Goal: Task Accomplishment & Management: Manage account settings

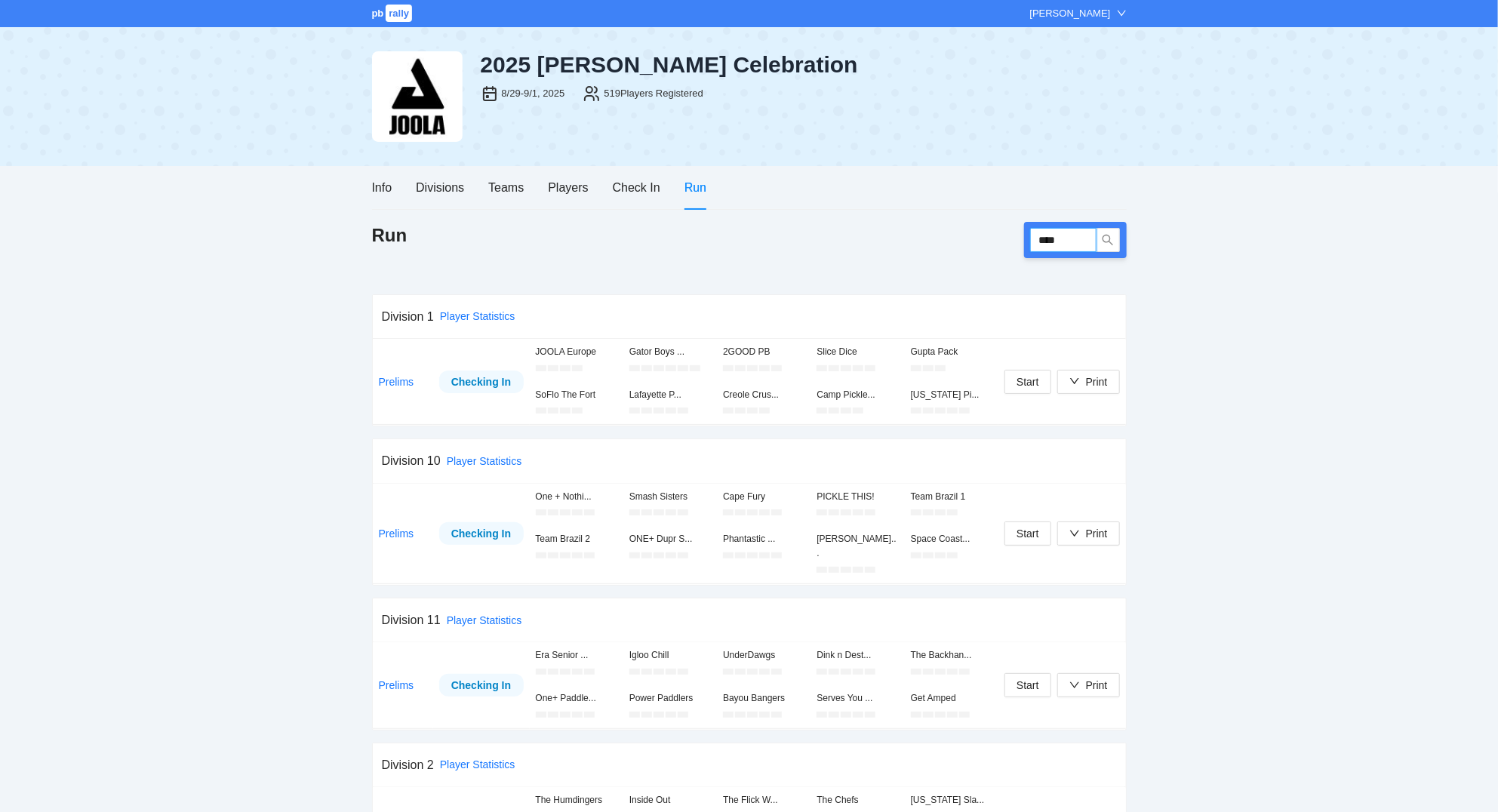
click at [1082, 237] on input "****" at bounding box center [1063, 239] width 67 height 24
type input "****"
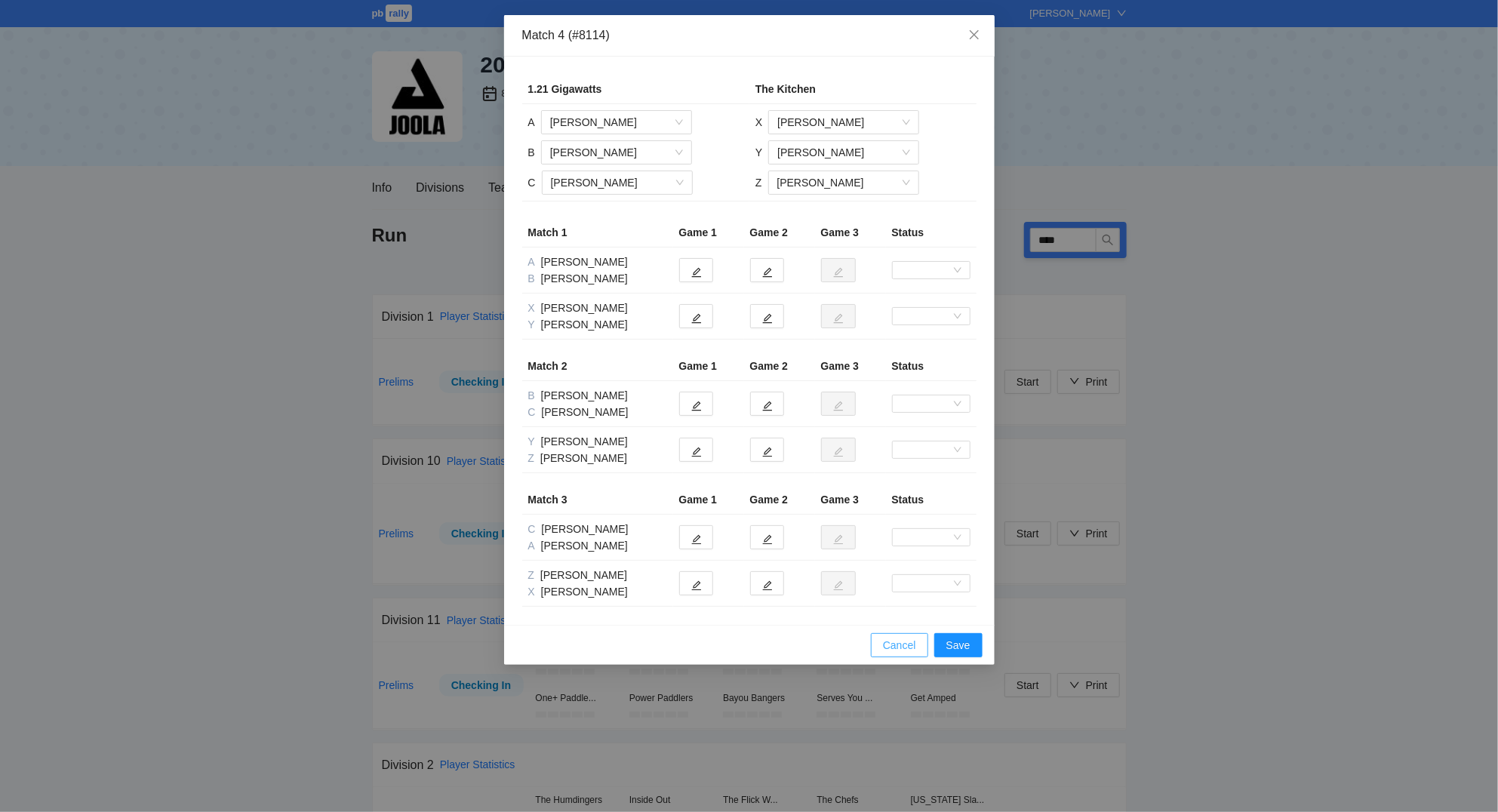
click at [905, 651] on span "Cancel" at bounding box center [899, 644] width 33 height 17
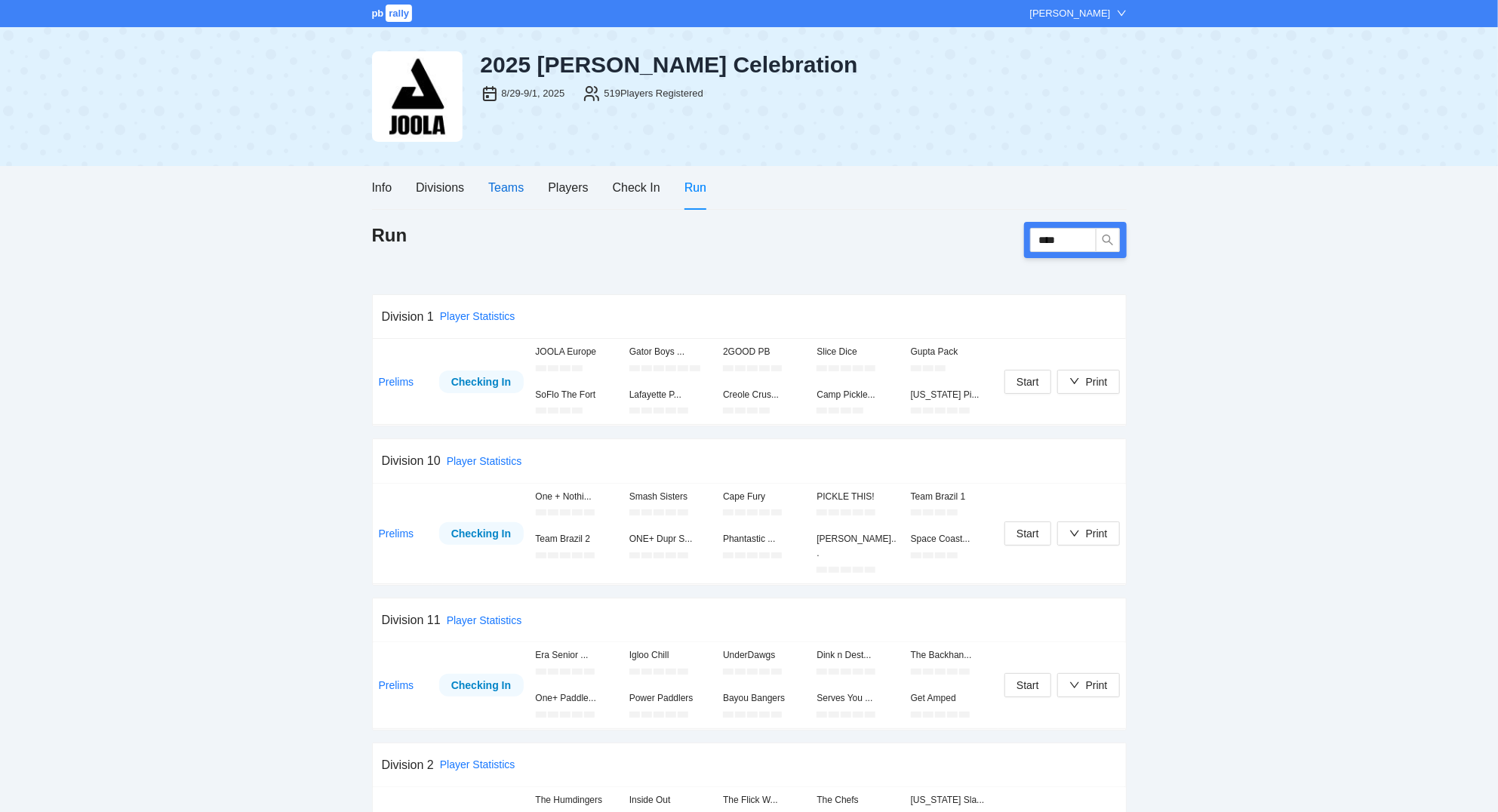
click at [503, 188] on div "Teams" at bounding box center [506, 187] width 36 height 19
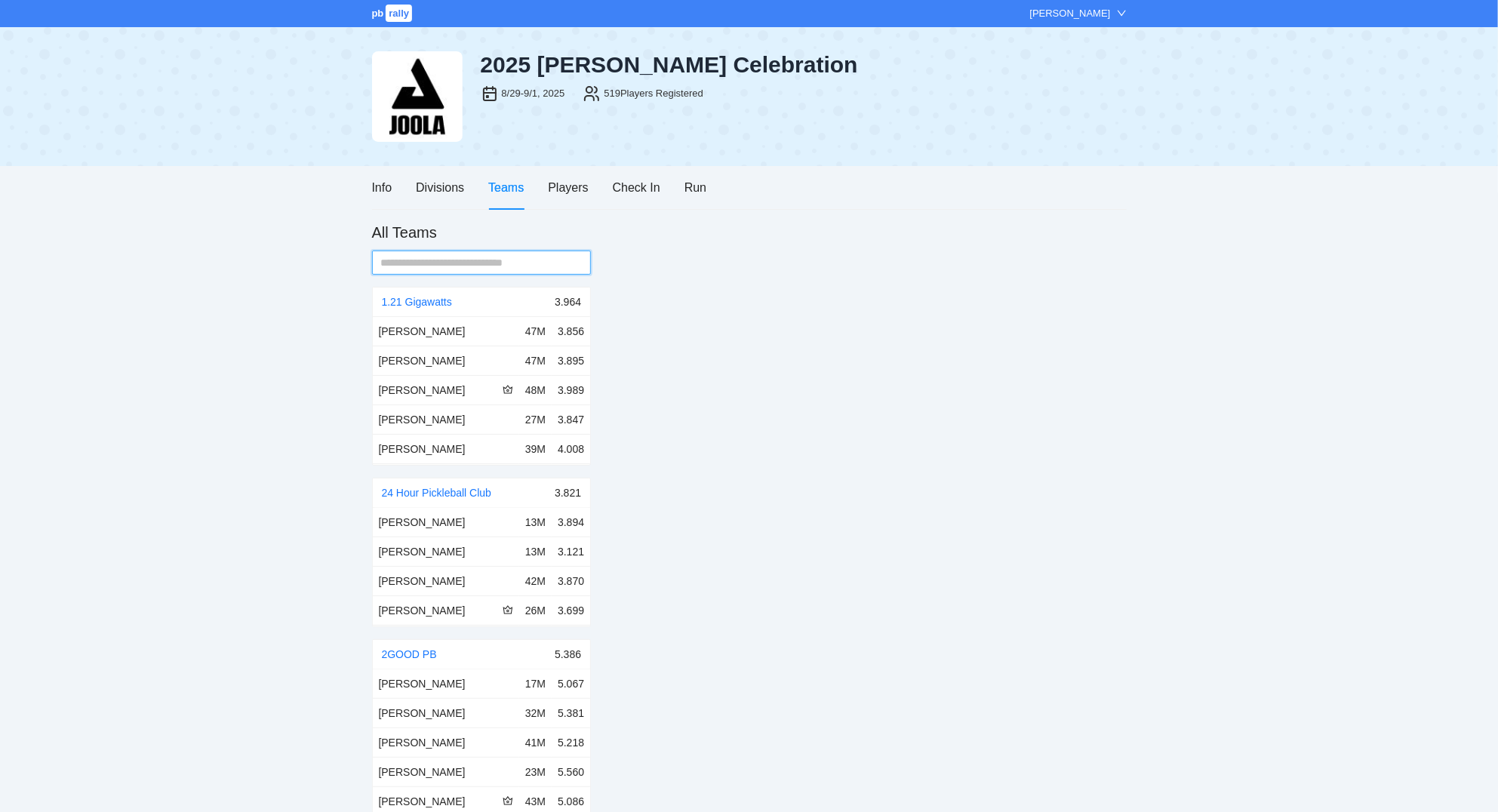
click at [535, 258] on input "text" at bounding box center [476, 262] width 190 height 17
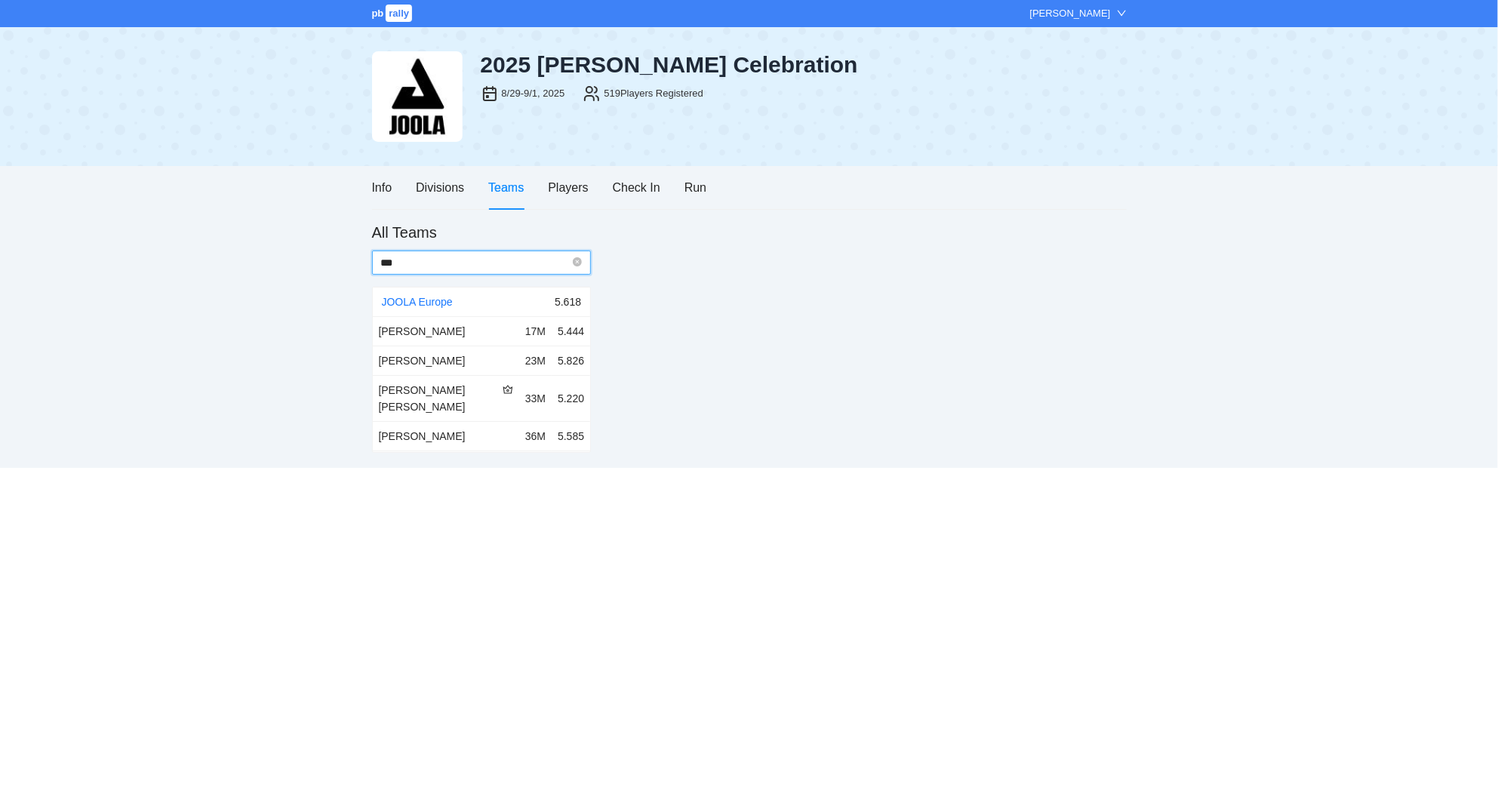
type input "***"
click at [436, 295] on div "JOOLA Europe" at bounding box center [469, 301] width 174 height 29
click at [432, 301] on link "JOOLA Europe" at bounding box center [417, 301] width 71 height 12
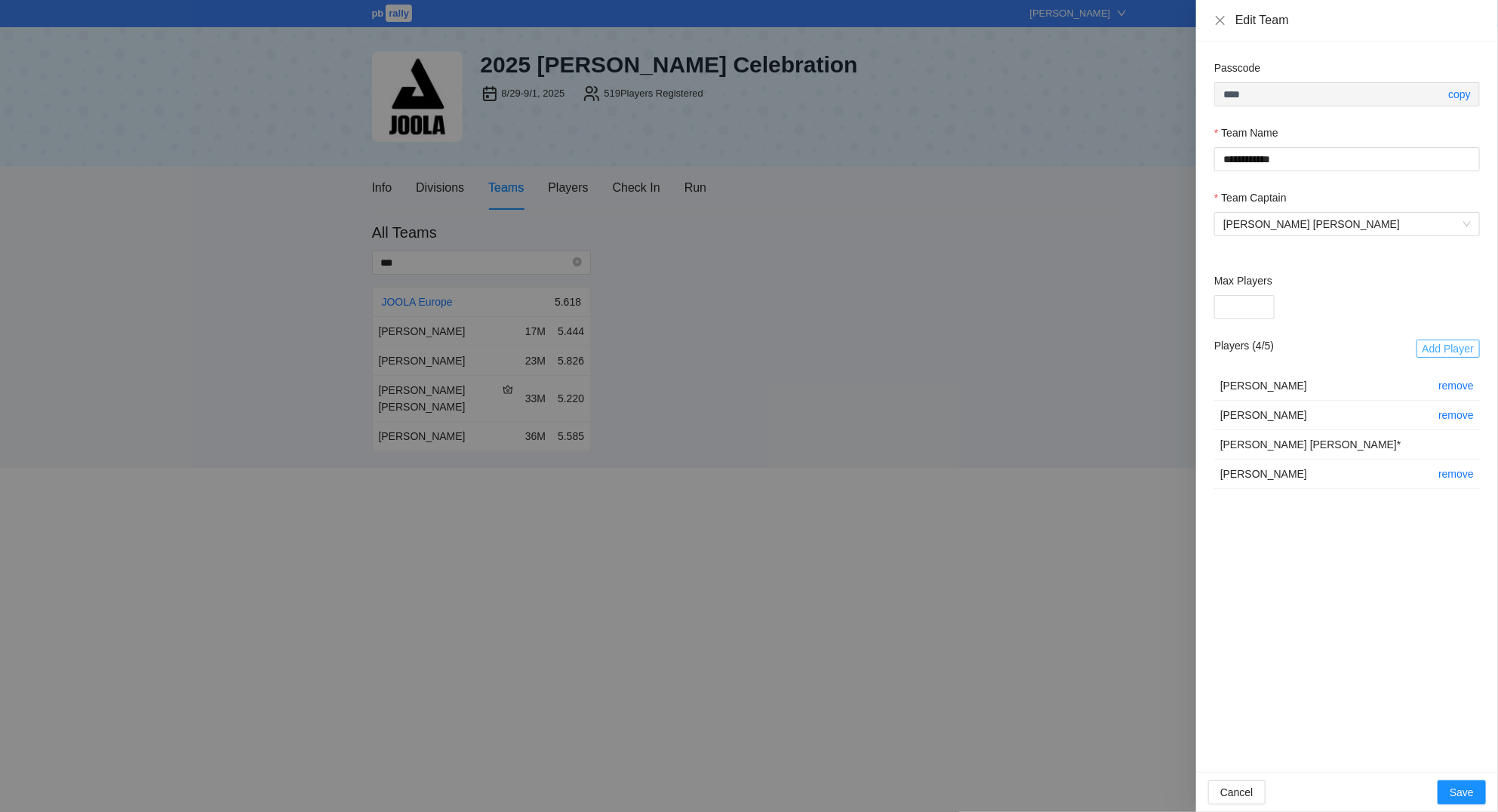
click at [1425, 348] on span "Add Player" at bounding box center [1447, 348] width 51 height 17
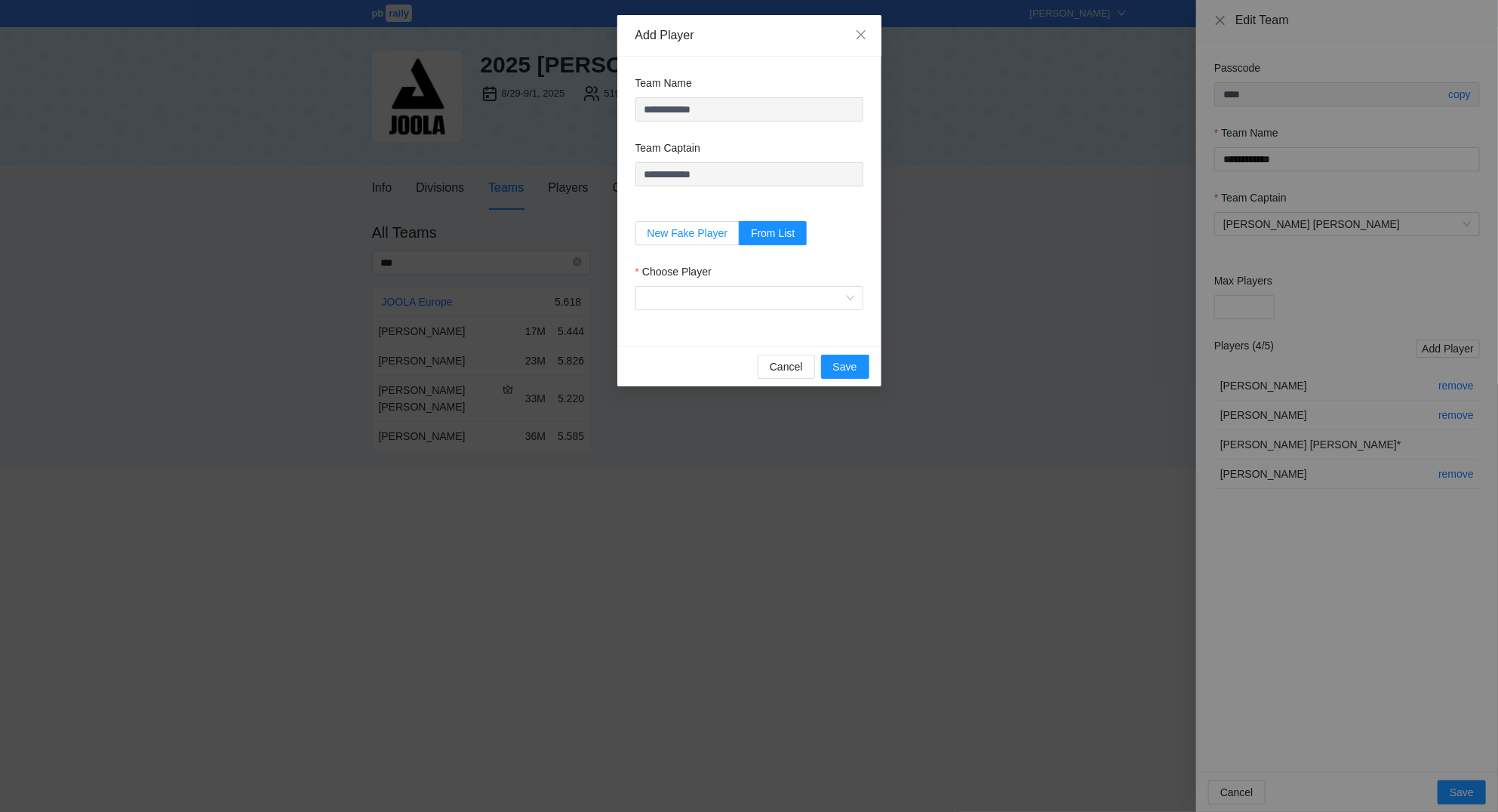
click at [732, 233] on label "New Fake Player" at bounding box center [688, 233] width 105 height 24
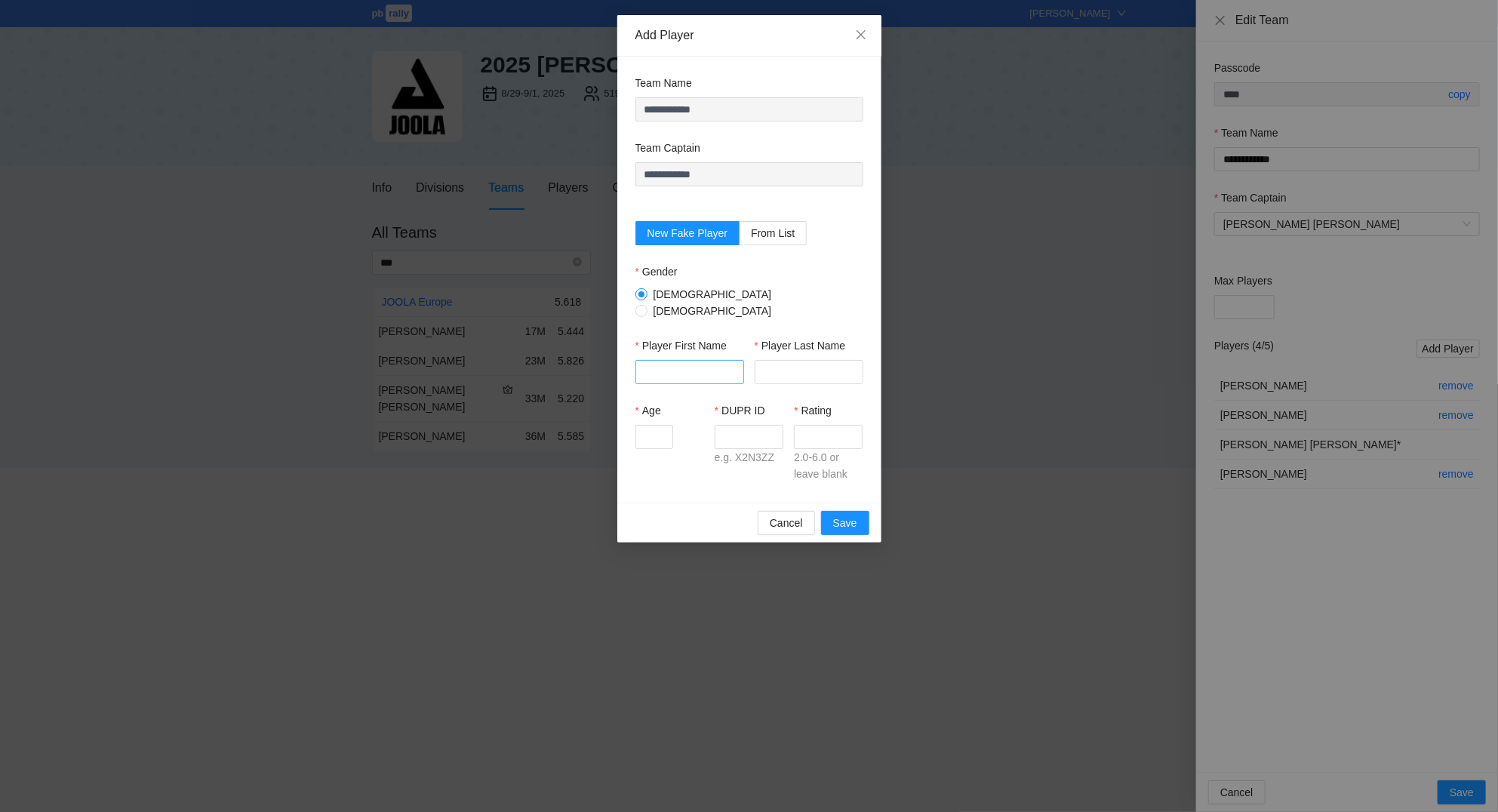
click at [692, 360] on input "Player First Name" at bounding box center [690, 372] width 109 height 24
type input "*"
type input "*******"
click at [806, 345] on label "Player Last Name" at bounding box center [799, 345] width 91 height 17
click at [806, 360] on input "Player Last Name" at bounding box center [808, 372] width 109 height 24
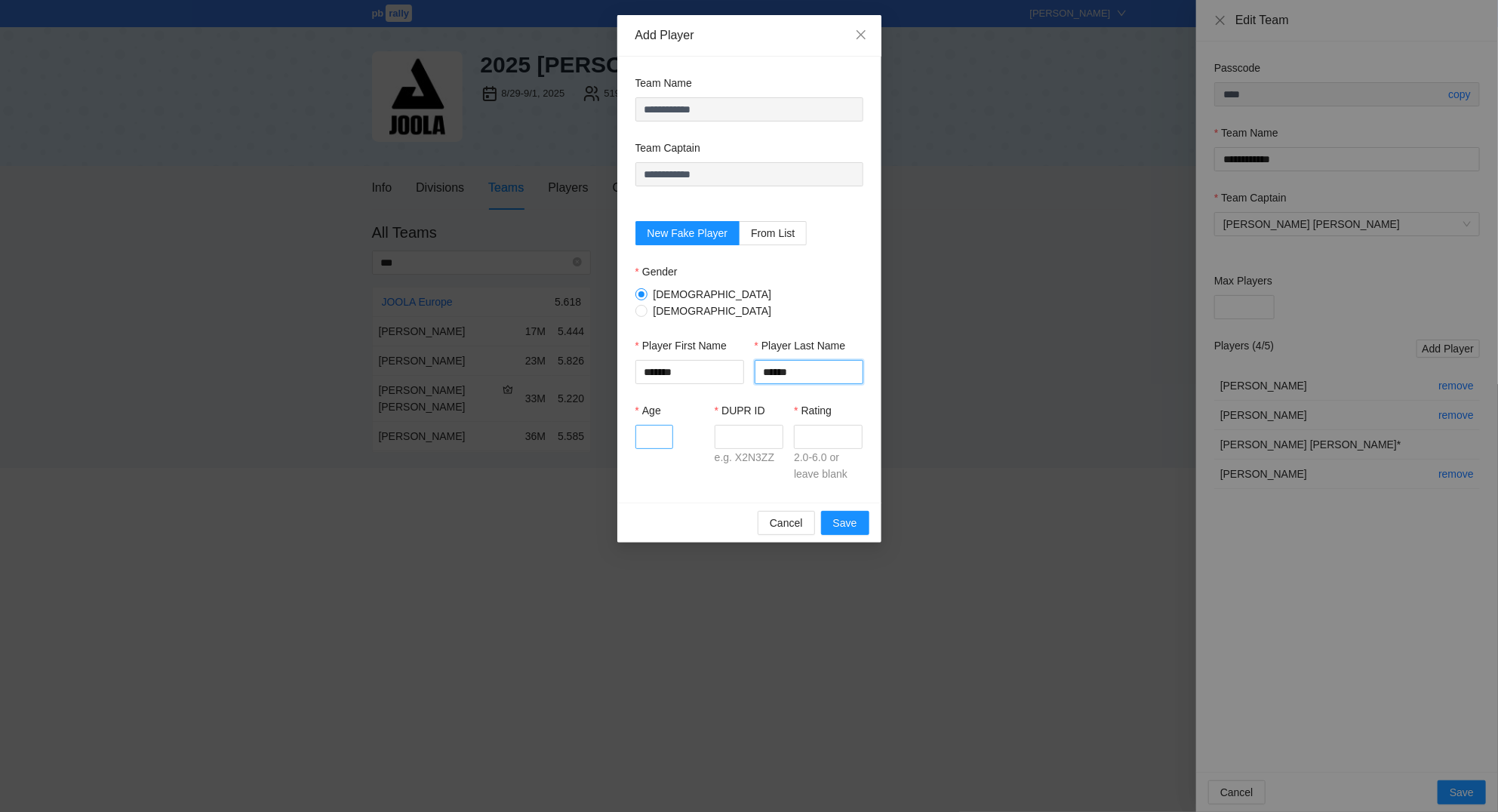
type input "******"
click at [652, 425] on input "Age" at bounding box center [655, 437] width 38 height 24
type input "**"
click at [808, 434] on input "Rating" at bounding box center [827, 437] width 69 height 24
click at [689, 360] on input "*******" at bounding box center [690, 372] width 109 height 24
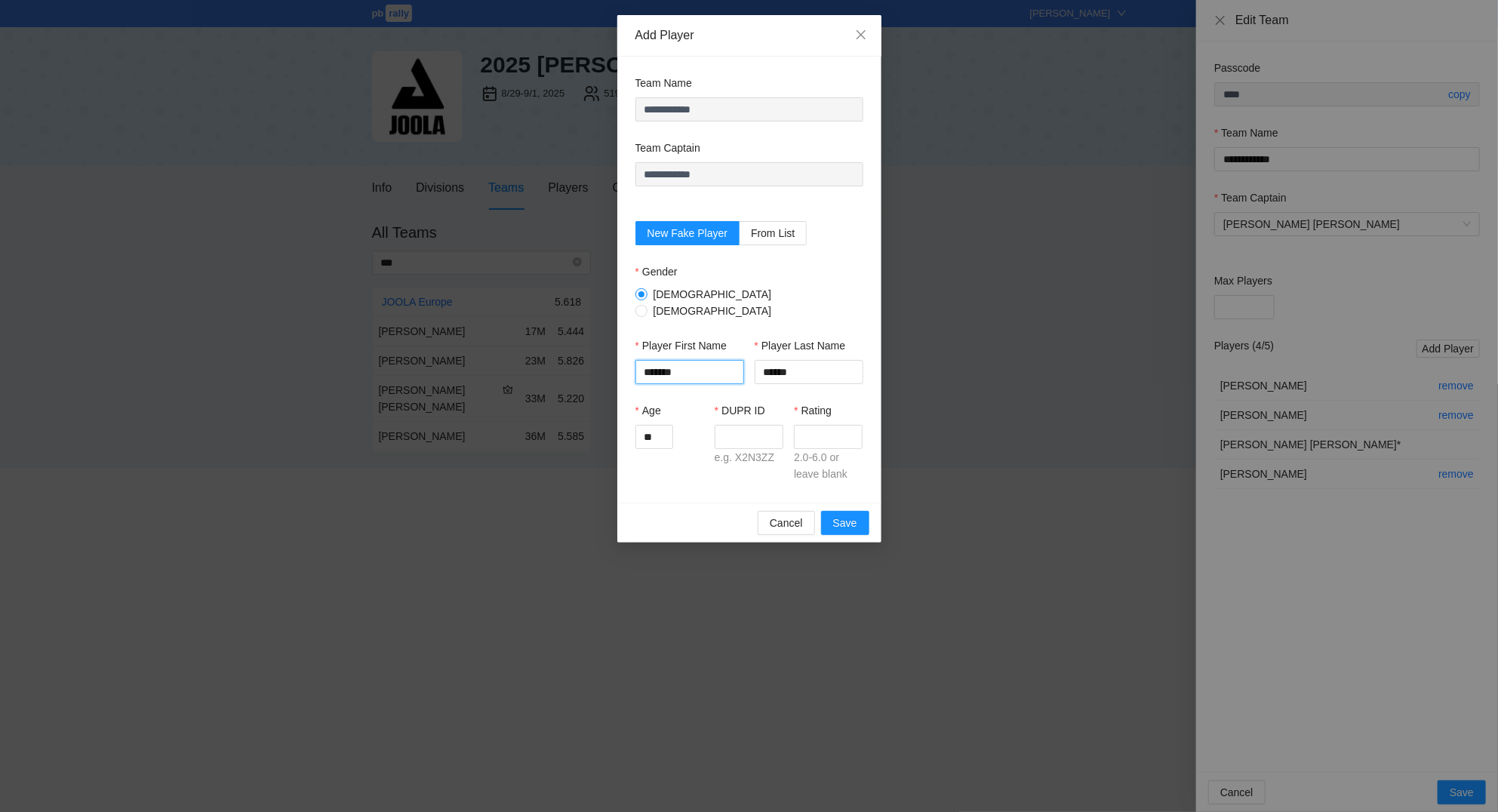
click at [689, 360] on input "*******" at bounding box center [690, 372] width 109 height 24
click at [750, 413] on div "DUPR ID" at bounding box center [749, 413] width 69 height 23
click at [756, 433] on input "DUPR ID" at bounding box center [749, 437] width 69 height 24
click at [831, 449] on div "2.0-6.0 or leave blank" at bounding box center [827, 465] width 69 height 33
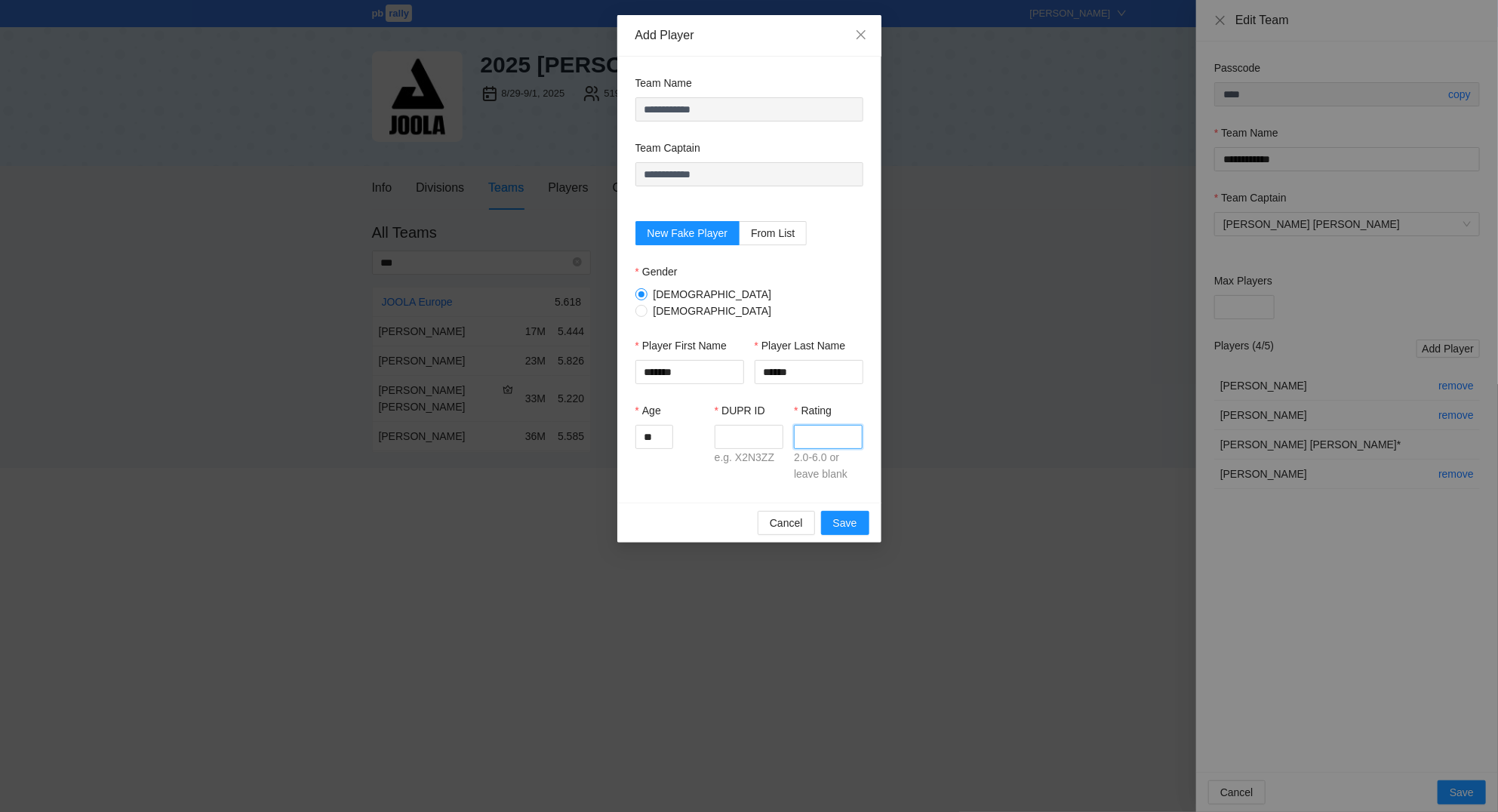
click at [824, 427] on input "Rating" at bounding box center [827, 437] width 69 height 24
type input "***"
click at [720, 425] on input "DUPR ID" at bounding box center [749, 437] width 69 height 24
type input "*"
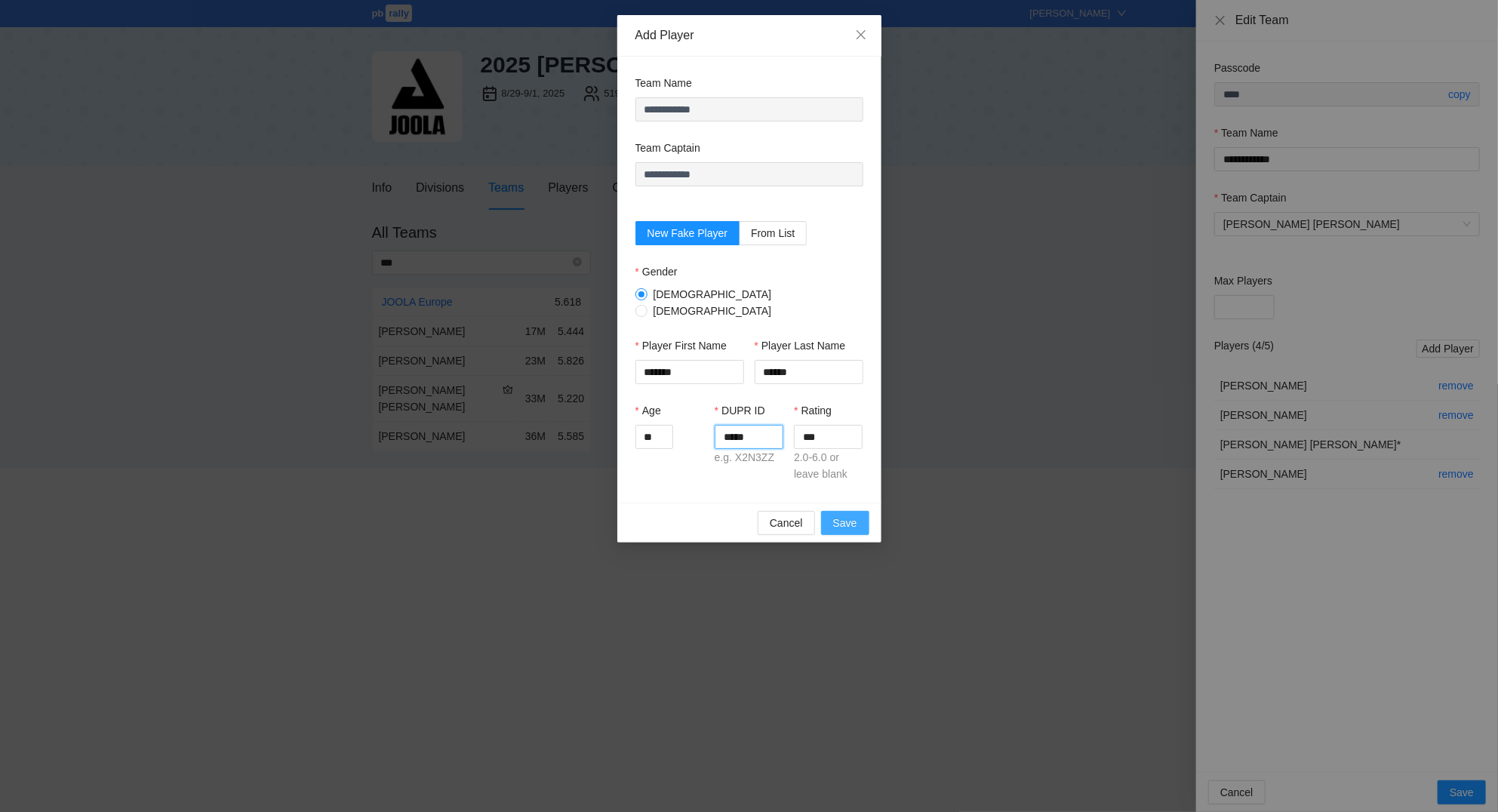
type input "*****"
click at [864, 519] on button "Save" at bounding box center [845, 523] width 48 height 24
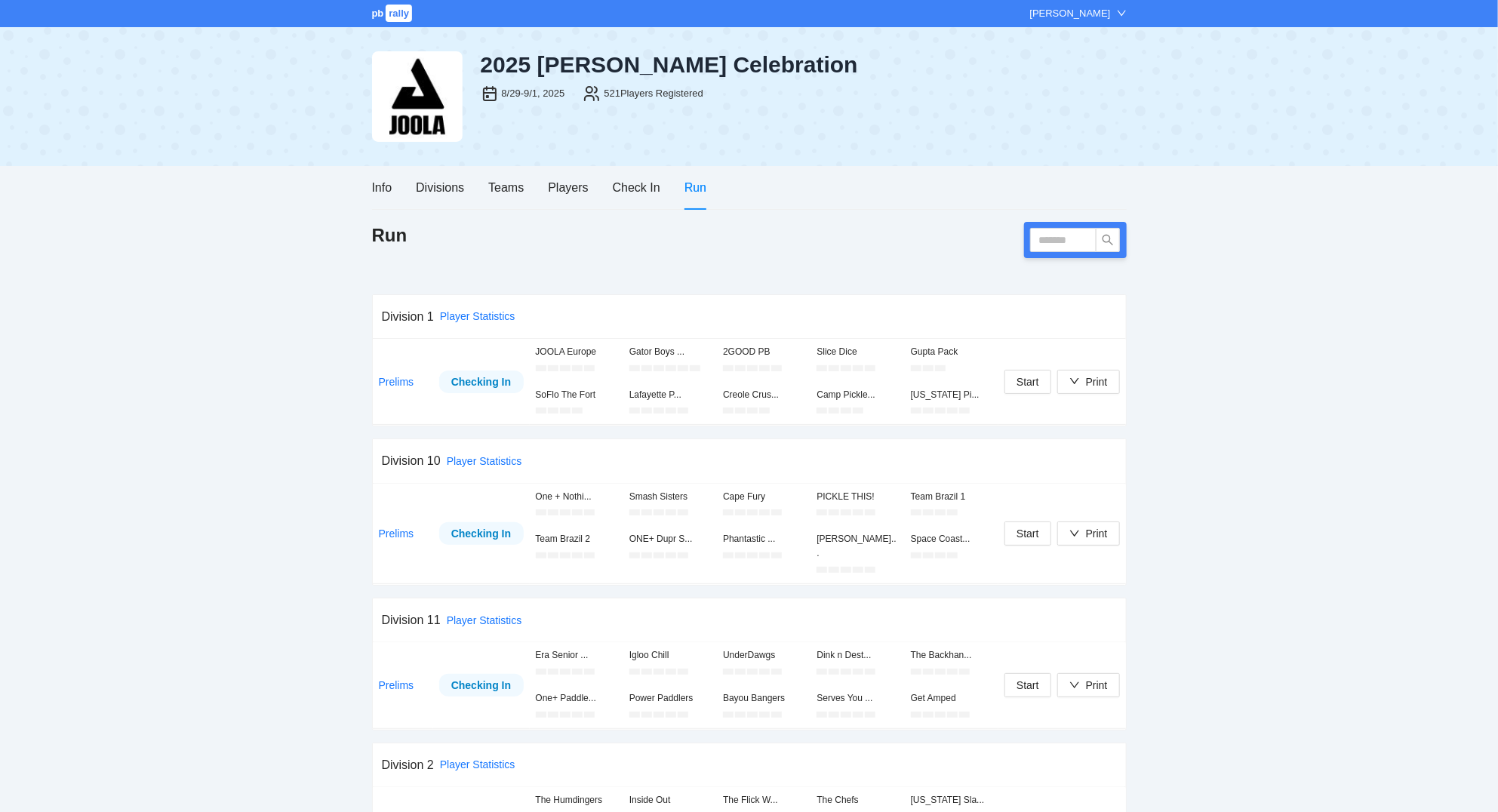
click at [472, 237] on div "Run" at bounding box center [749, 239] width 754 height 36
click at [504, 190] on div "Teams" at bounding box center [506, 187] width 36 height 19
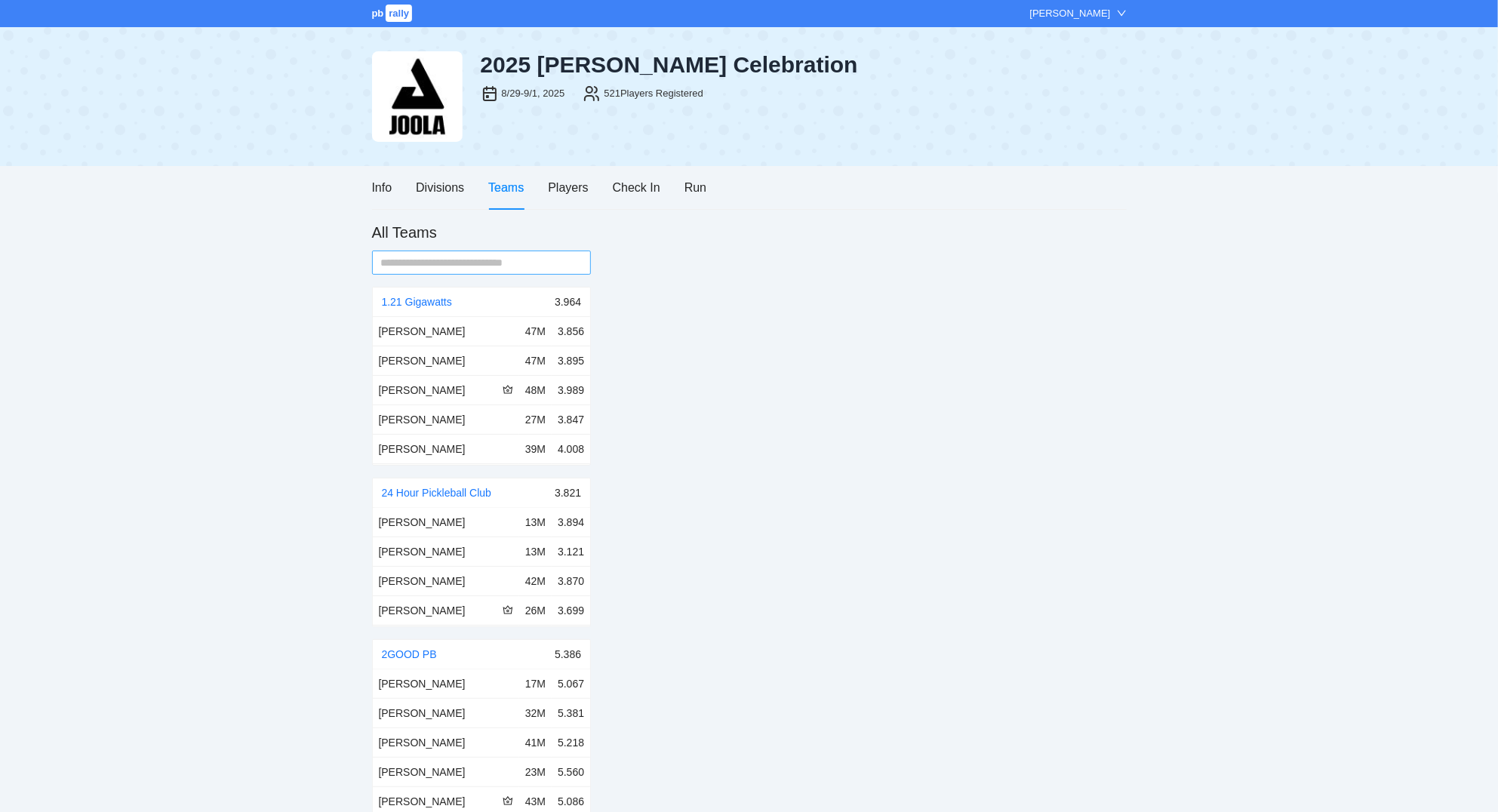
drag, startPoint x: 542, startPoint y: 261, endPoint x: 545, endPoint y: 273, distance: 12.4
click at [542, 262] on input "text" at bounding box center [476, 262] width 190 height 17
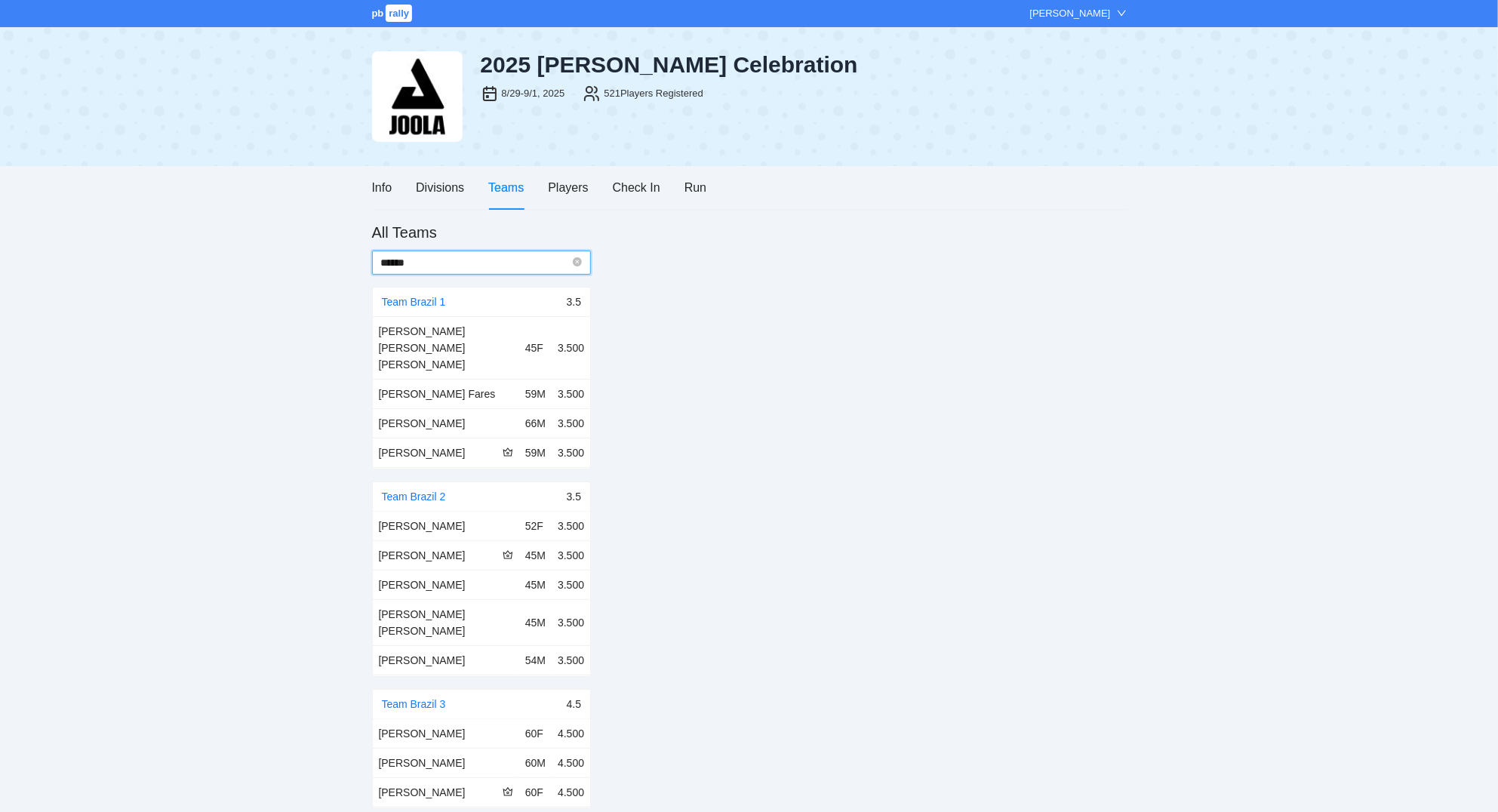
type input "******"
click at [720, 571] on div "All Teams ****** Team Brazil 1 3.5 [PERSON_NAME] [PERSON_NAME] [PERSON_NAME] 45…" at bounding box center [749, 515] width 754 height 587
click at [419, 183] on div "Divisions" at bounding box center [440, 187] width 48 height 19
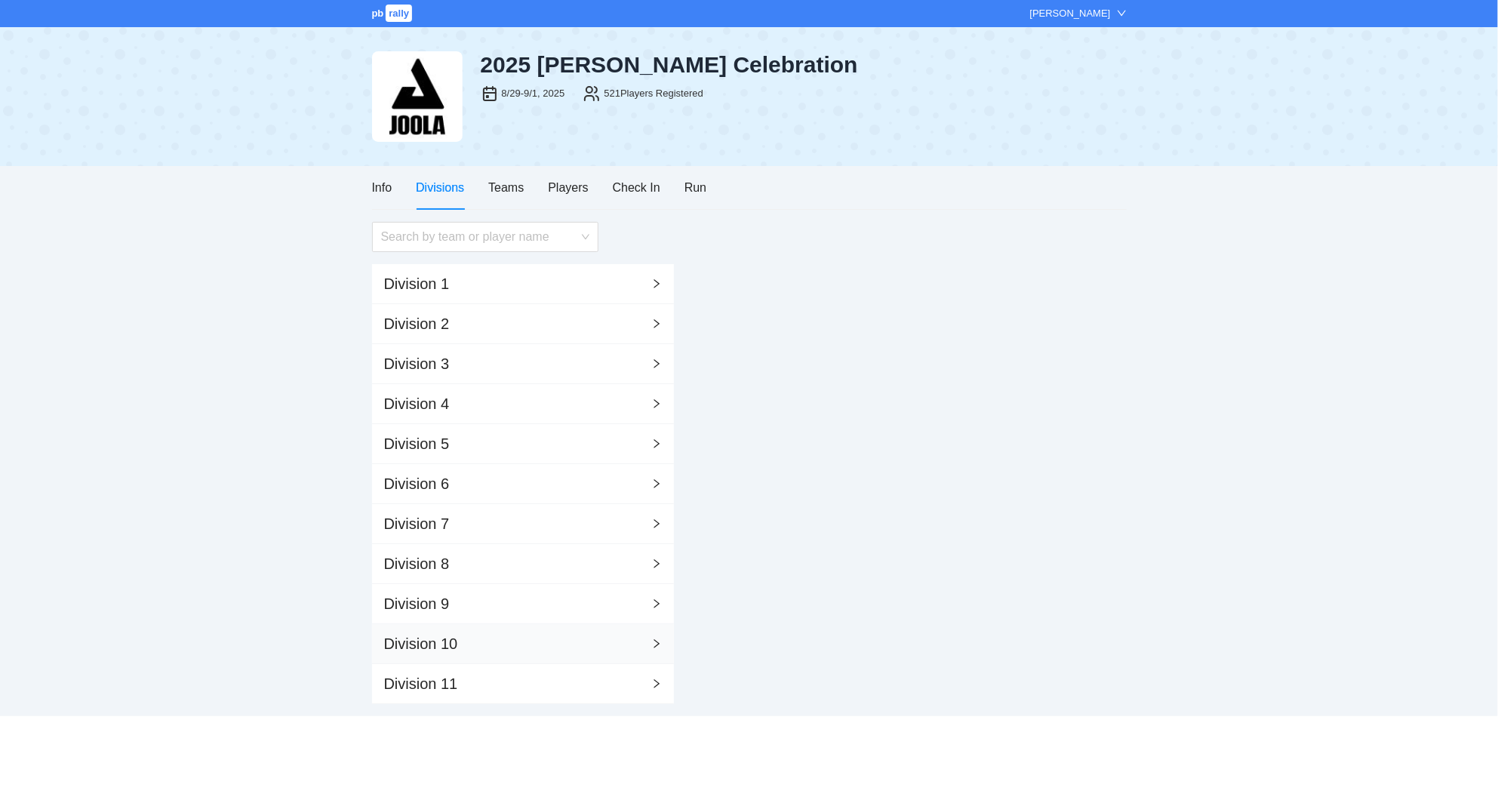
click at [498, 647] on div "Division 10" at bounding box center [523, 643] width 301 height 40
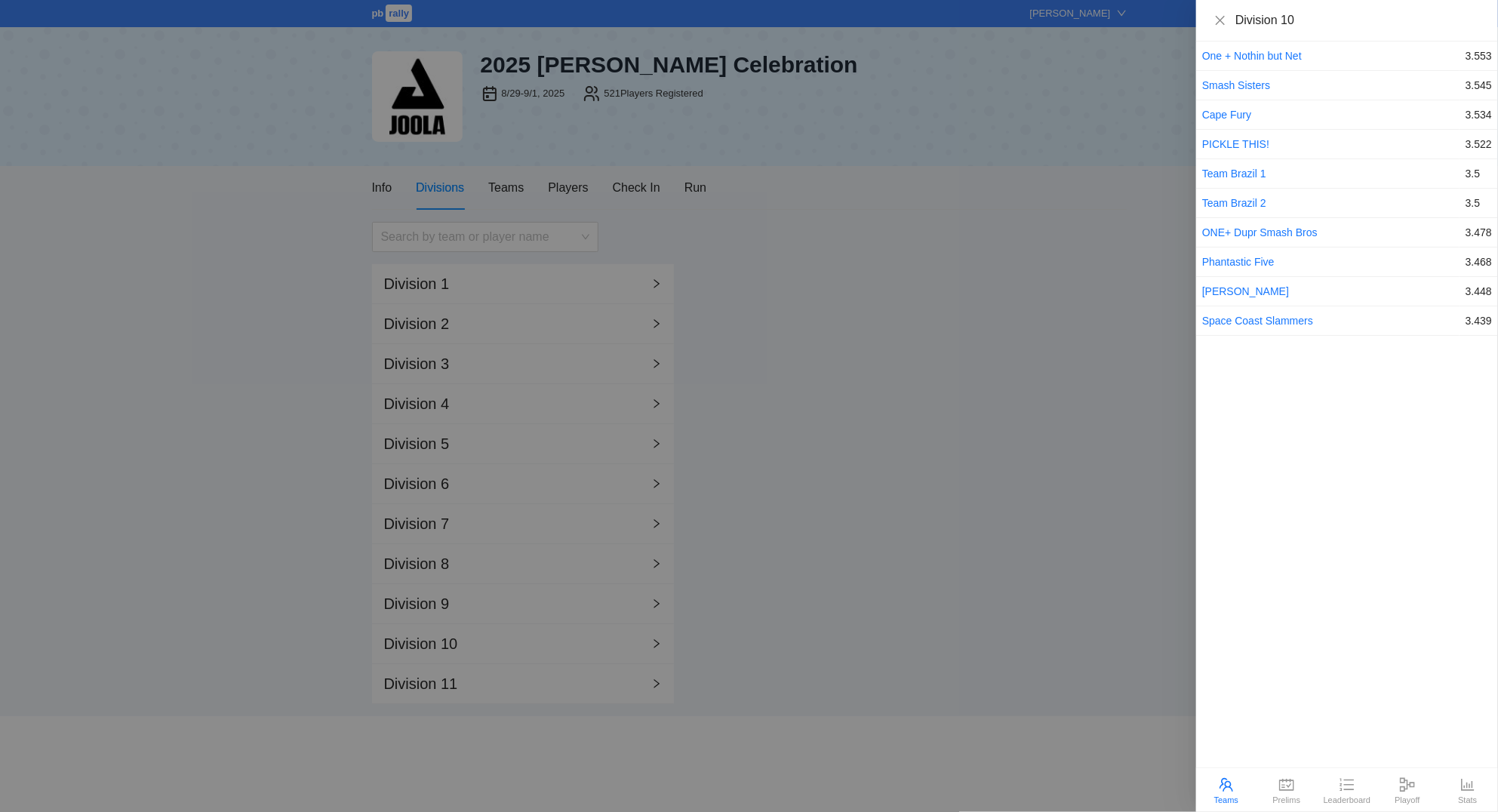
click at [730, 254] on div at bounding box center [749, 406] width 1498 height 812
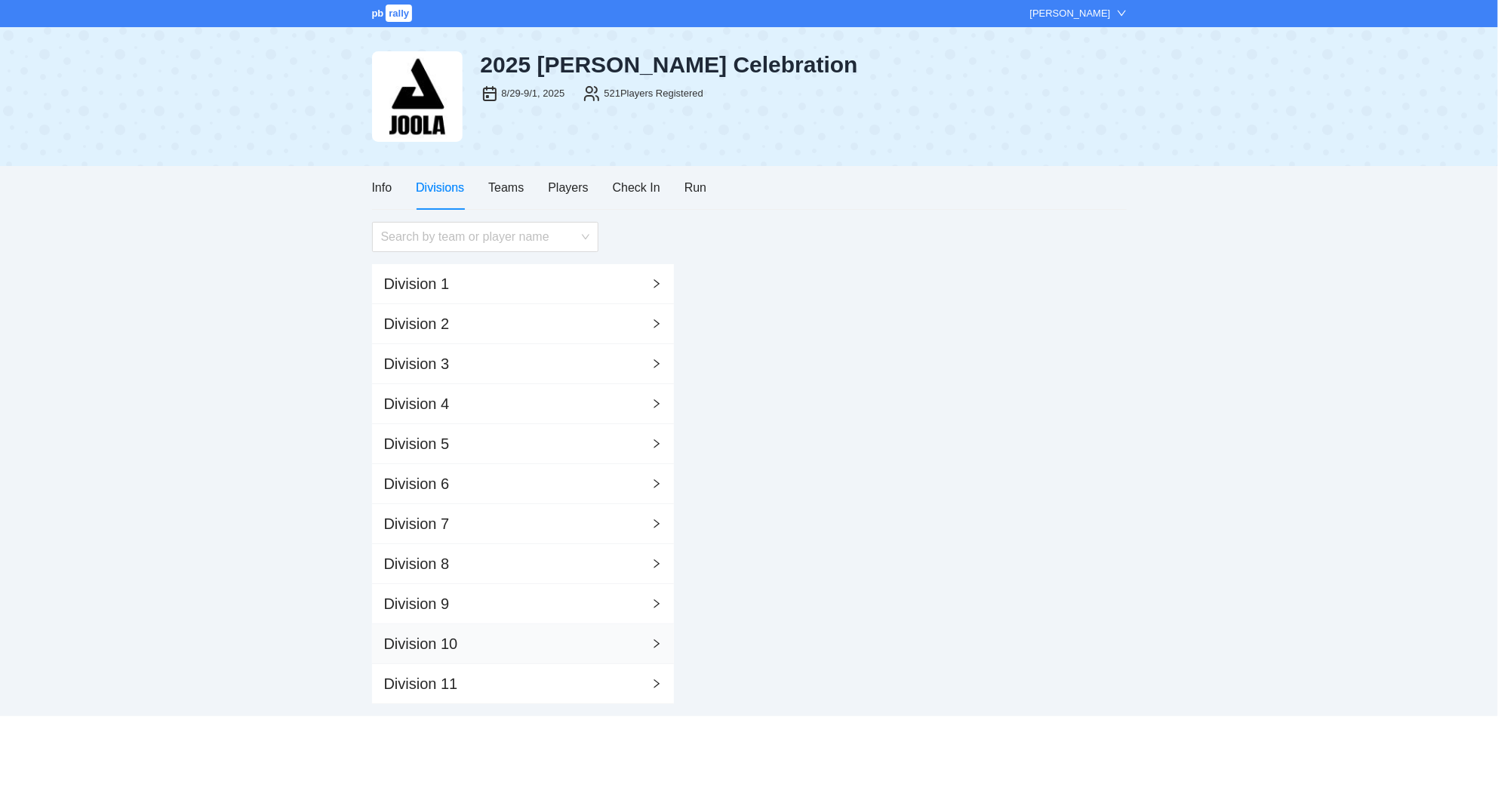
click at [514, 632] on div "Division 10" at bounding box center [523, 643] width 301 height 40
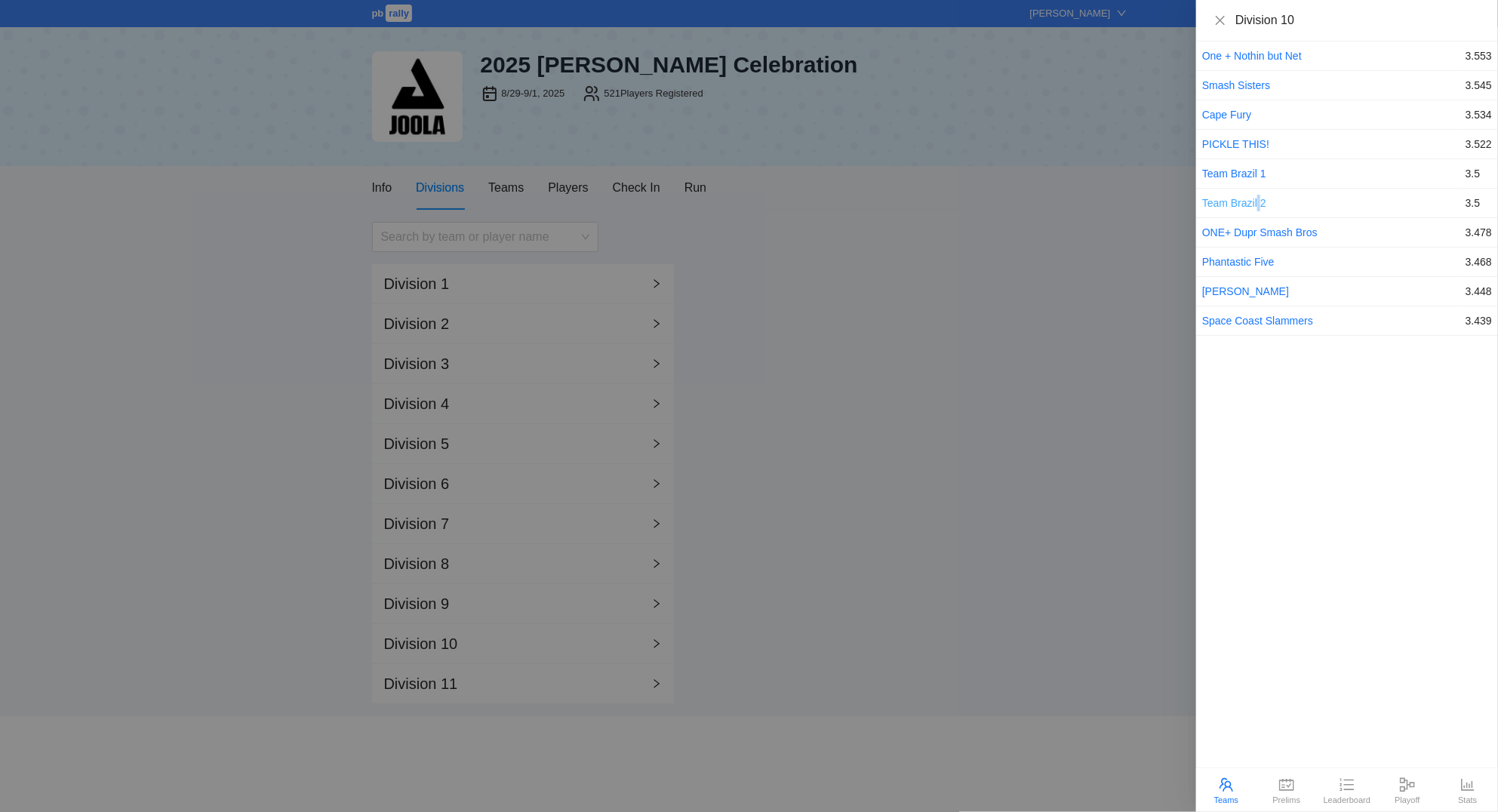
click at [1258, 200] on link "Team Brazil 2" at bounding box center [1235, 203] width 64 height 12
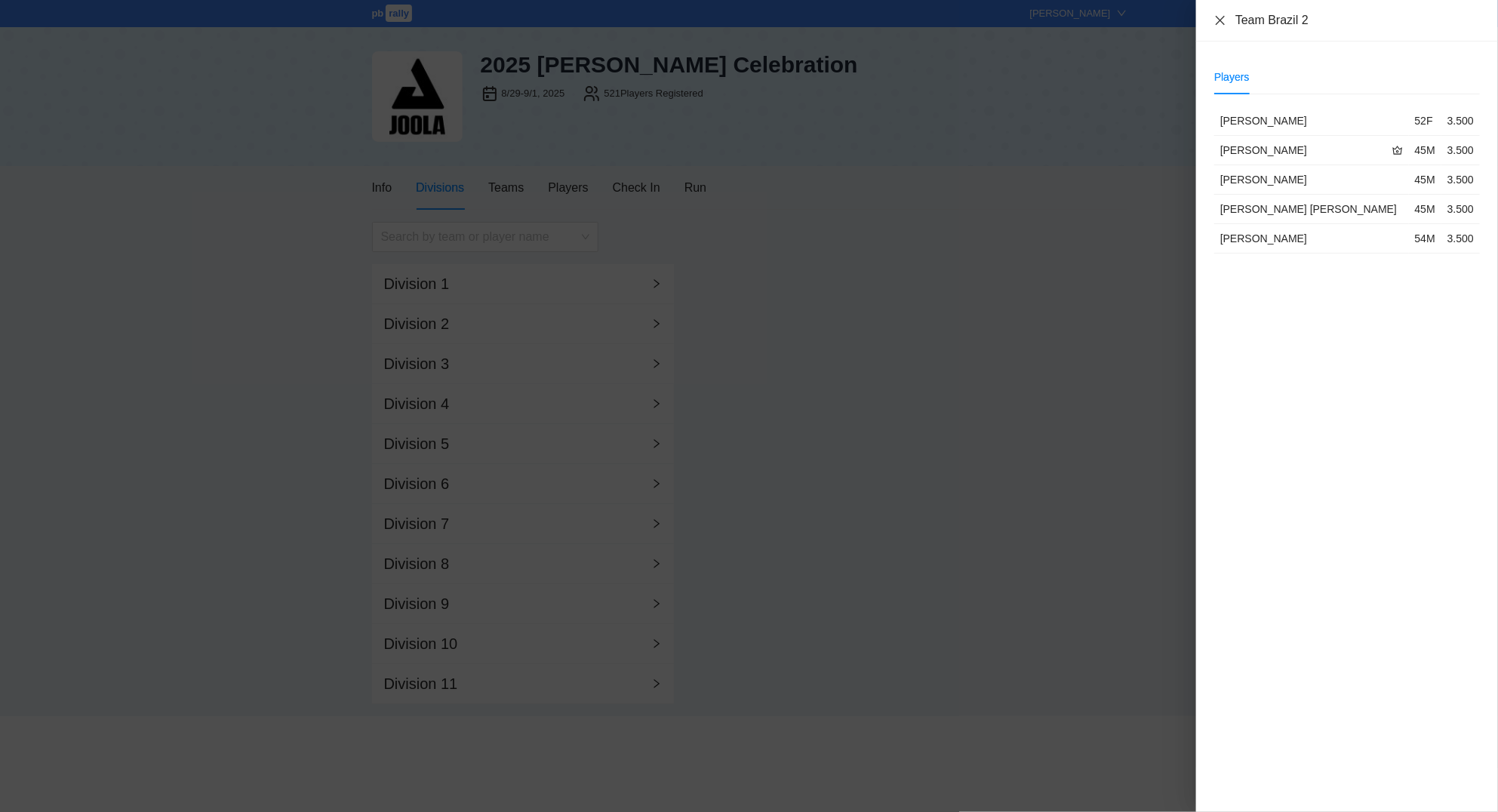
click at [1221, 16] on icon "close" at bounding box center [1221, 20] width 12 height 12
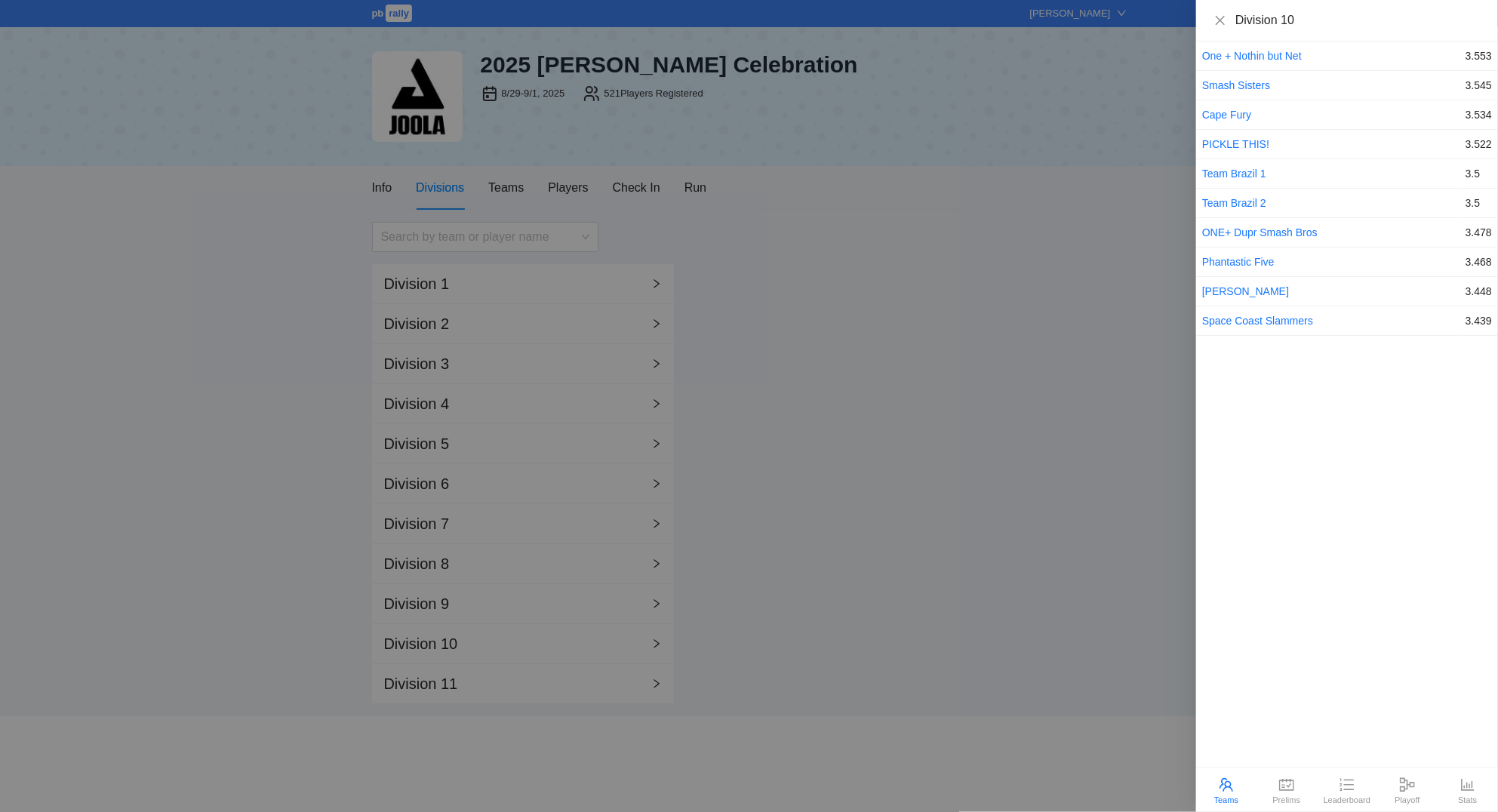
click at [701, 219] on div at bounding box center [749, 406] width 1498 height 812
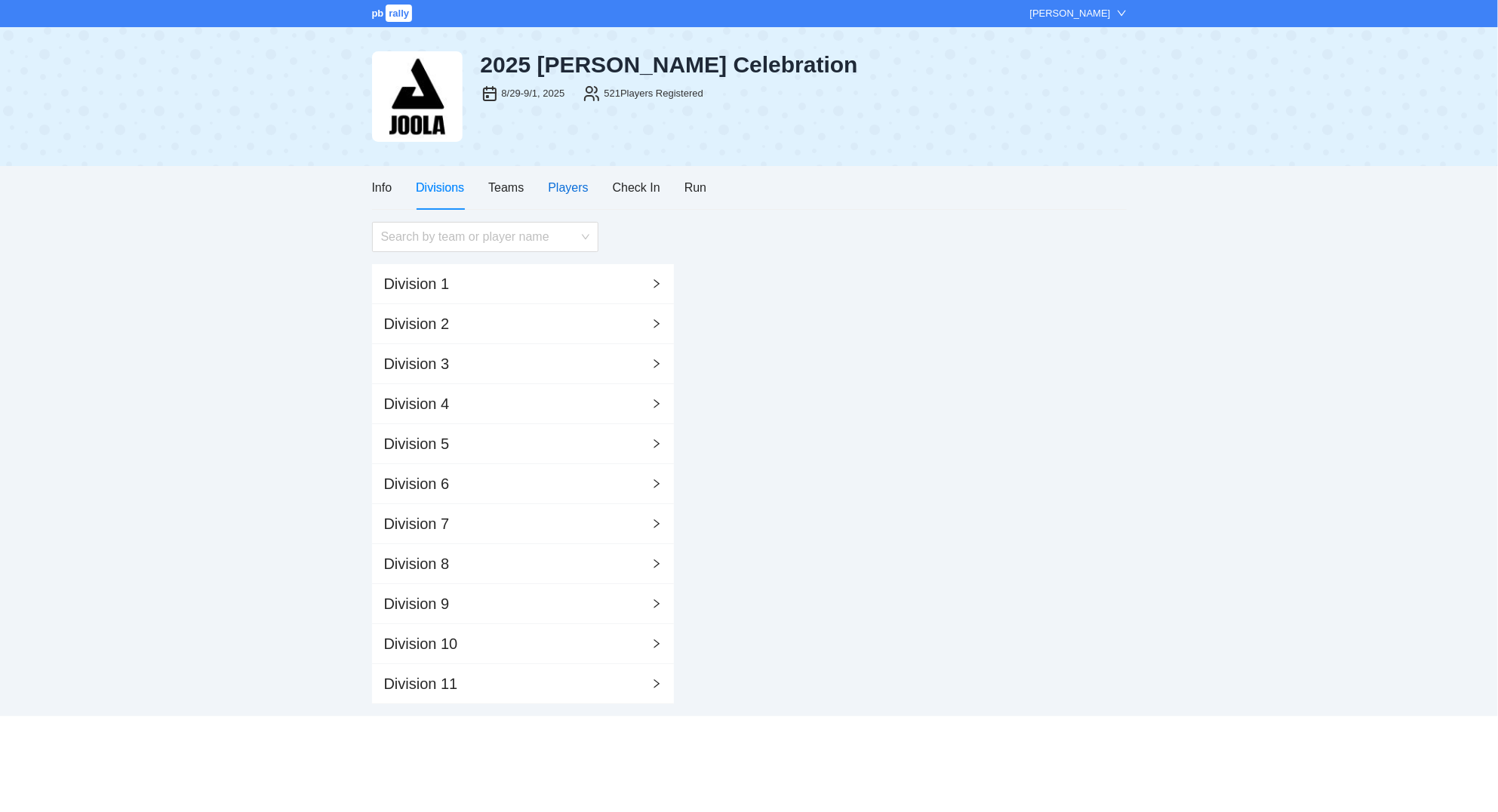
click at [570, 189] on div "Players" at bounding box center [568, 187] width 40 height 19
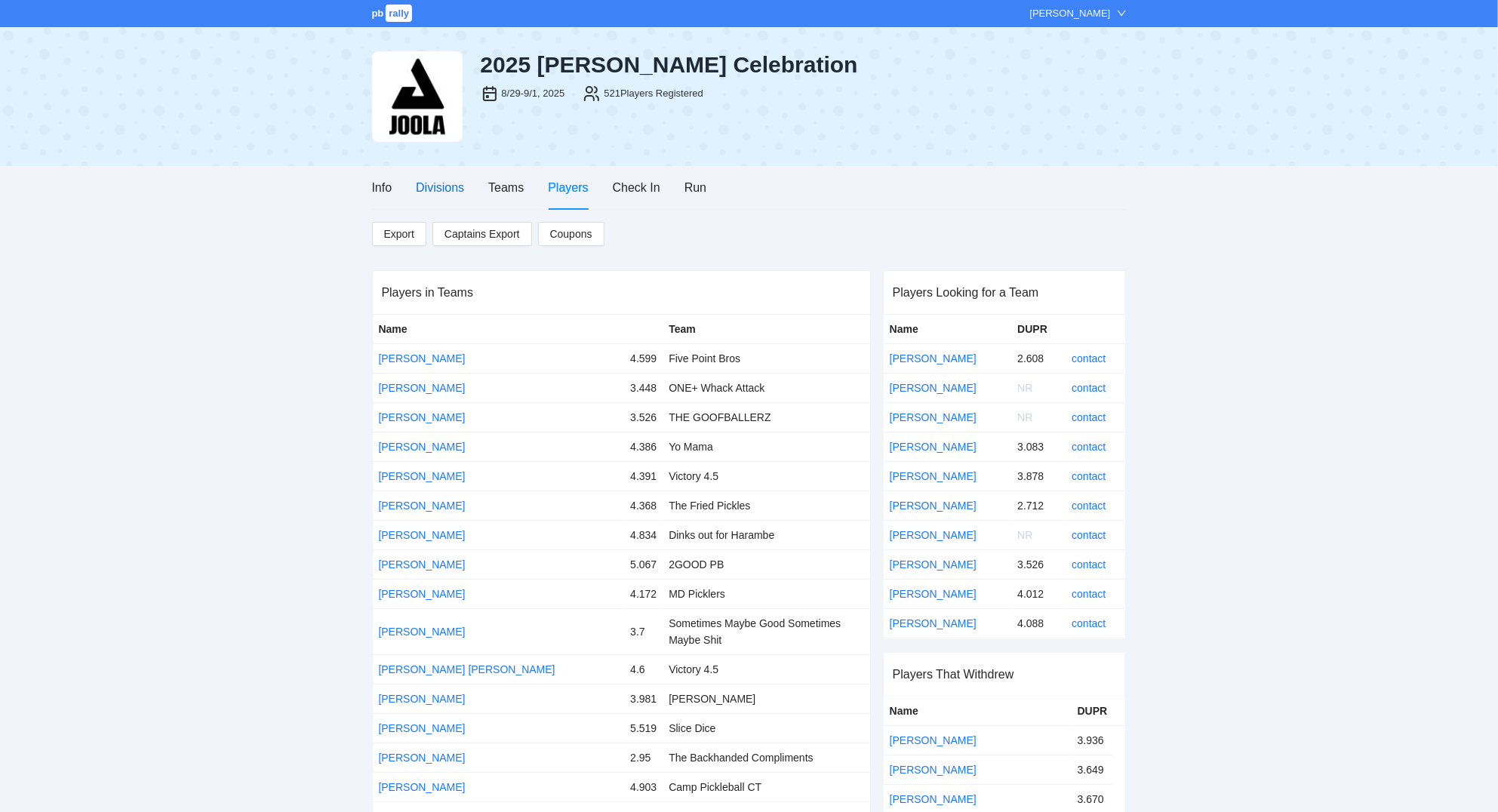
click at [430, 191] on div "Divisions" at bounding box center [440, 187] width 48 height 19
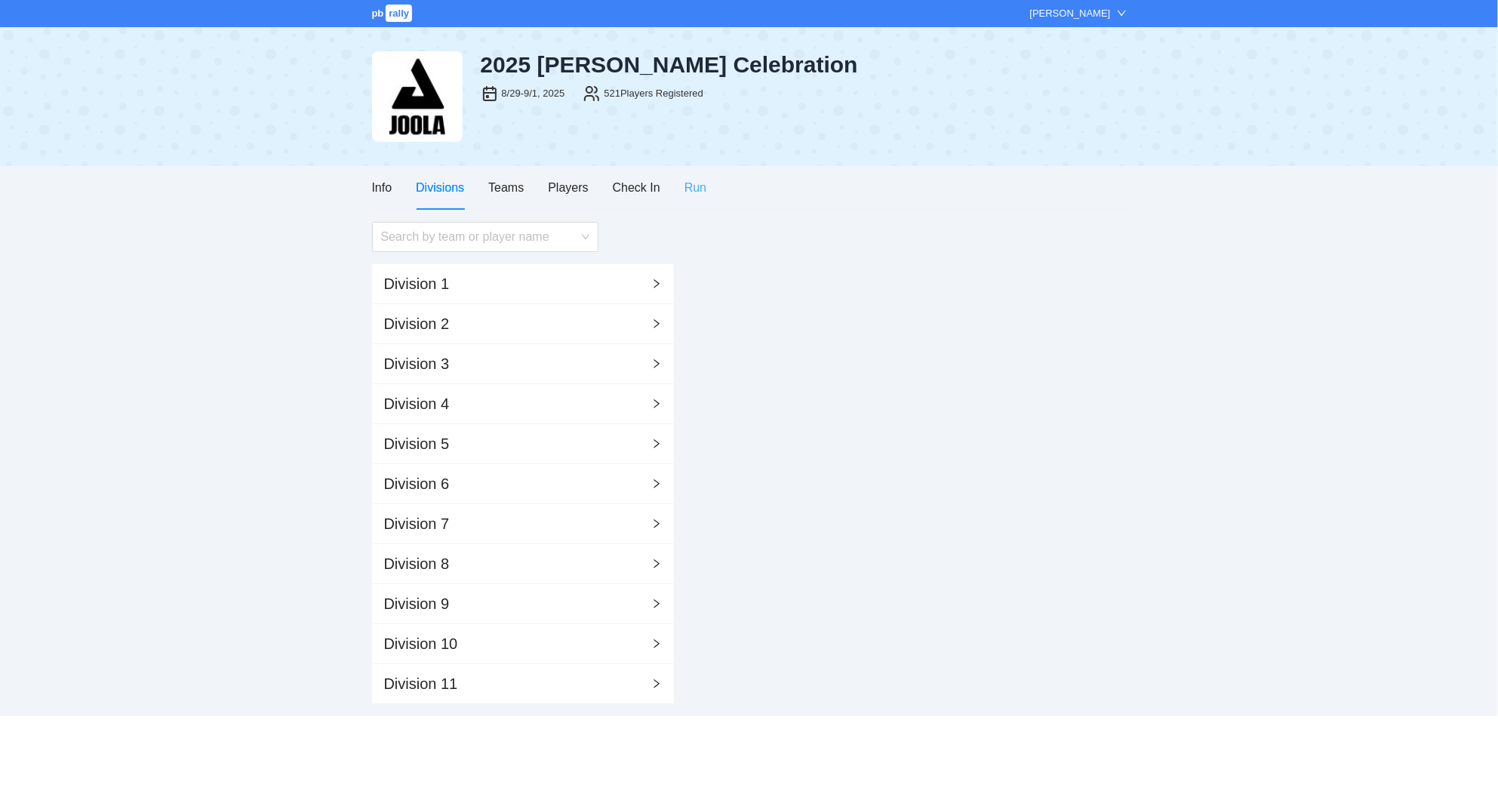
click at [695, 178] on div "Run" at bounding box center [696, 187] width 22 height 43
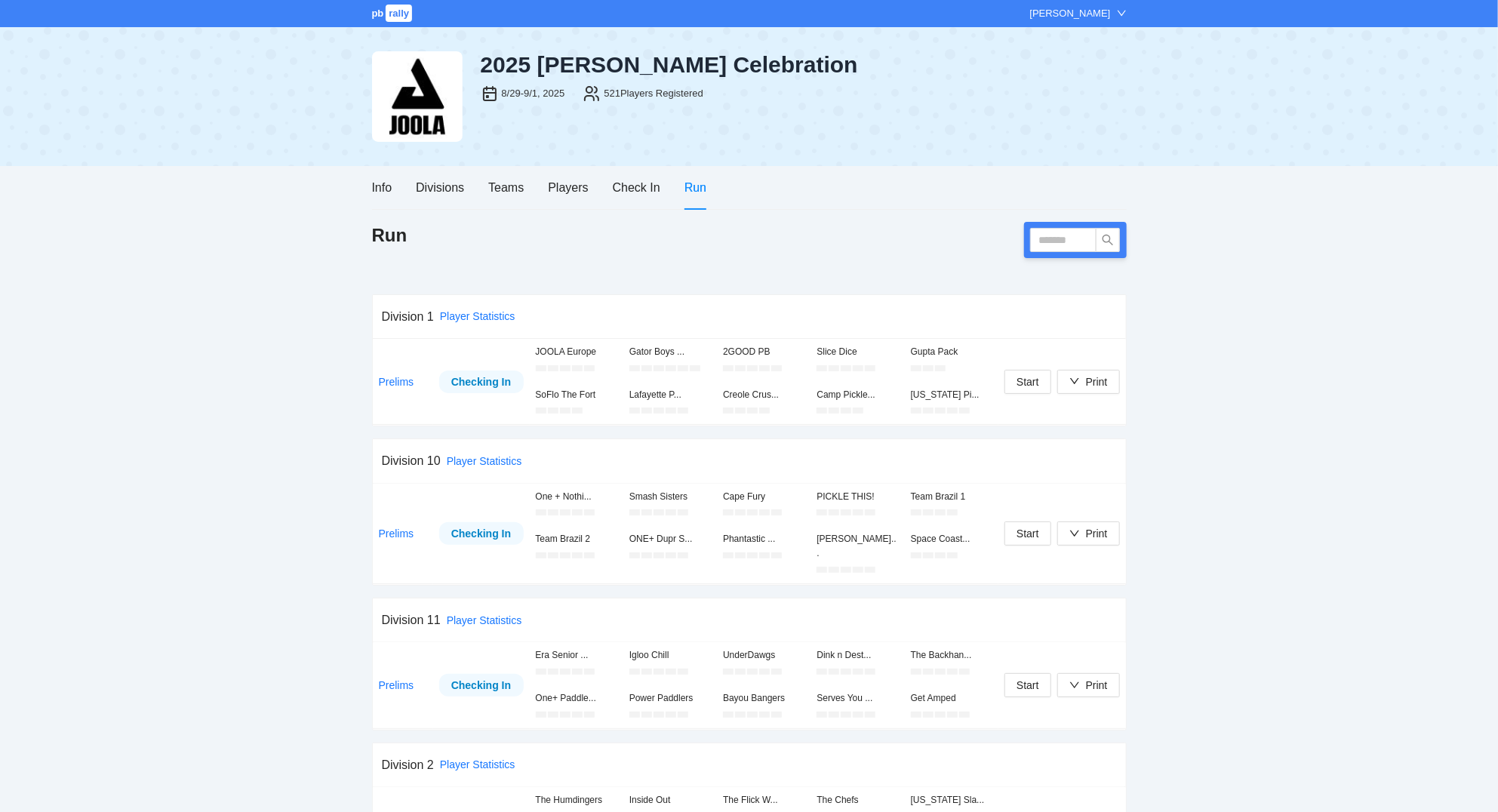
click at [428, 176] on div "Divisions" at bounding box center [440, 187] width 48 height 43
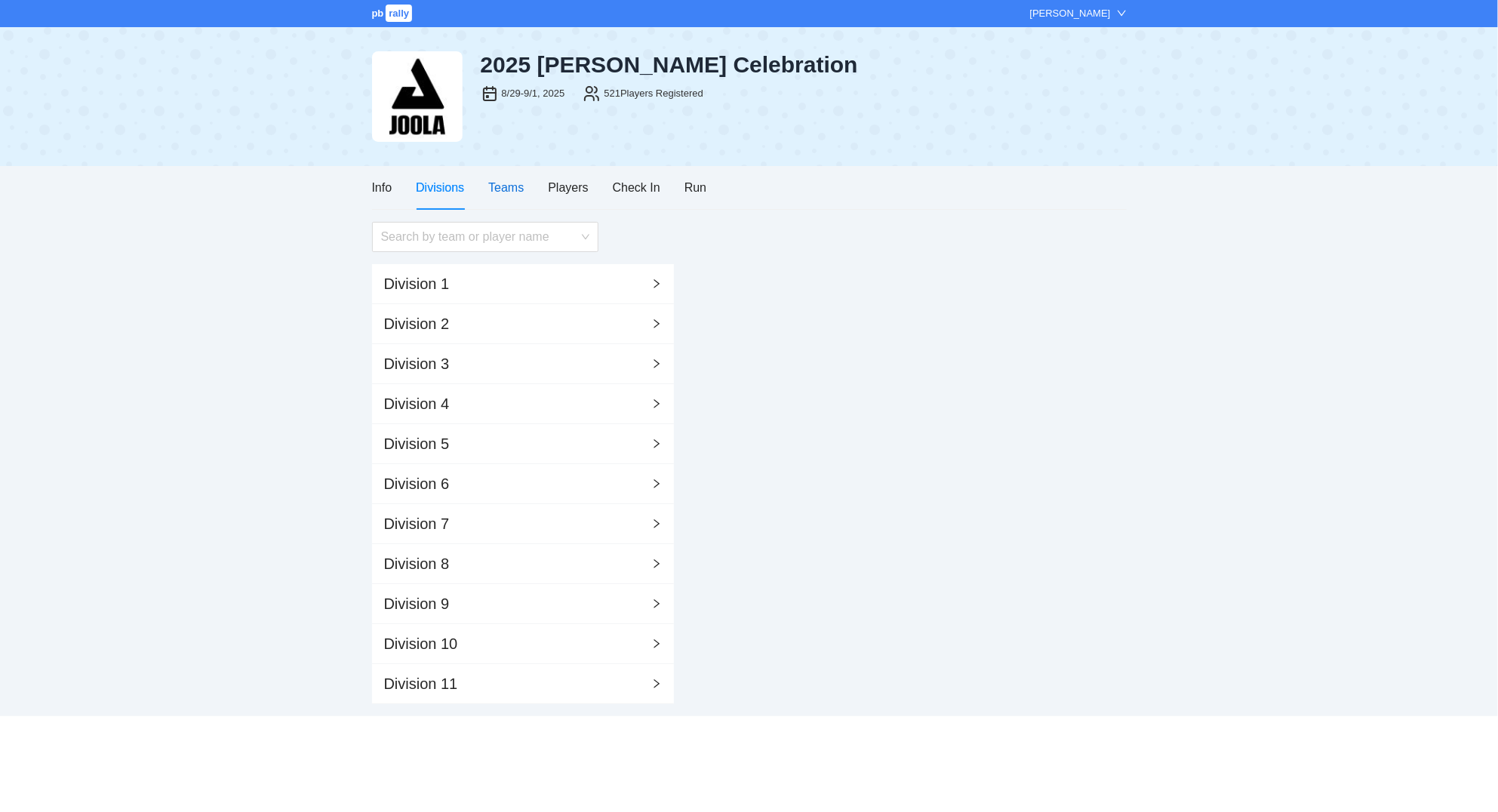
click at [500, 190] on div "Teams" at bounding box center [506, 187] width 36 height 19
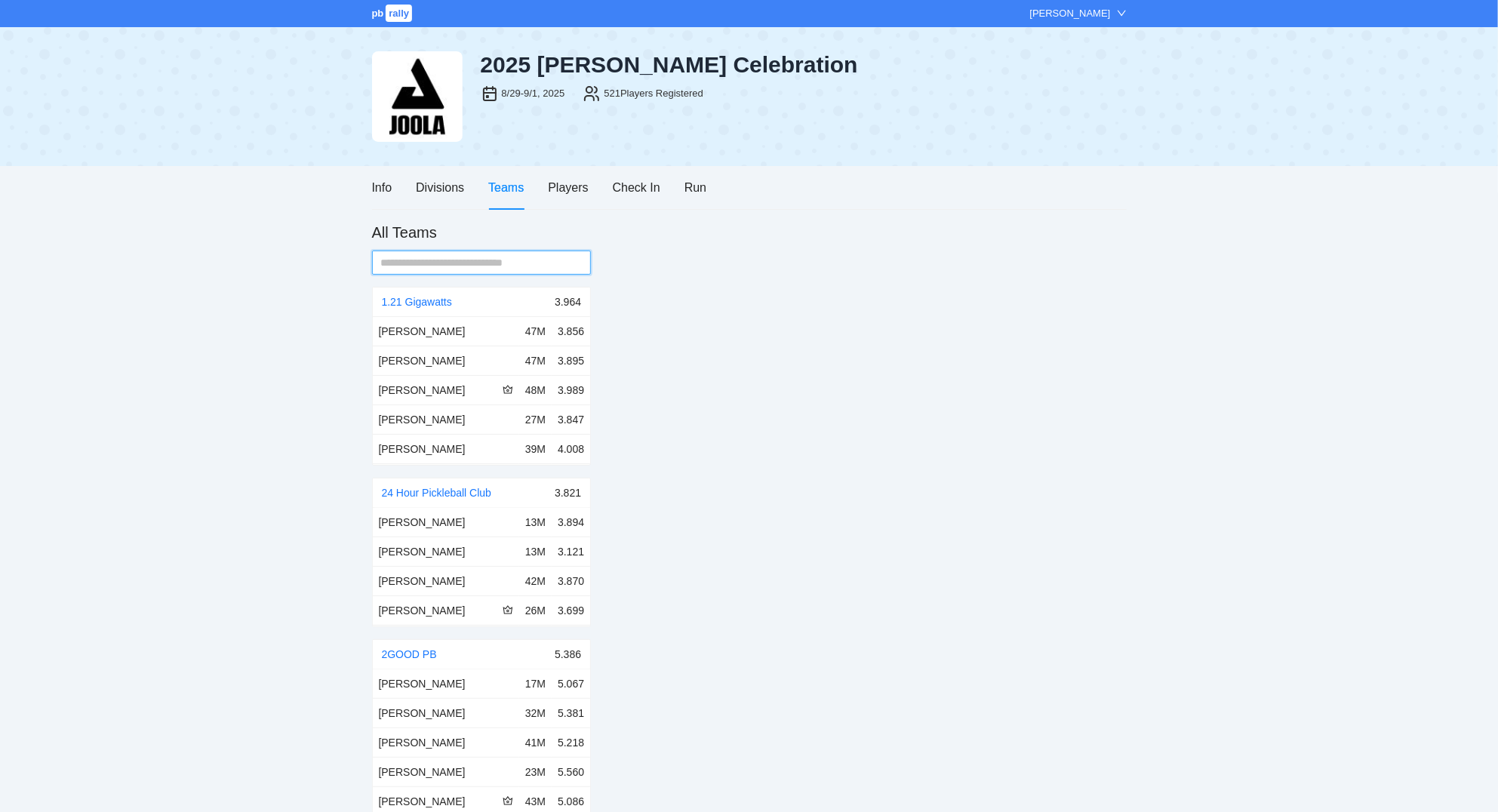
click at [478, 268] on input "text" at bounding box center [476, 262] width 190 height 17
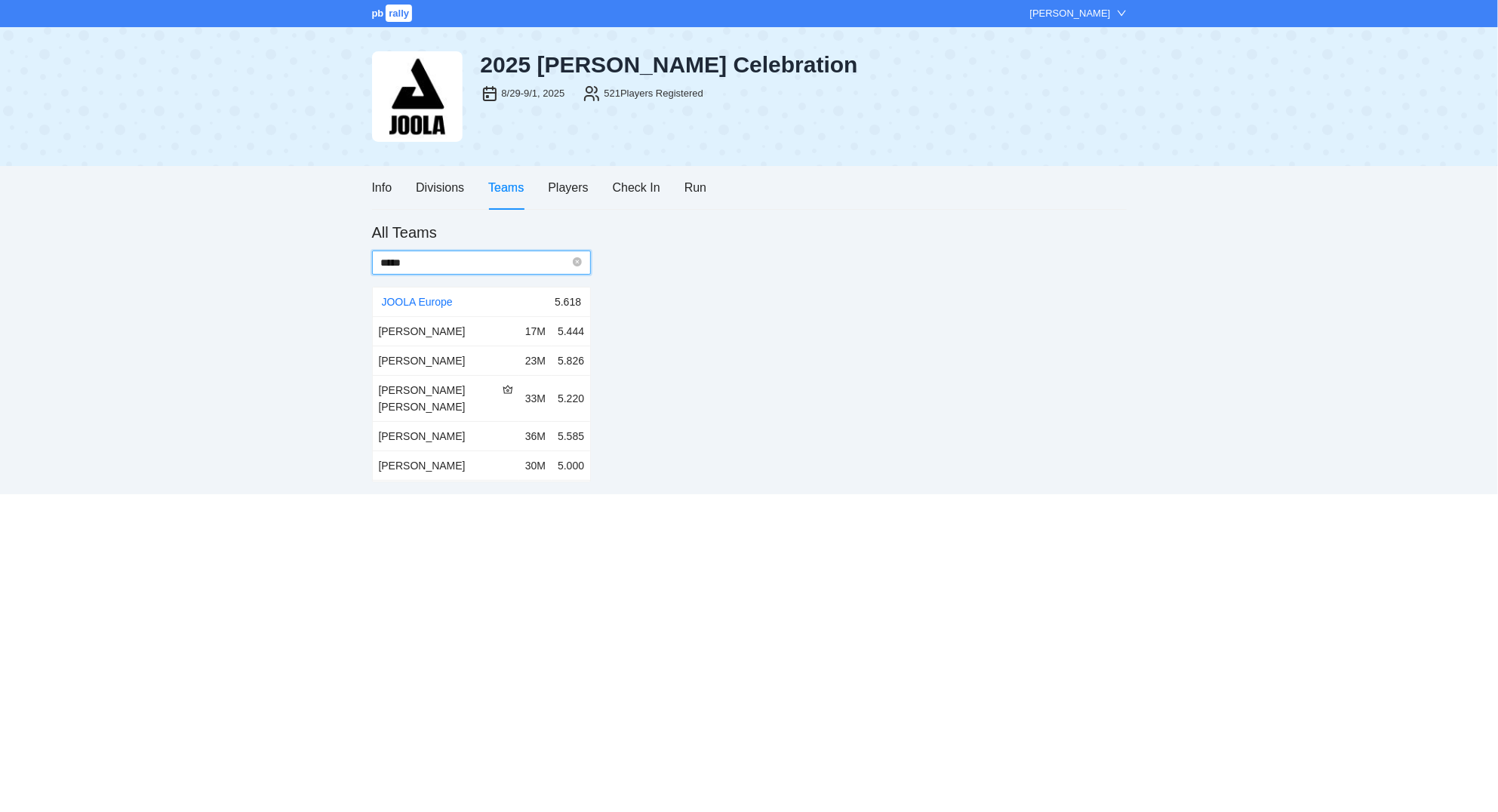
type input "*****"
drag, startPoint x: 670, startPoint y: 434, endPoint x: 664, endPoint y: 418, distance: 17.1
click at [670, 430] on div "All Teams ***** JOOLA Europe 5.618 Arwid Dahlin 17M 5.444 Bartosz Karbownik 23M…" at bounding box center [749, 351] width 754 height 260
click at [456, 266] on input "*****" at bounding box center [476, 262] width 190 height 17
click at [456, 265] on input "*****" at bounding box center [476, 262] width 190 height 17
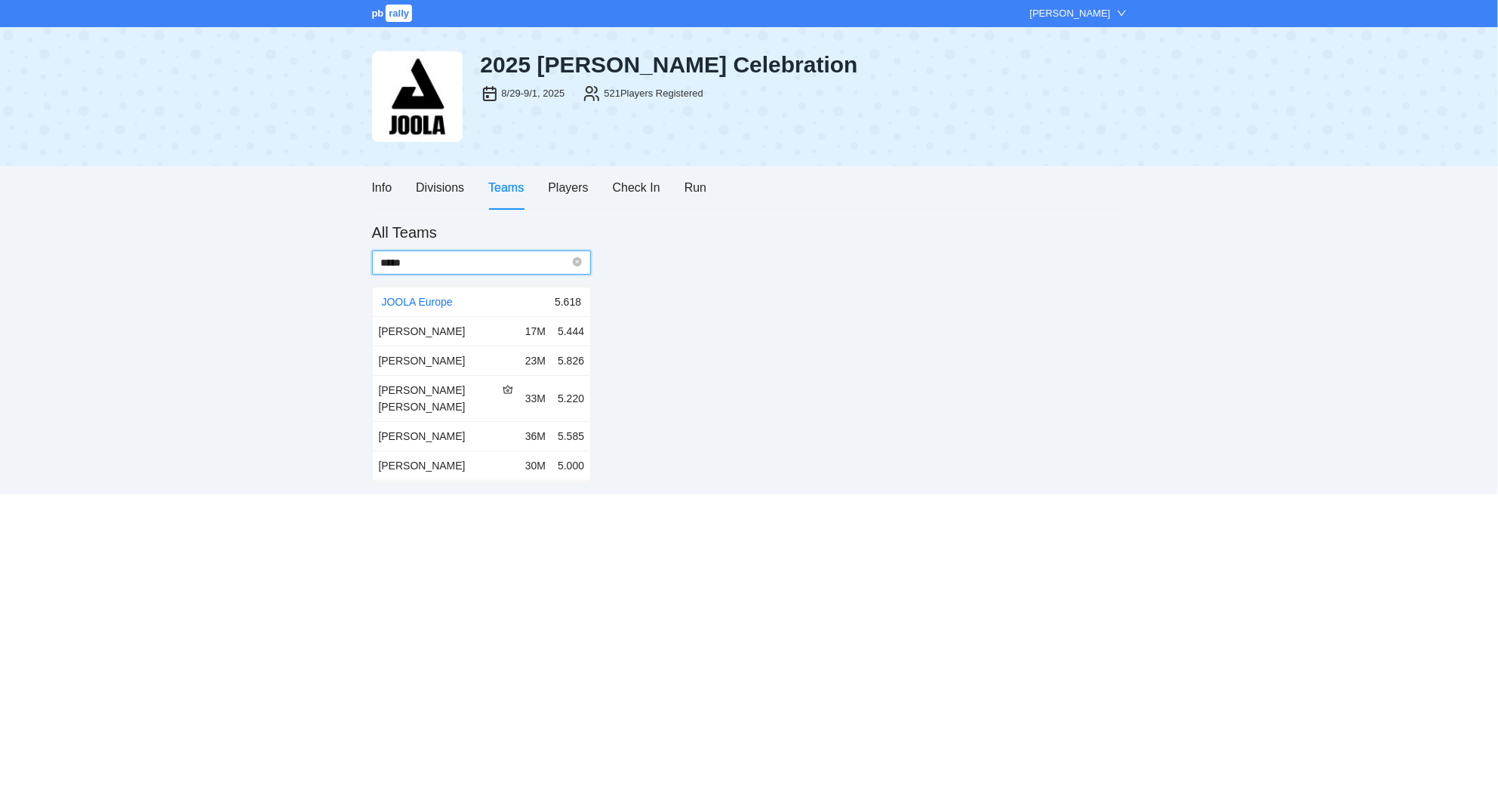
click at [456, 265] on input "*****" at bounding box center [476, 262] width 190 height 17
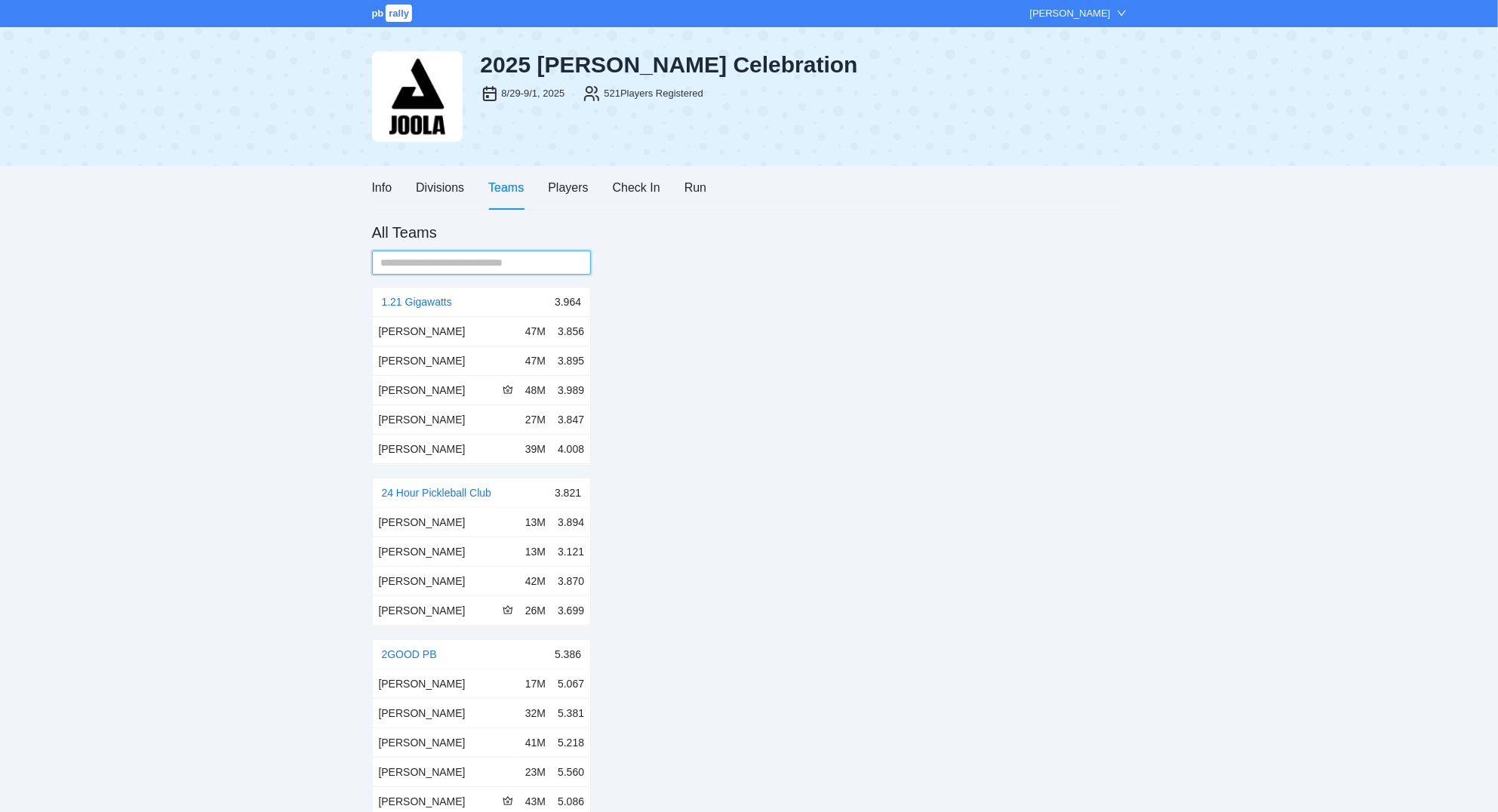
click at [432, 267] on input "text" at bounding box center [476, 262] width 190 height 17
click at [617, 179] on div "Check In" at bounding box center [637, 187] width 48 height 19
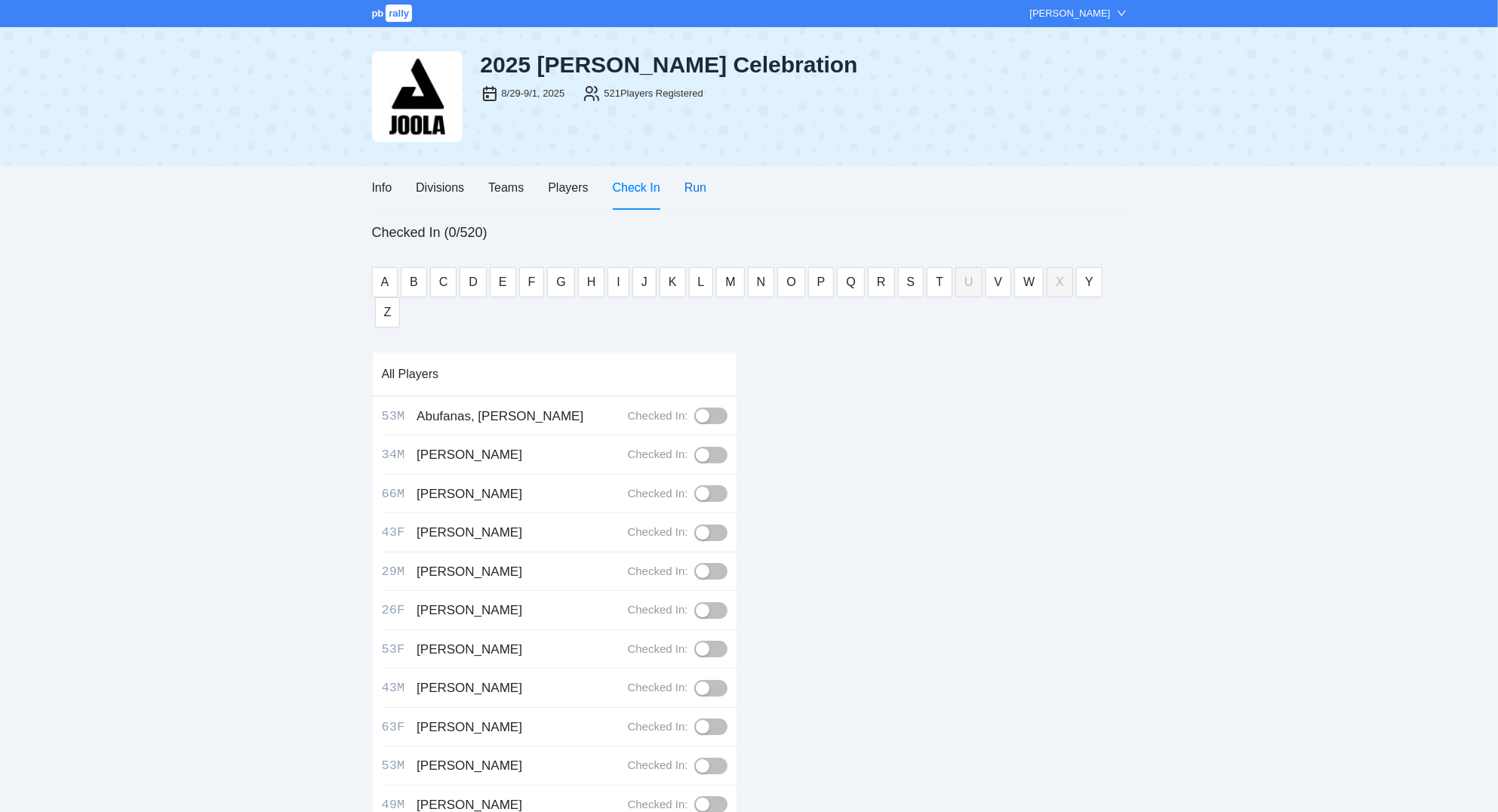
click at [697, 181] on div "Run" at bounding box center [696, 187] width 22 height 19
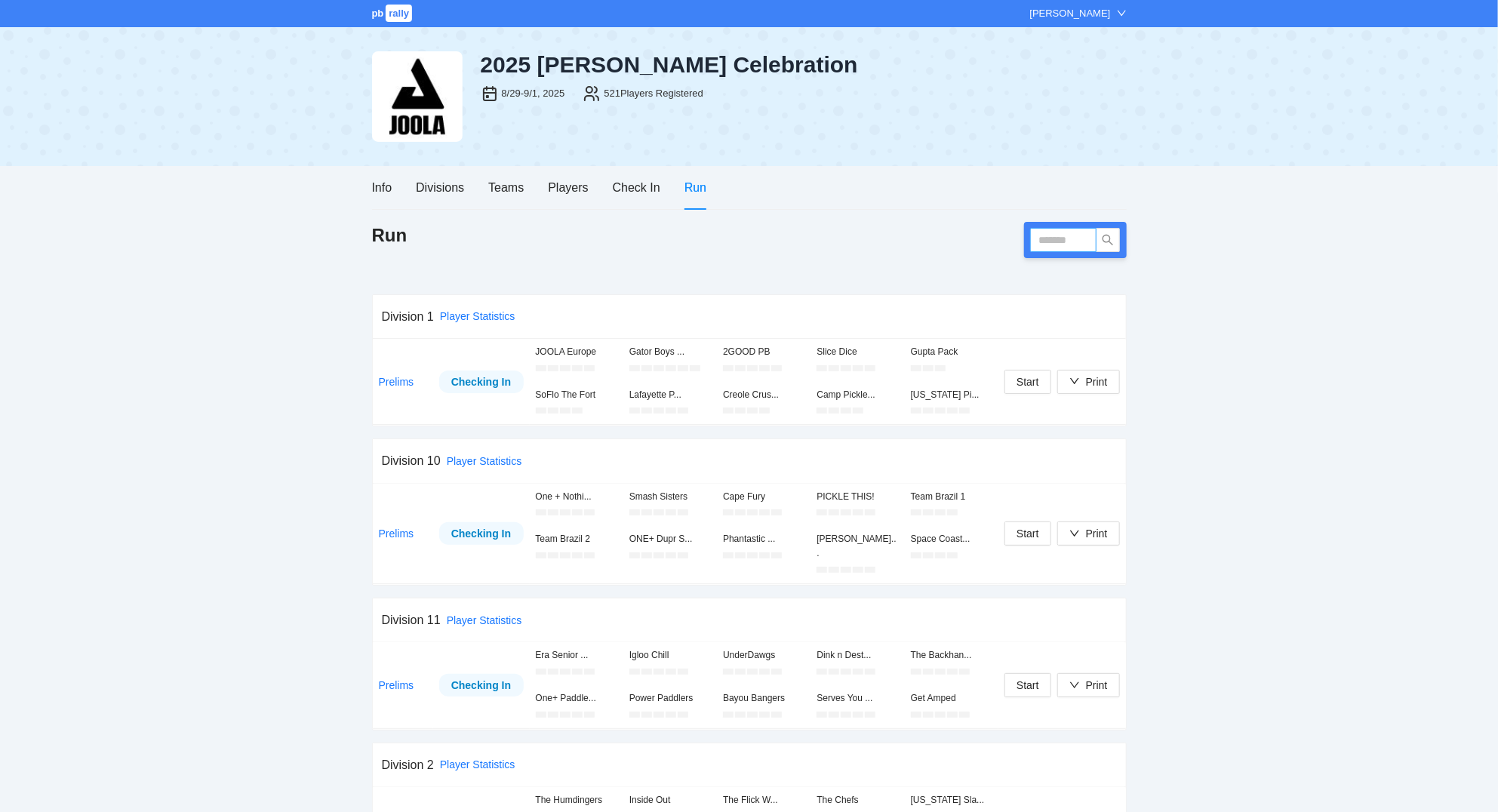
click at [1057, 239] on input "text" at bounding box center [1063, 239] width 67 height 24
click at [1053, 241] on input "text" at bounding box center [1063, 239] width 67 height 24
click at [438, 185] on div "Divisions" at bounding box center [440, 187] width 48 height 19
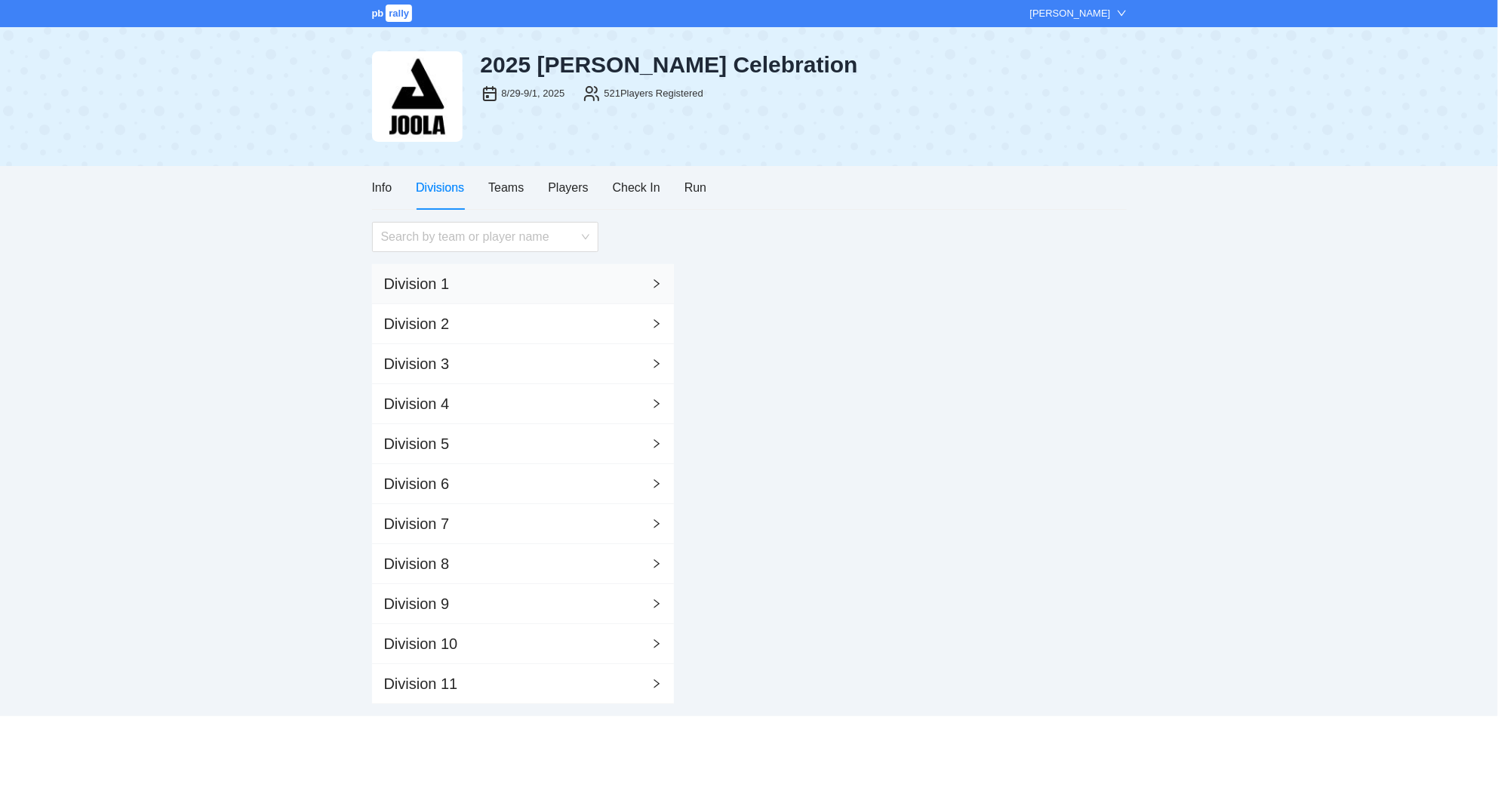
click at [465, 278] on div "Division 1" at bounding box center [523, 284] width 301 height 40
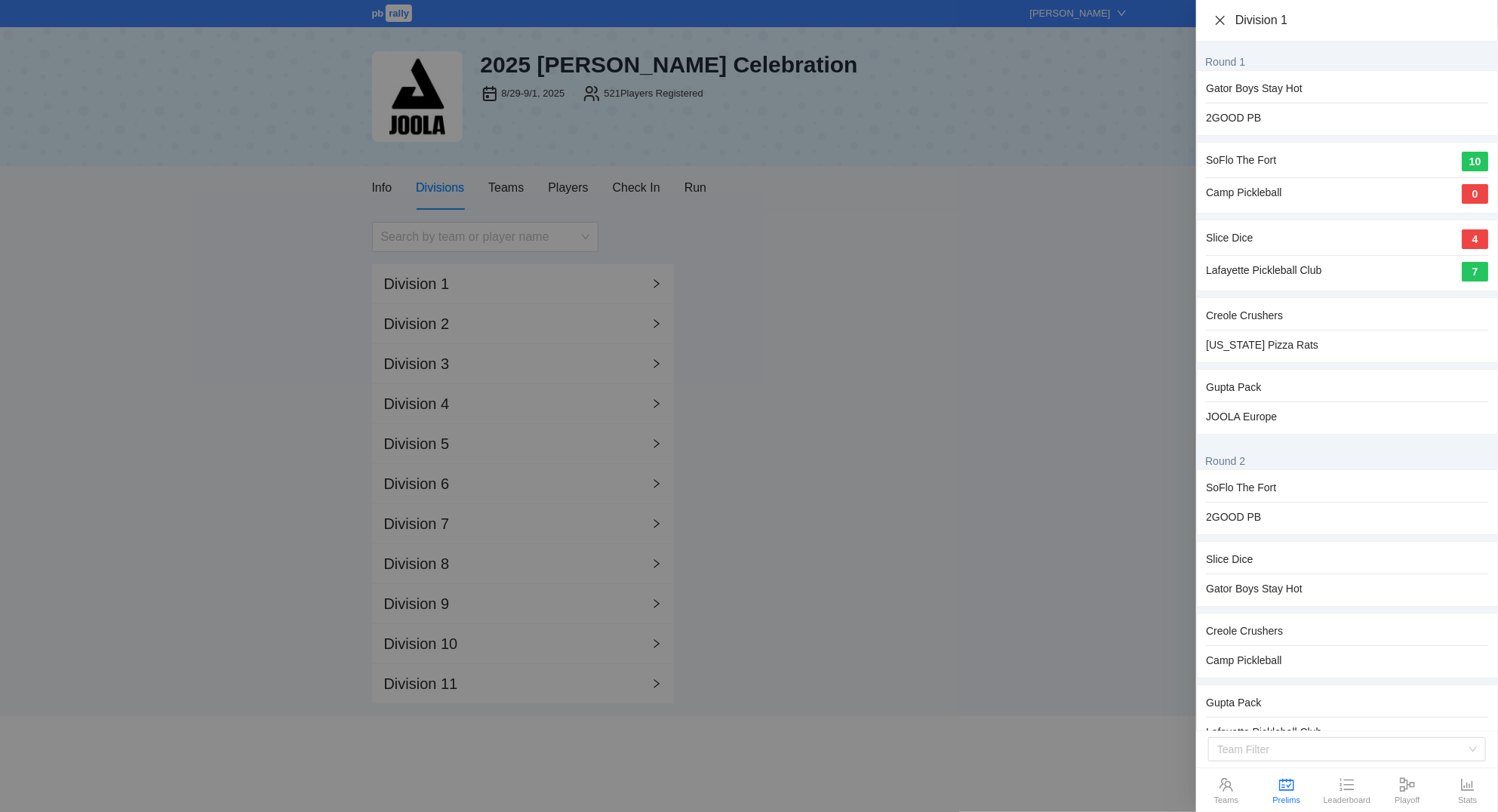
click at [1216, 17] on icon "close" at bounding box center [1221, 20] width 12 height 12
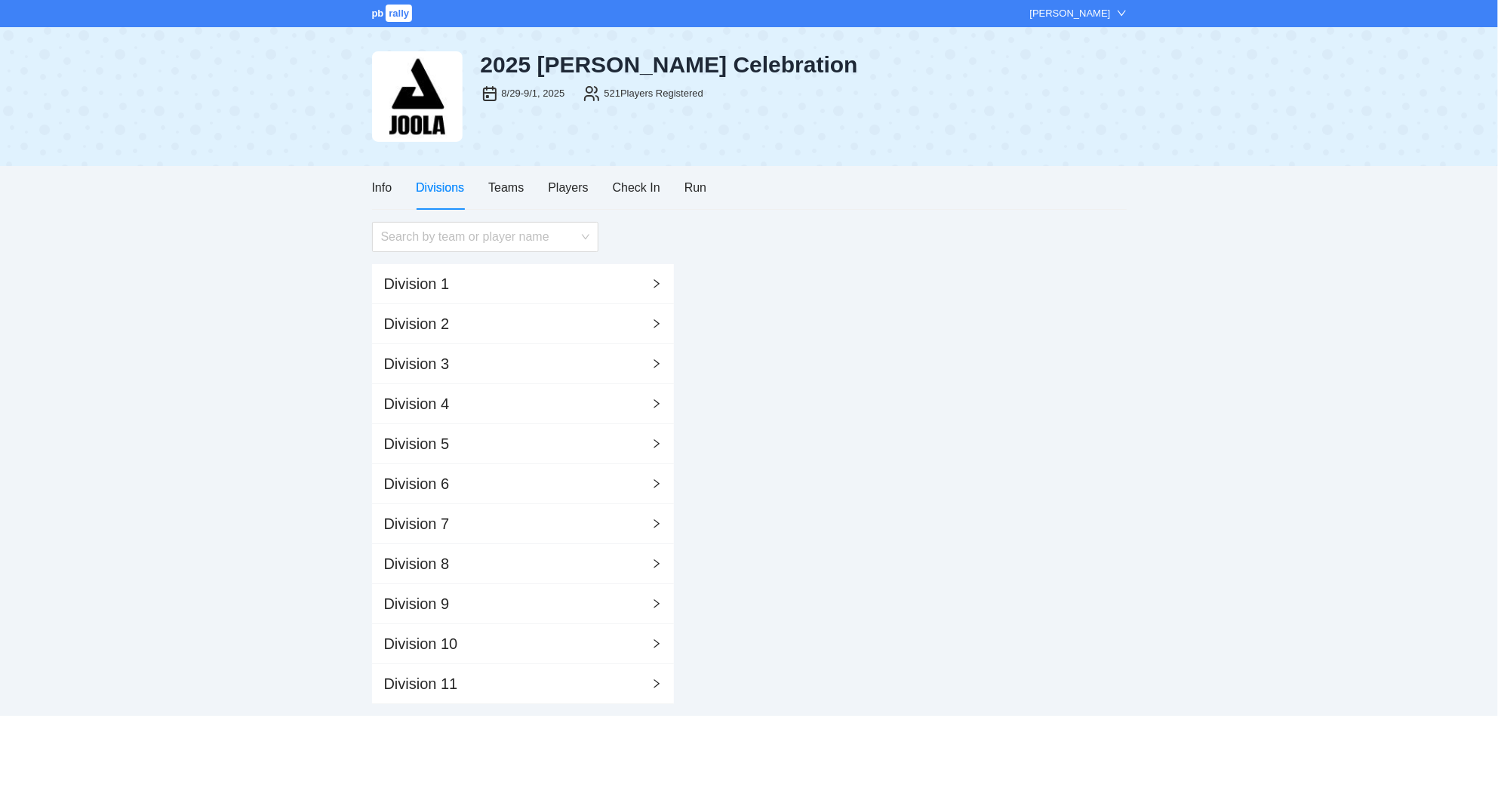
click at [664, 185] on div "Info Divisions Teams Players Check In Run" at bounding box center [540, 187] width 335 height 43
click at [651, 181] on div "Check In" at bounding box center [637, 187] width 48 height 19
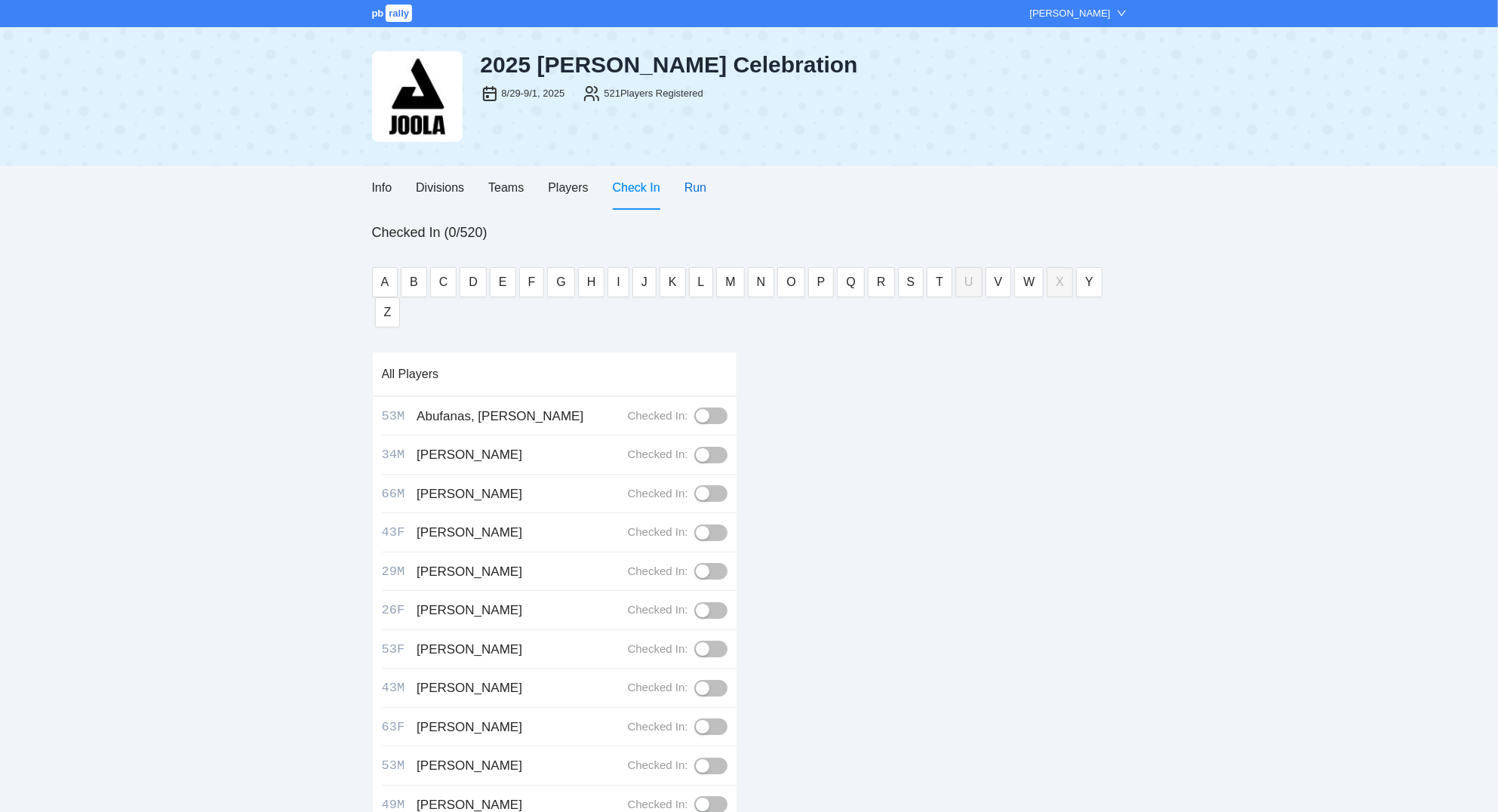
click at [689, 194] on div "Run" at bounding box center [696, 187] width 22 height 19
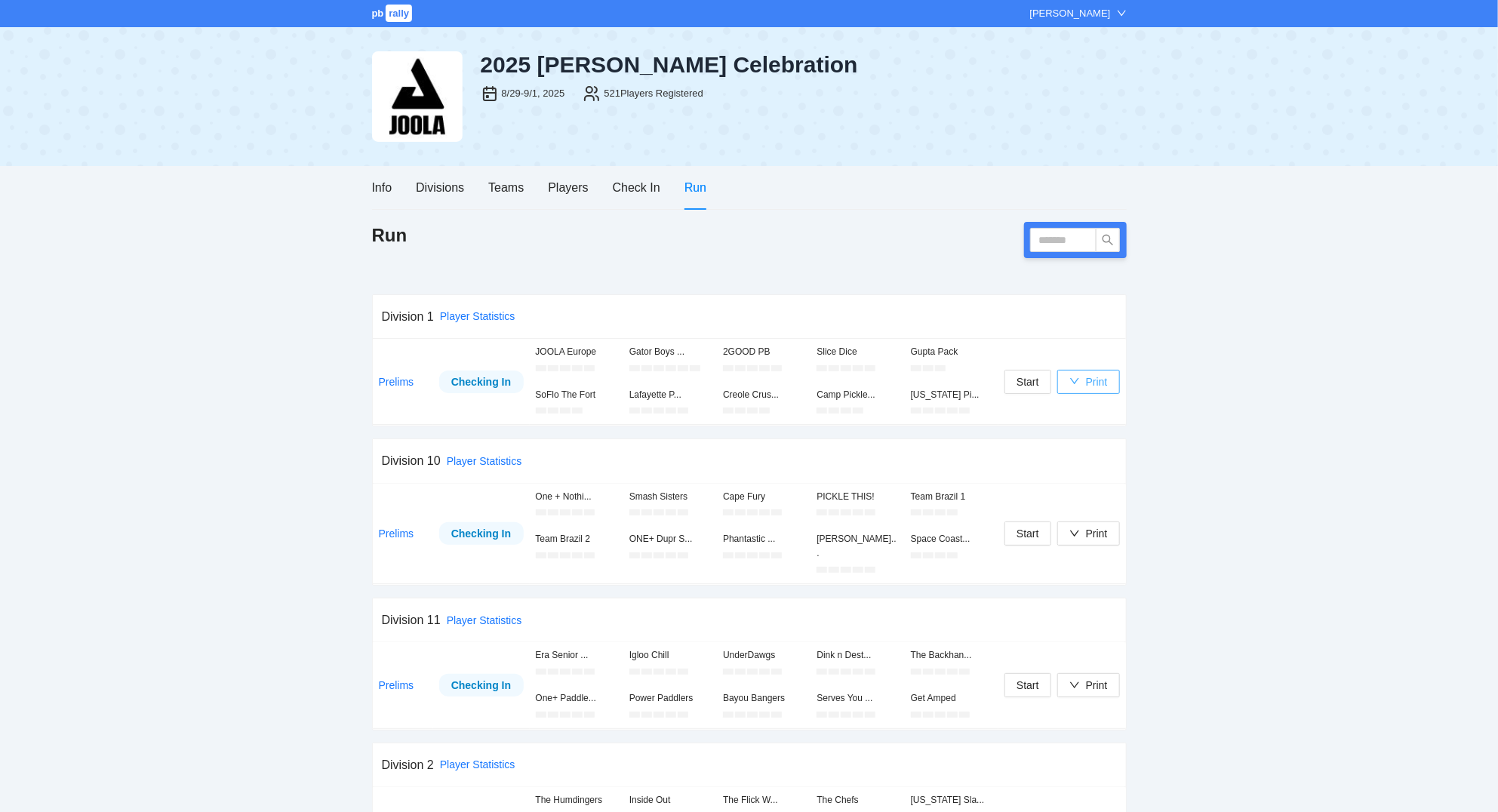
click at [1095, 389] on div "Print" at bounding box center [1097, 381] width 22 height 17
click at [1110, 456] on span "Scorecards" at bounding box center [1105, 460] width 78 height 17
click at [505, 194] on div "Teams" at bounding box center [506, 187] width 36 height 19
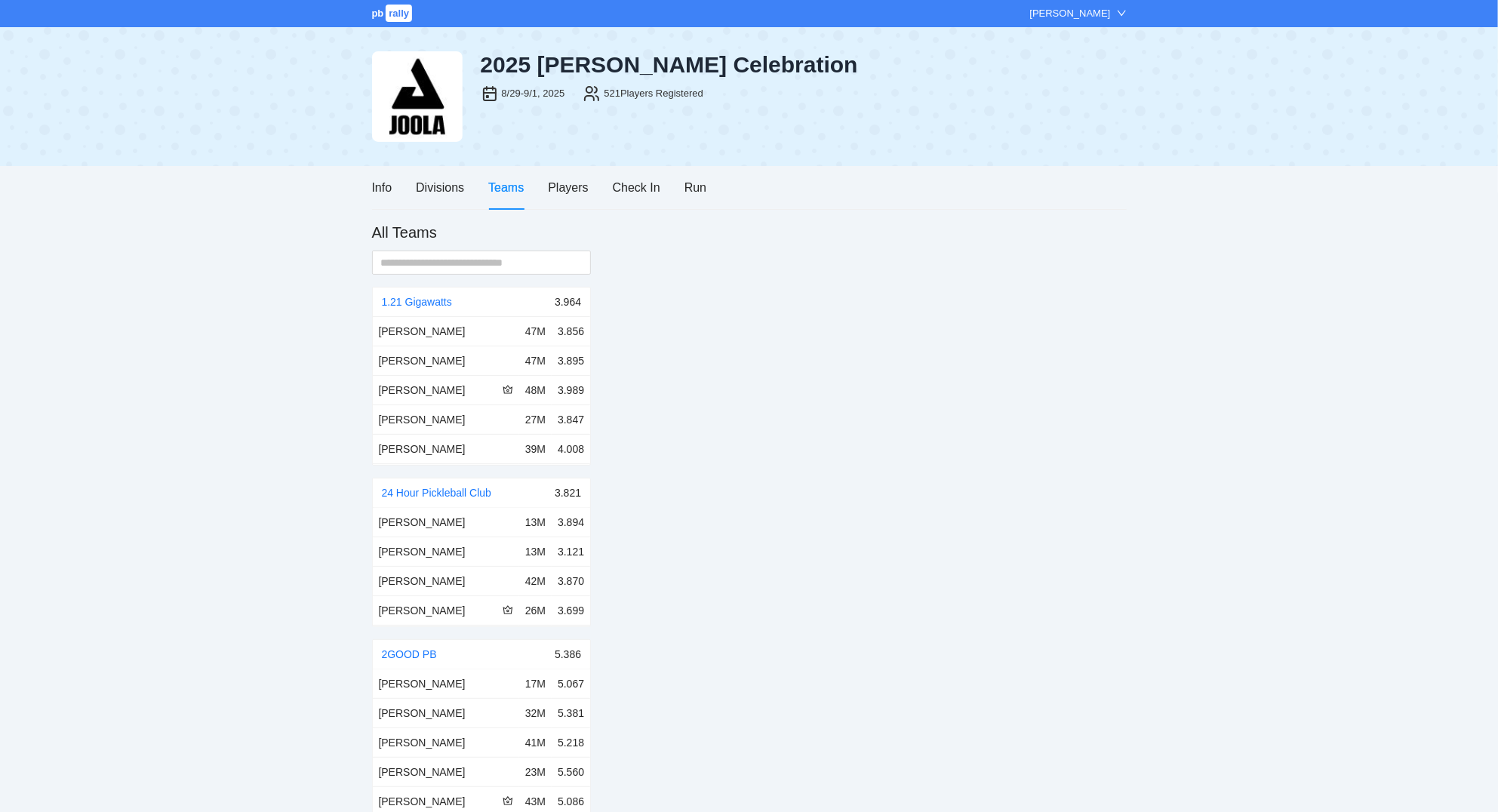
click at [472, 247] on div "All Teams" at bounding box center [482, 235] width 220 height 29
drag, startPoint x: 475, startPoint y: 268, endPoint x: 472, endPoint y: 260, distance: 8.5
click at [472, 264] on input "text" at bounding box center [476, 262] width 190 height 17
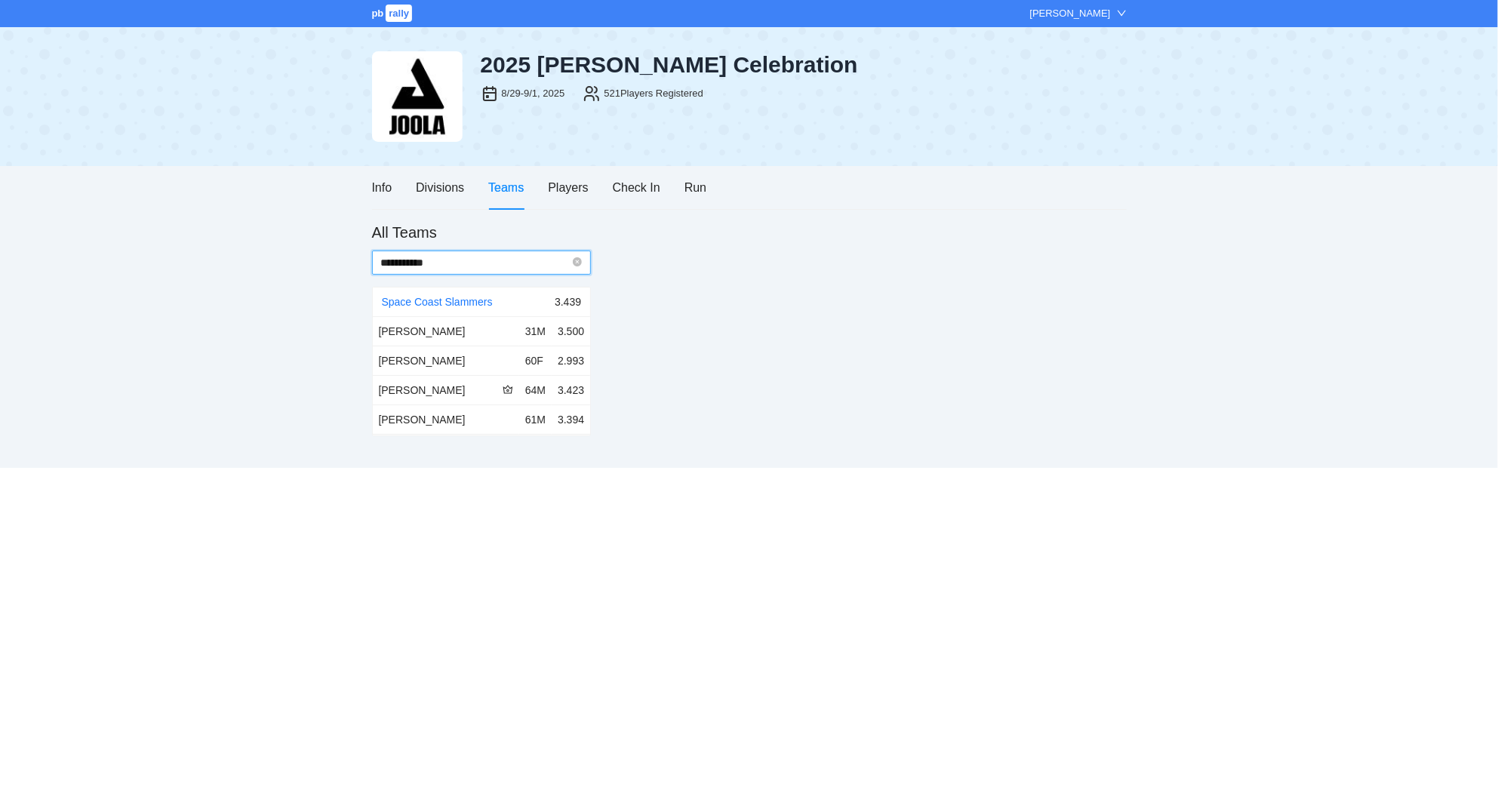
type input "**********"
click at [446, 294] on div "Space Coast Slammers" at bounding box center [469, 301] width 174 height 29
click at [446, 298] on link "Space Coast Slammers" at bounding box center [437, 301] width 111 height 12
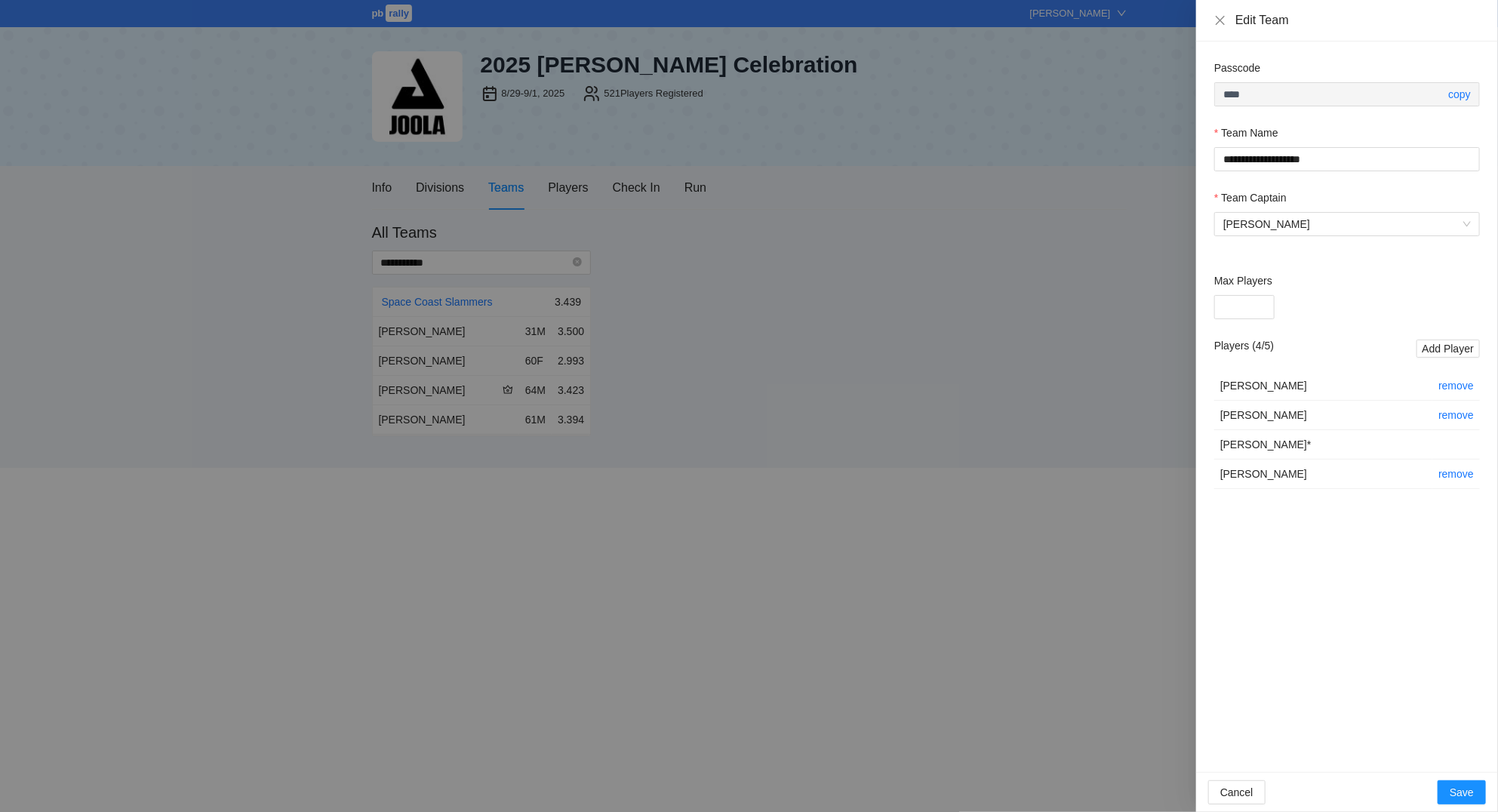
click at [1425, 359] on div "Players ( 4 / 5 ) Add Player" at bounding box center [1347, 348] width 265 height 22
click at [1428, 348] on span "Add Player" at bounding box center [1447, 348] width 51 height 17
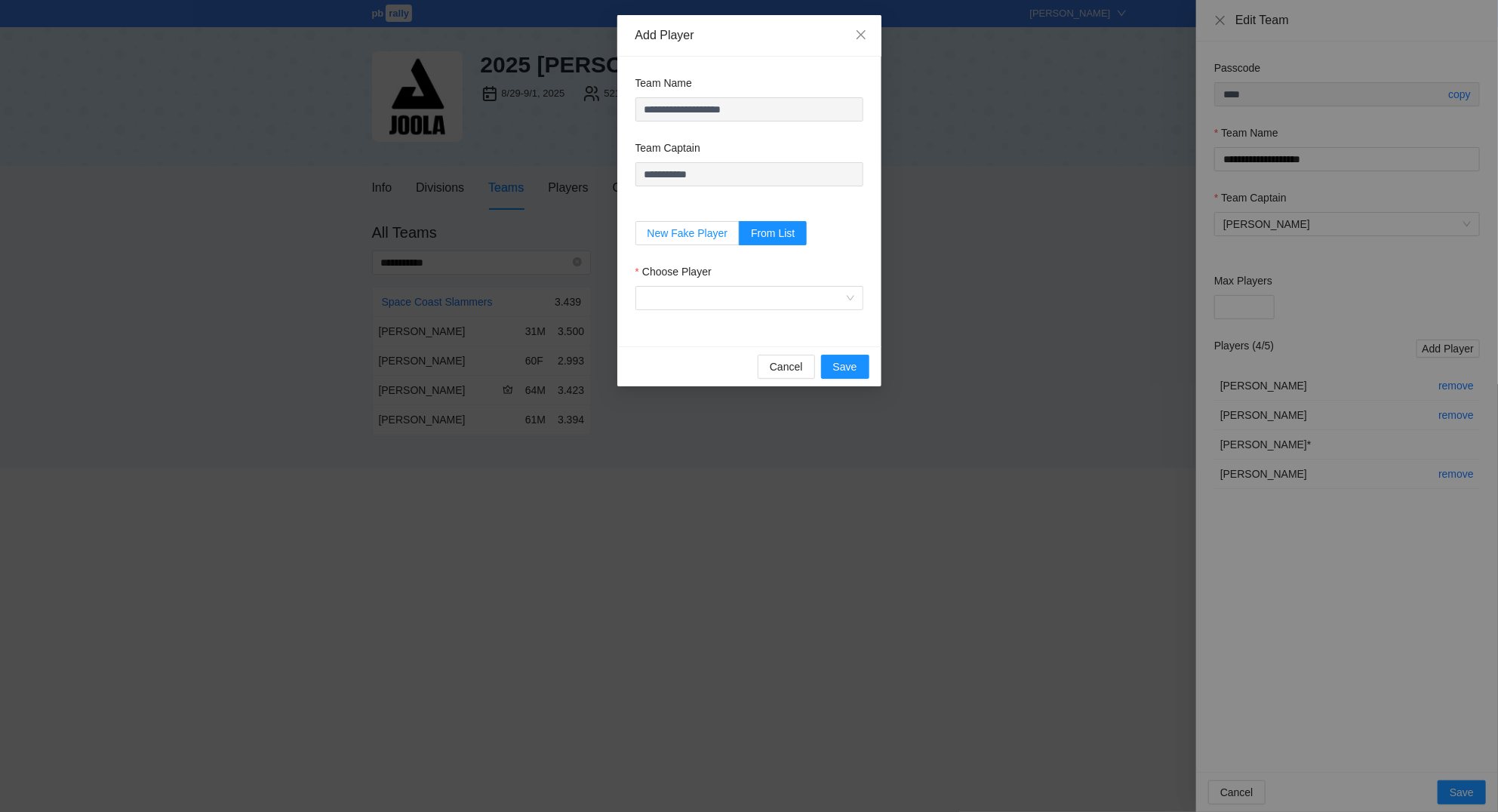
click at [681, 230] on span "New Fake Player" at bounding box center [688, 233] width 81 height 12
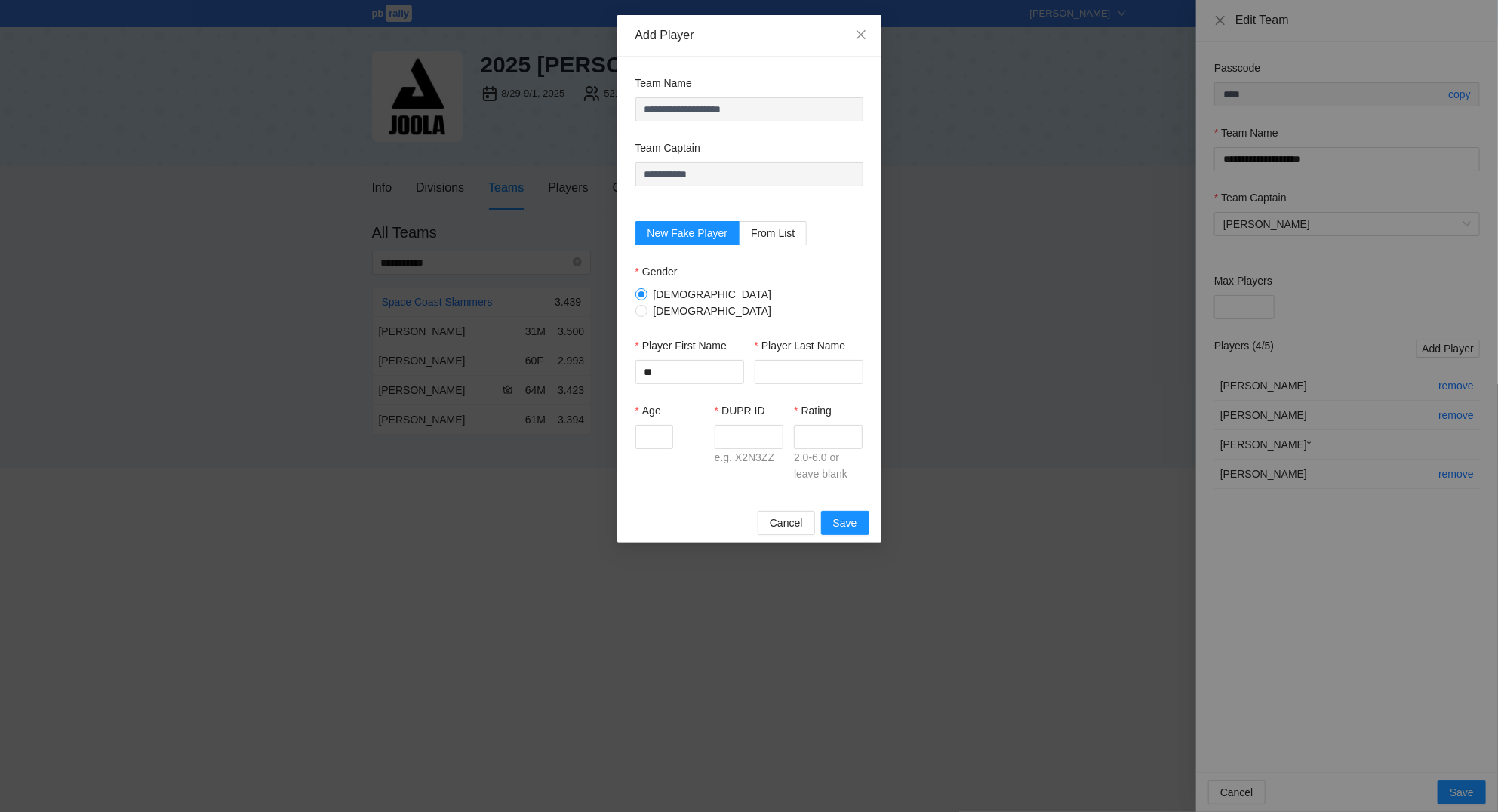
type input "*"
type input "****"
click at [795, 375] on input "Player Last Name" at bounding box center [808, 372] width 109 height 24
type input "****"
click at [644, 432] on input "Age" at bounding box center [655, 437] width 38 height 24
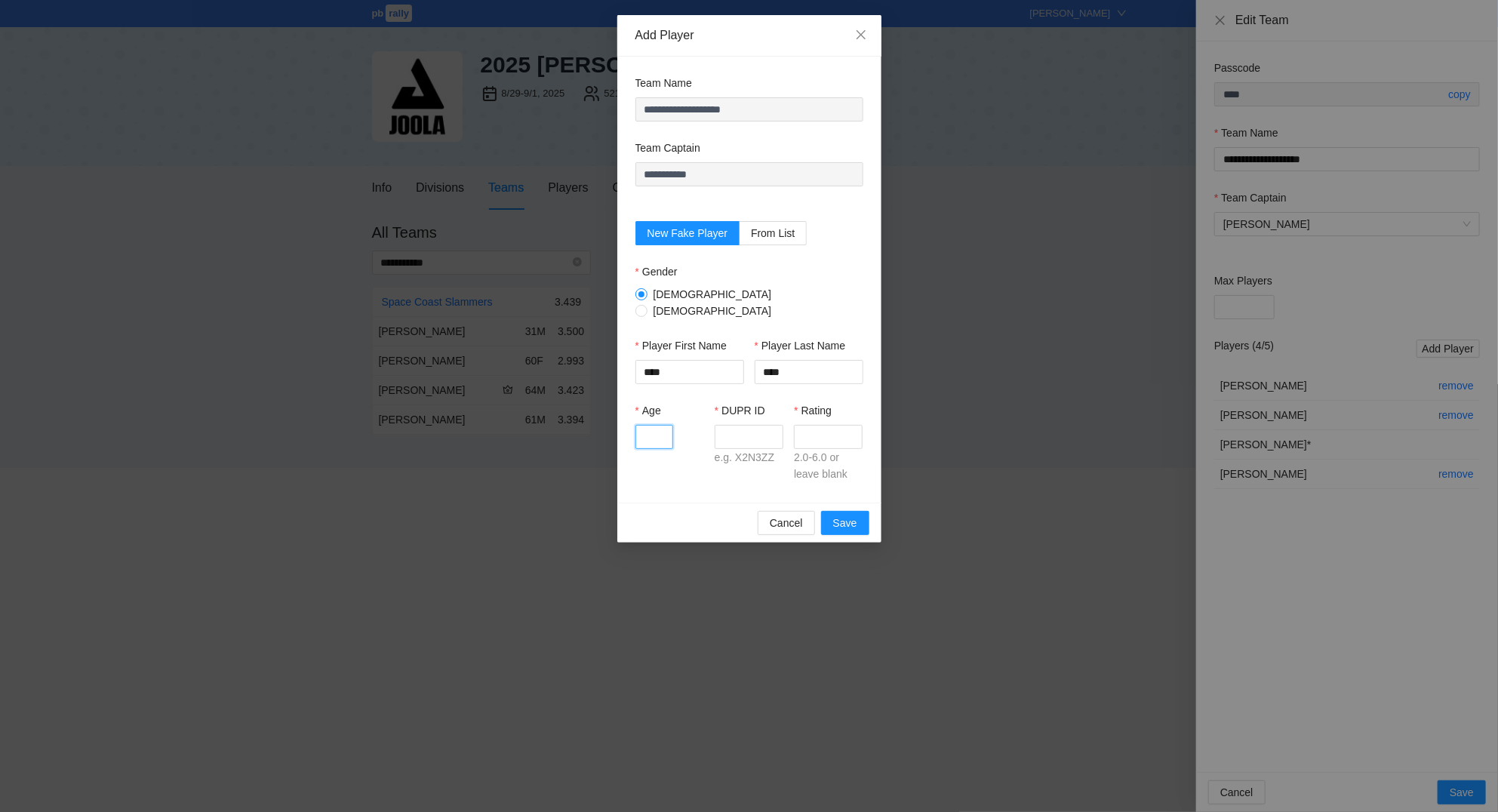
click at [646, 425] on input "Age" at bounding box center [655, 437] width 38 height 24
type input "**"
click at [745, 427] on input "DUPR ID" at bounding box center [749, 437] width 69 height 24
type input "*****"
click at [845, 425] on input "Rating" at bounding box center [827, 437] width 69 height 24
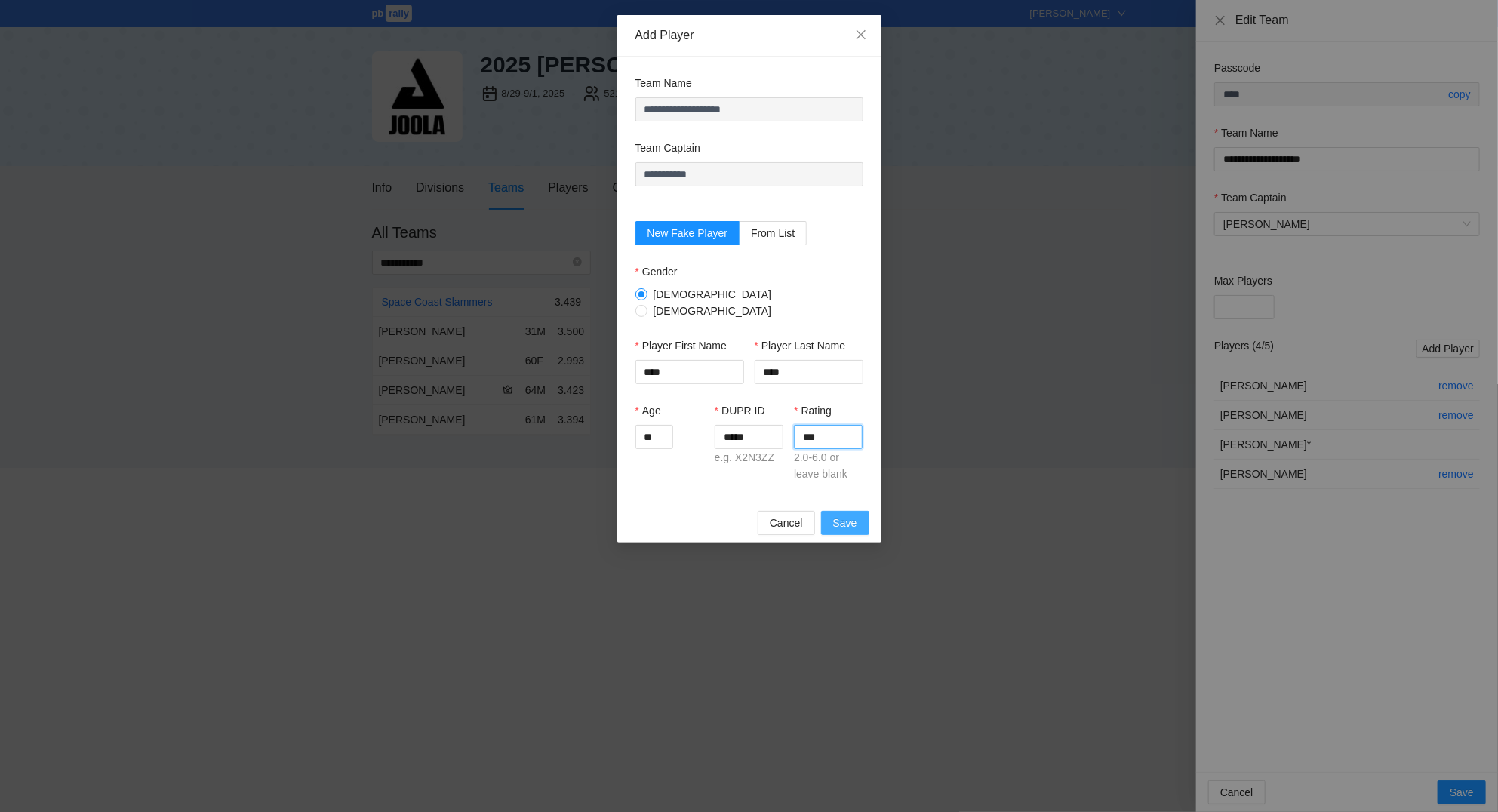
type input "***"
click at [852, 515] on span "Save" at bounding box center [845, 523] width 24 height 17
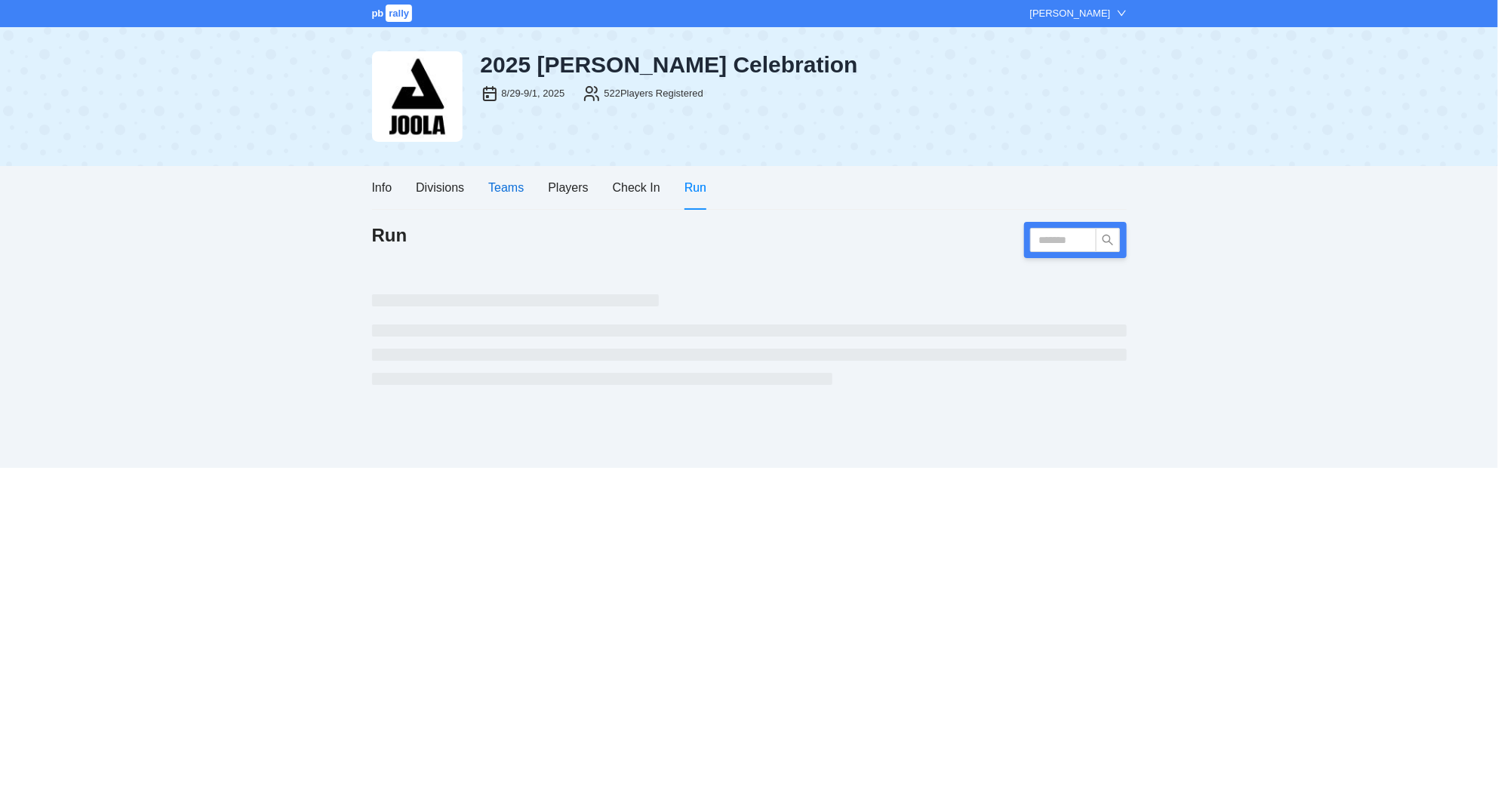
click at [509, 191] on div "Teams" at bounding box center [506, 187] width 36 height 19
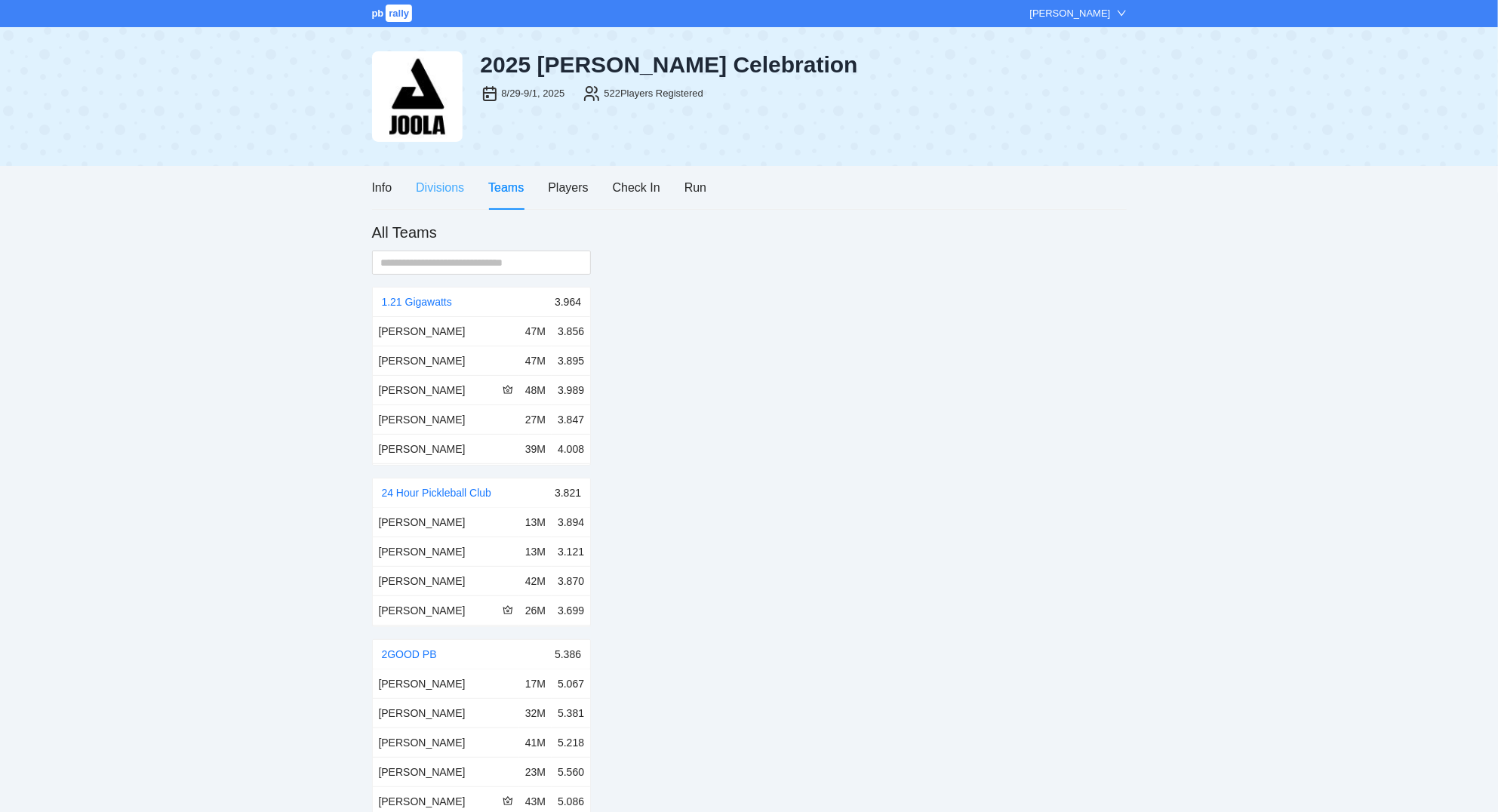
click at [454, 175] on div "Divisions" at bounding box center [440, 187] width 48 height 43
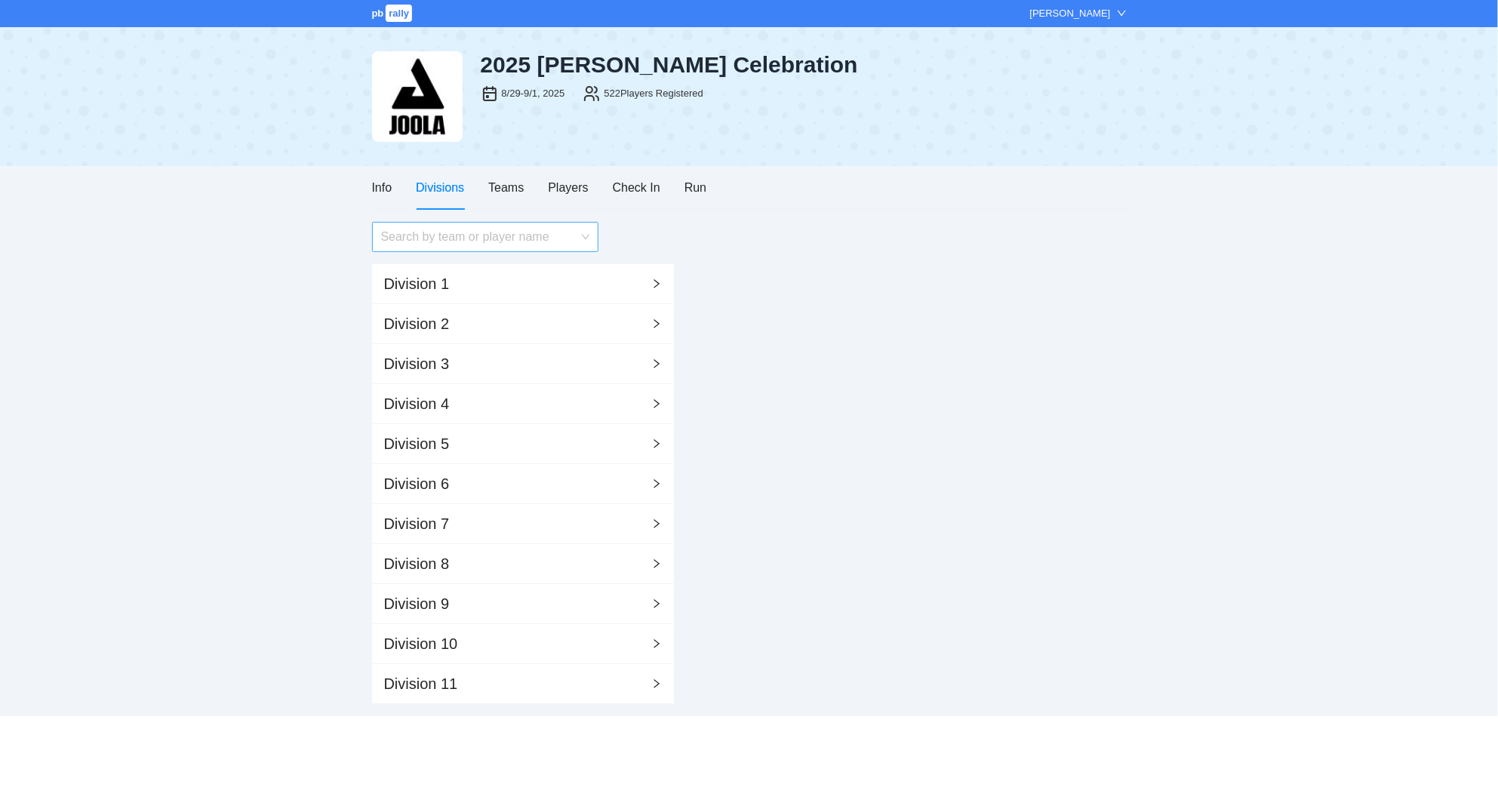
click at [465, 238] on input "search" at bounding box center [480, 236] width 198 height 29
type input "*********"
click at [720, 259] on div "Search by team or player name Division 1 Division 2 Division 3 Division 4 Divis…" at bounding box center [749, 462] width 754 height 482
click at [688, 189] on div "Run" at bounding box center [696, 187] width 22 height 19
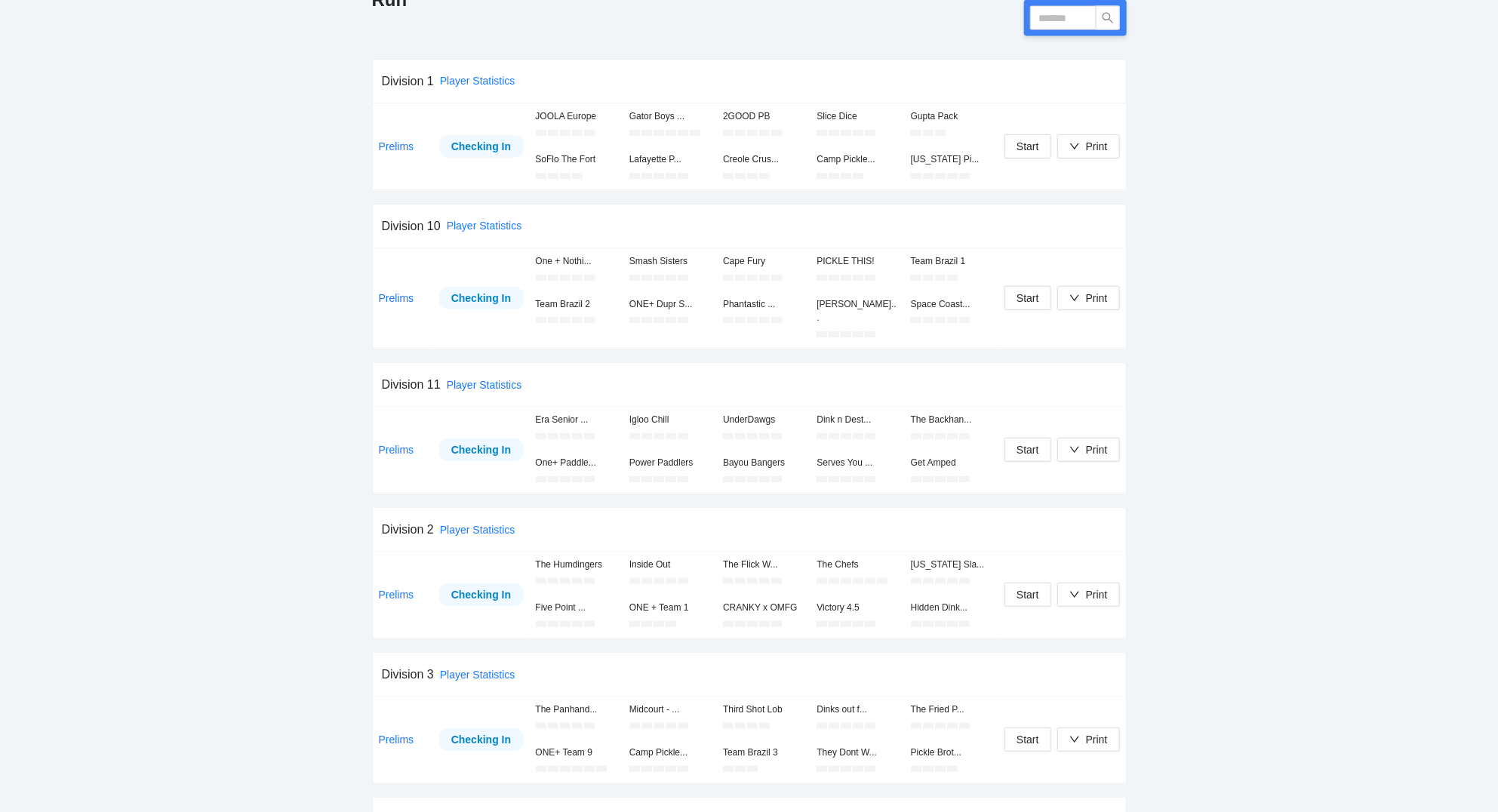
scroll to position [242, 0]
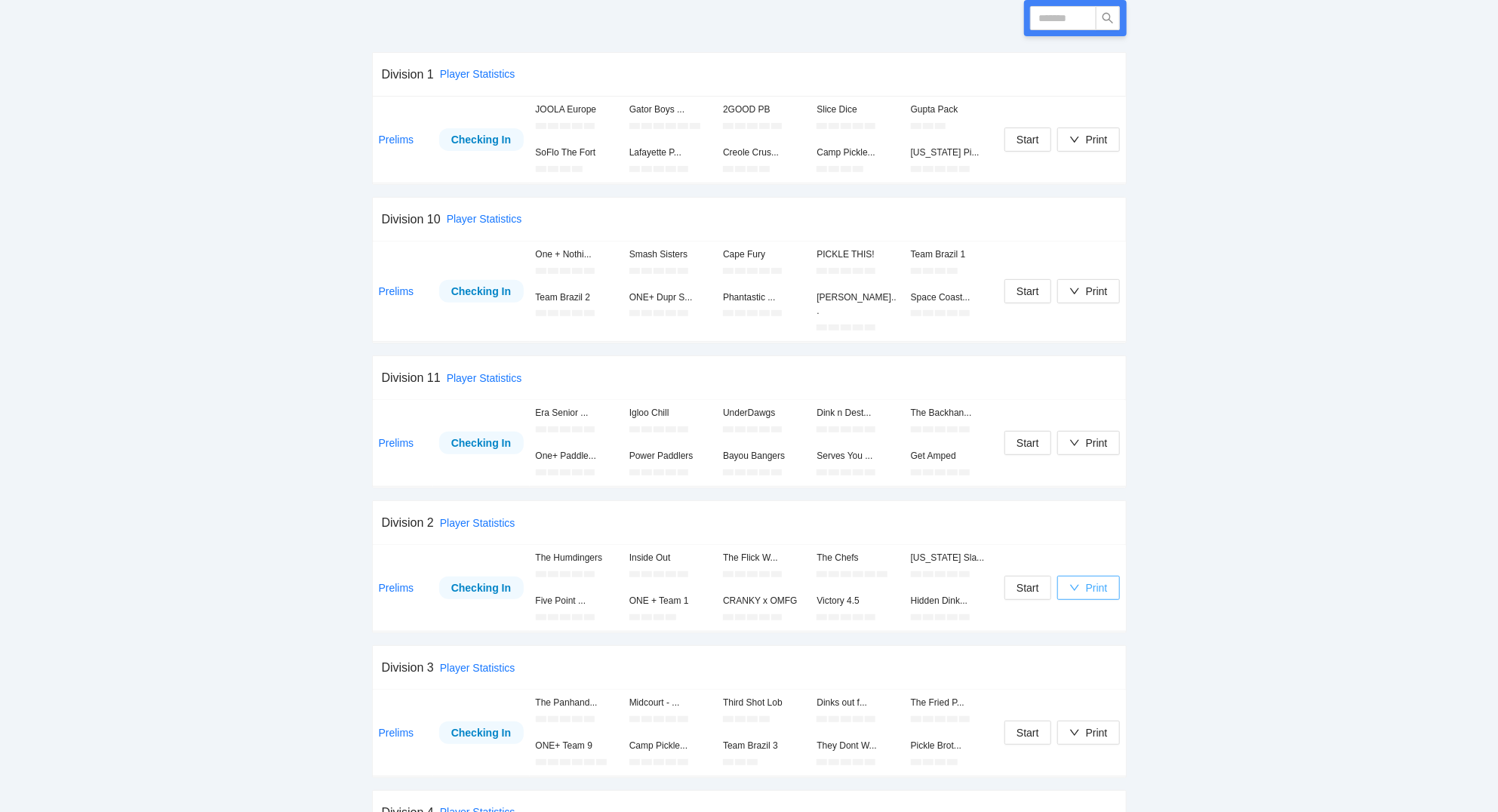
click at [1096, 580] on div "Print" at bounding box center [1097, 588] width 22 height 17
click at [1106, 651] on span "Scorecards" at bounding box center [1105, 653] width 78 height 17
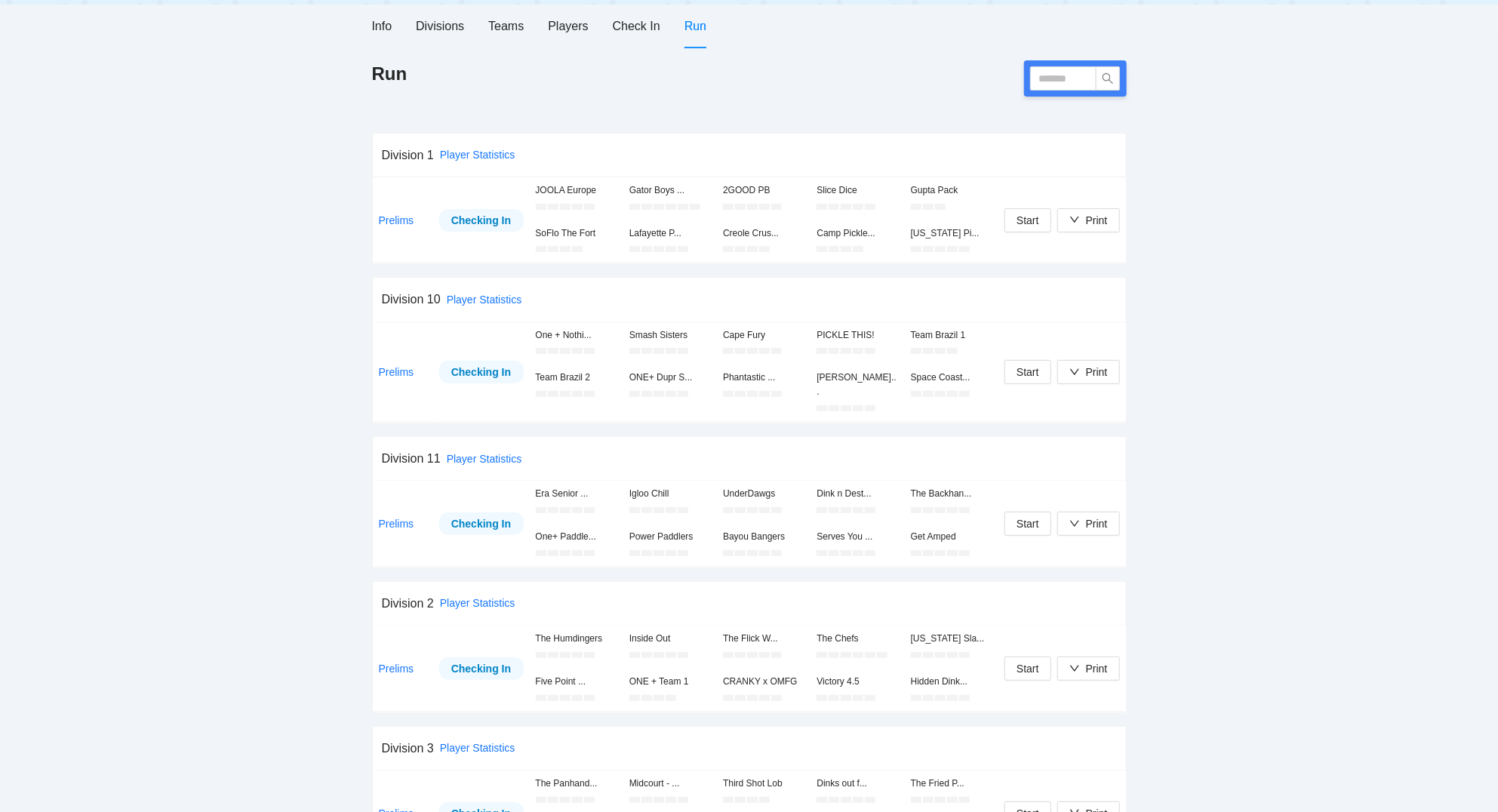
scroll to position [0, 0]
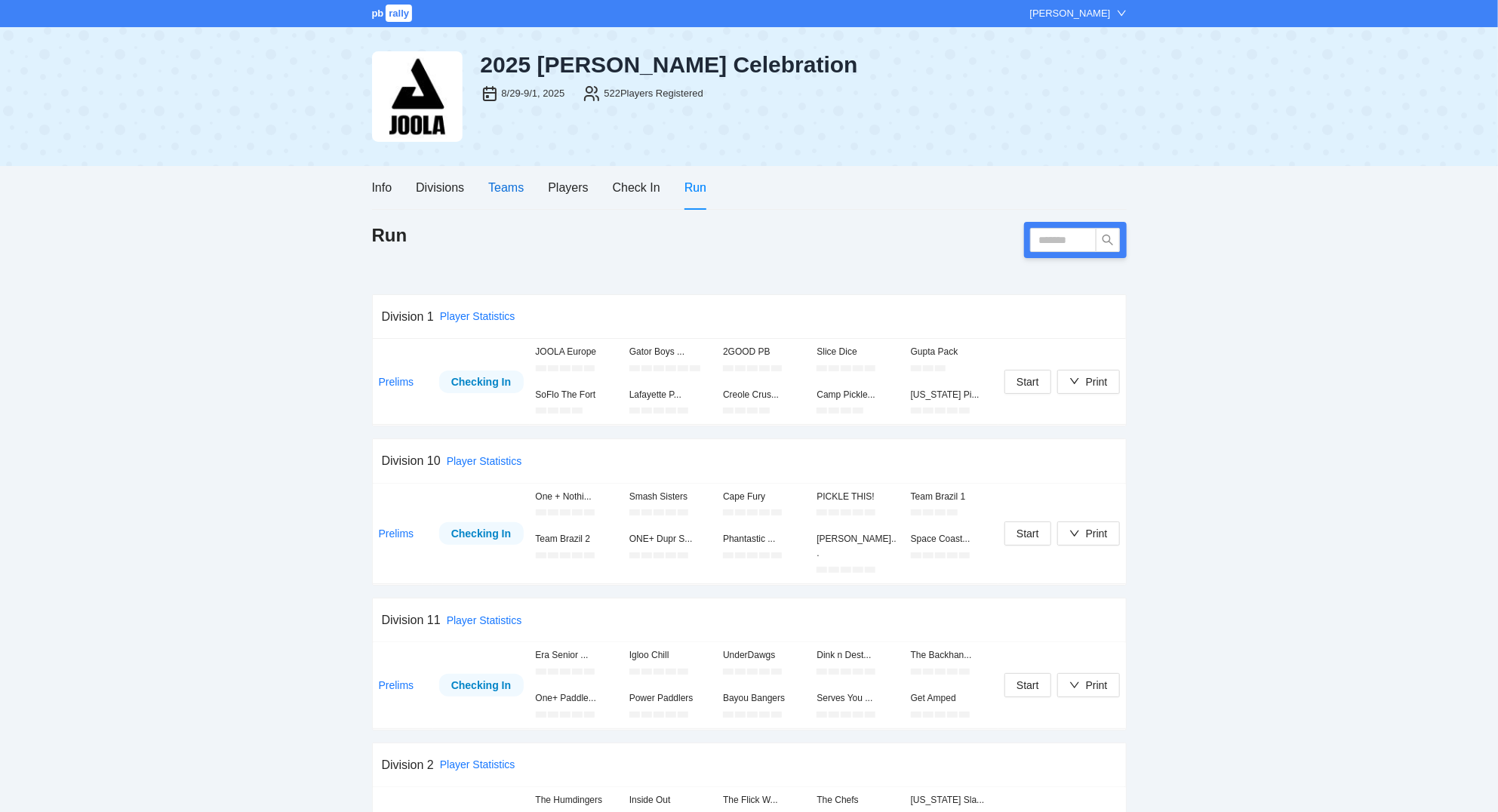
click at [497, 186] on div "Teams" at bounding box center [506, 187] width 36 height 19
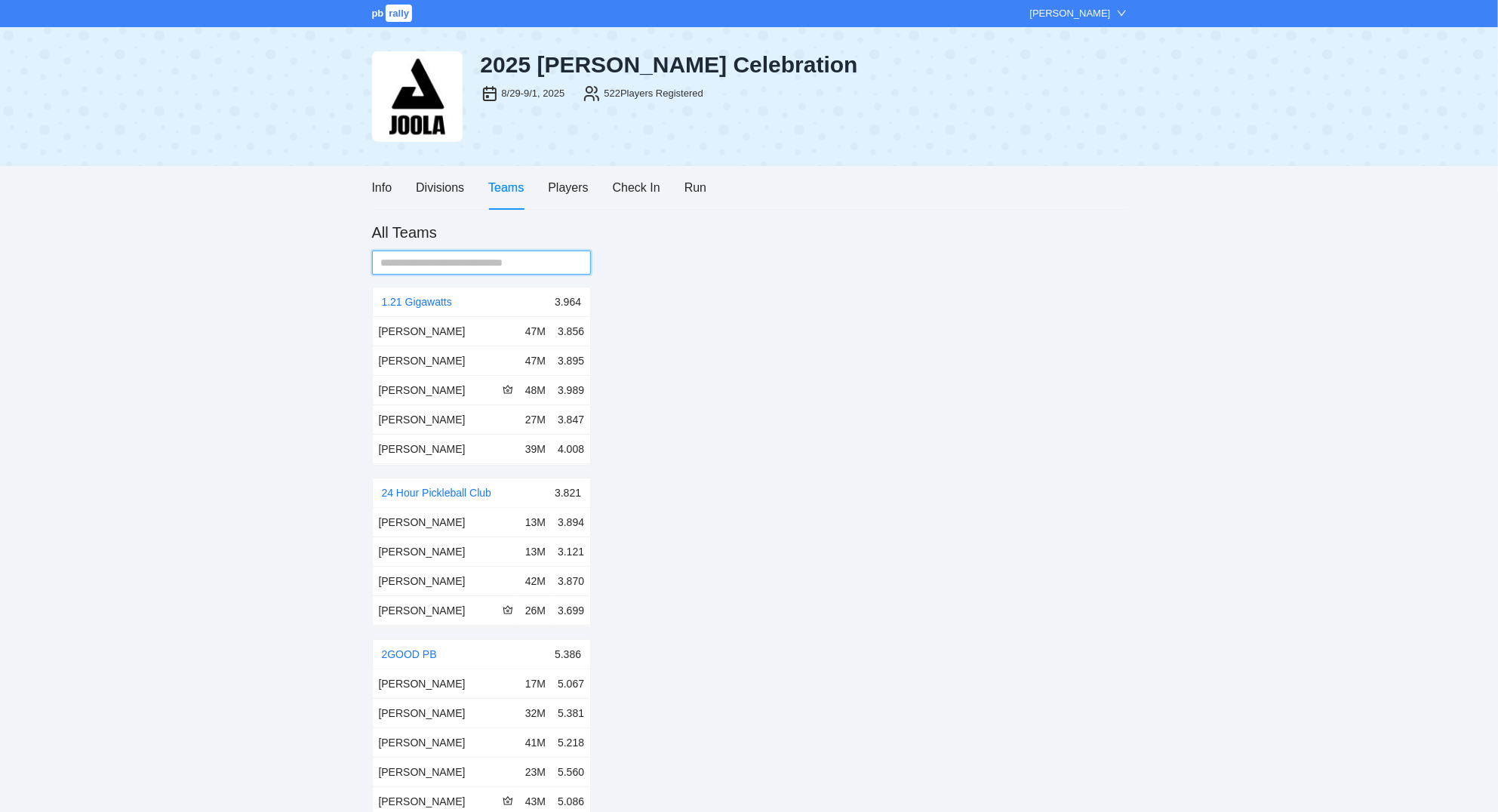
click at [476, 264] on input "text" at bounding box center [476, 262] width 190 height 17
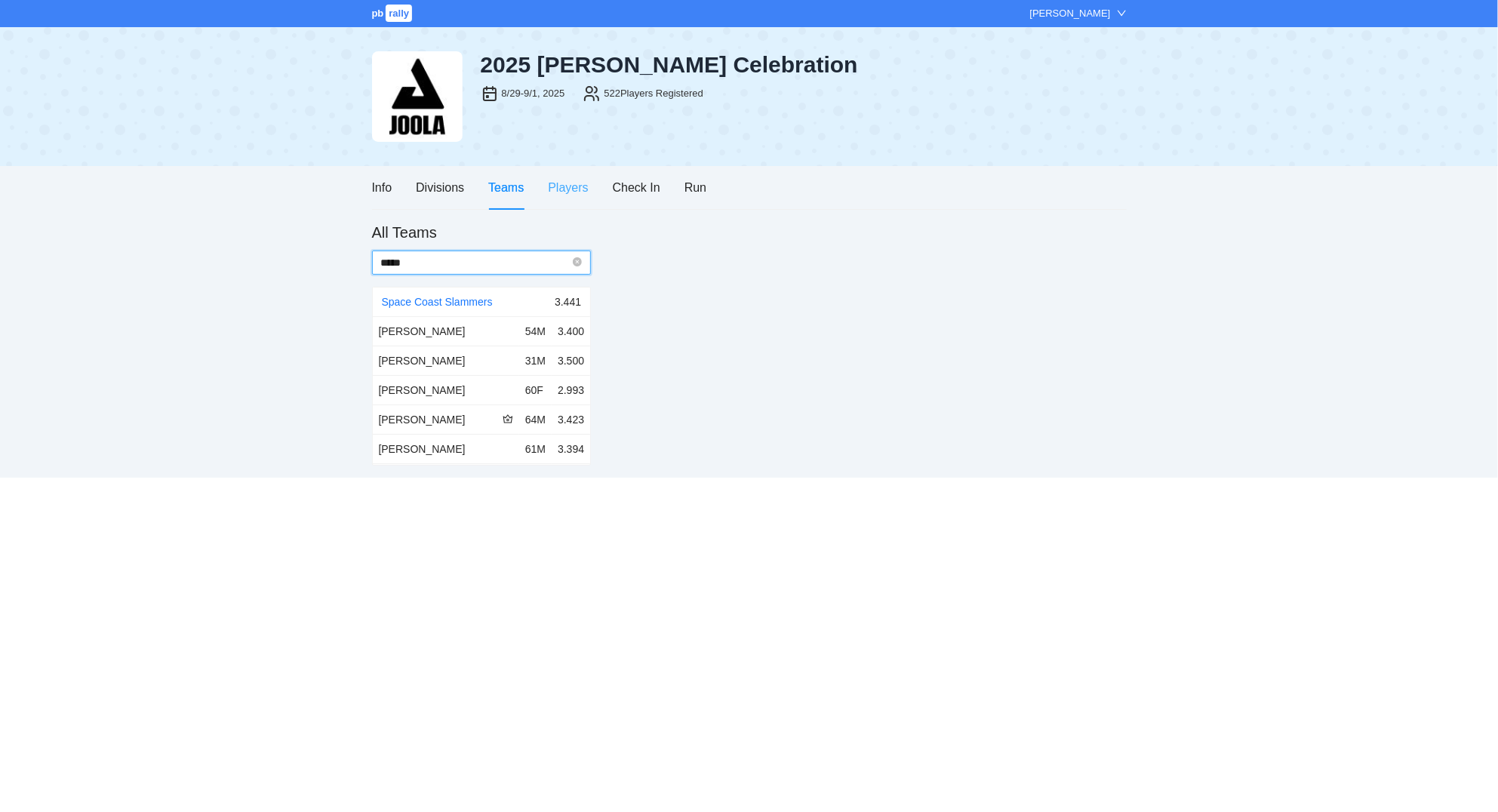
type input "*****"
click at [577, 187] on div "Players" at bounding box center [568, 187] width 40 height 19
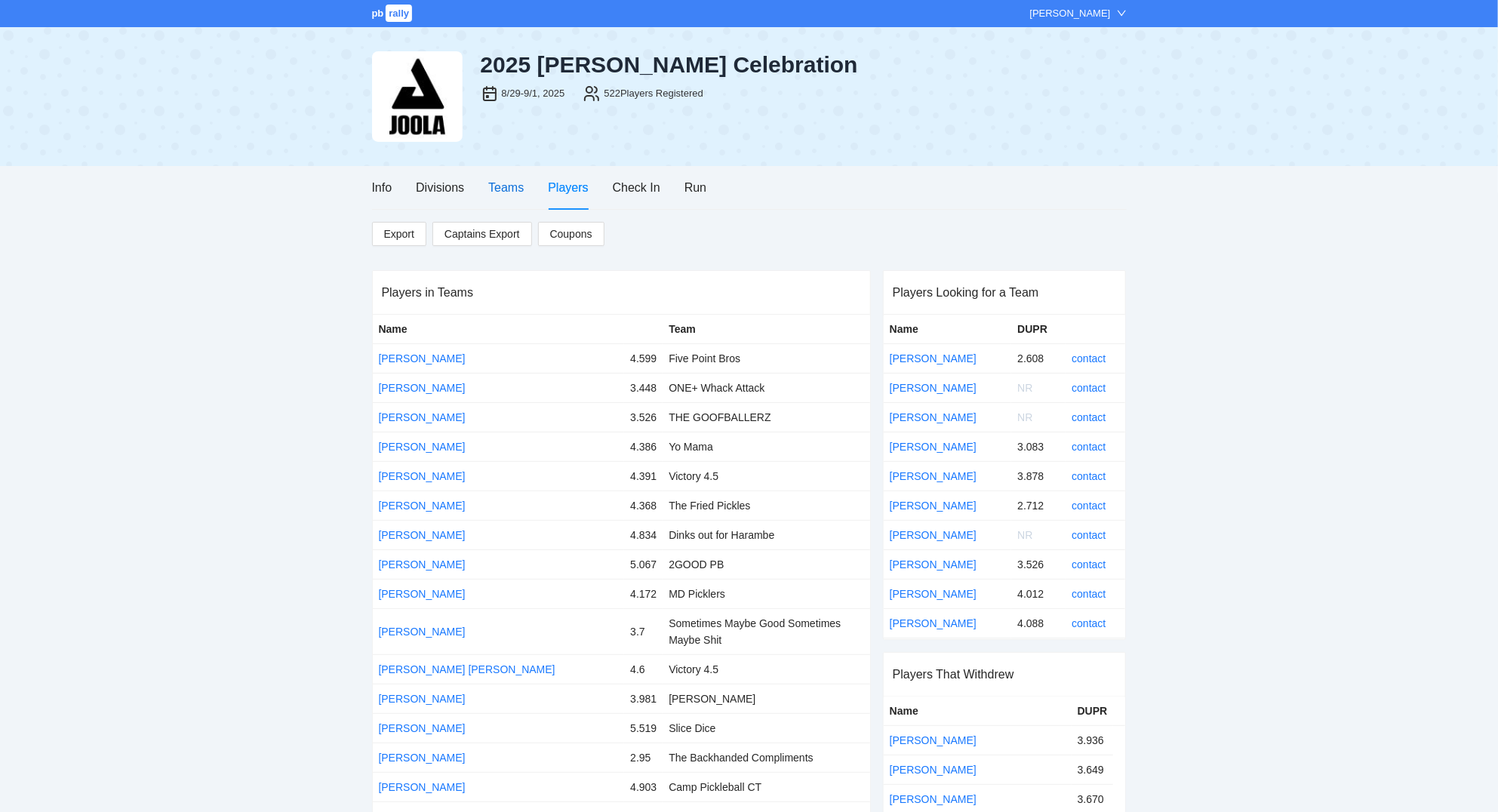
click at [490, 186] on div "Teams" at bounding box center [506, 187] width 36 height 19
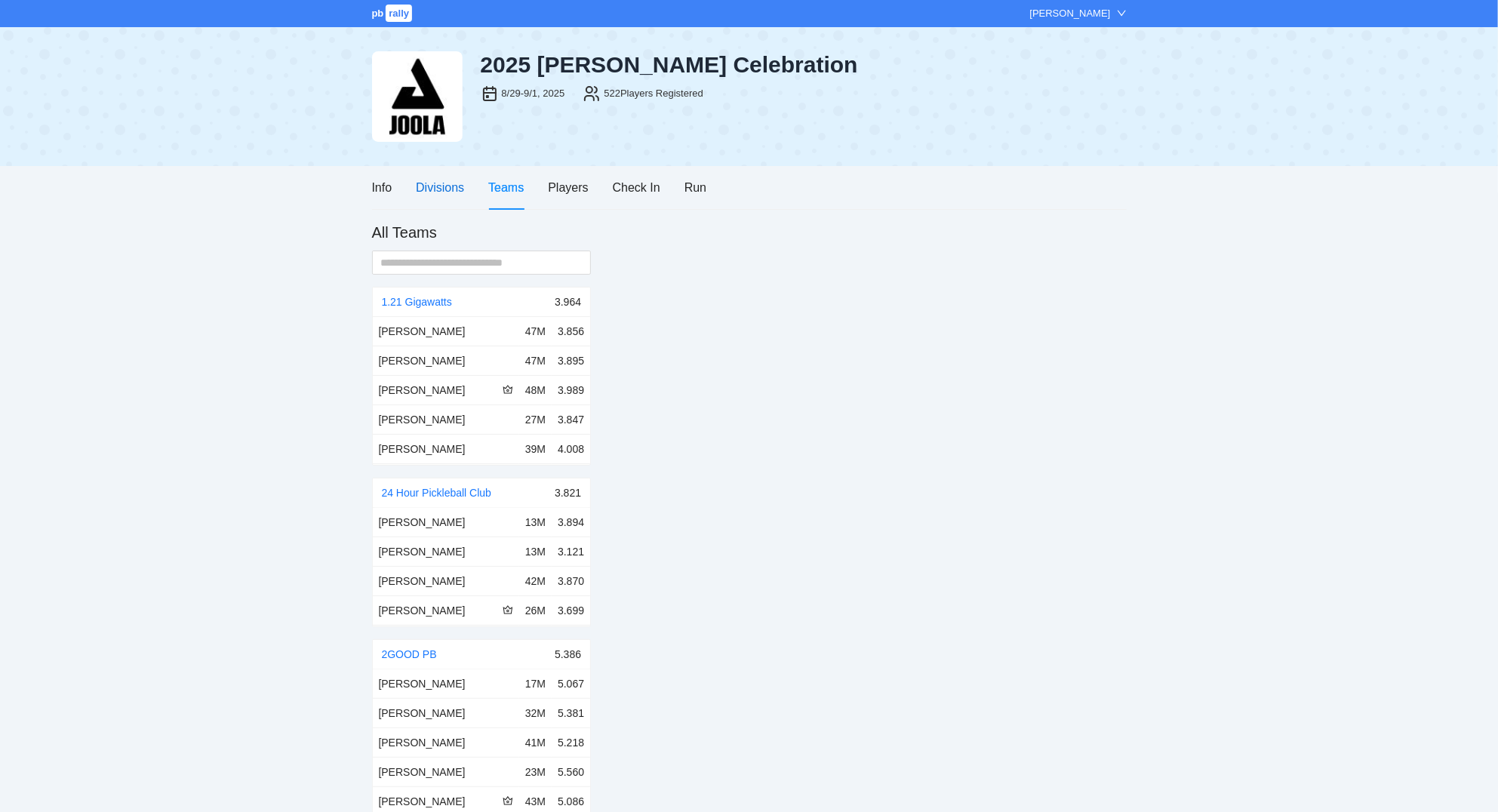
click at [446, 191] on div "Divisions" at bounding box center [440, 187] width 48 height 19
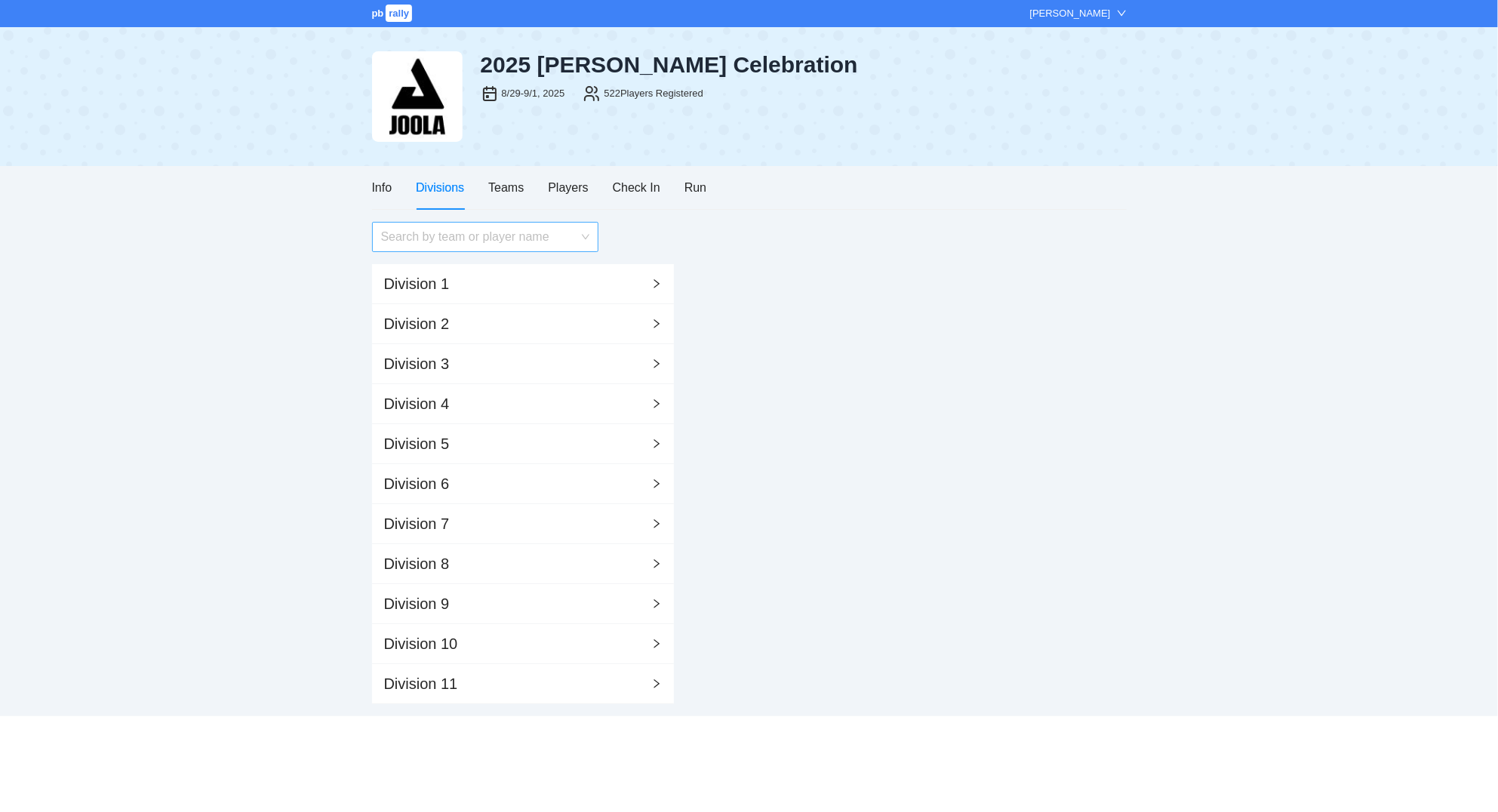
click at [463, 233] on input "search" at bounding box center [480, 236] width 198 height 29
type input "*****"
click at [457, 268] on div "[D2] Space Coast Slammers" at bounding box center [484, 269] width 227 height 24
click at [445, 287] on div "[PERSON_NAME]" at bounding box center [489, 293] width 200 height 17
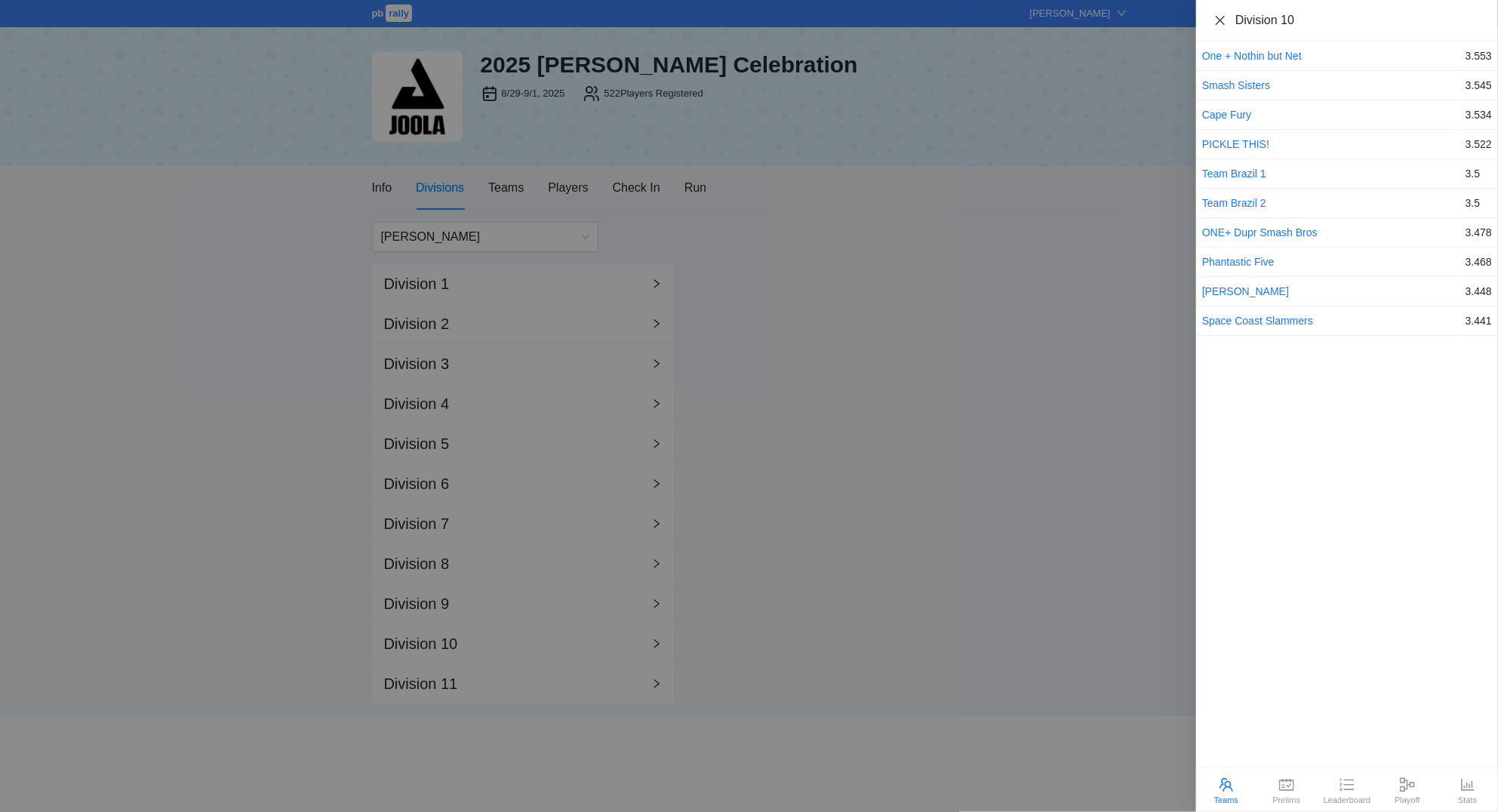
click at [1218, 15] on icon "close" at bounding box center [1221, 20] width 12 height 12
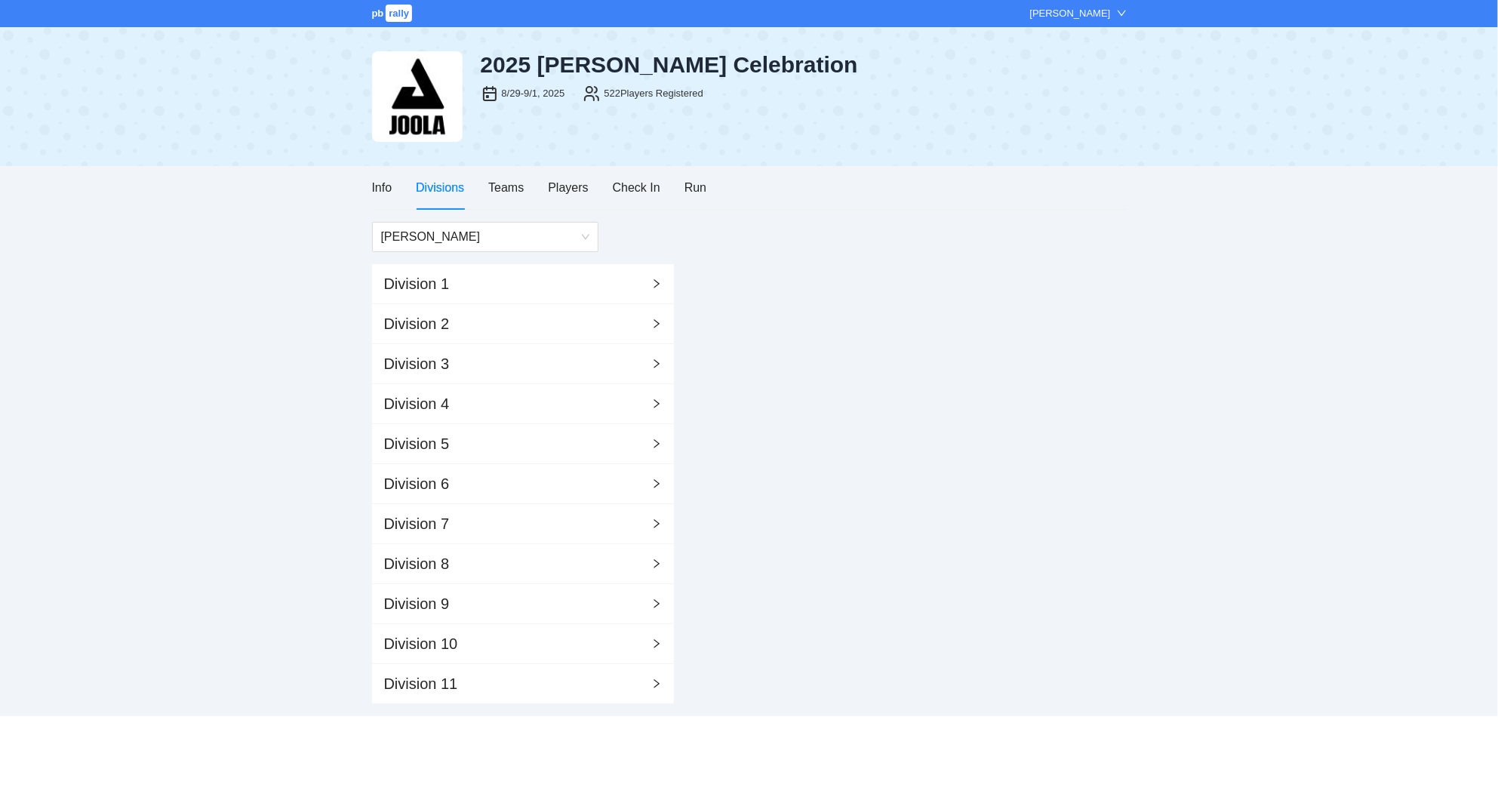
click at [743, 227] on div "[PERSON_NAME]" at bounding box center [749, 236] width 754 height 30
click at [689, 181] on div "Run" at bounding box center [696, 187] width 22 height 19
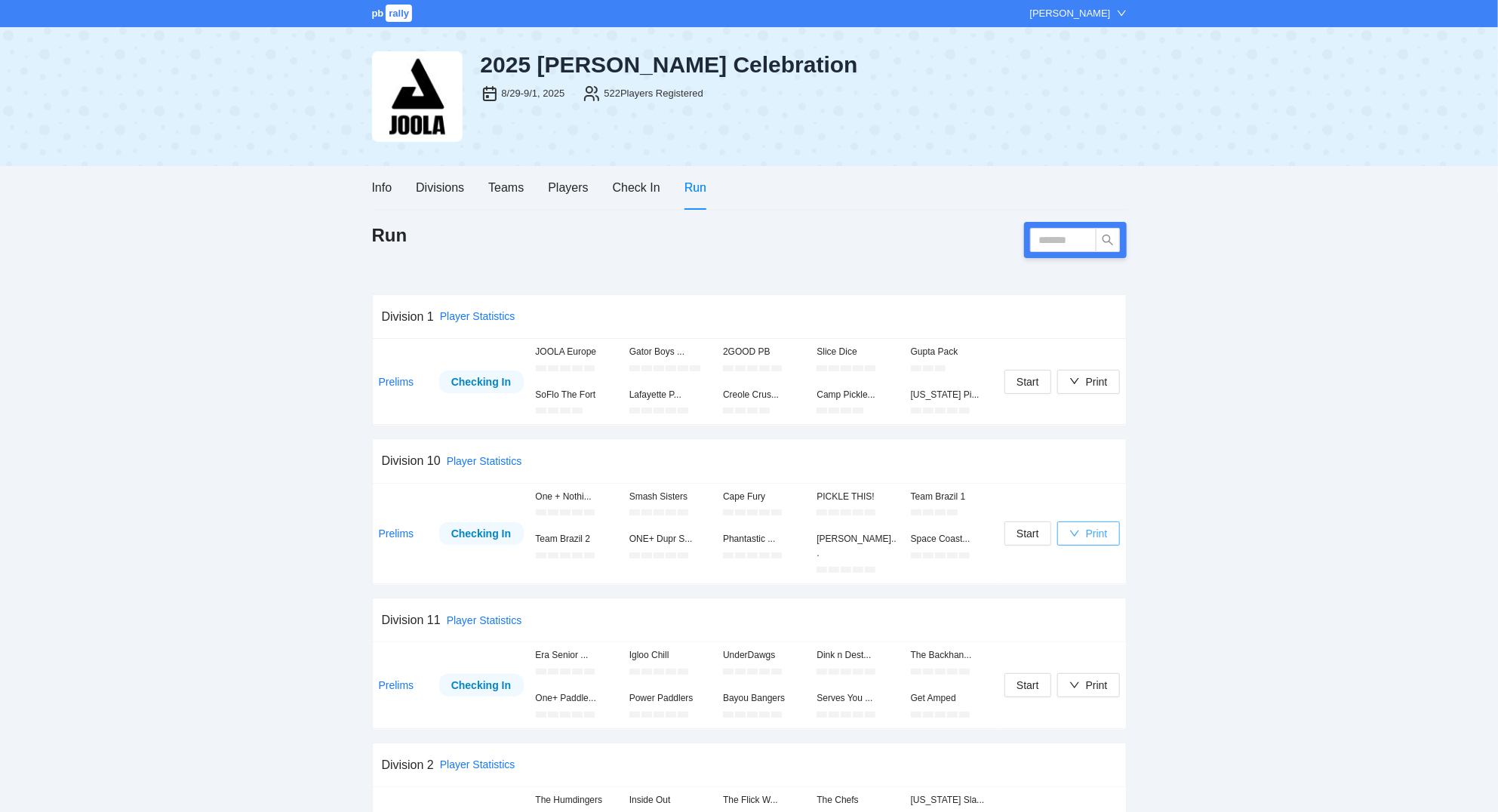
click at [1098, 525] on div "Print" at bounding box center [1097, 533] width 22 height 17
click at [1105, 596] on li "Scorecards" at bounding box center [1105, 605] width 96 height 24
click at [1050, 237] on input "text" at bounding box center [1063, 239] width 67 height 24
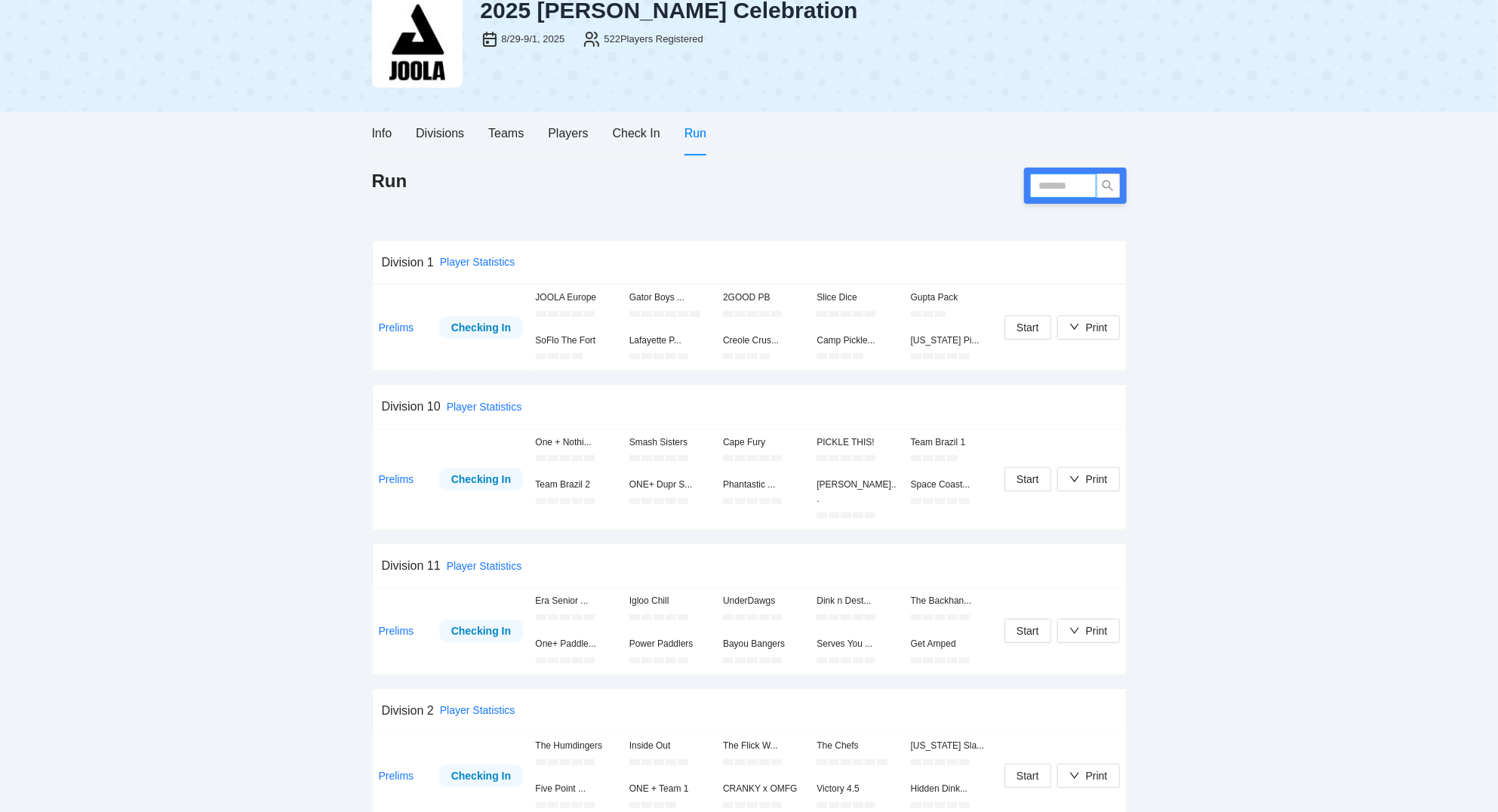
scroll to position [81, 0]
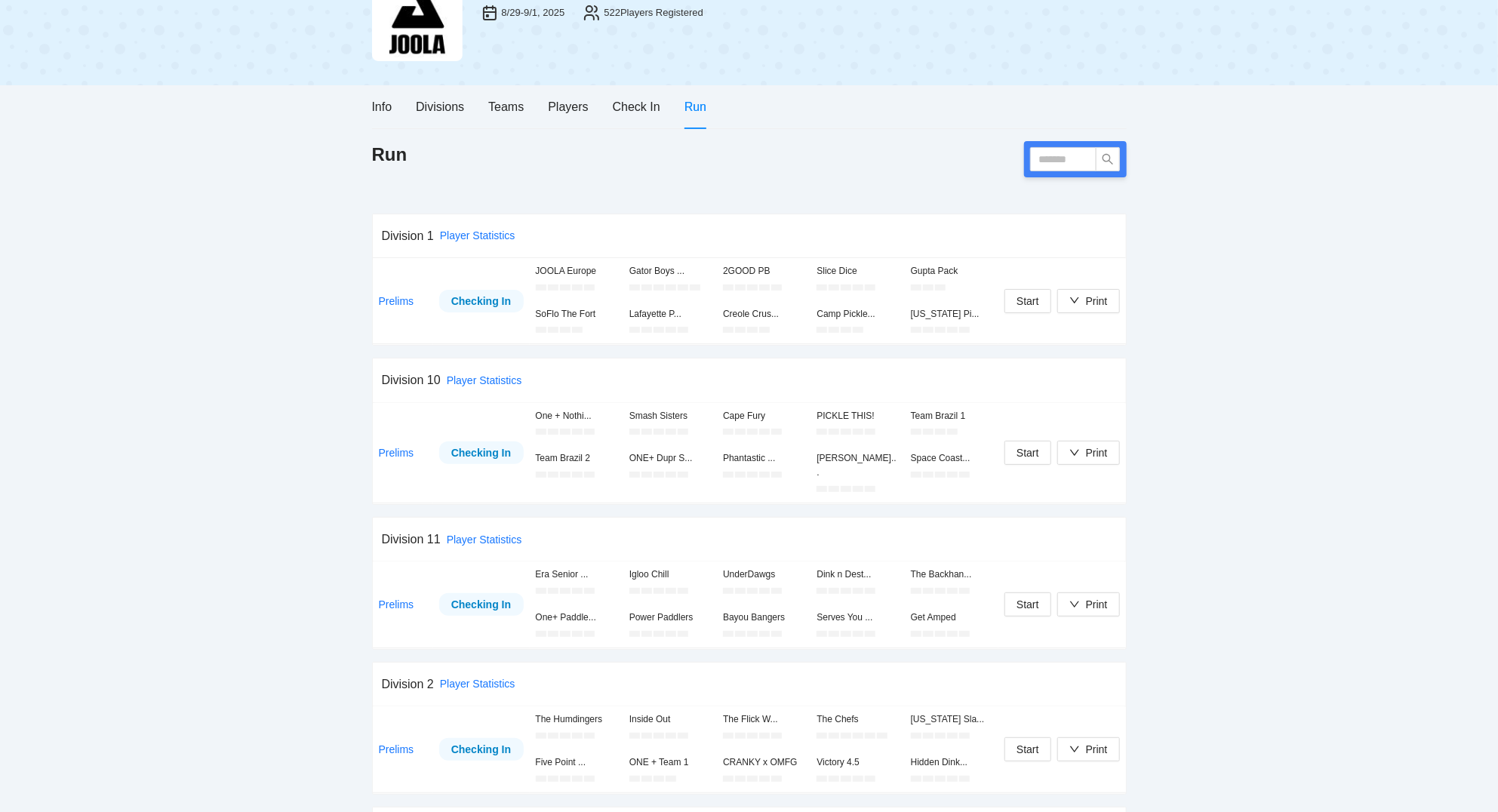
click at [488, 100] on div "Info Divisions Teams Players Check In Run" at bounding box center [540, 106] width 335 height 43
click at [506, 111] on div "Teams" at bounding box center [506, 107] width 36 height 19
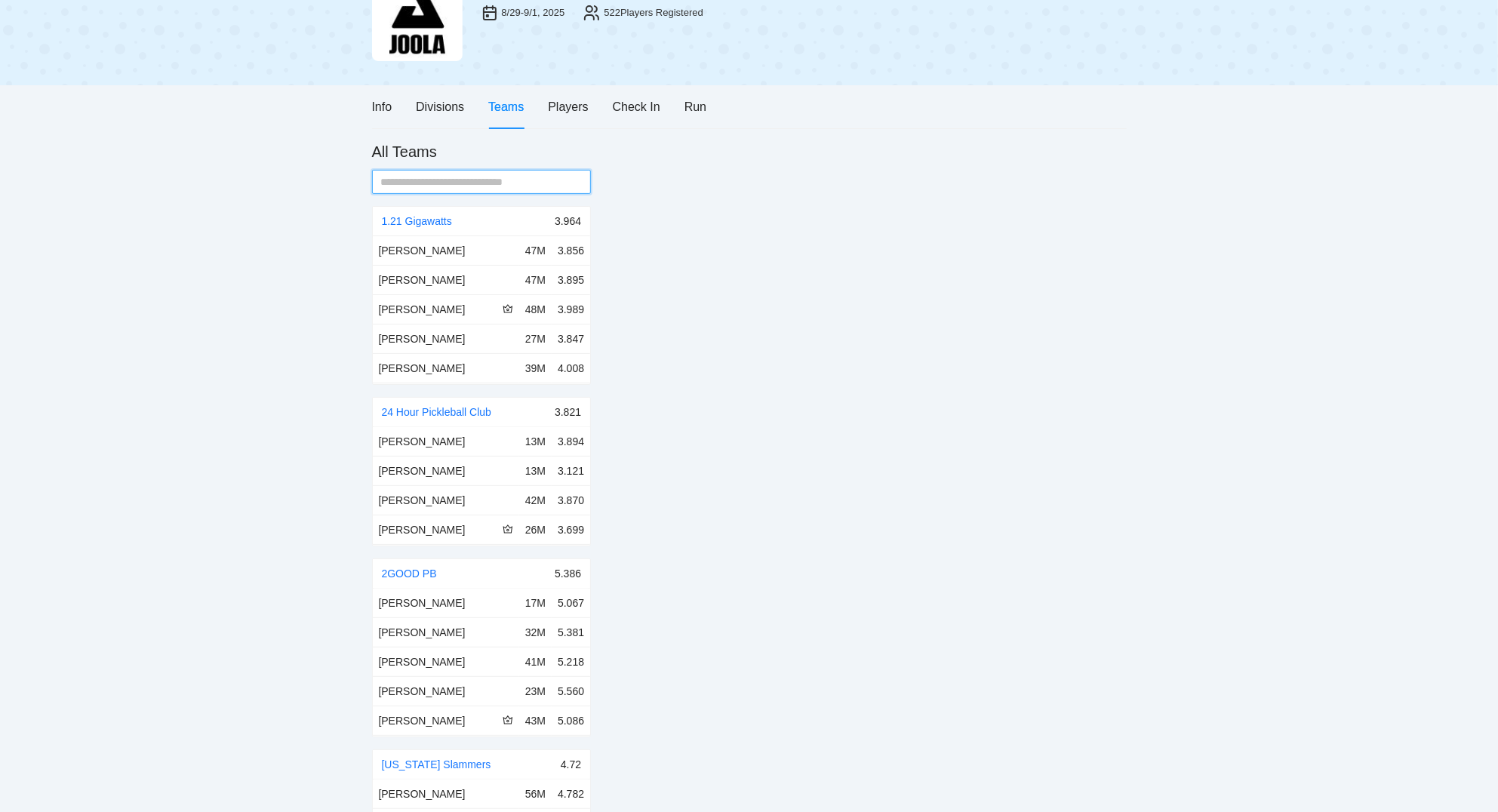
click at [523, 179] on input "text" at bounding box center [476, 182] width 190 height 17
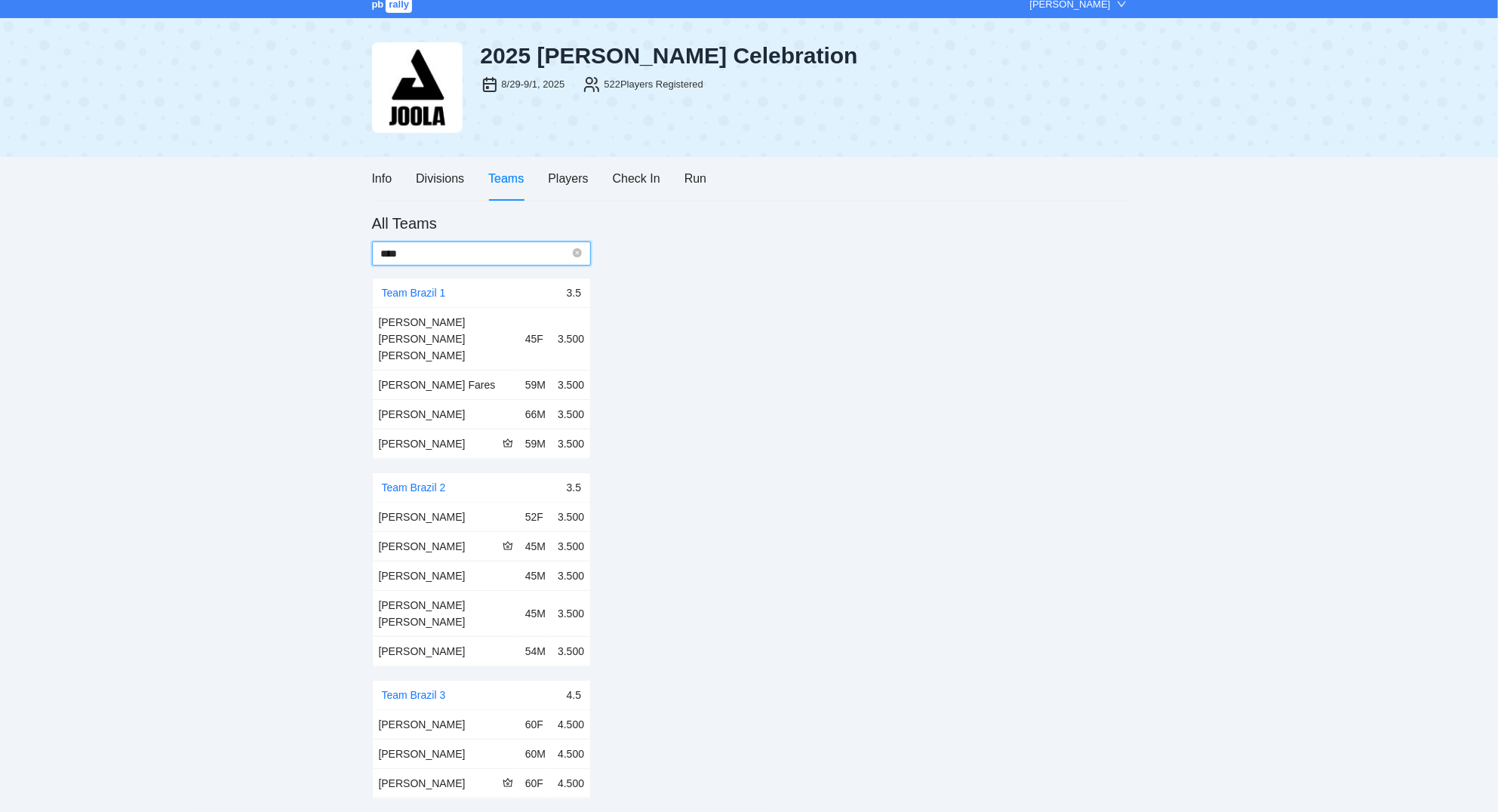
scroll to position [0, 0]
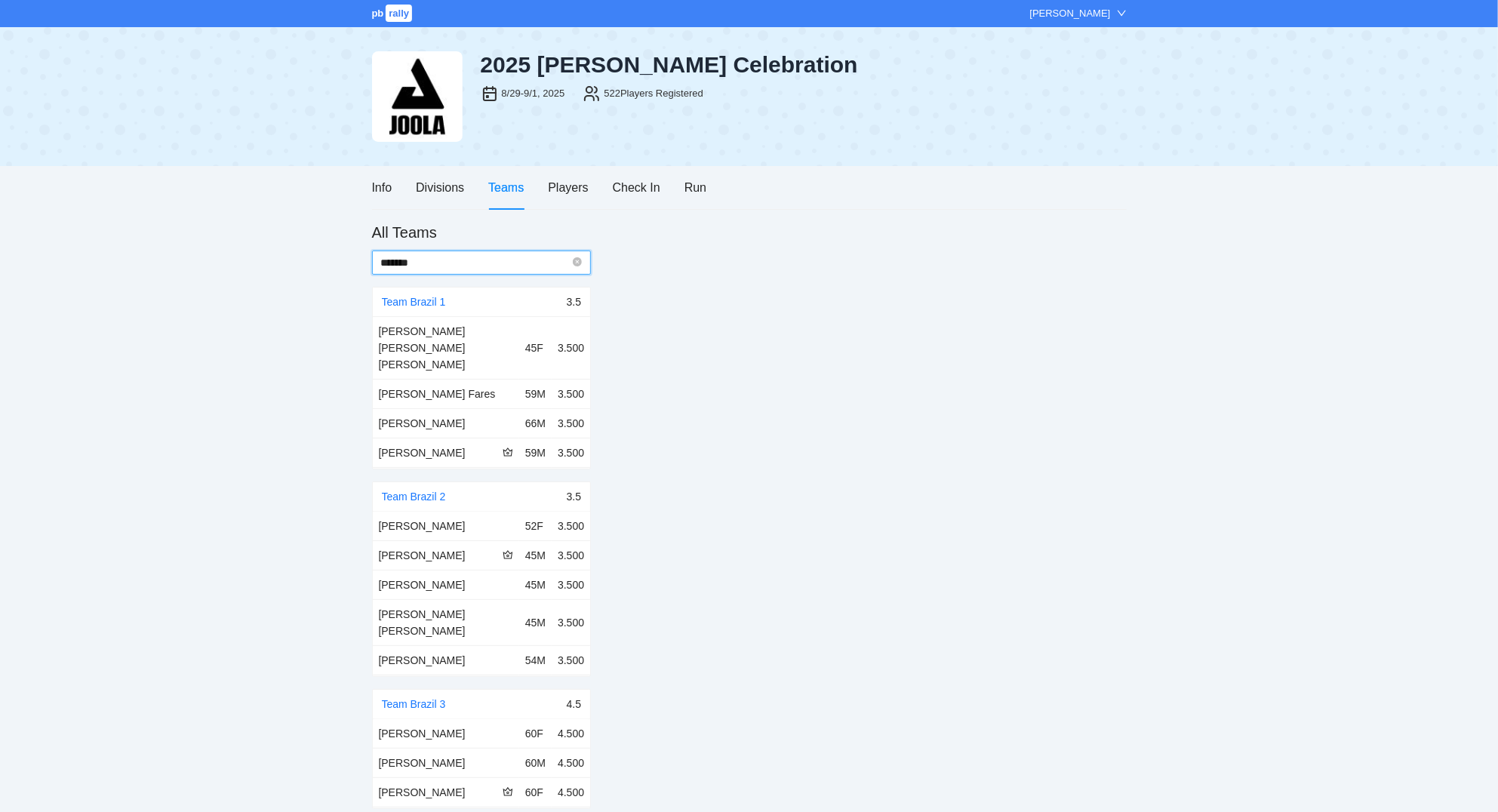
type input "******"
click at [413, 518] on div "Ana Restrepo" at bounding box center [446, 526] width 135 height 17
click at [505, 523] on td "Ana Restrepo" at bounding box center [446, 526] width 147 height 29
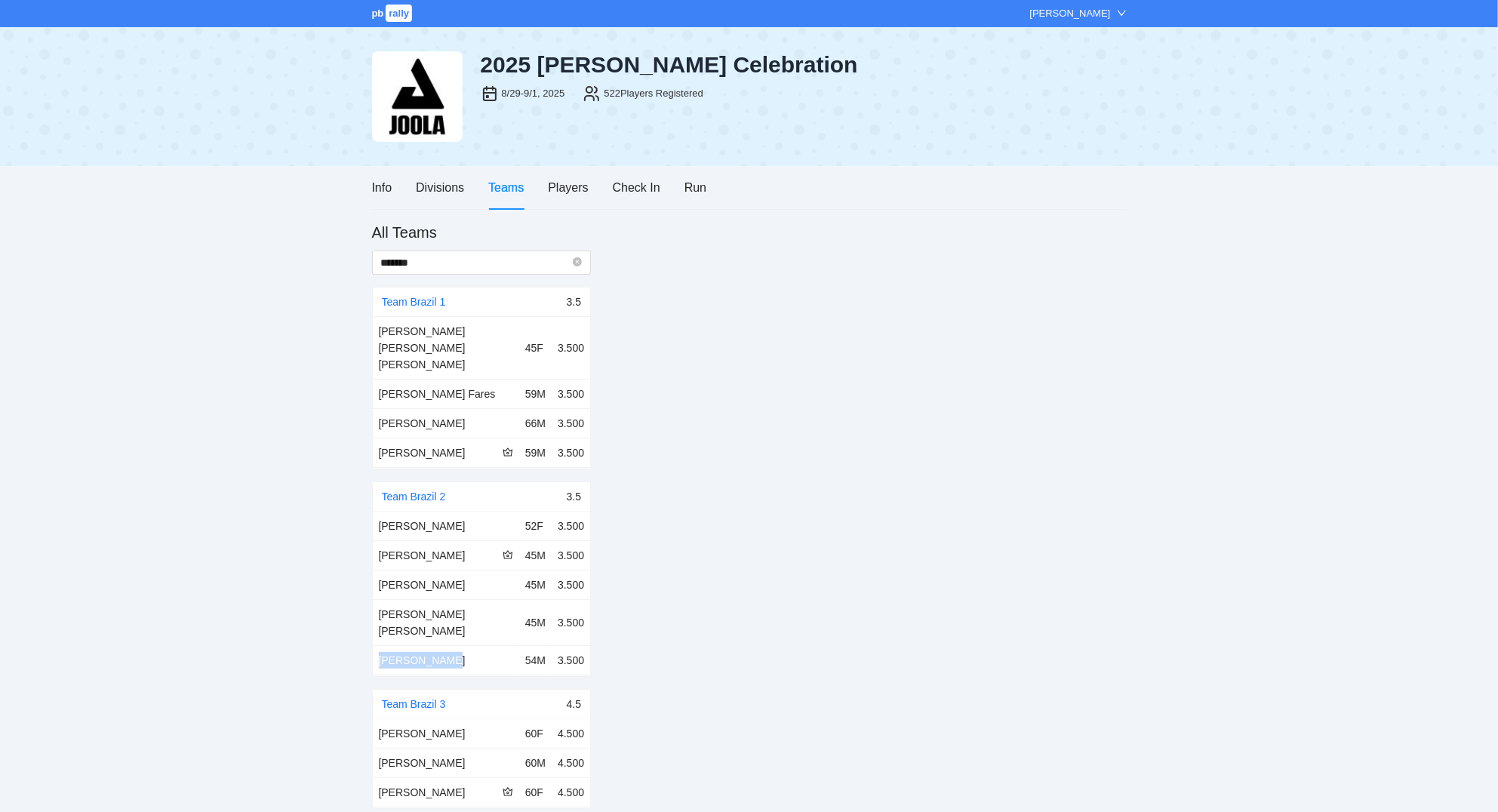
drag, startPoint x: 378, startPoint y: 617, endPoint x: 438, endPoint y: 627, distance: 60.8
click at [438, 645] on td "Mark Talbert" at bounding box center [446, 659] width 147 height 29
drag, startPoint x: 382, startPoint y: 507, endPoint x: 488, endPoint y: 522, distance: 107.1
click at [488, 522] on td "Ana Restrepo" at bounding box center [446, 526] width 147 height 29
click at [486, 518] on div "Ana Restrepo" at bounding box center [446, 526] width 135 height 17
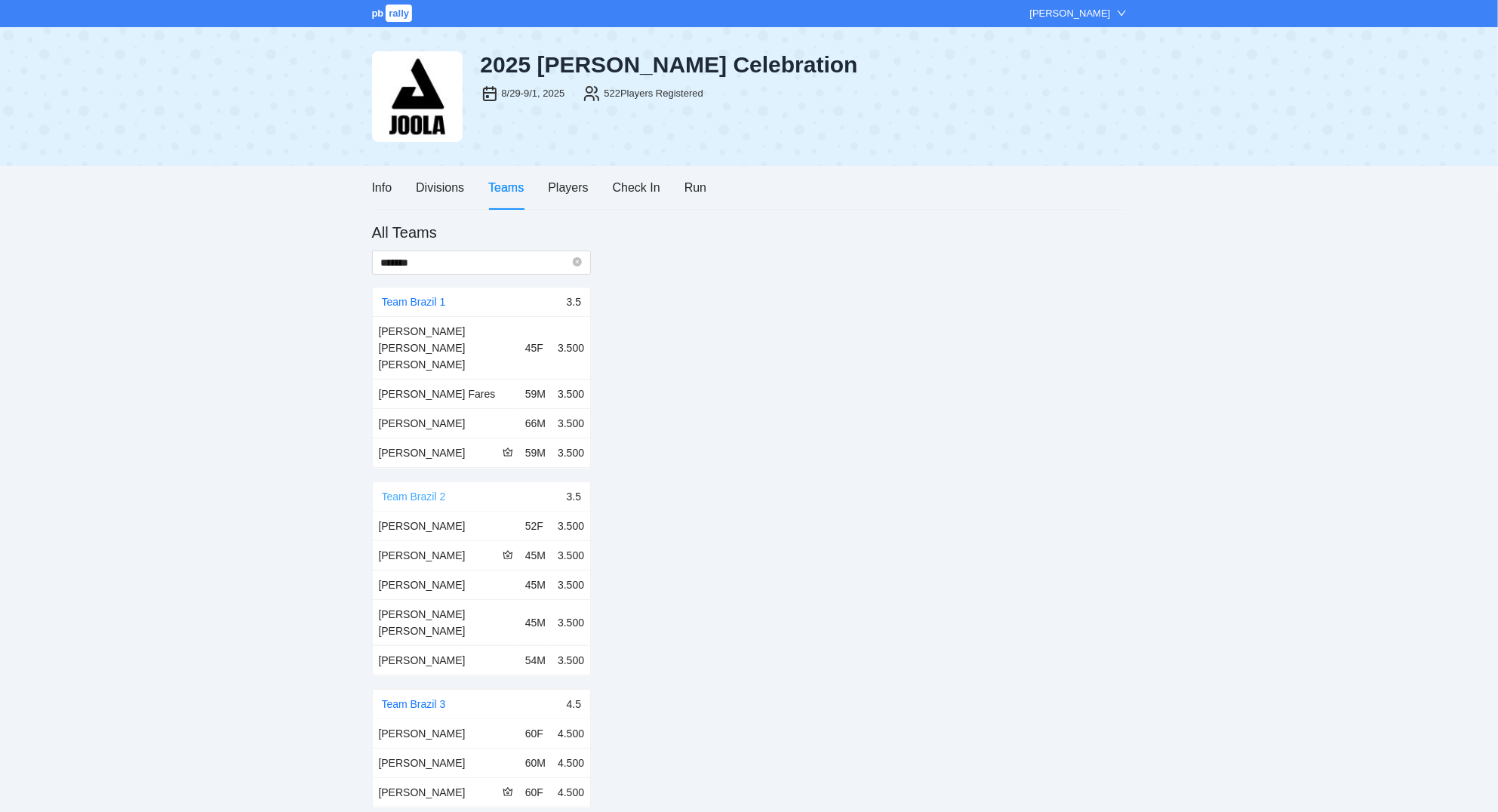
click at [432, 490] on link "Team Brazil 2" at bounding box center [414, 496] width 64 height 12
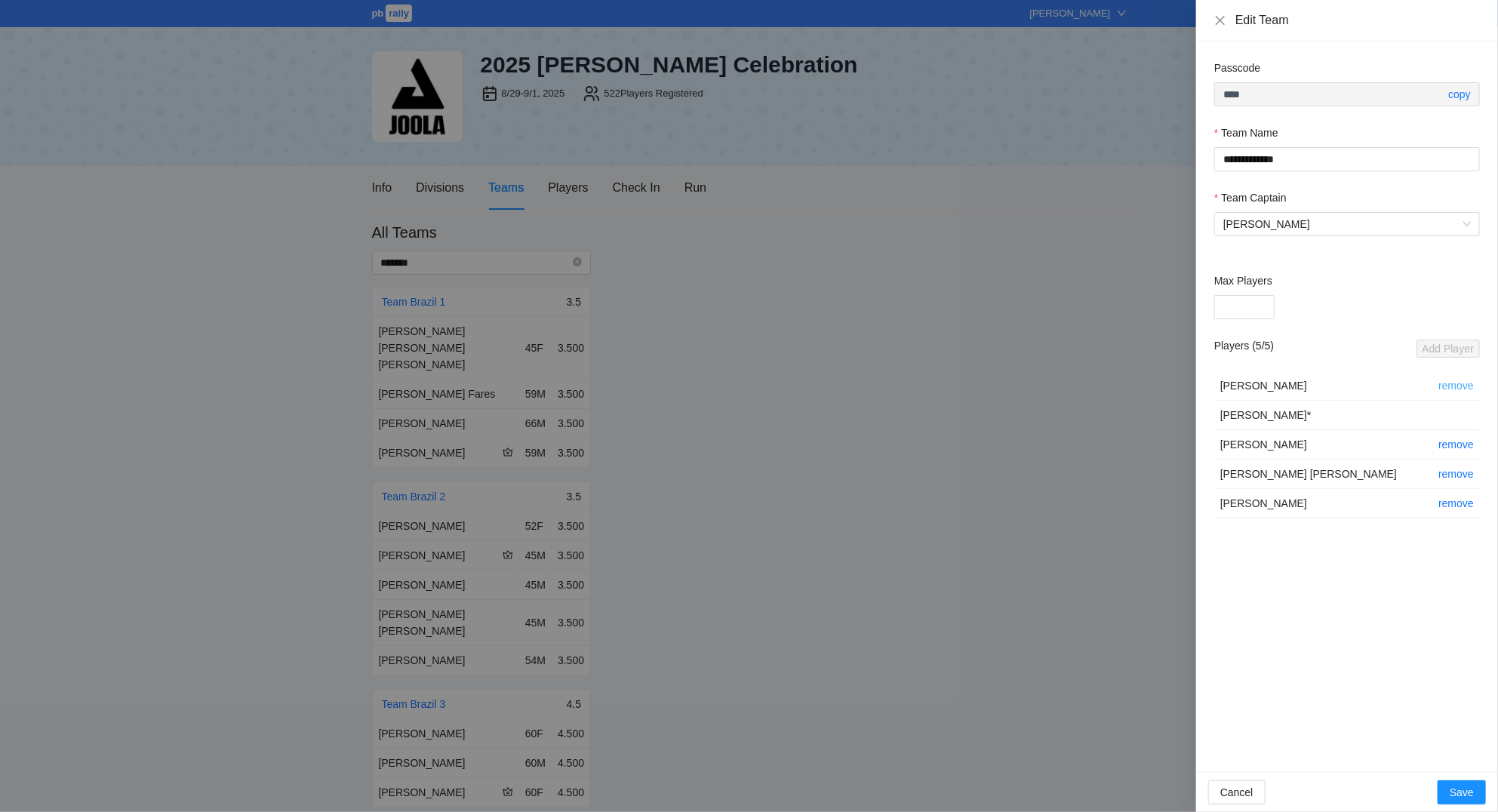
click at [1453, 384] on link "remove" at bounding box center [1456, 385] width 36 height 12
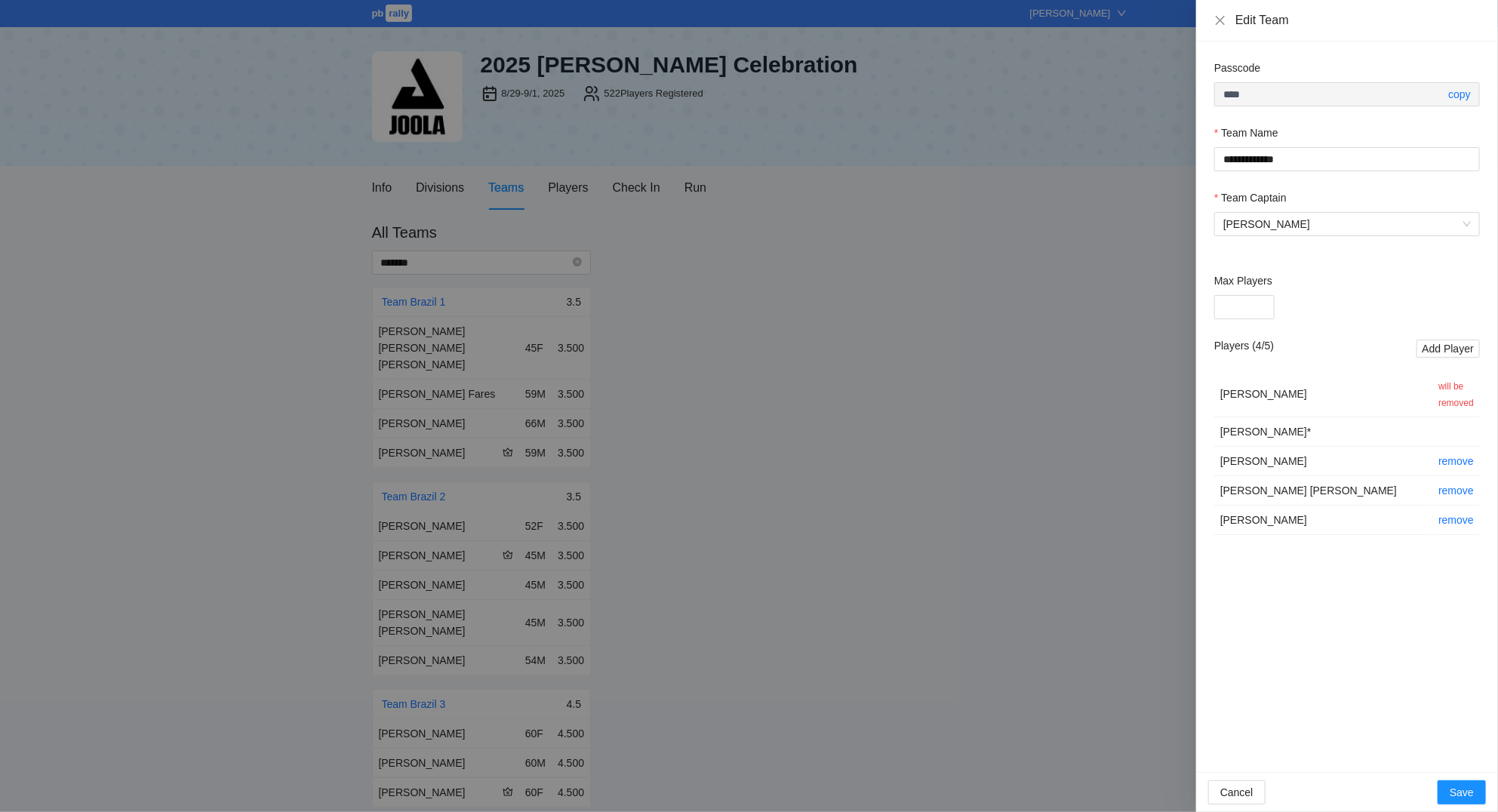
click at [1237, 389] on td "Ana Restrepo" at bounding box center [1323, 394] width 219 height 46
click at [1288, 388] on td "Ana Restrepo" at bounding box center [1323, 394] width 219 height 46
click at [1255, 787] on button "Cancel" at bounding box center [1237, 792] width 57 height 24
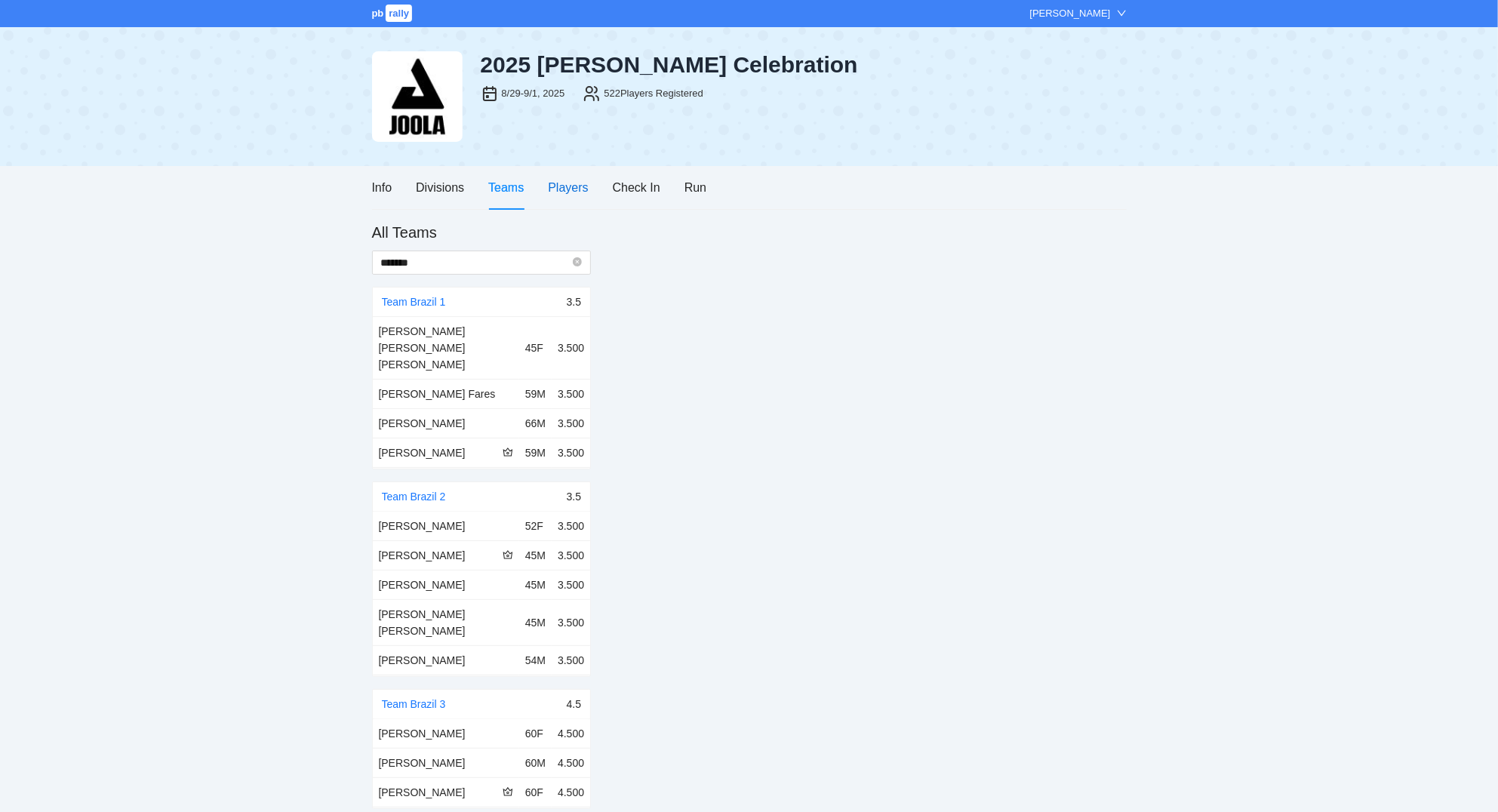
click at [558, 191] on div "Players" at bounding box center [568, 187] width 40 height 19
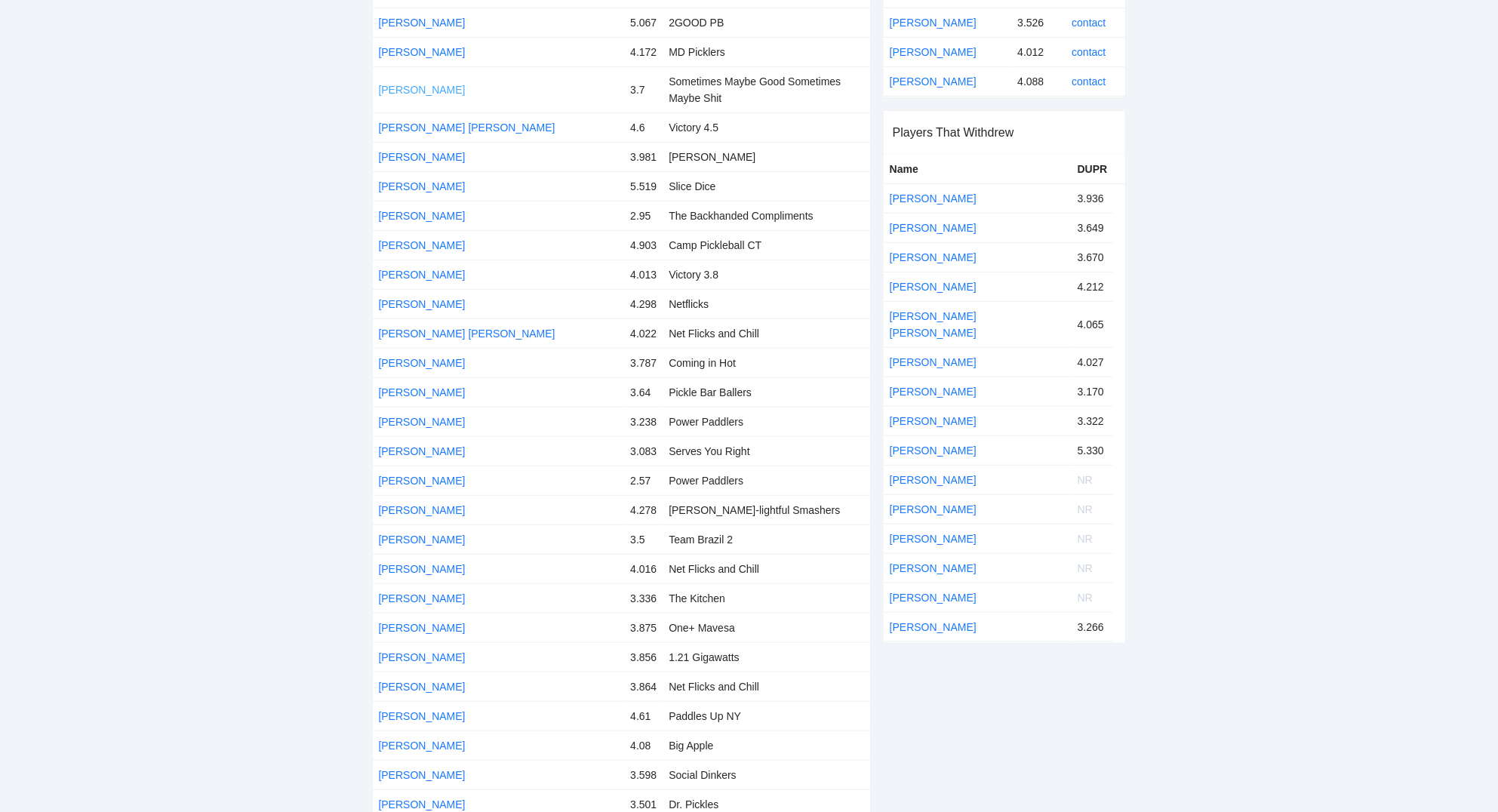
scroll to position [566, 0]
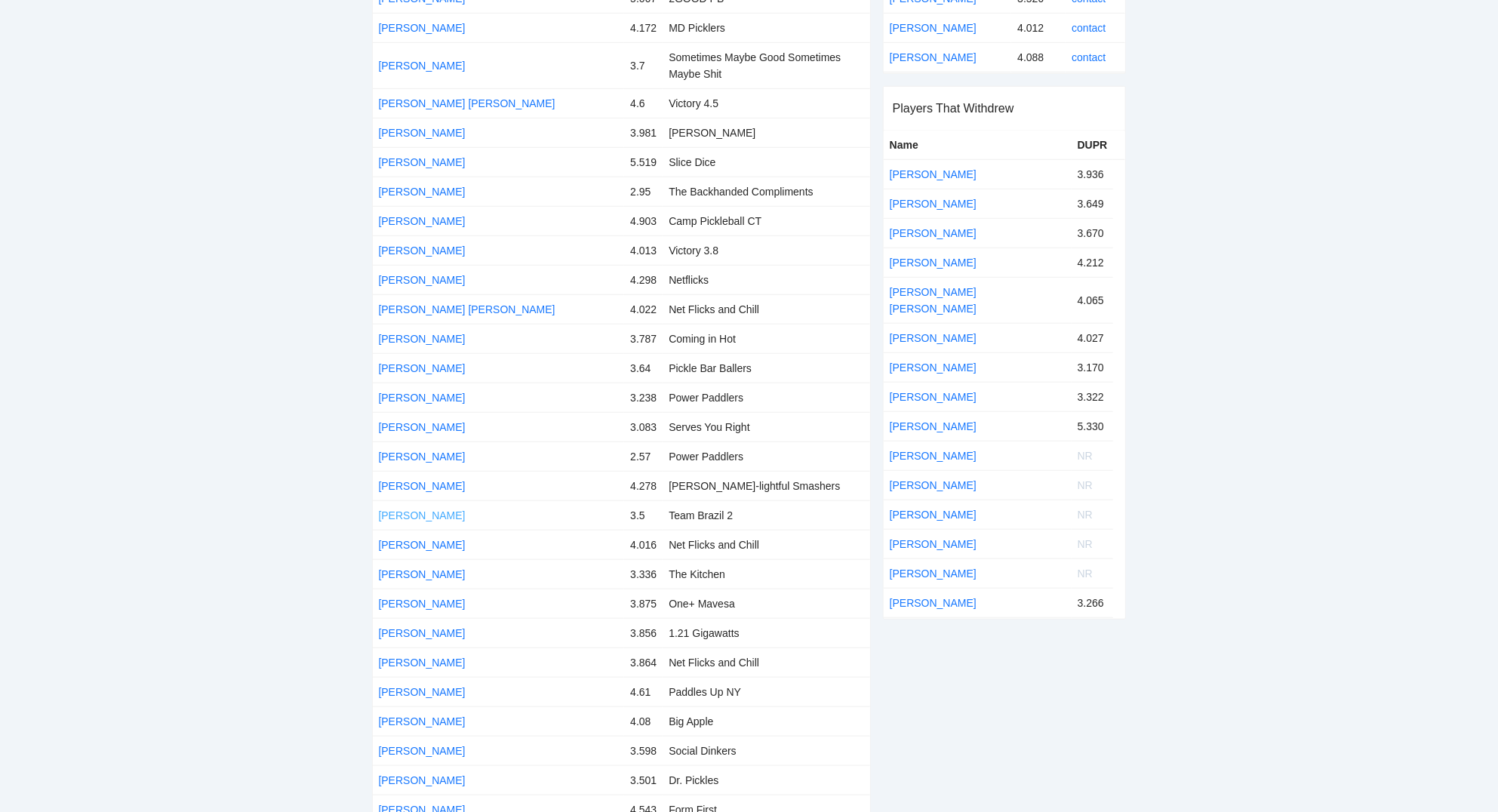
click at [435, 509] on link "Ana Restrepo" at bounding box center [422, 515] width 87 height 12
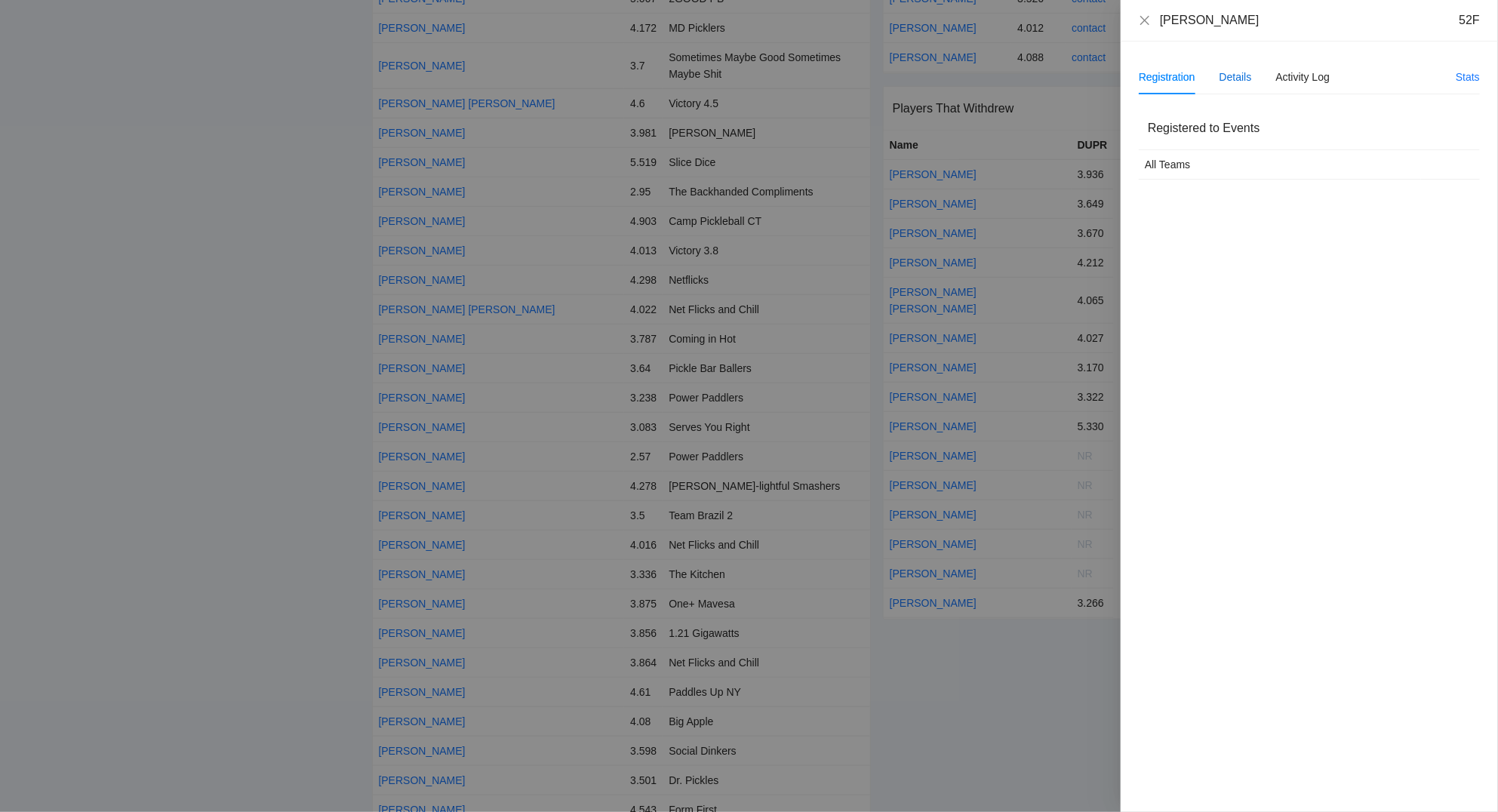
click at [1235, 82] on div "Details" at bounding box center [1236, 77] width 33 height 17
click at [1144, 12] on div "Ana Restrepo 52F" at bounding box center [1309, 21] width 377 height 42
click at [1144, 22] on icon "close" at bounding box center [1145, 19] width 9 height 9
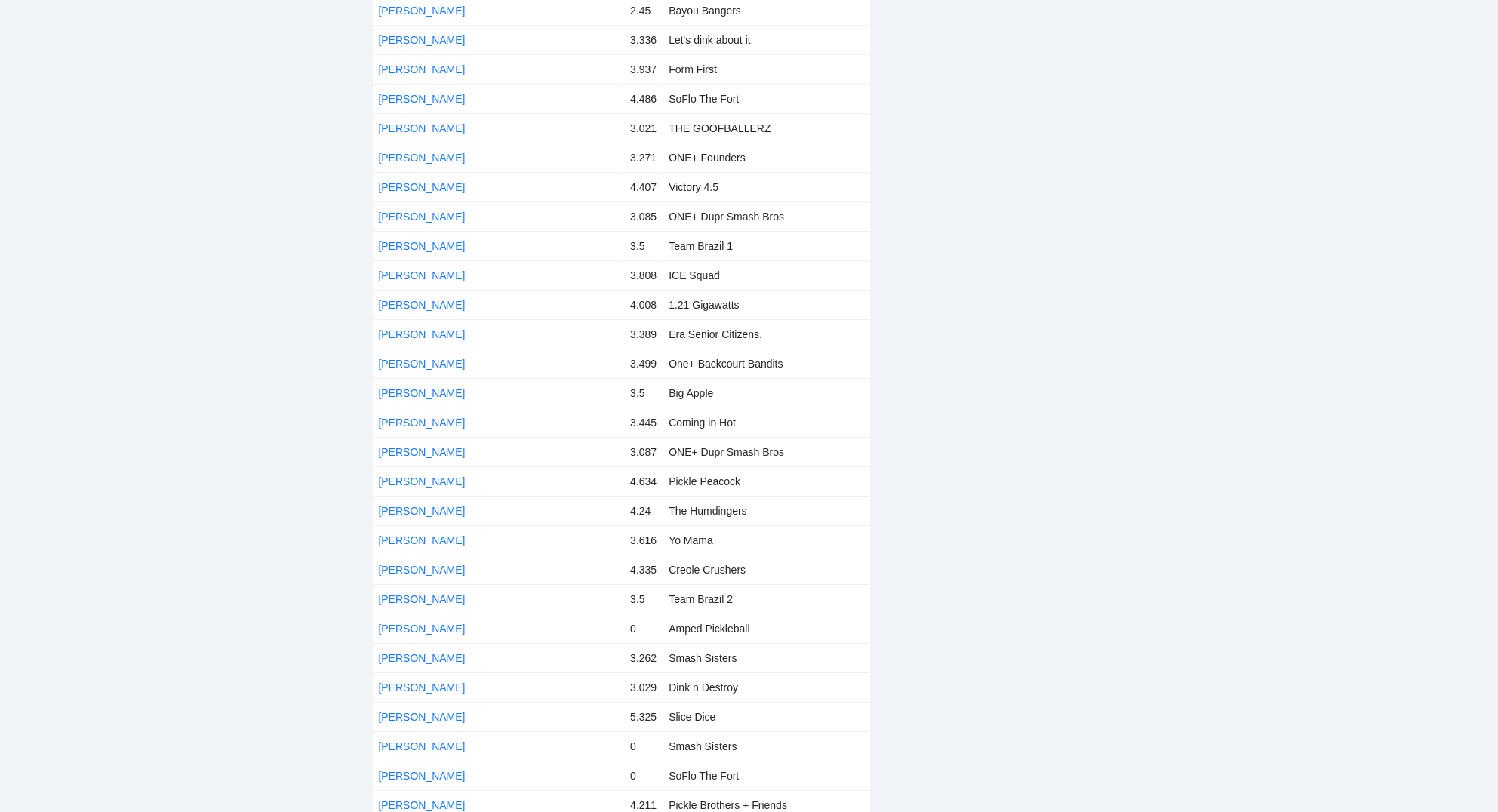
scroll to position [9784, 0]
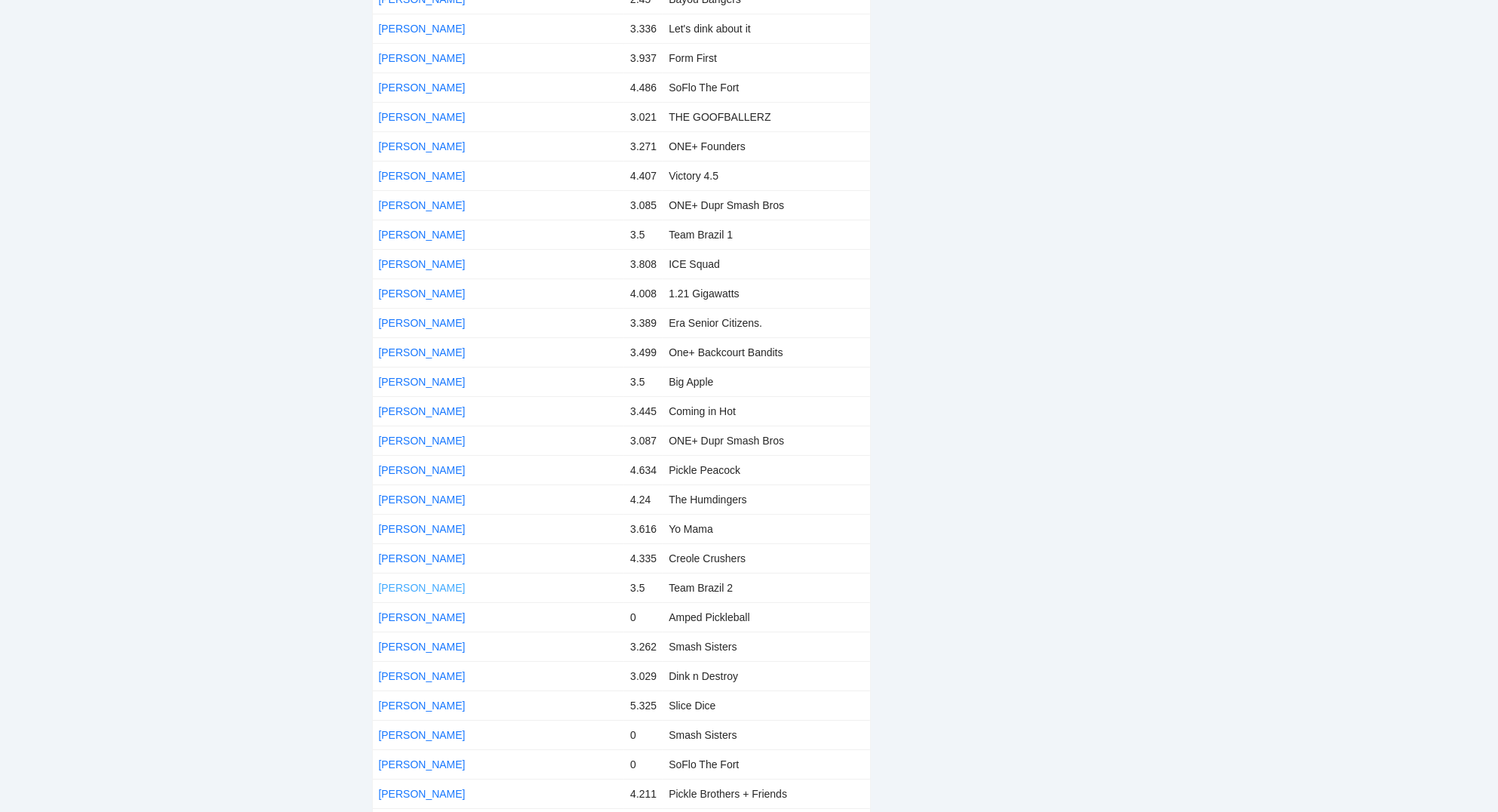
click at [424, 582] on link "Mark Talbert" at bounding box center [422, 588] width 87 height 12
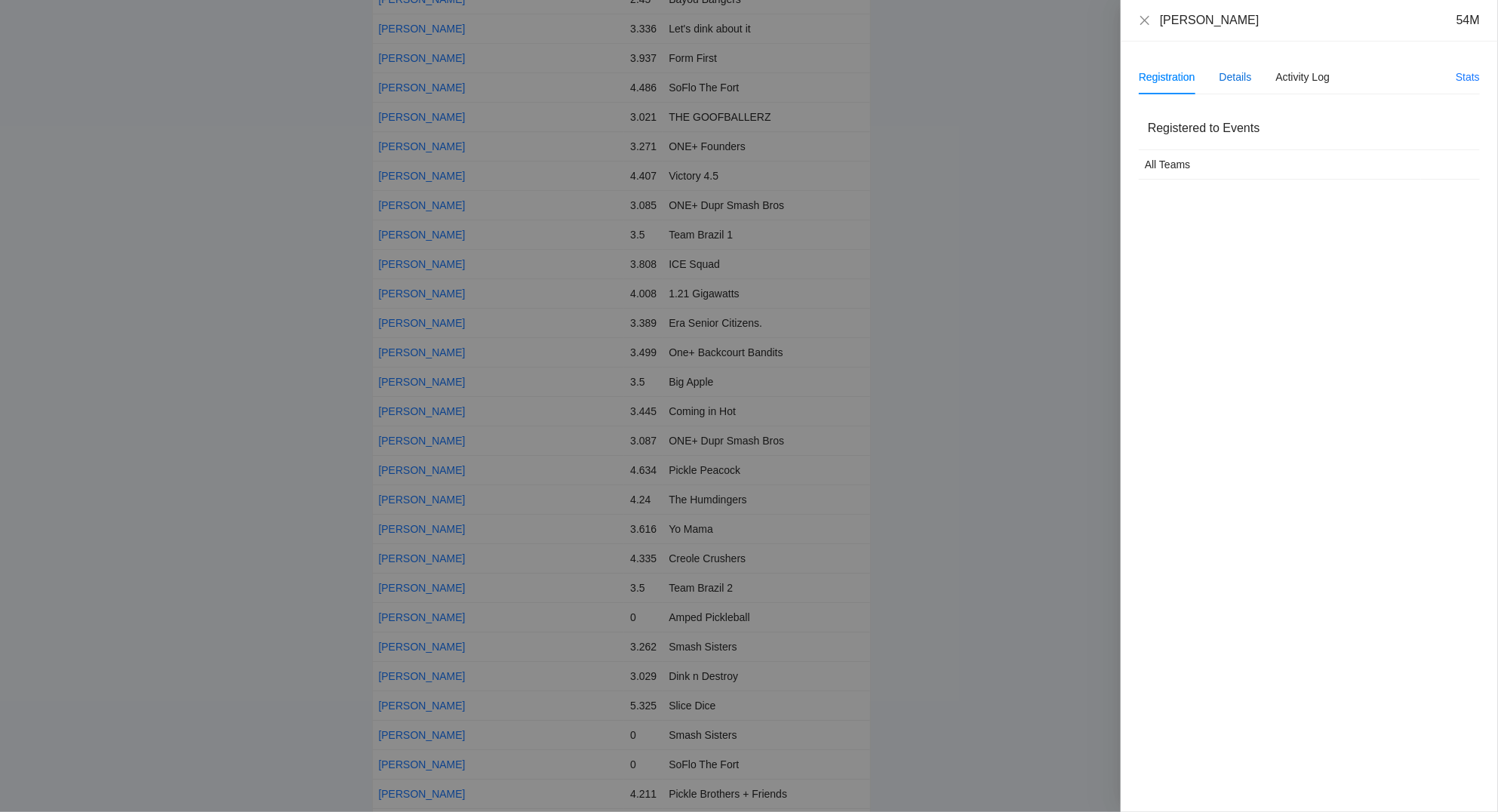
drag, startPoint x: 1235, startPoint y: 78, endPoint x: 1243, endPoint y: 82, distance: 8.9
click at [1235, 77] on div "Details" at bounding box center [1236, 77] width 33 height 17
click at [1031, 373] on div at bounding box center [749, 406] width 1498 height 812
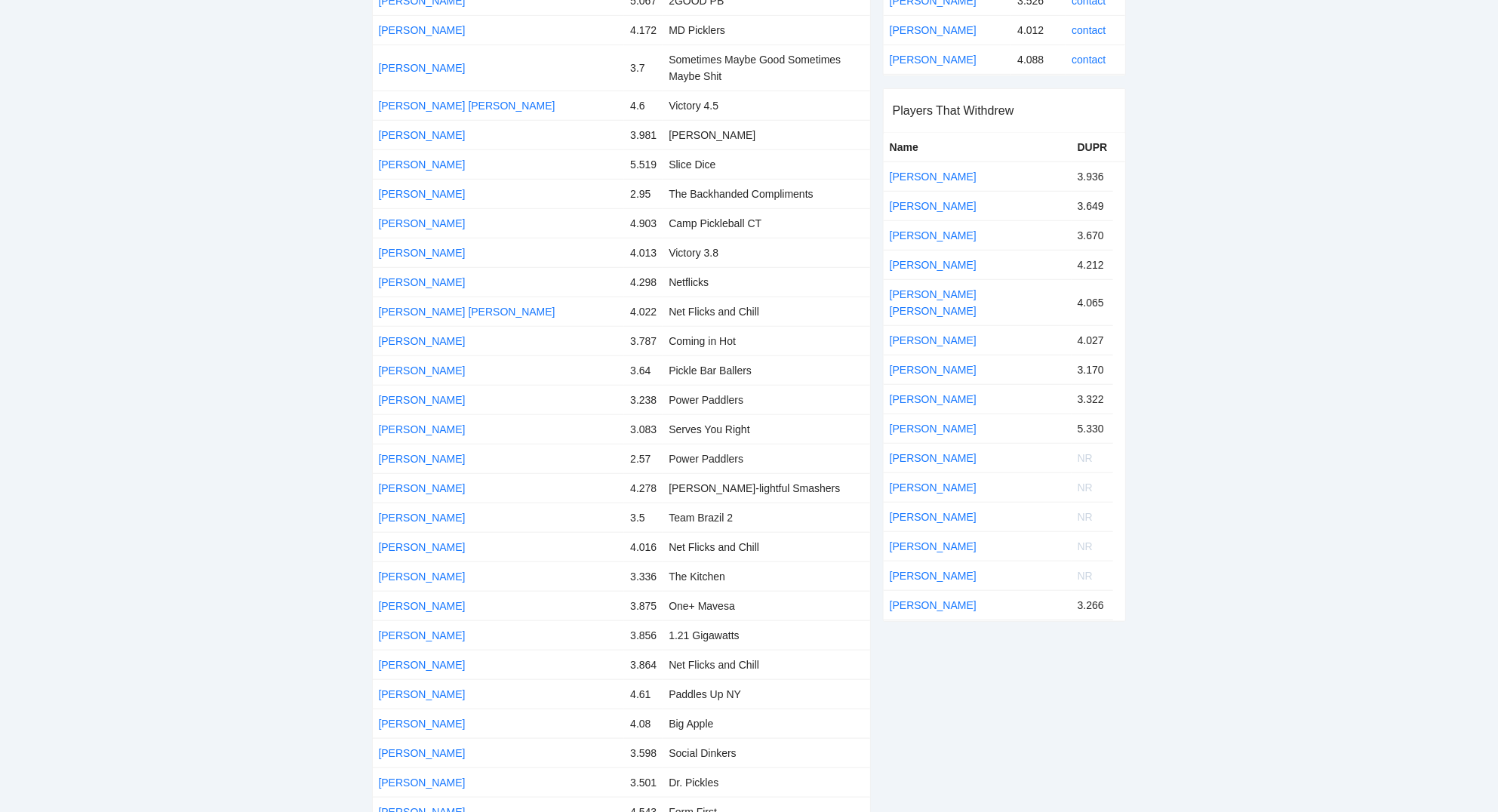
scroll to position [0, 0]
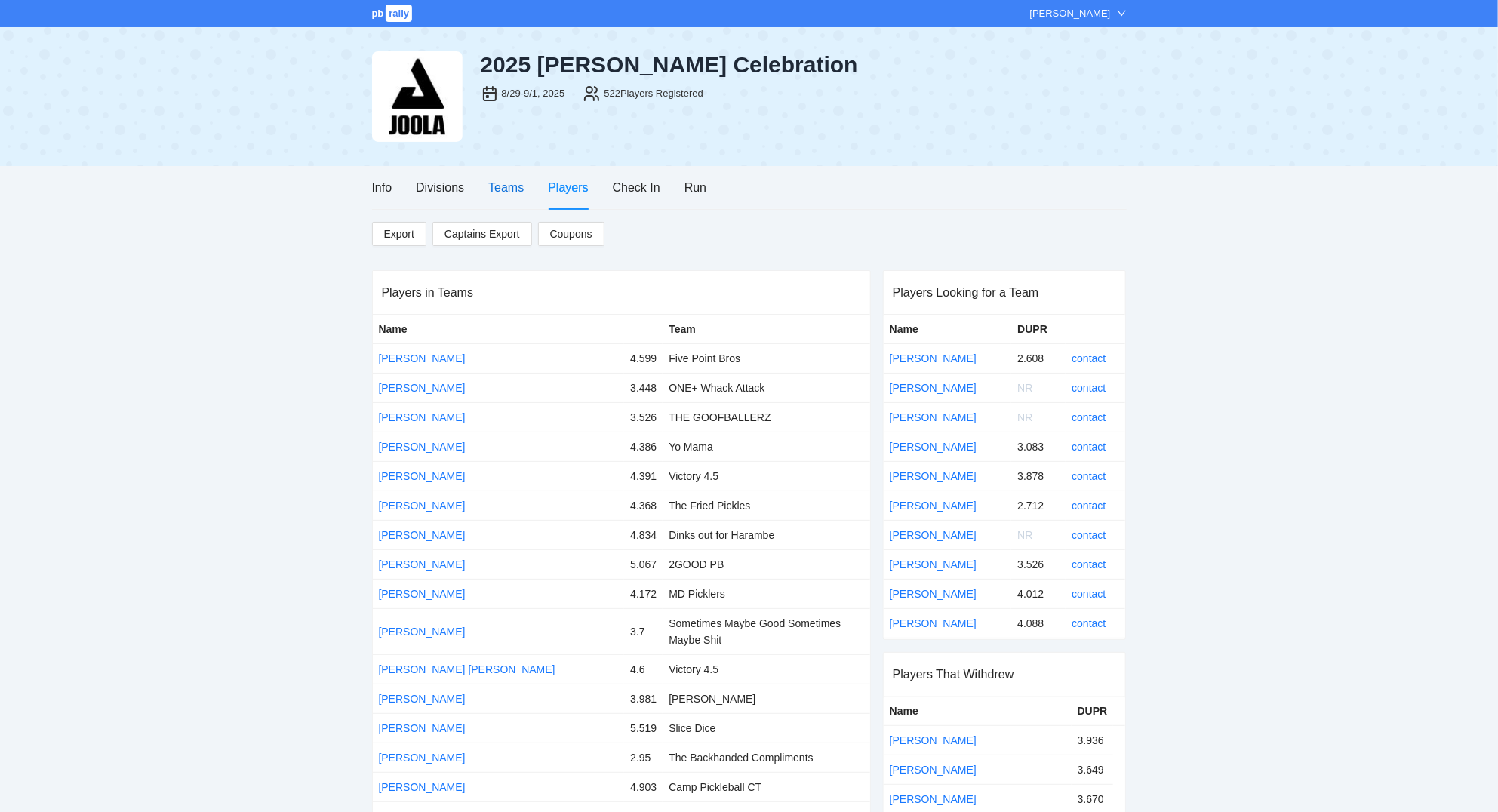
click at [498, 189] on div "Teams" at bounding box center [506, 187] width 36 height 19
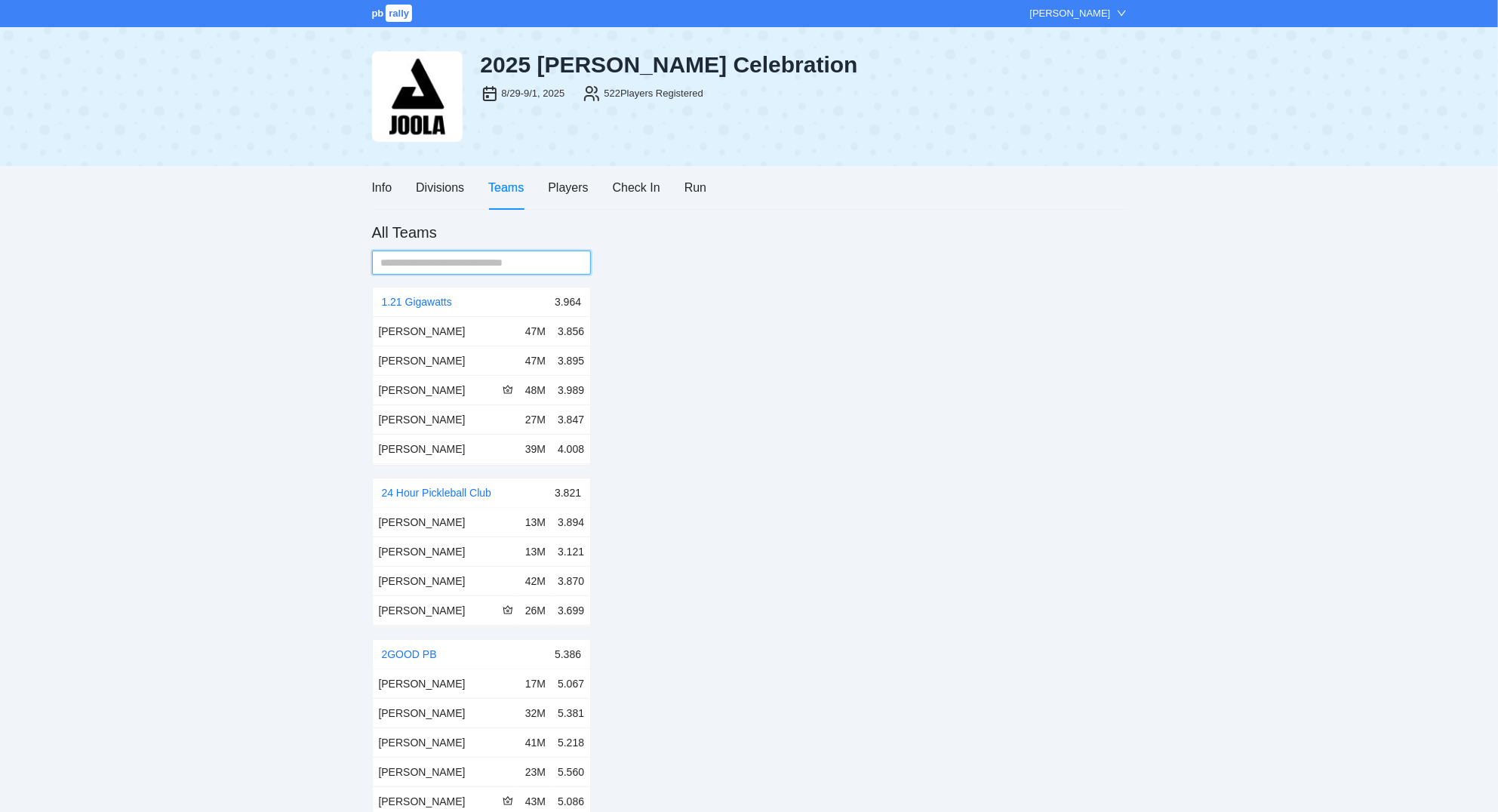
click at [445, 259] on input "text" at bounding box center [476, 262] width 190 height 17
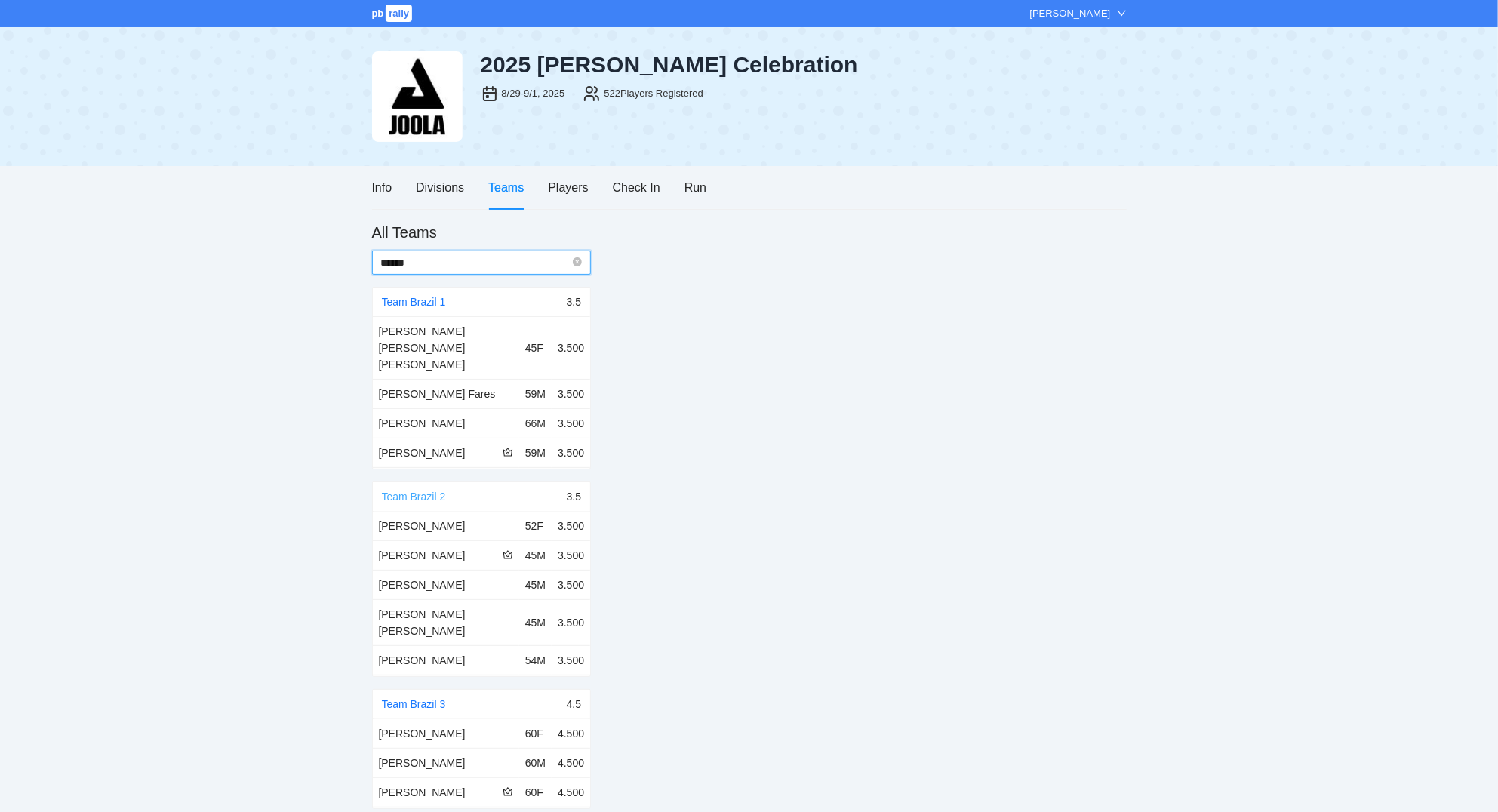
type input "******"
click at [417, 490] on link "Team Brazil 2" at bounding box center [414, 496] width 64 height 12
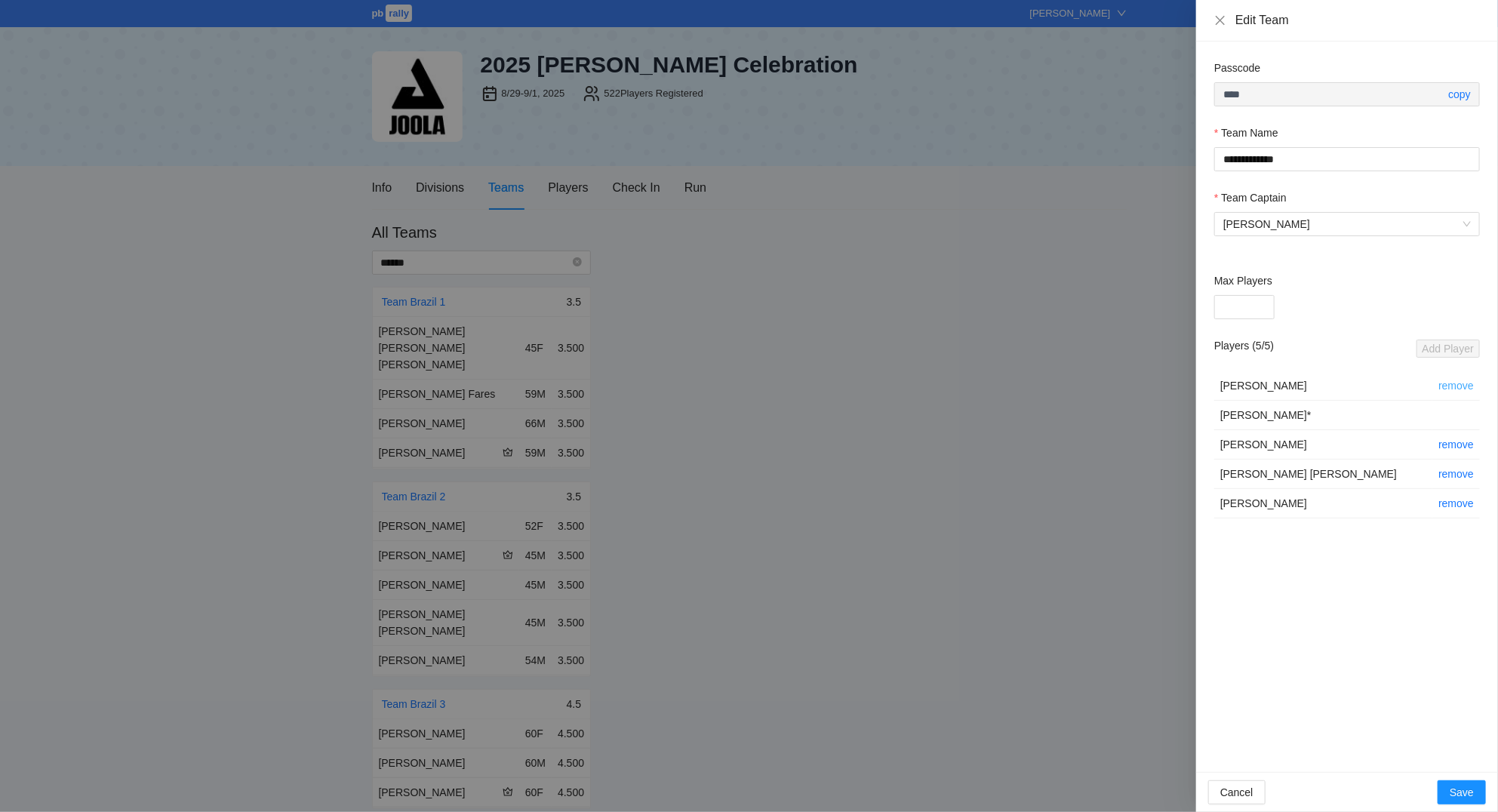
click at [1459, 382] on link "remove" at bounding box center [1456, 385] width 36 height 12
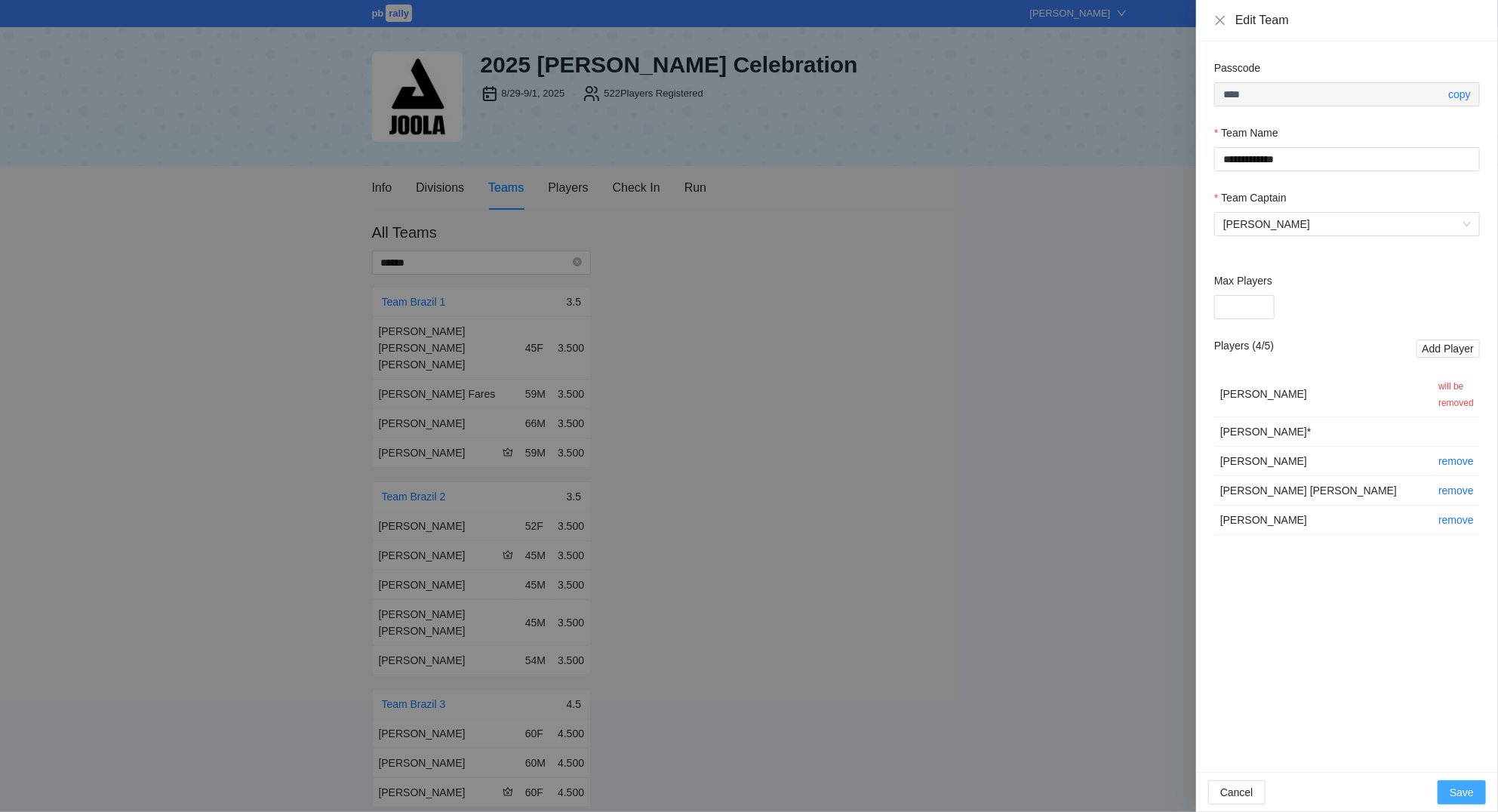
drag, startPoint x: 1456, startPoint y: 788, endPoint x: 1447, endPoint y: 773, distance: 17.5
click at [1457, 788] on span "Save" at bounding box center [1462, 792] width 24 height 17
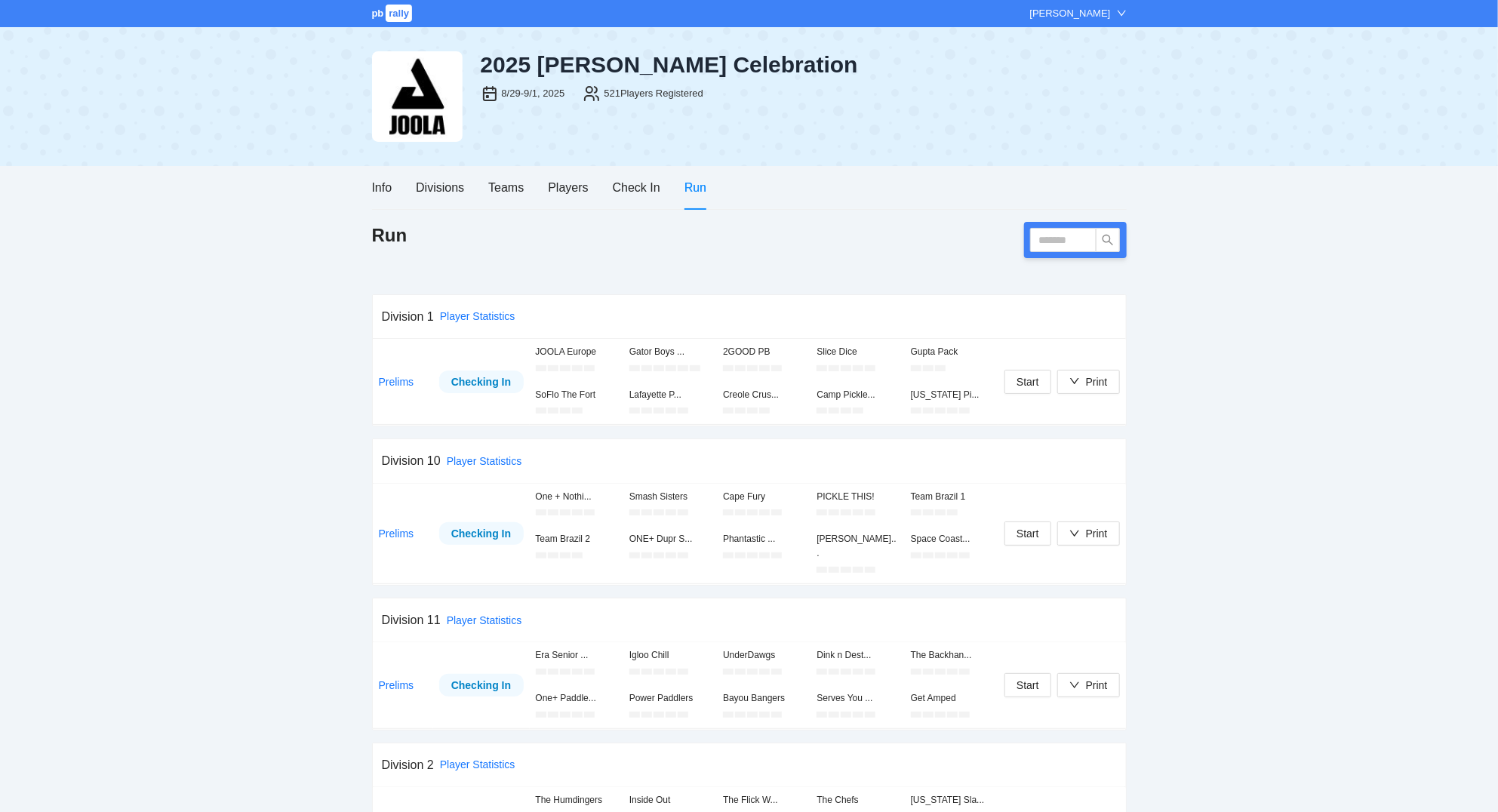
click at [488, 176] on div "Info Divisions Teams Players Check In Run" at bounding box center [540, 187] width 335 height 43
click at [497, 185] on div "Teams" at bounding box center [506, 187] width 36 height 19
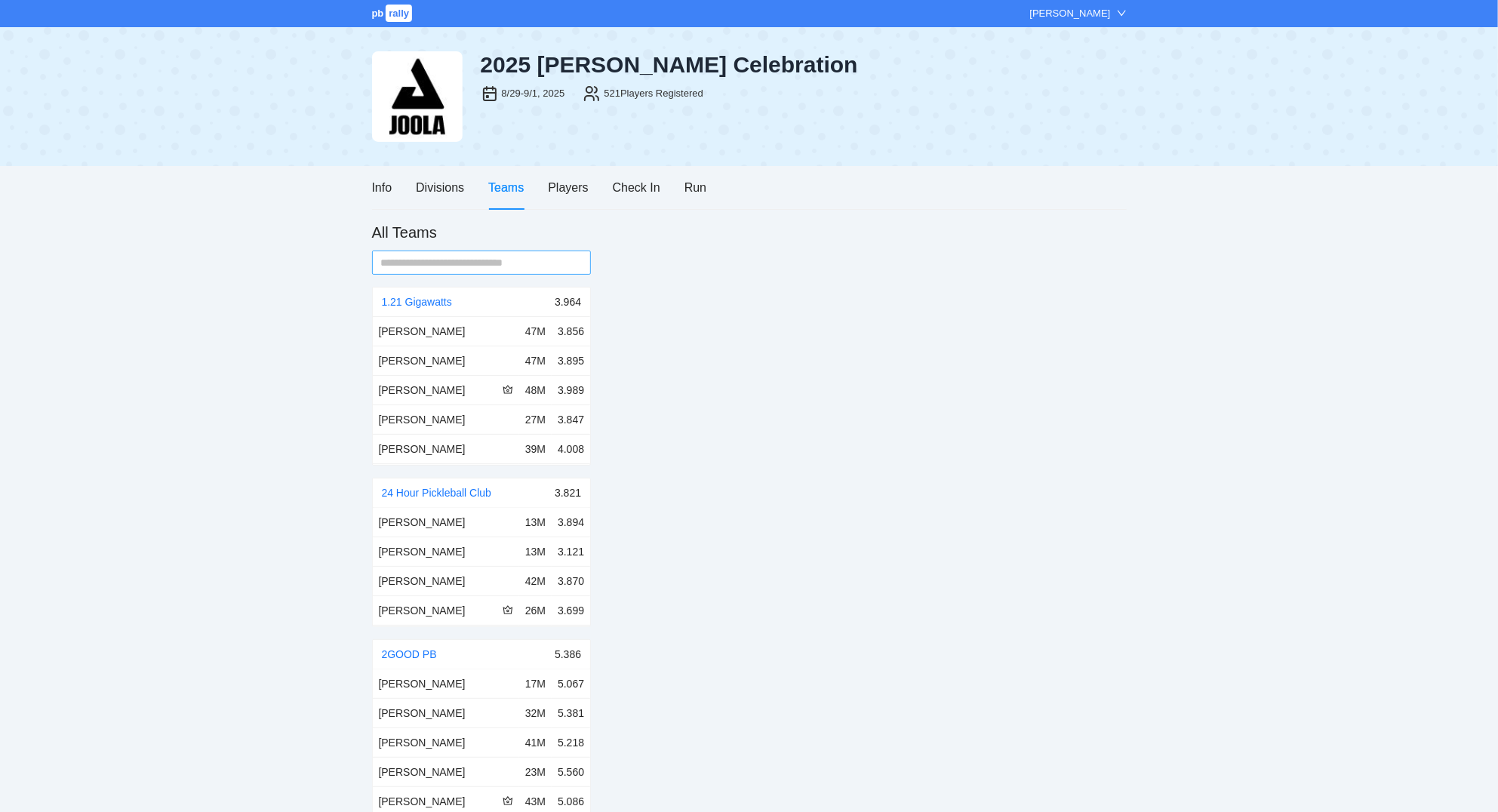
drag, startPoint x: 447, startPoint y: 232, endPoint x: 450, endPoint y: 252, distance: 20.2
click at [448, 241] on div "All Teams" at bounding box center [482, 235] width 220 height 29
click at [450, 255] on span at bounding box center [482, 262] width 220 height 24
click at [450, 258] on input "text" at bounding box center [476, 262] width 190 height 17
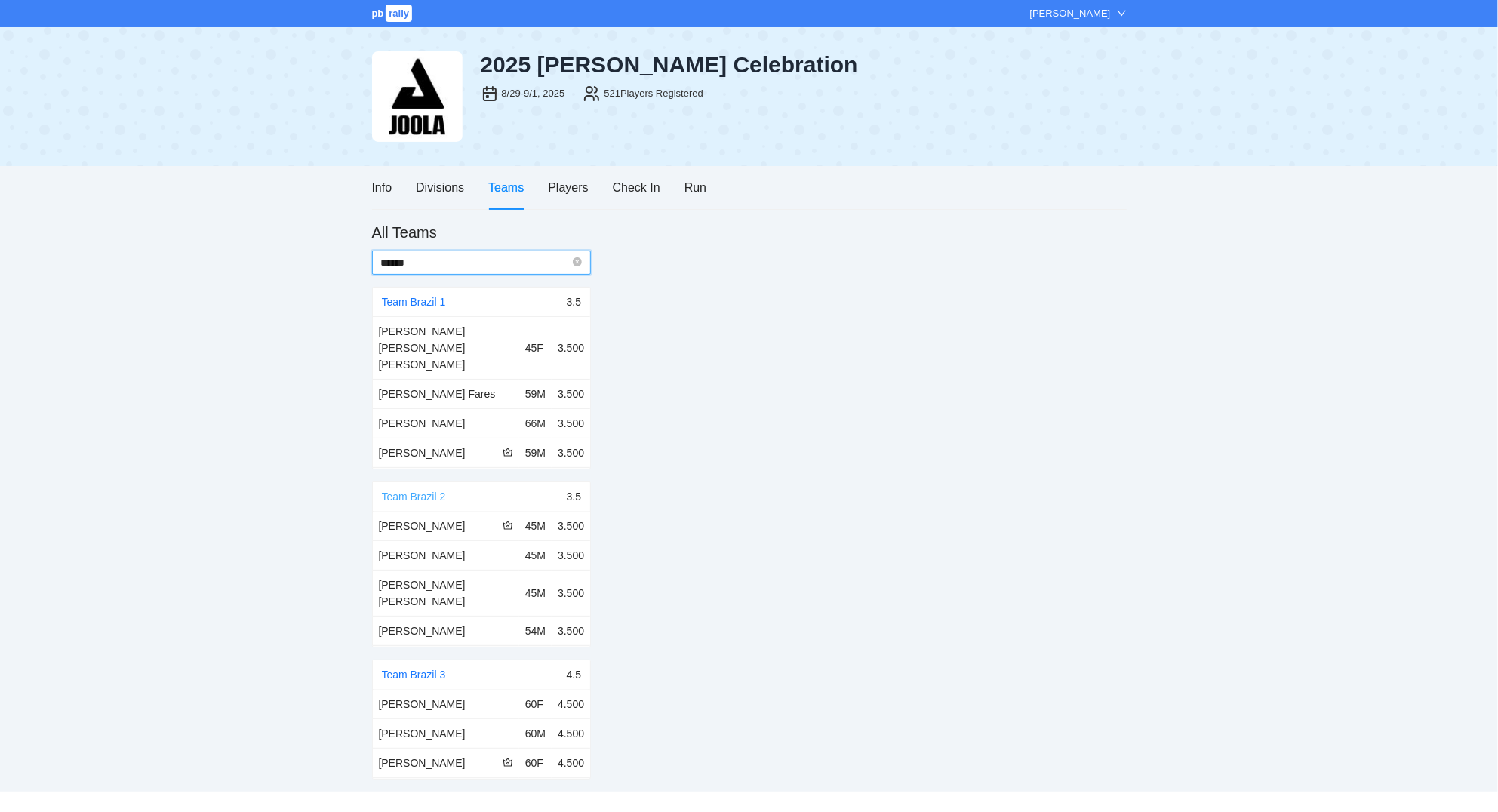
type input "******"
click at [426, 490] on link "Team Brazil 2" at bounding box center [414, 496] width 64 height 12
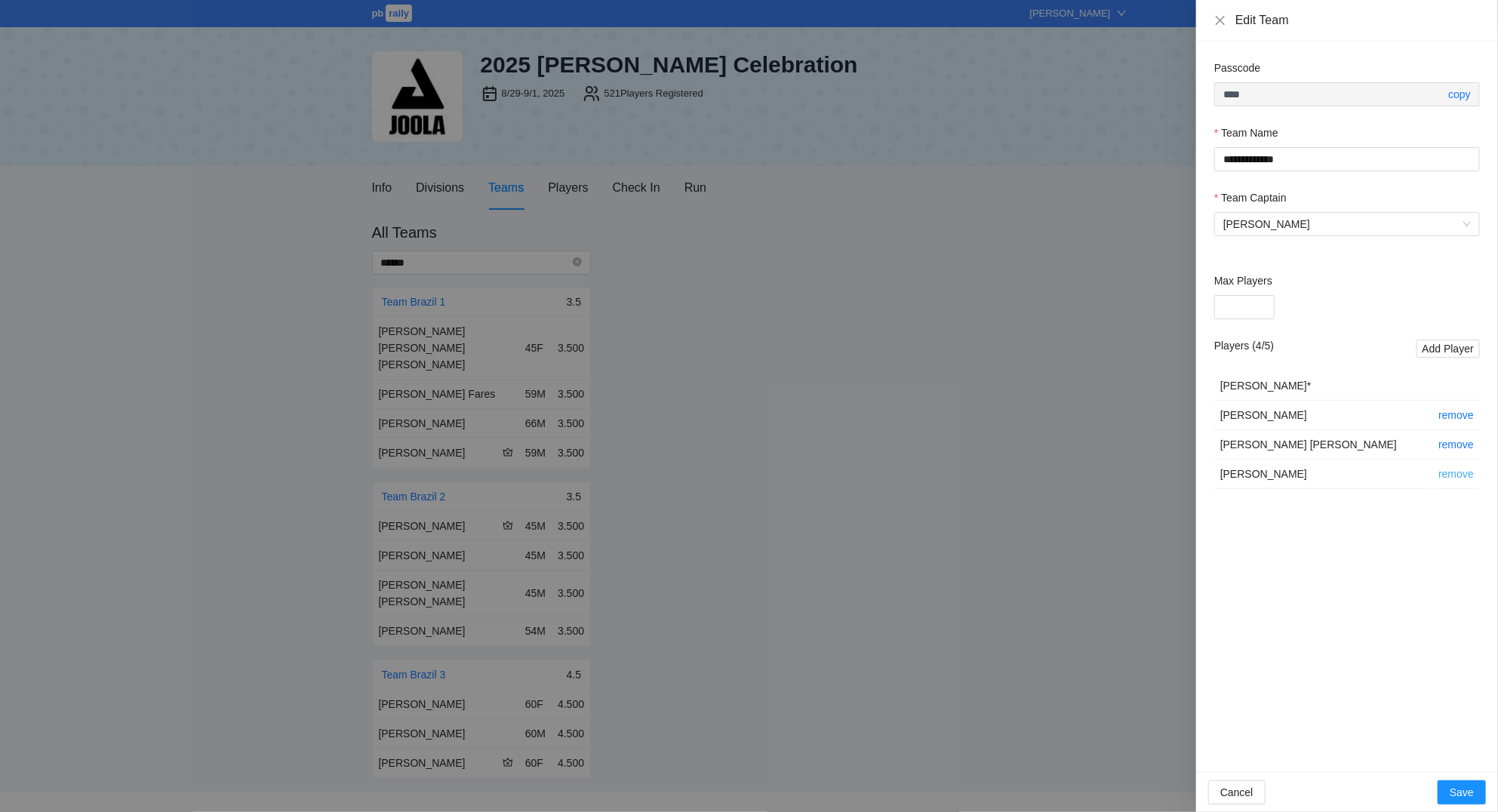
click at [1460, 476] on link "remove" at bounding box center [1456, 474] width 36 height 12
click at [1468, 788] on span "Save" at bounding box center [1462, 792] width 24 height 17
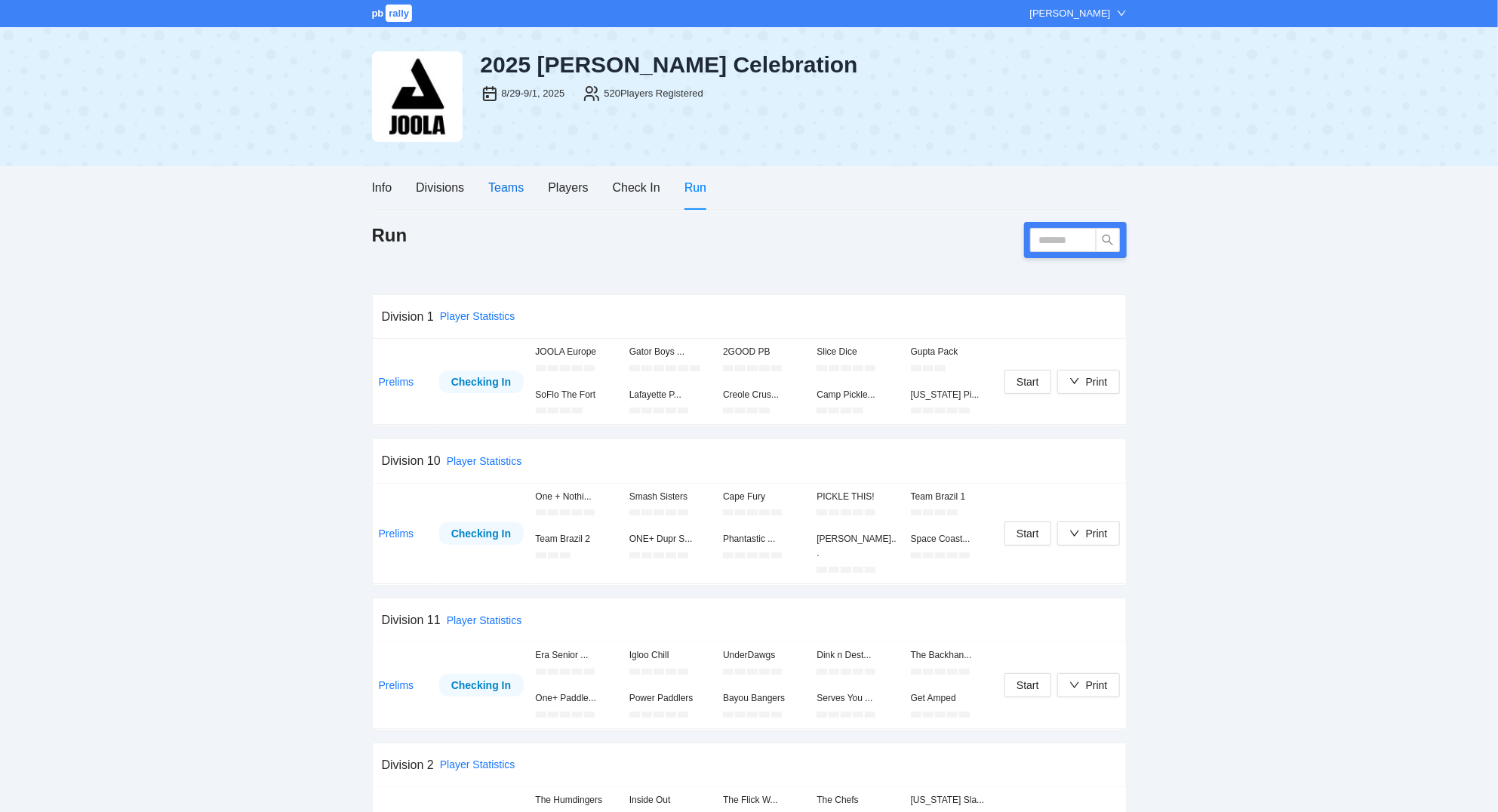
click at [500, 183] on div "Teams" at bounding box center [506, 187] width 36 height 19
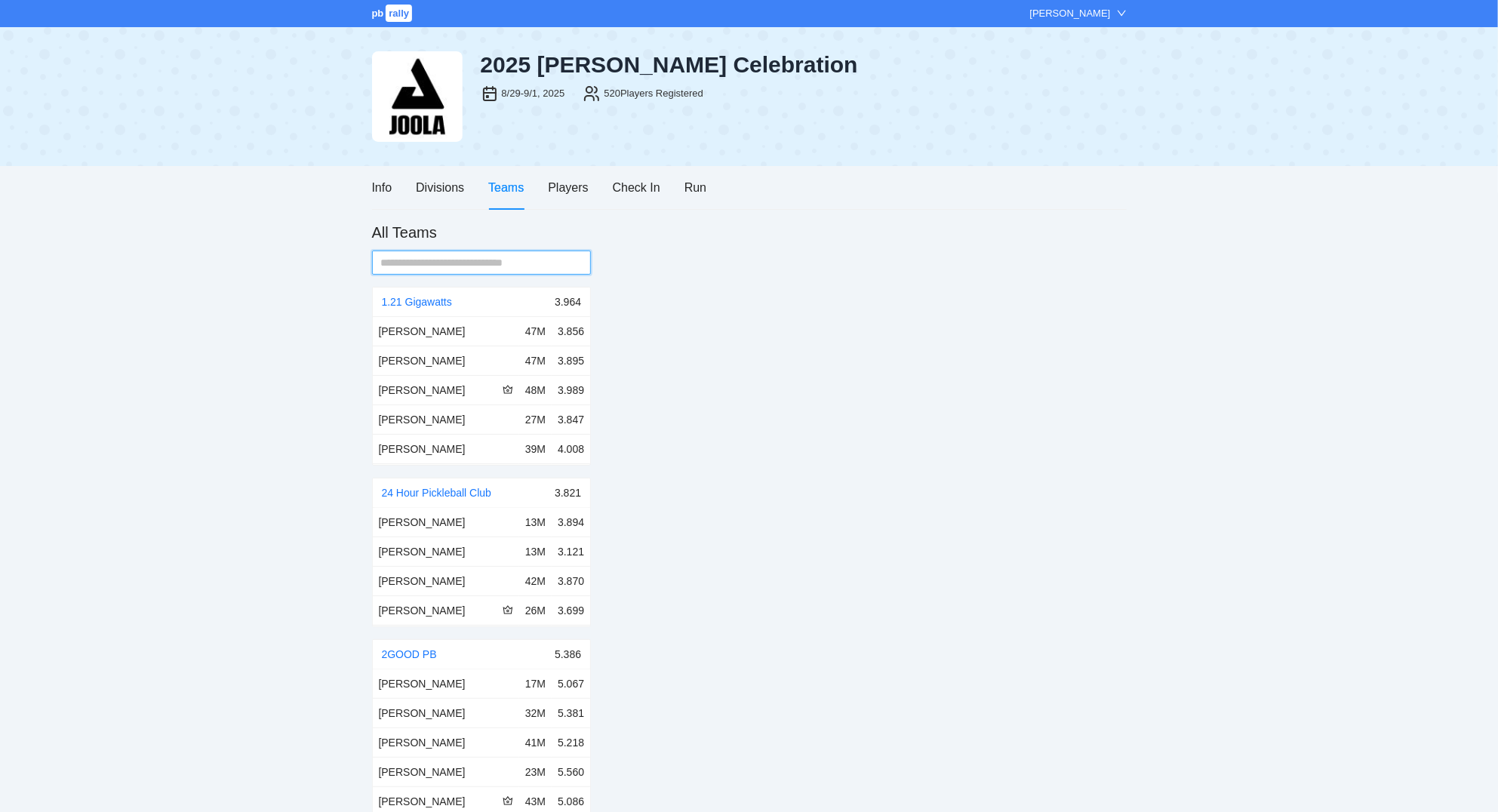
click at [491, 258] on input "text" at bounding box center [476, 262] width 190 height 17
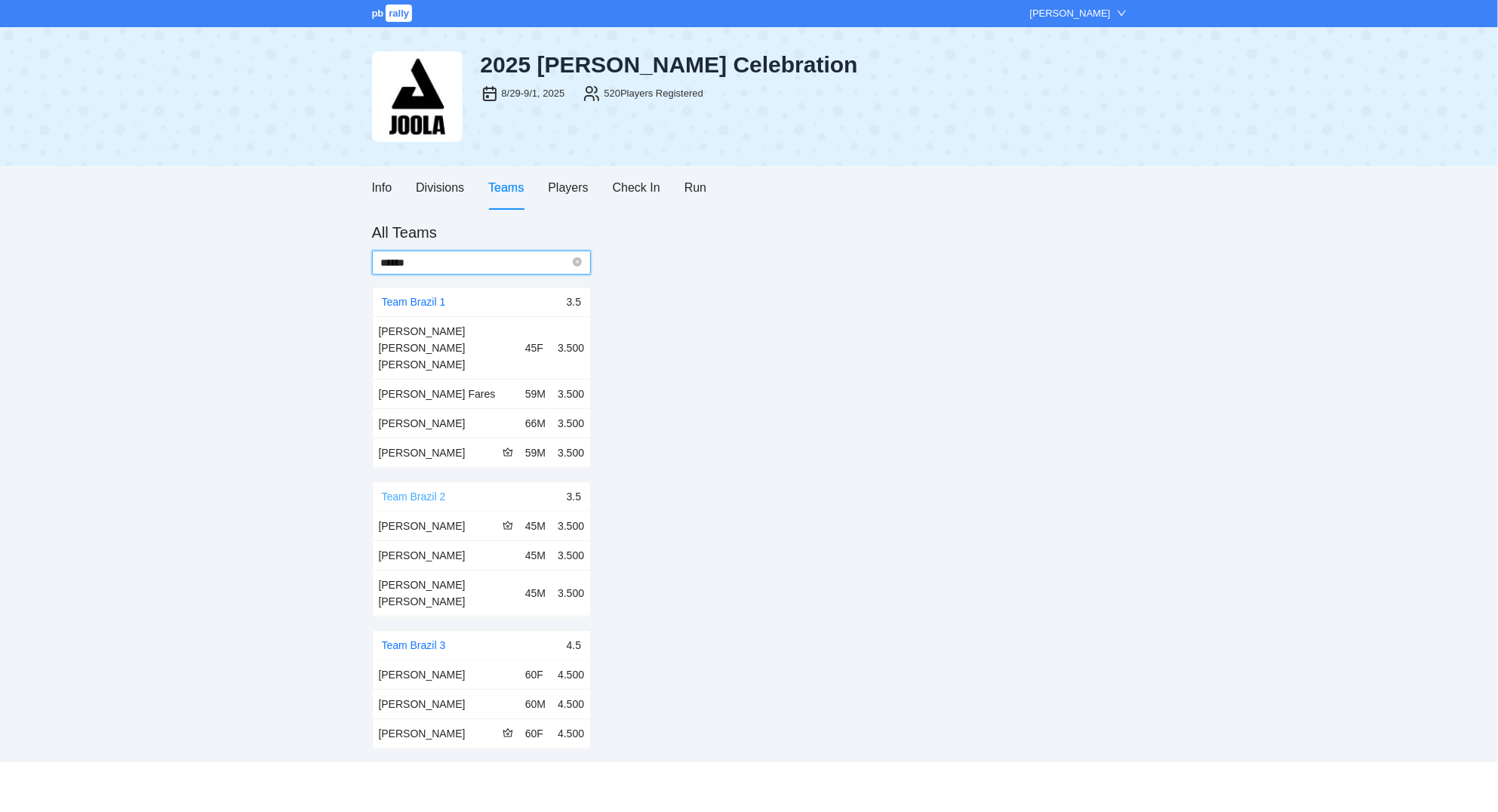
type input "******"
click at [419, 490] on link "Team Brazil 2" at bounding box center [414, 496] width 64 height 12
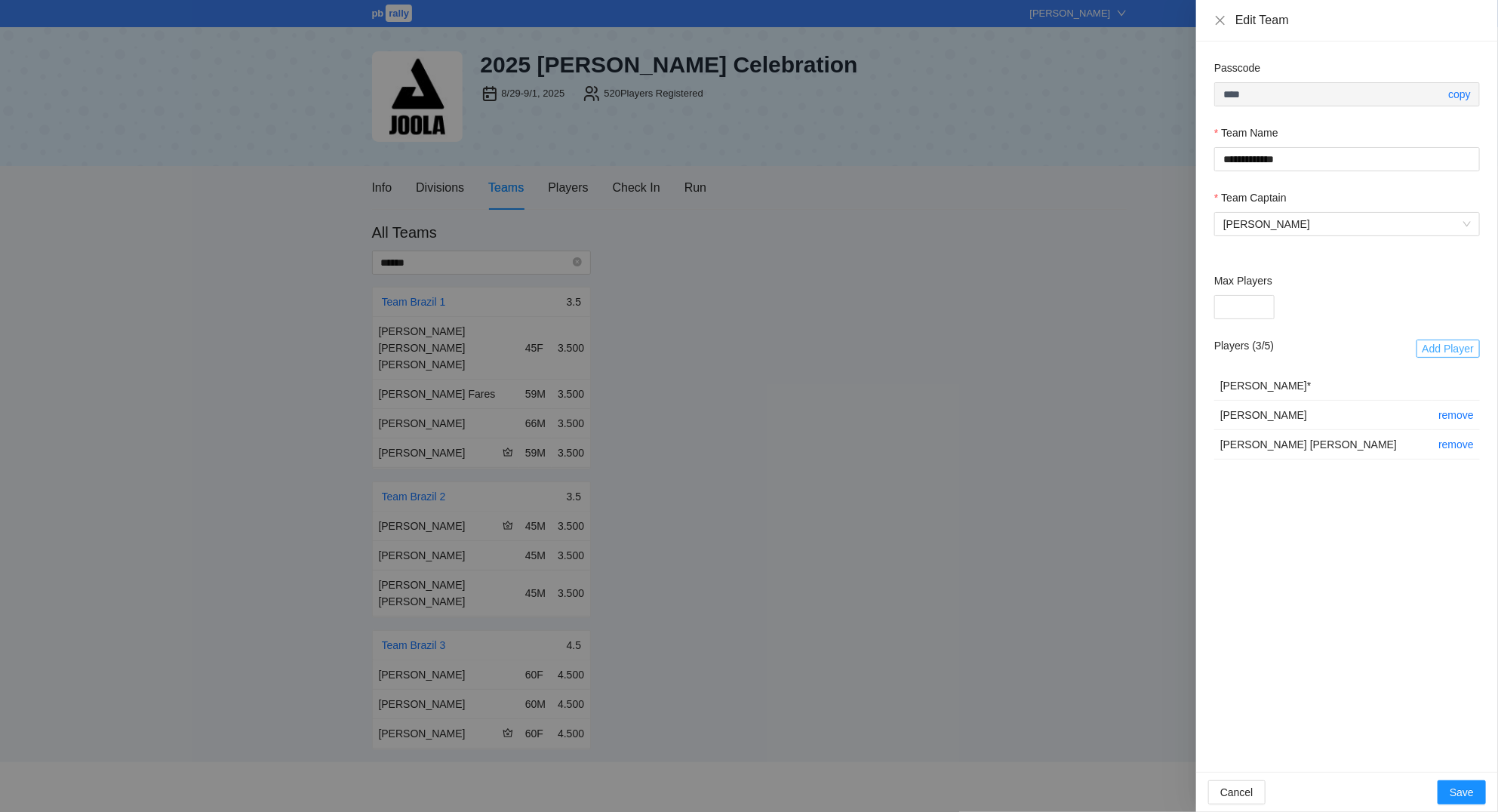
click at [1435, 346] on span "Add Player" at bounding box center [1447, 348] width 51 height 17
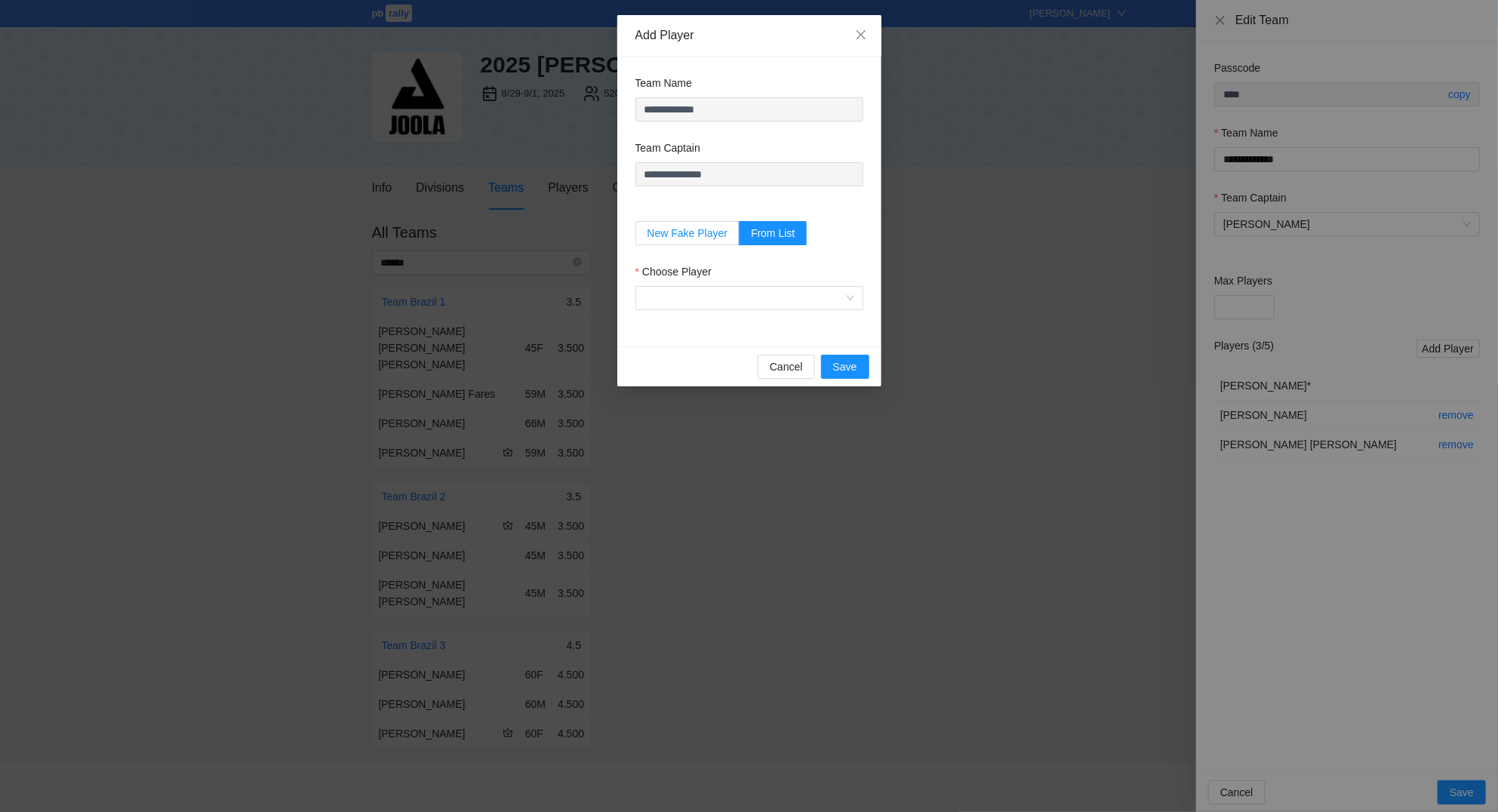
click at [677, 225] on label "New Fake Player" at bounding box center [688, 233] width 105 height 24
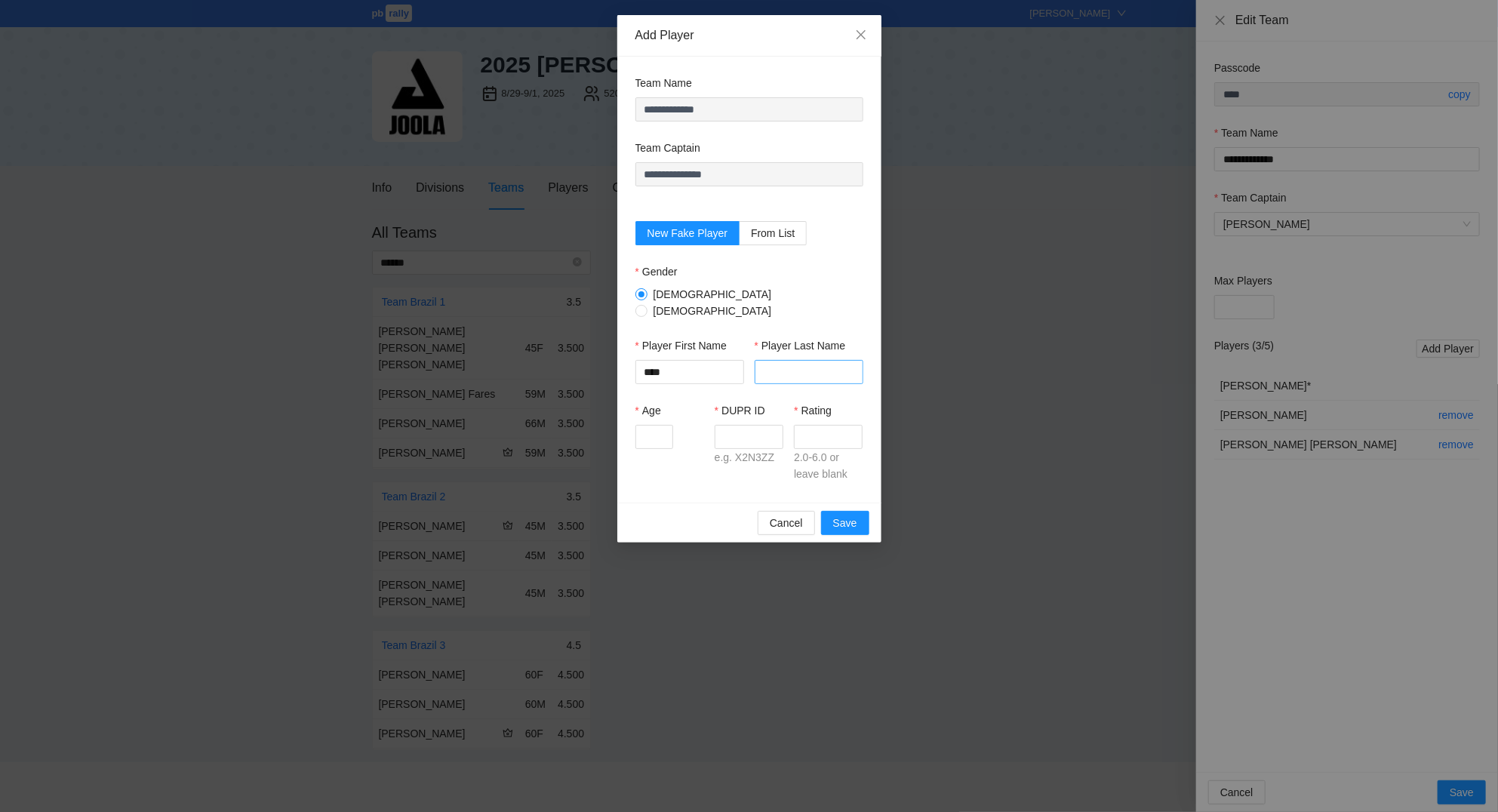
type input "****"
click at [764, 361] on input "Player Last Name" at bounding box center [808, 372] width 109 height 24
type input "********"
click at [660, 426] on input "Age" at bounding box center [655, 437] width 38 height 24
type input "**"
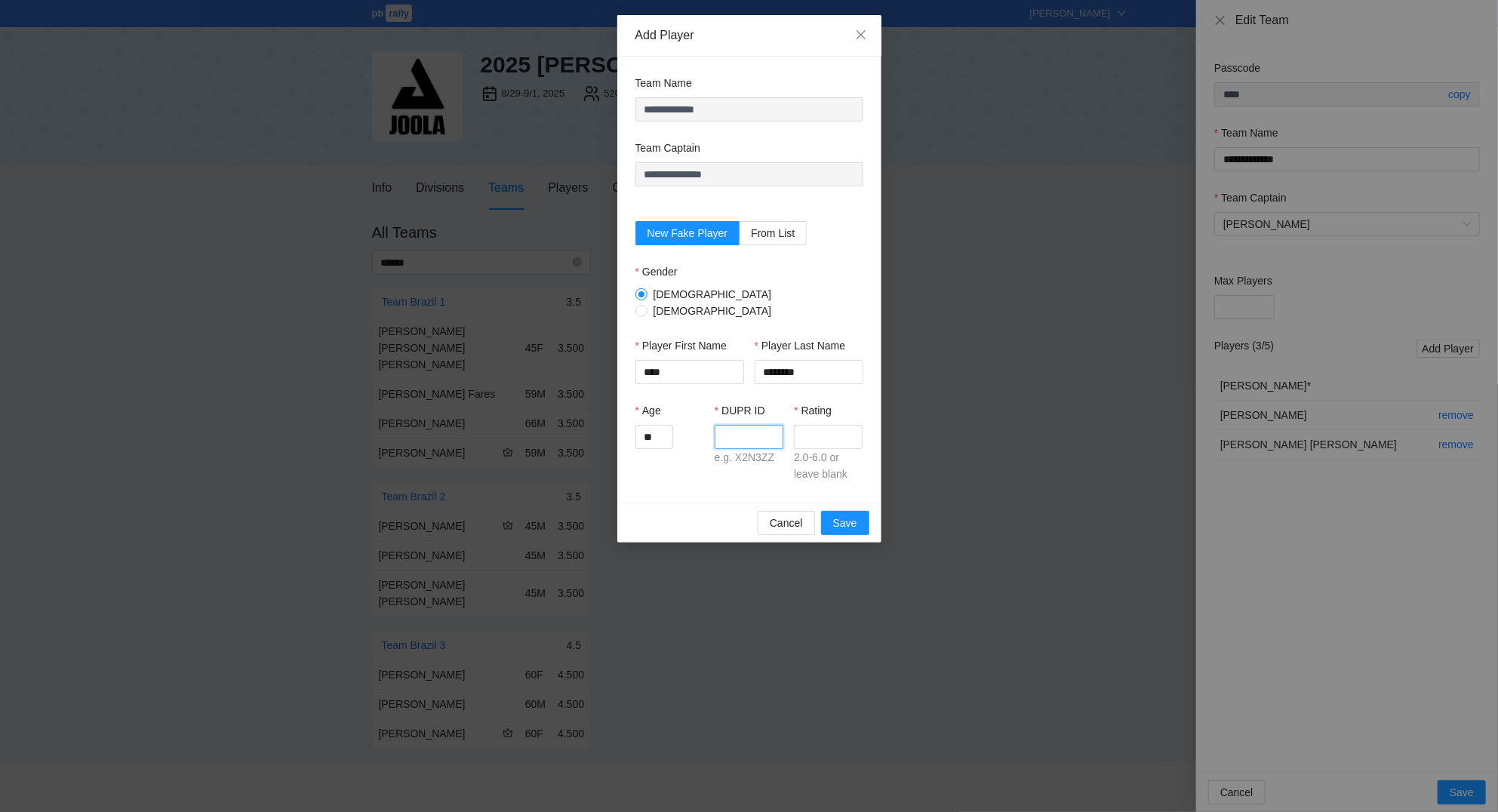
click at [751, 430] on input "DUPR ID" at bounding box center [749, 437] width 69 height 24
type input "*****"
click at [840, 439] on input "Rating" at bounding box center [827, 437] width 69 height 24
type input "***"
click at [847, 515] on span "Save" at bounding box center [845, 523] width 24 height 17
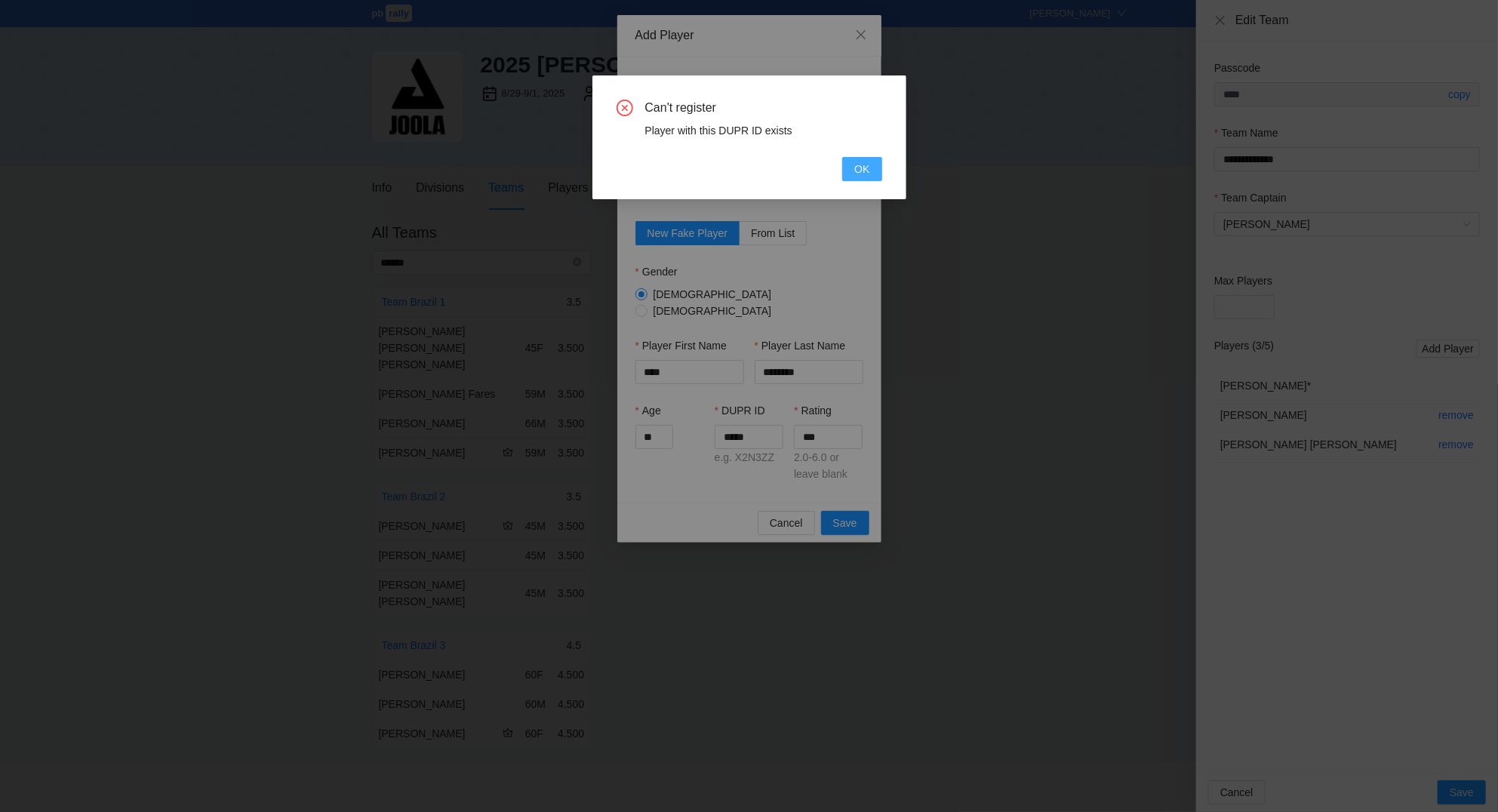
click at [857, 172] on span "OK" at bounding box center [861, 169] width 15 height 17
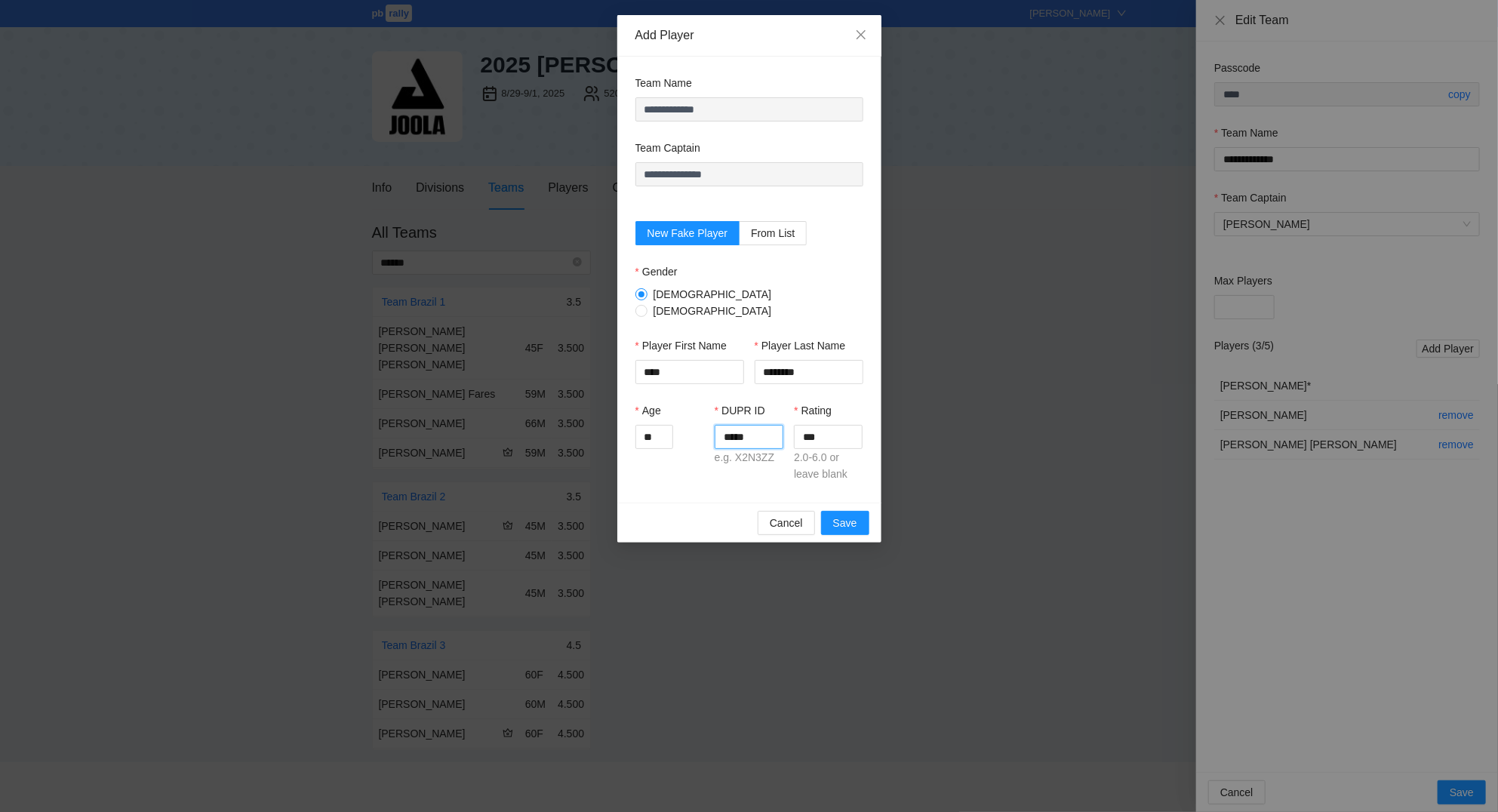
click at [772, 425] on input "*****" at bounding box center [749, 437] width 69 height 24
click at [770, 425] on input "*****" at bounding box center [749, 437] width 69 height 24
click at [774, 425] on input "*****" at bounding box center [749, 437] width 69 height 24
type input "*****"
drag, startPoint x: 857, startPoint y: 523, endPoint x: 830, endPoint y: 481, distance: 49.9
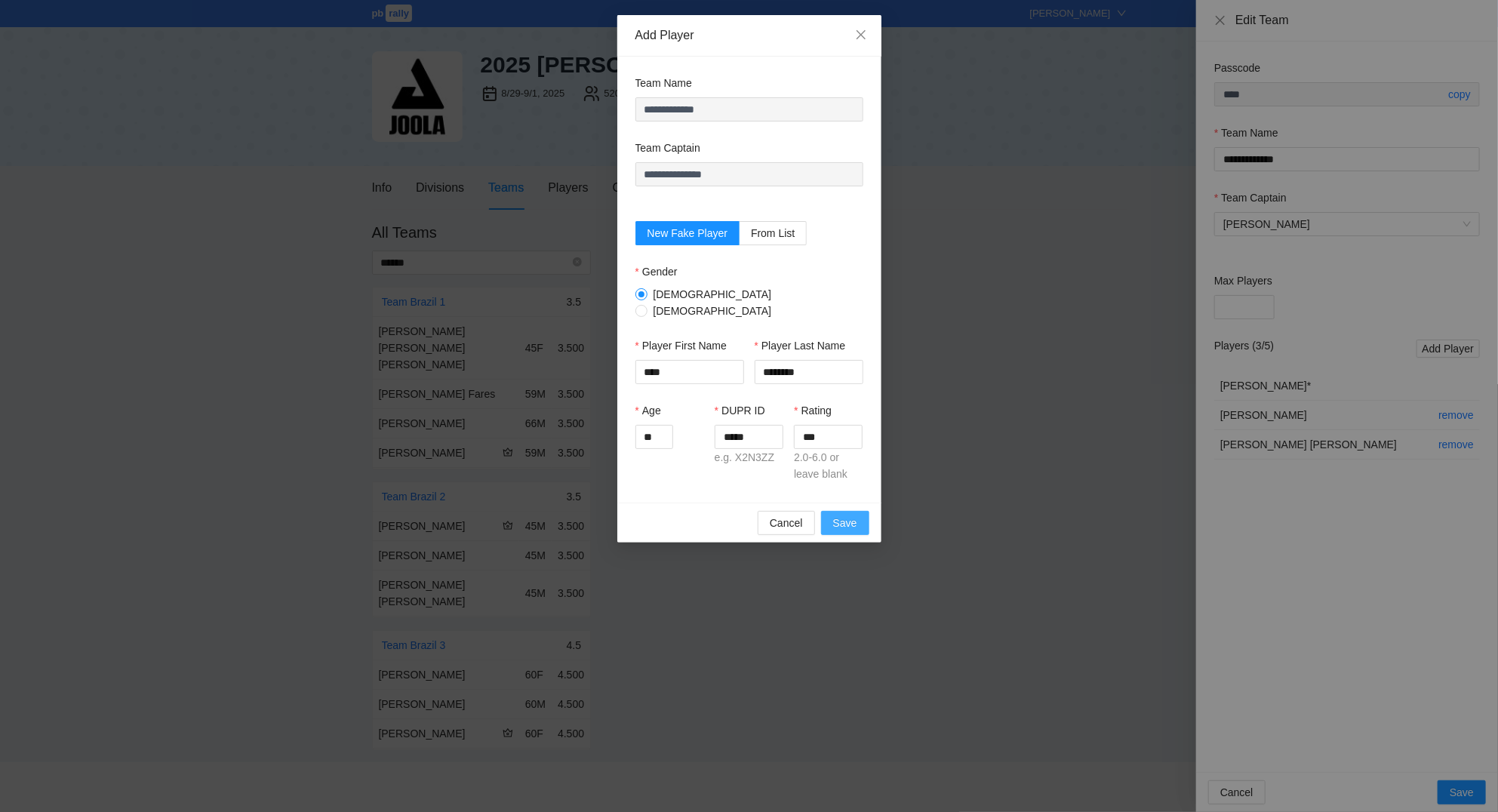
click at [856, 523] on button "Save" at bounding box center [845, 523] width 48 height 24
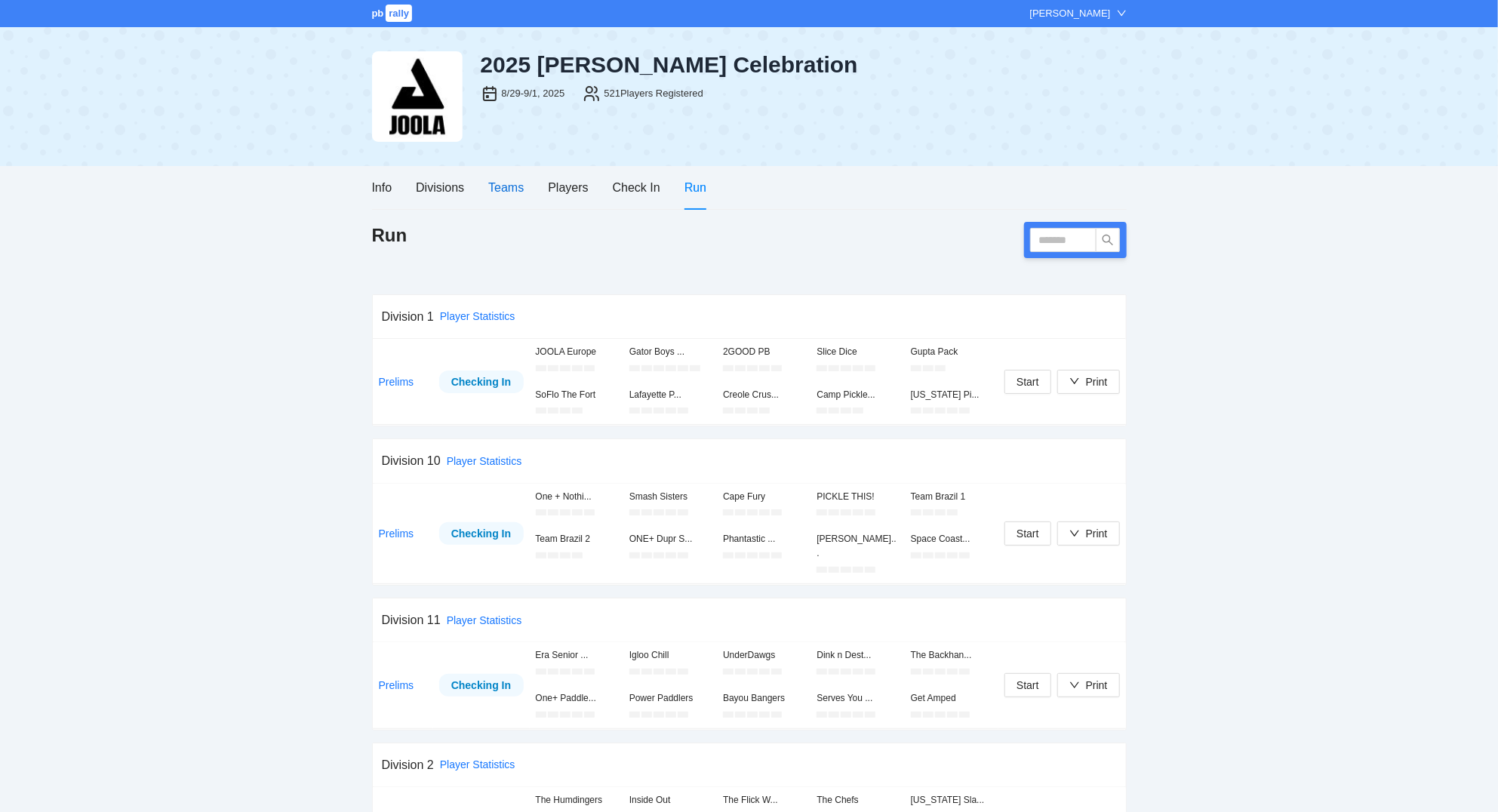
click at [500, 186] on div "Teams" at bounding box center [506, 187] width 36 height 19
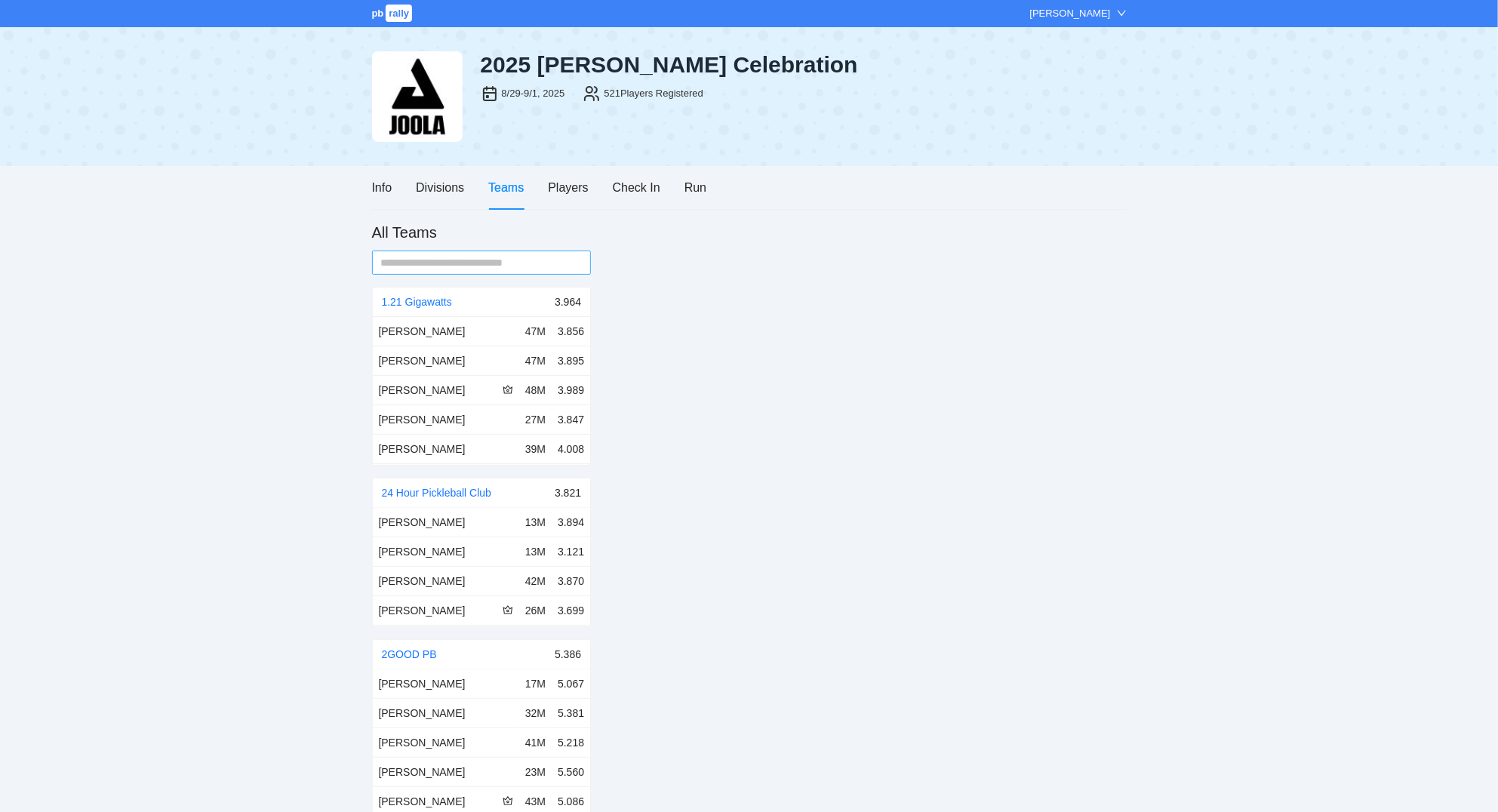
click at [474, 253] on span at bounding box center [482, 262] width 220 height 24
click at [478, 261] on input "text" at bounding box center [476, 262] width 190 height 17
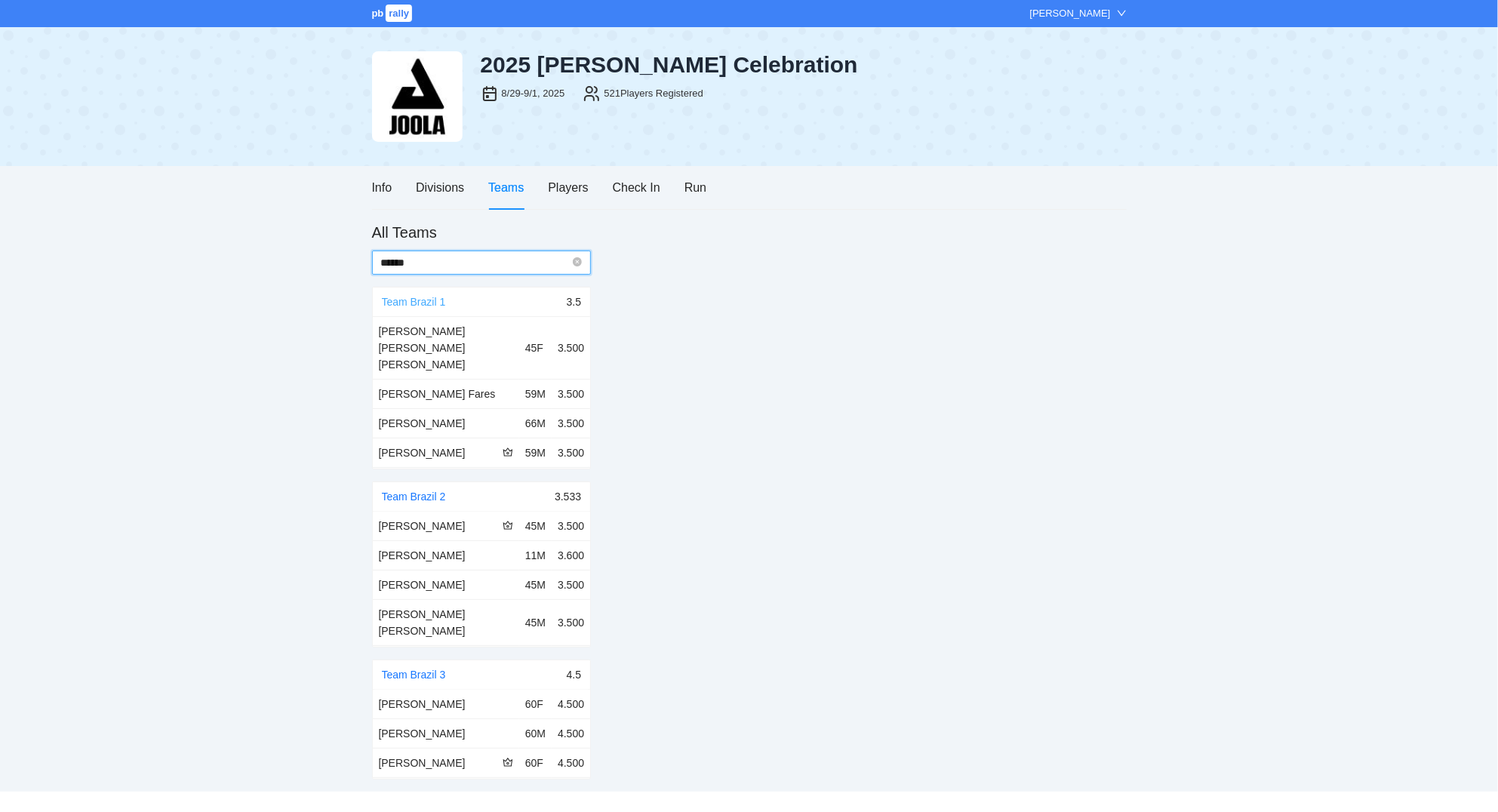
type input "******"
click at [416, 305] on link "Team Brazil 1" at bounding box center [414, 301] width 64 height 12
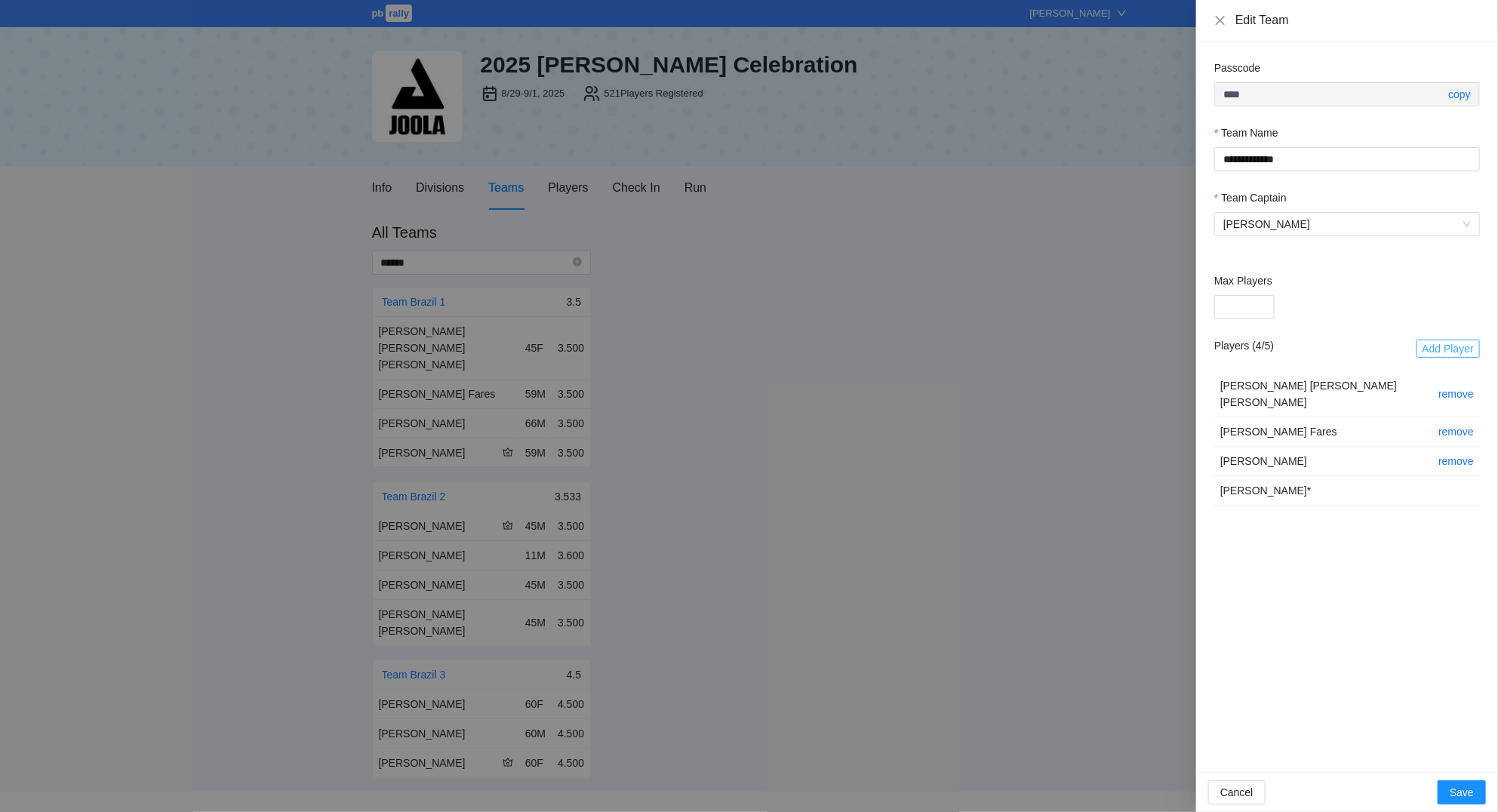
click at [1428, 351] on span "Add Player" at bounding box center [1447, 348] width 51 height 17
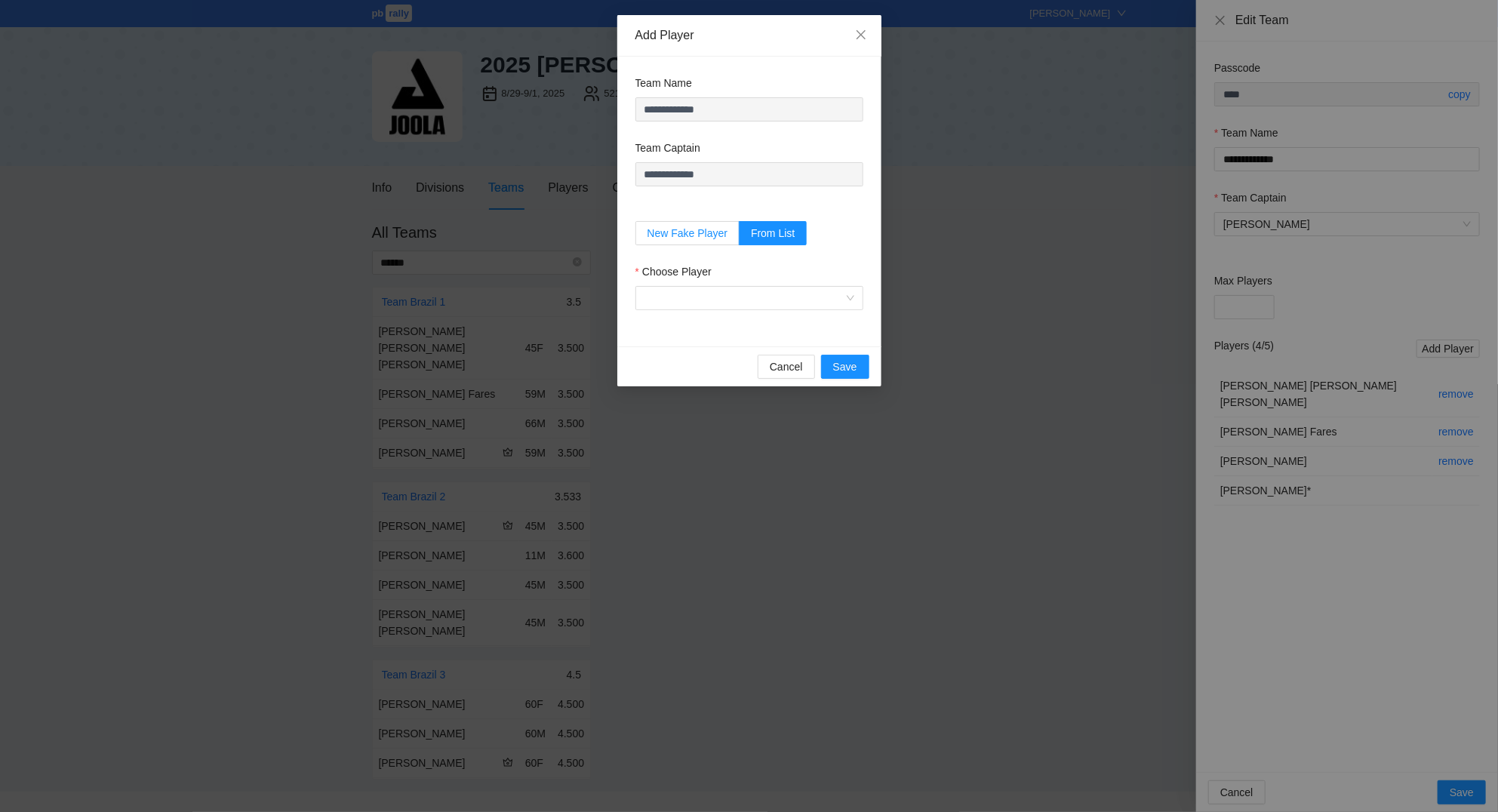
click at [677, 227] on label "New Fake Player" at bounding box center [688, 233] width 105 height 24
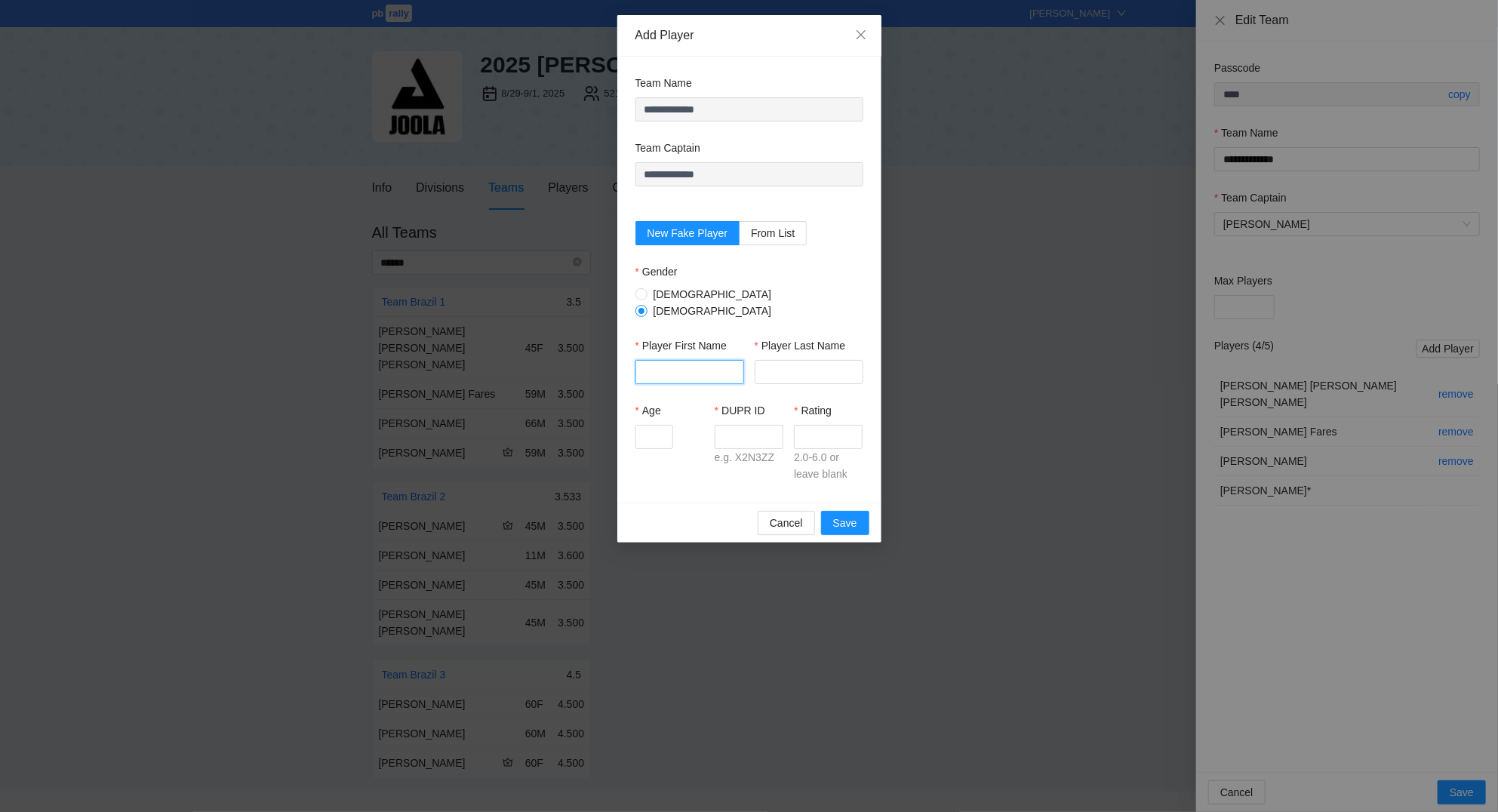
click at [681, 360] on input "Player First Name" at bounding box center [690, 372] width 109 height 24
type input "***"
click at [821, 367] on input "Player Last Name" at bounding box center [808, 372] width 109 height 24
click at [808, 511] on button "Cancel" at bounding box center [785, 523] width 57 height 24
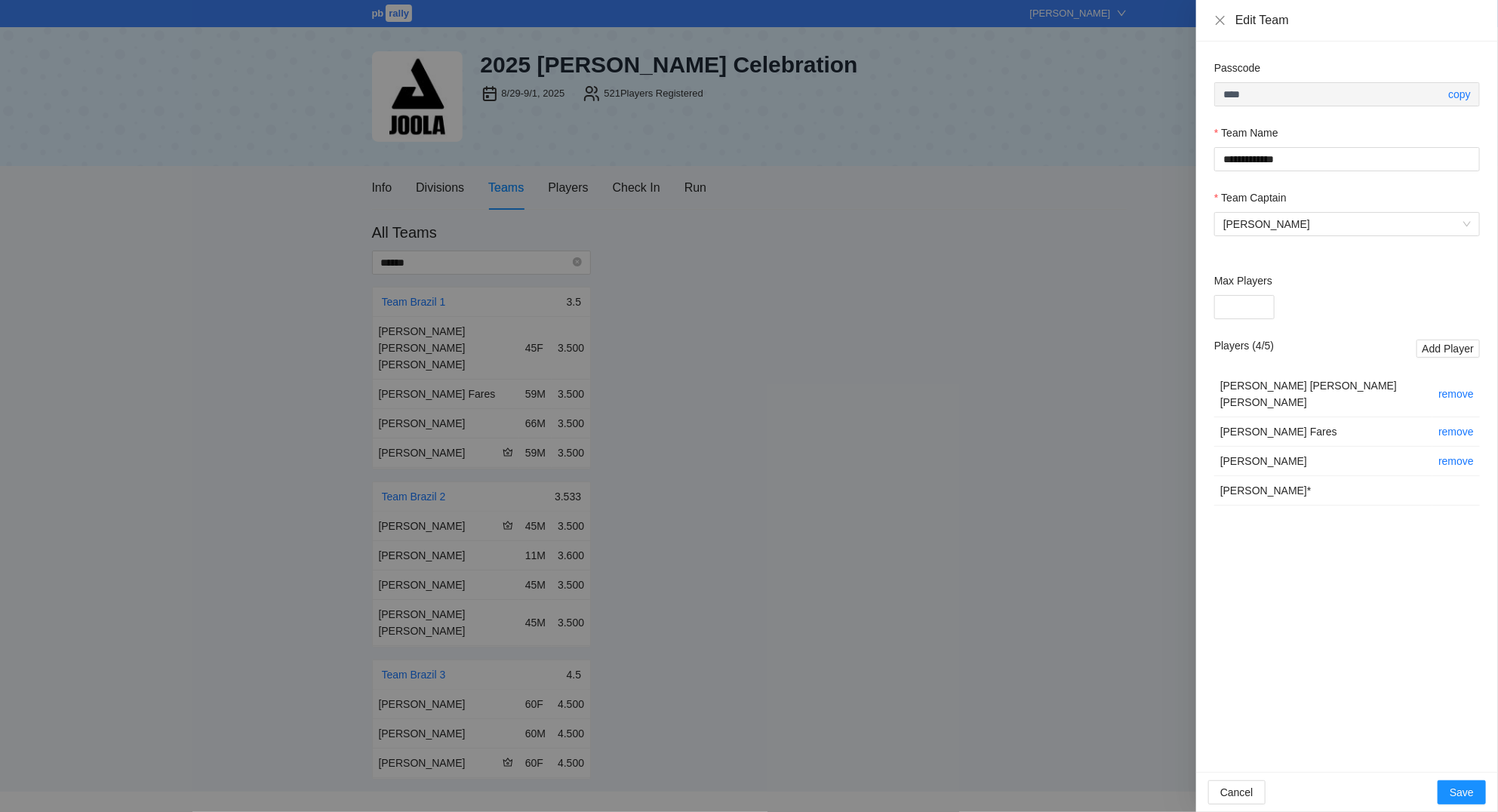
click at [471, 181] on div at bounding box center [749, 406] width 1498 height 812
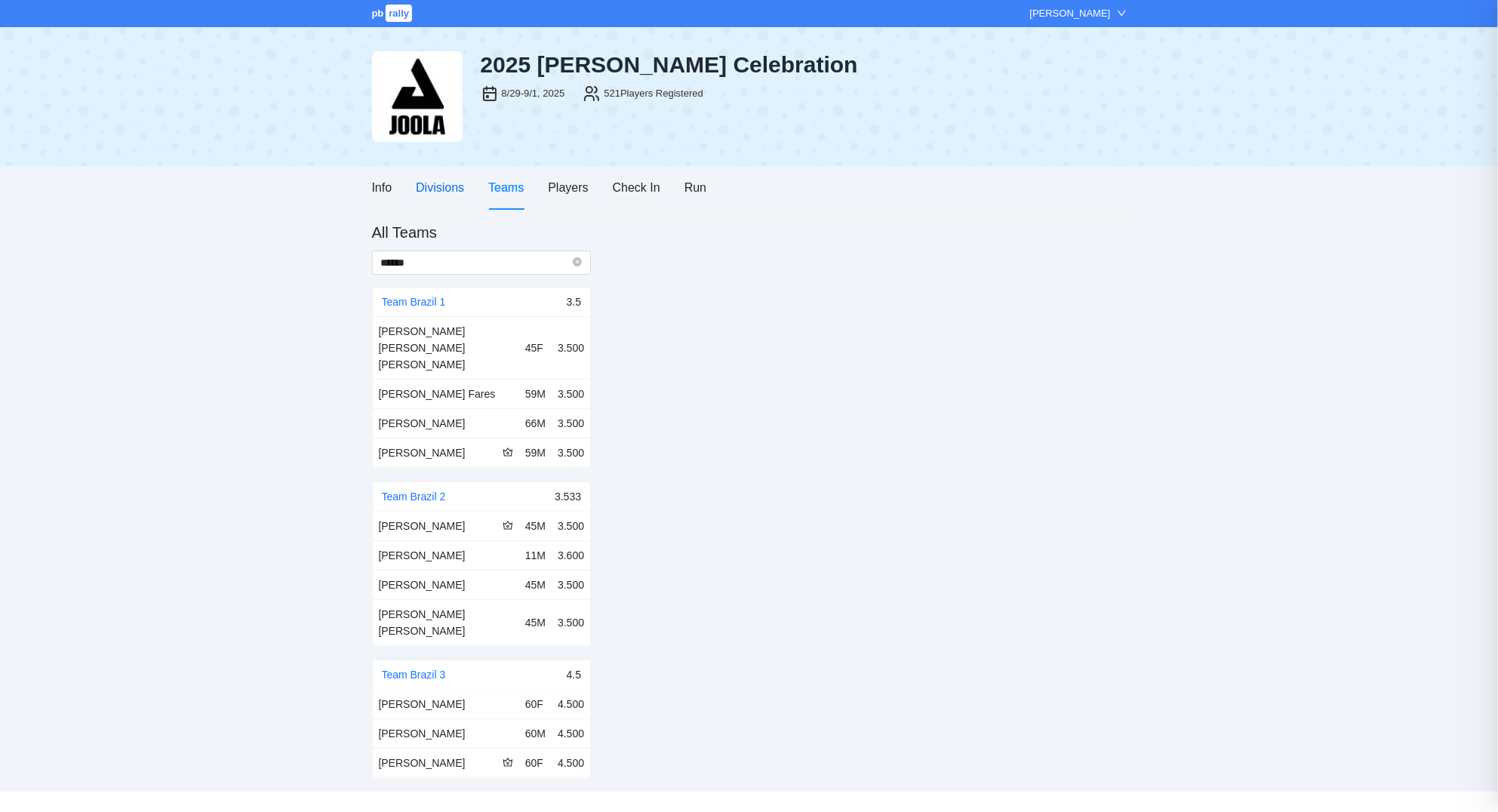
click at [428, 183] on div "Divisions" at bounding box center [440, 187] width 48 height 19
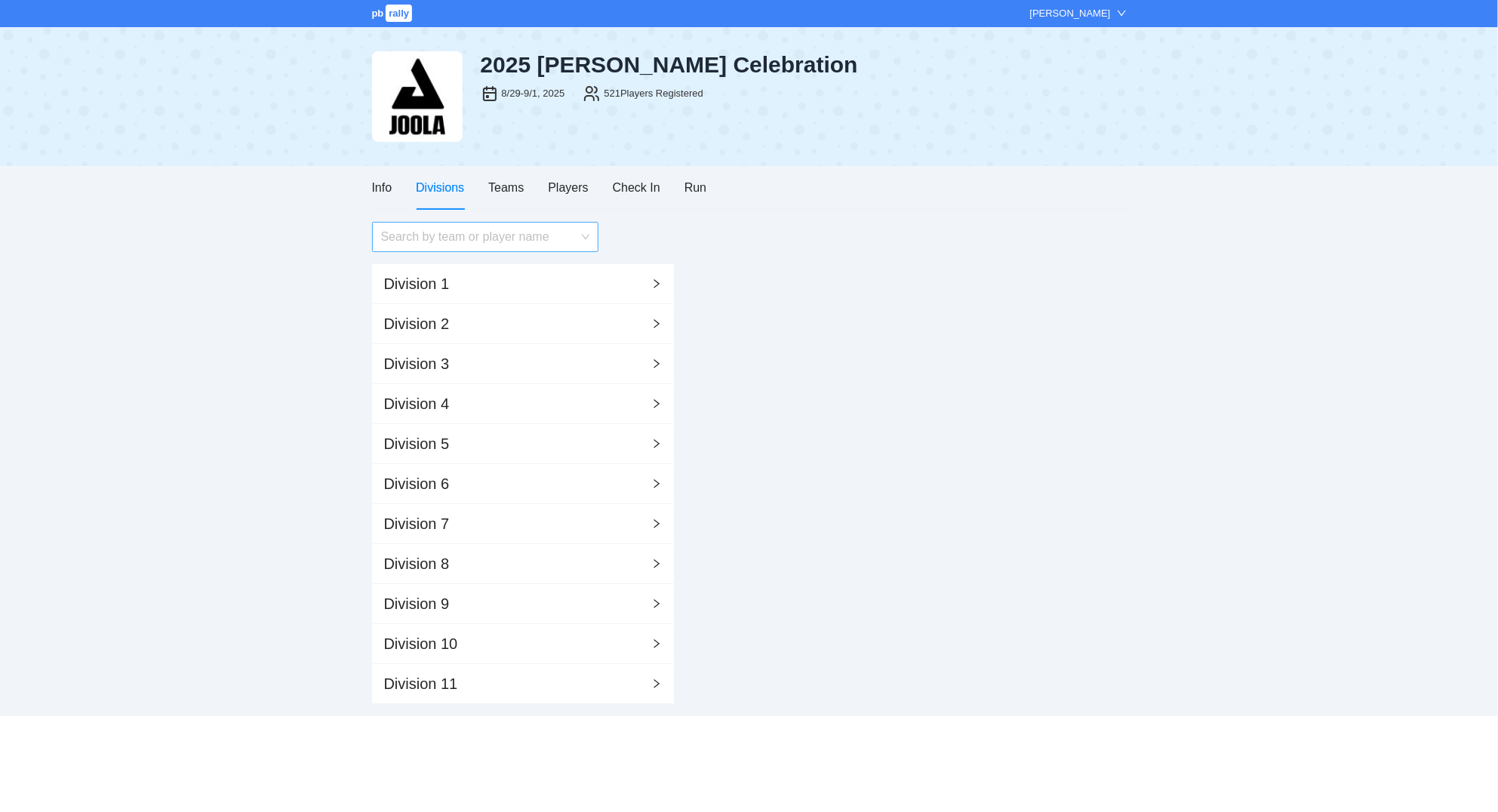
click at [459, 244] on input "search" at bounding box center [480, 236] width 198 height 29
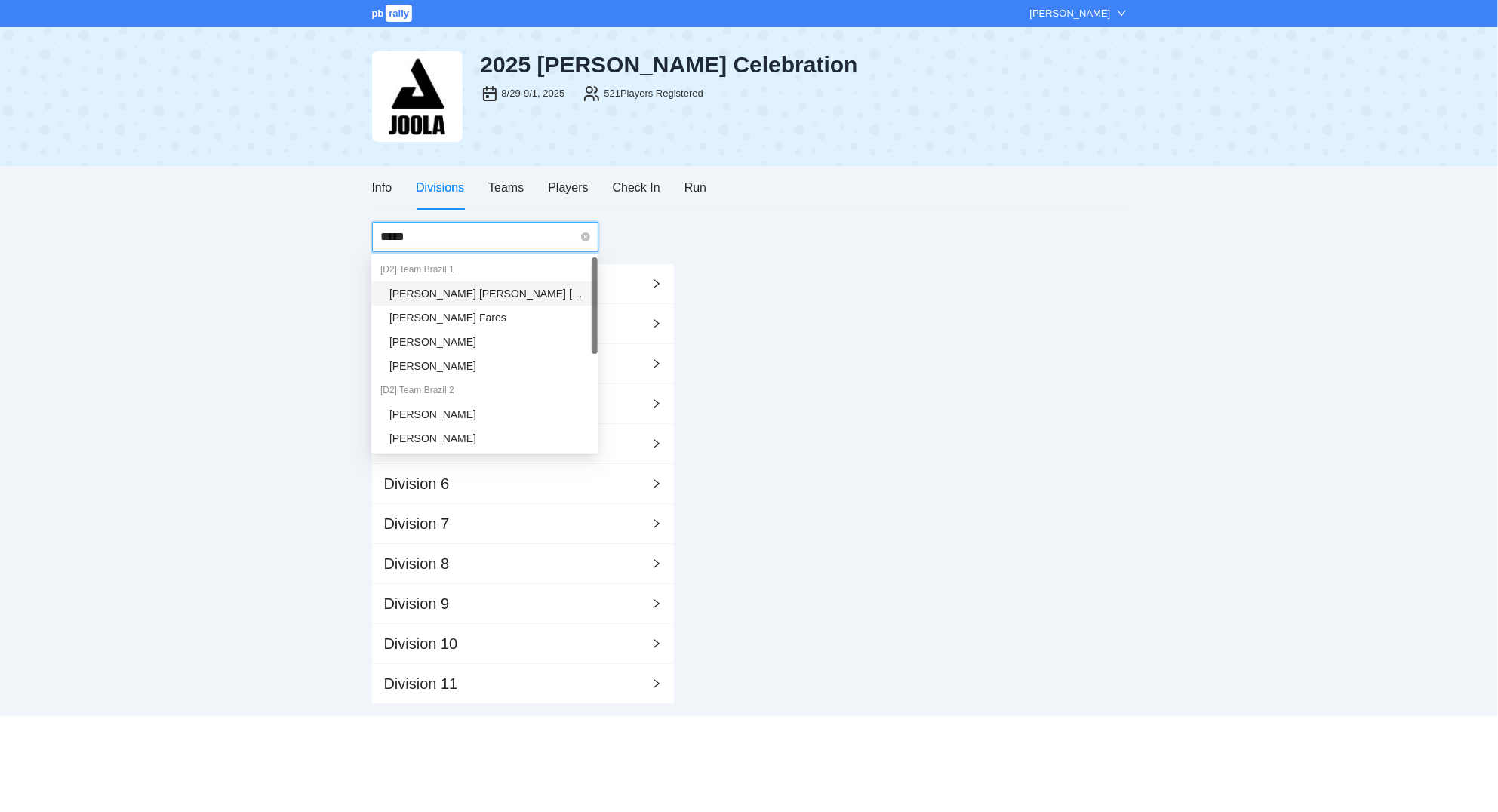
type input "******"
click at [425, 413] on div "[PERSON_NAME]" at bounding box center [489, 414] width 200 height 17
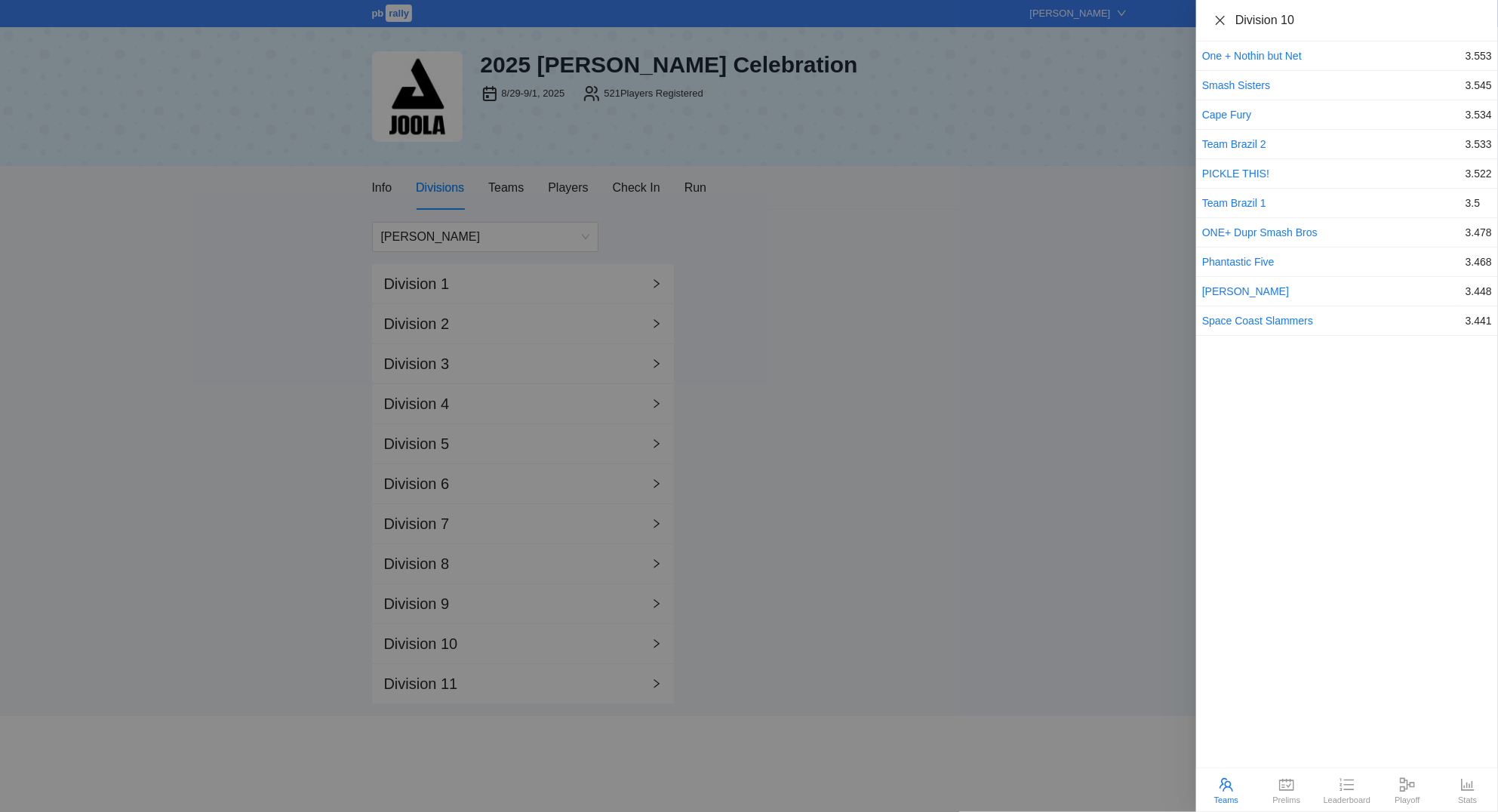
click at [1221, 23] on icon "close" at bounding box center [1221, 20] width 12 height 12
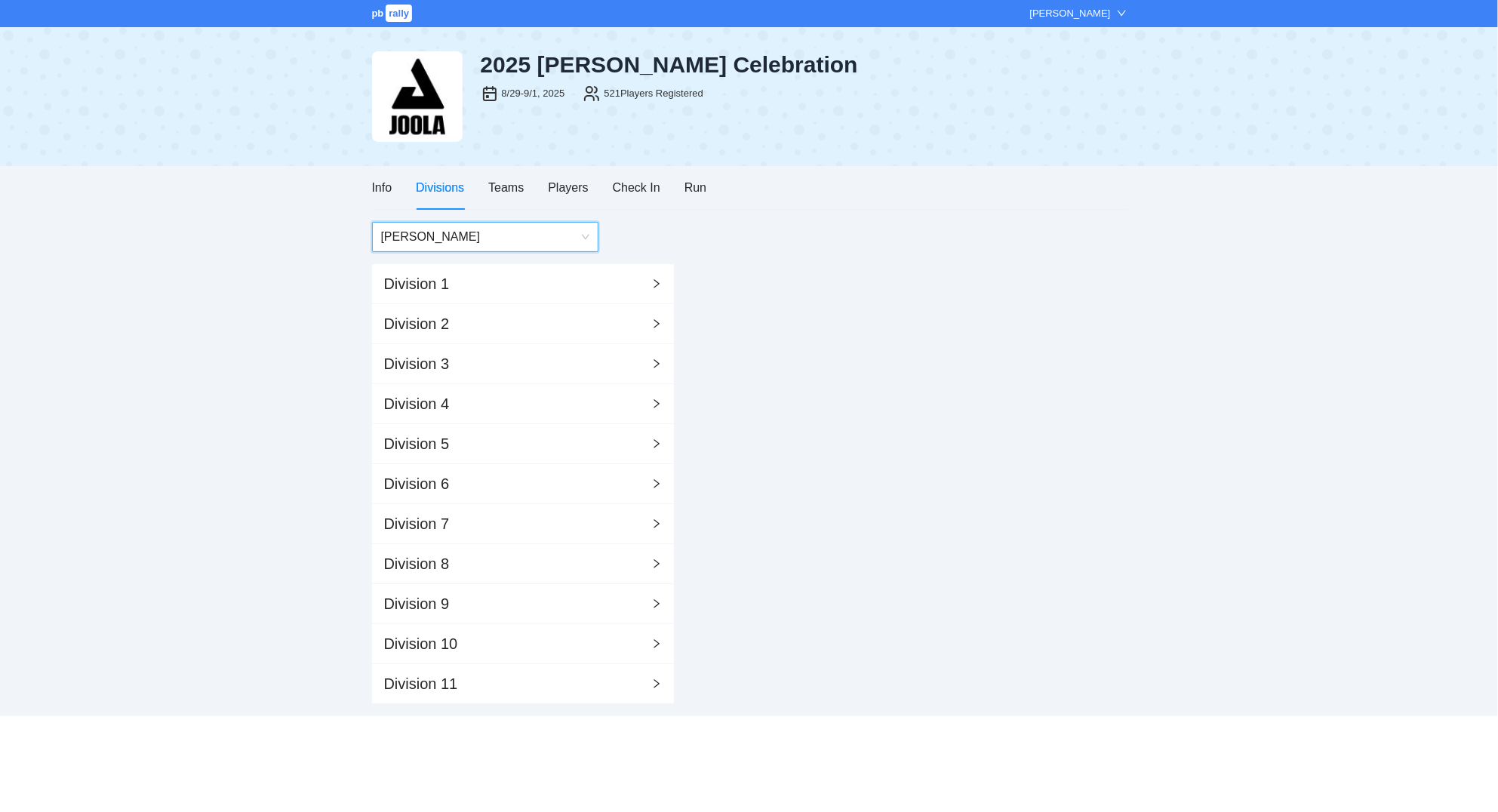
click at [669, 179] on div "Info Divisions Teams Players Check In Run" at bounding box center [540, 187] width 335 height 43
drag, startPoint x: 679, startPoint y: 184, endPoint x: 687, endPoint y: 188, distance: 8.9
click at [680, 184] on div "Info Divisions Teams Players Check In Run" at bounding box center [540, 187] width 335 height 43
click at [699, 191] on div "Run" at bounding box center [696, 187] width 22 height 19
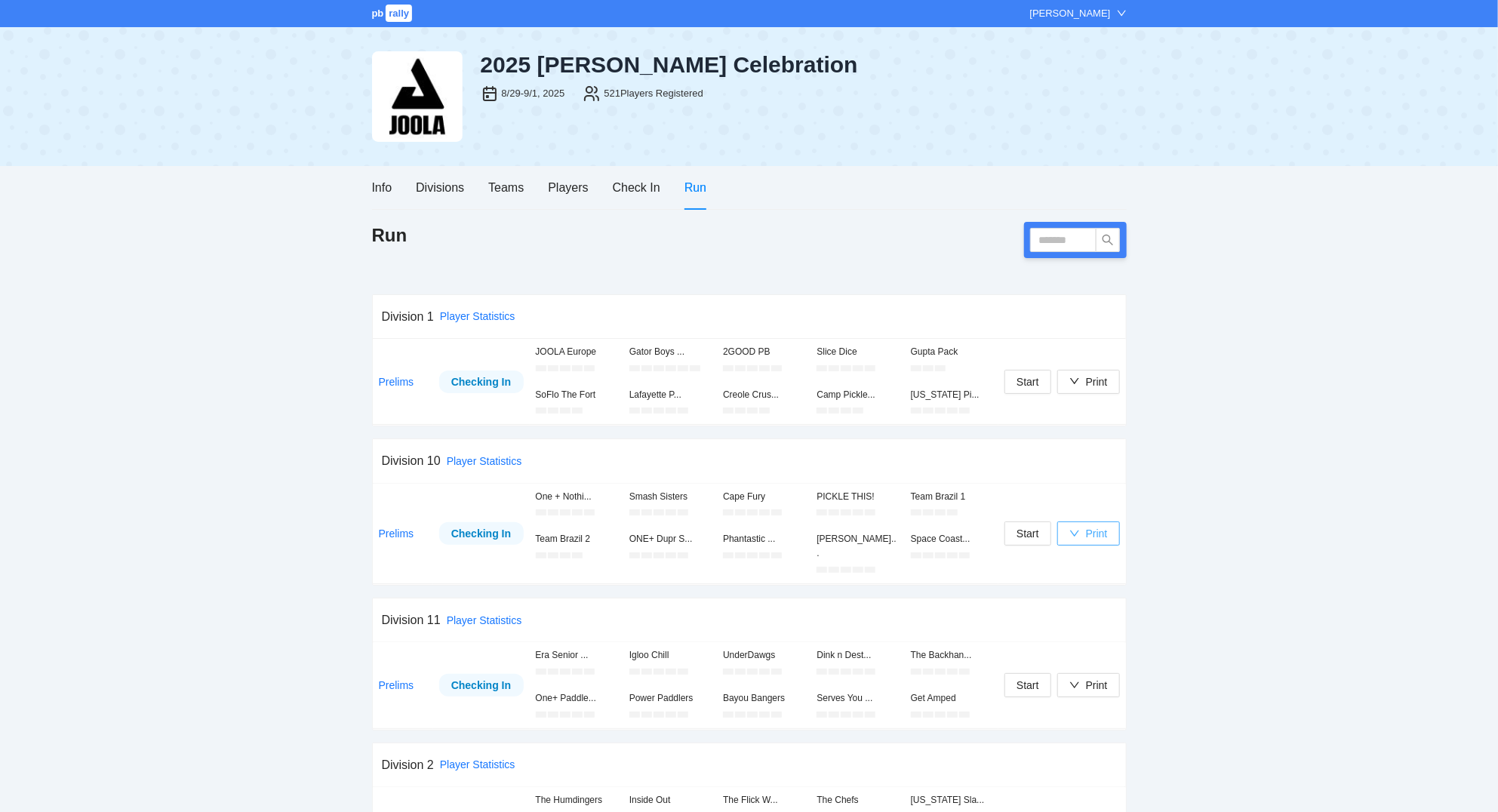
click at [1066, 522] on button "Print" at bounding box center [1088, 534] width 63 height 24
click at [1106, 611] on span "Scorecards" at bounding box center [1105, 605] width 78 height 17
click at [570, 190] on div "Players" at bounding box center [568, 187] width 40 height 19
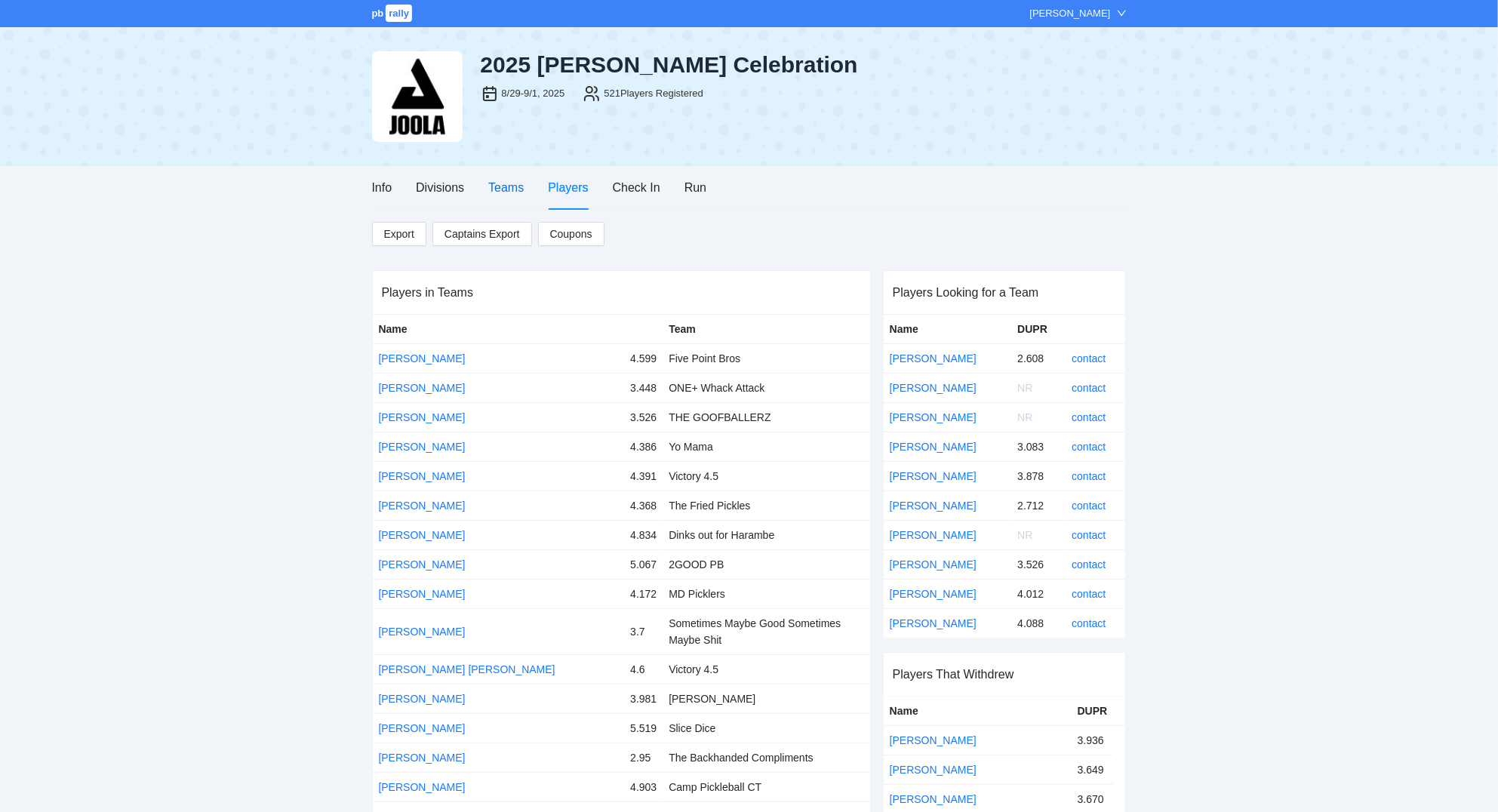
click at [491, 184] on div "Teams" at bounding box center [506, 187] width 36 height 19
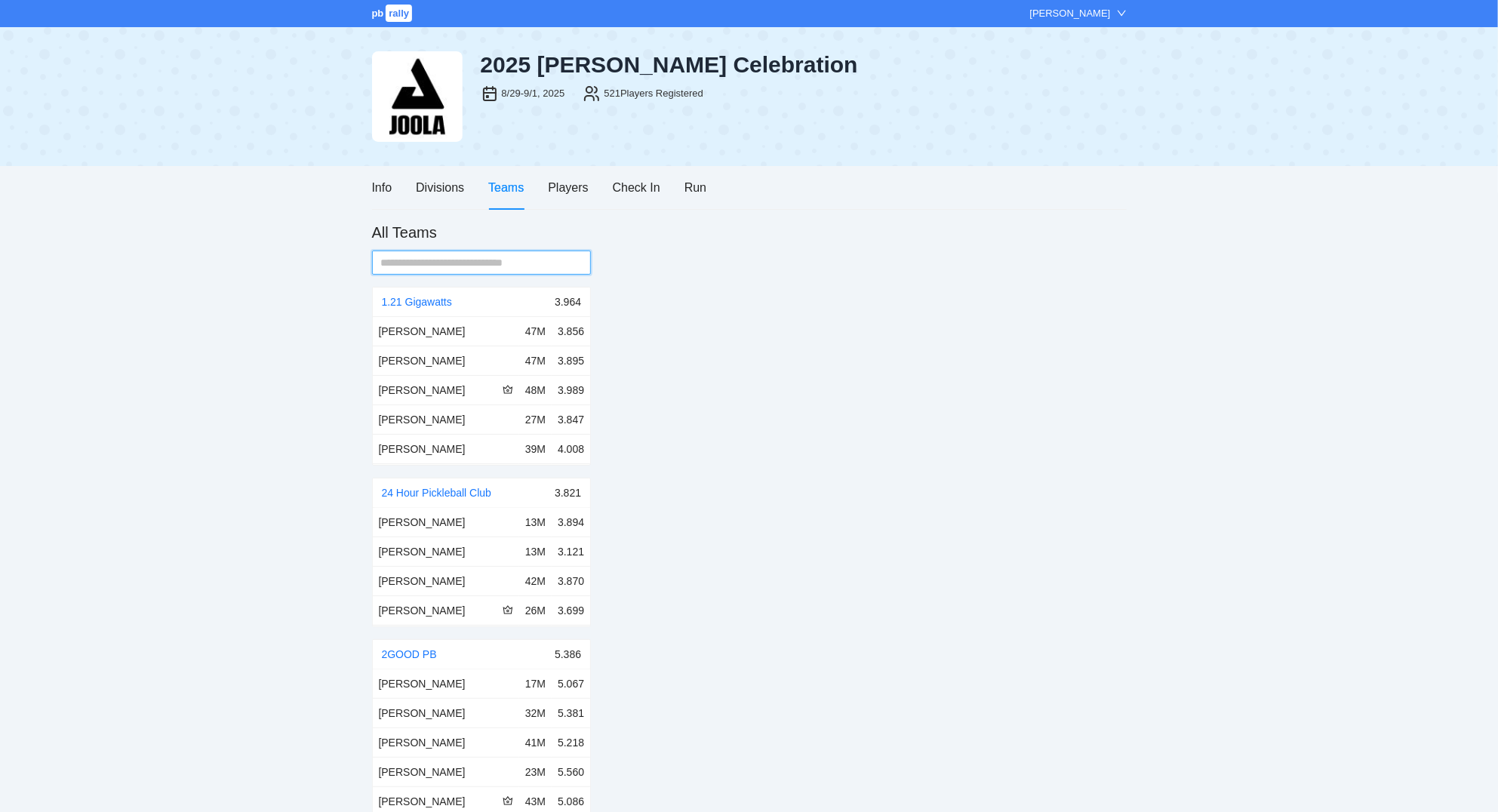
click at [487, 264] on input "text" at bounding box center [476, 262] width 190 height 17
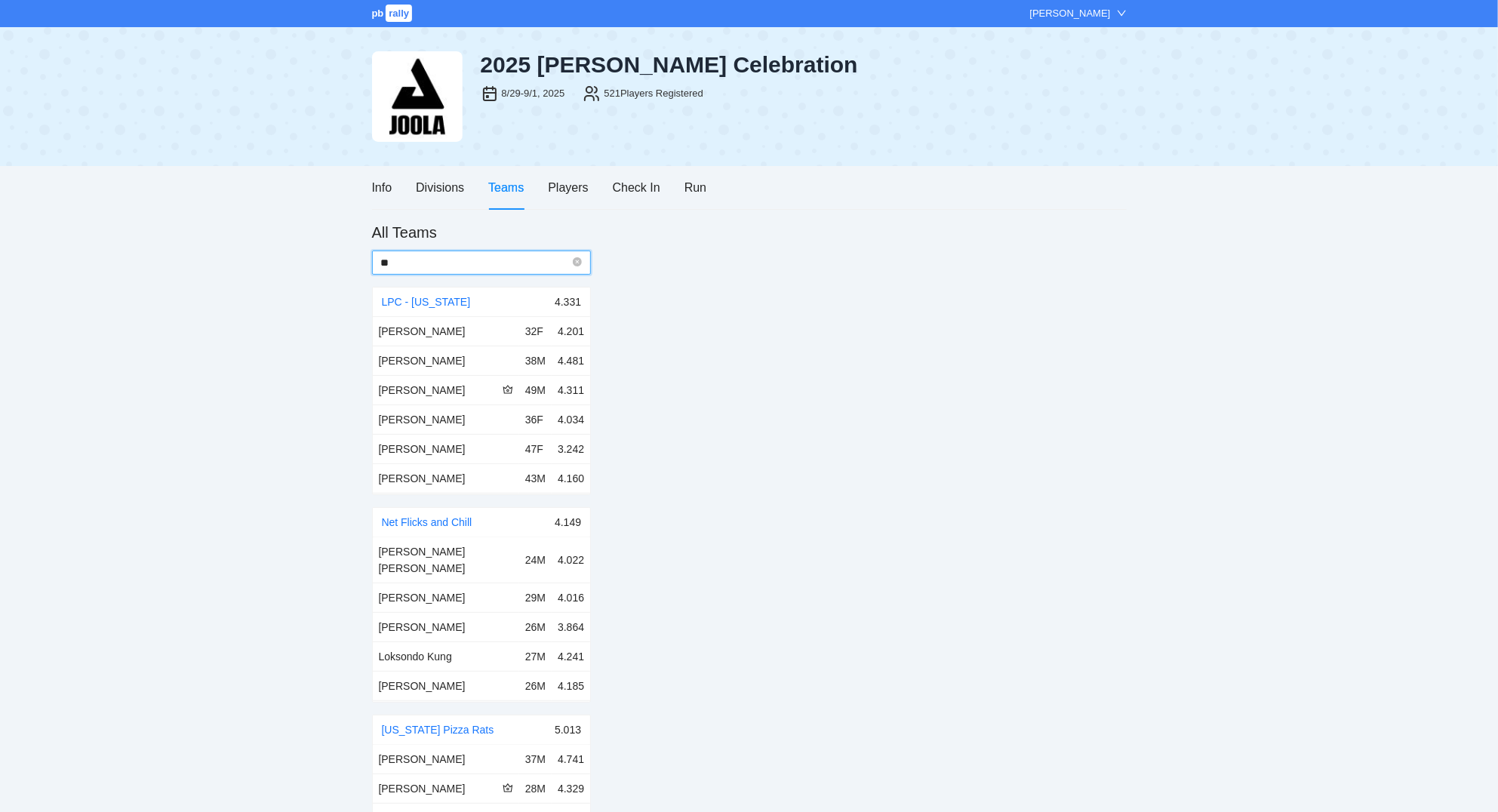
type input "*"
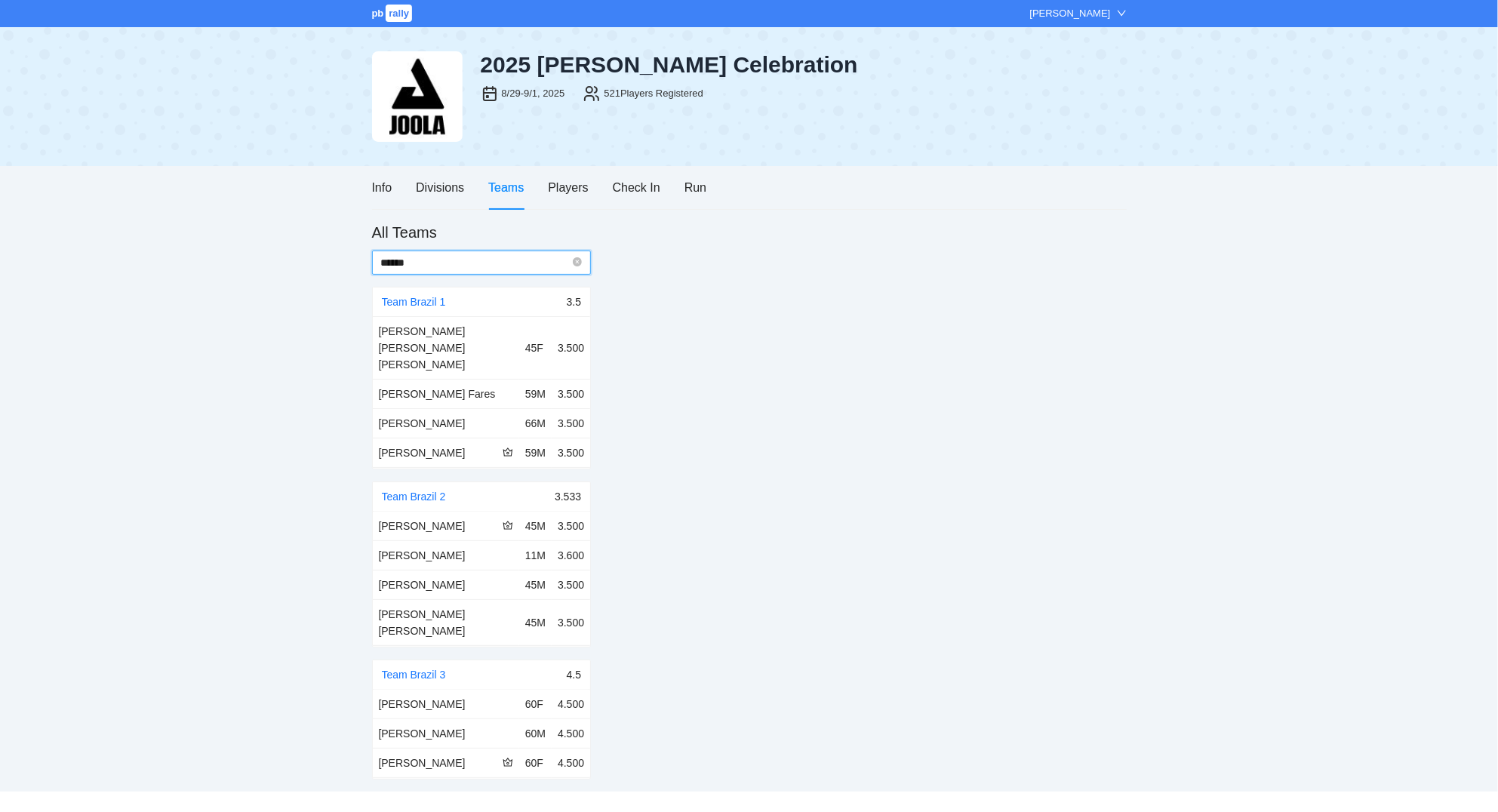
type input "******"
click at [435, 295] on div "Team Brazil 1" at bounding box center [474, 301] width 185 height 29
click at [422, 300] on link "Team Brazil 1" at bounding box center [414, 301] width 64 height 12
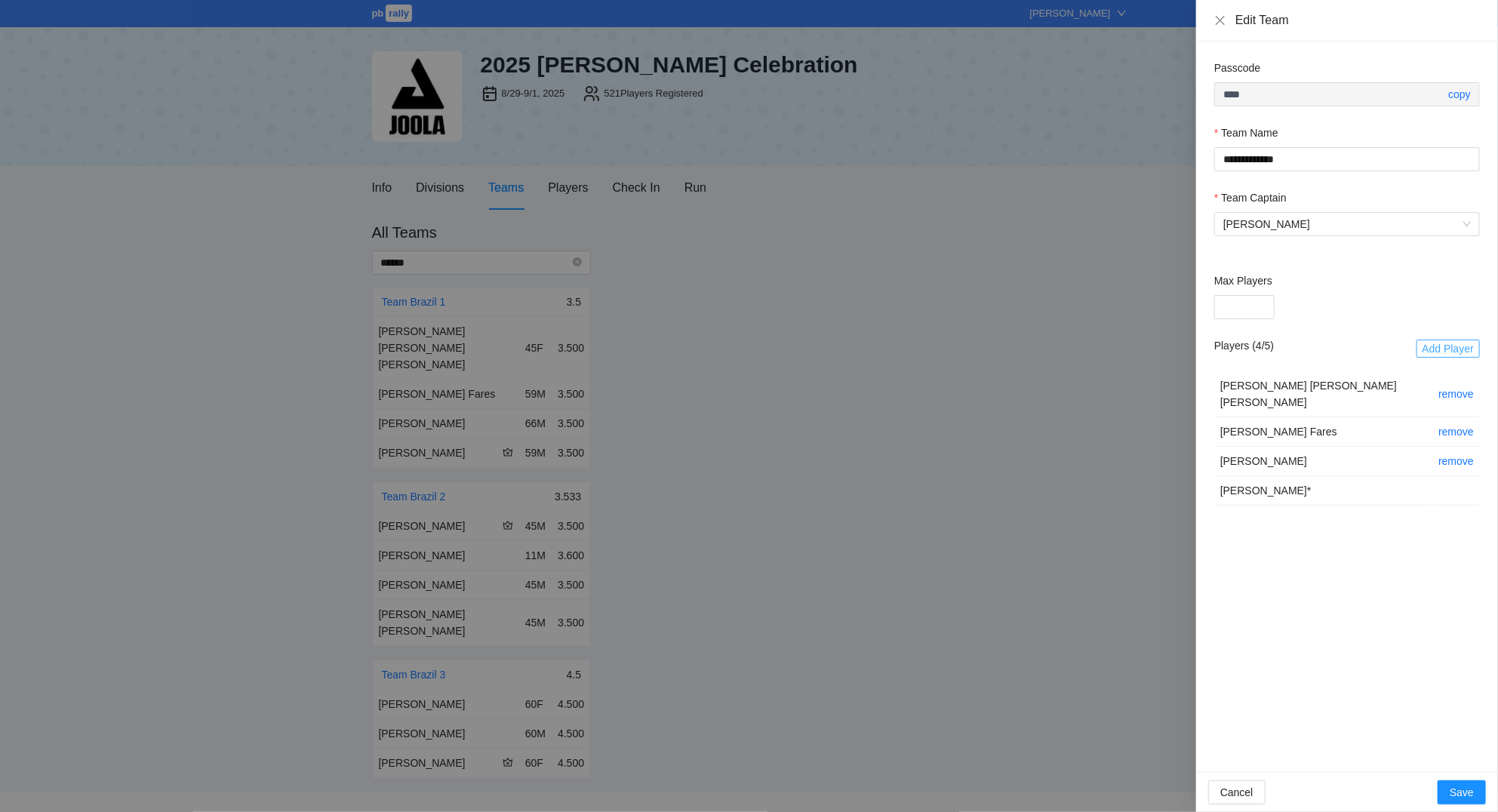
click at [1433, 342] on span "Add Player" at bounding box center [1447, 348] width 51 height 17
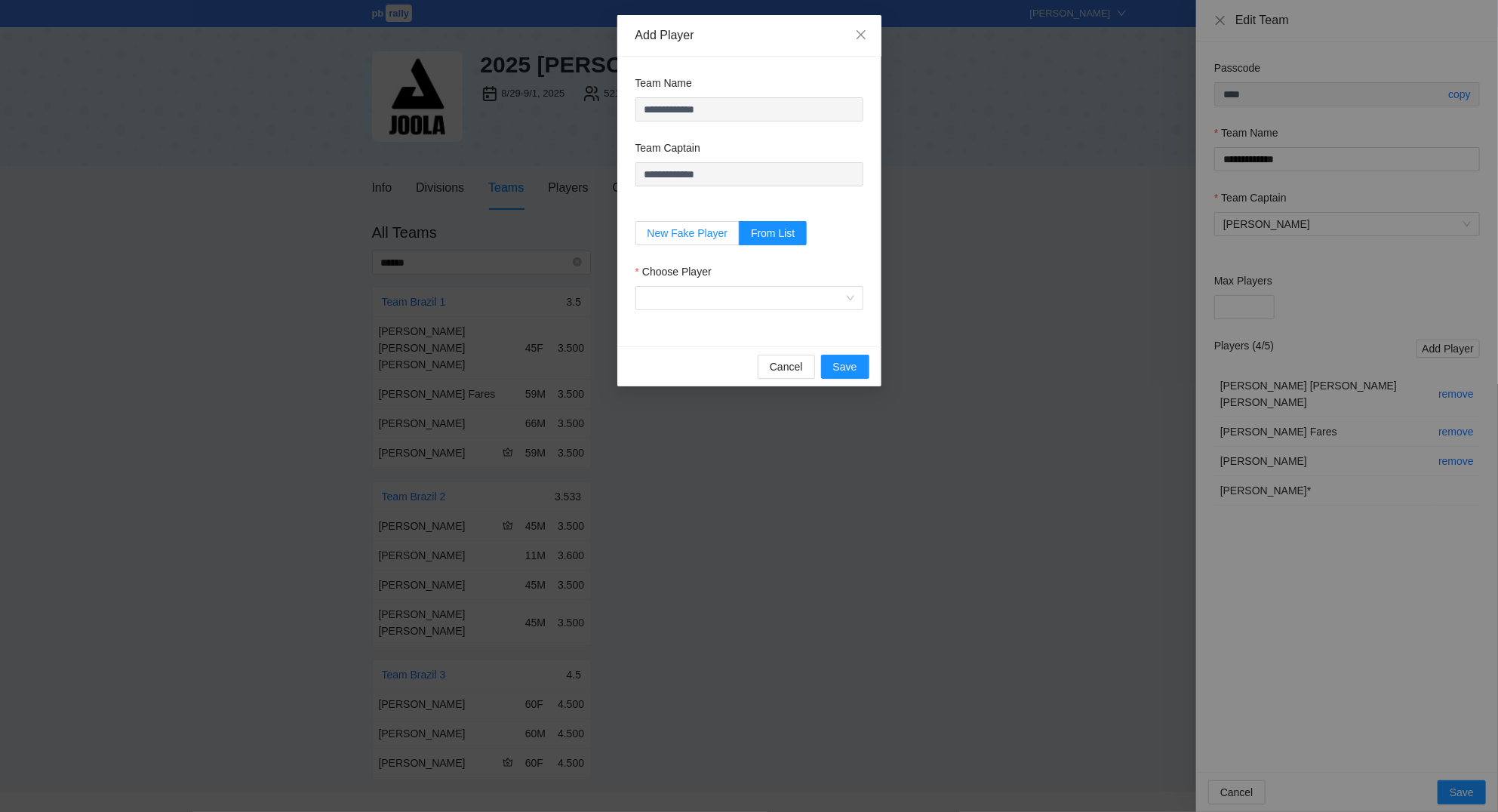
click at [695, 231] on span "New Fake Player" at bounding box center [688, 233] width 81 height 12
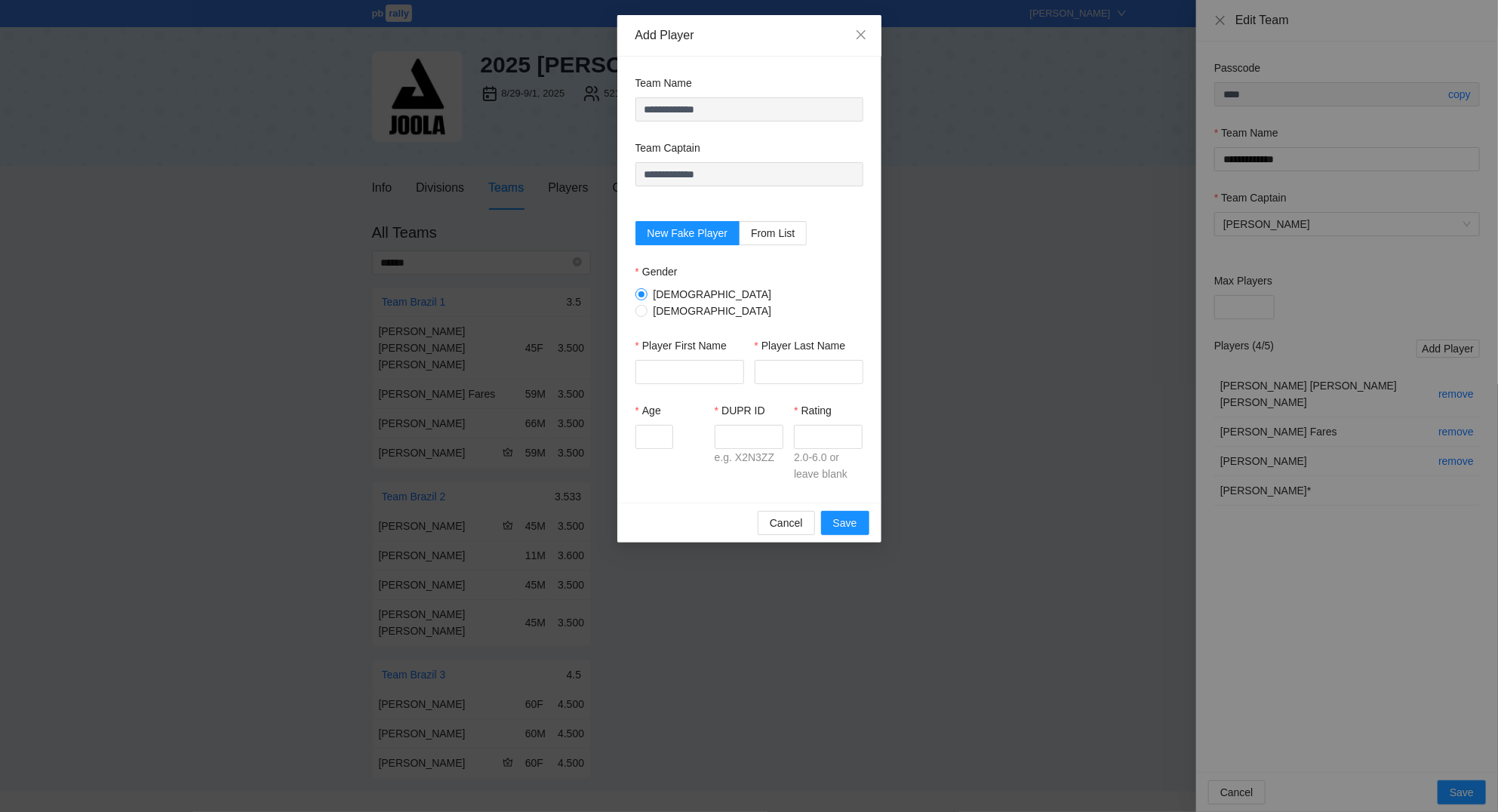
click at [692, 290] on div "Male Female" at bounding box center [749, 302] width 228 height 33
click at [648, 304] on span at bounding box center [642, 310] width 12 height 12
drag, startPoint x: 701, startPoint y: 376, endPoint x: 695, endPoint y: 365, distance: 12.5
click at [700, 376] on div "Player First Name Player Last Name" at bounding box center [749, 369] width 228 height 65
click at [693, 361] on input "Player First Name" at bounding box center [690, 372] width 109 height 24
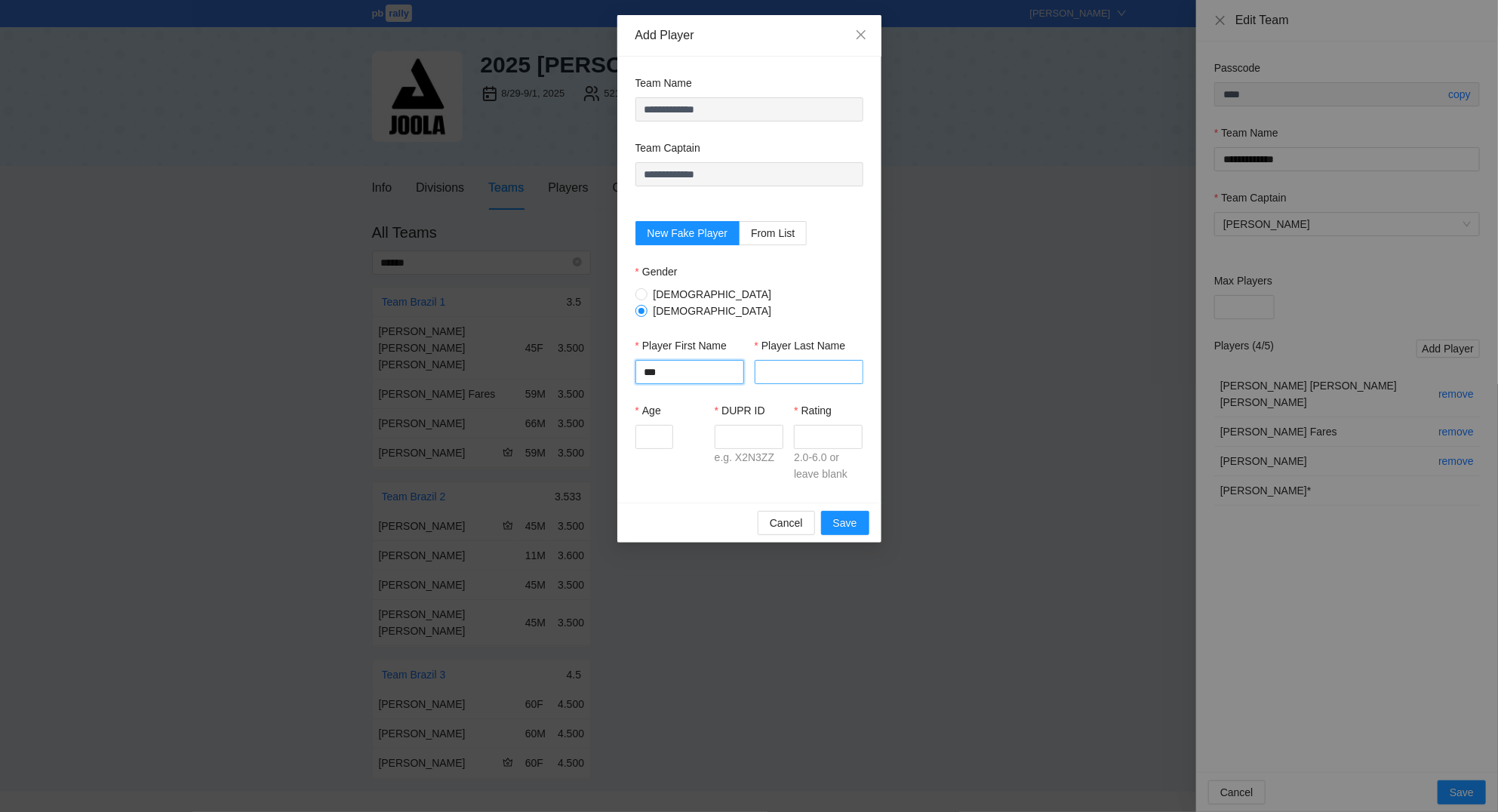
type input "***"
click at [802, 361] on input "Player Last Name" at bounding box center [808, 372] width 109 height 24
type input "********"
click at [661, 426] on input "Age" at bounding box center [655, 437] width 38 height 24
click at [745, 432] on input "DUPR ID" at bounding box center [749, 437] width 69 height 24
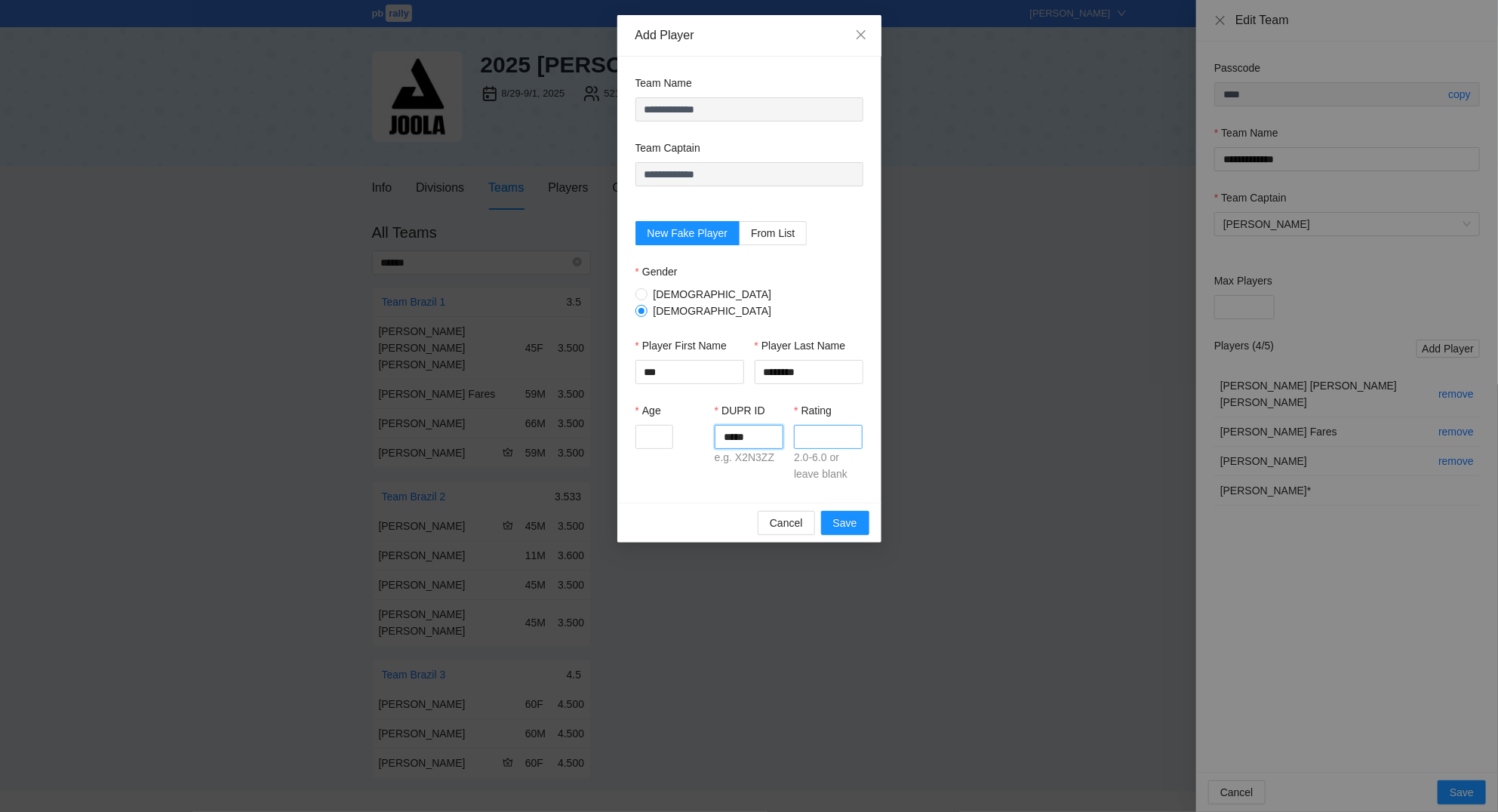
type input "*****"
click at [807, 425] on input "Rating" at bounding box center [827, 437] width 69 height 24
type input "***"
click at [662, 425] on input "Age" at bounding box center [655, 437] width 38 height 24
type input "**"
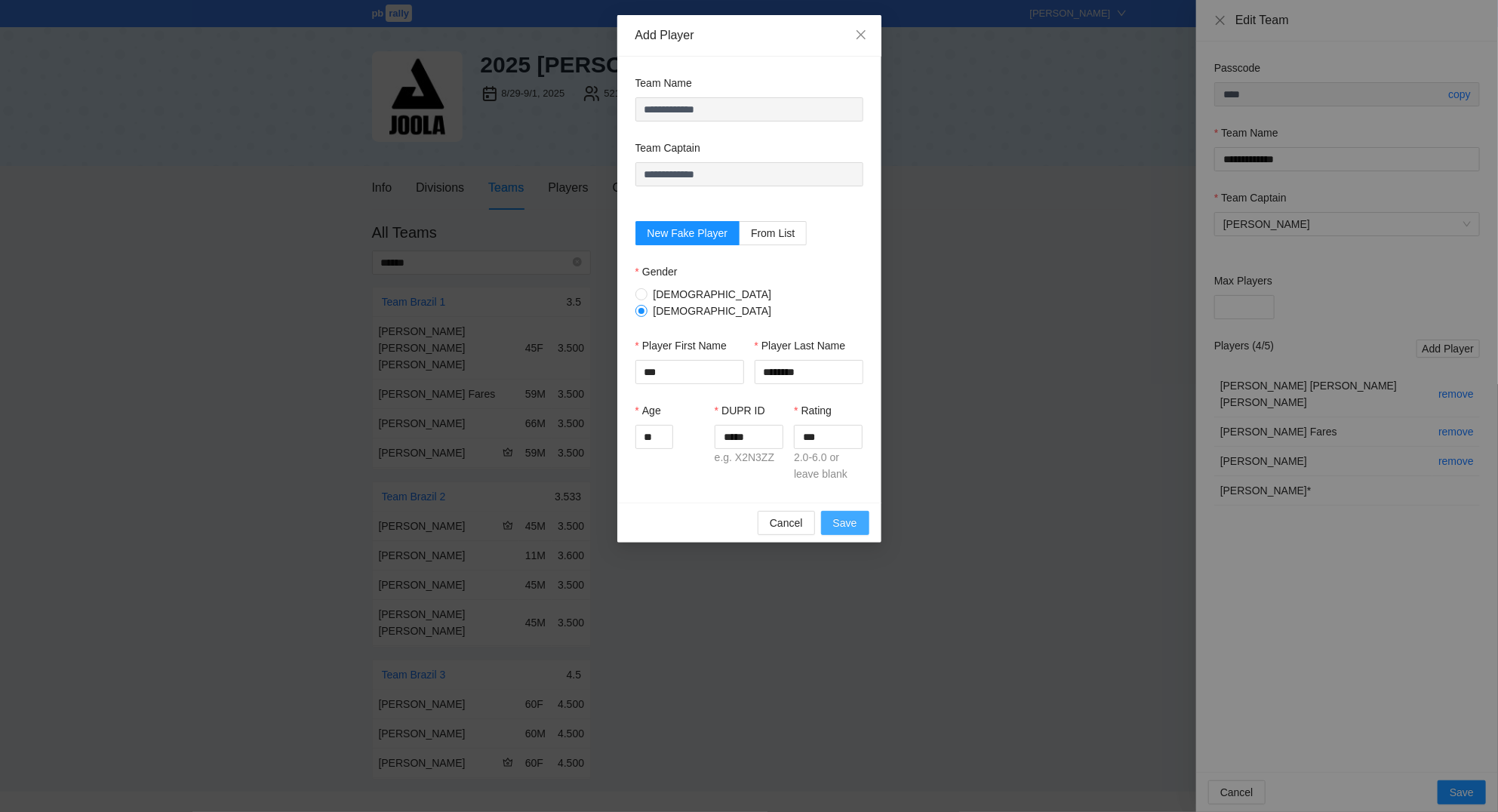
click at [855, 518] on span "Save" at bounding box center [845, 523] width 24 height 17
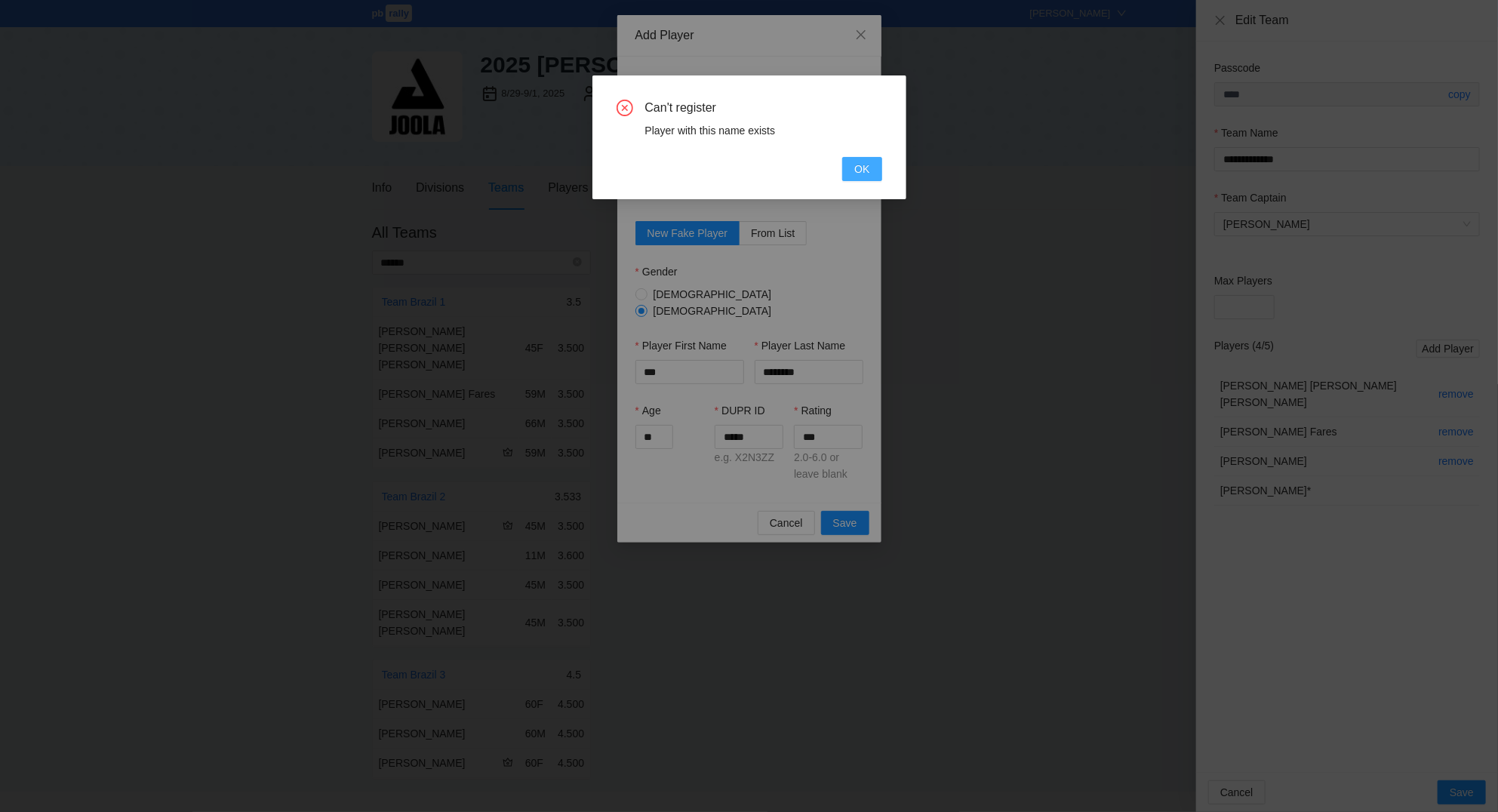
click at [864, 175] on span "OK" at bounding box center [861, 169] width 15 height 17
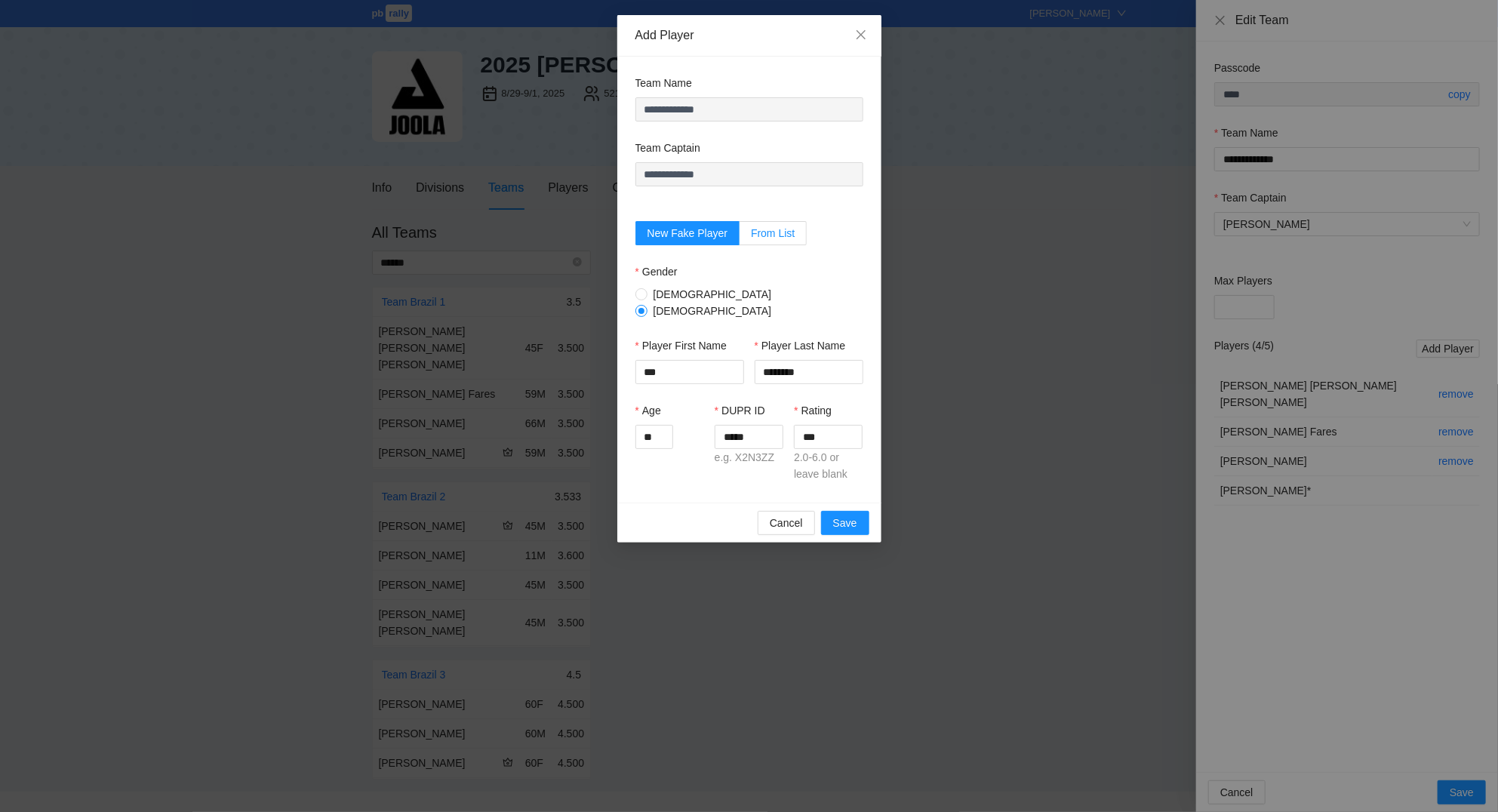
click at [780, 232] on span "From List" at bounding box center [772, 233] width 44 height 12
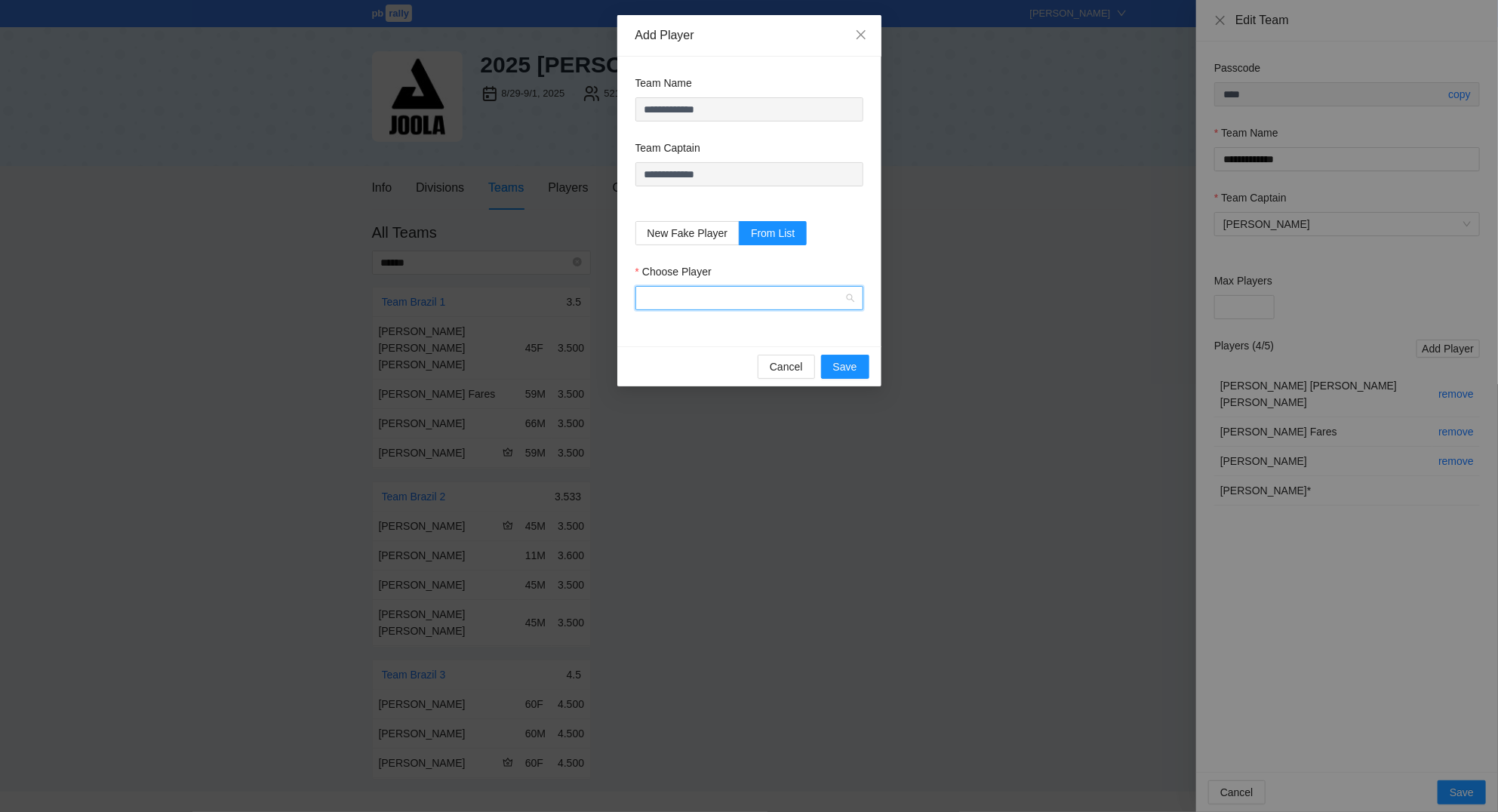
click at [725, 288] on input "Choose Player" at bounding box center [745, 297] width 200 height 23
click at [736, 346] on icon at bounding box center [748, 342] width 29 height 14
type input "***"
click at [702, 237] on span "New Fake Player" at bounding box center [688, 233] width 81 height 12
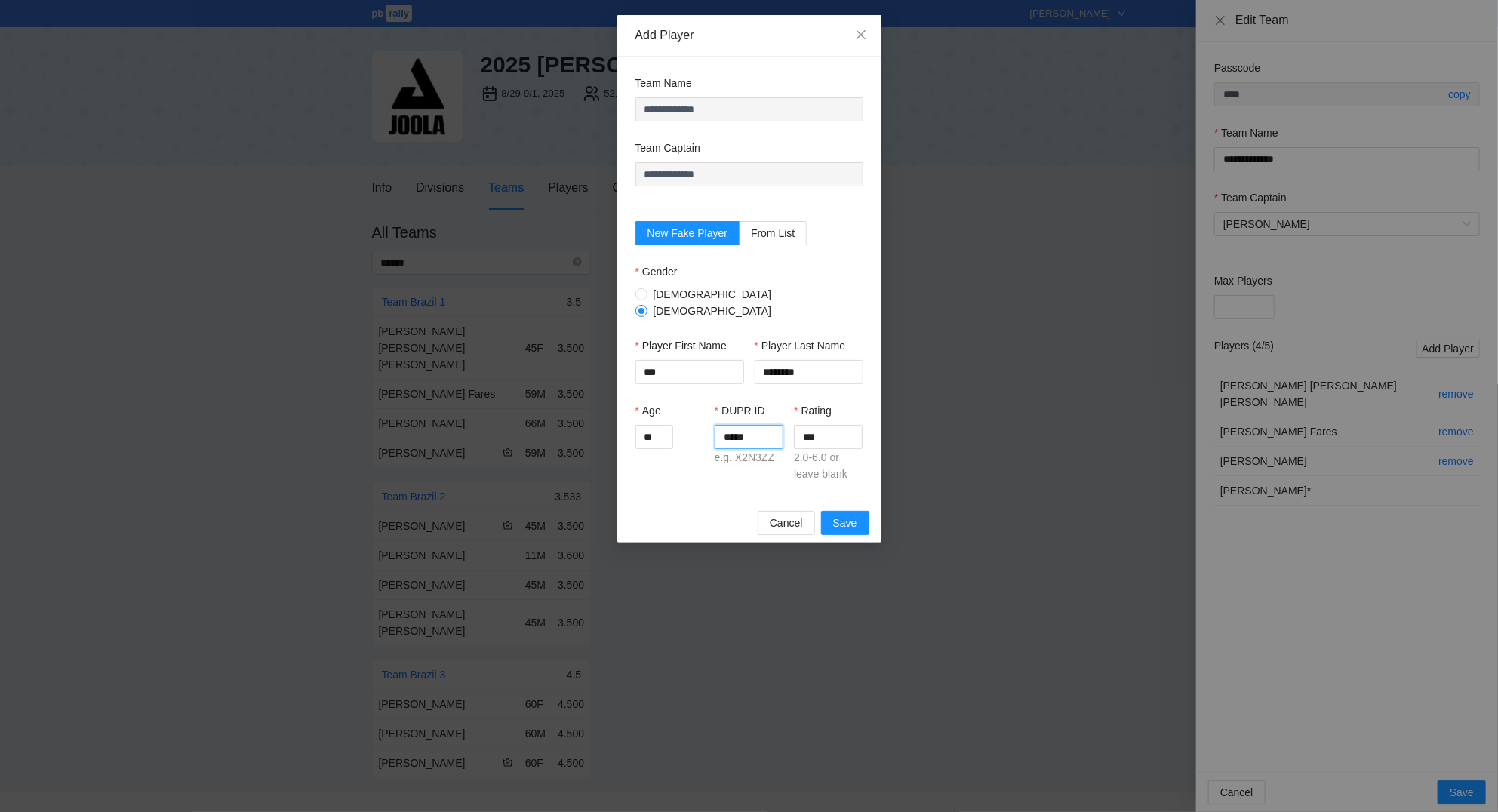
click at [765, 425] on input "*****" at bounding box center [749, 437] width 69 height 24
type input "*****"
click at [852, 522] on span "Save" at bounding box center [845, 523] width 24 height 17
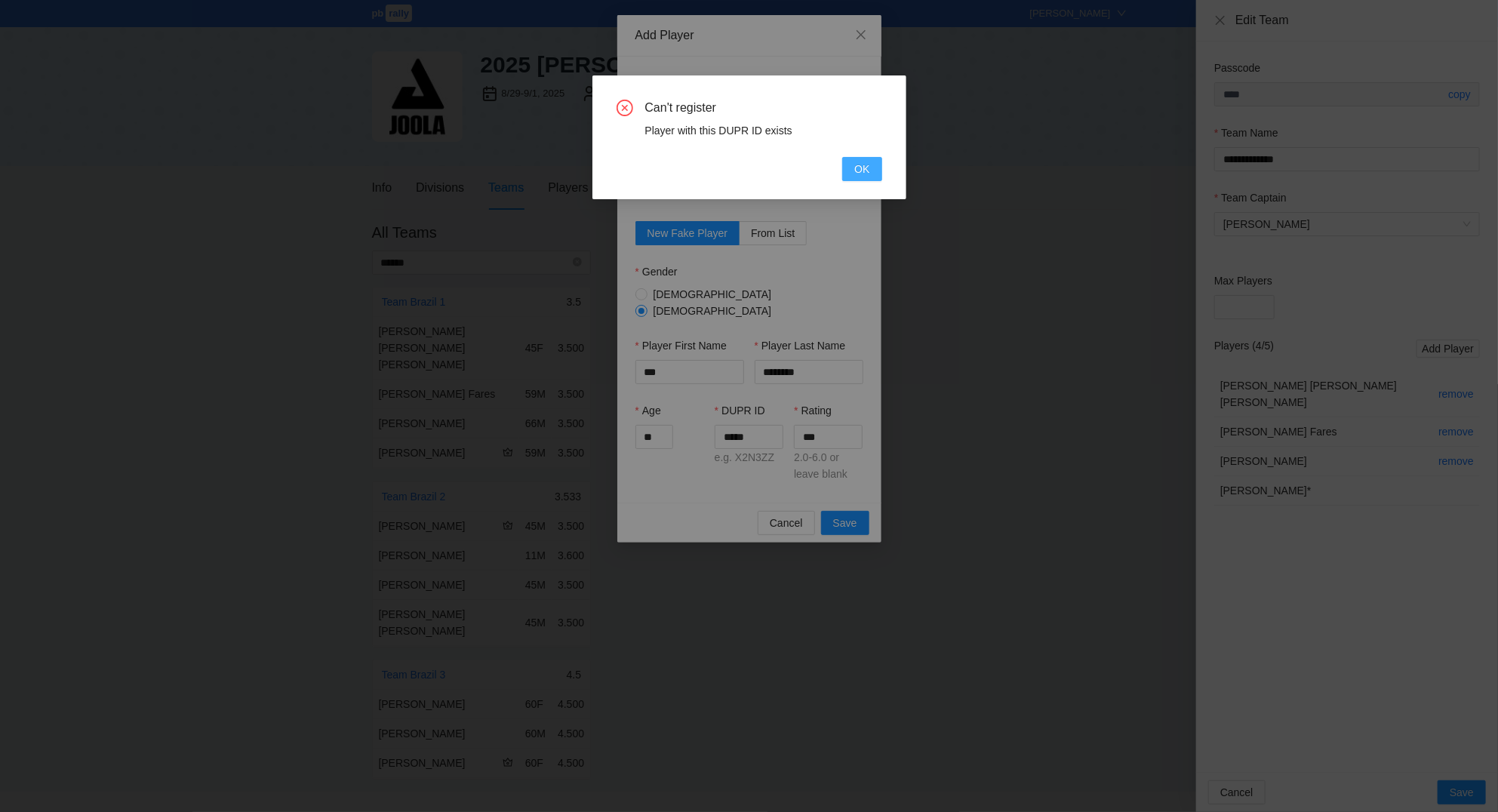
click at [854, 167] on button "OK" at bounding box center [861, 169] width 39 height 24
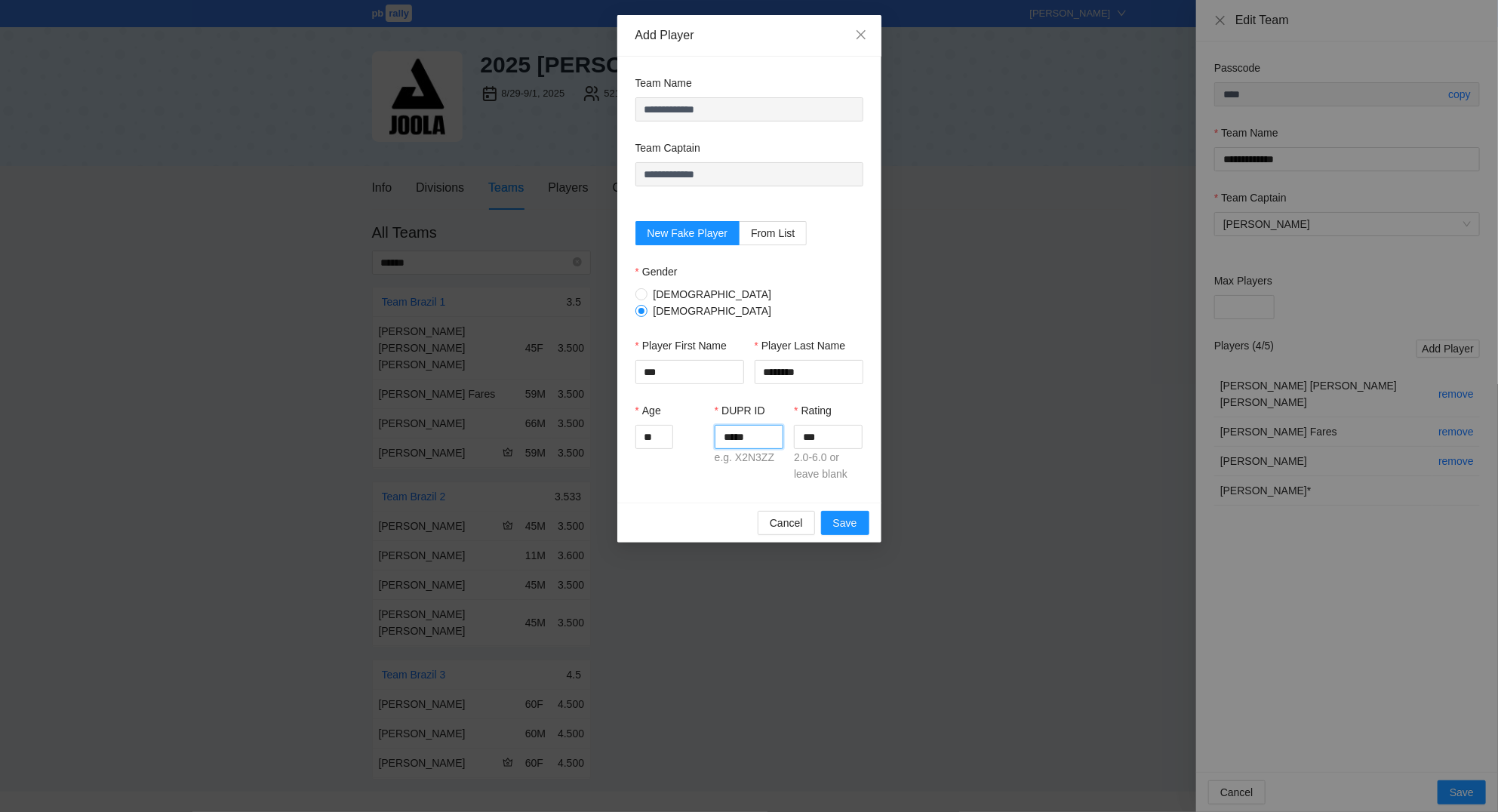
click at [765, 425] on input "*****" at bounding box center [749, 437] width 69 height 24
type input "*"
type input "*****"
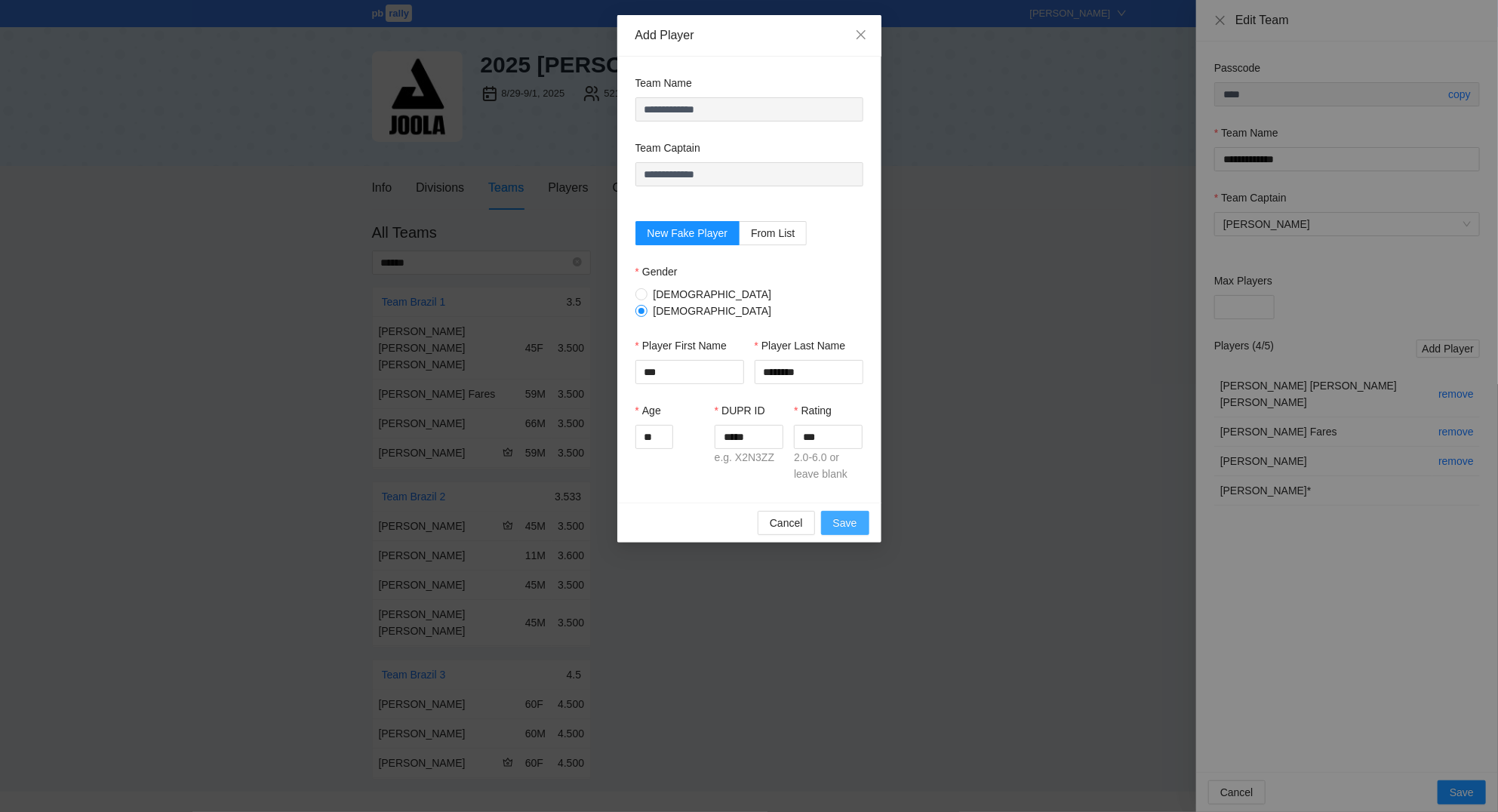
click at [847, 515] on span "Save" at bounding box center [845, 523] width 24 height 17
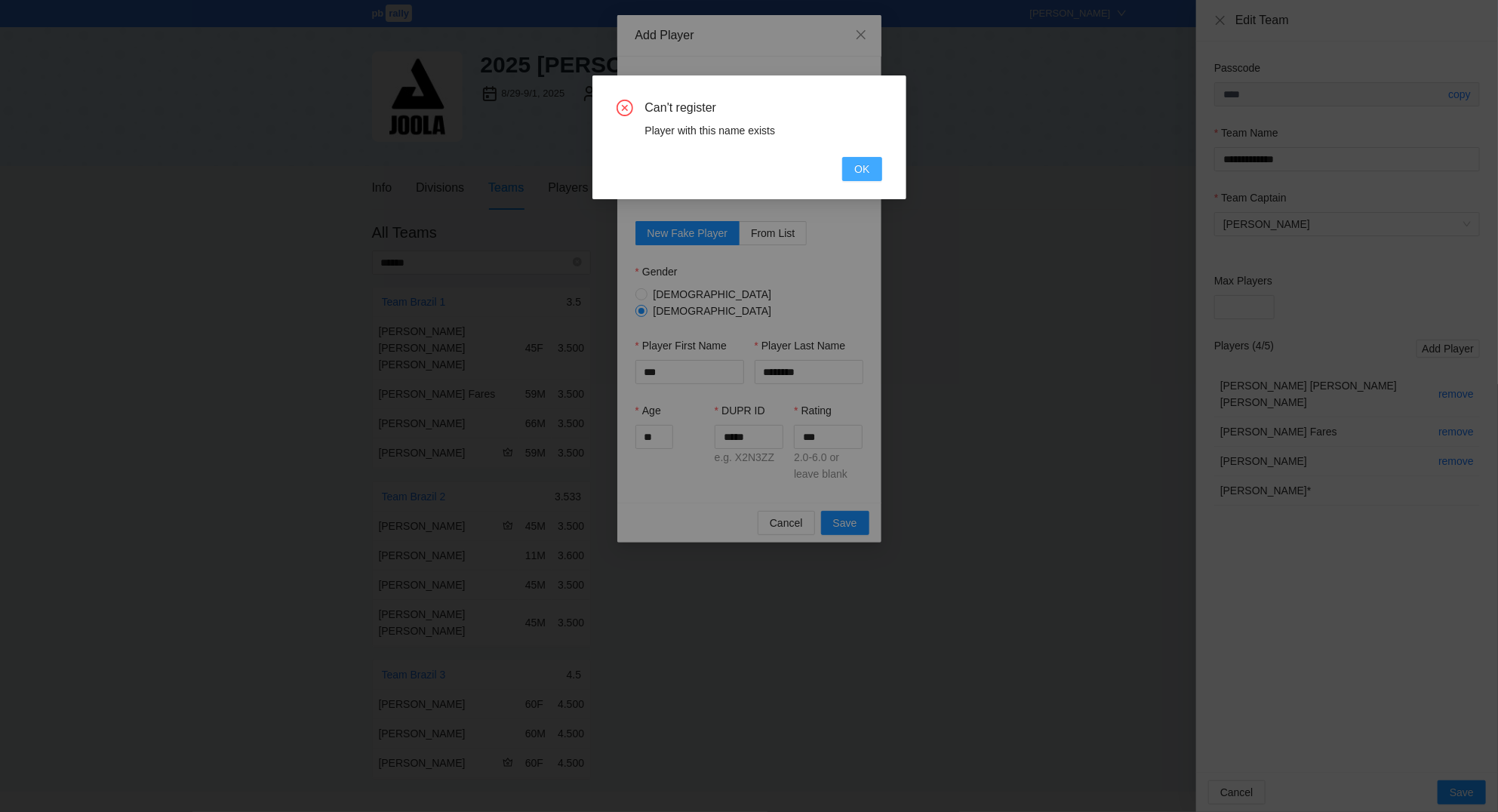
click at [865, 175] on span "OK" at bounding box center [861, 169] width 15 height 17
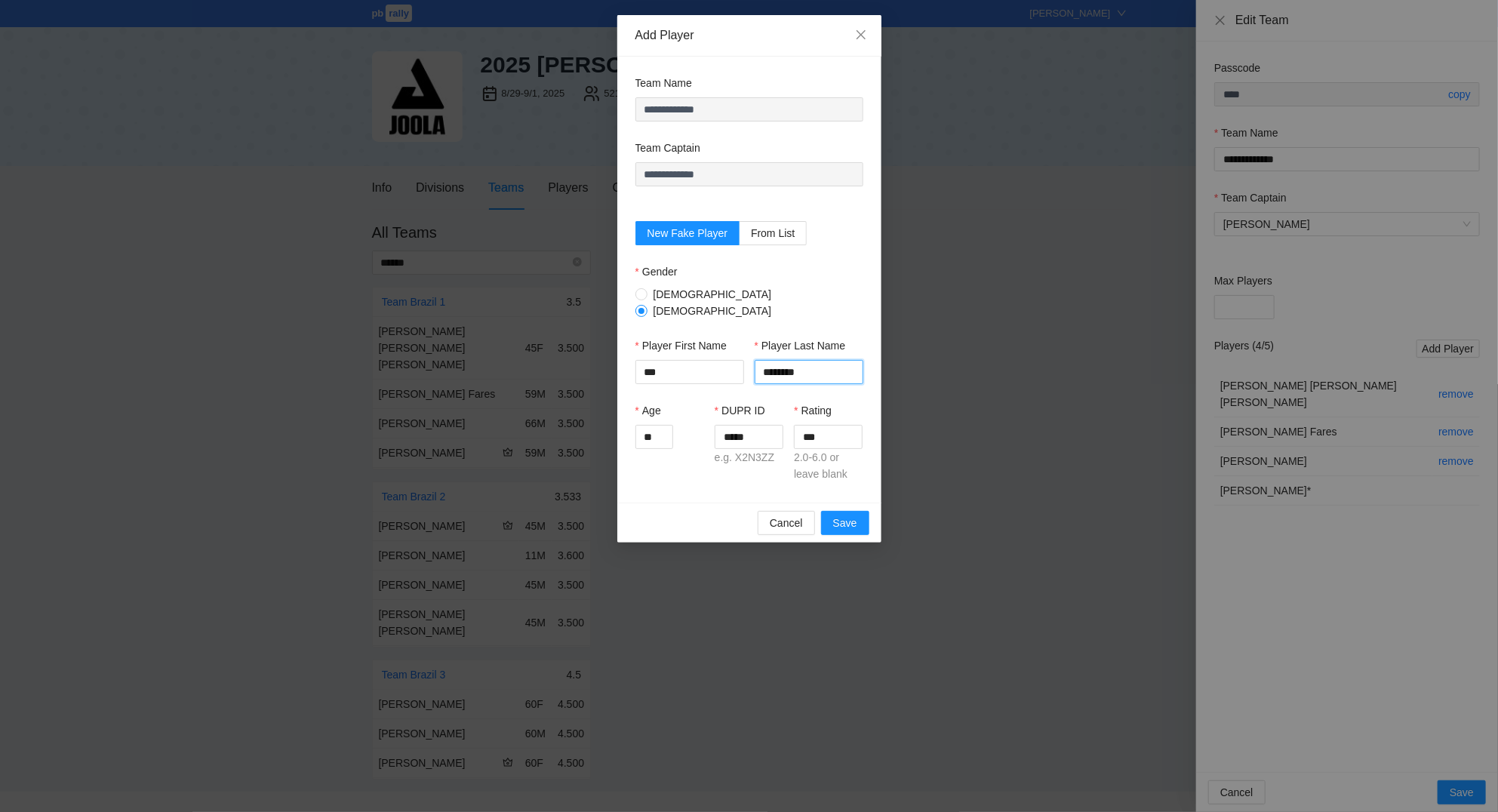
click at [806, 369] on input "********" at bounding box center [808, 372] width 109 height 24
type input "*********"
click at [852, 511] on button "Save" at bounding box center [845, 523] width 48 height 24
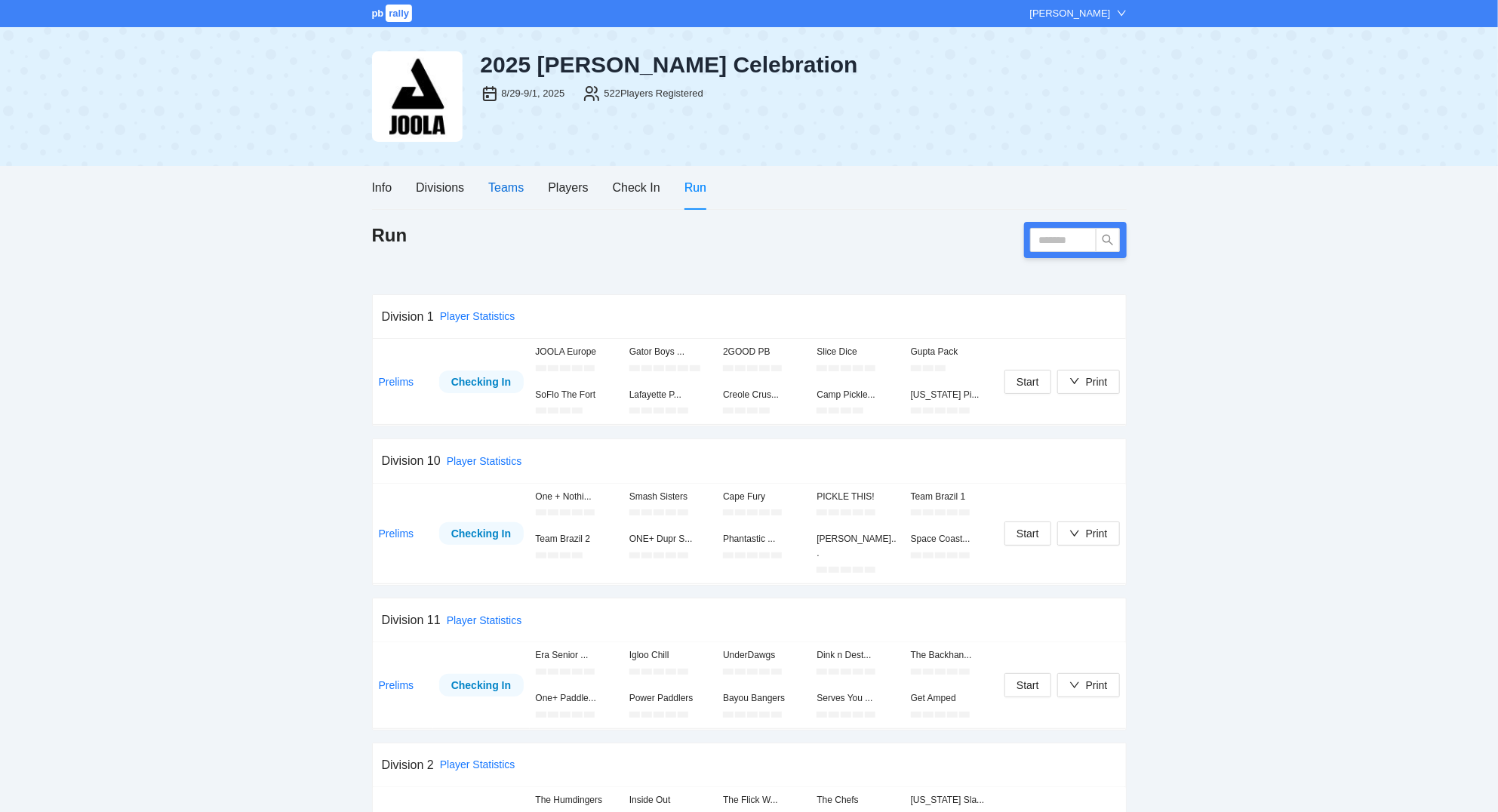
click at [519, 182] on div "Teams" at bounding box center [506, 187] width 36 height 19
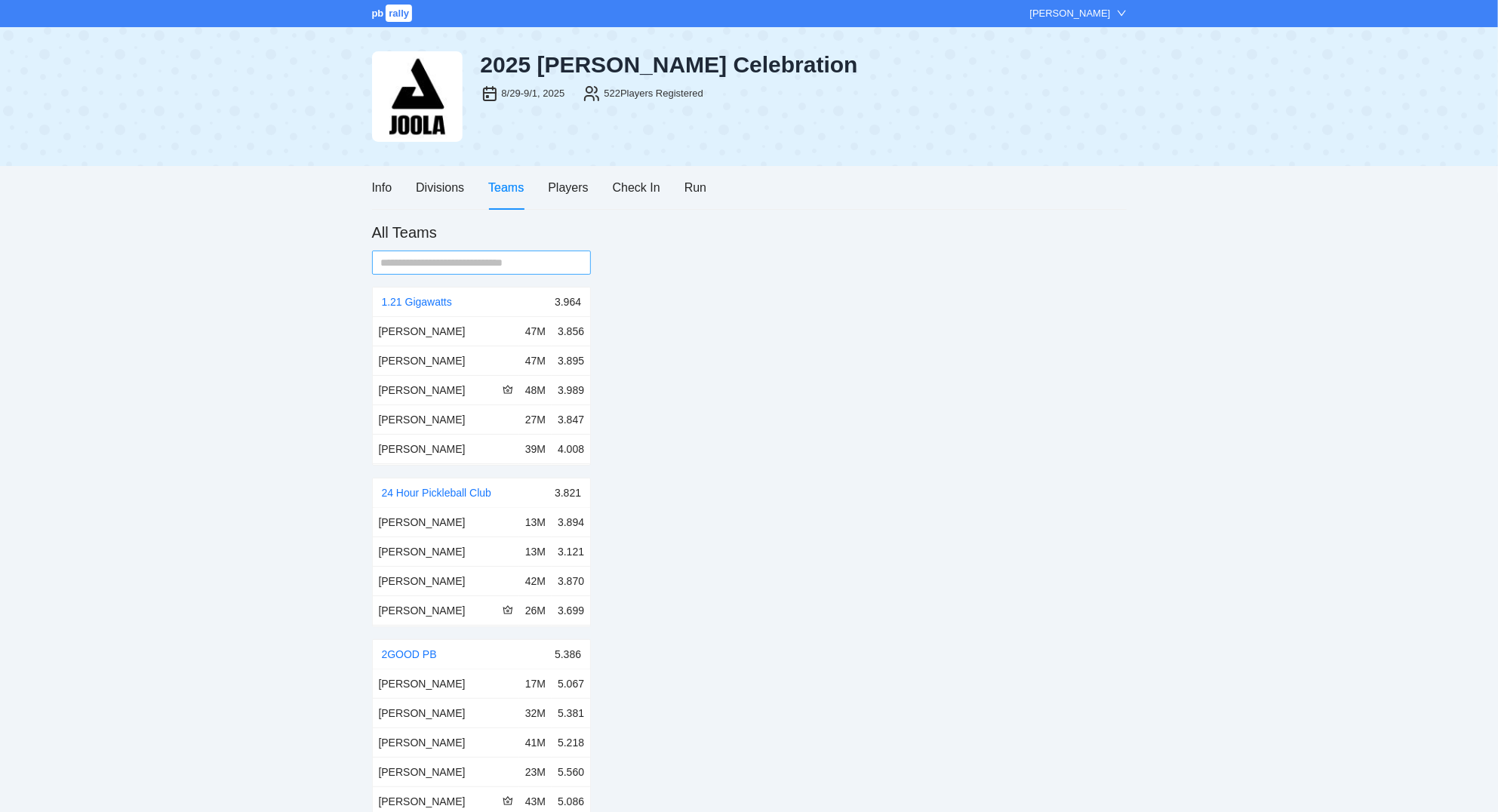
click at [527, 252] on span at bounding box center [482, 262] width 220 height 24
click at [527, 259] on input "text" at bounding box center [476, 262] width 190 height 17
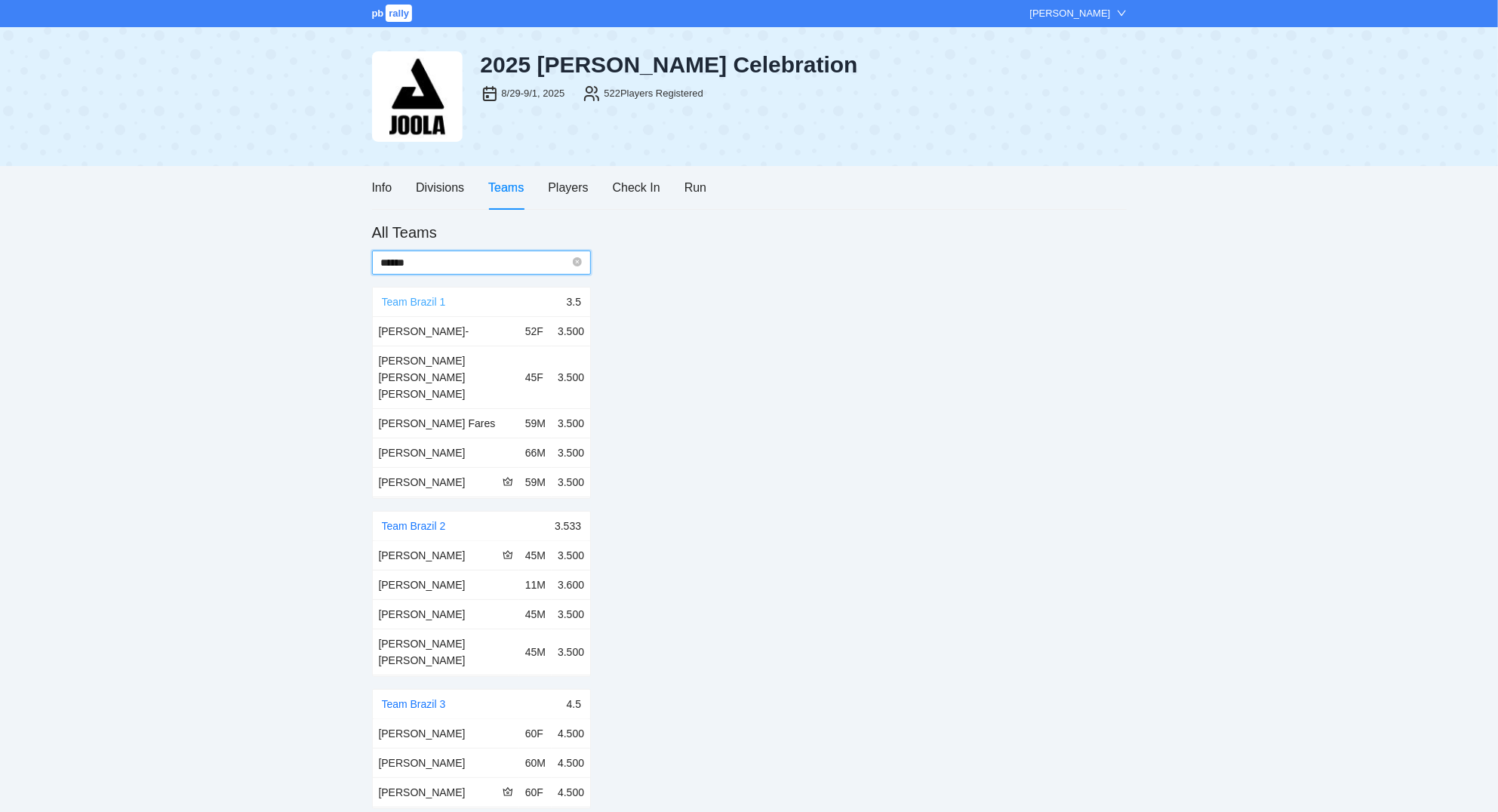
type input "******"
click at [433, 302] on link "Team Brazil 1" at bounding box center [414, 301] width 64 height 12
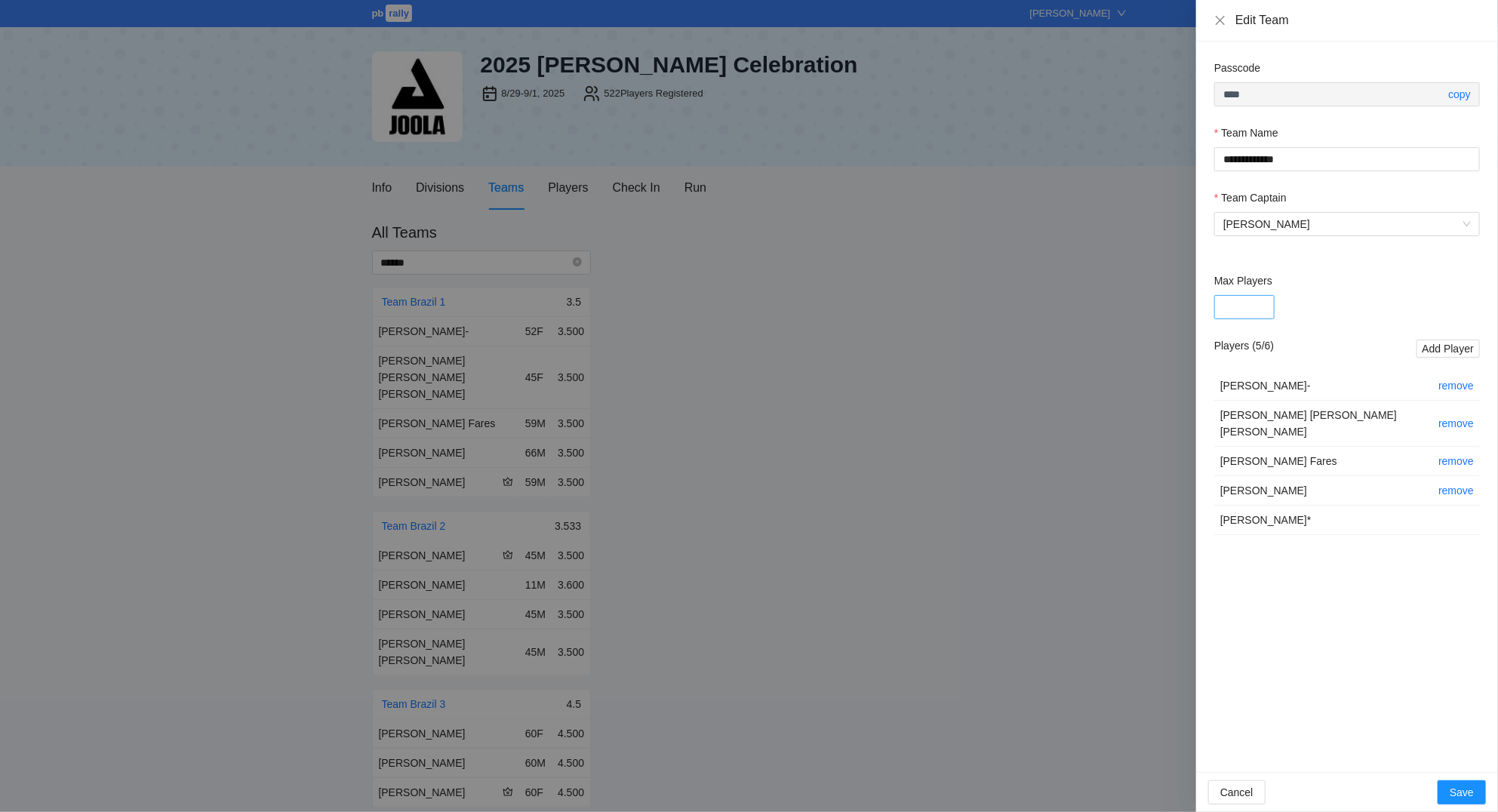
type input "*"
click at [1258, 302] on input "*" at bounding box center [1245, 307] width 60 height 24
click at [1459, 782] on button "Save" at bounding box center [1461, 792] width 48 height 24
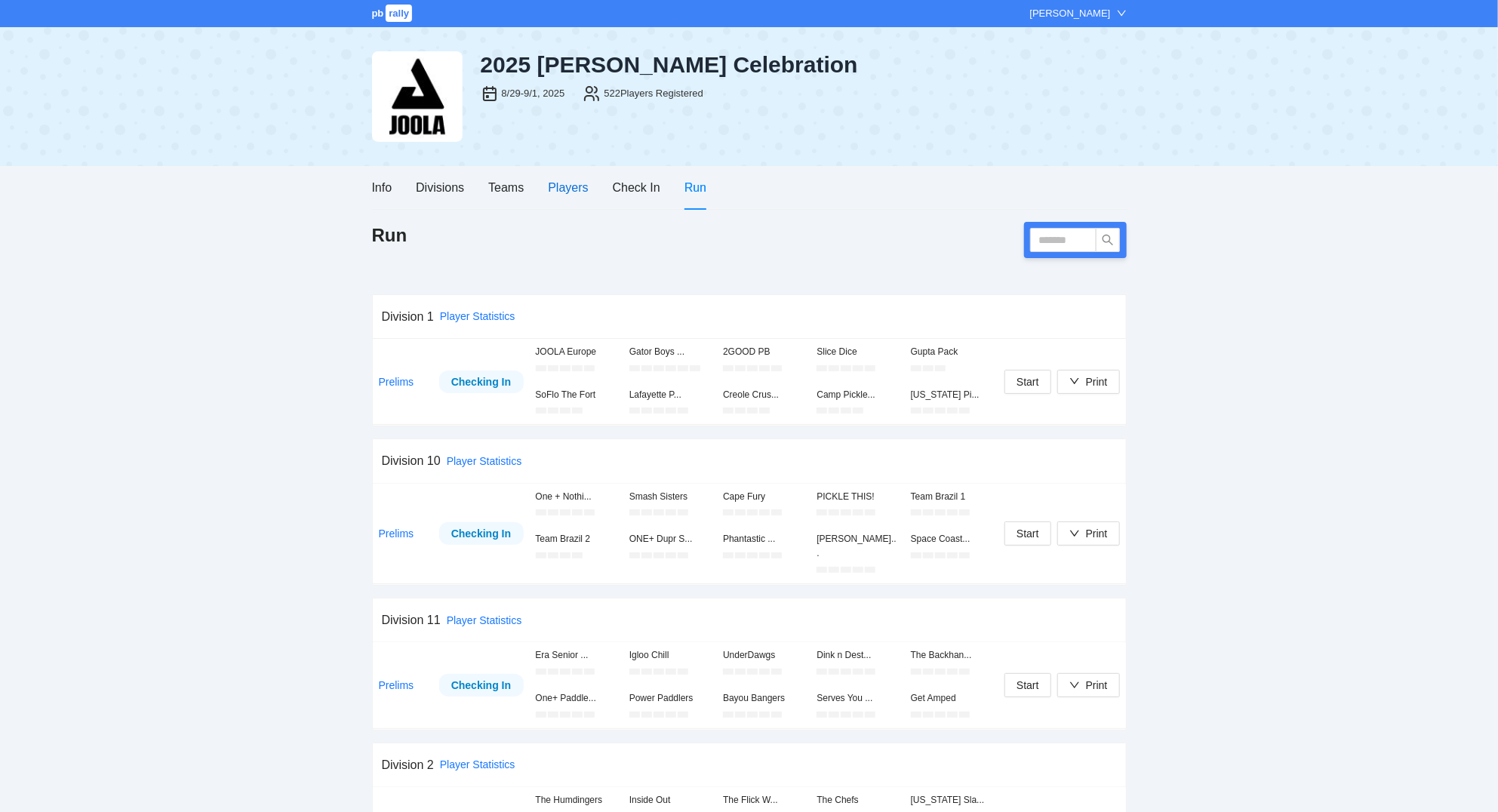
click at [566, 189] on div "Players" at bounding box center [568, 187] width 40 height 19
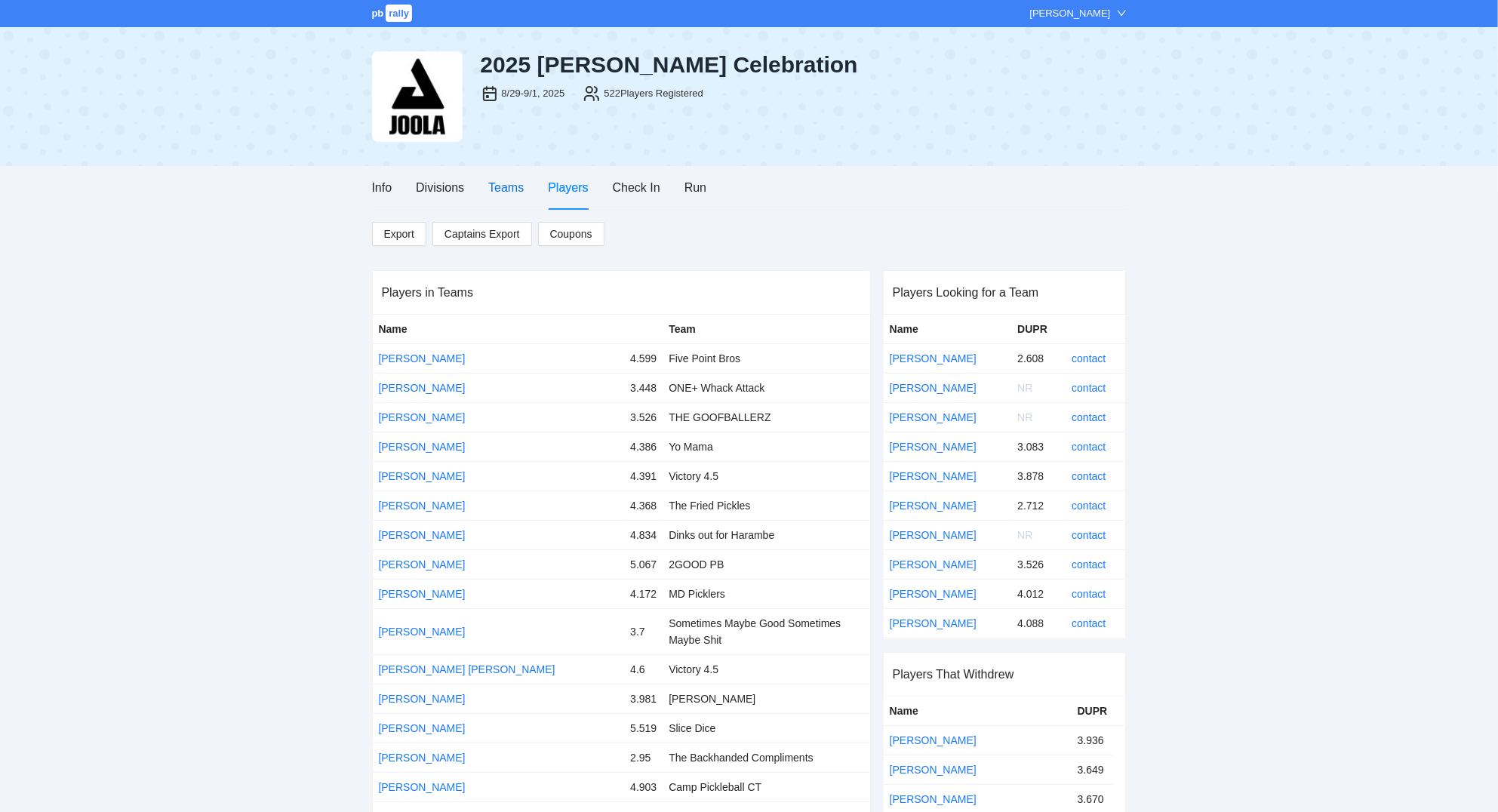
click at [494, 187] on div "Teams" at bounding box center [506, 187] width 36 height 19
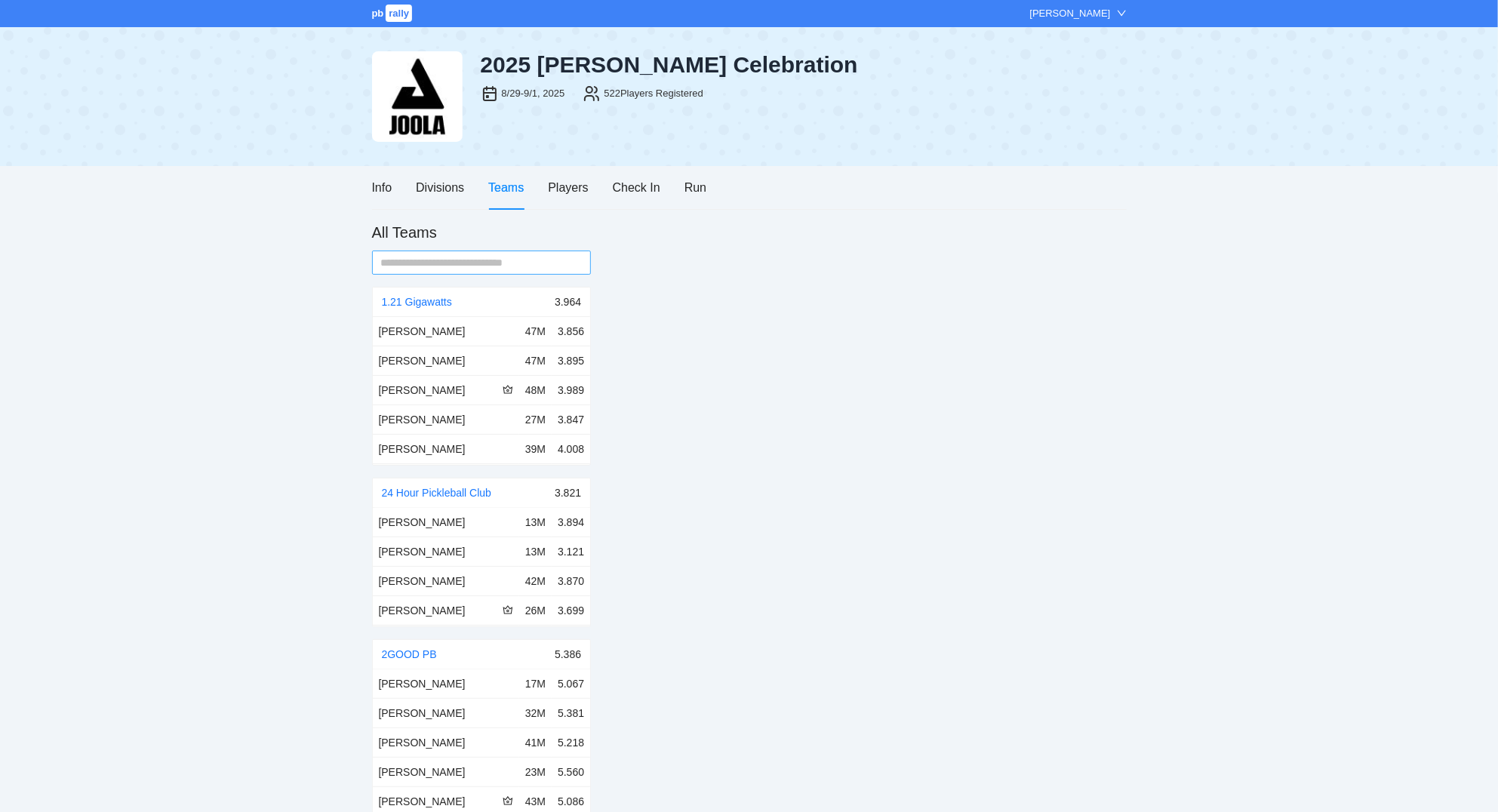
click at [547, 253] on span at bounding box center [482, 262] width 220 height 24
click at [543, 260] on input "text" at bounding box center [476, 262] width 190 height 17
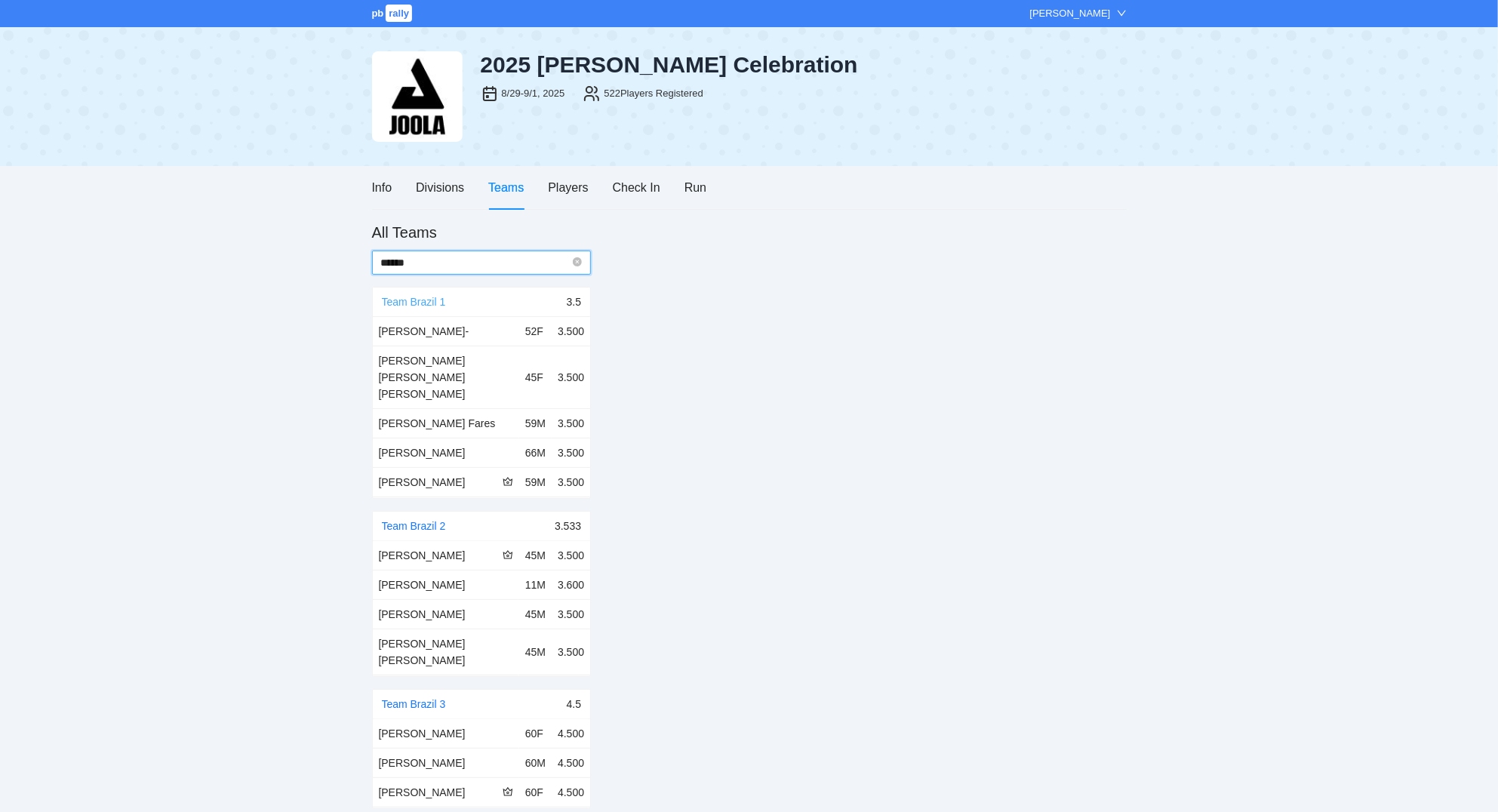
type input "******"
click at [421, 298] on link "Team Brazil 1" at bounding box center [414, 301] width 64 height 12
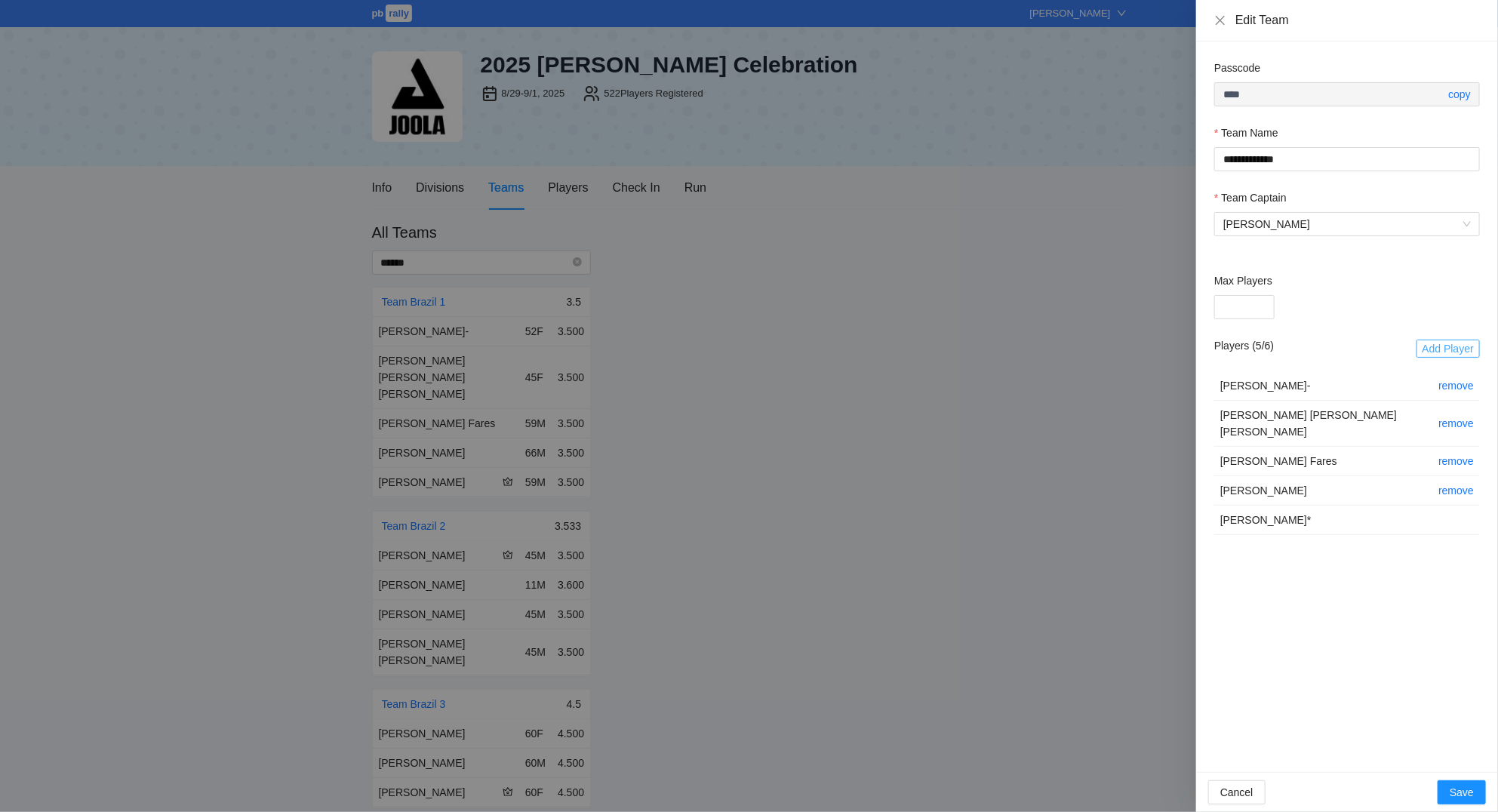
click at [1442, 354] on span "Add Player" at bounding box center [1447, 348] width 51 height 17
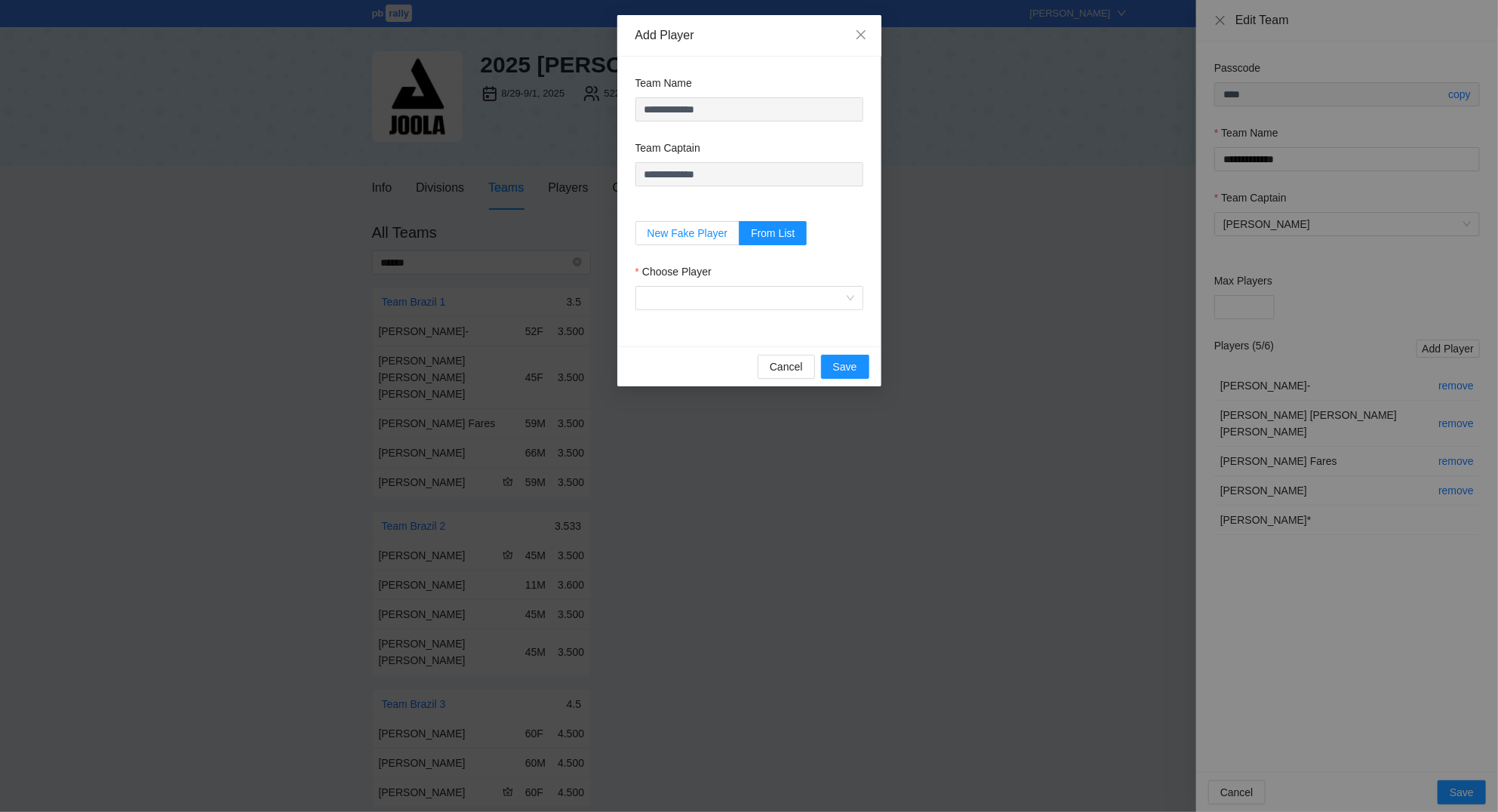
click at [697, 228] on span "New Fake Player" at bounding box center [688, 233] width 81 height 12
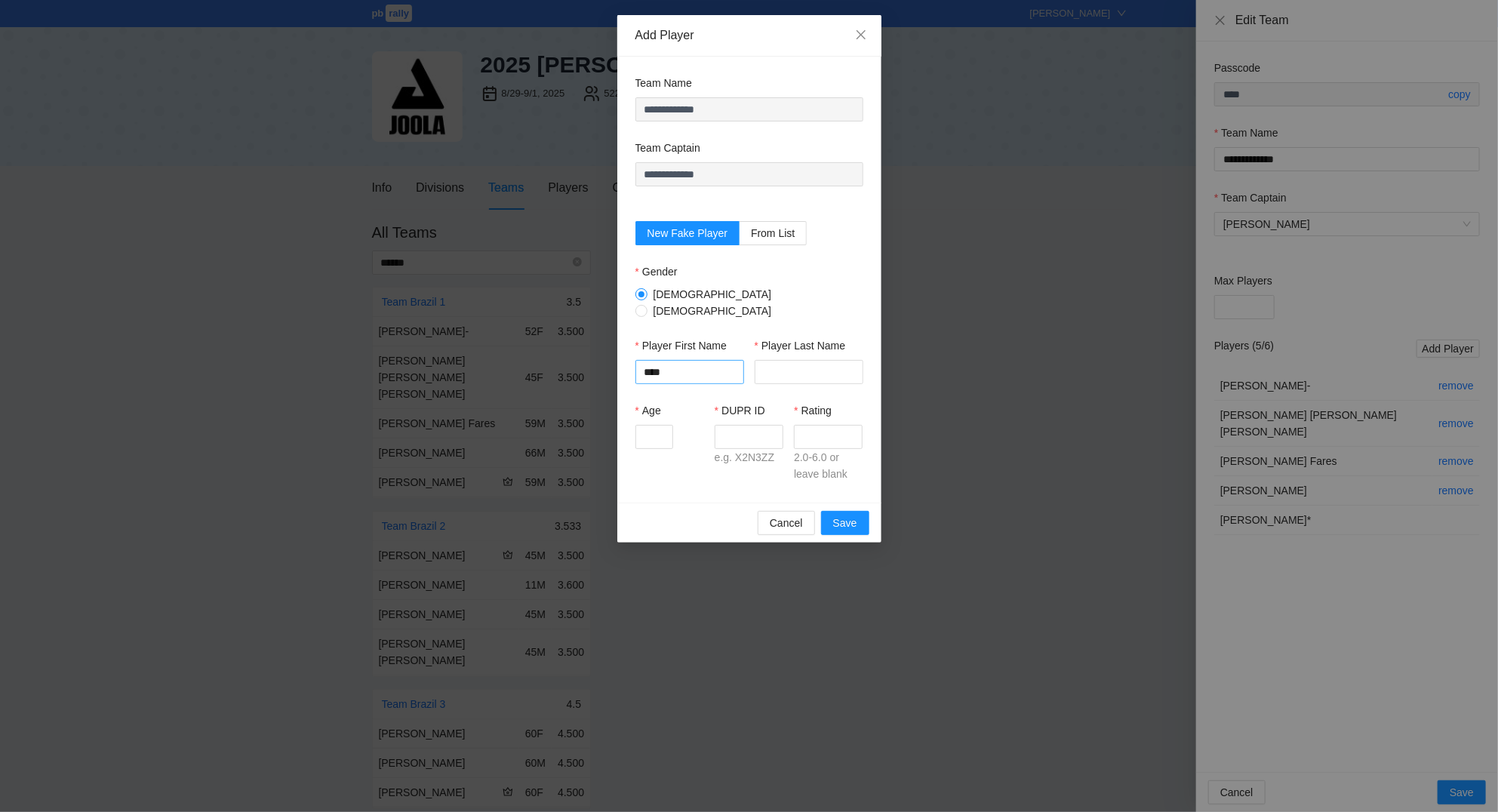
type input "****"
type input "*******"
click at [665, 414] on div "Age" at bounding box center [670, 425] width 69 height 47
type input "**"
click at [738, 432] on input "DUPR ID" at bounding box center [749, 437] width 69 height 24
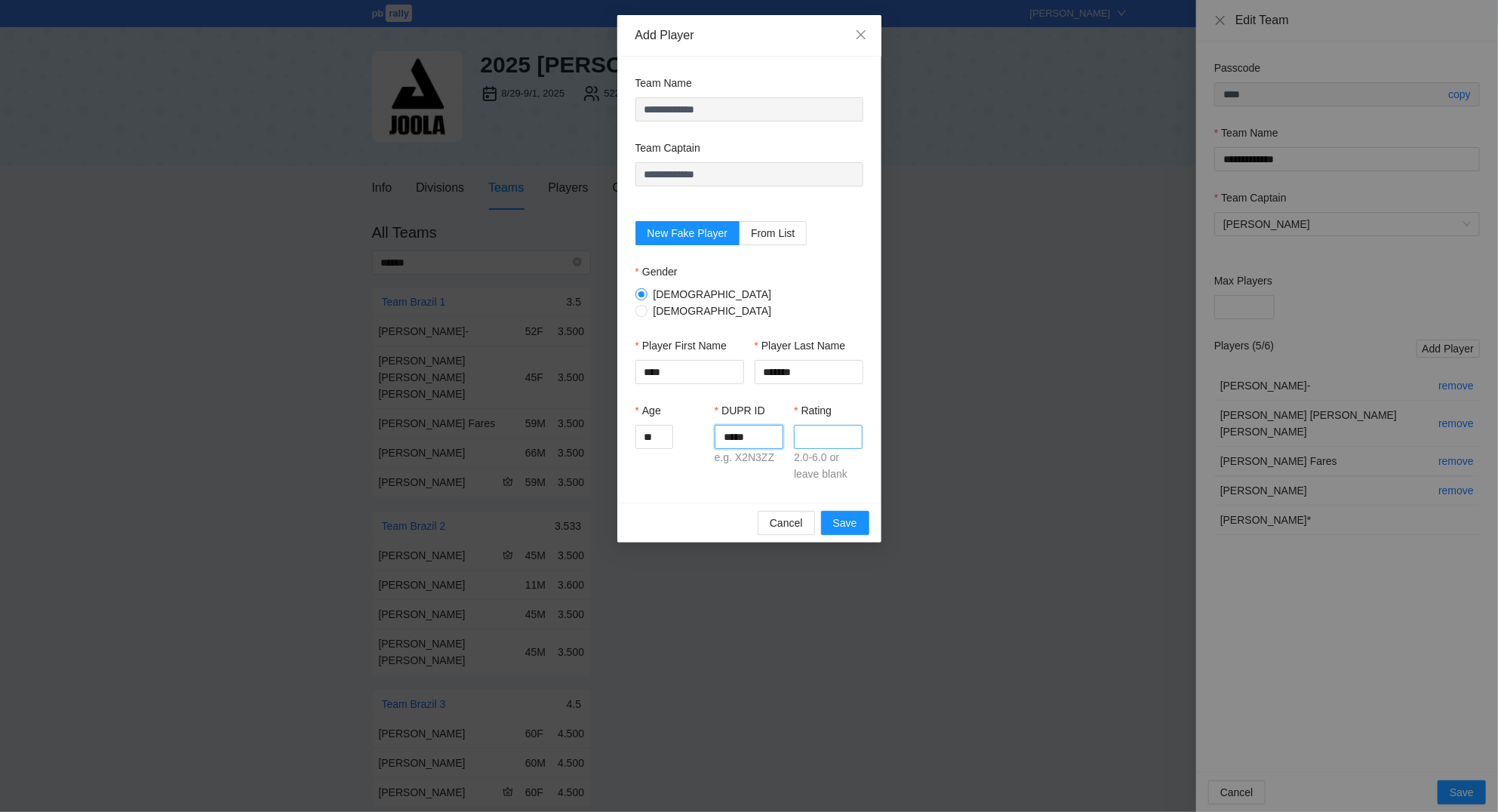
type input "*****"
click at [823, 425] on input "Rating" at bounding box center [827, 437] width 69 height 24
type input "***"
click at [849, 489] on div "**********" at bounding box center [749, 279] width 264 height 446
click at [817, 366] on input "*******" at bounding box center [808, 372] width 109 height 24
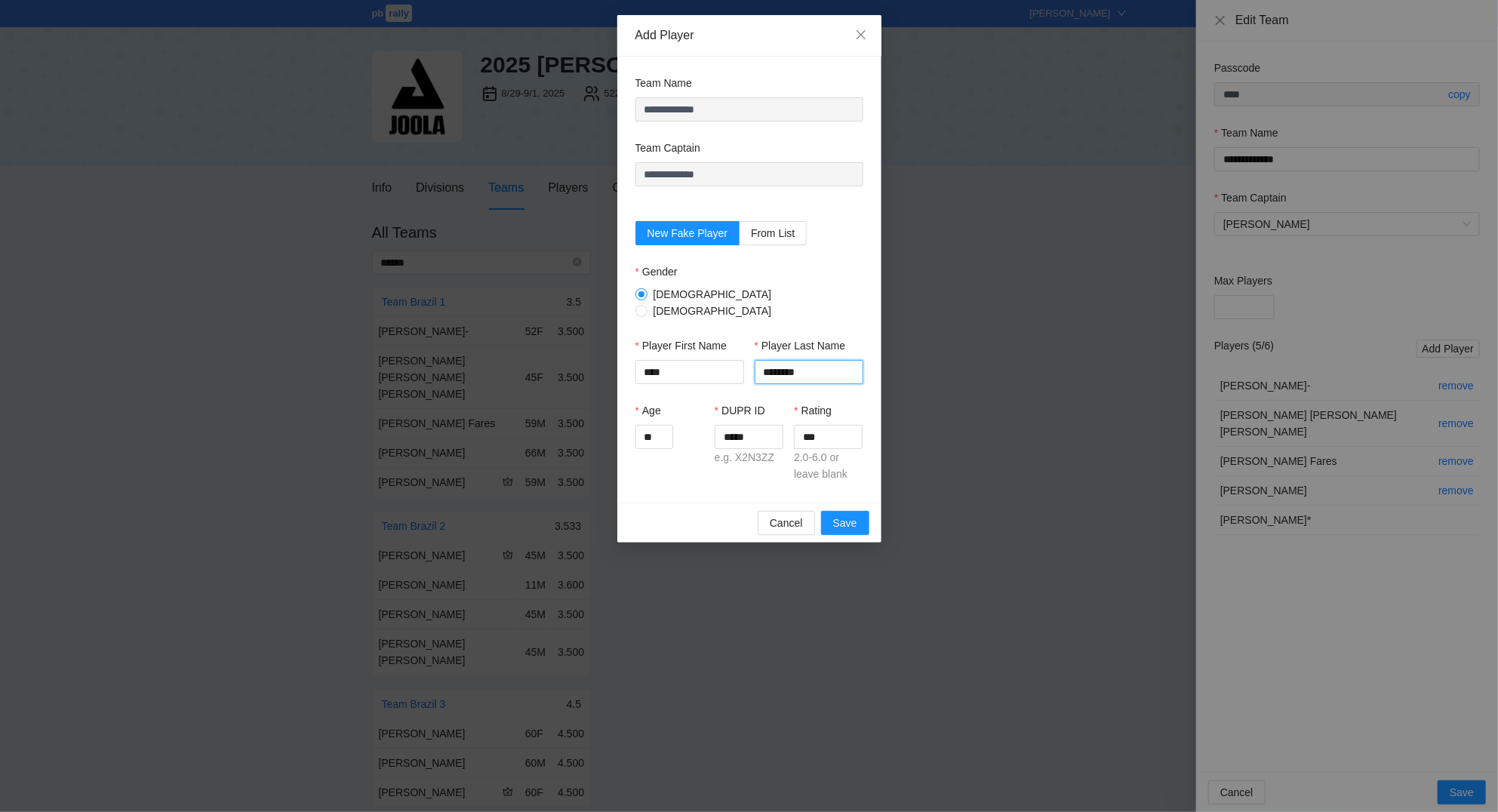
type input "********"
click at [850, 503] on div "Cancel Save" at bounding box center [749, 523] width 264 height 40
click at [852, 515] on span "Save" at bounding box center [845, 523] width 24 height 17
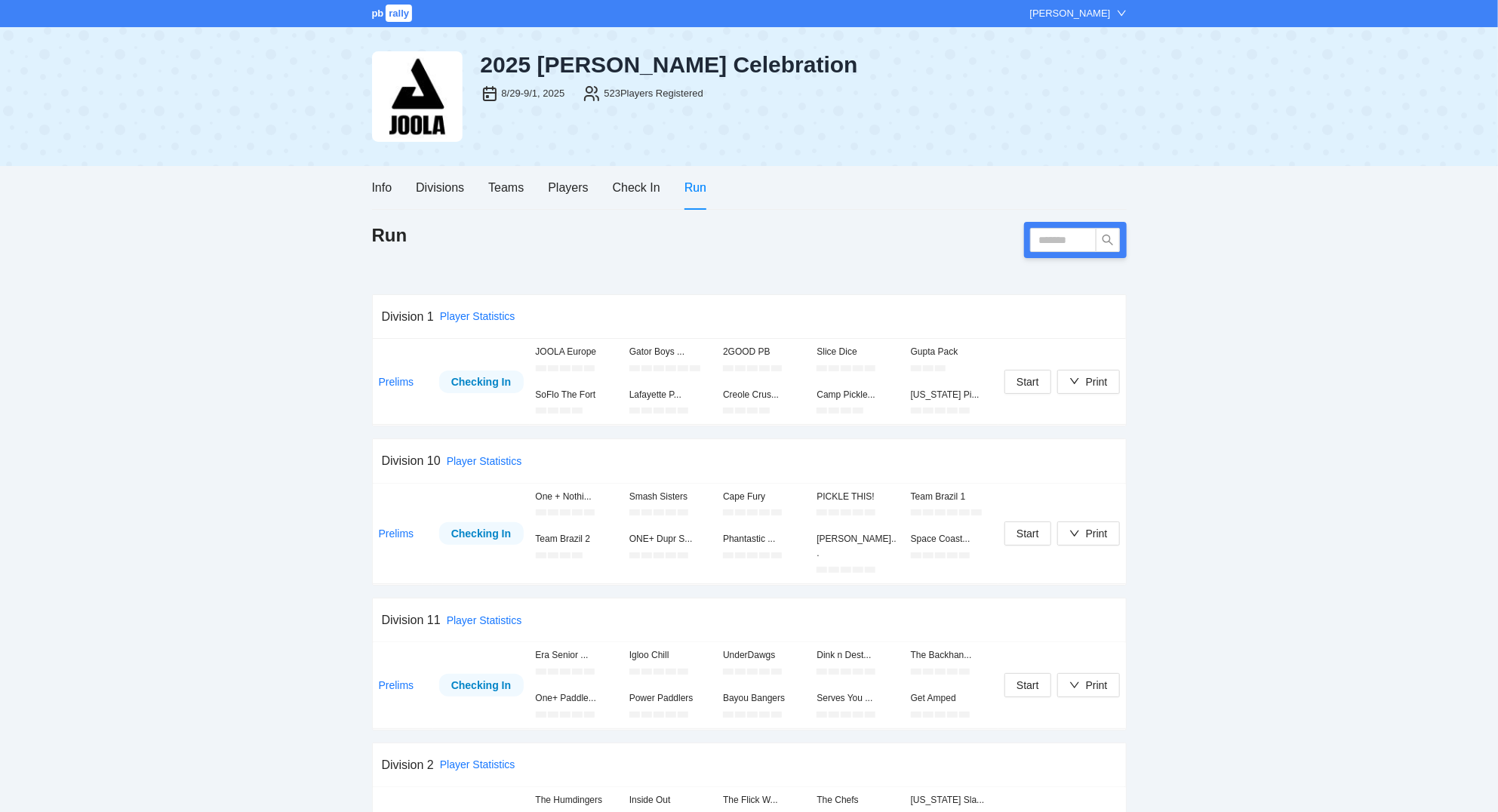
click at [862, 172] on div "Info Divisions Teams Players Check In Run" at bounding box center [749, 187] width 754 height 43
click at [1097, 537] on button "Print" at bounding box center [1088, 534] width 63 height 24
click at [1103, 604] on span "Scorecards" at bounding box center [1105, 605] width 78 height 17
click at [456, 188] on div "Divisions" at bounding box center [440, 187] width 48 height 19
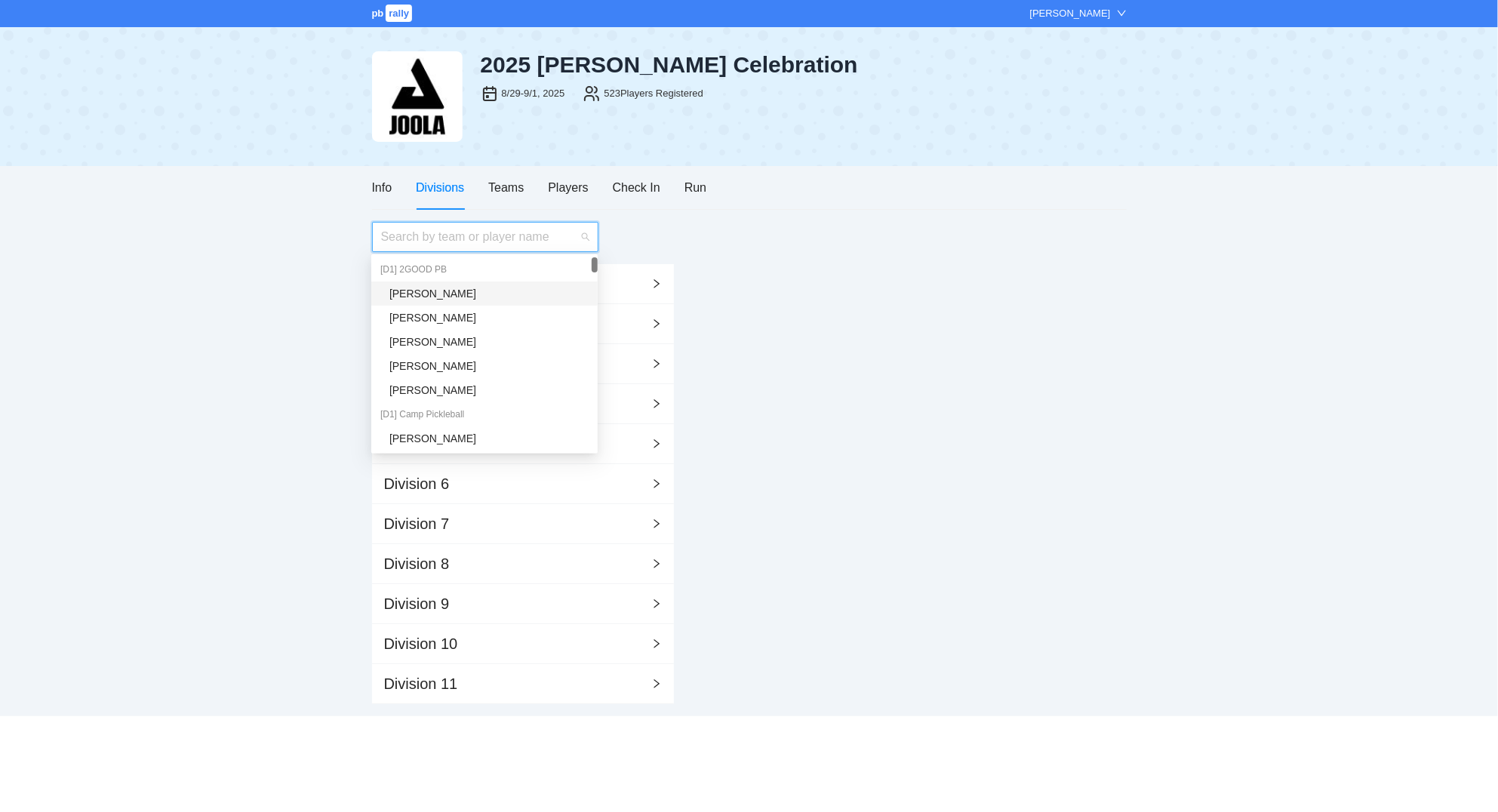
click at [485, 236] on input "search" at bounding box center [480, 236] width 198 height 29
type input "****"
click at [460, 412] on div "[D9] The Blazing Few" at bounding box center [484, 414] width 227 height 24
click at [416, 434] on div "[PERSON_NAME]" at bounding box center [489, 438] width 200 height 17
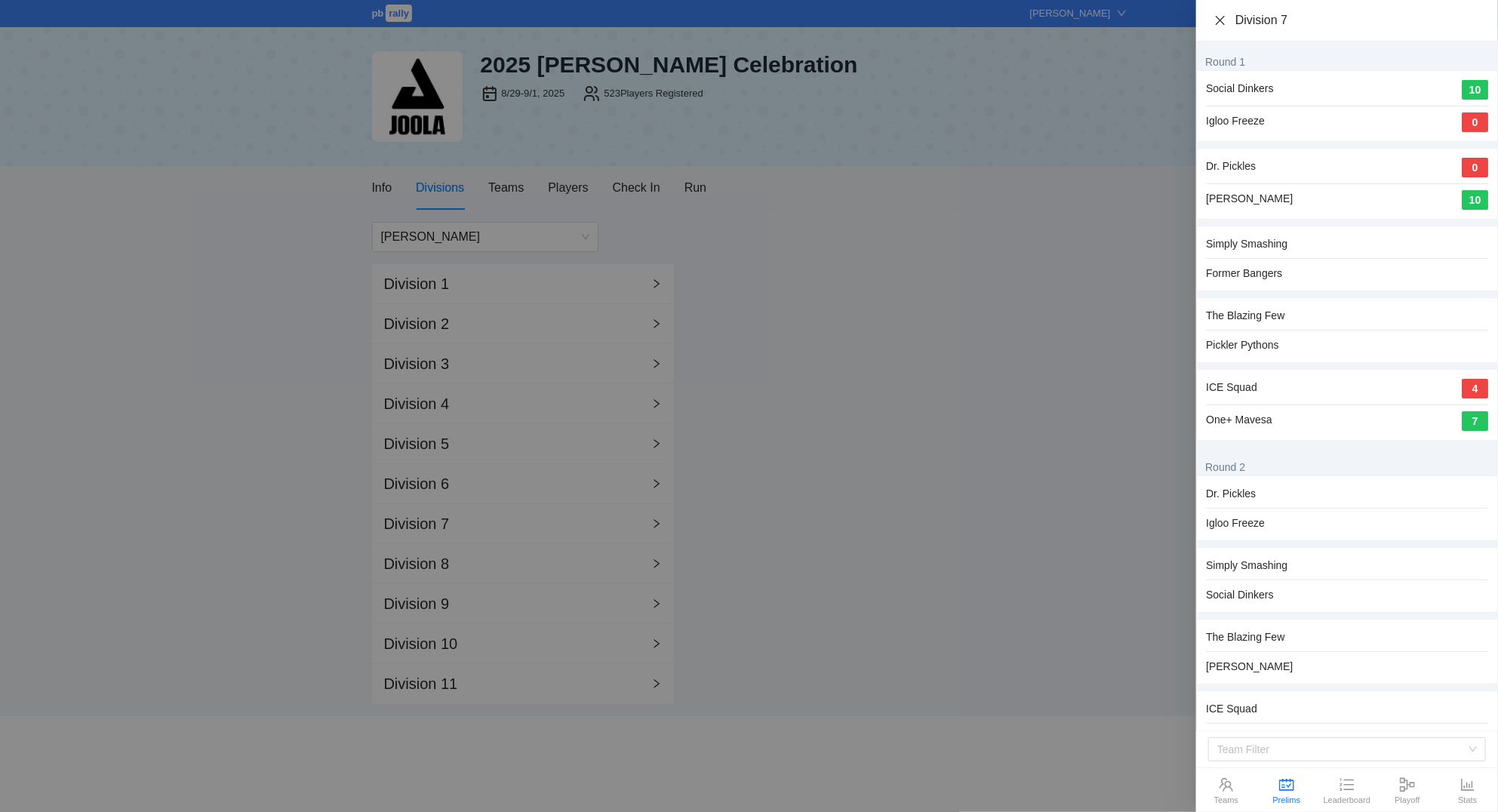
scroll to position [20, 0]
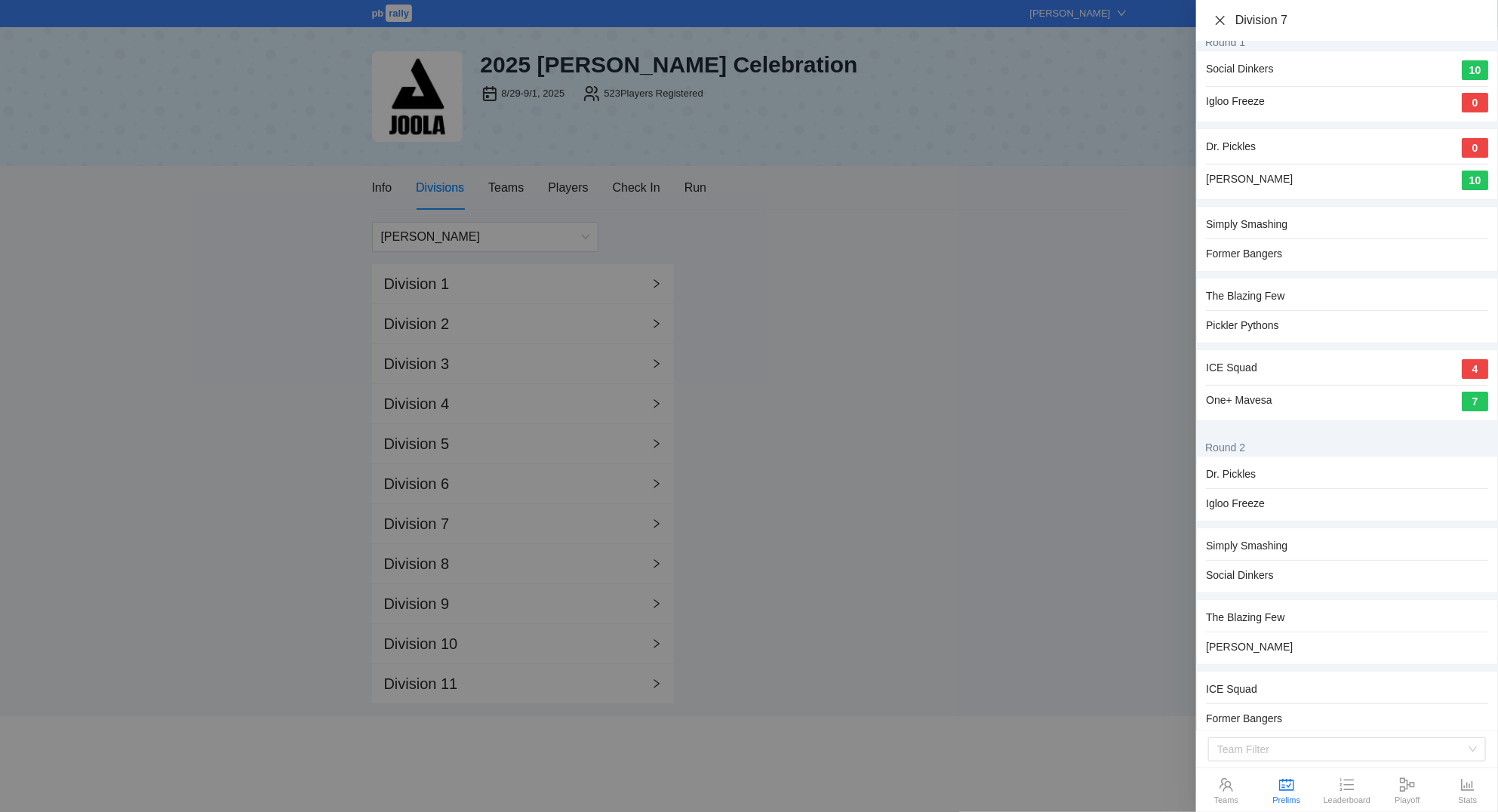
click at [1217, 20] on icon "close" at bounding box center [1221, 20] width 12 height 12
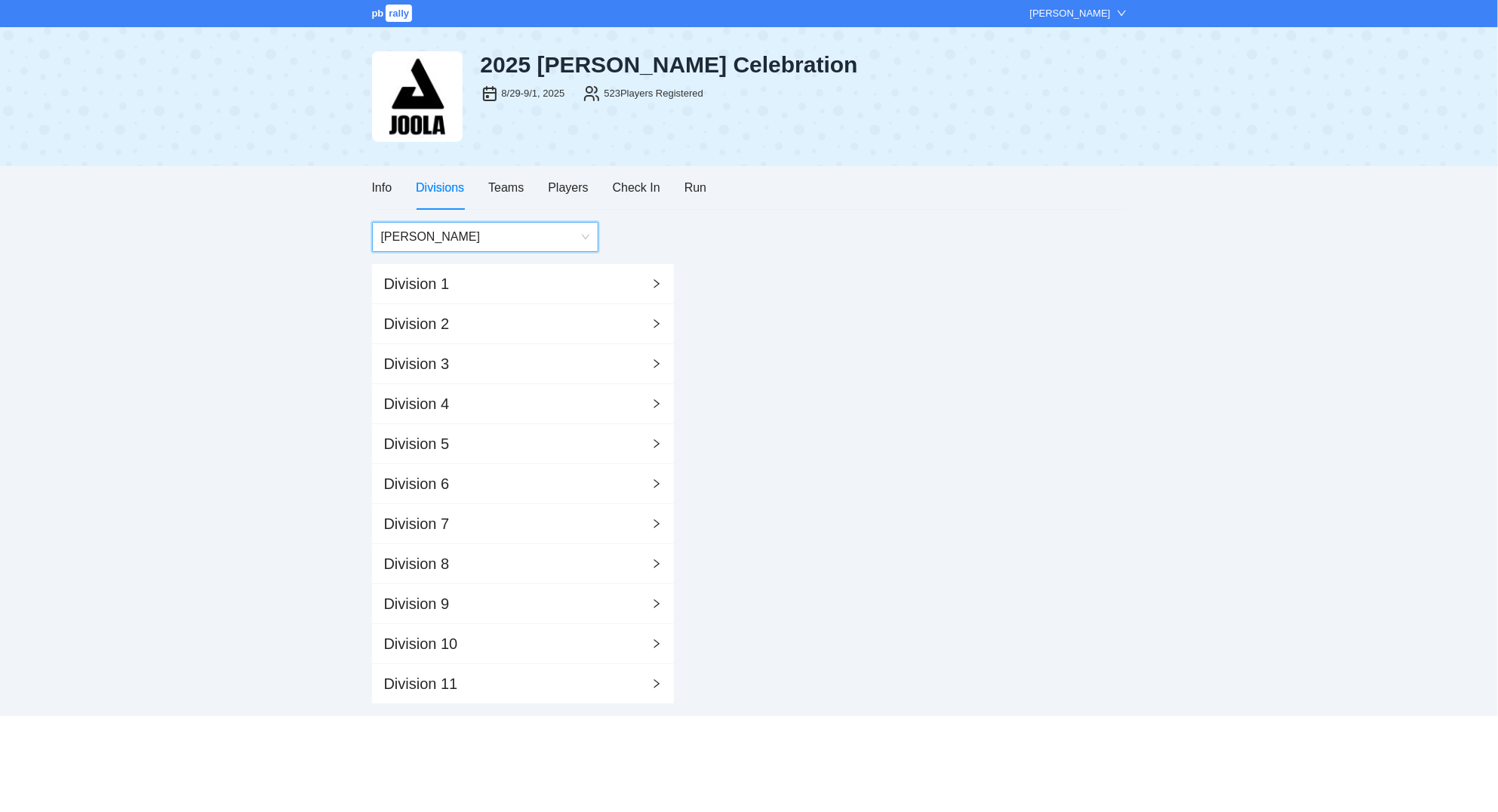
click at [959, 320] on div "[PERSON_NAME] [PERSON_NAME] Division 1 Division 2 Division 3 Division 4 Divisio…" at bounding box center [749, 462] width 754 height 482
click at [494, 528] on div "Division 7" at bounding box center [523, 524] width 301 height 40
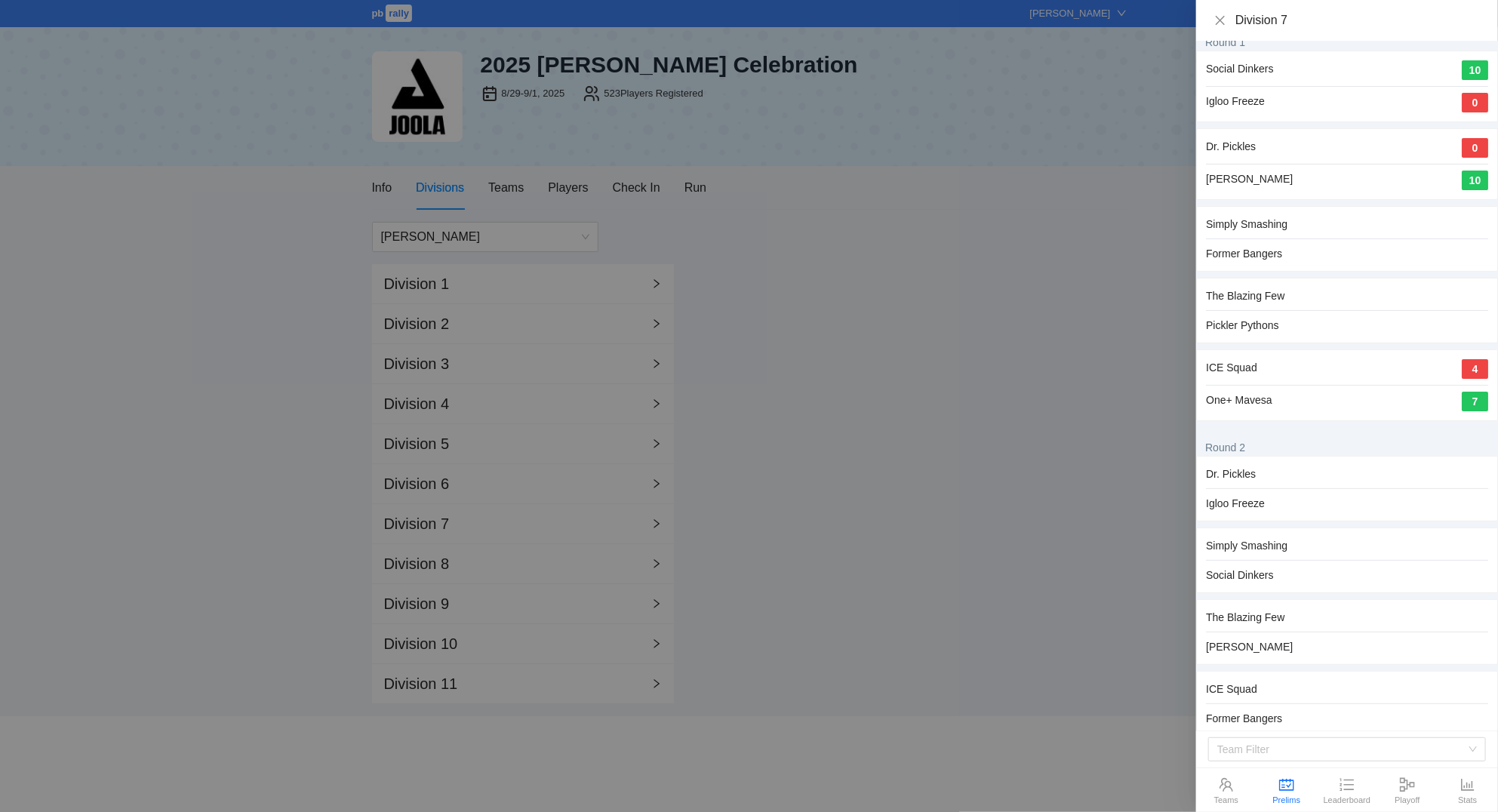
drag, startPoint x: 789, startPoint y: 233, endPoint x: 686, endPoint y: 207, distance: 106.2
click at [788, 233] on div at bounding box center [749, 406] width 1498 height 812
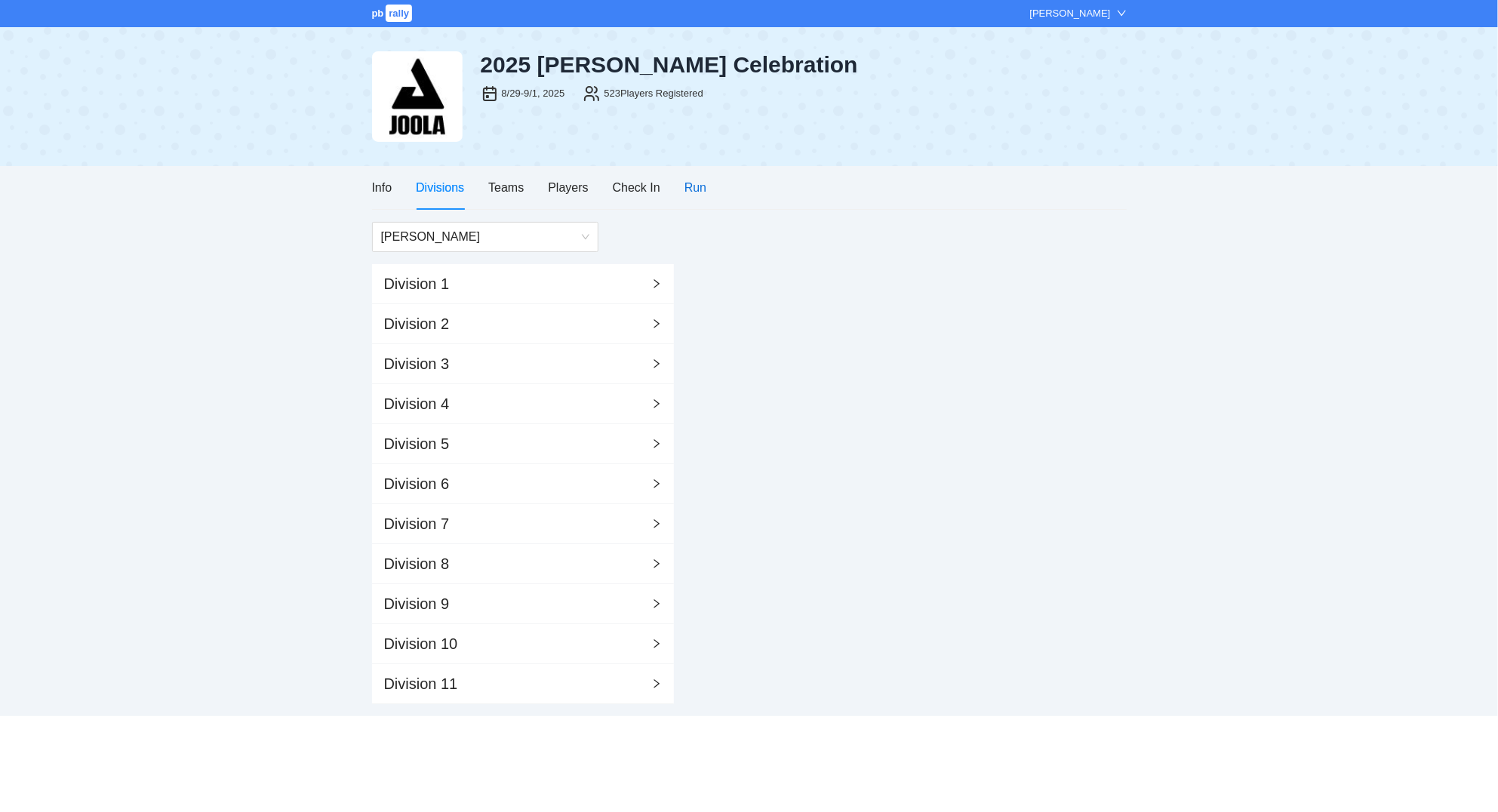
click at [701, 190] on div "Run" at bounding box center [696, 187] width 22 height 19
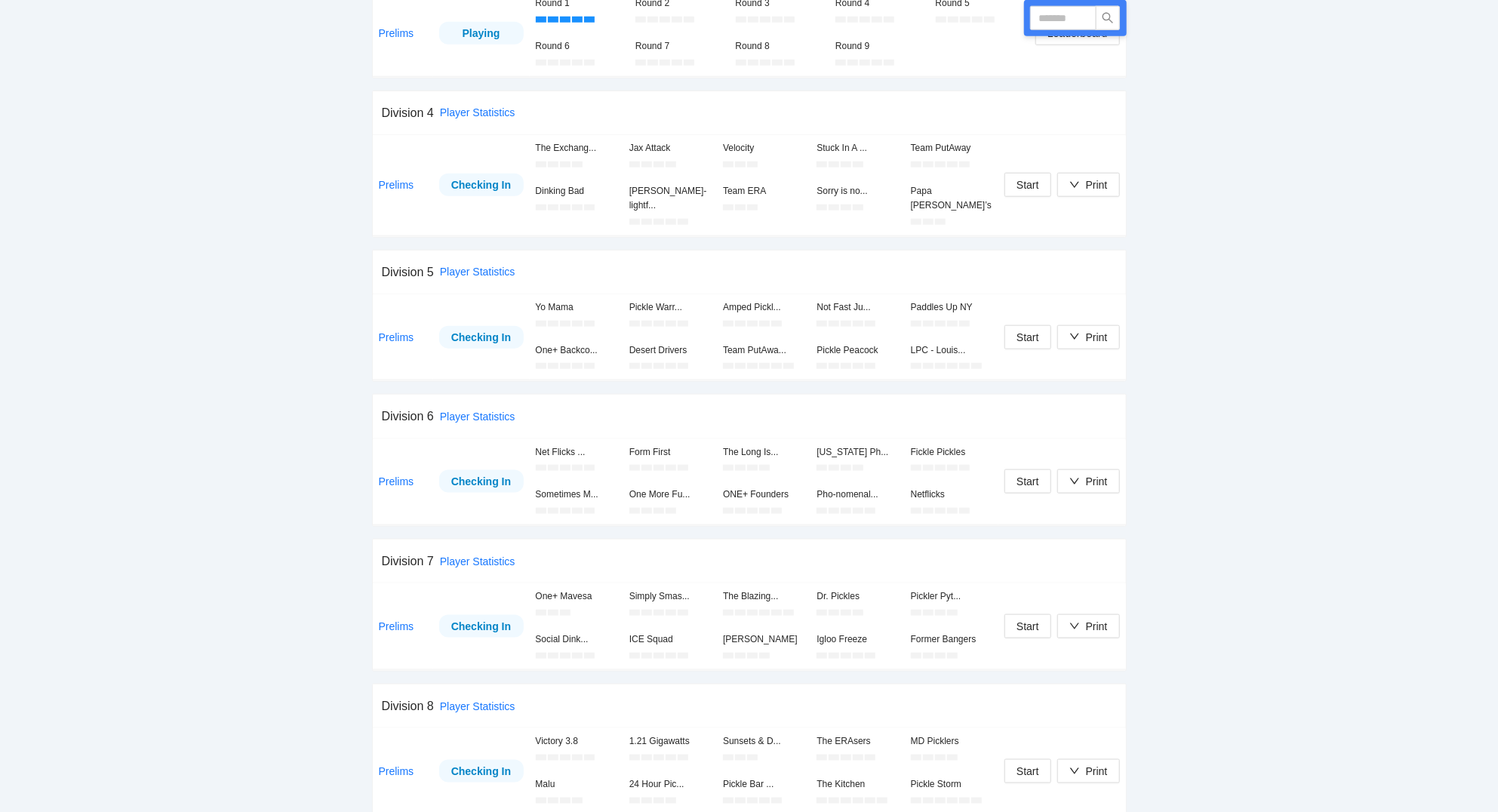
scroll to position [1050, 0]
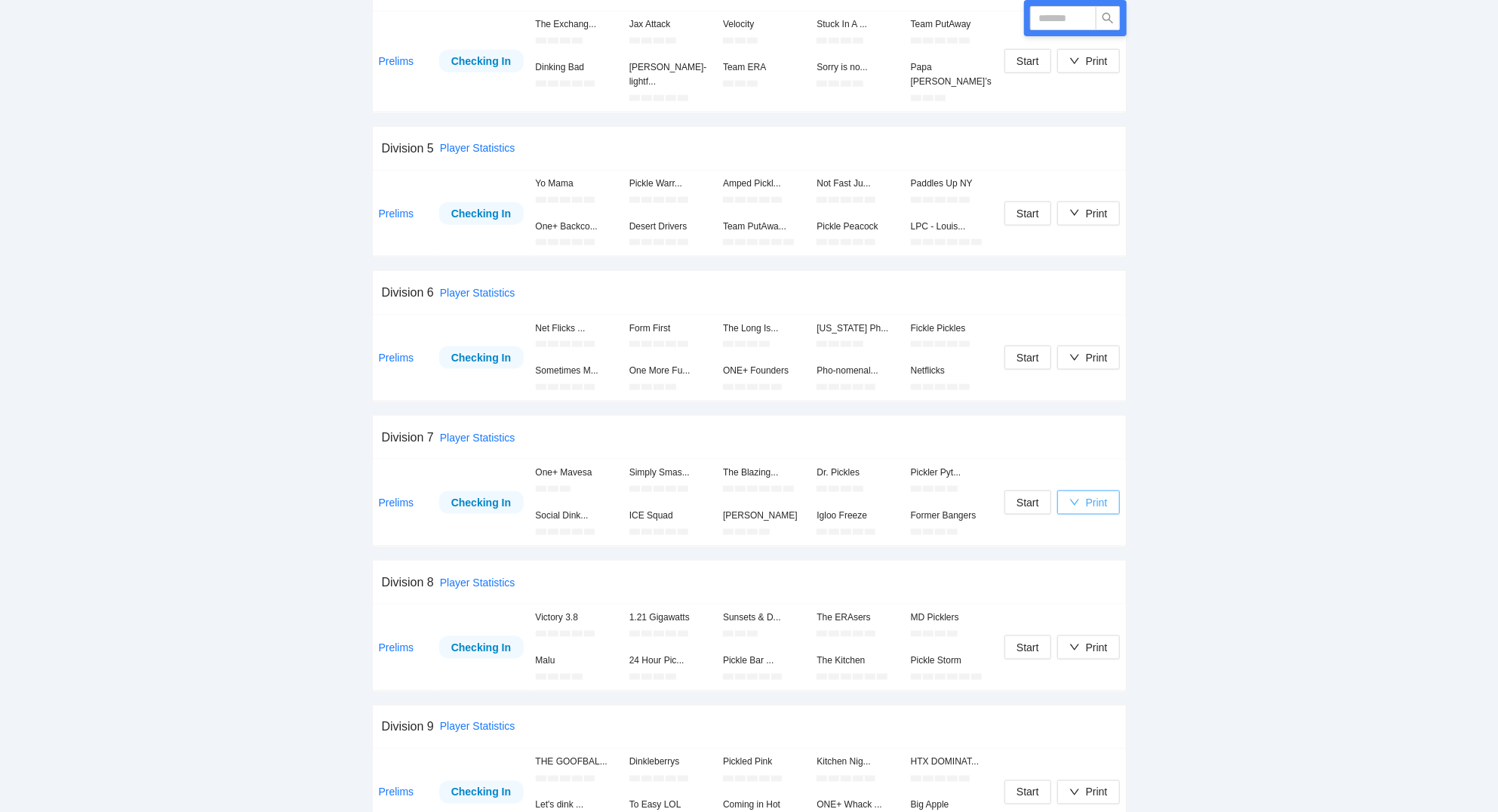
click at [1092, 494] on div "Print" at bounding box center [1097, 502] width 22 height 17
click at [1092, 561] on li "Scorecards" at bounding box center [1105, 570] width 96 height 24
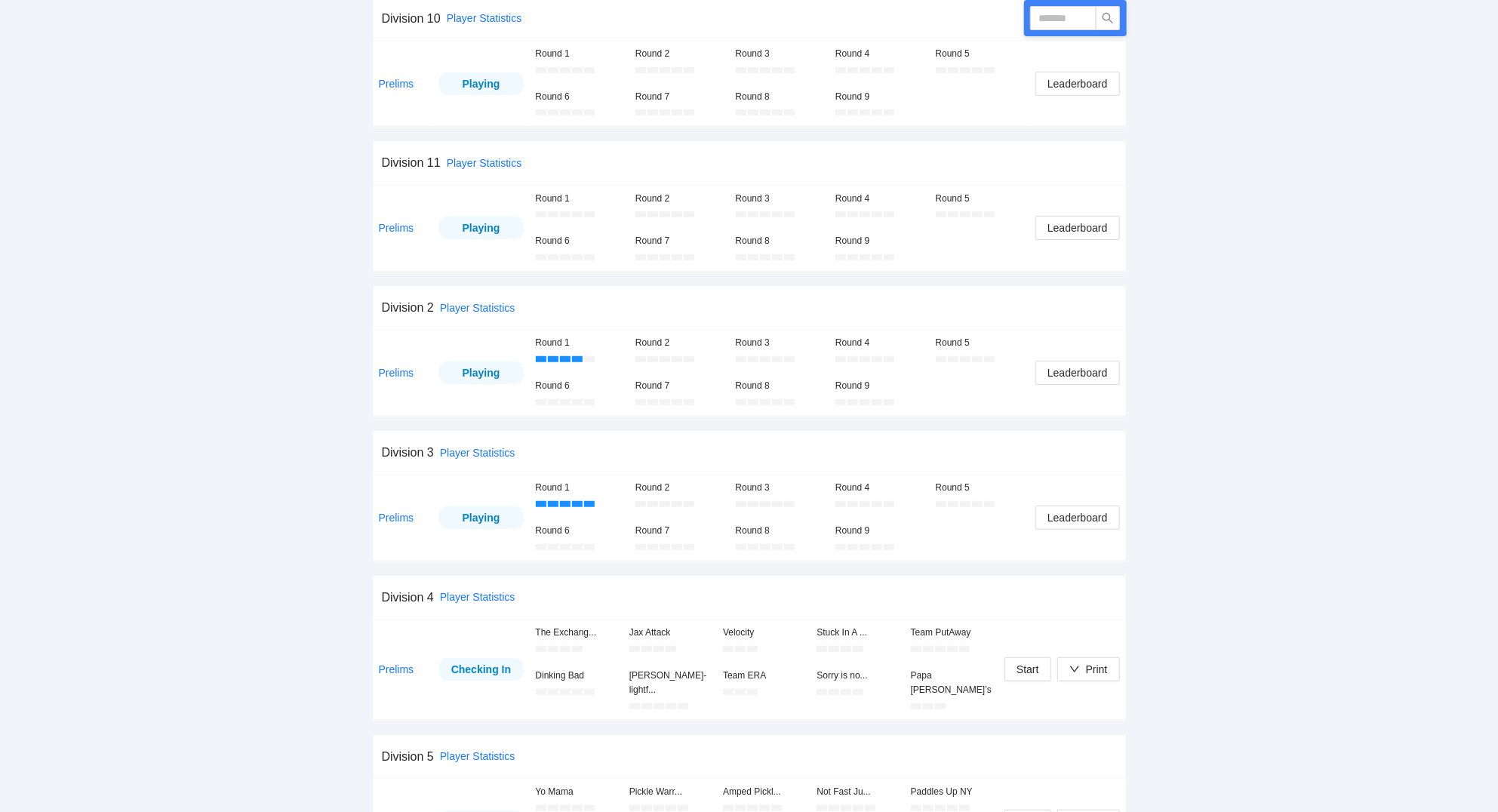
scroll to position [0, 0]
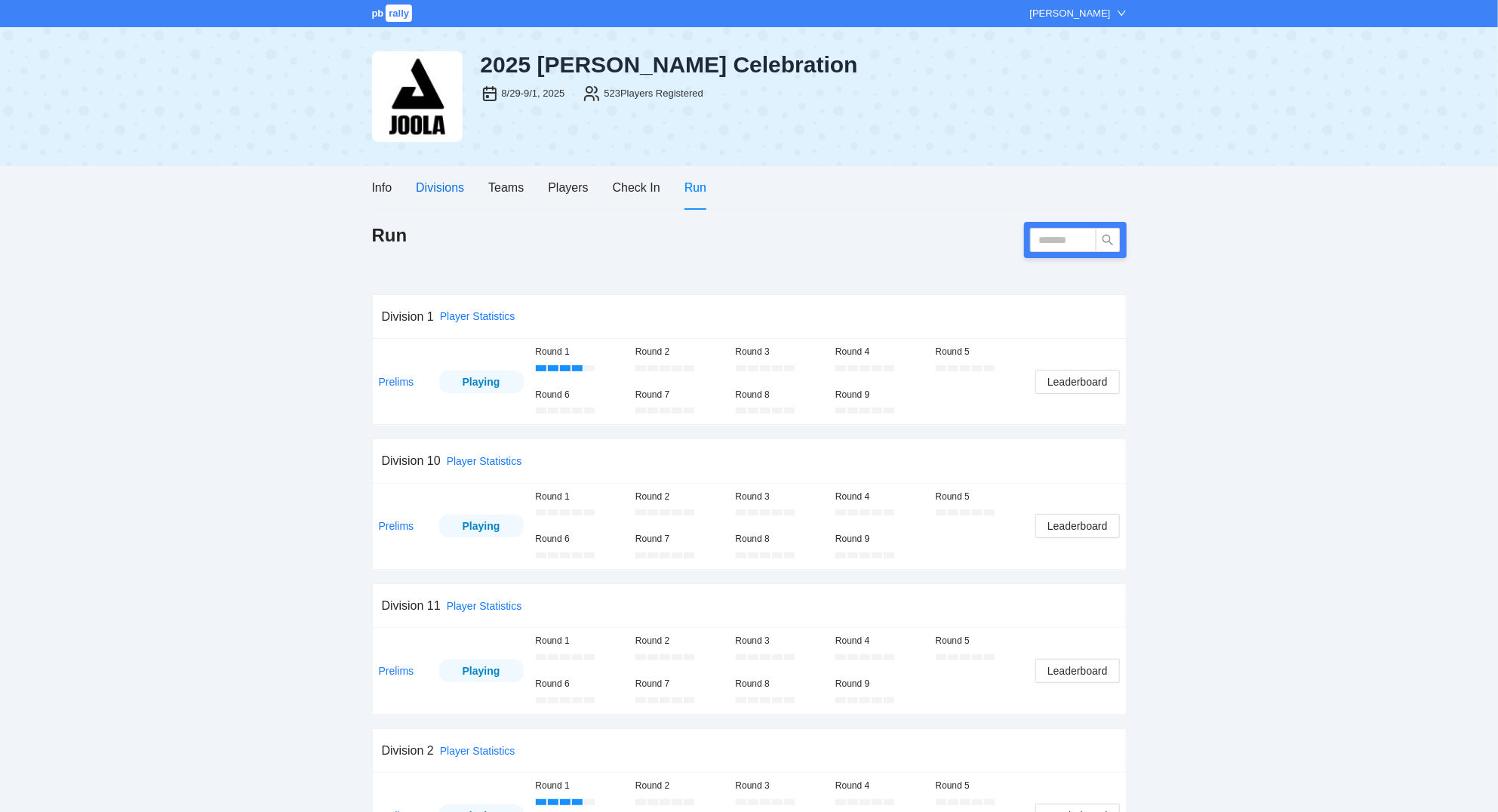
click at [457, 188] on div "Divisions" at bounding box center [440, 187] width 48 height 19
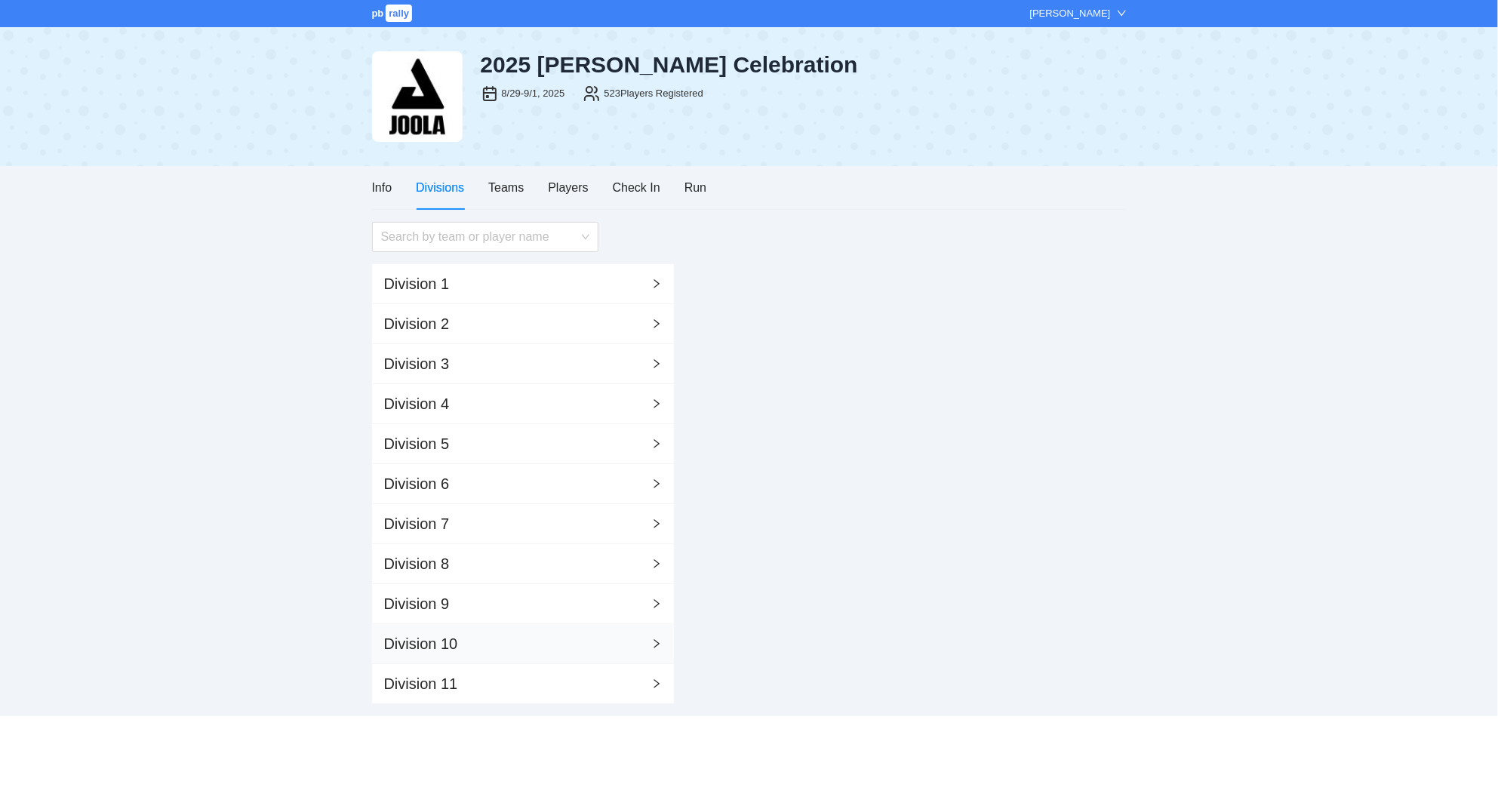
click at [525, 641] on div "Division 10" at bounding box center [523, 643] width 301 height 40
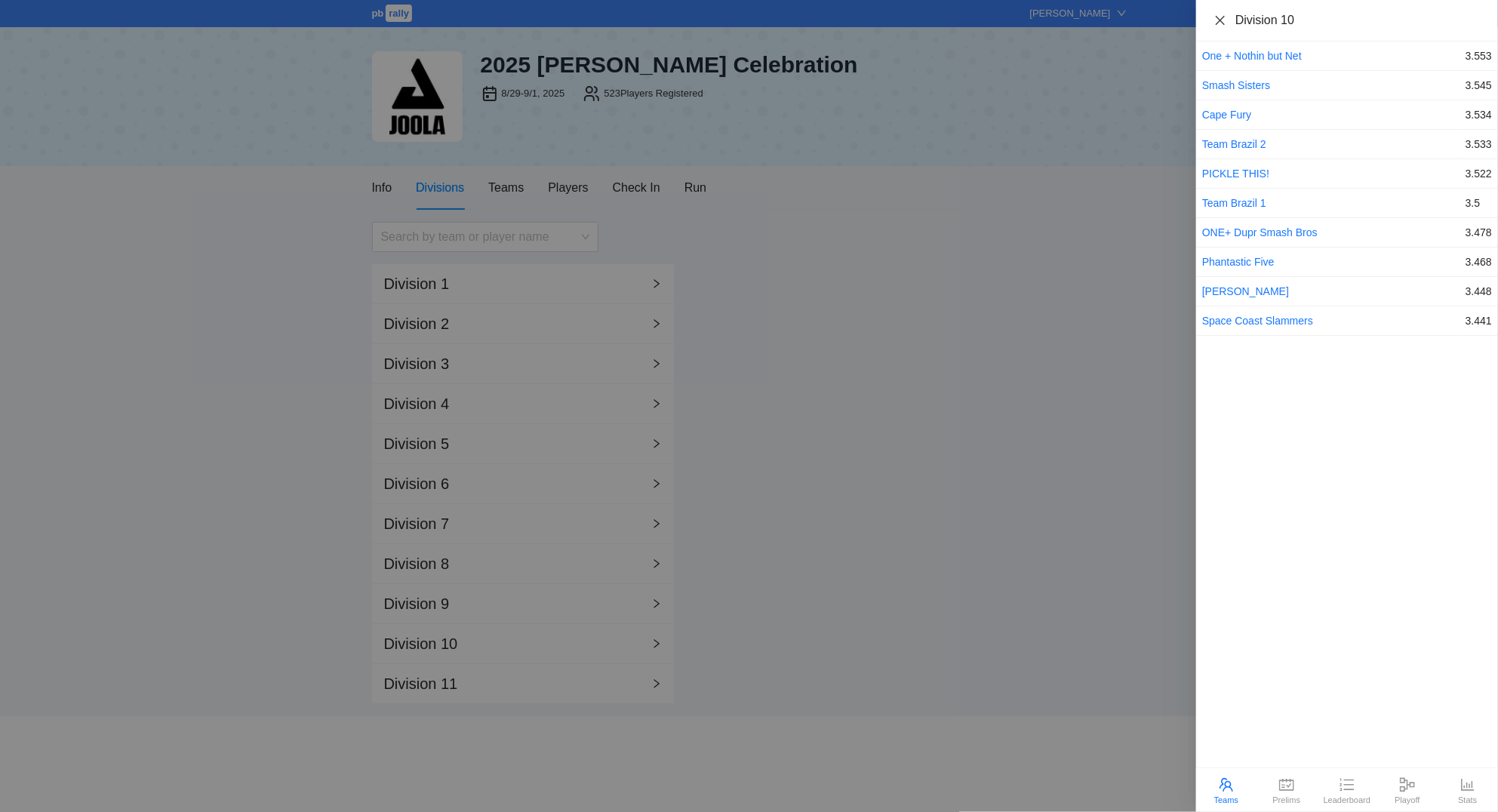
click at [1227, 19] on div "Division 10" at bounding box center [1347, 20] width 265 height 17
click at [1221, 20] on icon "close" at bounding box center [1221, 20] width 12 height 12
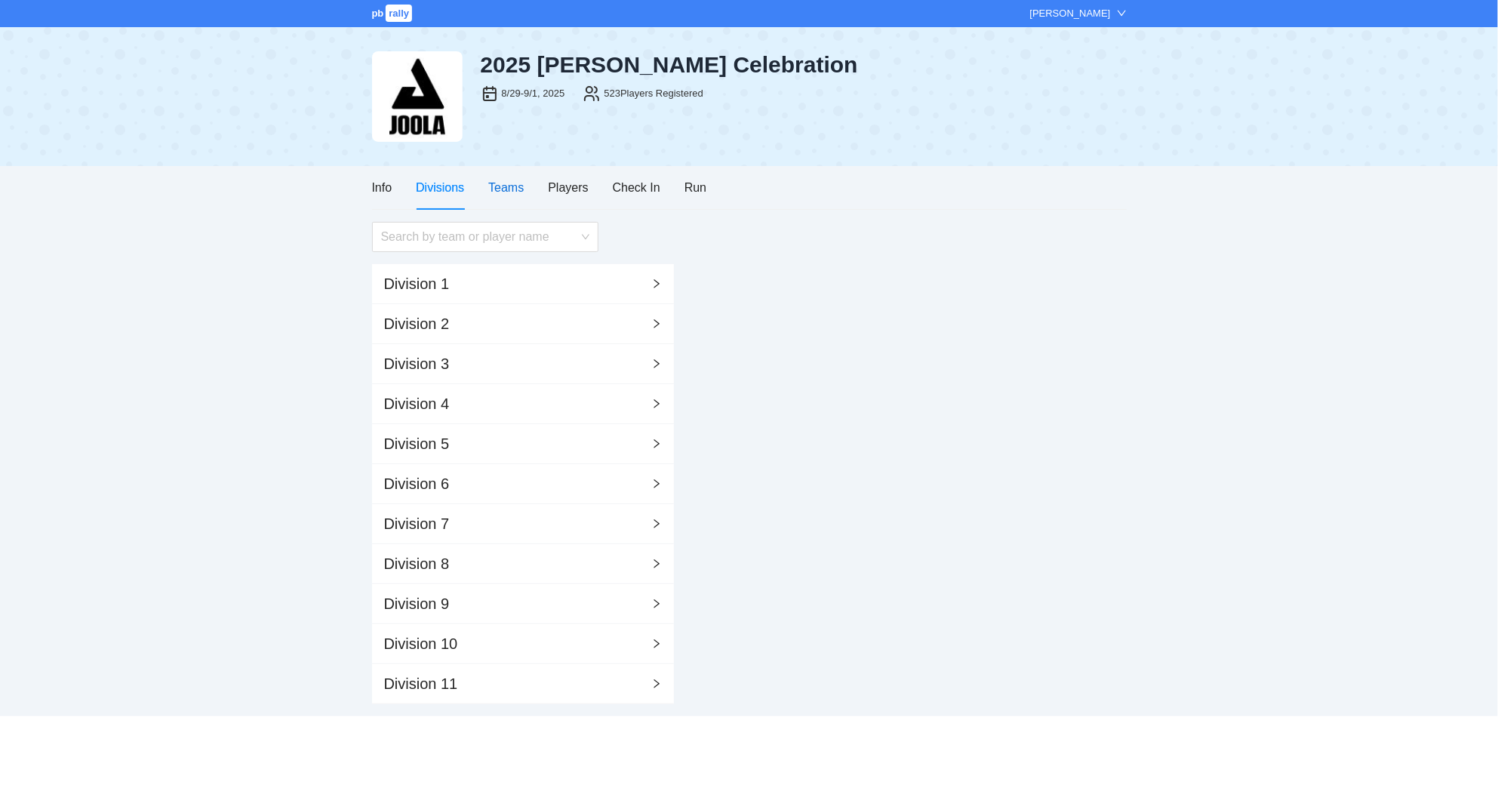
click at [512, 191] on div "Teams" at bounding box center [506, 187] width 36 height 19
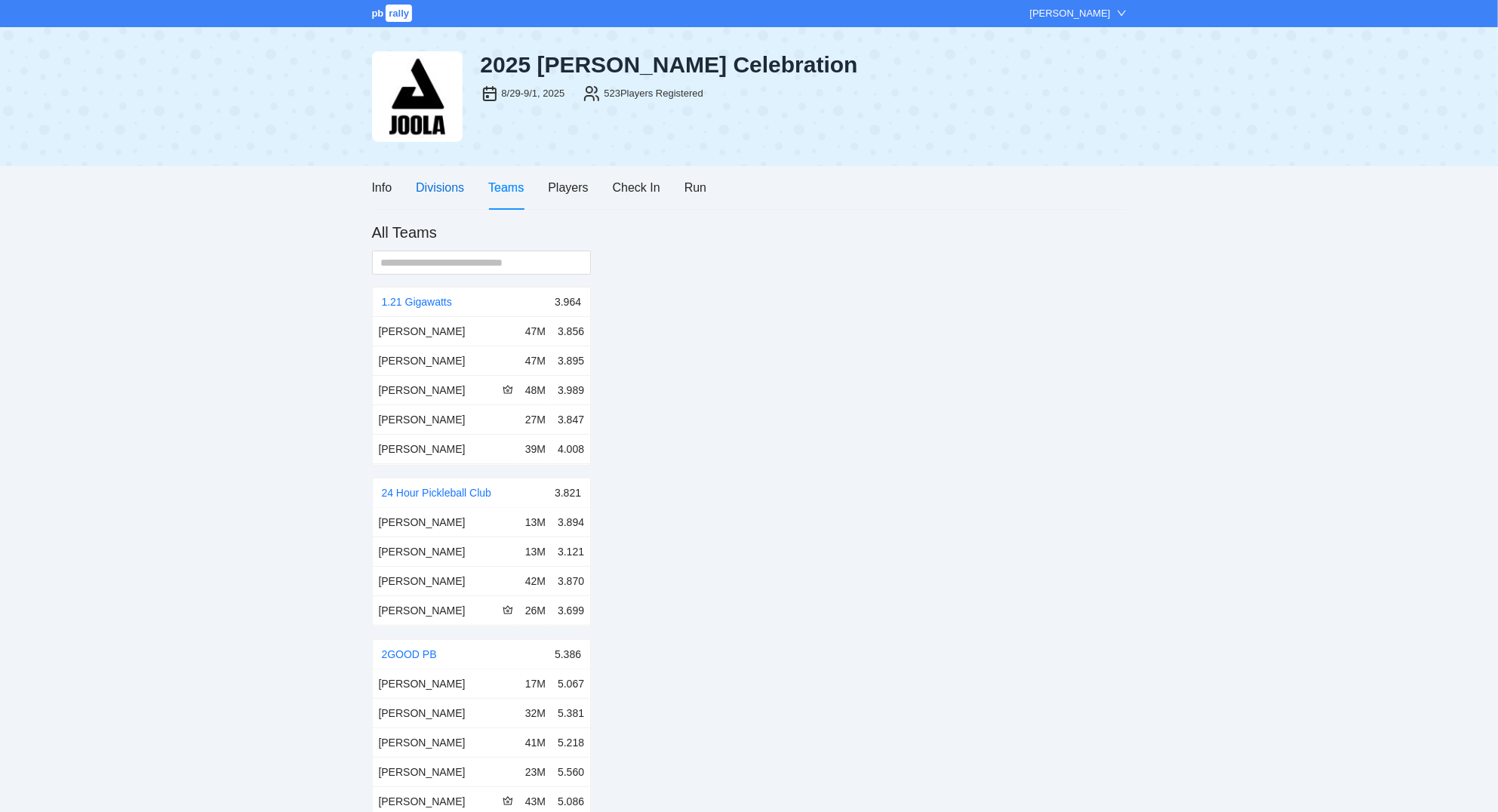
click at [432, 181] on div "Divisions" at bounding box center [440, 187] width 48 height 19
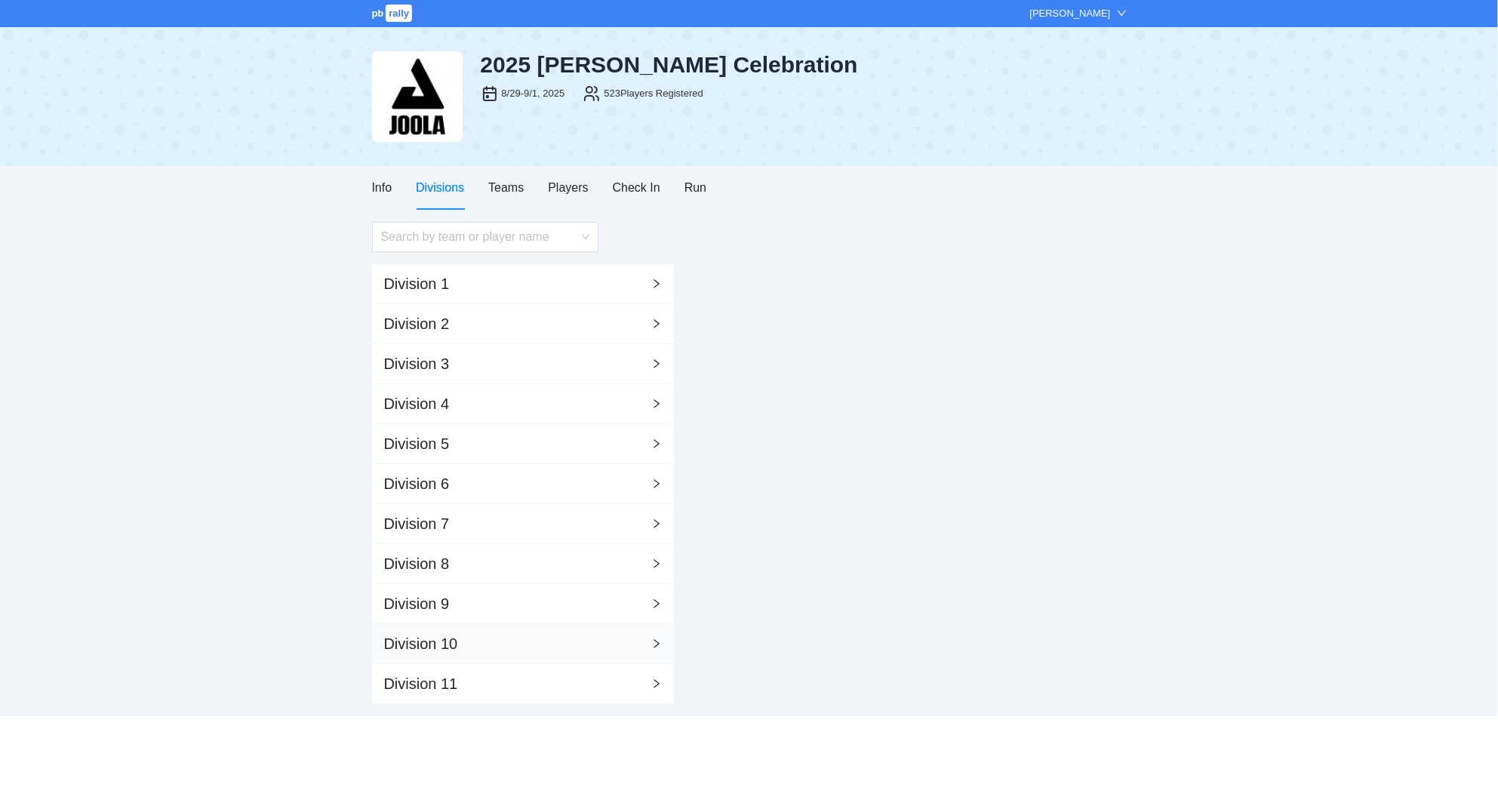
click at [500, 638] on div "Division 10" at bounding box center [523, 643] width 301 height 40
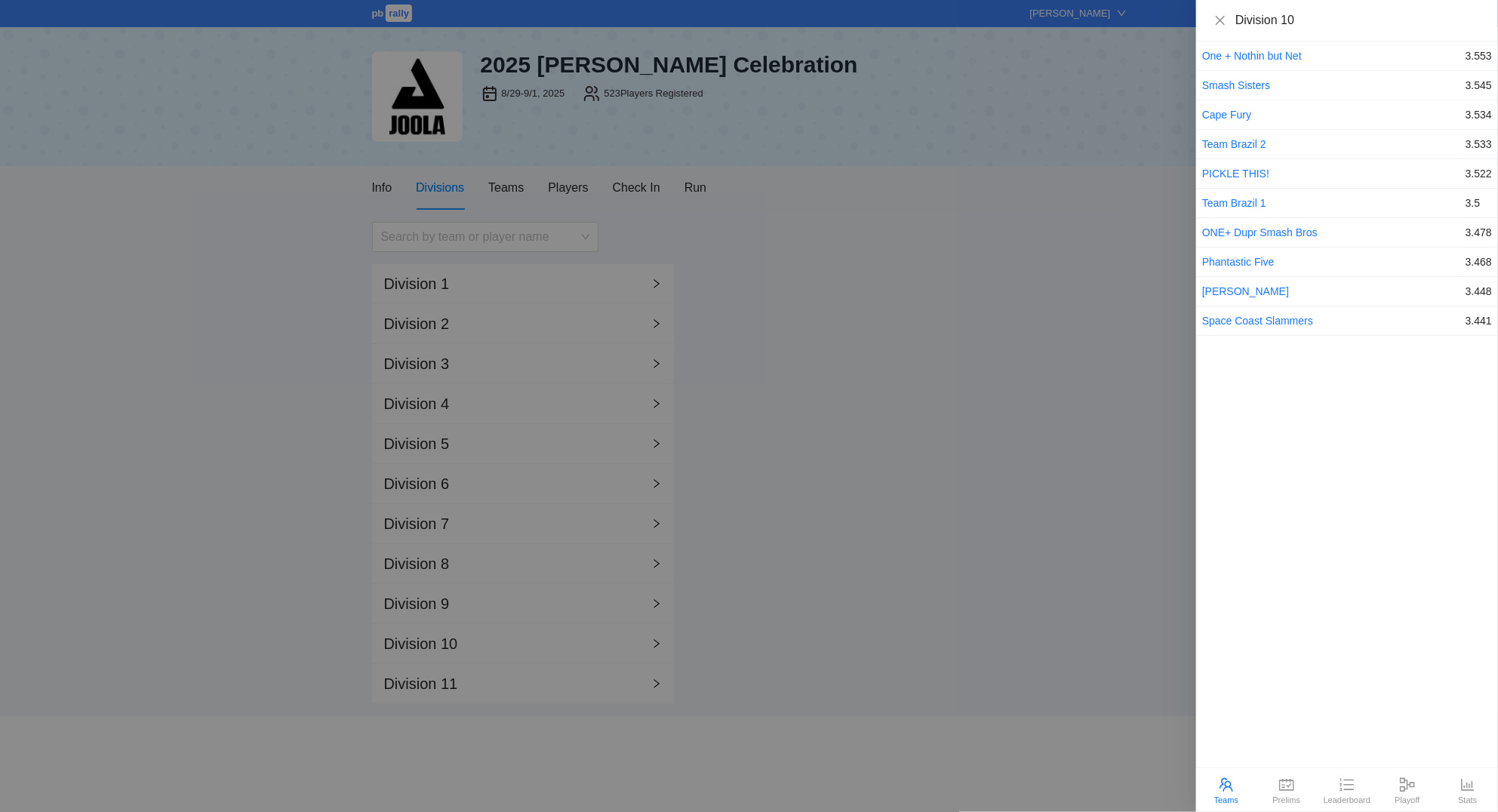
click at [934, 366] on div at bounding box center [749, 406] width 1498 height 812
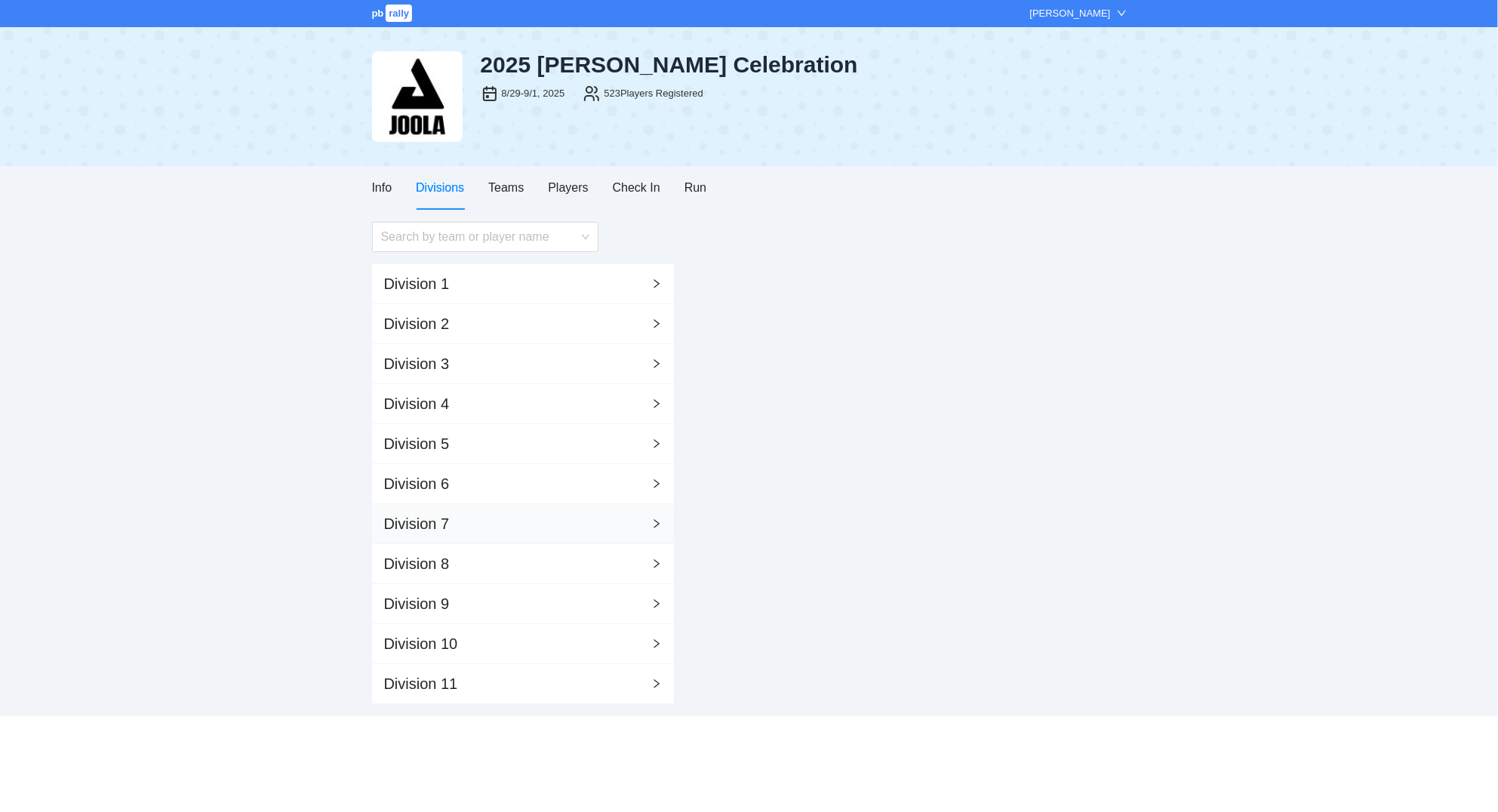
click at [482, 520] on div "Division 7" at bounding box center [523, 524] width 301 height 40
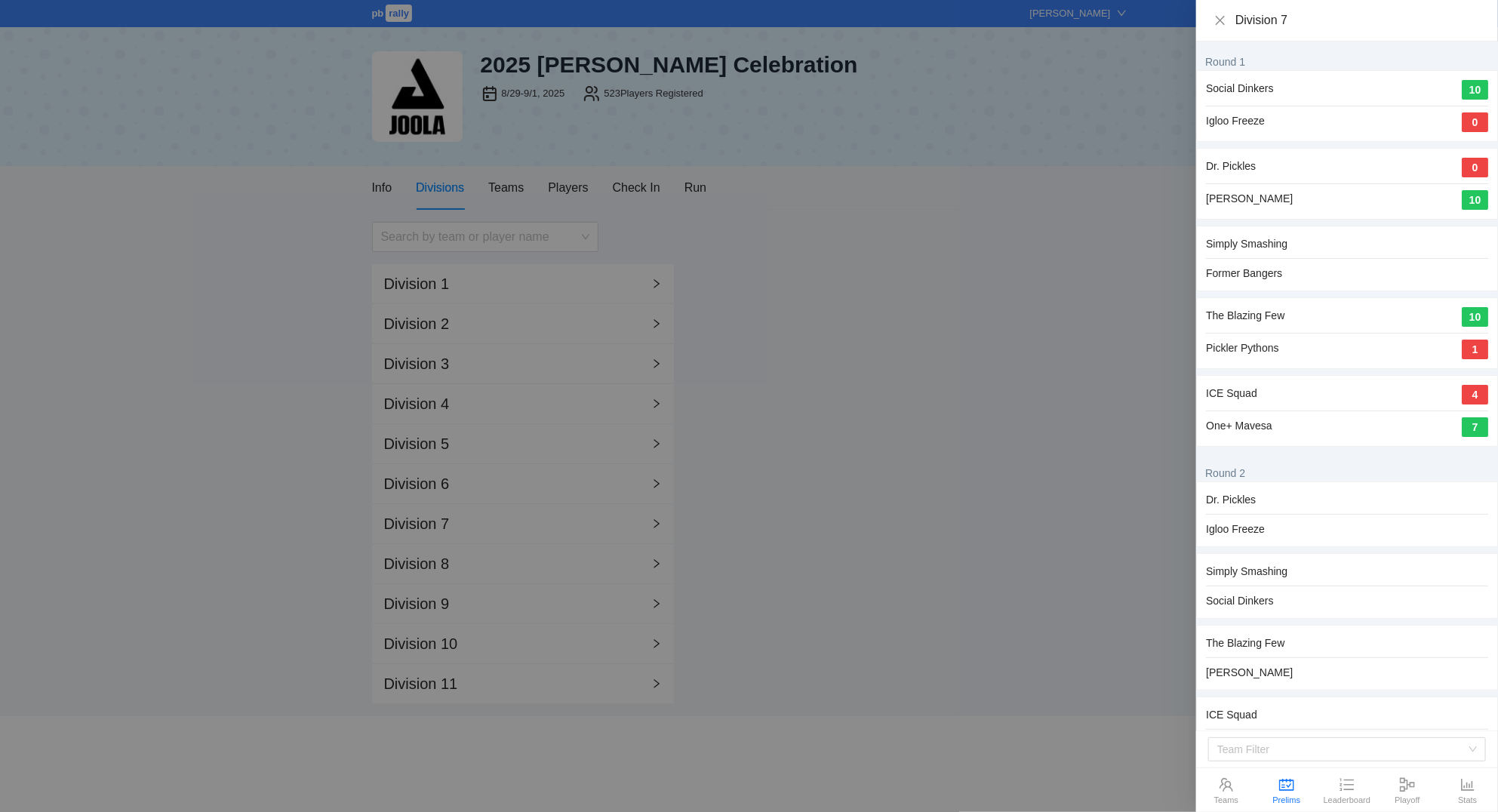
scroll to position [26, 0]
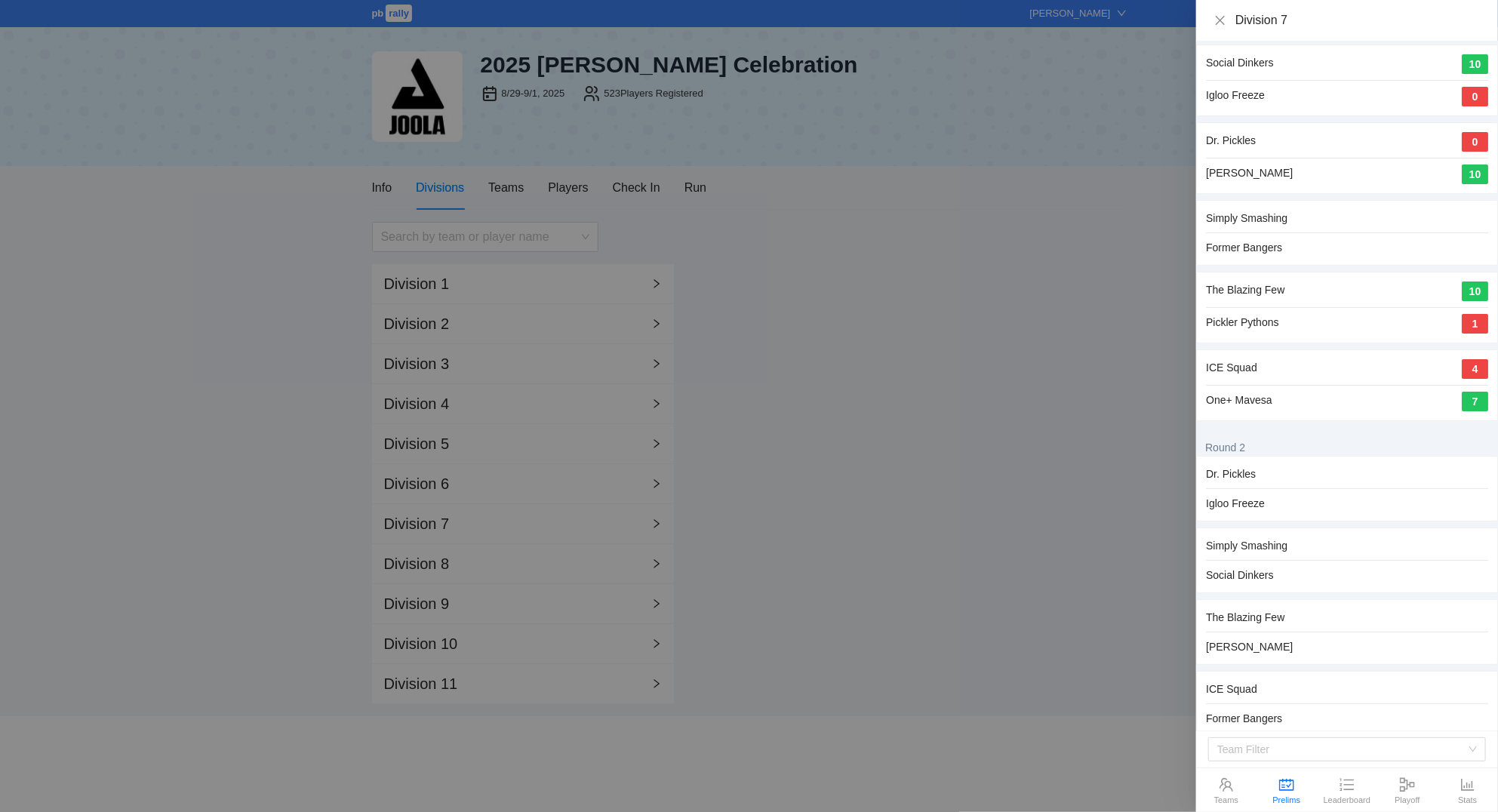
click at [879, 406] on div at bounding box center [749, 406] width 1498 height 812
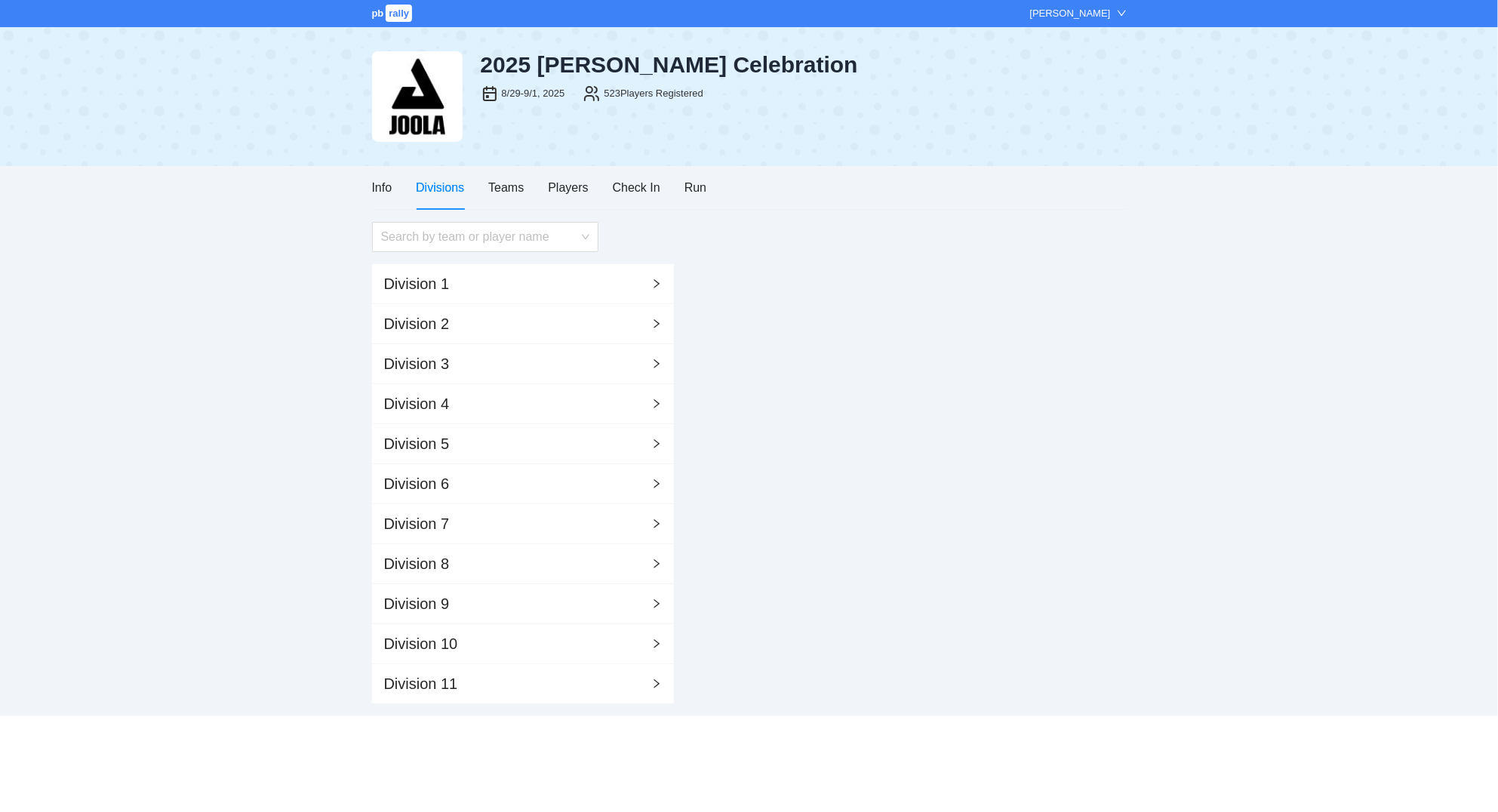
click at [487, 166] on div "2025 [PERSON_NAME] Celebration 8/29-9/1, 2025 523 Players Registered" at bounding box center [749, 96] width 754 height 139
click at [503, 186] on div "Teams" at bounding box center [506, 187] width 36 height 19
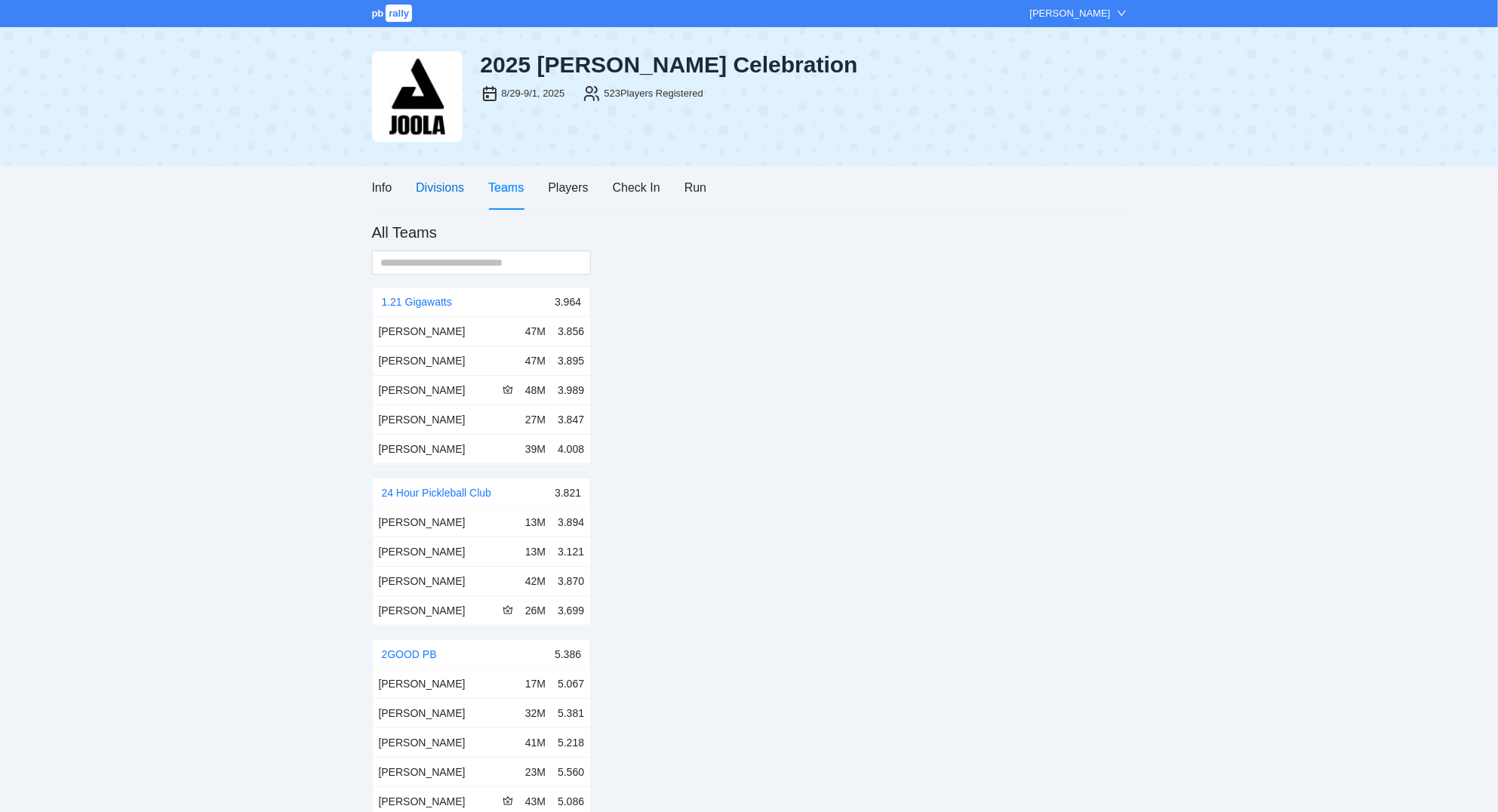
click at [441, 188] on div "Divisions" at bounding box center [440, 187] width 48 height 19
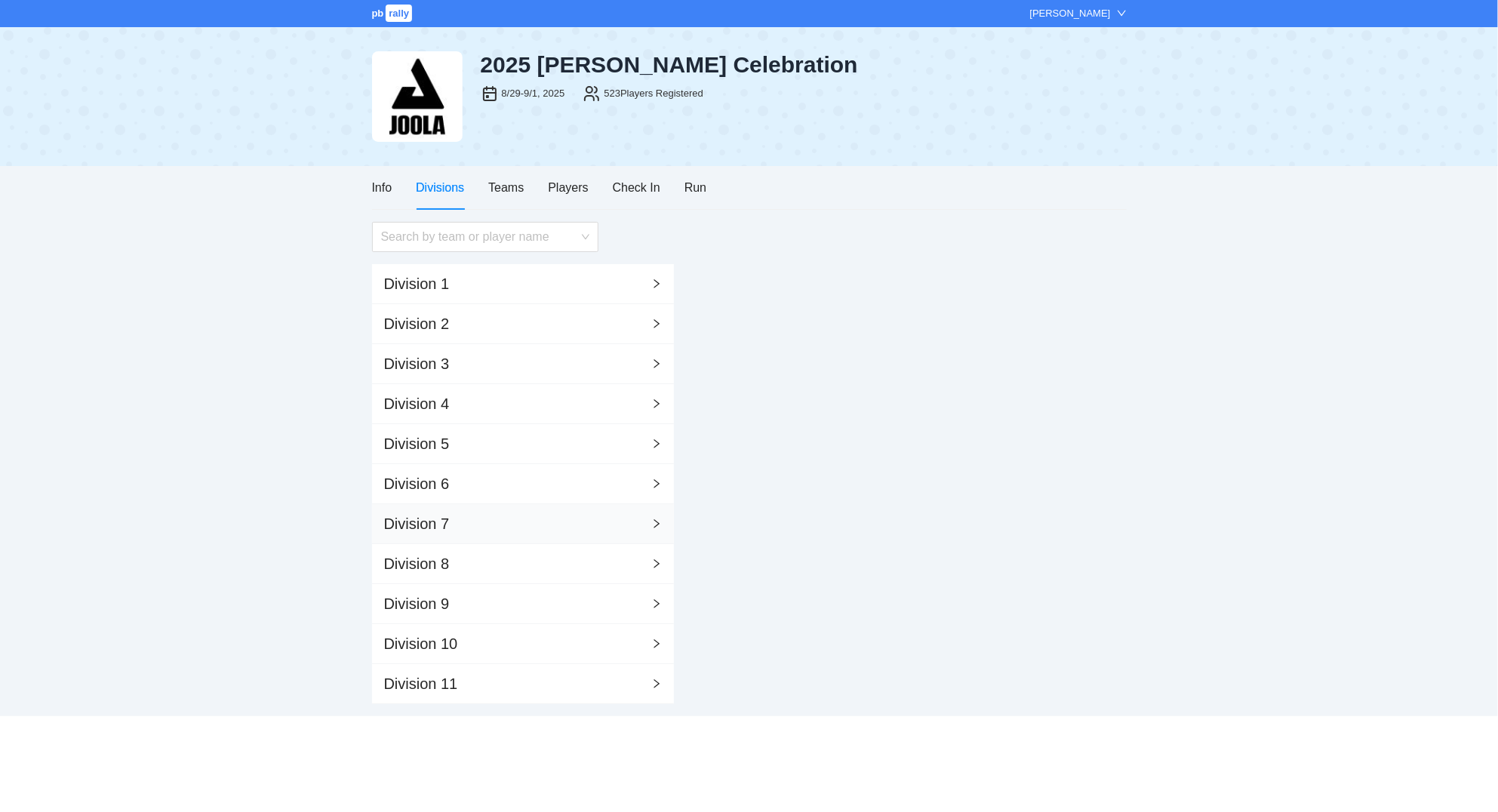
click at [492, 517] on div "Division 7" at bounding box center [523, 524] width 301 height 40
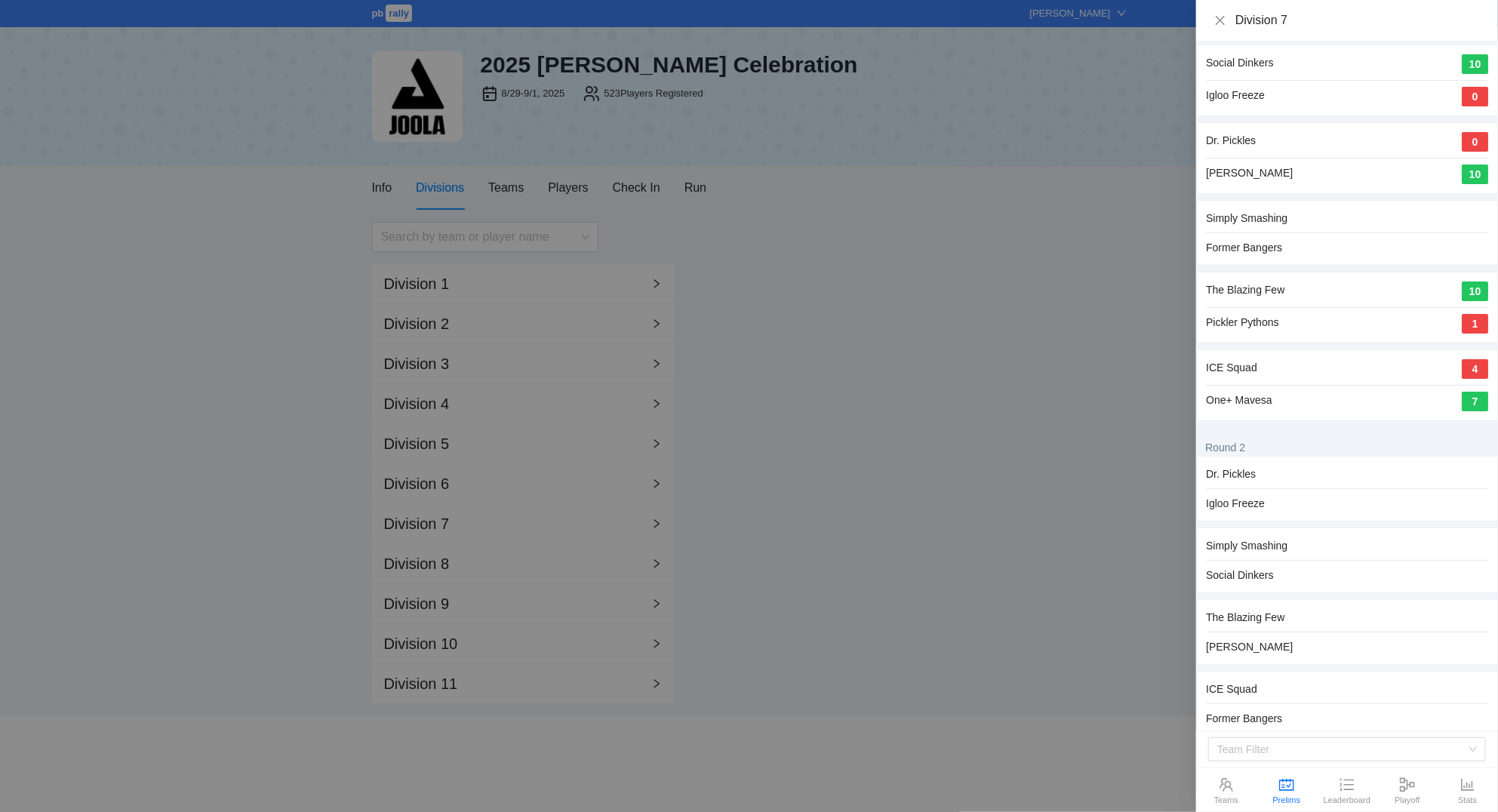
scroll to position [0, 0]
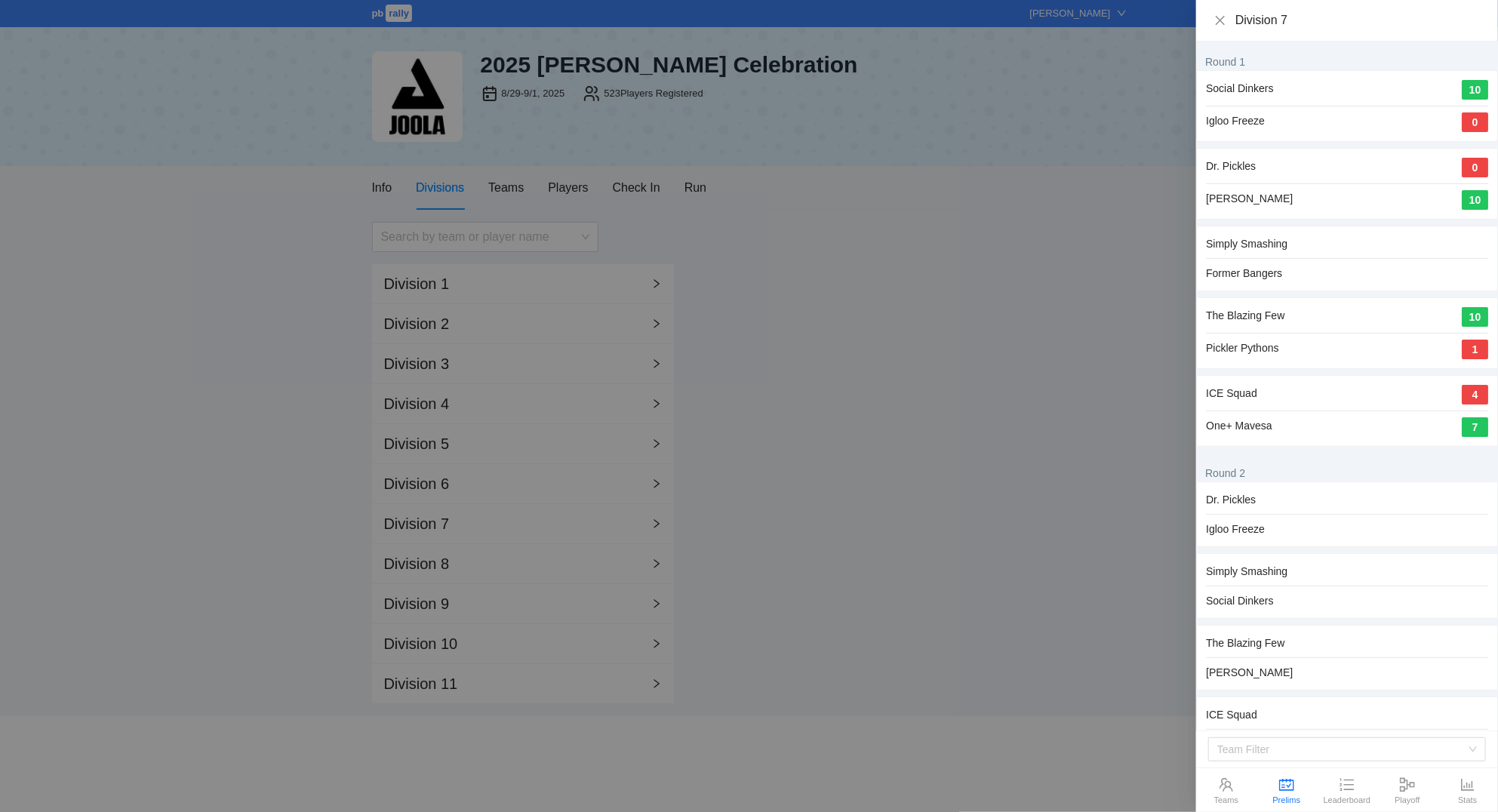
click at [936, 401] on div at bounding box center [749, 406] width 1498 height 812
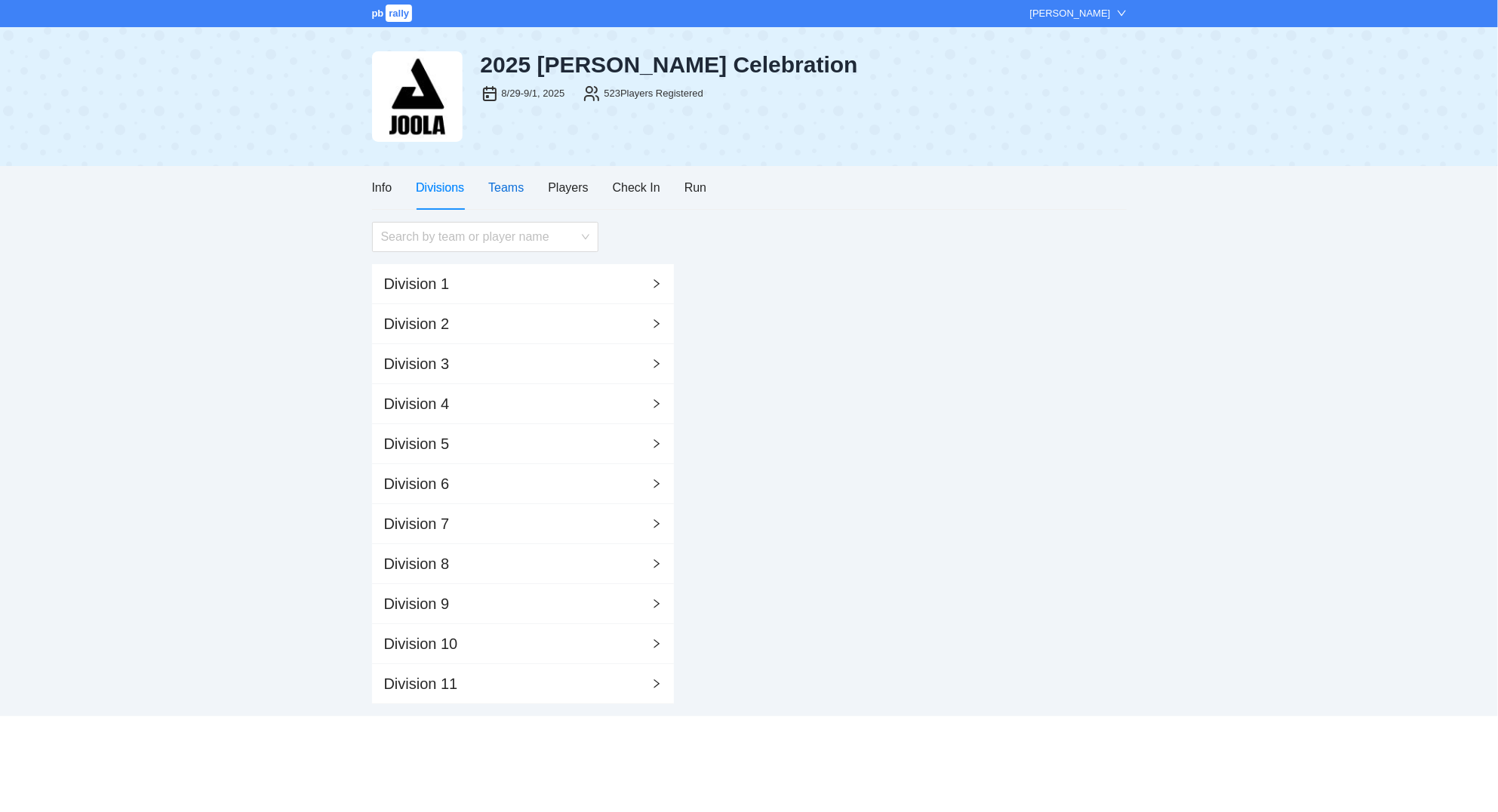
click at [503, 193] on div "Teams" at bounding box center [506, 187] width 36 height 19
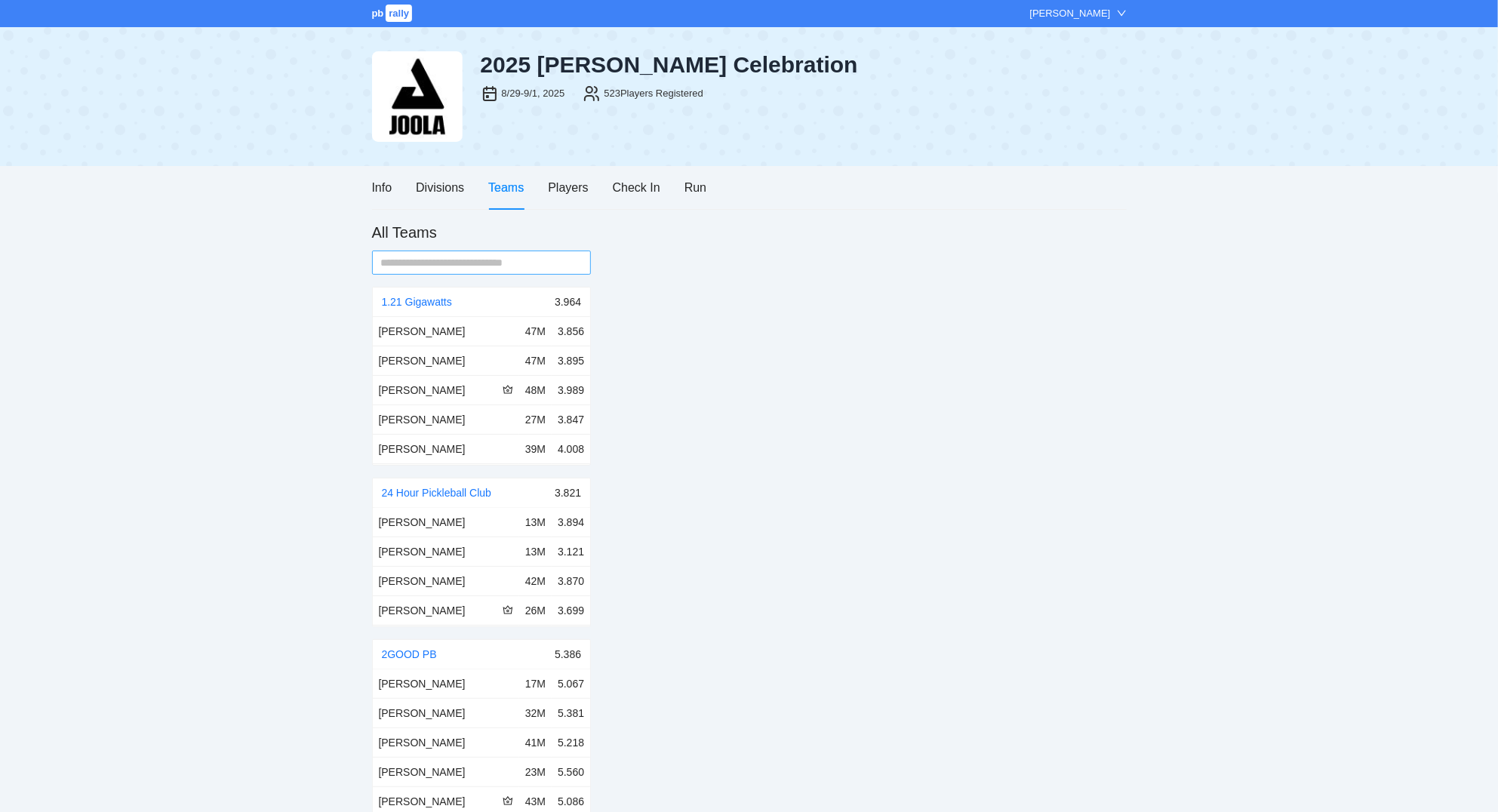
click at [500, 258] on input "text" at bounding box center [476, 262] width 190 height 17
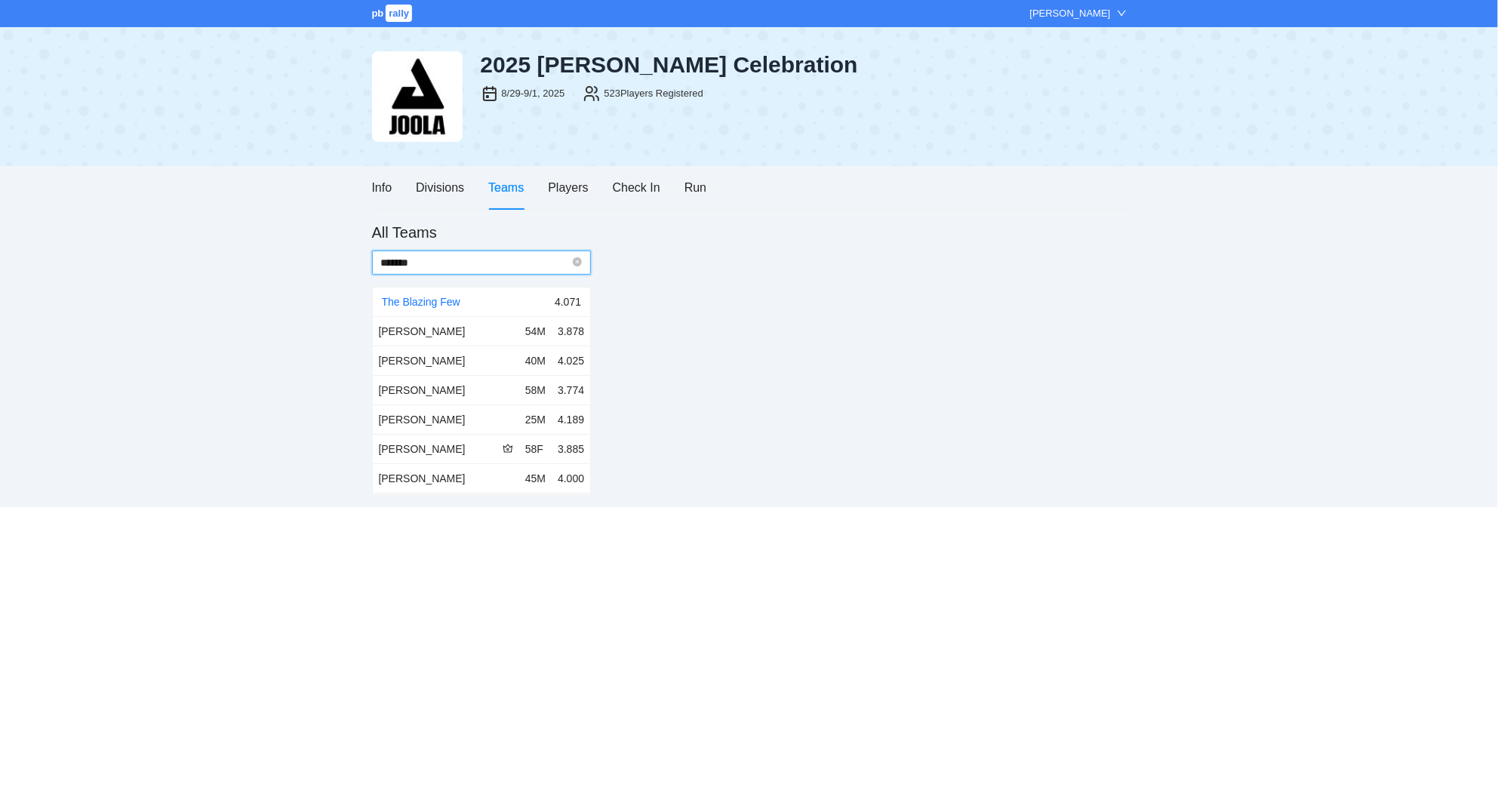
type input "*******"
click at [436, 295] on div "The Blazing Few" at bounding box center [469, 301] width 174 height 29
click at [440, 178] on div "Divisions" at bounding box center [440, 187] width 48 height 43
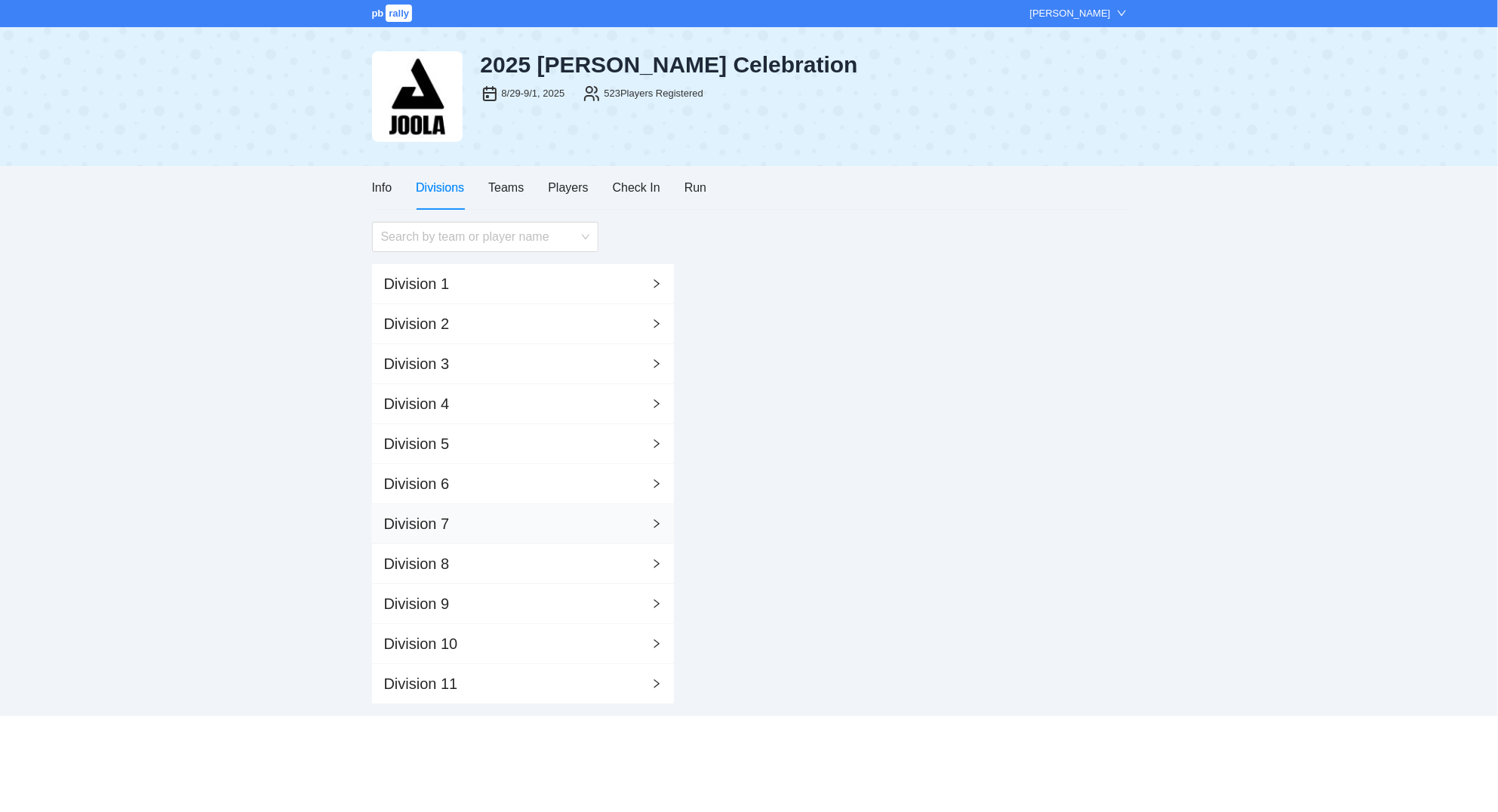
click at [475, 520] on div "Division 7" at bounding box center [523, 524] width 301 height 40
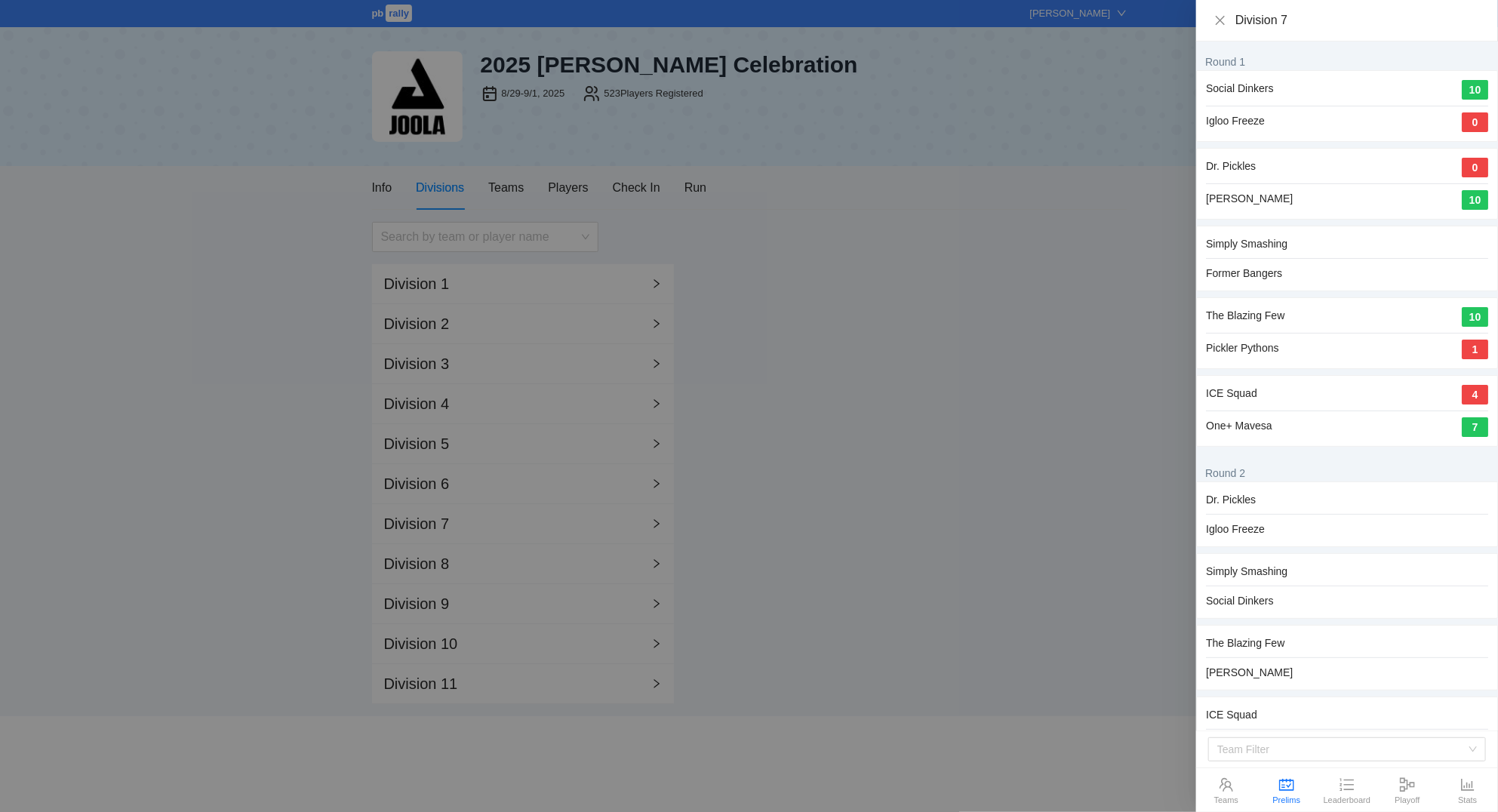
click at [610, 211] on div at bounding box center [749, 406] width 1498 height 812
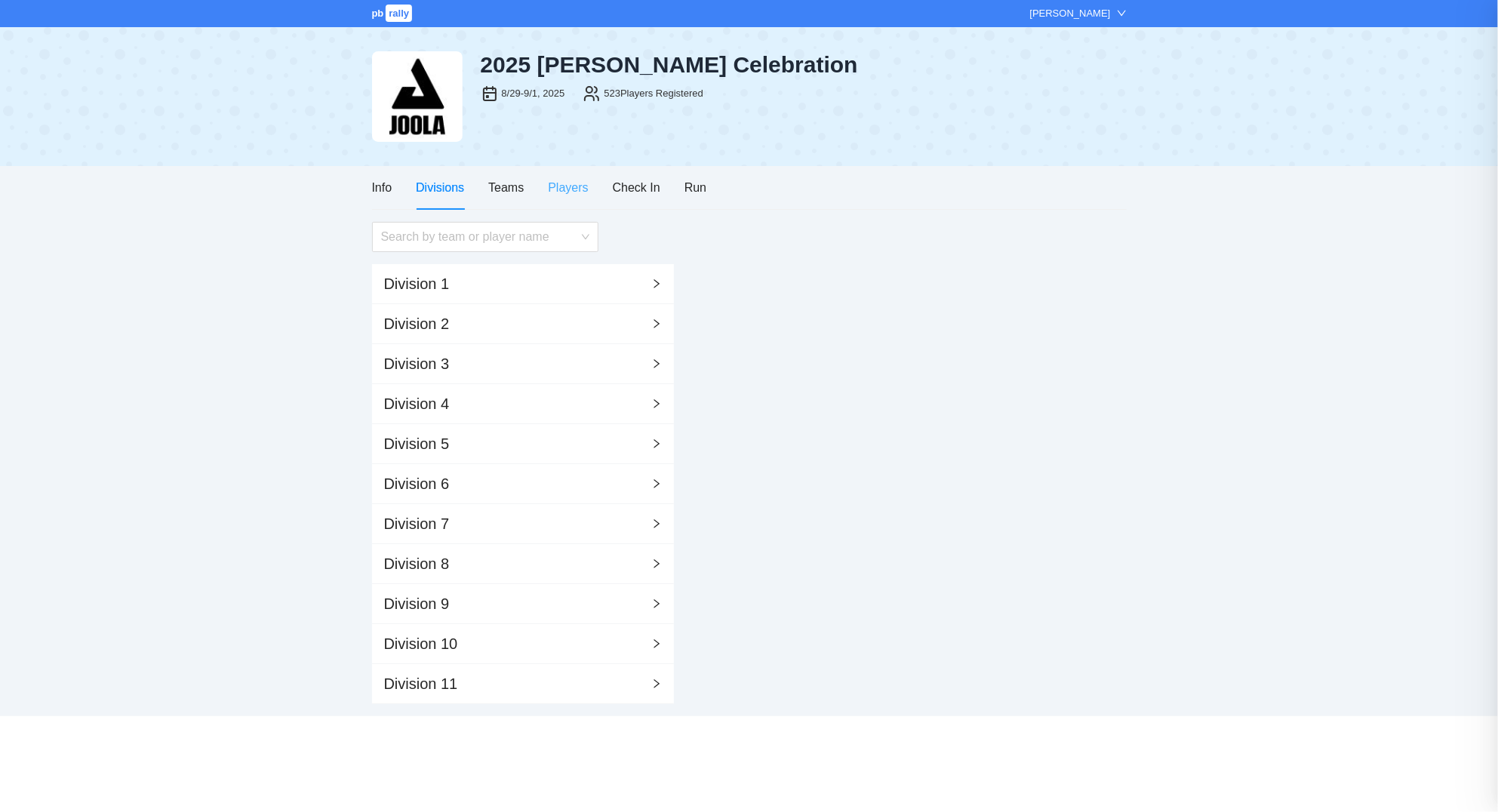
drag, startPoint x: 563, startPoint y: 176, endPoint x: 569, endPoint y: 190, distance: 15.2
click at [569, 190] on div "Players" at bounding box center [568, 187] width 40 height 19
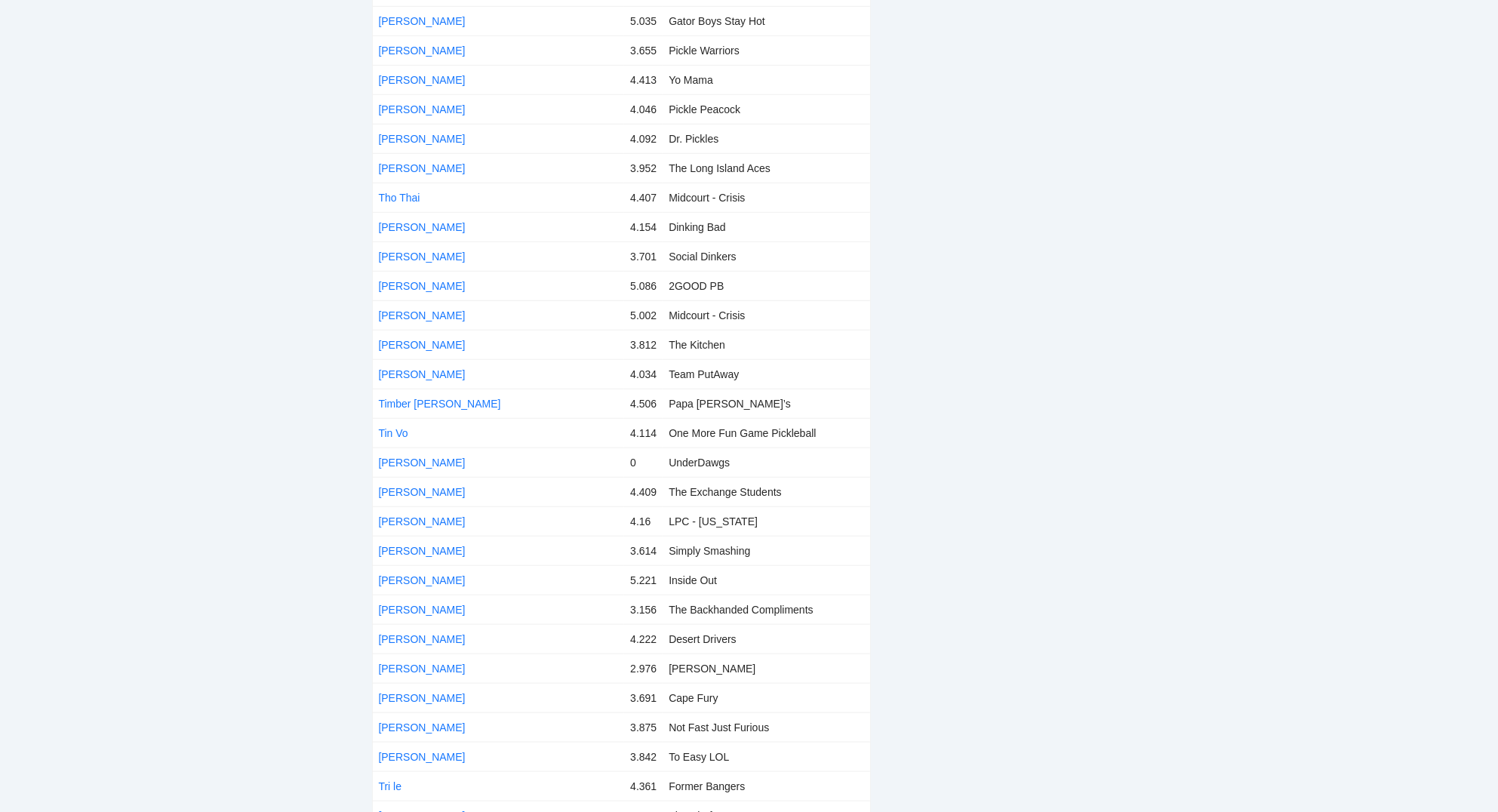
scroll to position [14393, 0]
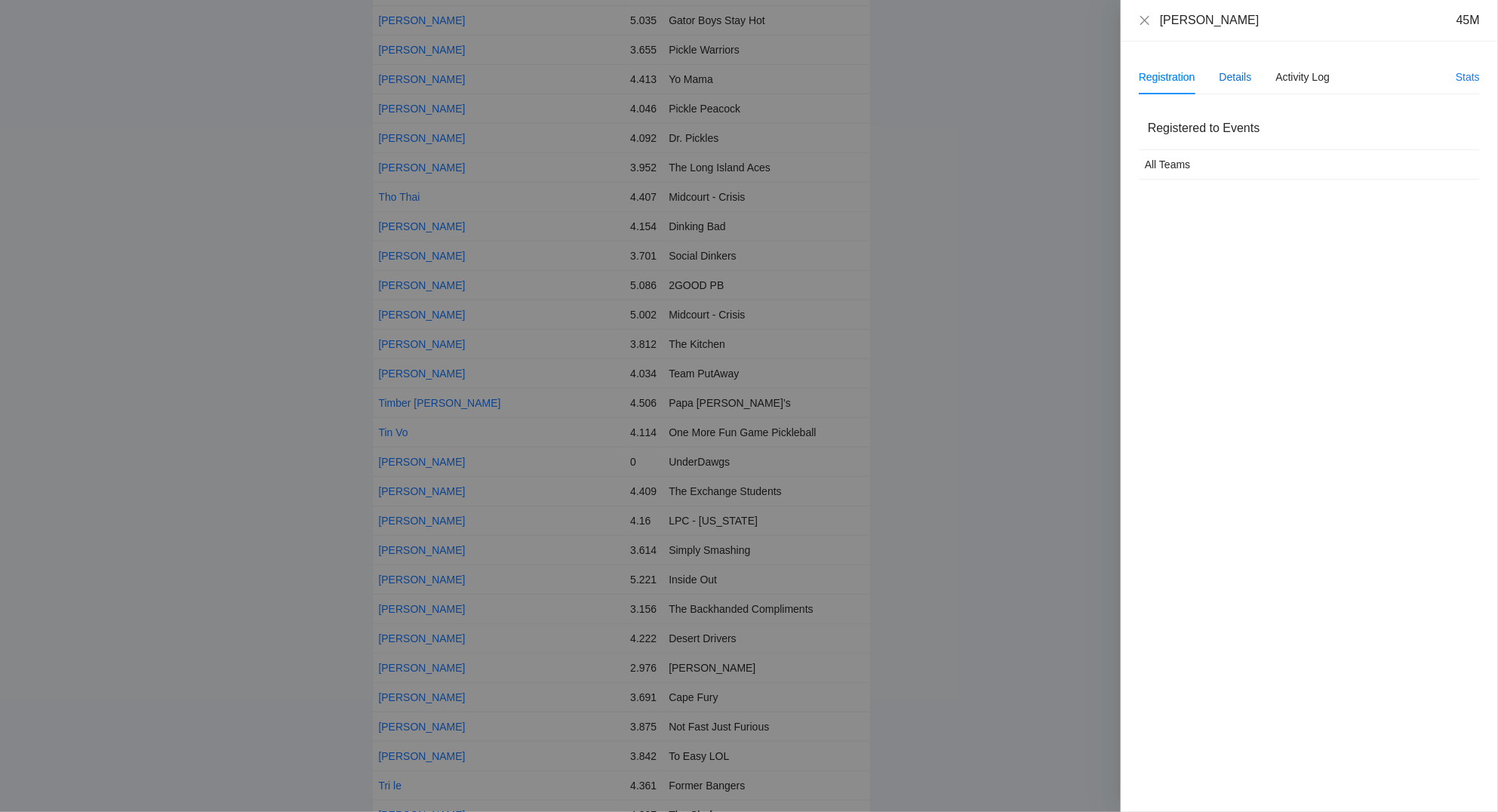
click at [1238, 72] on div "Details" at bounding box center [1236, 77] width 33 height 17
click at [1162, 113] on span "Edit" at bounding box center [1160, 118] width 18 height 17
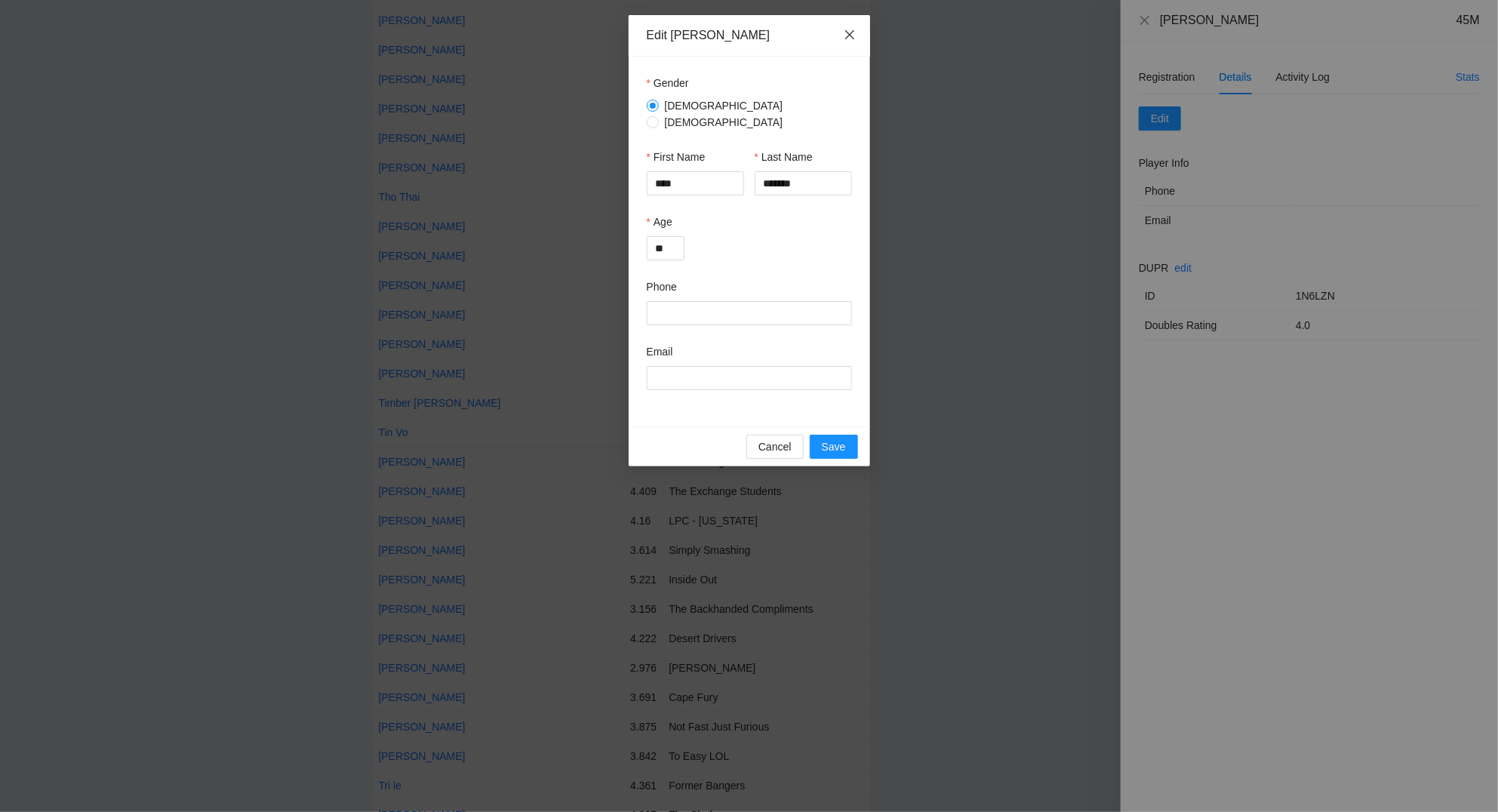
click at [848, 36] on icon "close" at bounding box center [848, 34] width 9 height 9
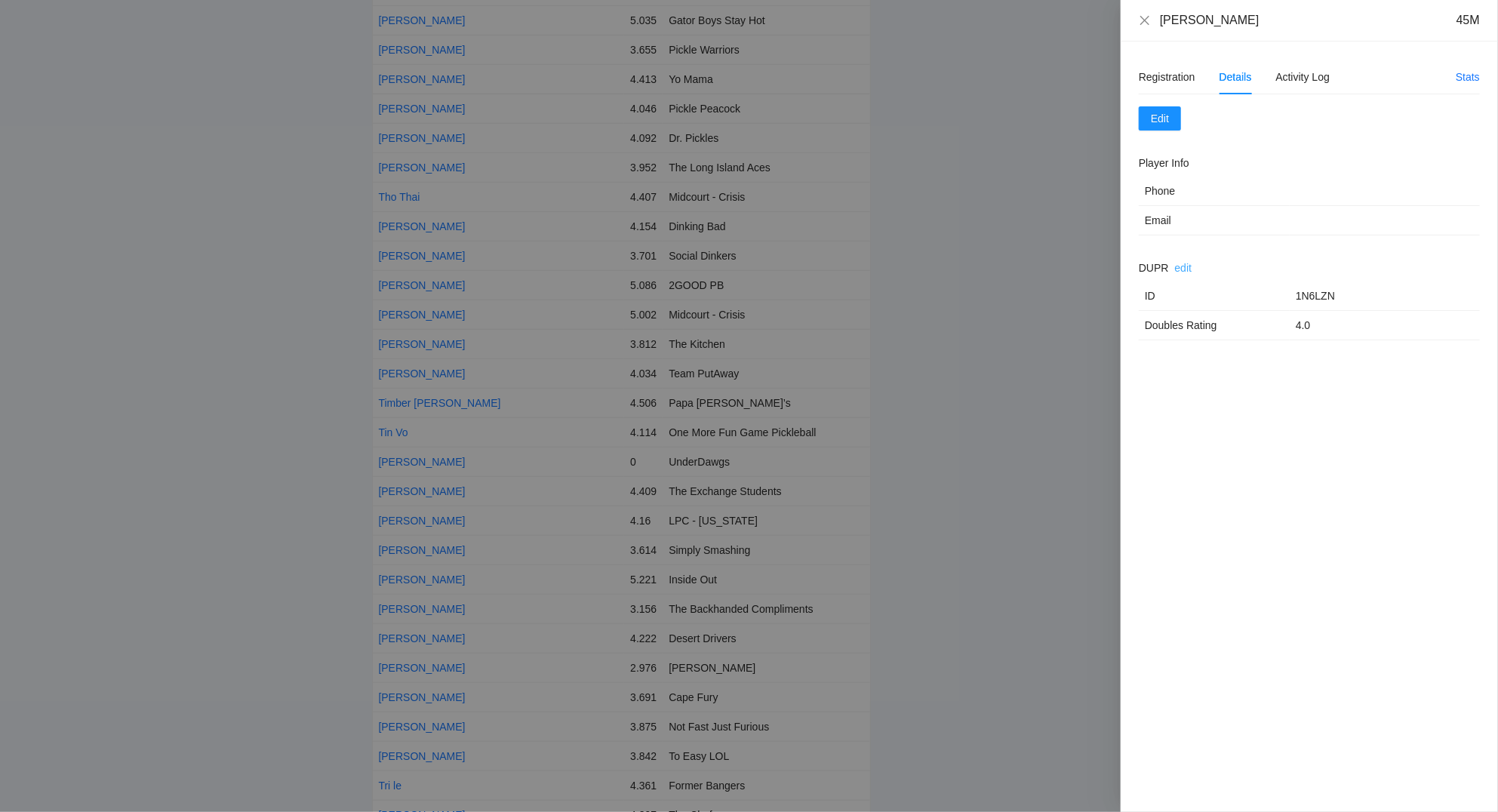
click at [1189, 267] on link "edit" at bounding box center [1183, 267] width 17 height 12
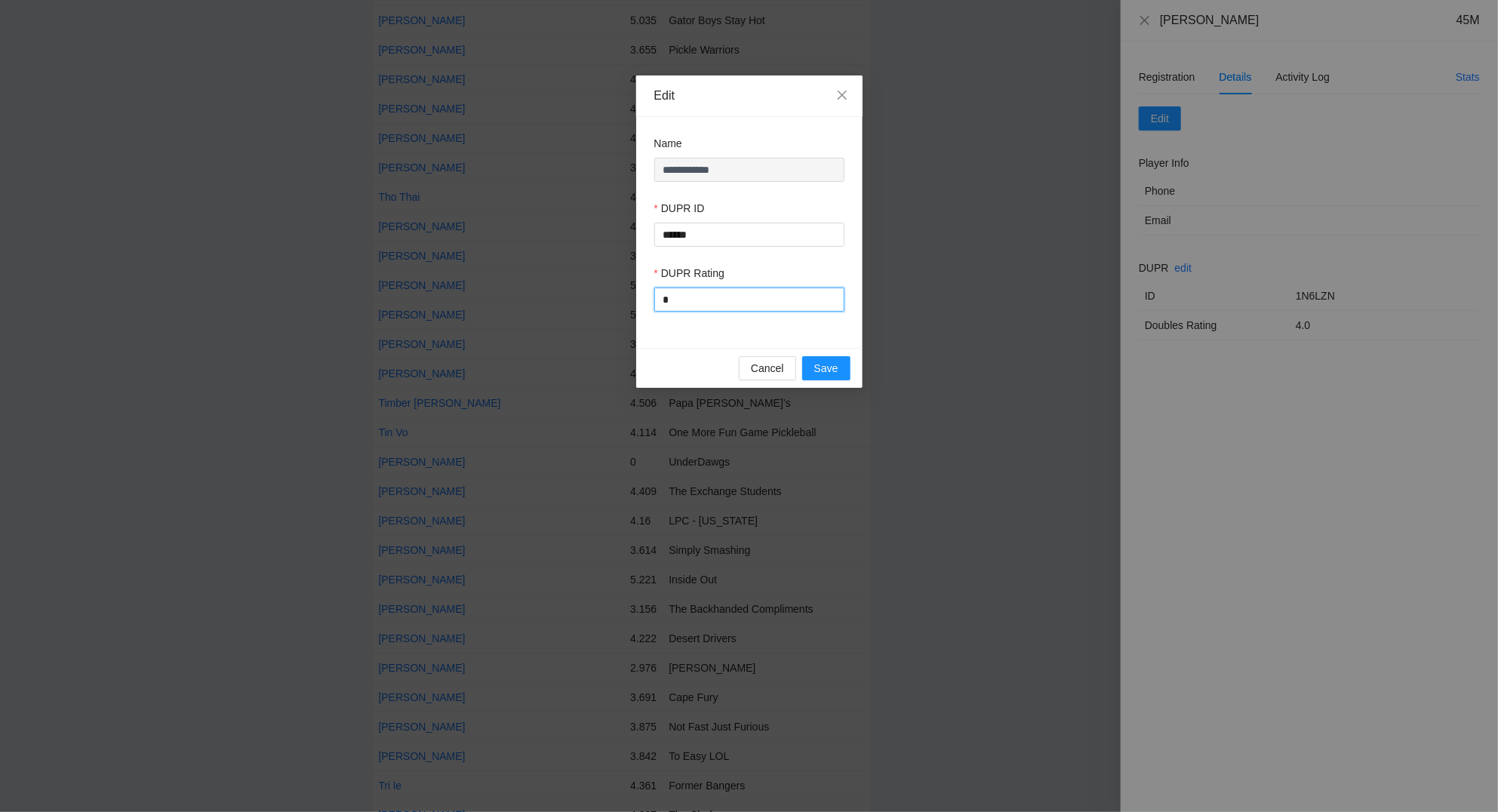
click at [749, 290] on input "*" at bounding box center [749, 299] width 191 height 24
type input "***"
click at [837, 363] on span "Save" at bounding box center [826, 368] width 24 height 17
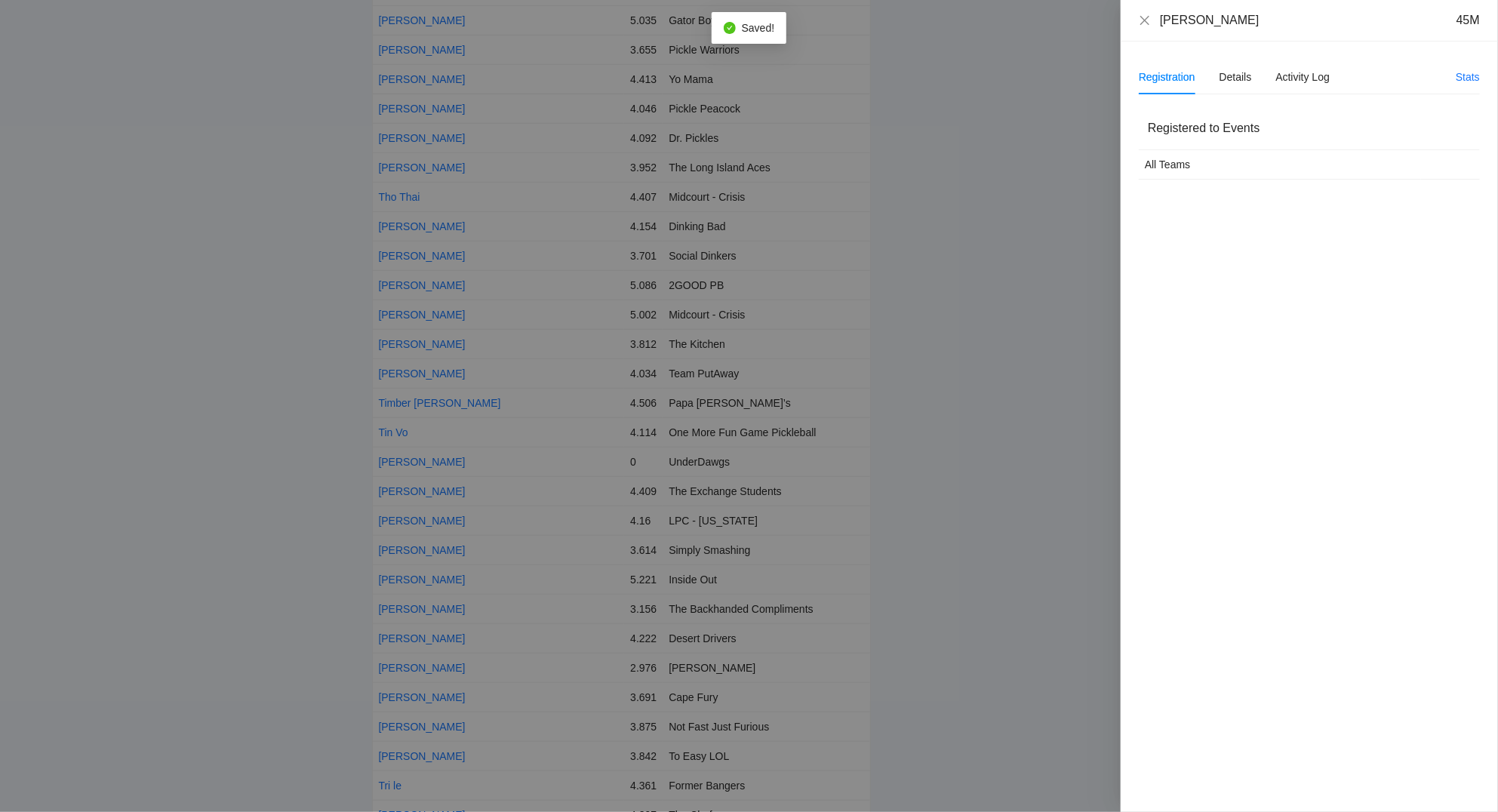
click at [1137, 17] on div "[PERSON_NAME] 45M" at bounding box center [1309, 21] width 377 height 42
click at [1148, 22] on icon "close" at bounding box center [1145, 20] width 12 height 12
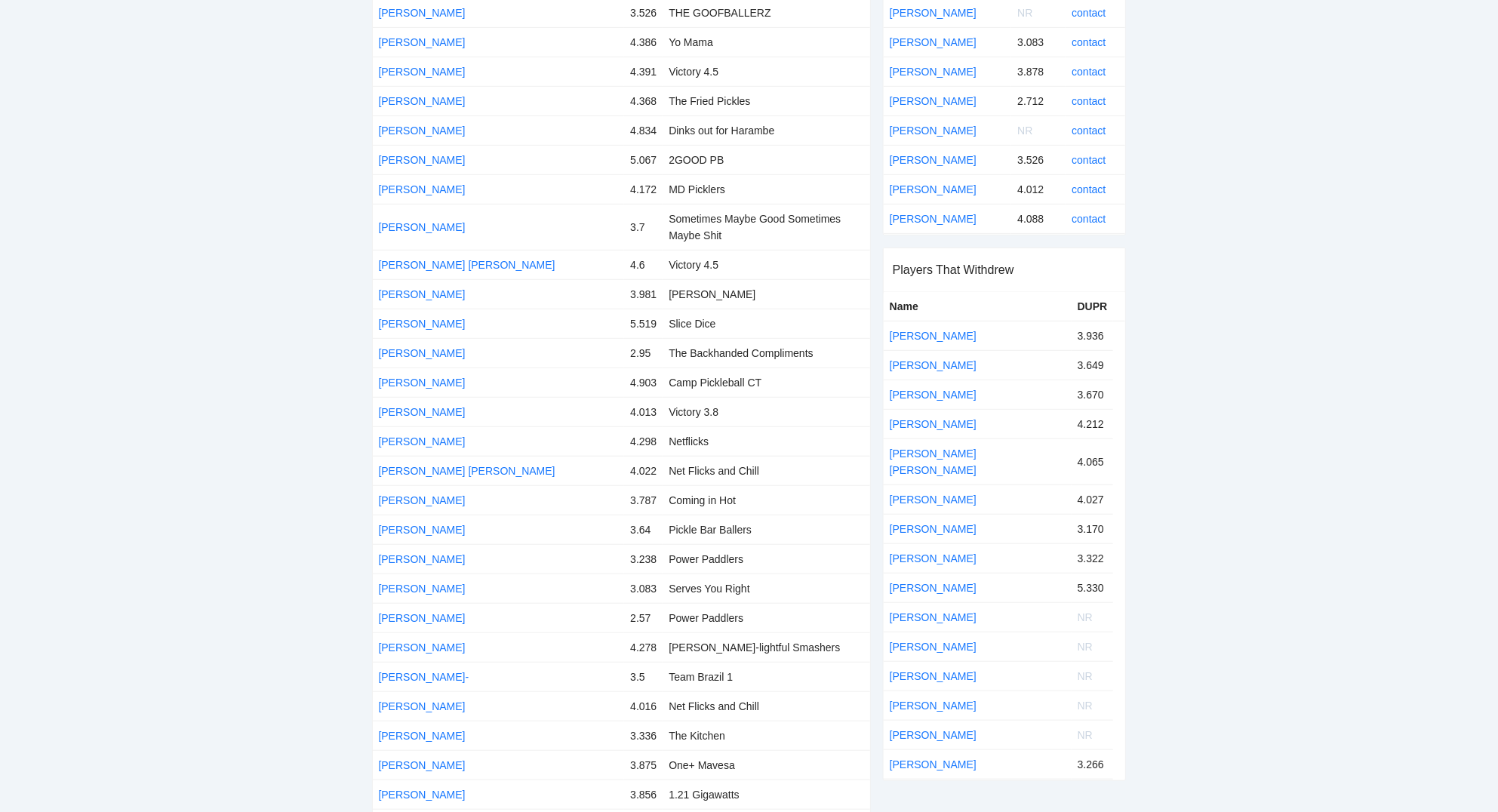
scroll to position [0, 0]
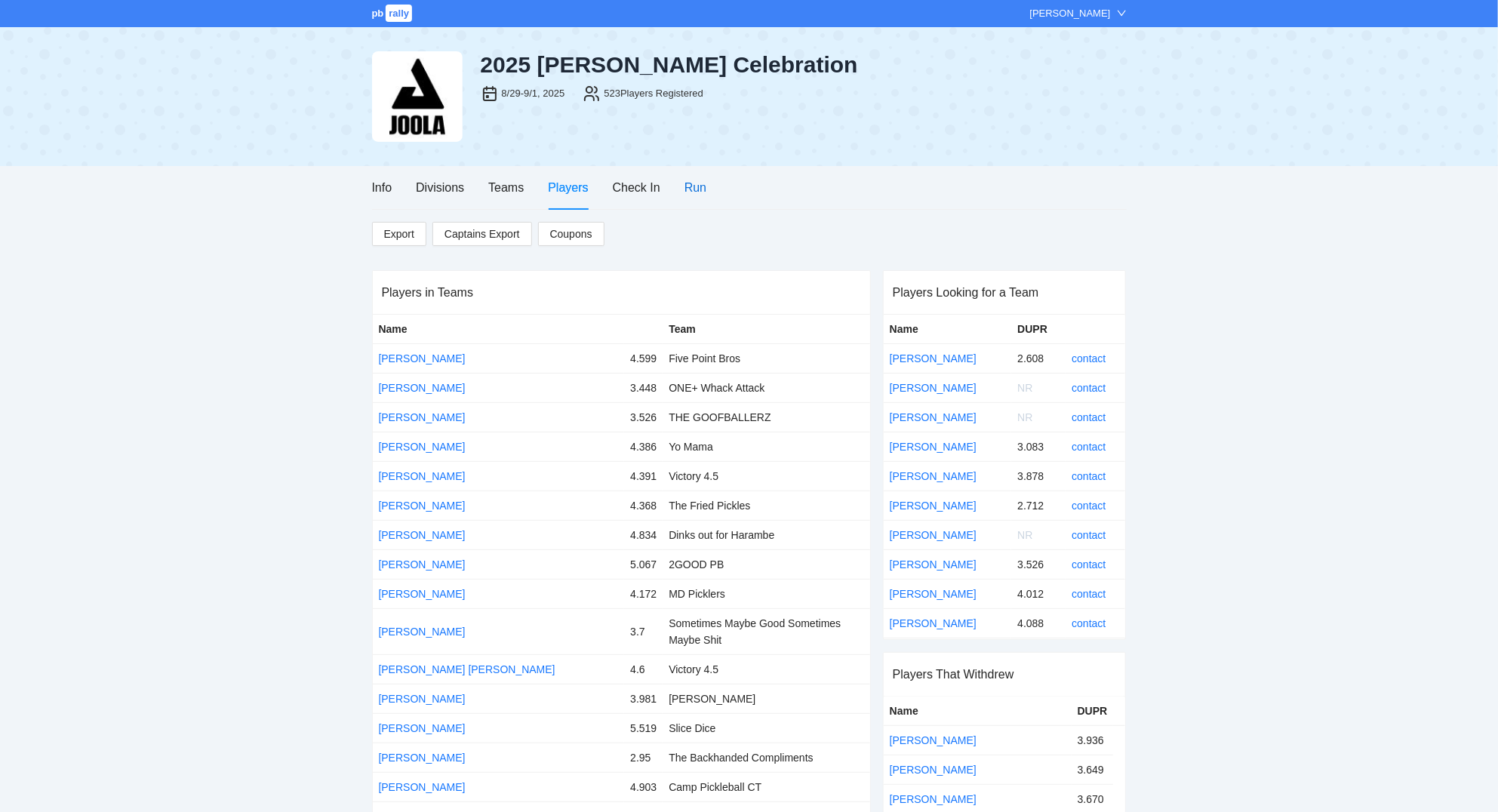
click at [687, 187] on div "Run" at bounding box center [696, 187] width 22 height 19
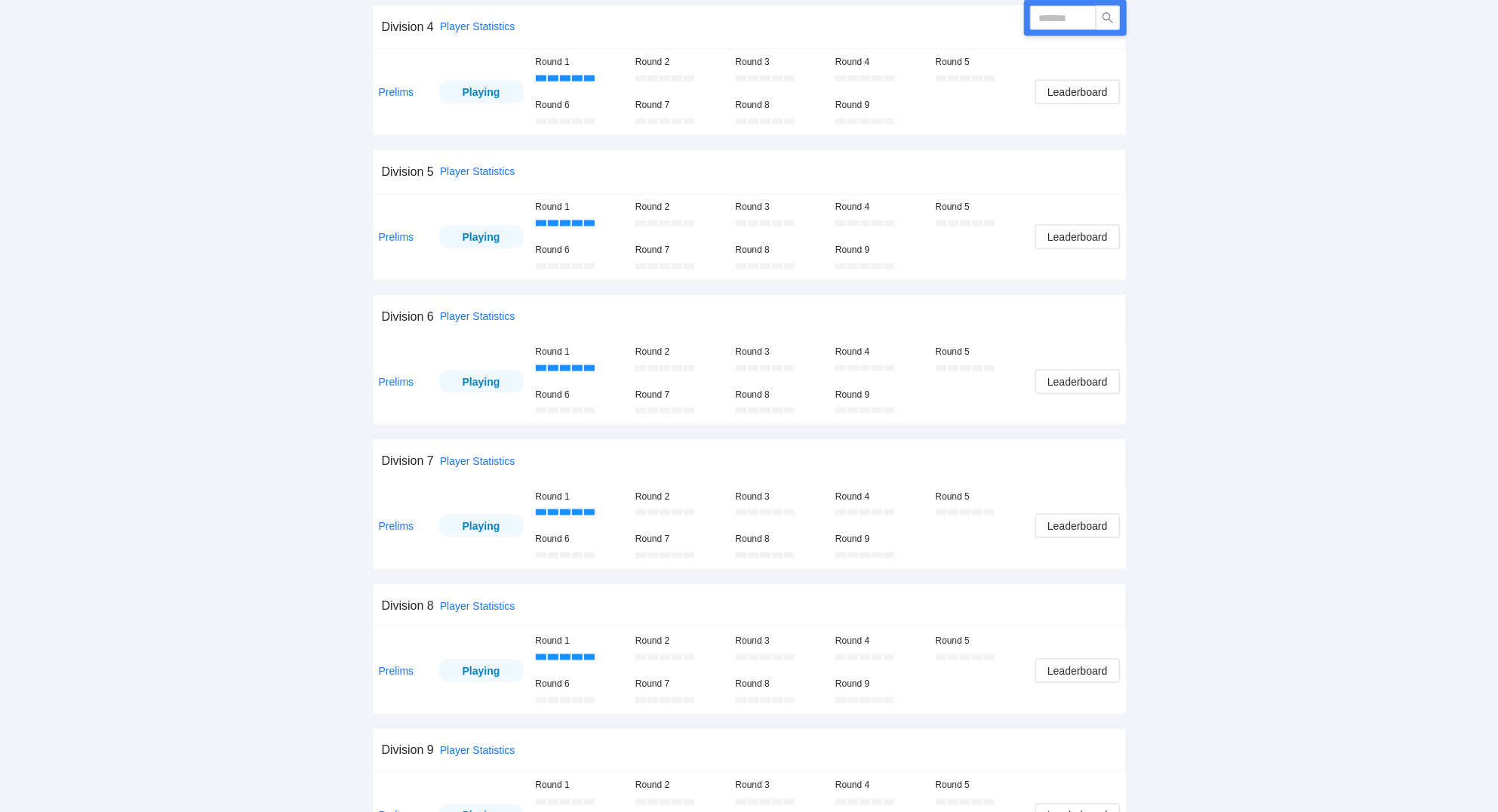
scroll to position [1050, 0]
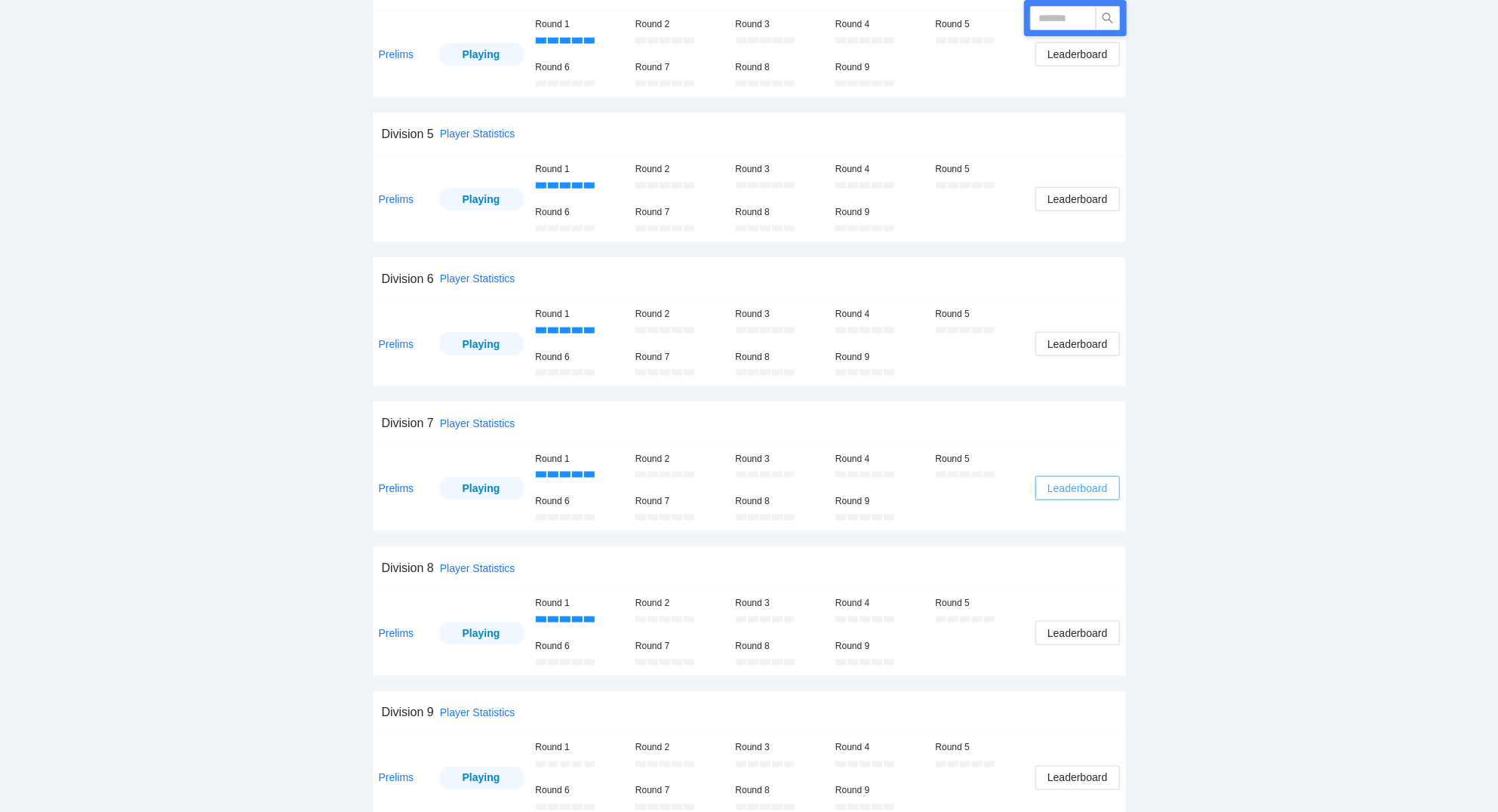
click at [1067, 494] on span "Leaderboard" at bounding box center [1078, 488] width 60 height 17
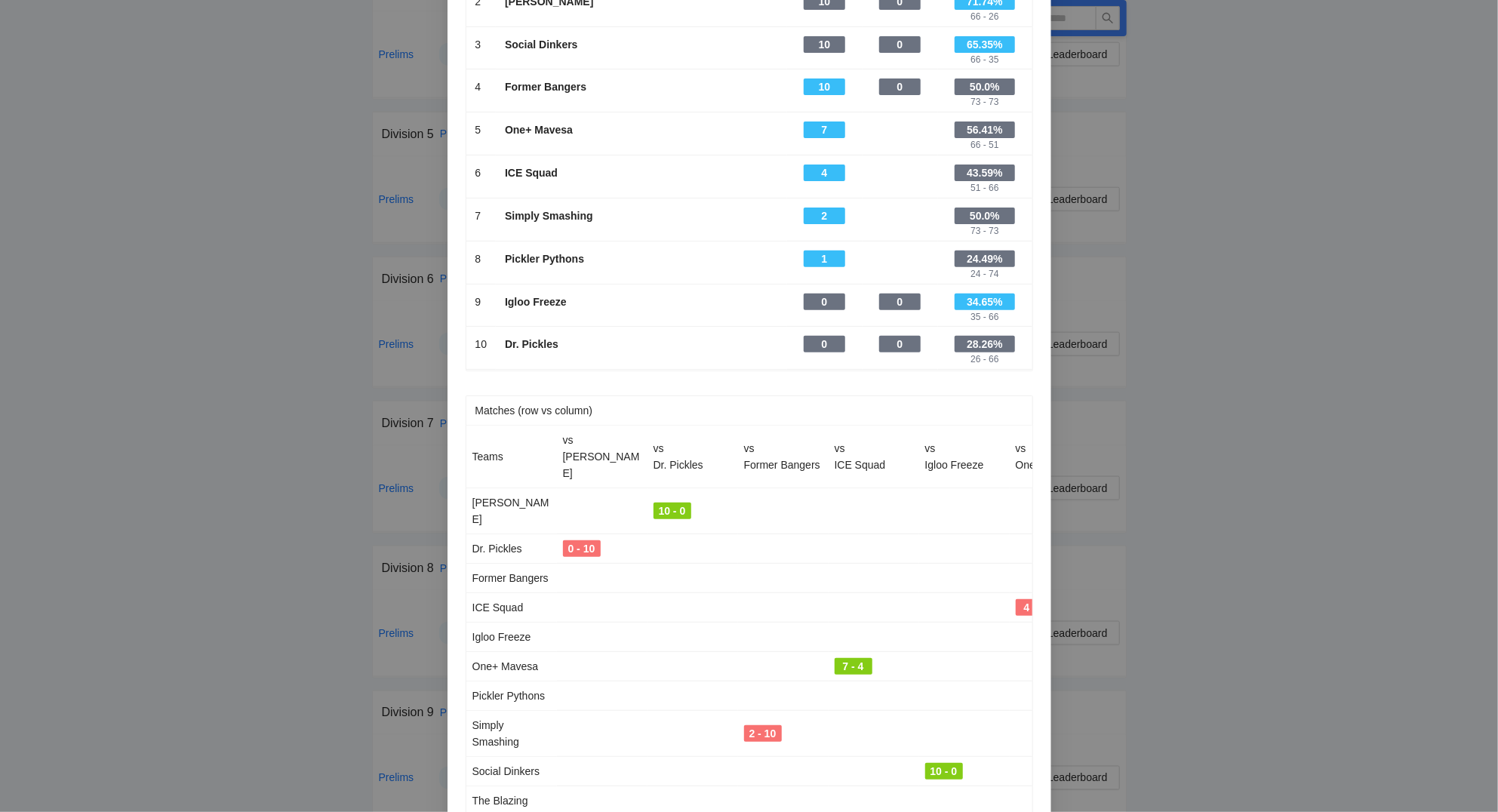
scroll to position [262, 0]
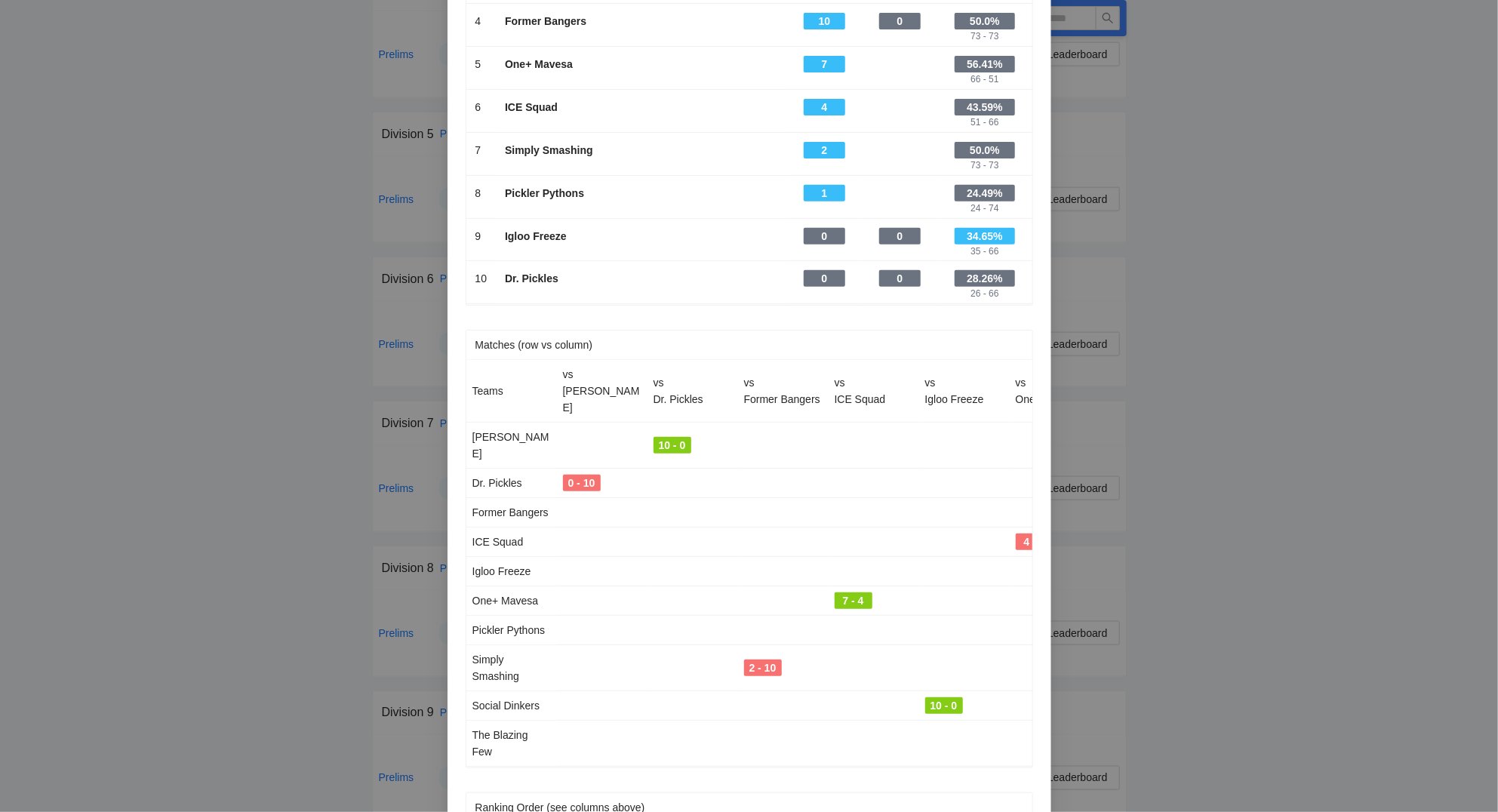
click at [748, 659] on div "2 - 10" at bounding box center [763, 667] width 38 height 17
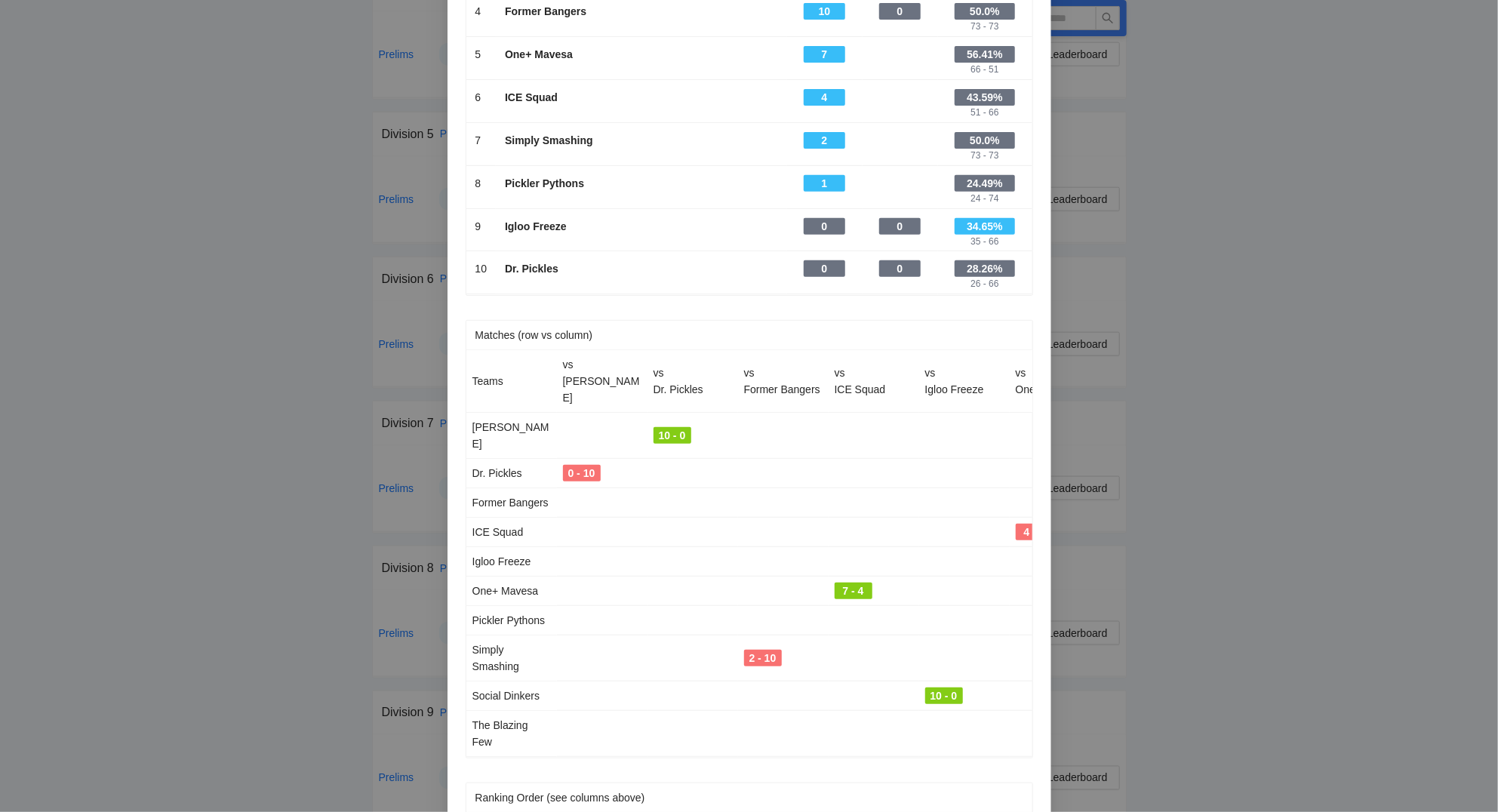
scroll to position [0, 0]
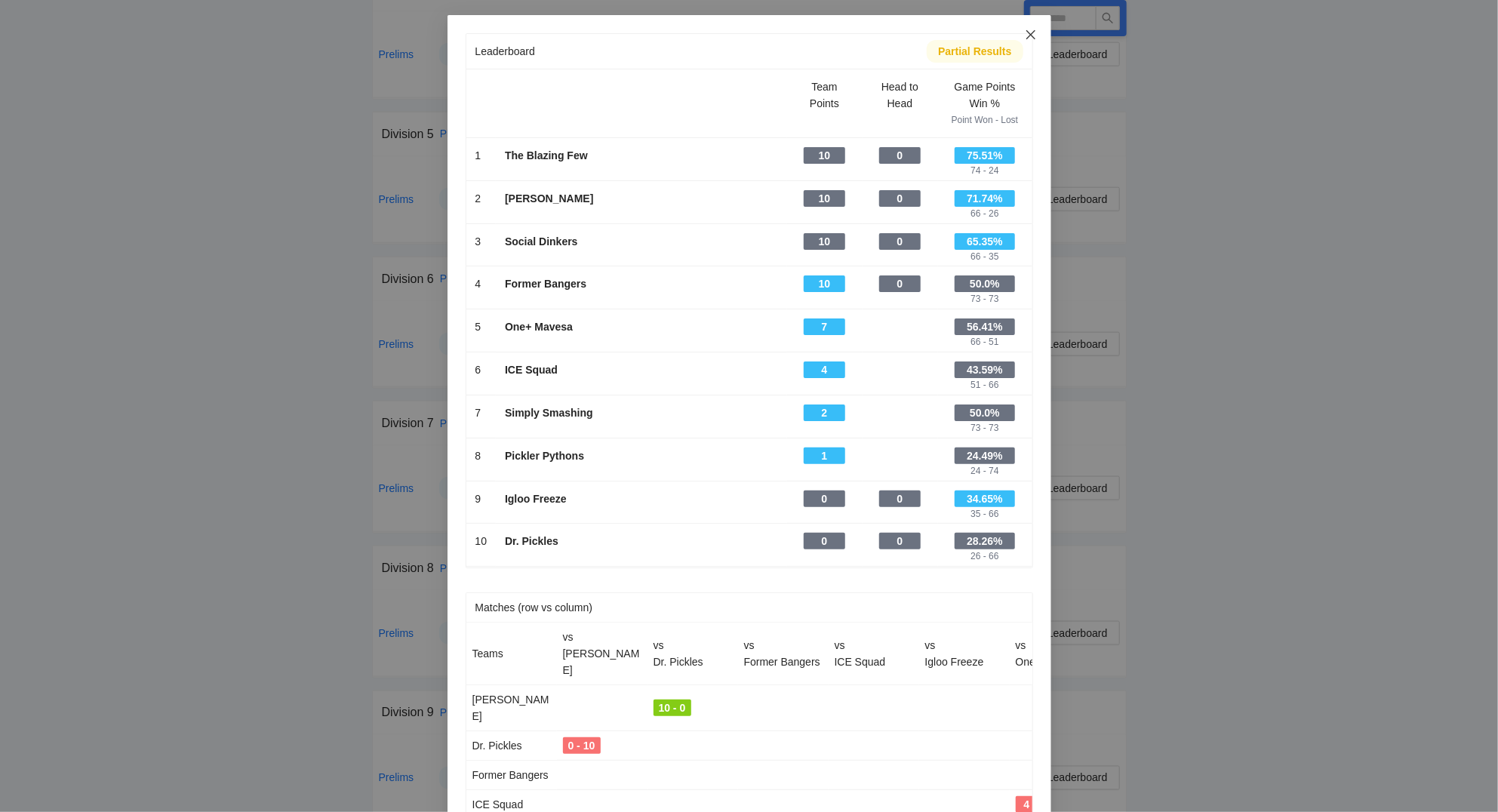
click at [1031, 34] on icon "close" at bounding box center [1031, 35] width 12 height 12
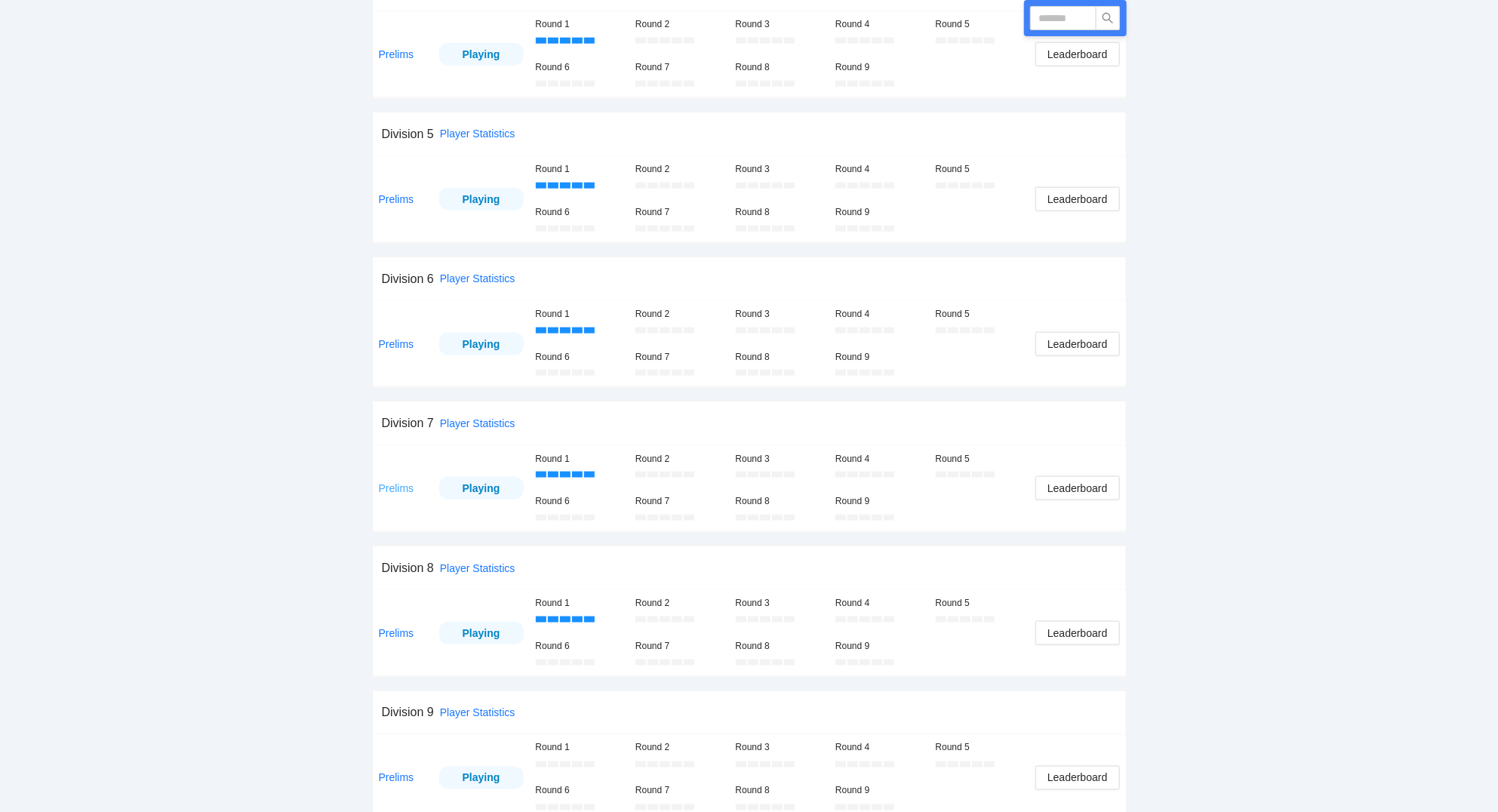
click at [400, 492] on link "Prelims" at bounding box center [397, 488] width 36 height 12
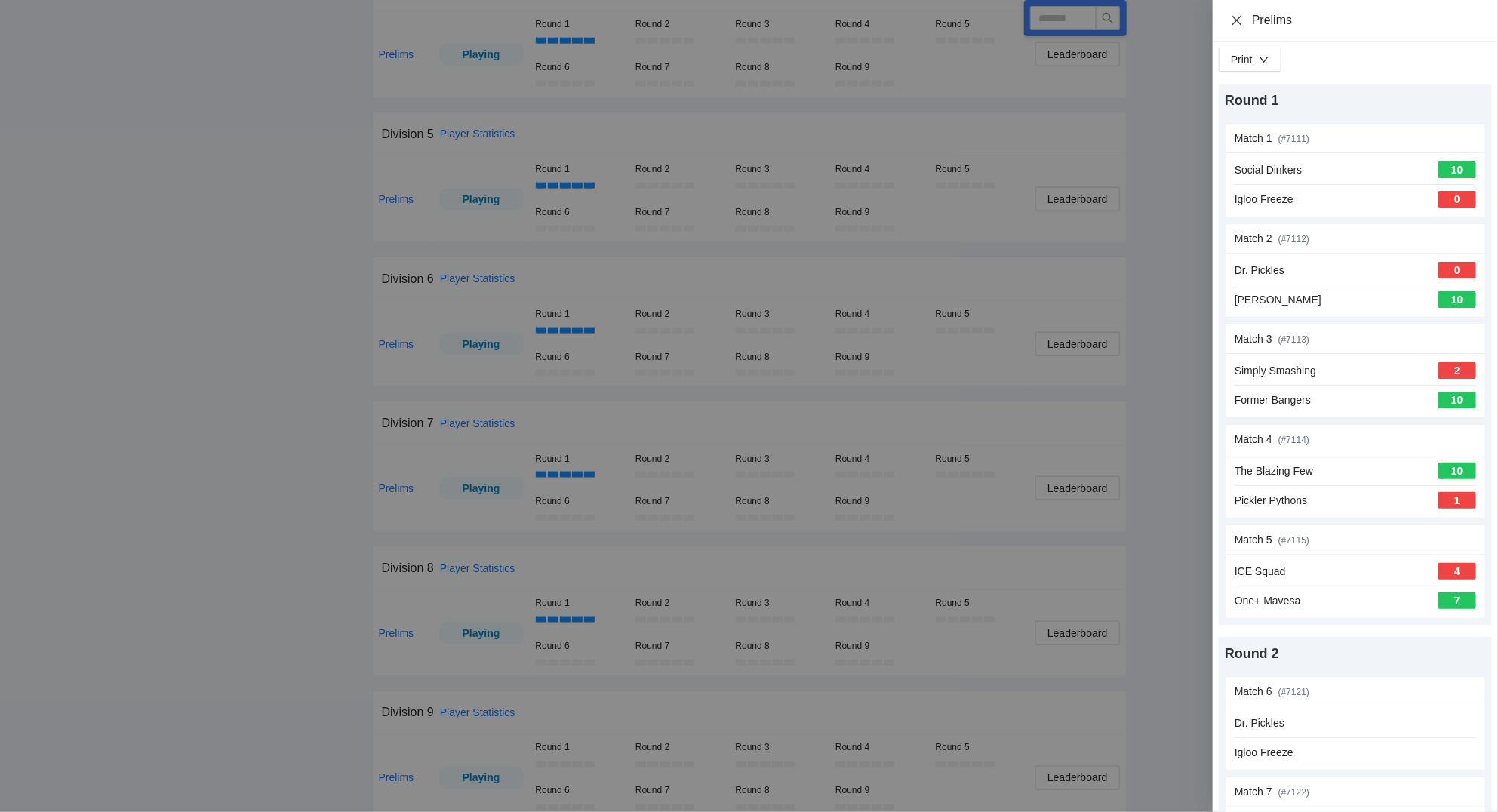
click at [1235, 17] on icon "close" at bounding box center [1237, 19] width 9 height 9
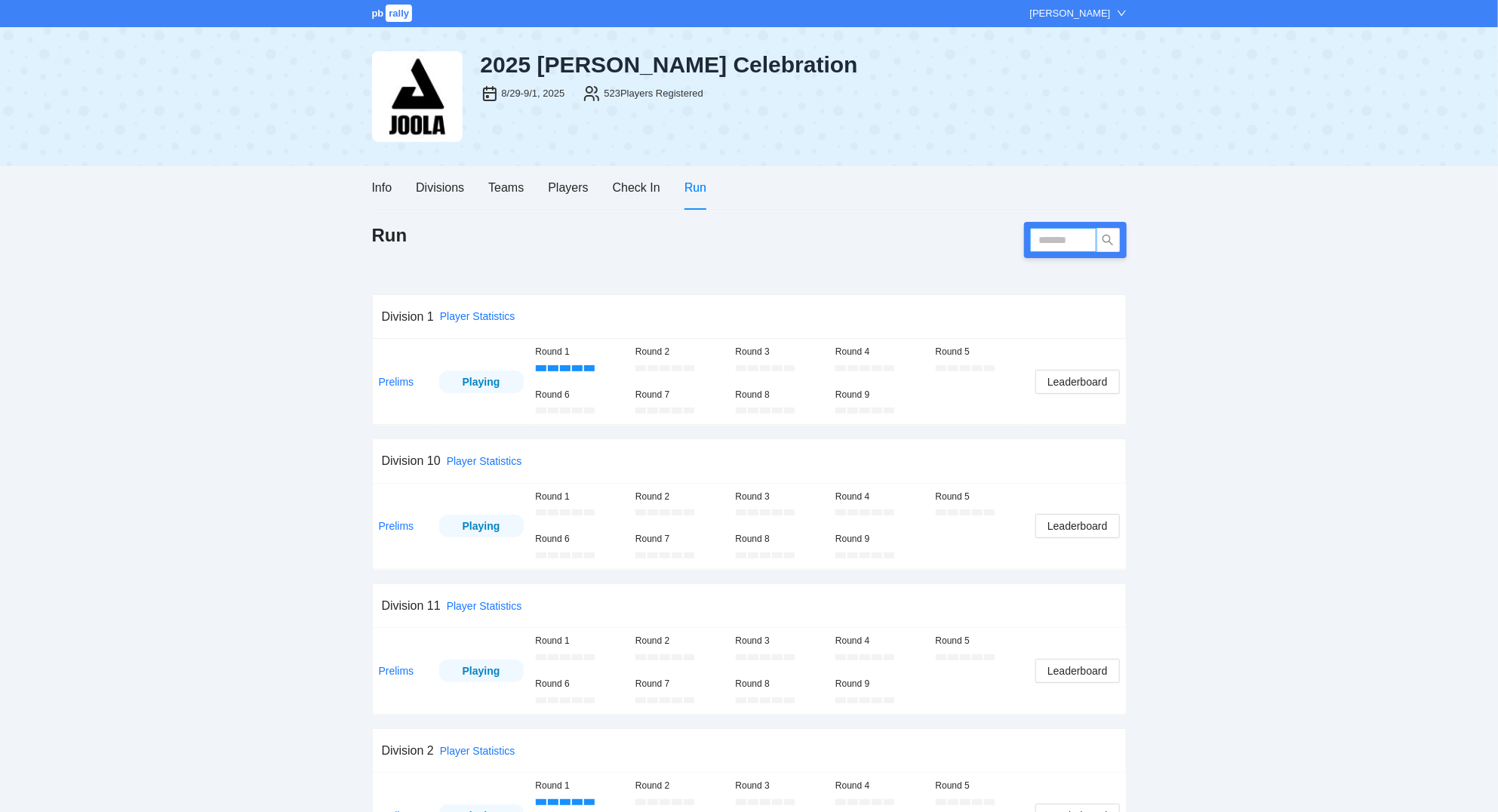
click at [1063, 244] on input "text" at bounding box center [1063, 239] width 67 height 24
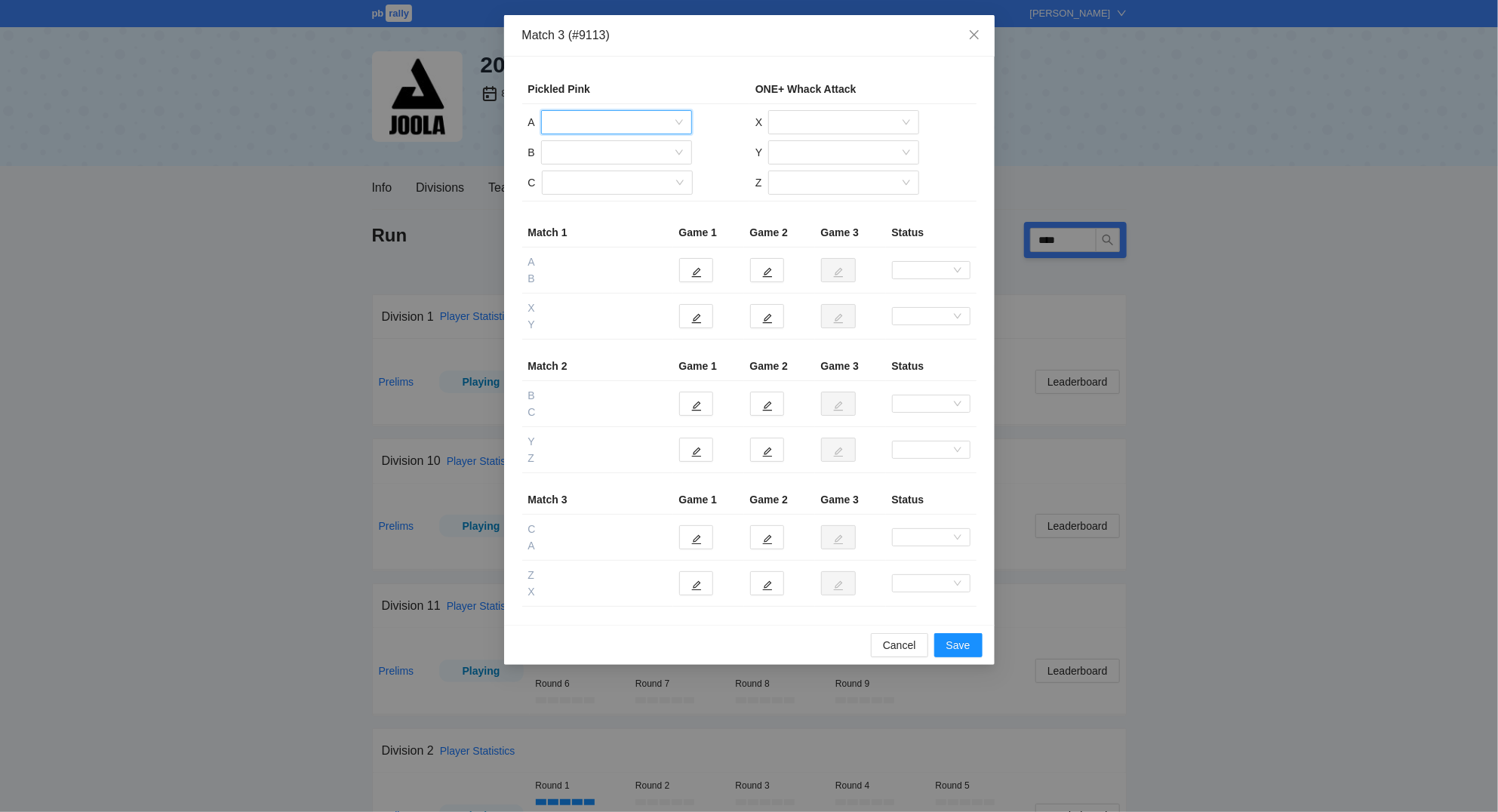
click at [618, 123] on input "search" at bounding box center [611, 122] width 122 height 23
click at [600, 201] on div "[PERSON_NAME]" at bounding box center [616, 201] width 133 height 17
click at [593, 157] on input "search" at bounding box center [611, 152] width 122 height 23
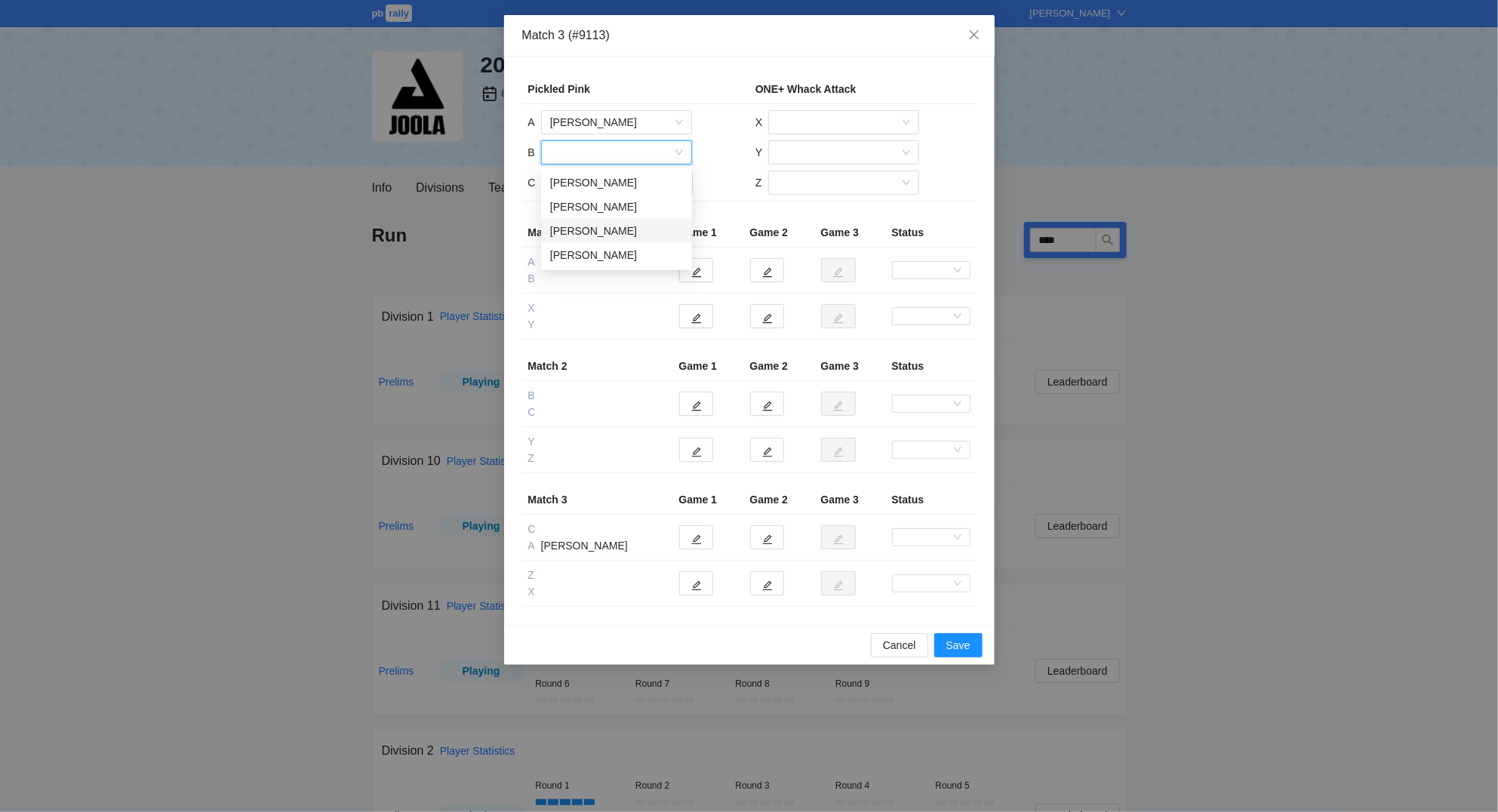
click at [593, 230] on div "[PERSON_NAME]" at bounding box center [616, 230] width 133 height 17
click at [593, 181] on input "search" at bounding box center [612, 183] width 122 height 23
click at [605, 239] on div "[PERSON_NAME]" at bounding box center [616, 236] width 133 height 17
click at [813, 122] on input "search" at bounding box center [838, 122] width 122 height 23
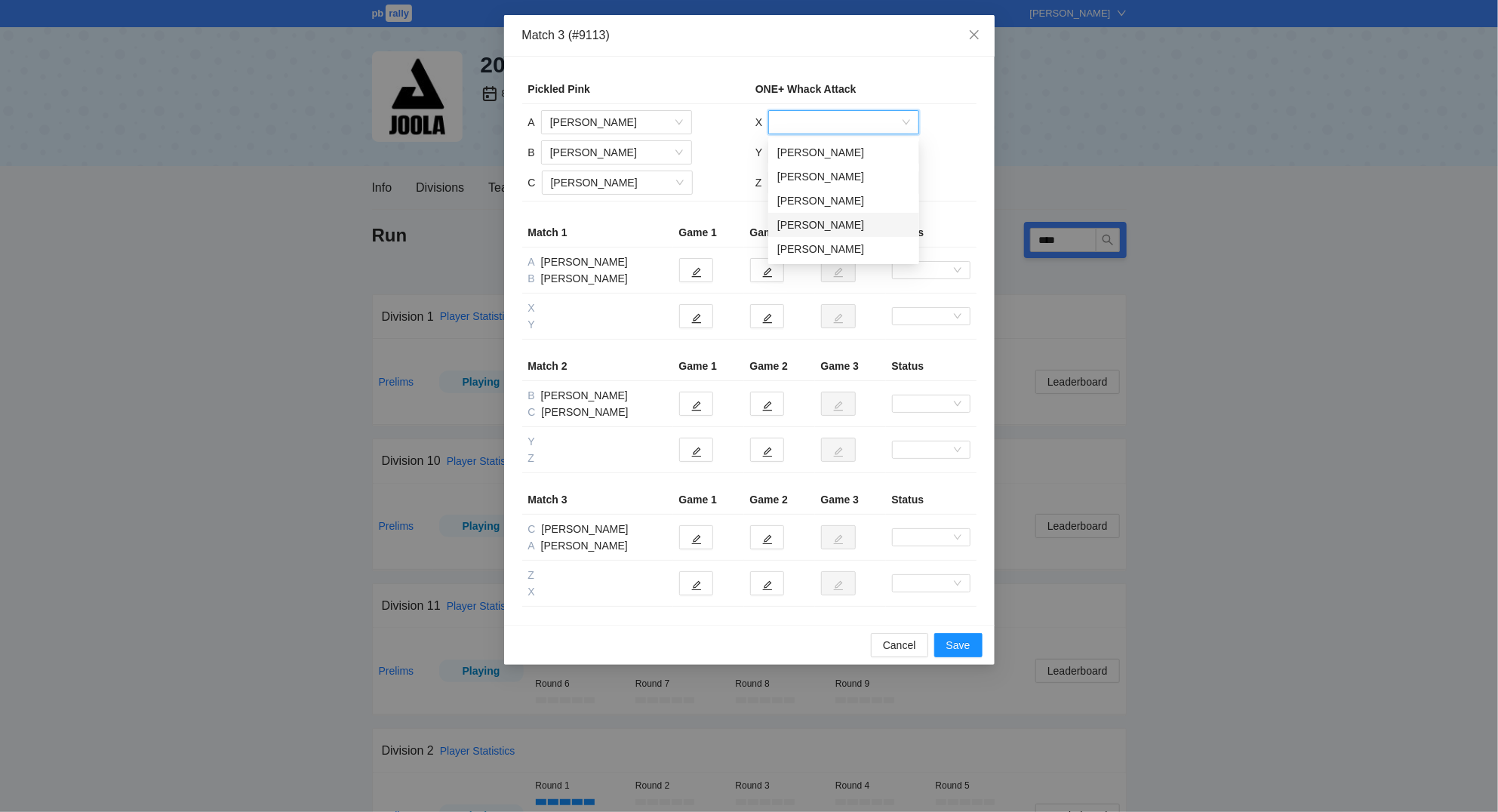
click at [823, 221] on div "[PERSON_NAME]" at bounding box center [843, 224] width 133 height 17
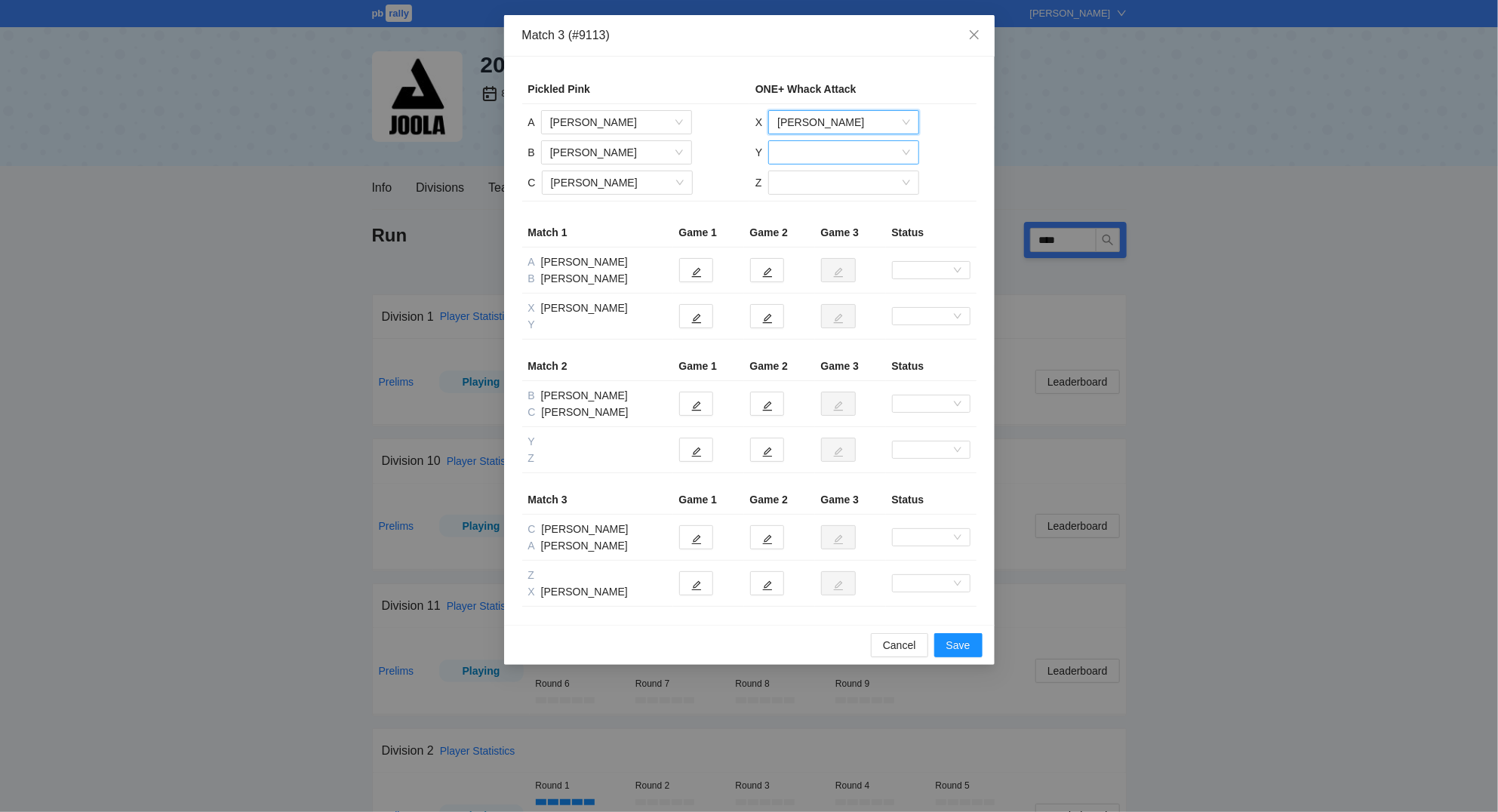
click at [817, 154] on input "search" at bounding box center [838, 152] width 122 height 23
click at [824, 210] on div "[PERSON_NAME]" at bounding box center [843, 206] width 133 height 17
click at [822, 182] on input "search" at bounding box center [838, 183] width 122 height 23
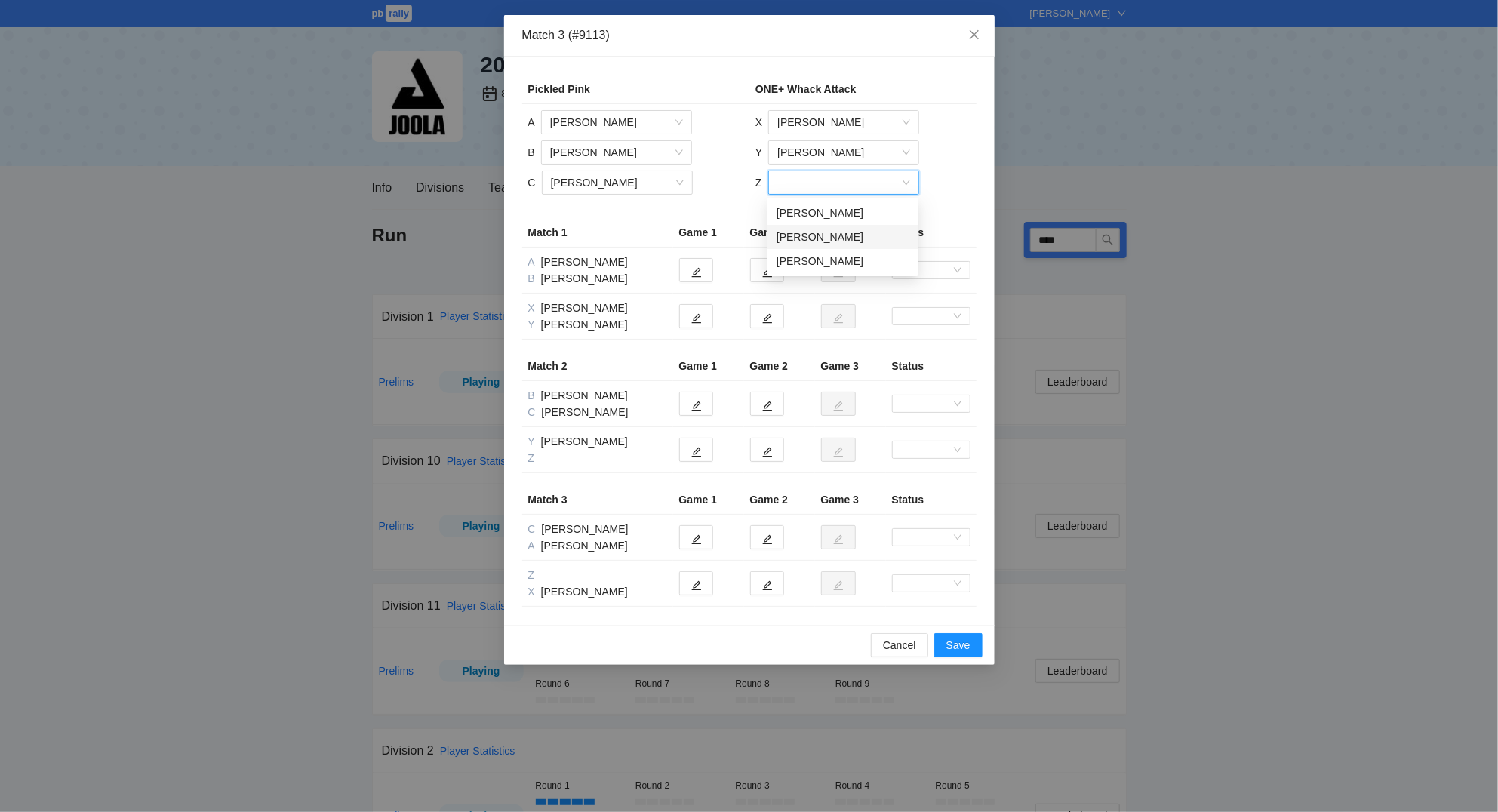
click at [832, 237] on div "[PERSON_NAME]" at bounding box center [842, 236] width 133 height 17
click at [704, 273] on button "button" at bounding box center [697, 270] width 34 height 24
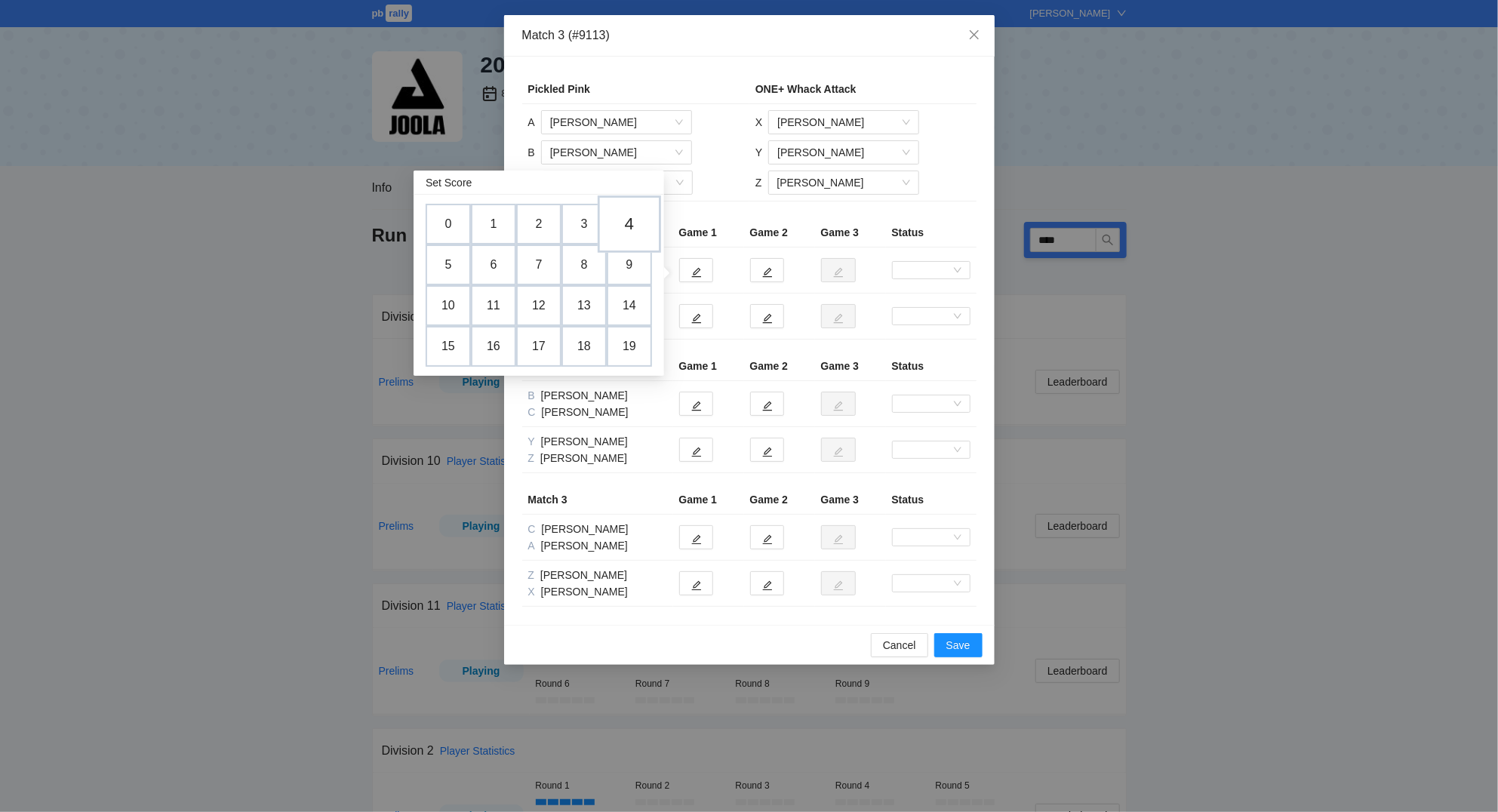
click at [630, 224] on td "4" at bounding box center [630, 223] width 64 height 57
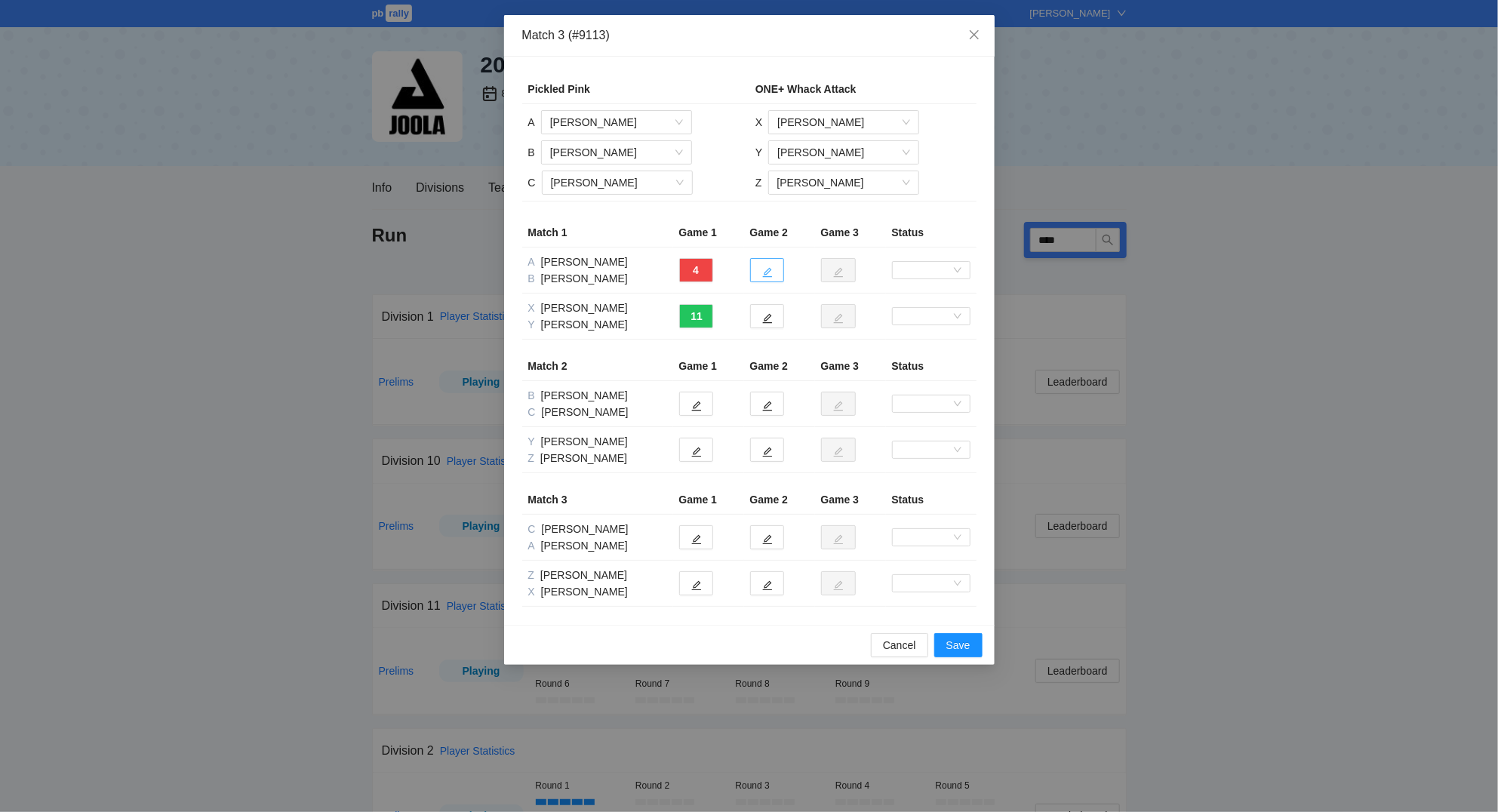
click at [768, 274] on icon "edit" at bounding box center [767, 272] width 11 height 11
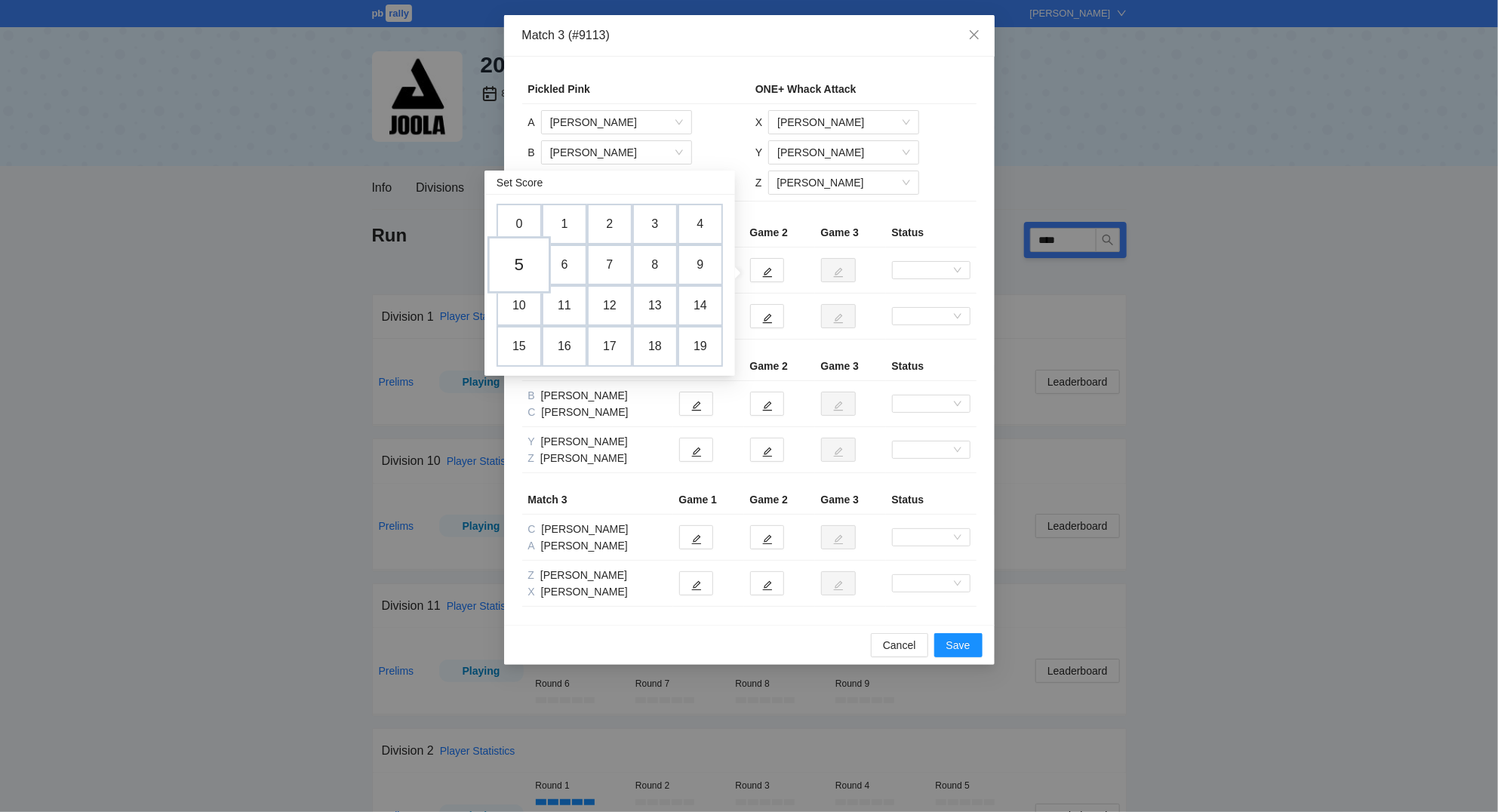
click at [523, 261] on td "5" at bounding box center [519, 264] width 64 height 57
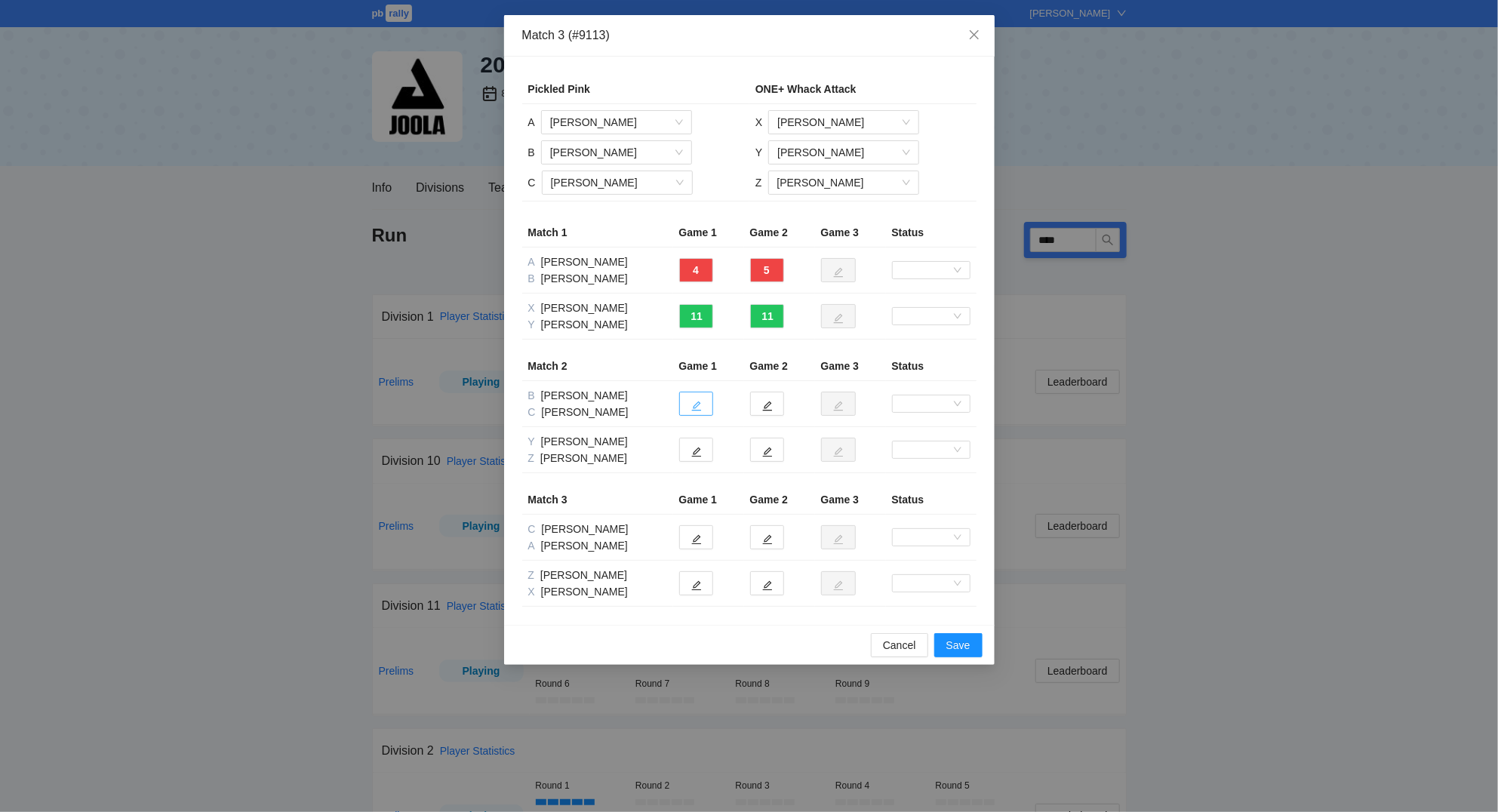
click at [695, 407] on icon "edit" at bounding box center [697, 406] width 10 height 10
click at [1338, 428] on div "Match 3 (#9113) Pickled Pink ONE+ Whack Attack A [PERSON_NAME] B [PERSON_NAME] …" at bounding box center [749, 406] width 1498 height 812
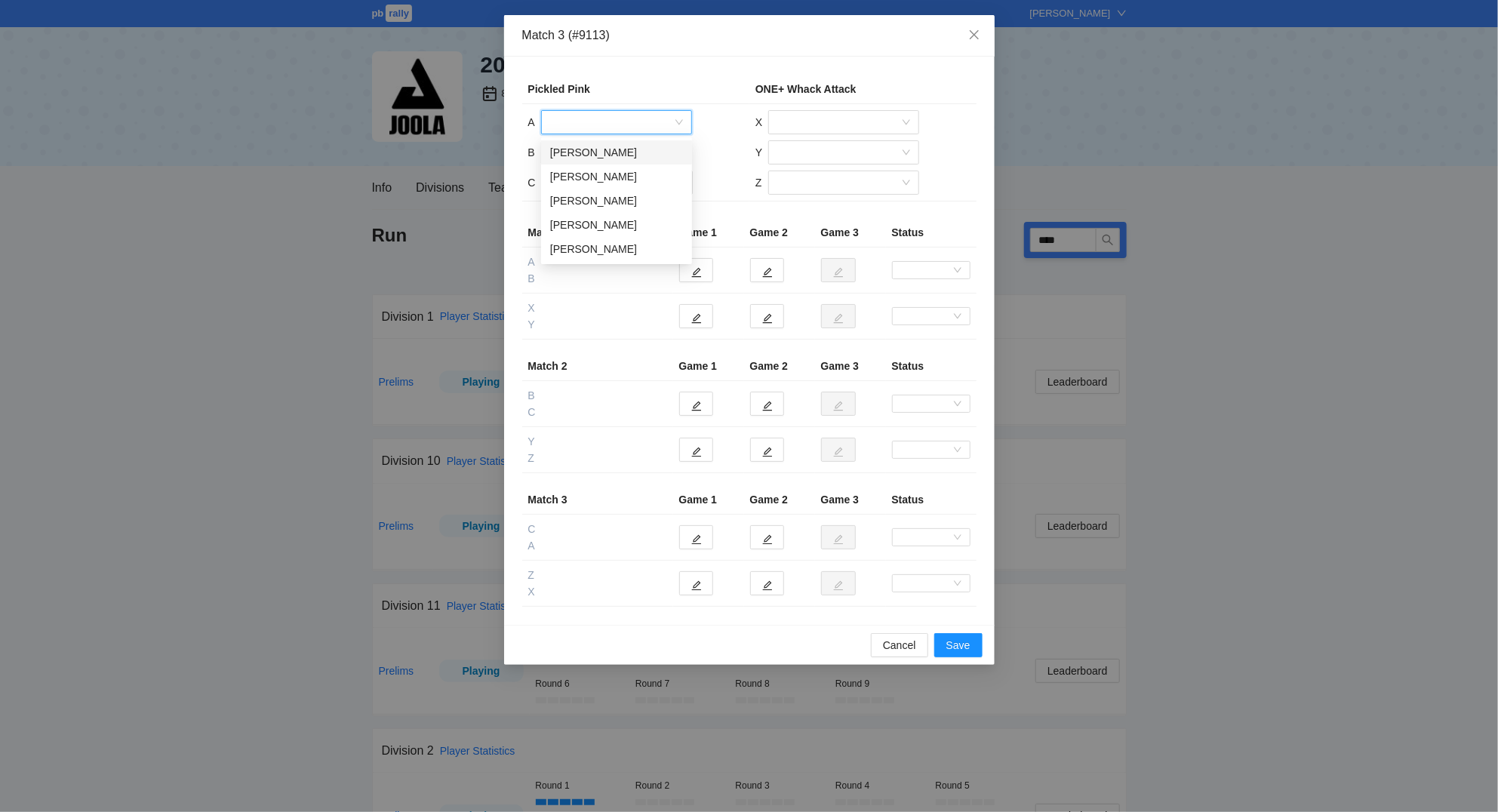
click at [619, 129] on input "search" at bounding box center [611, 122] width 122 height 23
click at [623, 194] on div "[PERSON_NAME]" at bounding box center [616, 201] width 133 height 17
click at [612, 150] on input "search" at bounding box center [611, 152] width 122 height 23
click at [608, 224] on div "[PERSON_NAME]" at bounding box center [616, 230] width 133 height 17
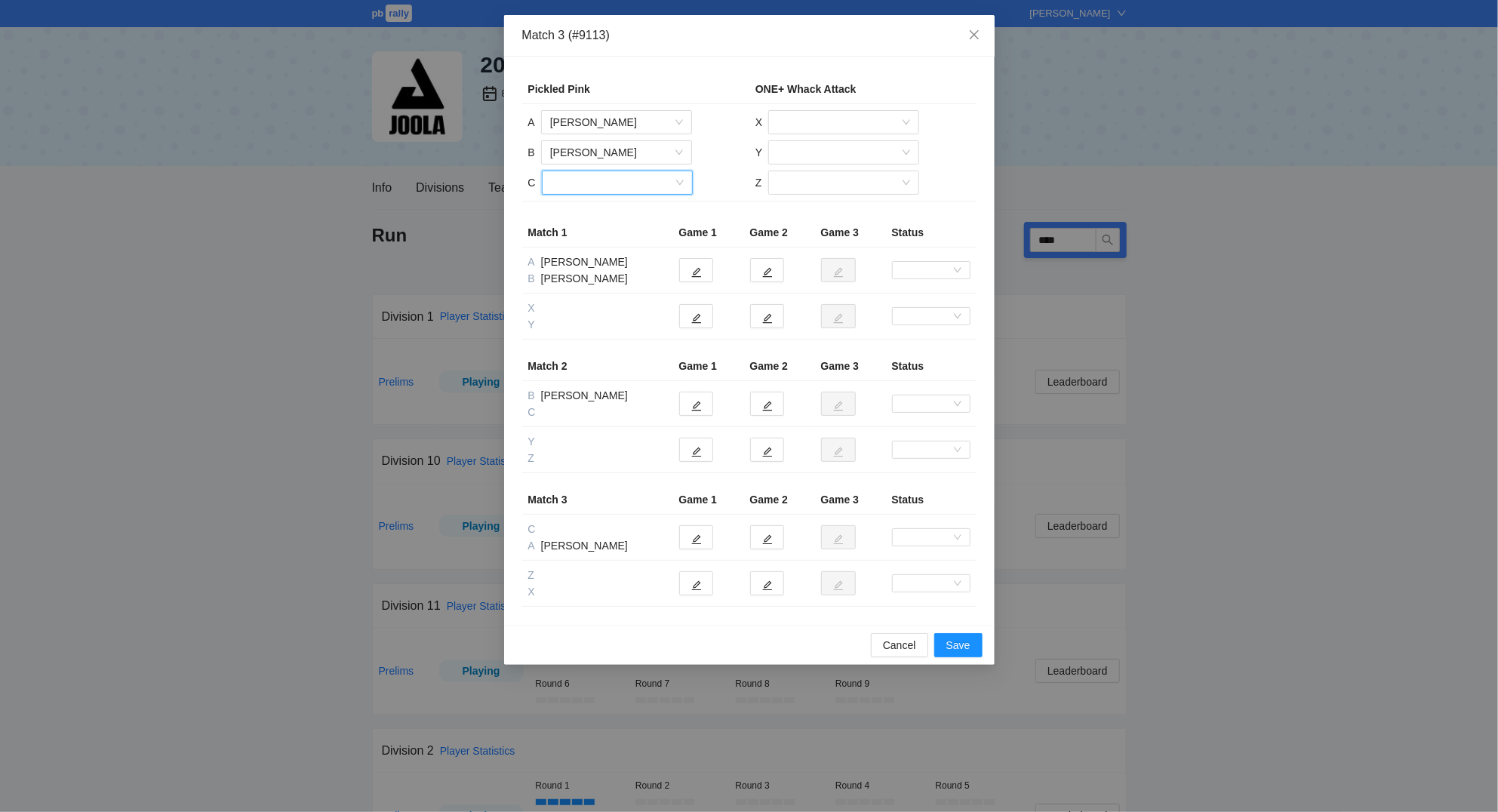
click at [602, 183] on input "search" at bounding box center [612, 183] width 122 height 23
click at [607, 237] on div "[PERSON_NAME]" at bounding box center [616, 236] width 133 height 17
click at [803, 126] on input "search" at bounding box center [838, 122] width 122 height 23
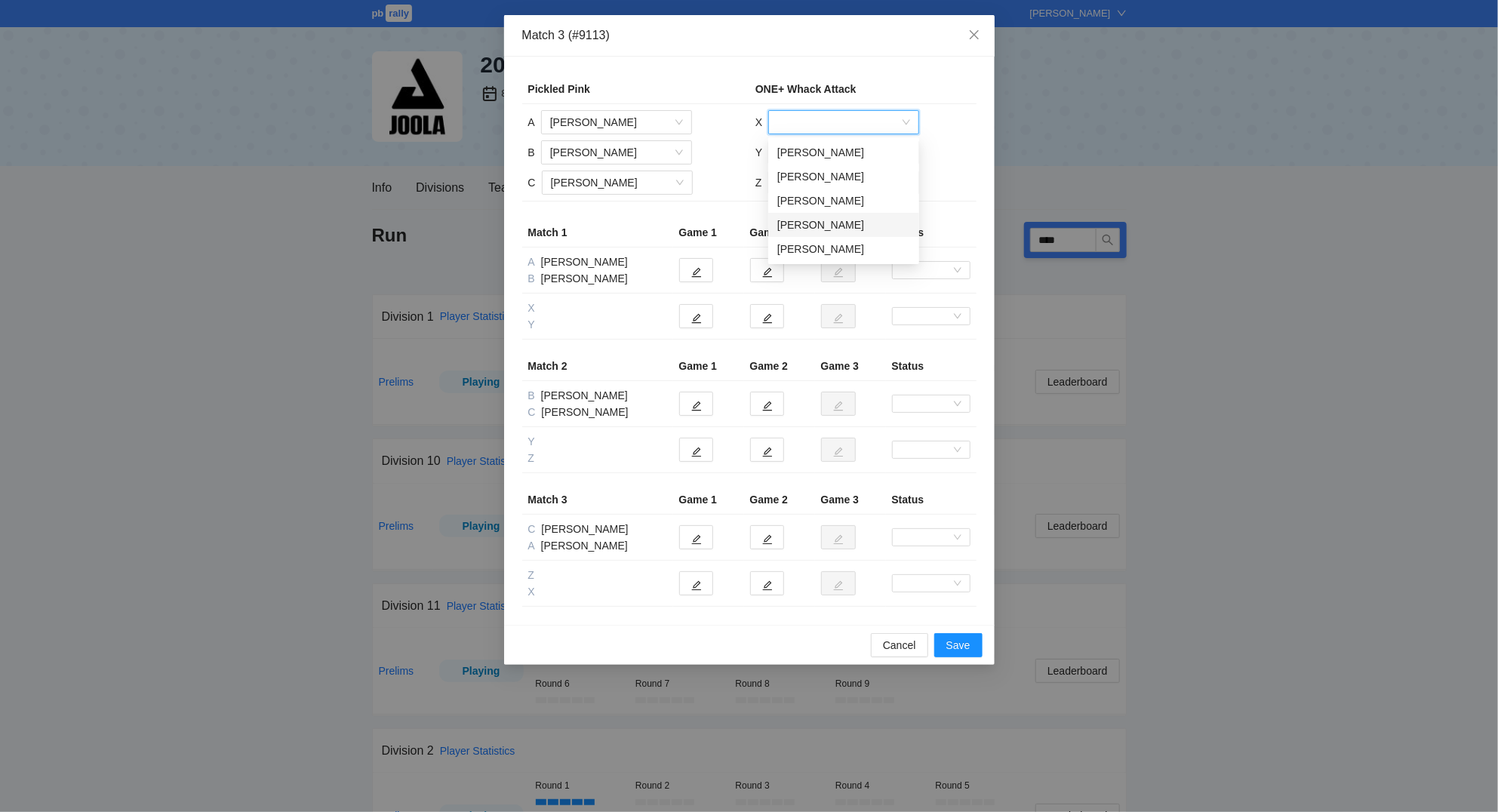
click at [816, 224] on div "[PERSON_NAME]" at bounding box center [843, 224] width 133 height 17
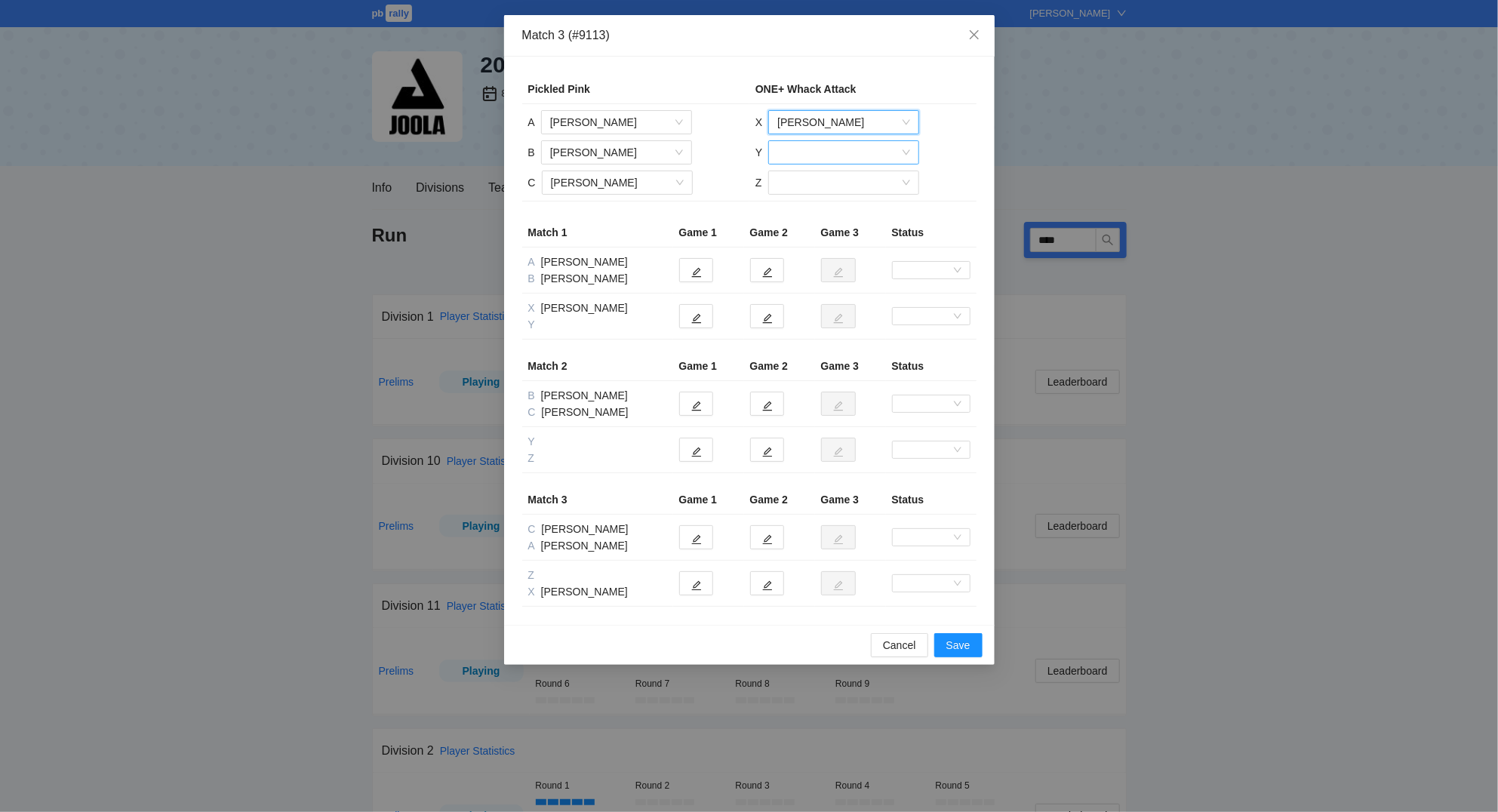
click at [818, 155] on input "search" at bounding box center [838, 152] width 122 height 23
click at [824, 206] on div "[PERSON_NAME]" at bounding box center [843, 206] width 133 height 17
click at [823, 188] on input "search" at bounding box center [838, 183] width 122 height 23
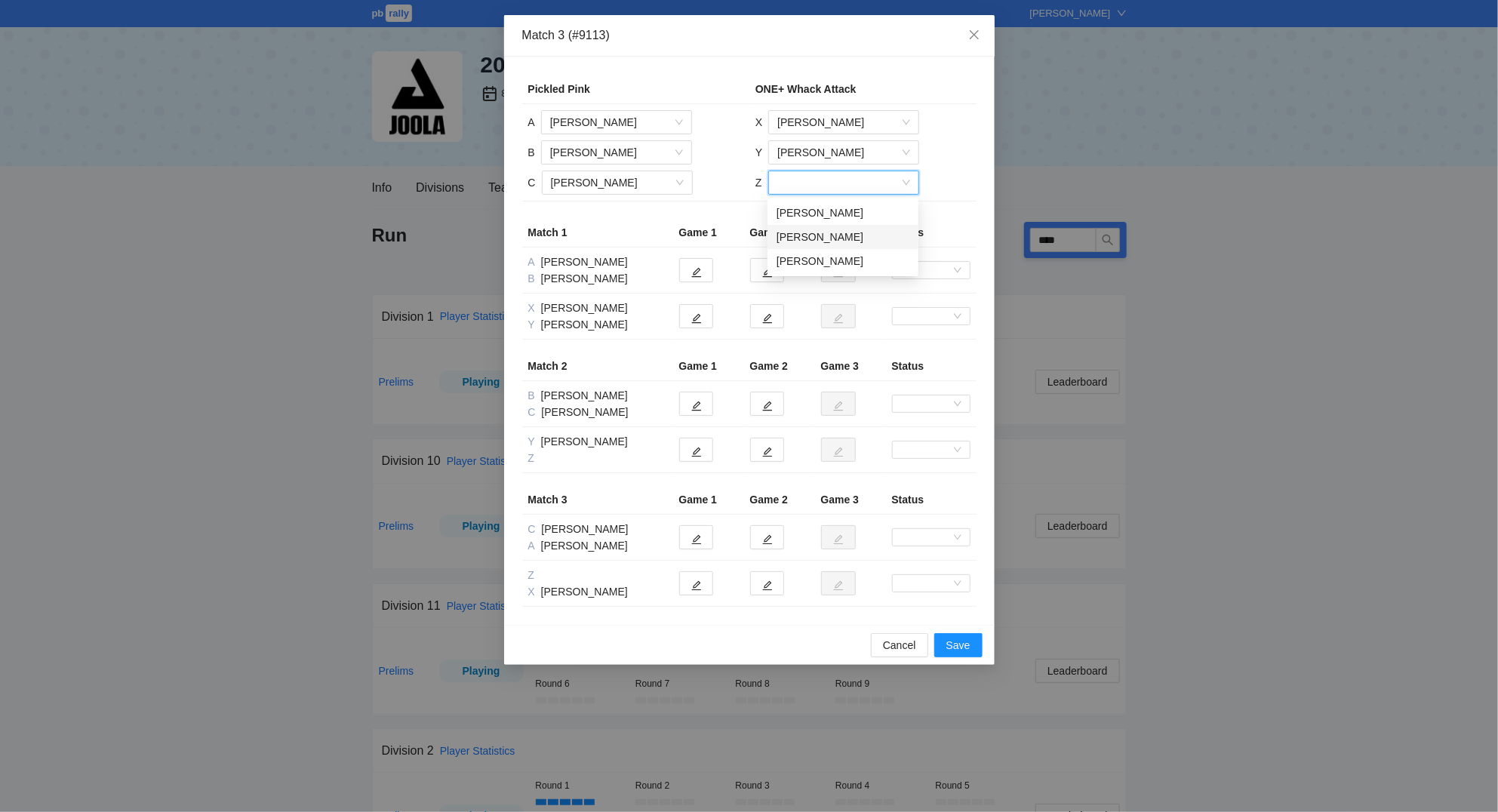
click at [815, 233] on div "[PERSON_NAME]" at bounding box center [842, 236] width 133 height 17
click at [701, 269] on icon "edit" at bounding box center [697, 272] width 11 height 11
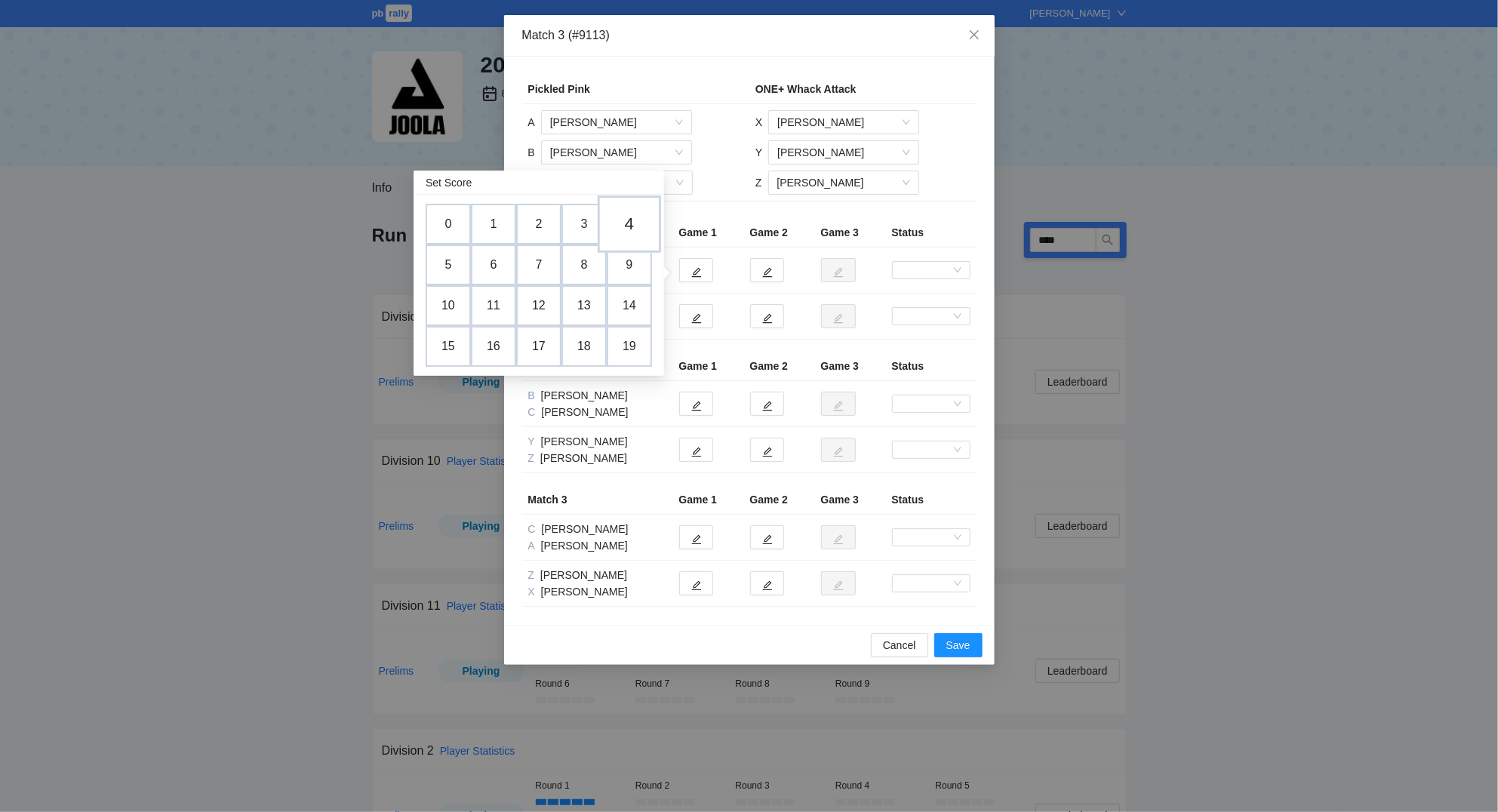
click at [641, 224] on td "4" at bounding box center [630, 223] width 64 height 57
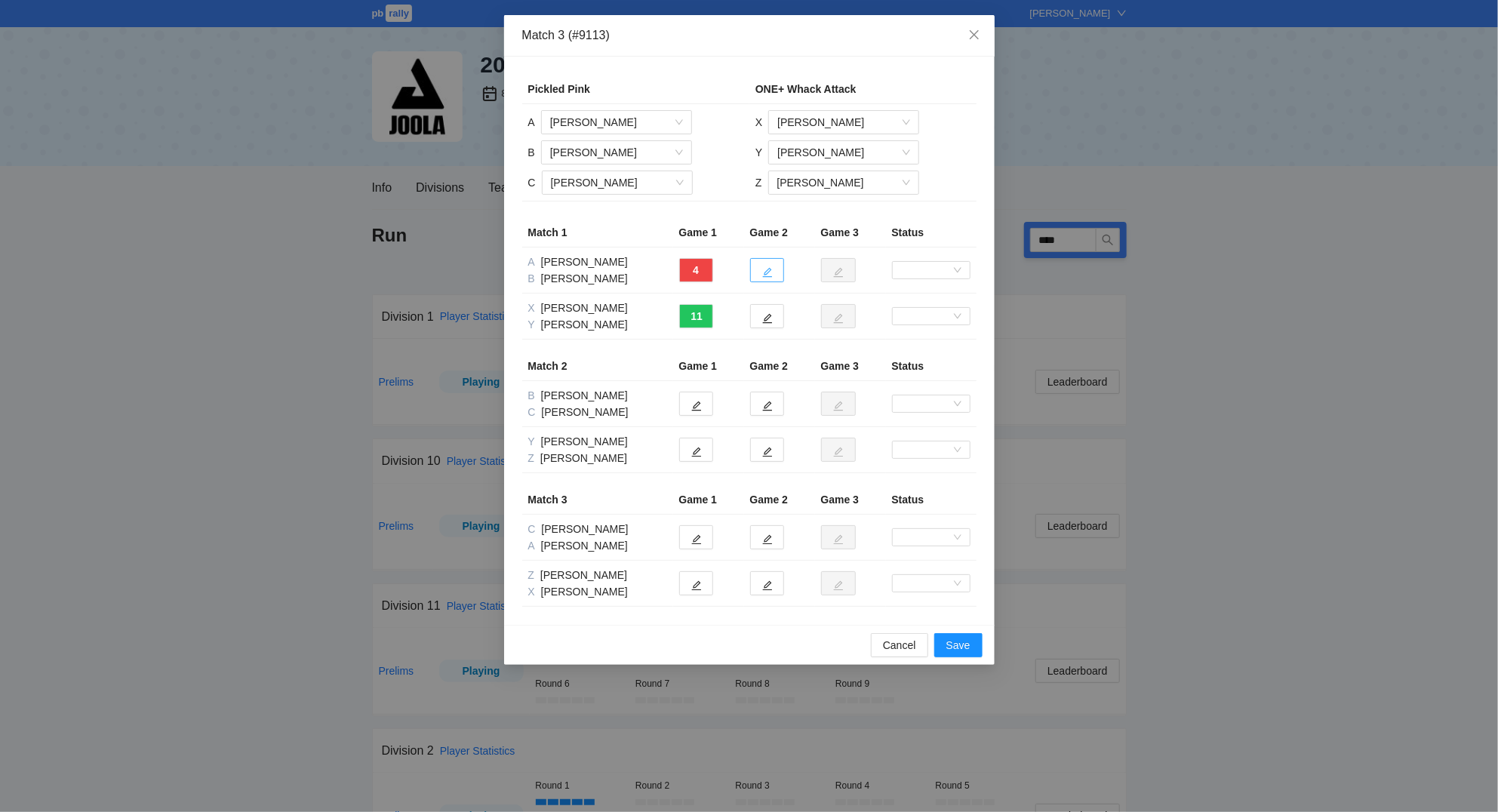
click at [771, 271] on icon "edit" at bounding box center [767, 272] width 11 height 11
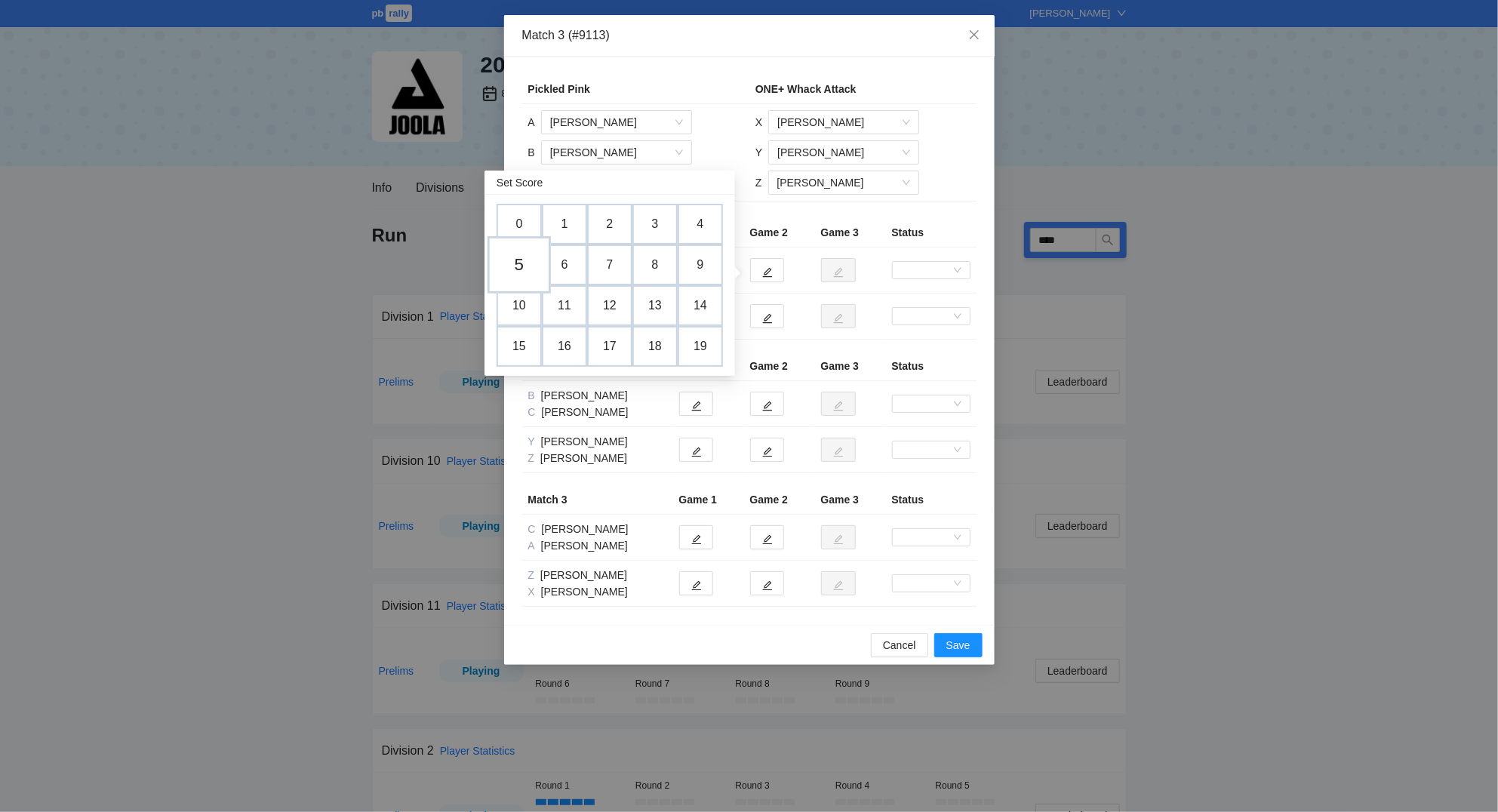
click at [526, 264] on td "5" at bounding box center [519, 264] width 64 height 57
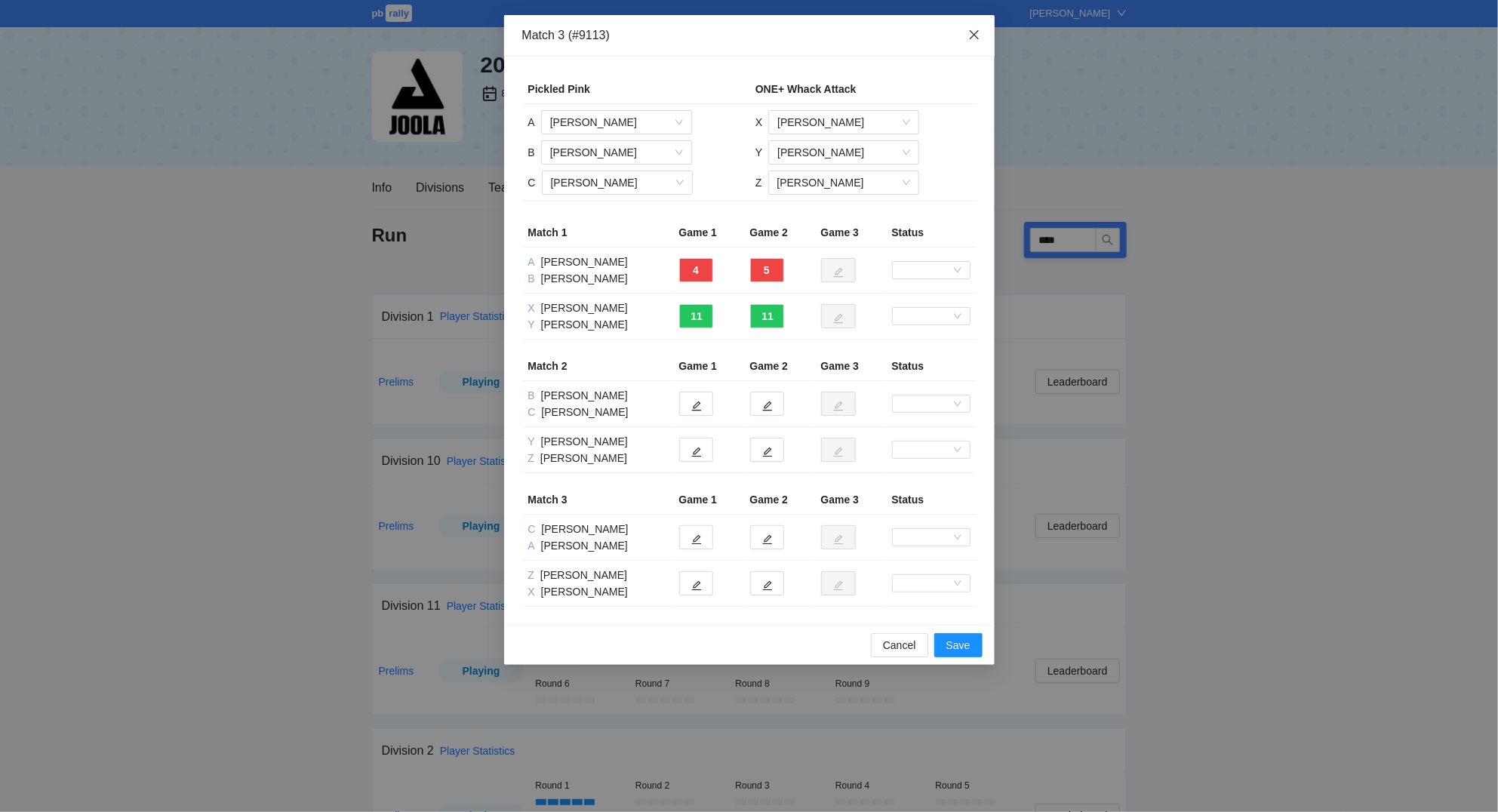
click at [973, 32] on icon "close" at bounding box center [974, 35] width 12 height 12
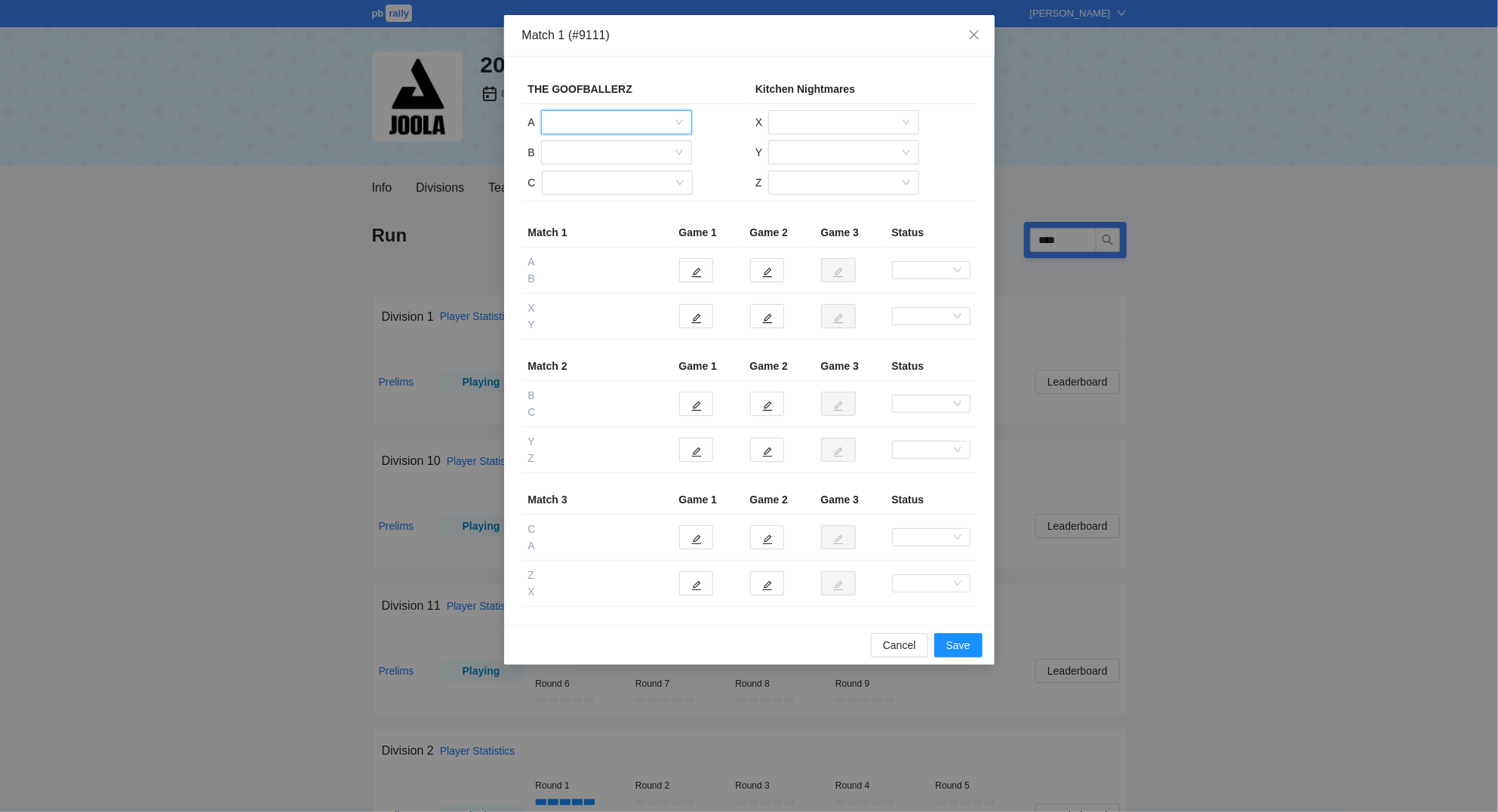
click at [596, 125] on input "search" at bounding box center [611, 122] width 122 height 23
click at [595, 155] on div "[PERSON_NAME]" at bounding box center [616, 152] width 133 height 17
click at [590, 157] on input "search" at bounding box center [611, 152] width 122 height 23
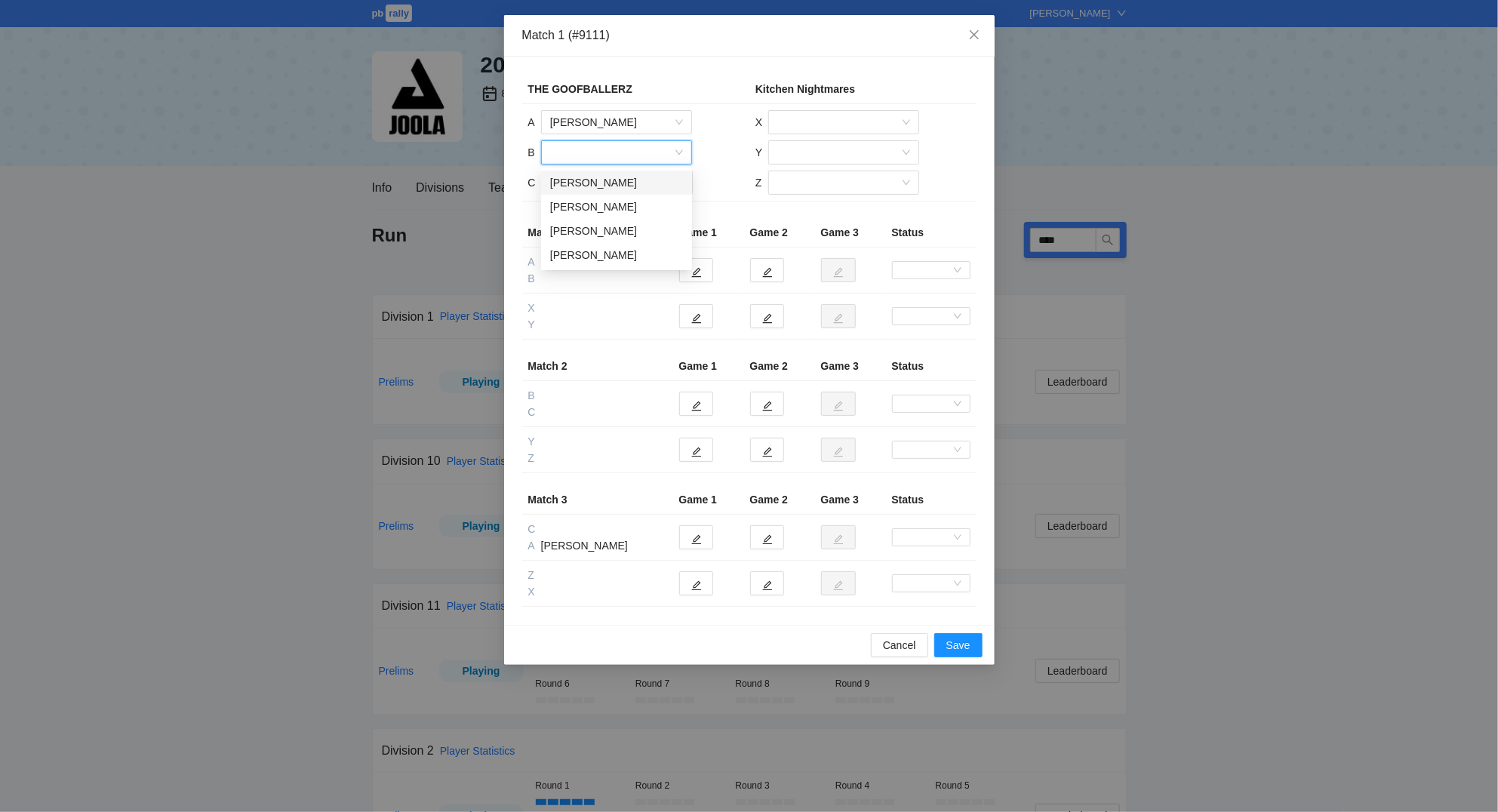
click at [590, 186] on div "[PERSON_NAME]" at bounding box center [616, 183] width 133 height 17
click at [605, 188] on input "search" at bounding box center [612, 183] width 122 height 23
click at [611, 215] on div "[PERSON_NAME]" at bounding box center [616, 212] width 133 height 17
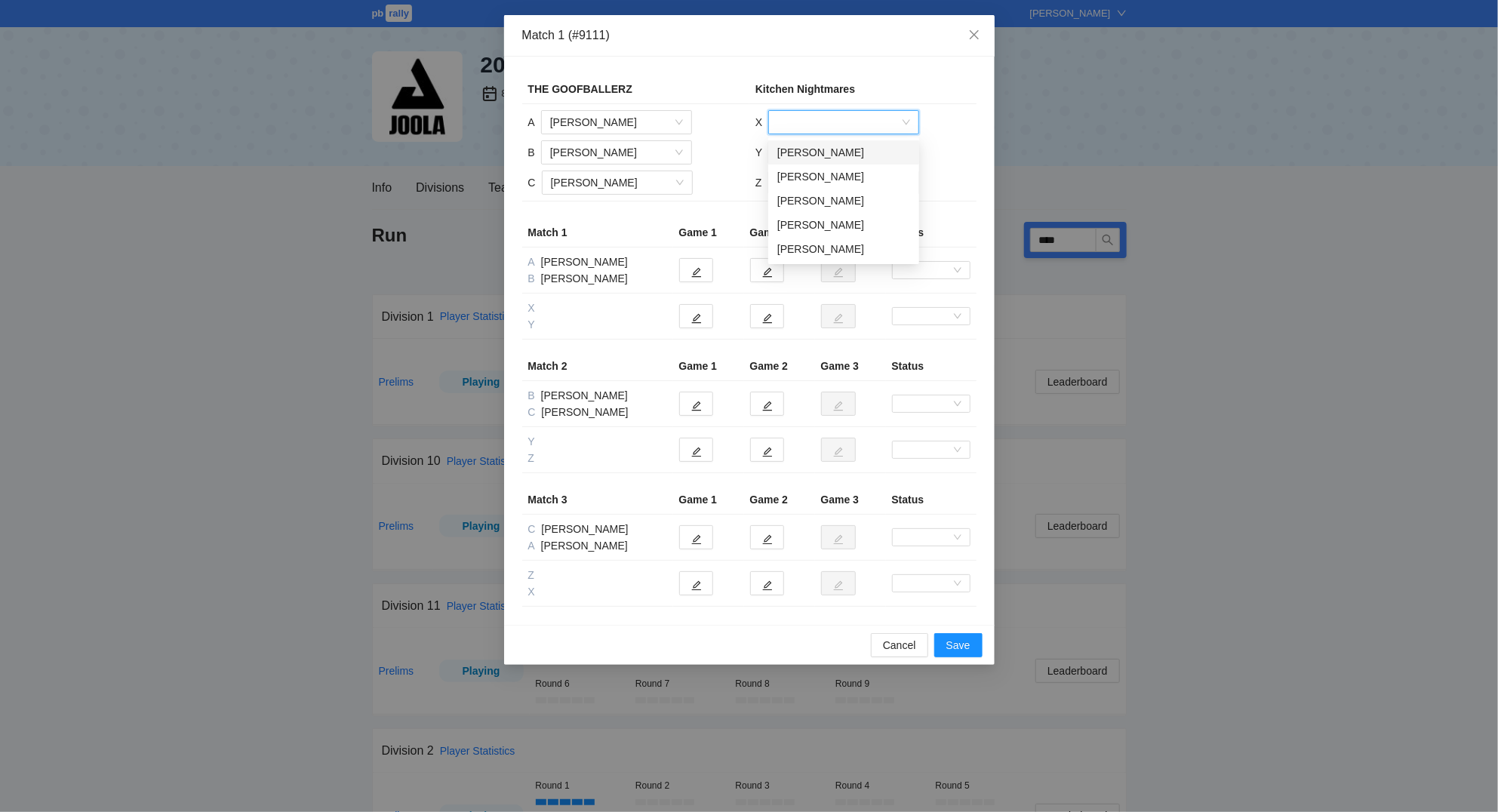
click at [821, 126] on input "search" at bounding box center [838, 122] width 122 height 23
click at [818, 152] on div "[PERSON_NAME]" at bounding box center [843, 152] width 133 height 17
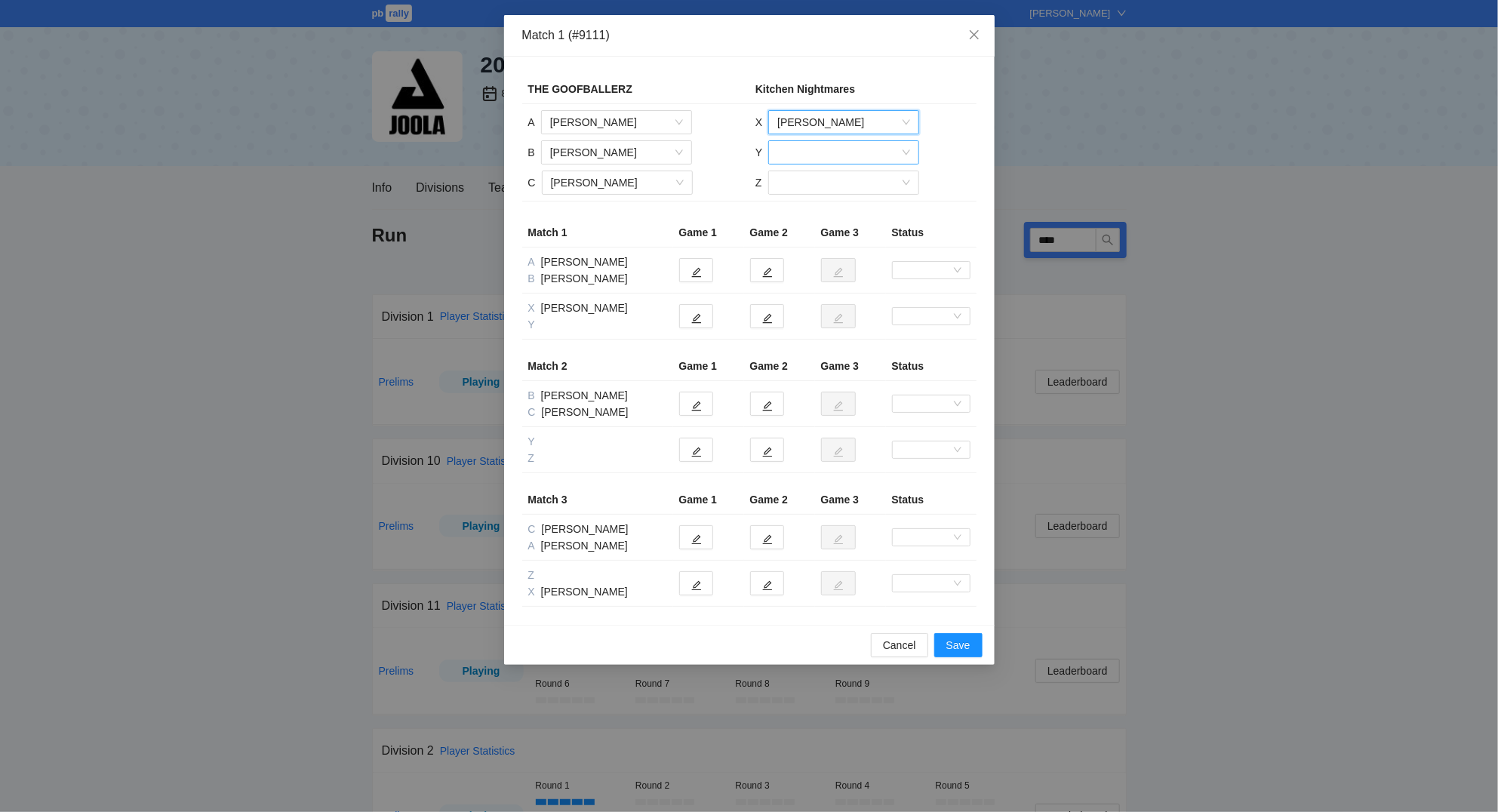
click at [821, 153] on input "search" at bounding box center [838, 152] width 122 height 23
click at [845, 255] on div "[PERSON_NAME]" at bounding box center [843, 254] width 133 height 17
click at [821, 184] on input "search" at bounding box center [838, 183] width 122 height 23
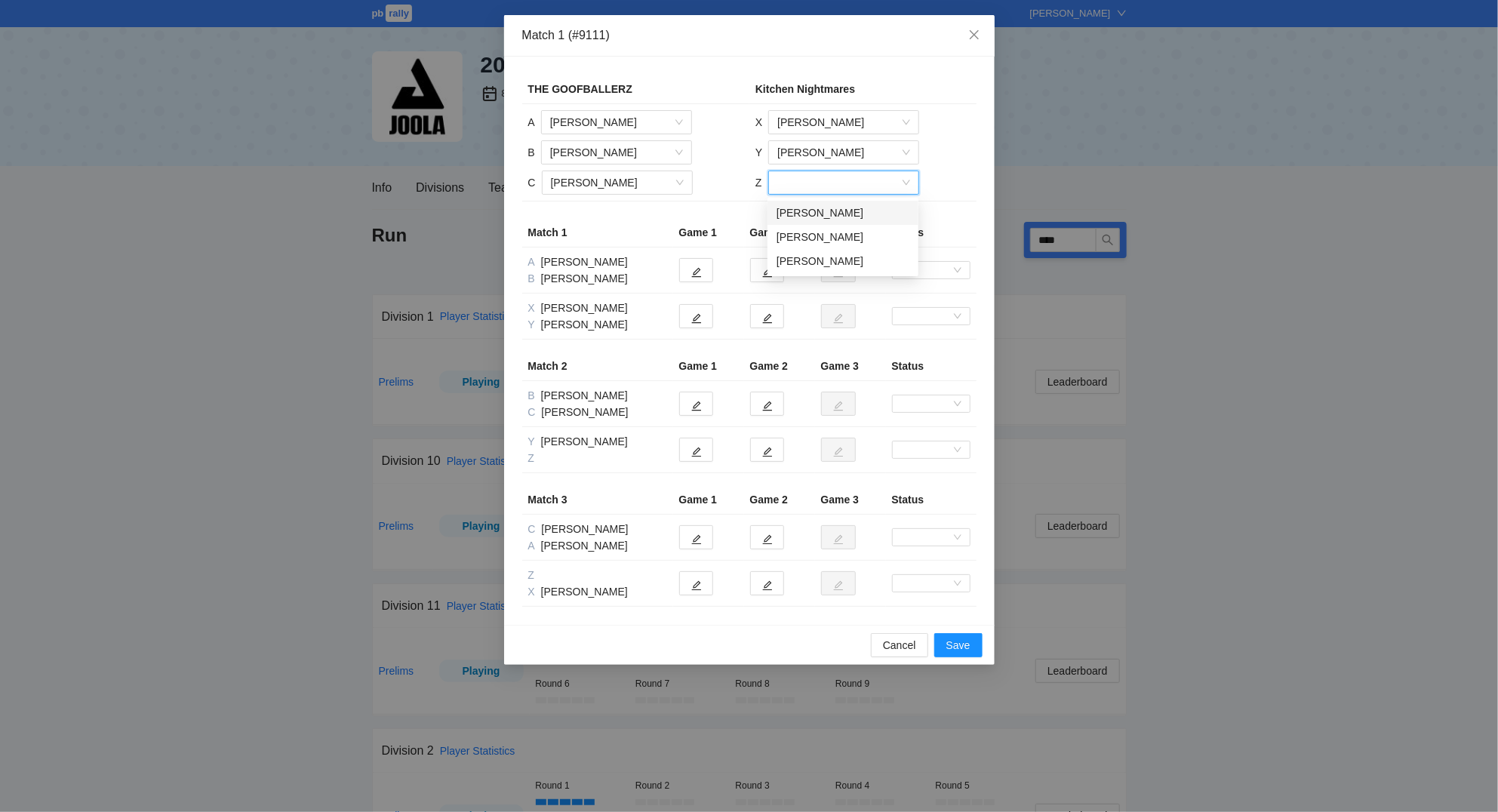
click at [823, 210] on div "[PERSON_NAME]" at bounding box center [842, 212] width 133 height 17
click at [703, 317] on button "button" at bounding box center [697, 316] width 34 height 24
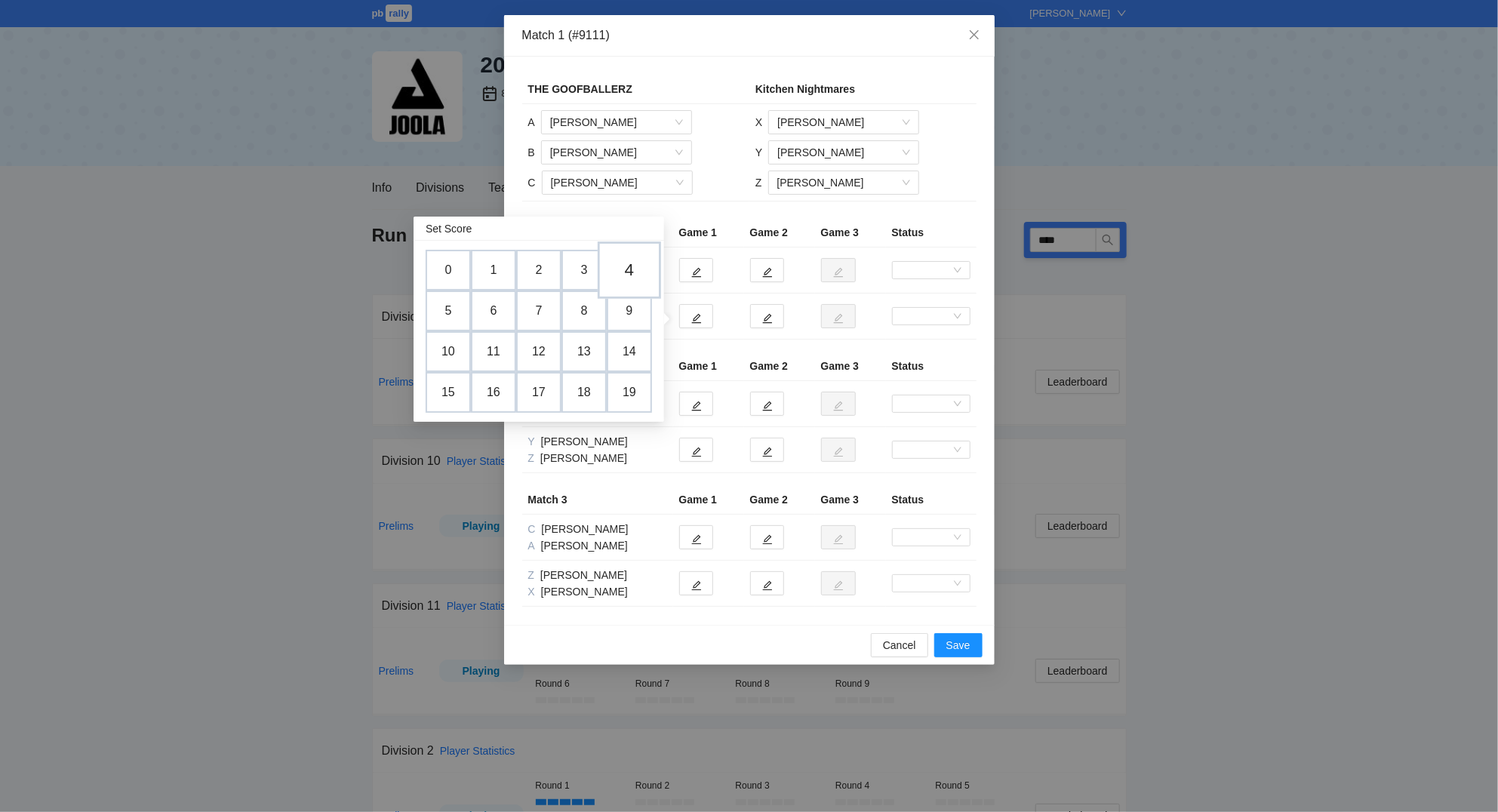
click at [623, 262] on td "4" at bounding box center [630, 269] width 64 height 57
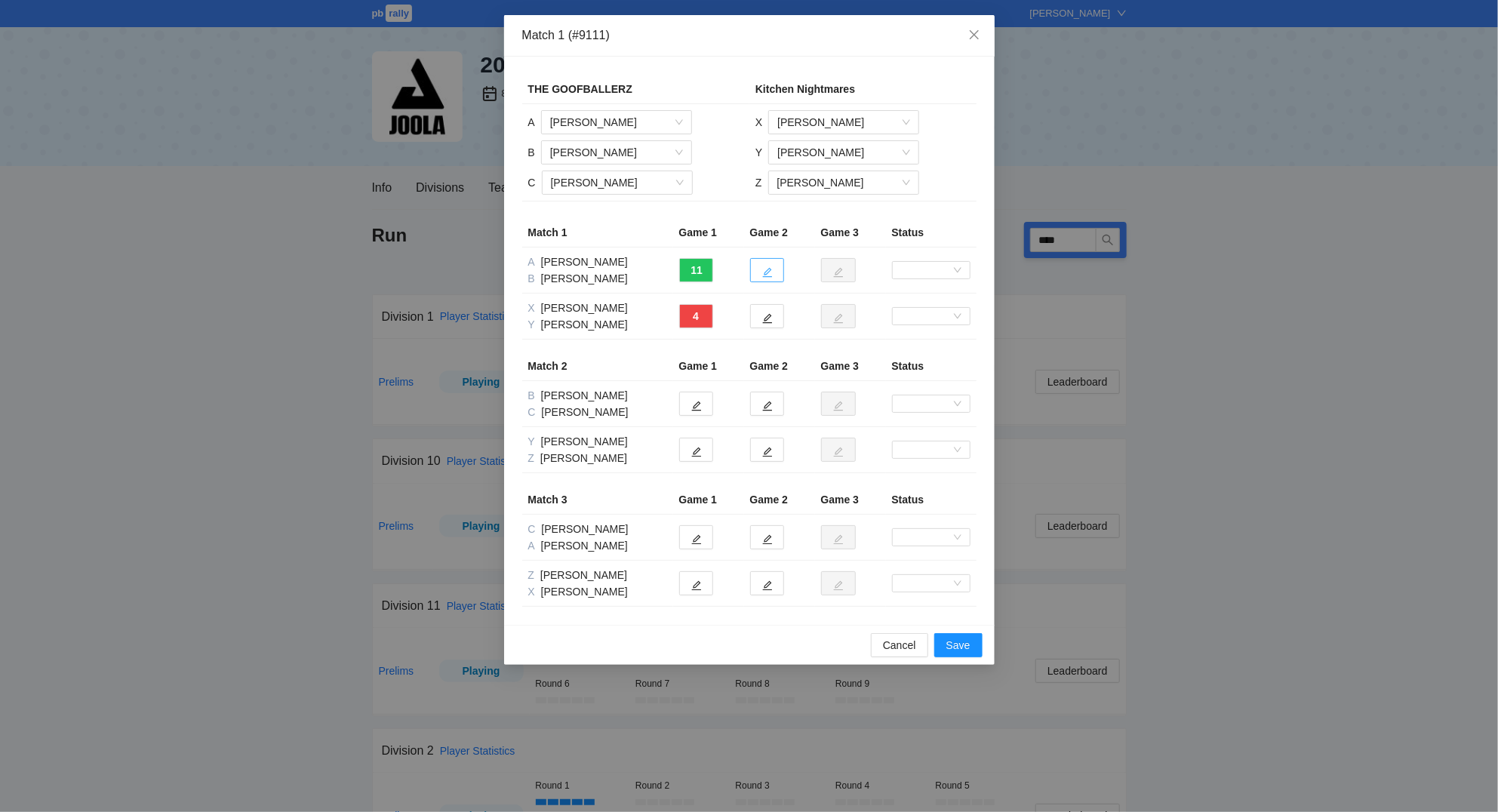
click at [763, 273] on icon "edit" at bounding box center [767, 272] width 11 height 11
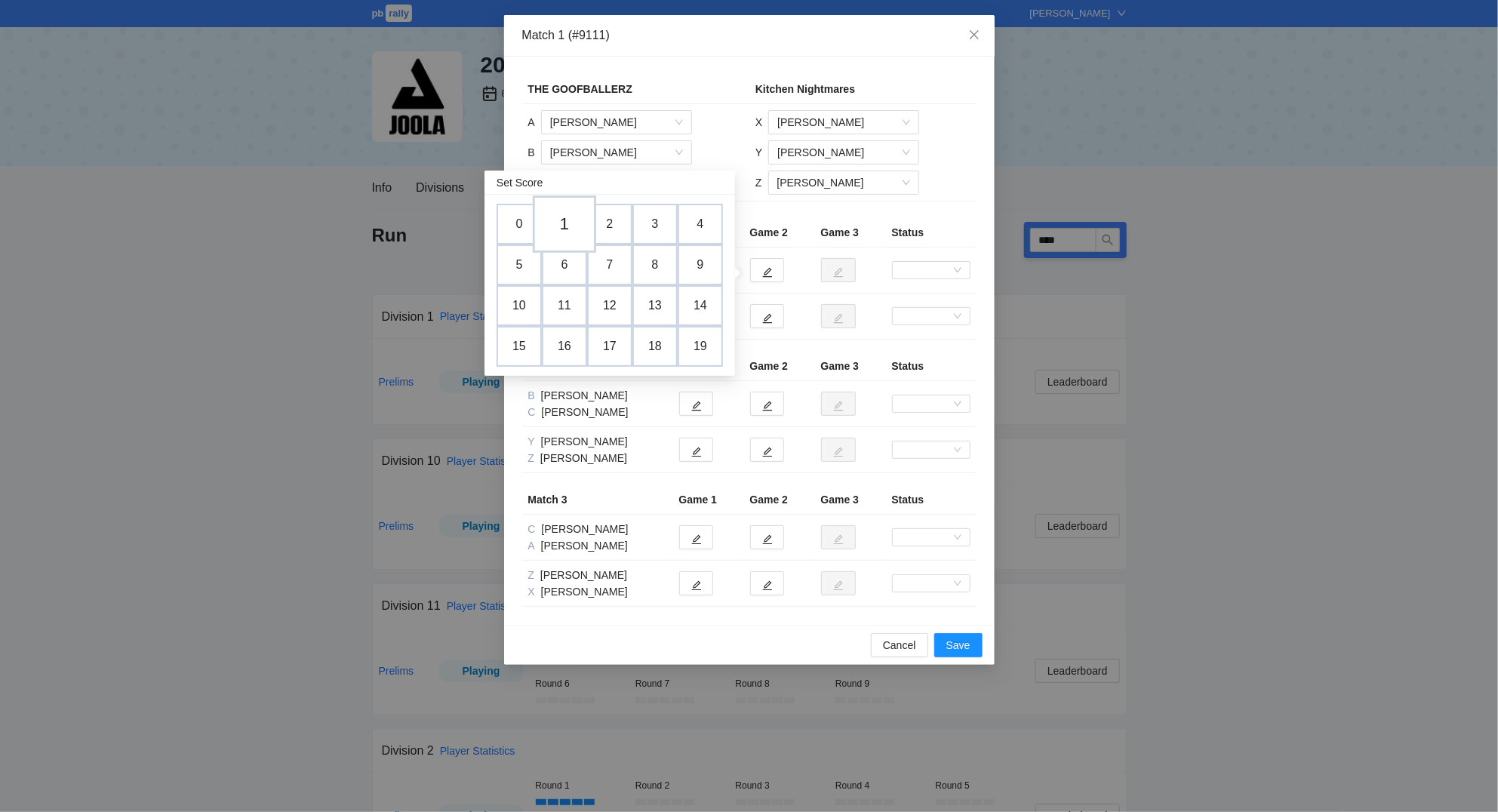
click at [561, 224] on td "1" at bounding box center [565, 223] width 64 height 57
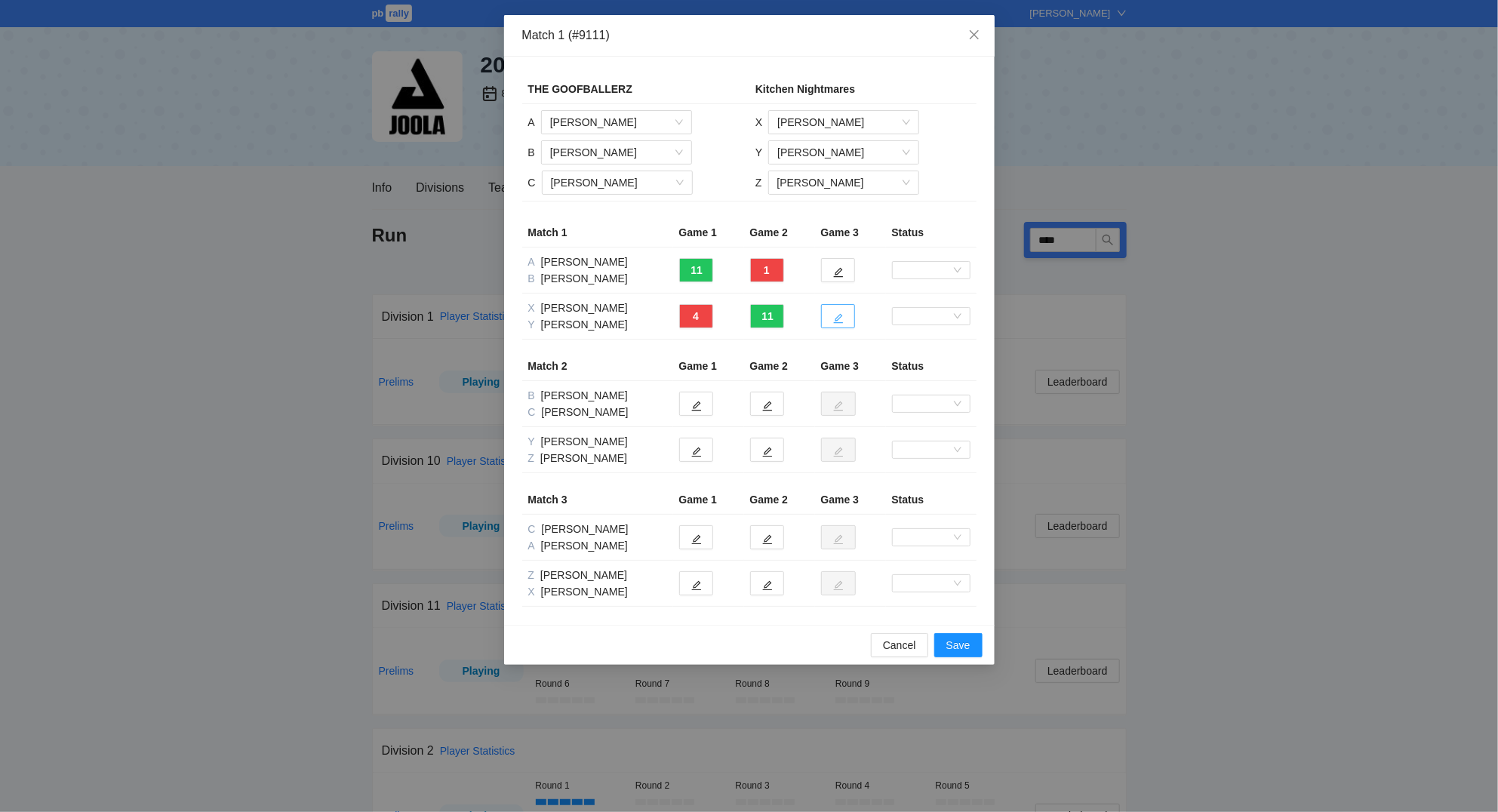
click at [839, 320] on icon "edit" at bounding box center [838, 318] width 11 height 11
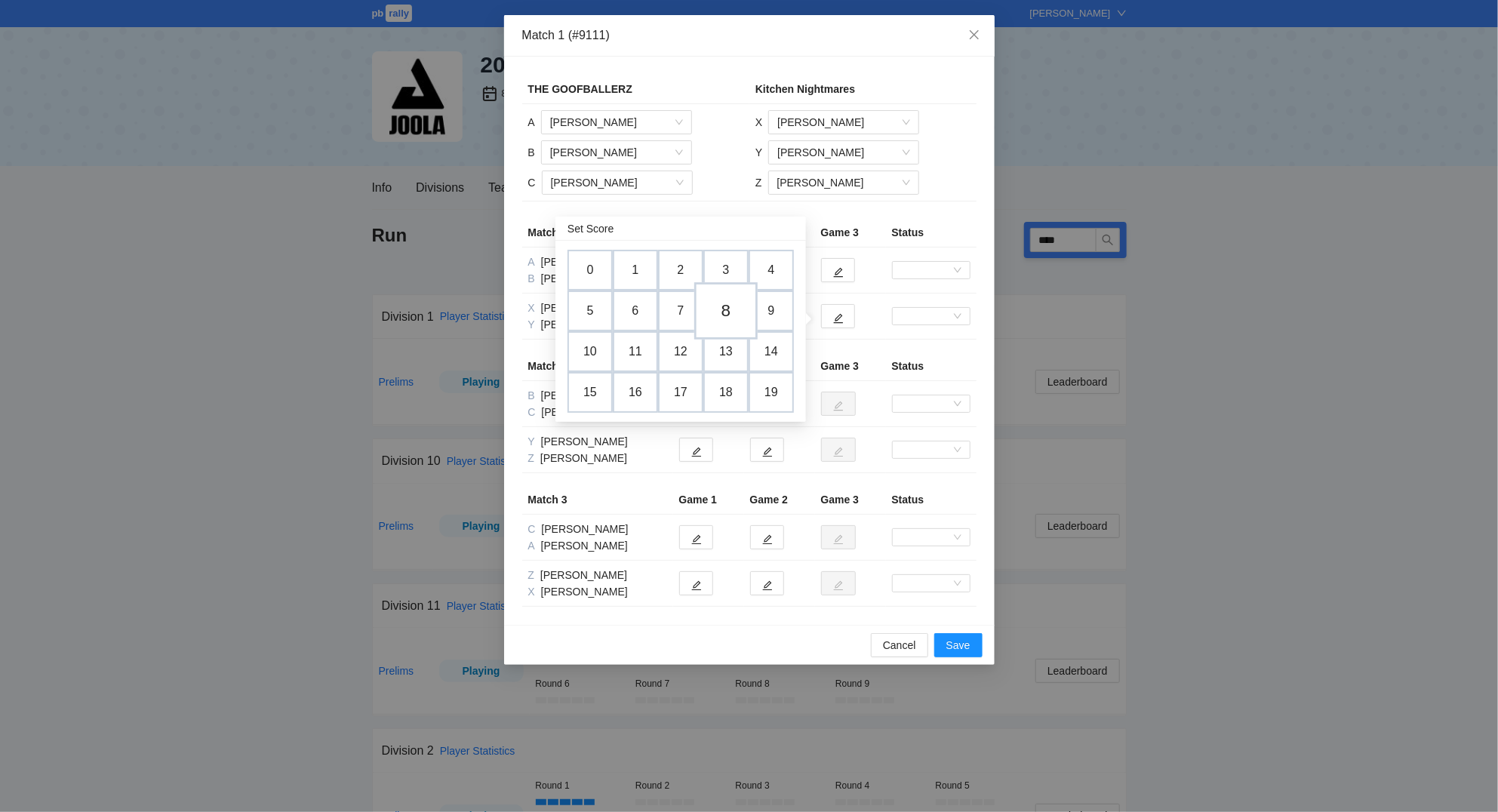
click at [729, 310] on td "8" at bounding box center [727, 310] width 64 height 57
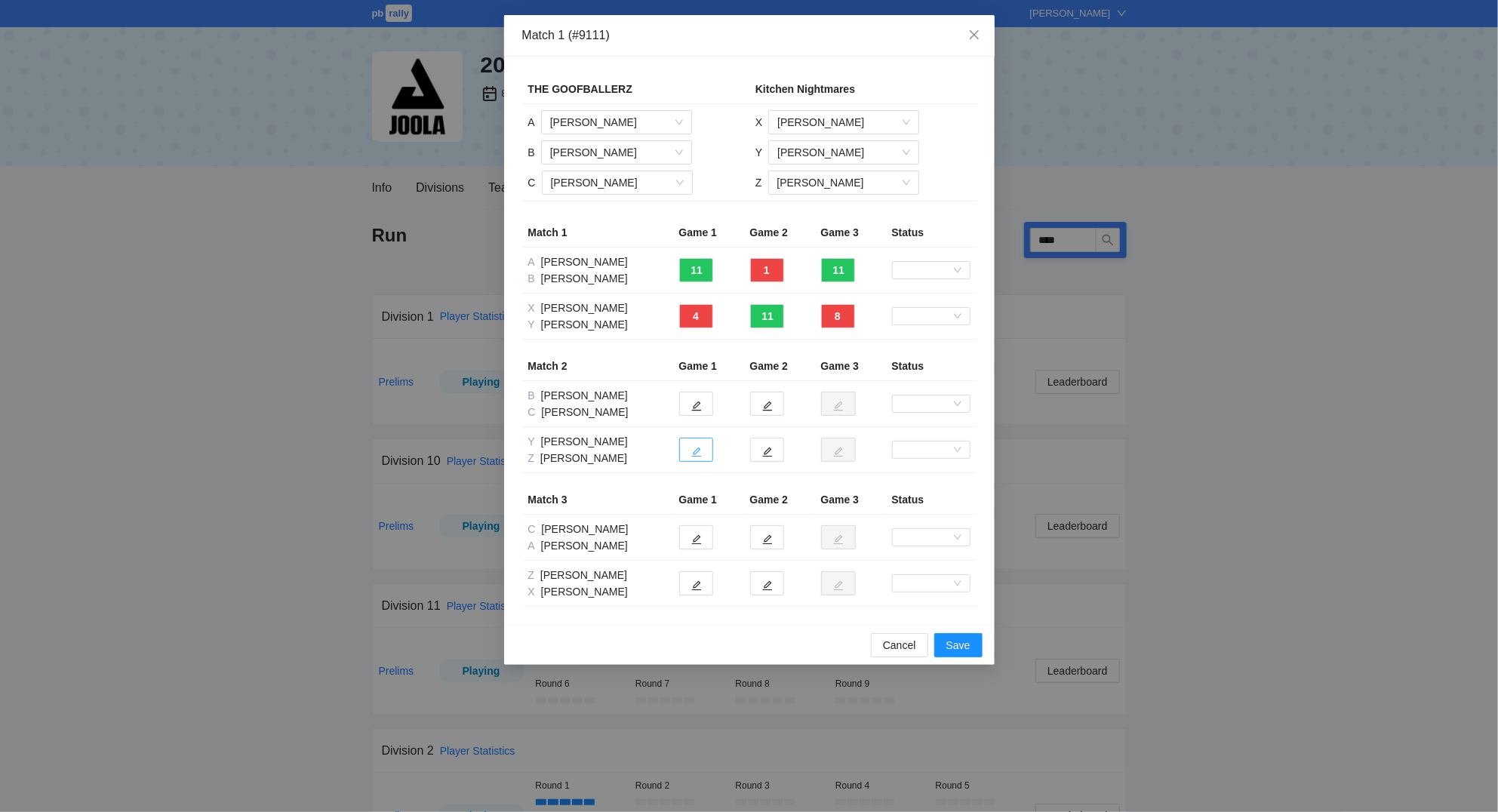
click at [701, 454] on icon "edit" at bounding box center [697, 452] width 11 height 11
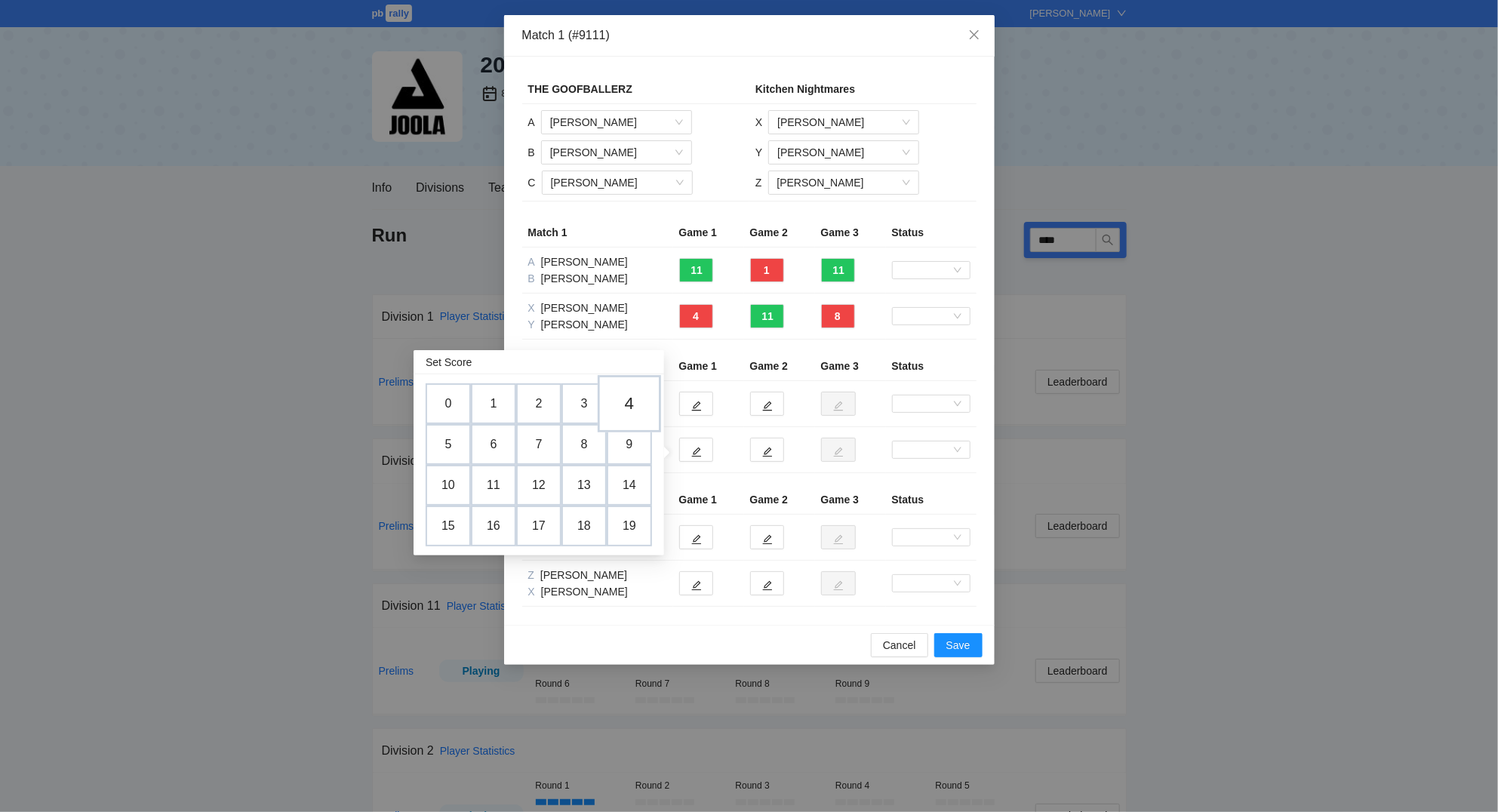
click at [634, 404] on td "4" at bounding box center [630, 403] width 64 height 57
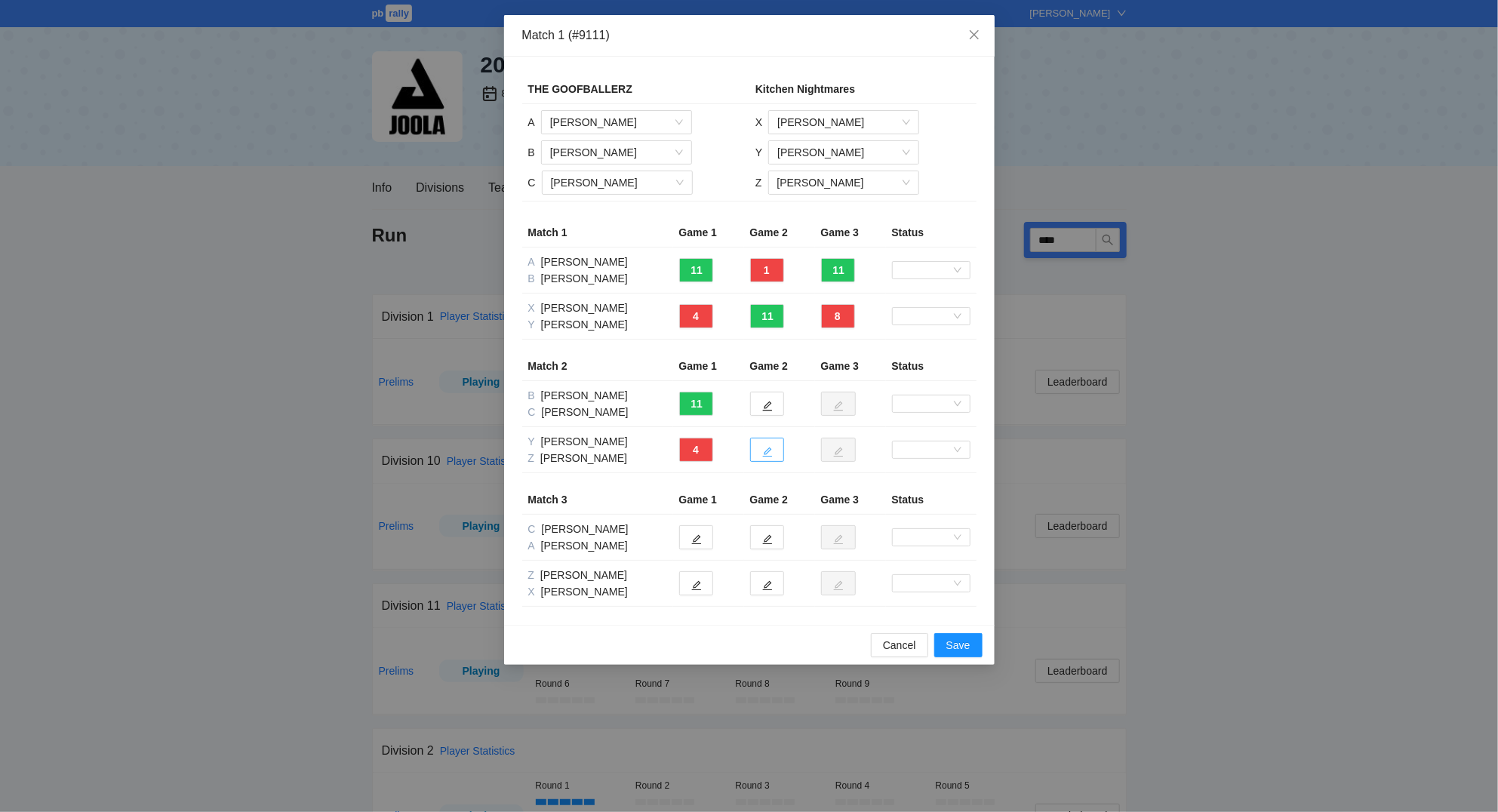
click at [766, 454] on icon "edit" at bounding box center [767, 452] width 10 height 10
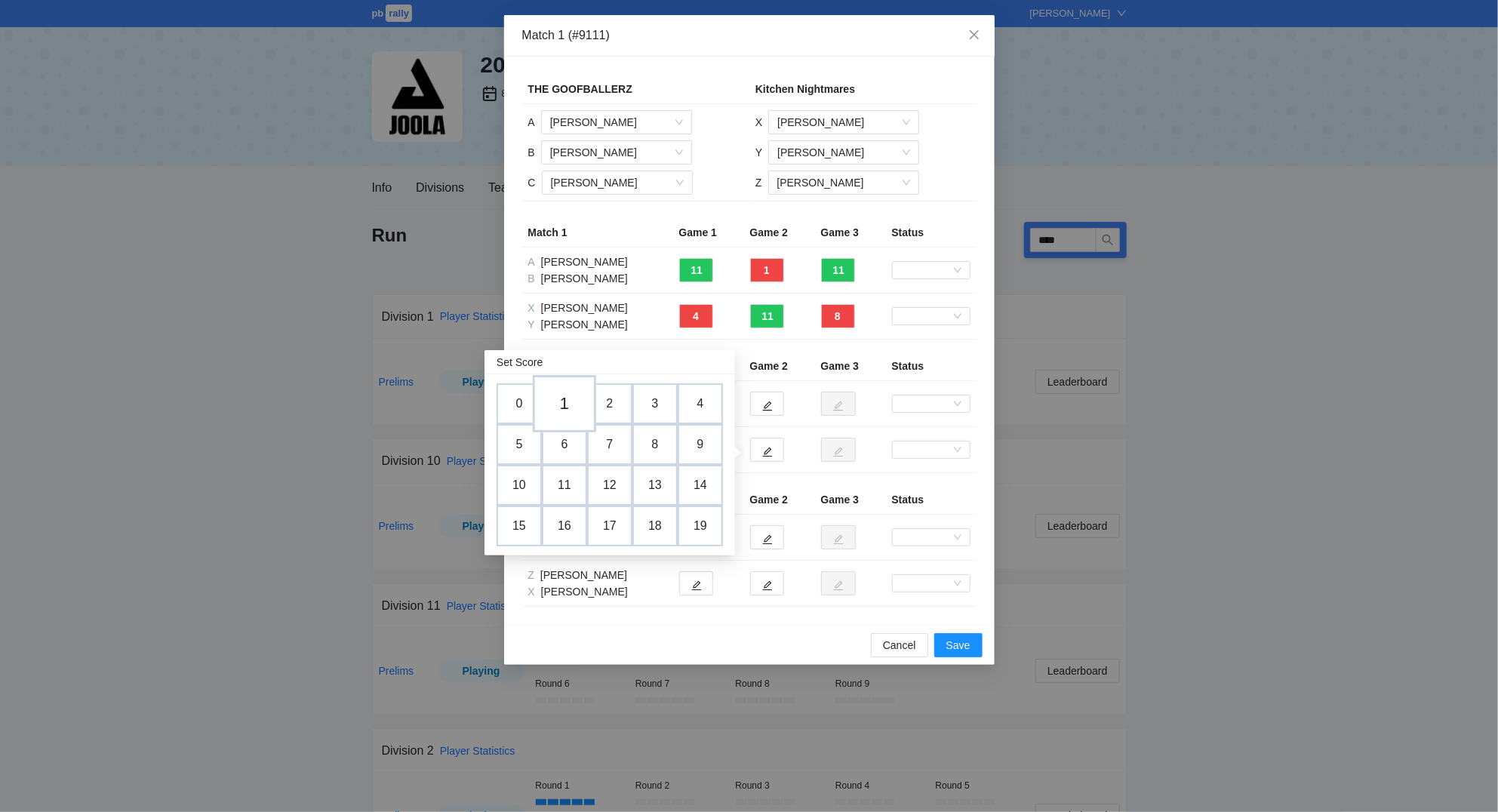
click at [559, 395] on td "1" at bounding box center [565, 403] width 64 height 57
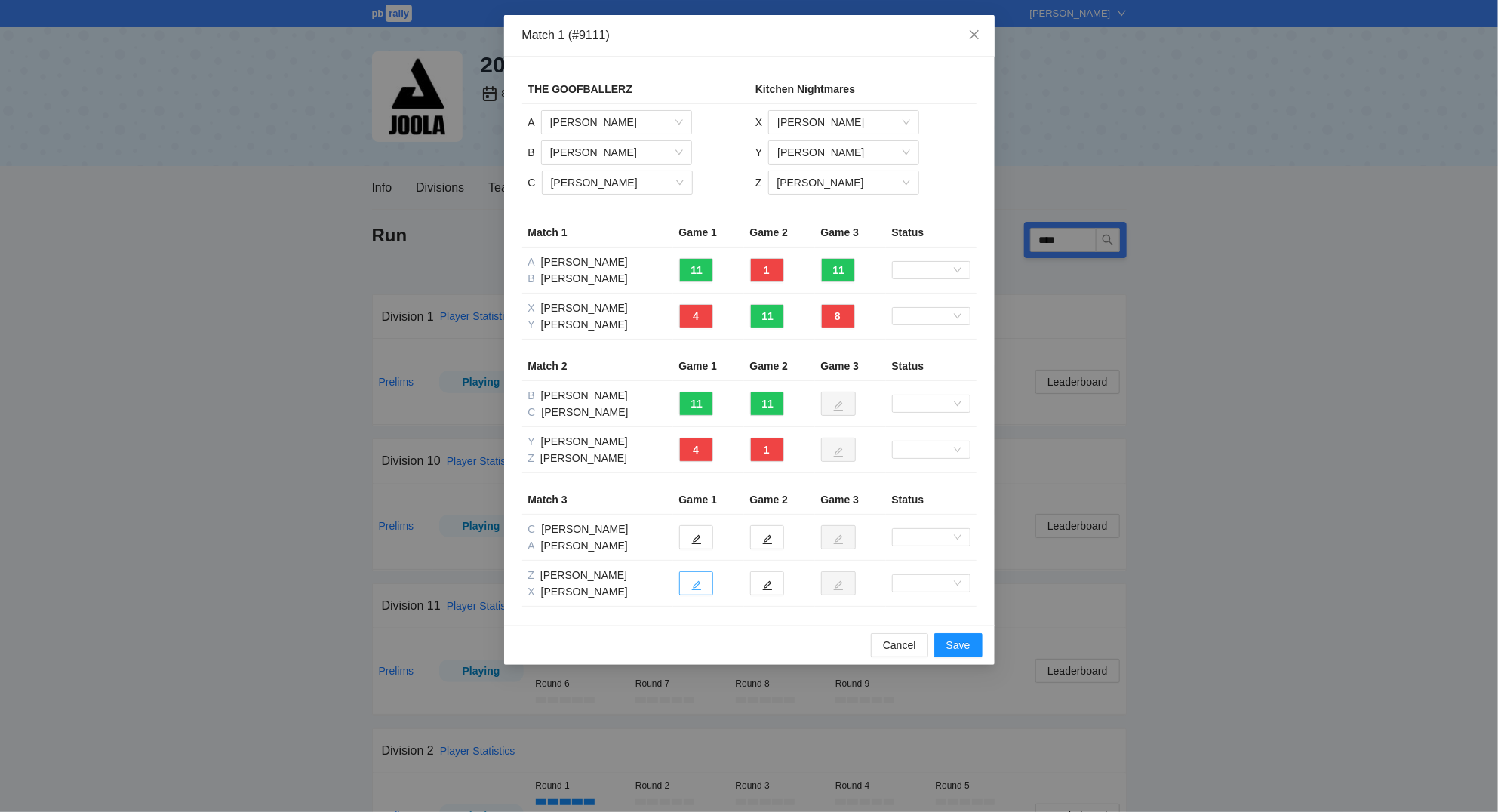
click at [700, 584] on icon "edit" at bounding box center [697, 586] width 10 height 10
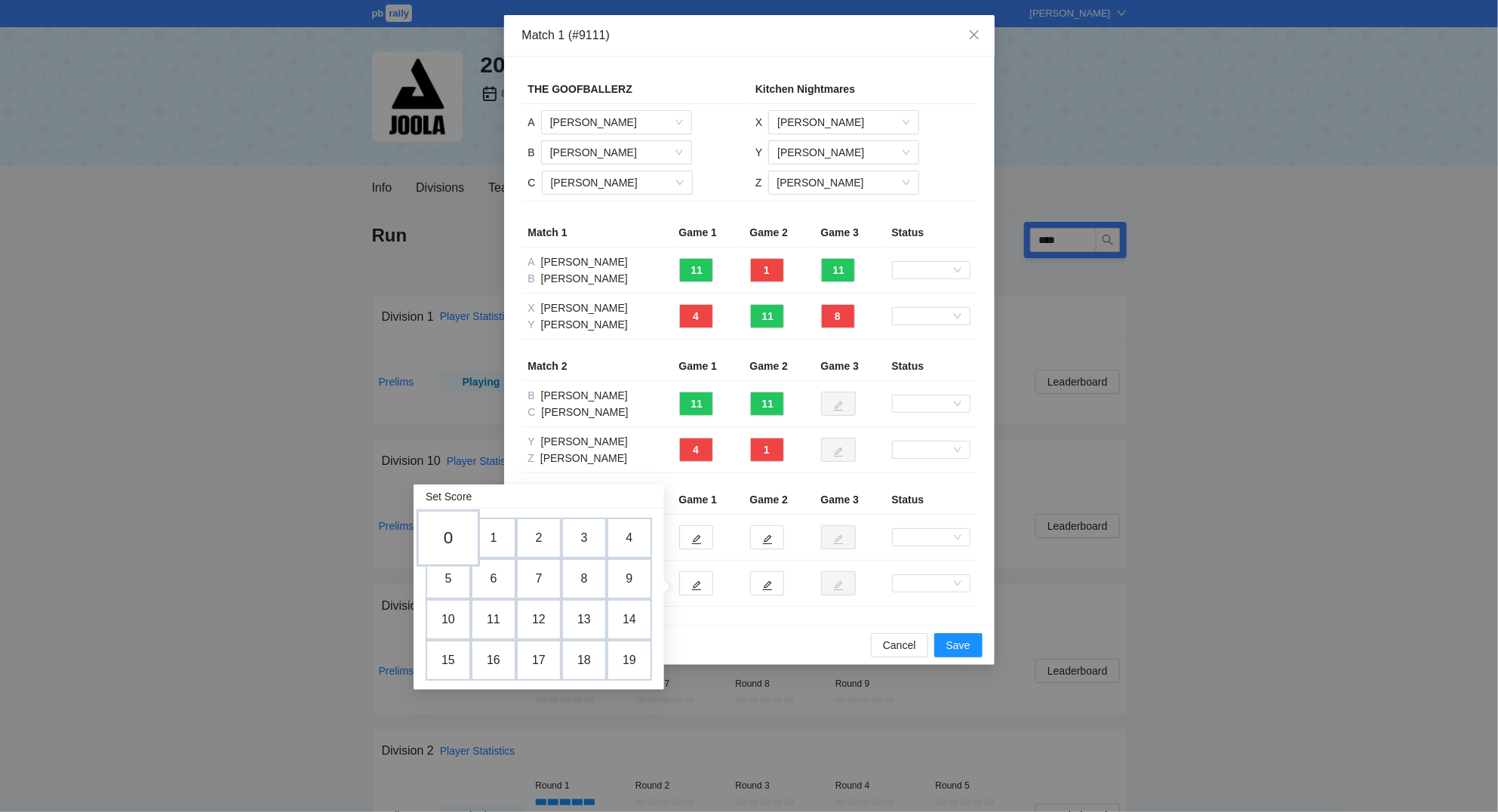
click at [460, 543] on td "0" at bounding box center [448, 537] width 64 height 57
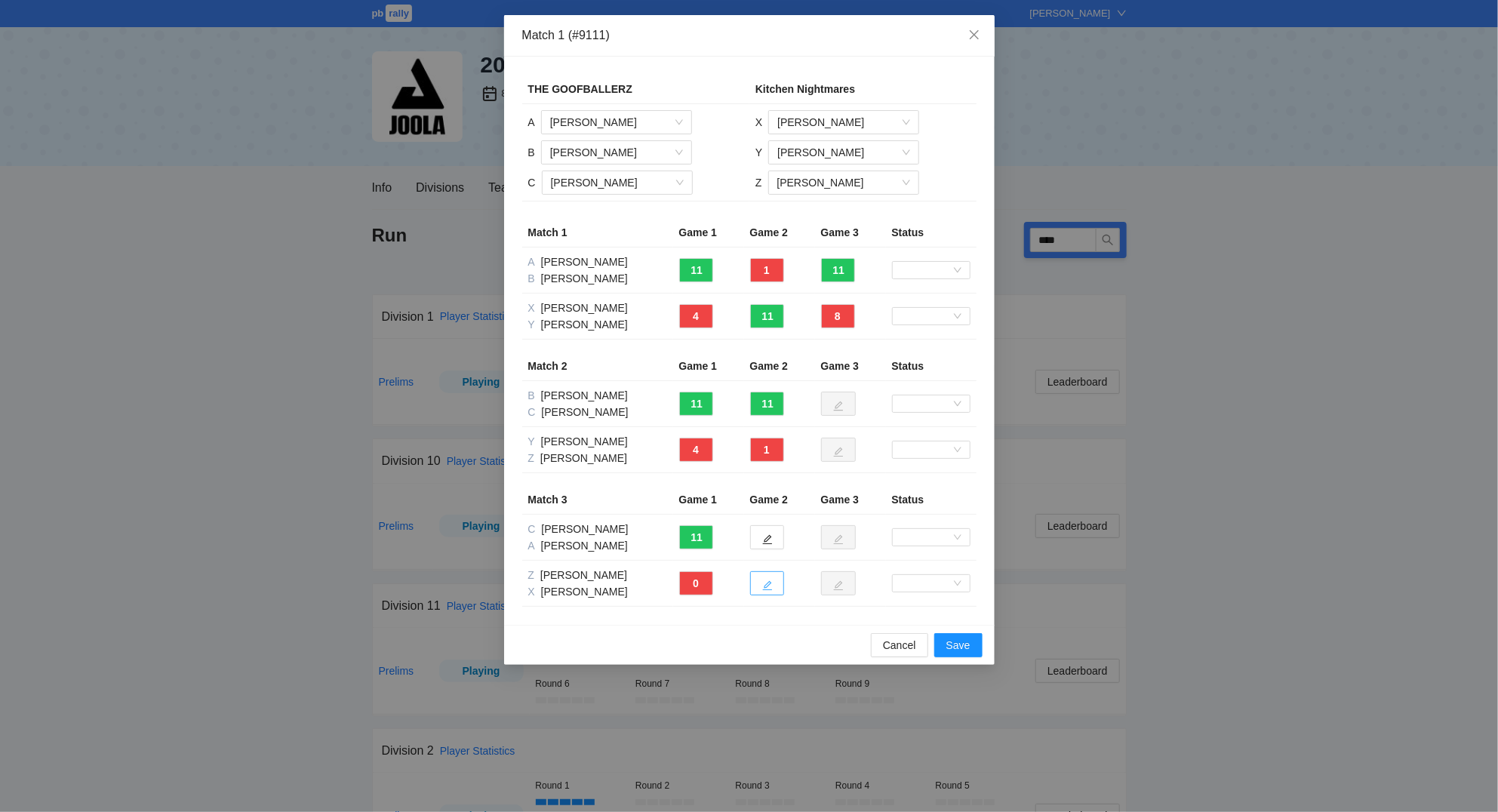
click at [769, 588] on icon "edit" at bounding box center [767, 585] width 11 height 11
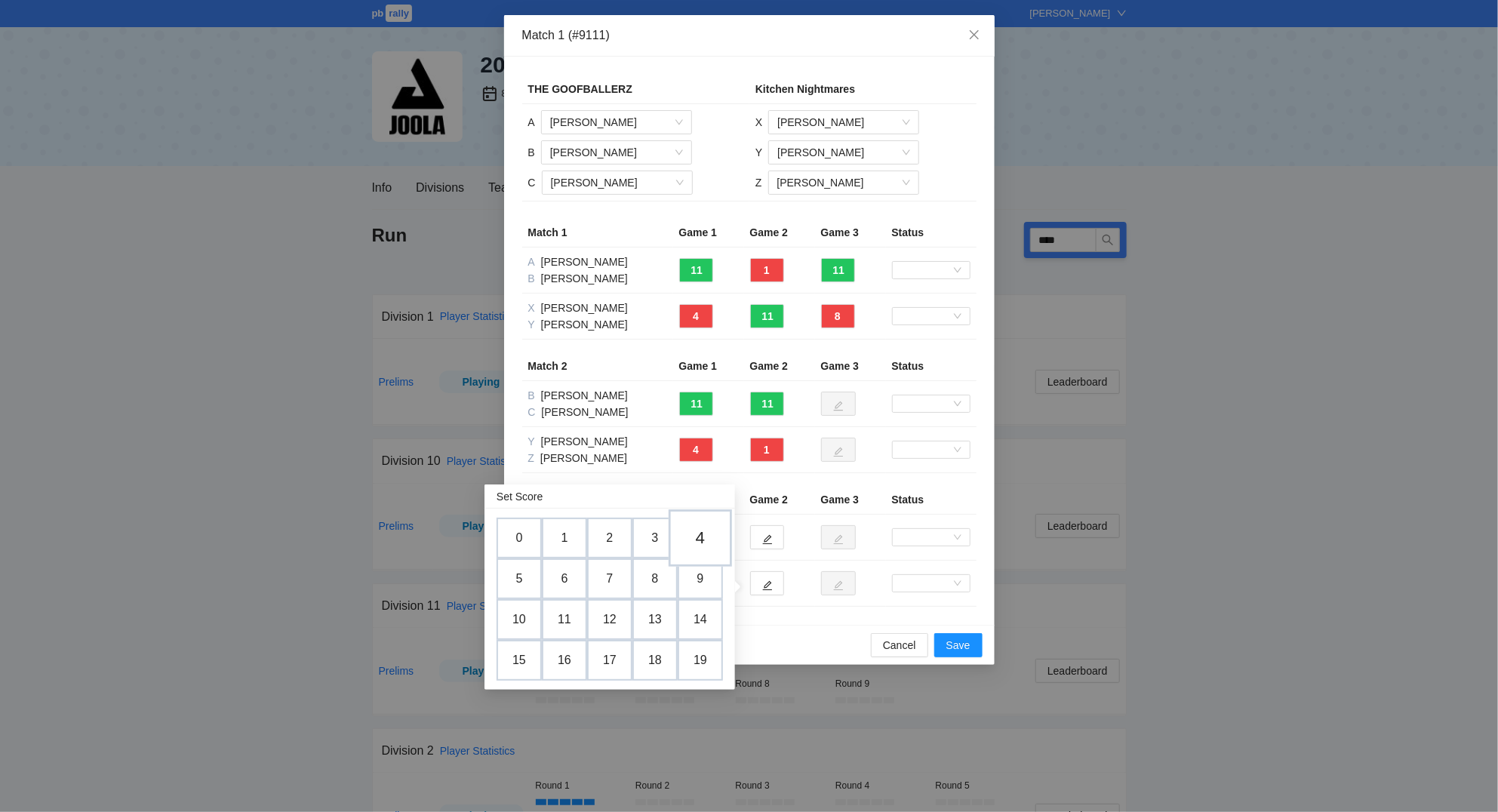
click at [709, 541] on td "4" at bounding box center [701, 537] width 64 height 57
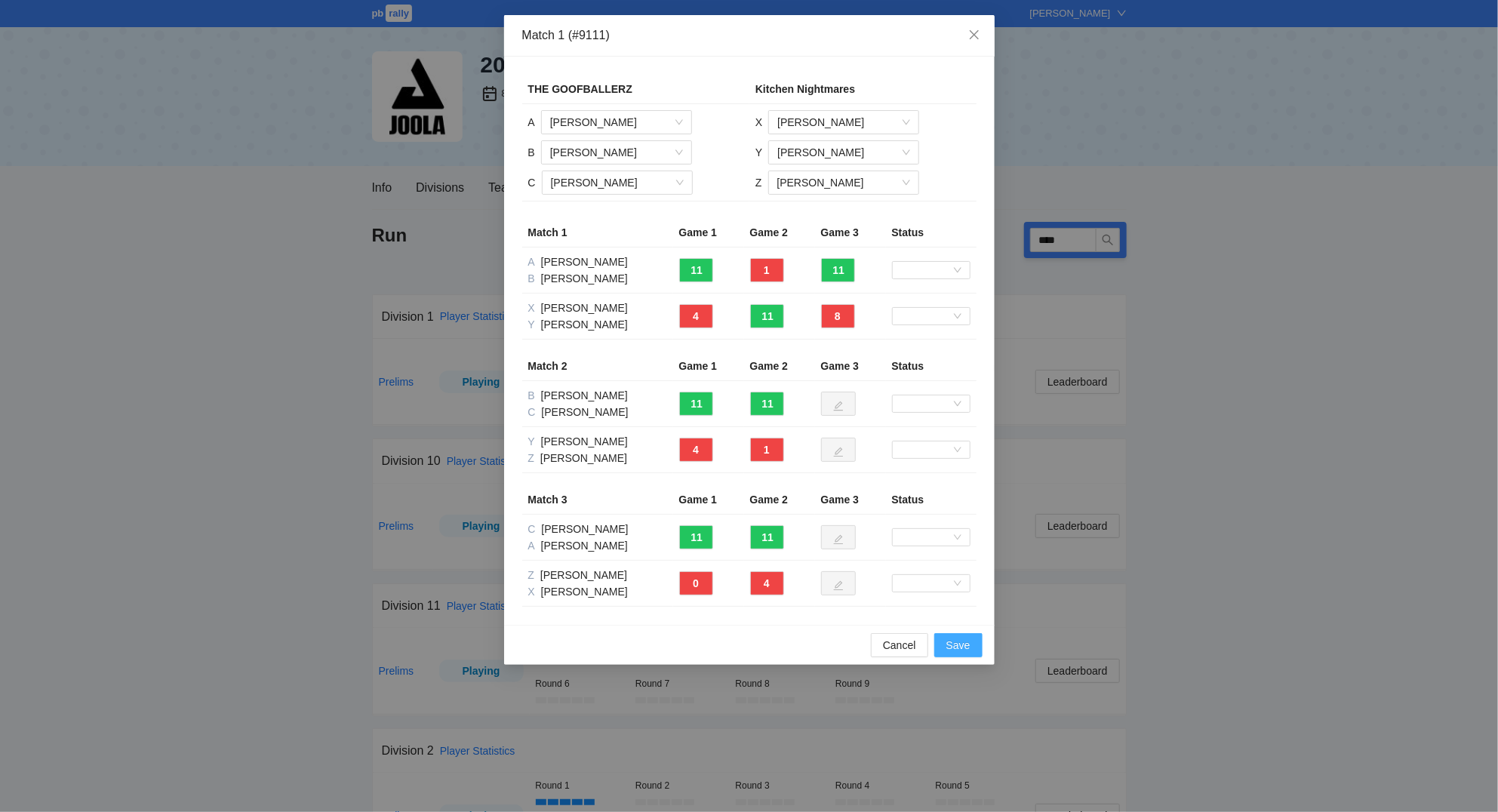
click at [964, 650] on span "Save" at bounding box center [958, 644] width 24 height 17
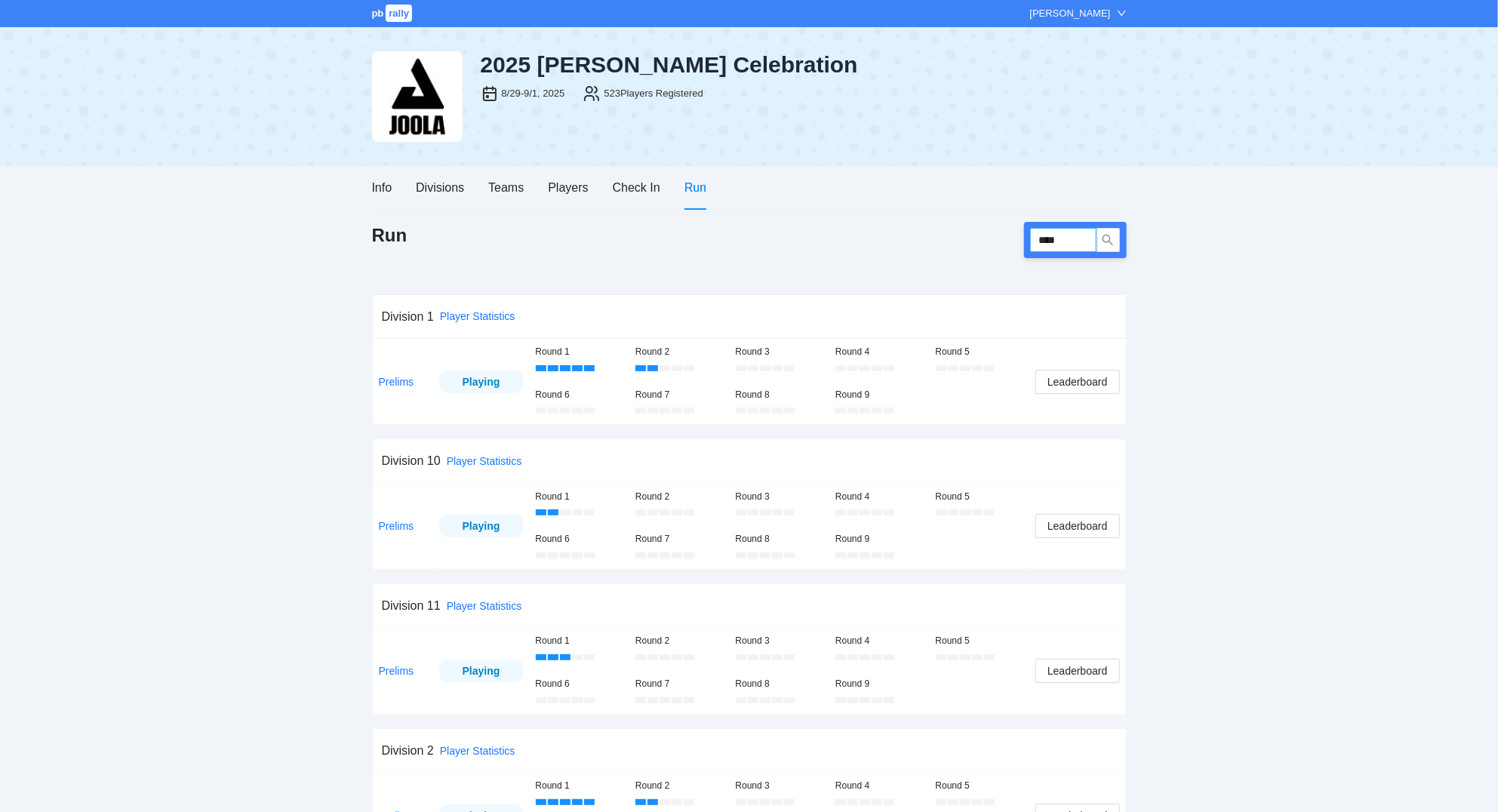
drag, startPoint x: 1038, startPoint y: 235, endPoint x: 1007, endPoint y: 232, distance: 31.1
click at [1030, 232] on input "****" at bounding box center [1063, 239] width 67 height 24
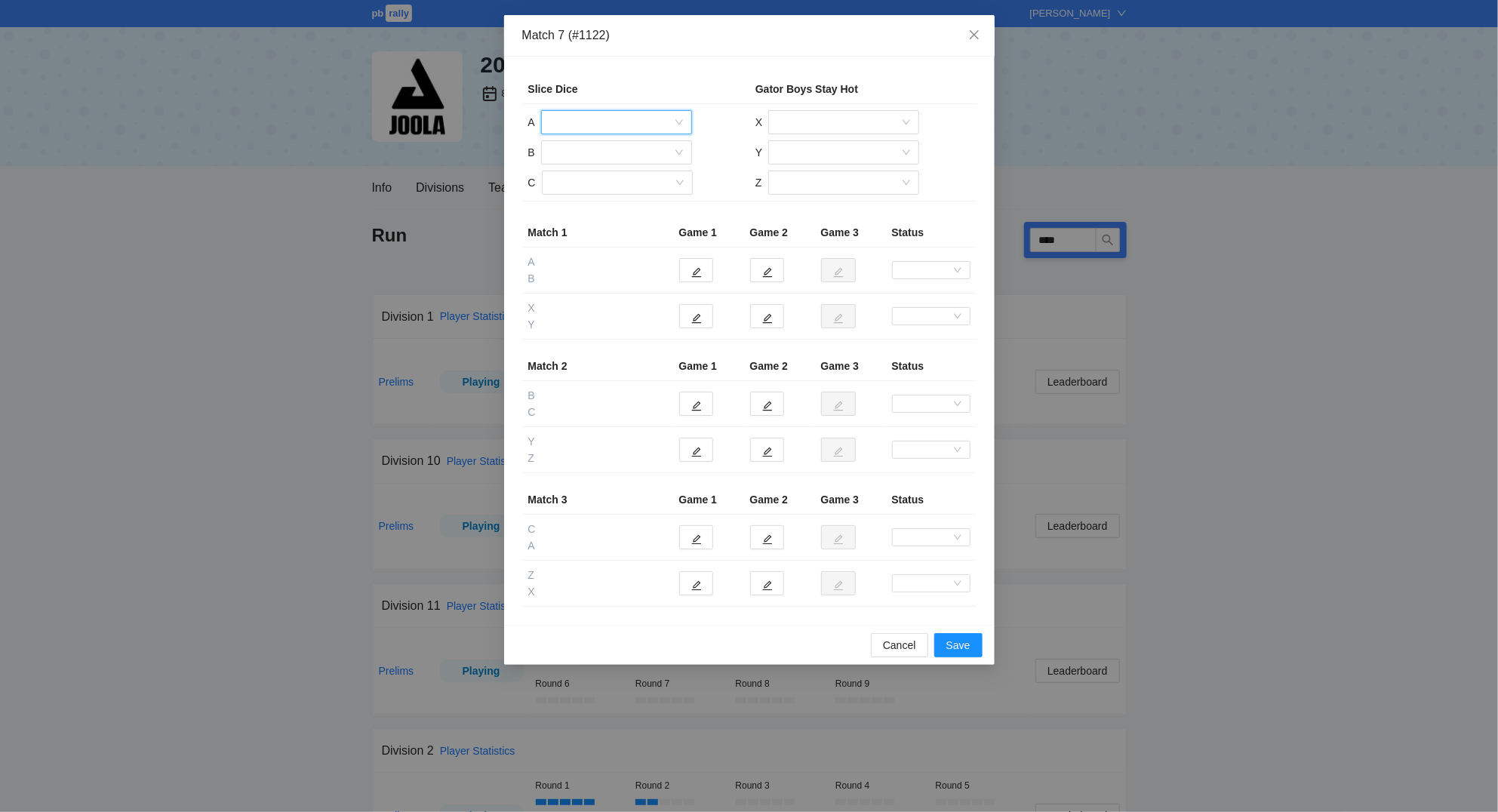
click at [588, 122] on input "search" at bounding box center [611, 122] width 122 height 23
click at [587, 153] on div "[PERSON_NAME]" at bounding box center [616, 152] width 133 height 17
click at [587, 152] on input "search" at bounding box center [611, 152] width 122 height 23
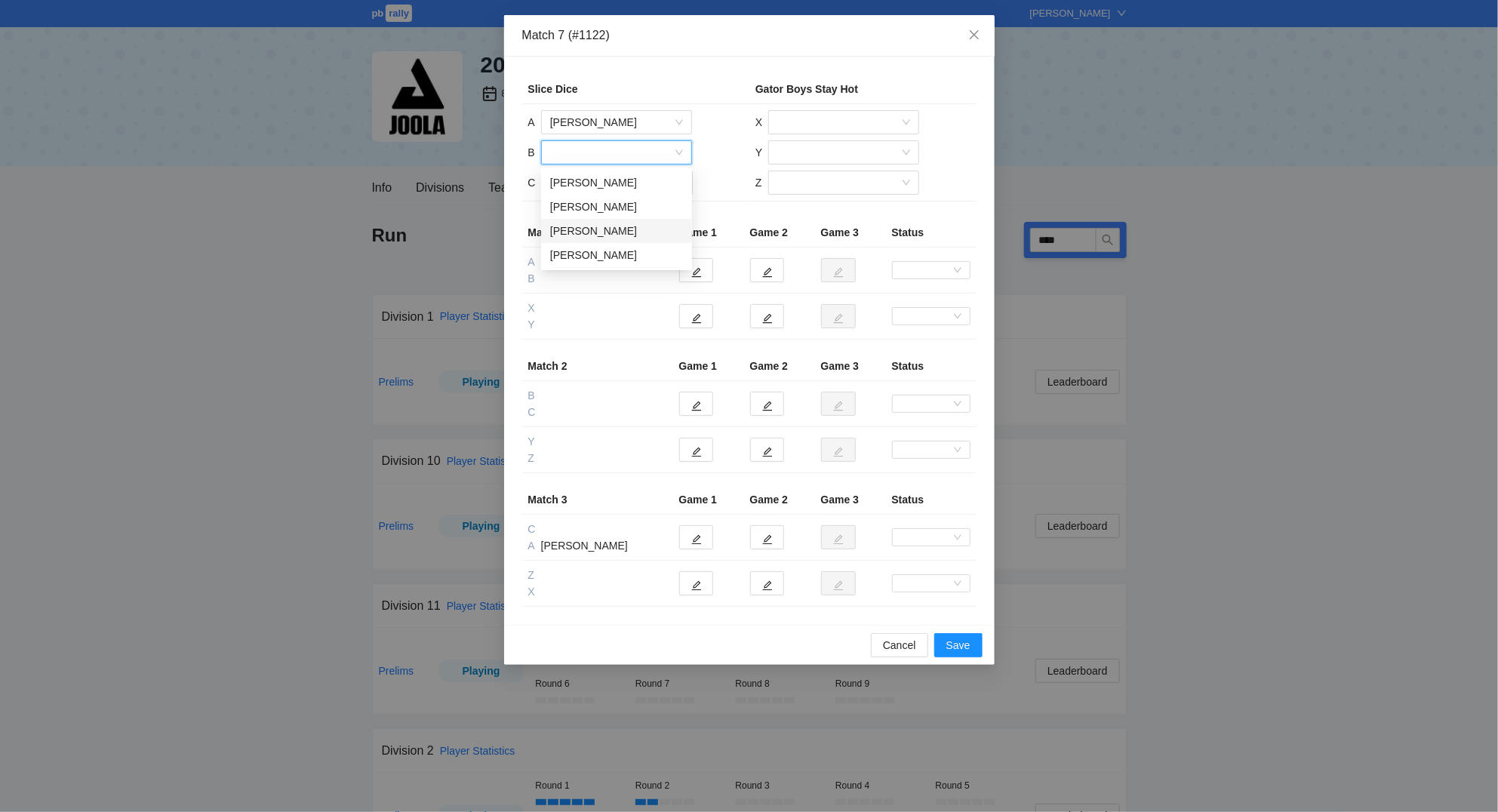
click at [601, 231] on div "[PERSON_NAME]" at bounding box center [616, 230] width 133 height 17
click at [579, 185] on input "search" at bounding box center [612, 183] width 122 height 23
click at [595, 257] on div "[PERSON_NAME]" at bounding box center [616, 260] width 133 height 17
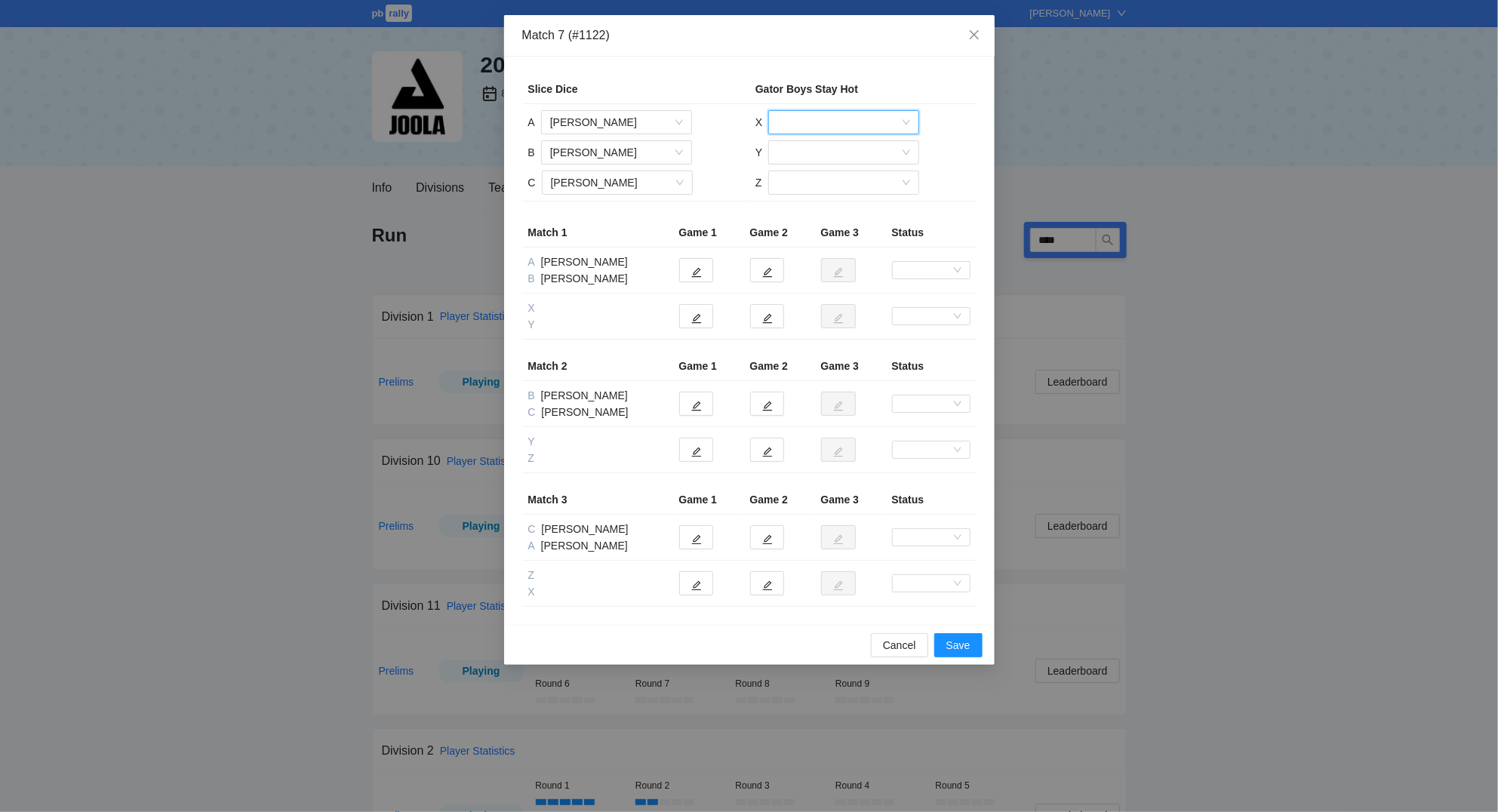
click at [793, 125] on input "search" at bounding box center [838, 122] width 122 height 23
click at [831, 268] on div "[PERSON_NAME]" at bounding box center [843, 272] width 133 height 17
click at [809, 149] on input "search" at bounding box center [838, 152] width 122 height 23
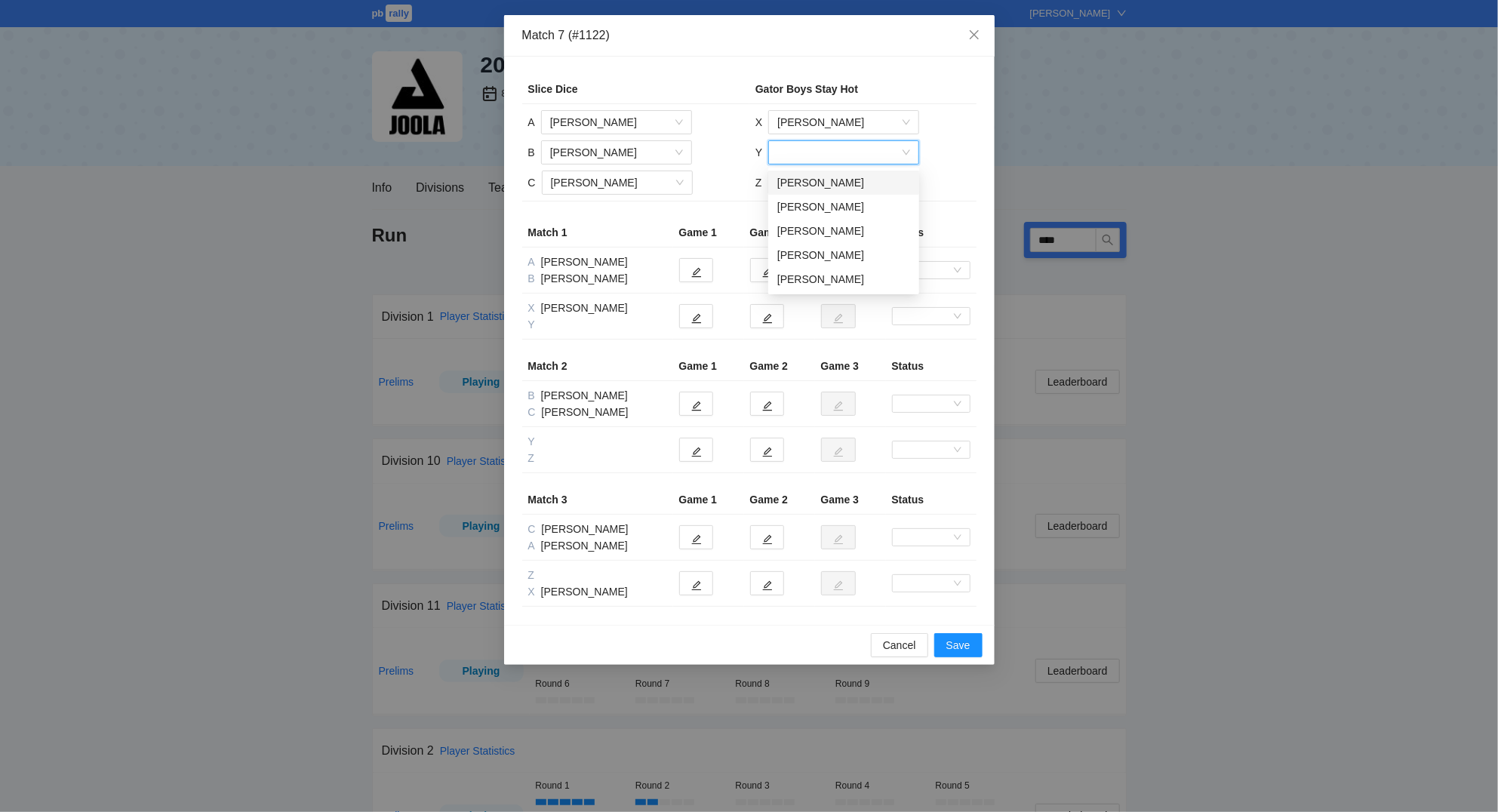
click at [815, 186] on div "[PERSON_NAME]" at bounding box center [843, 183] width 133 height 17
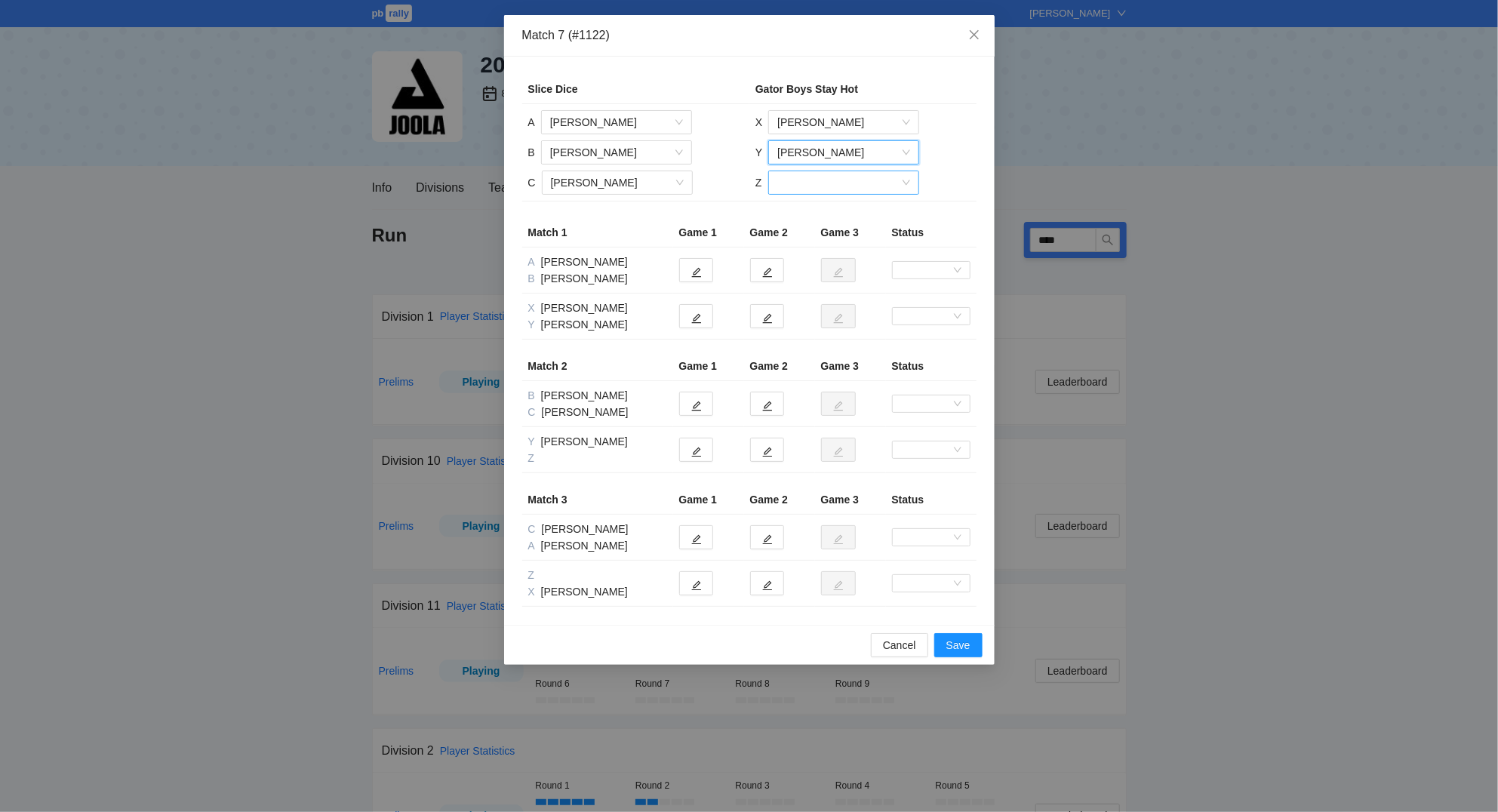
click at [806, 190] on input "search" at bounding box center [838, 183] width 122 height 23
click at [822, 211] on div "[PERSON_NAME]" at bounding box center [842, 212] width 133 height 17
click at [694, 266] on button "button" at bounding box center [697, 270] width 34 height 24
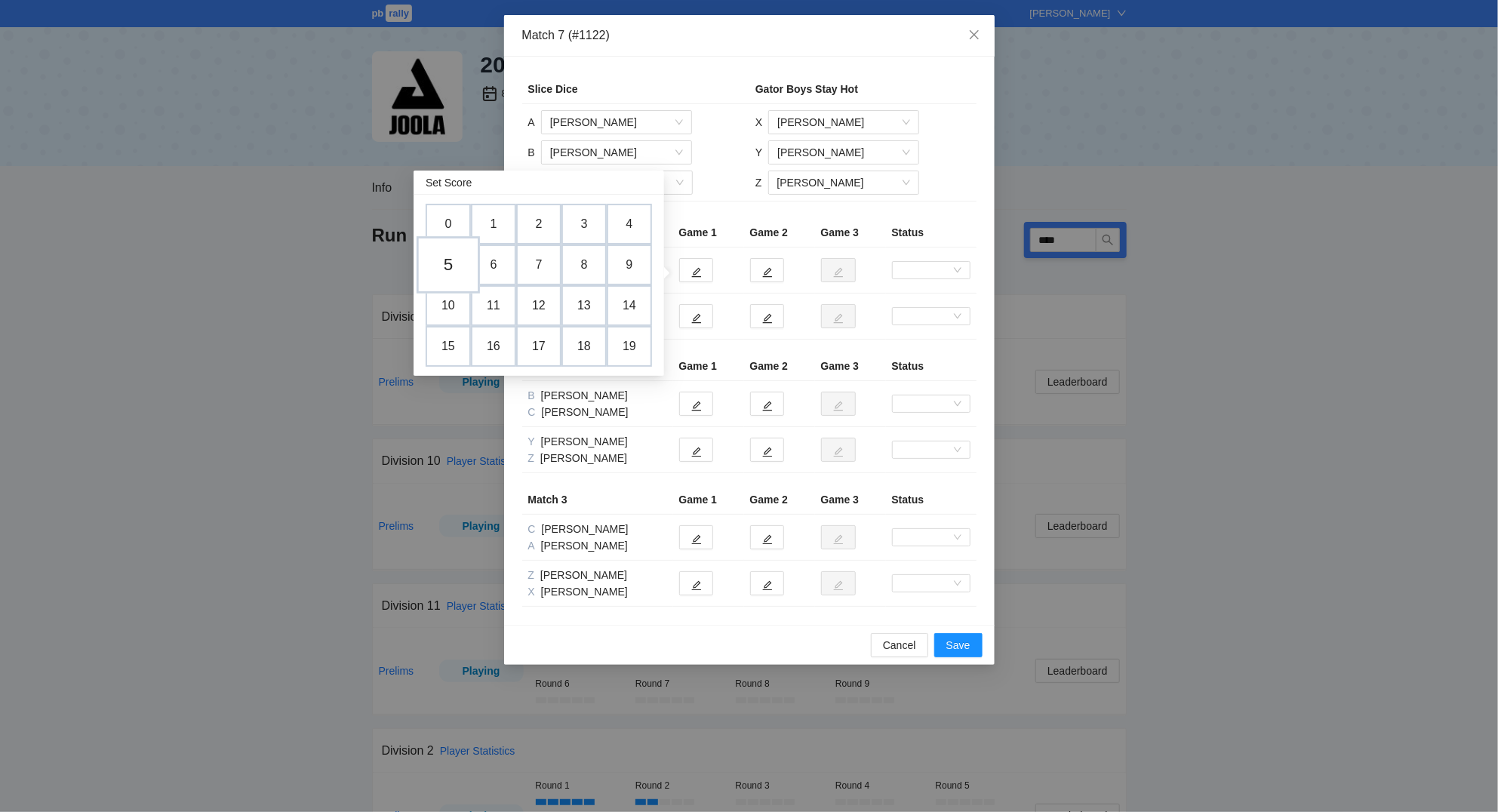
click at [455, 260] on td "5" at bounding box center [448, 264] width 64 height 57
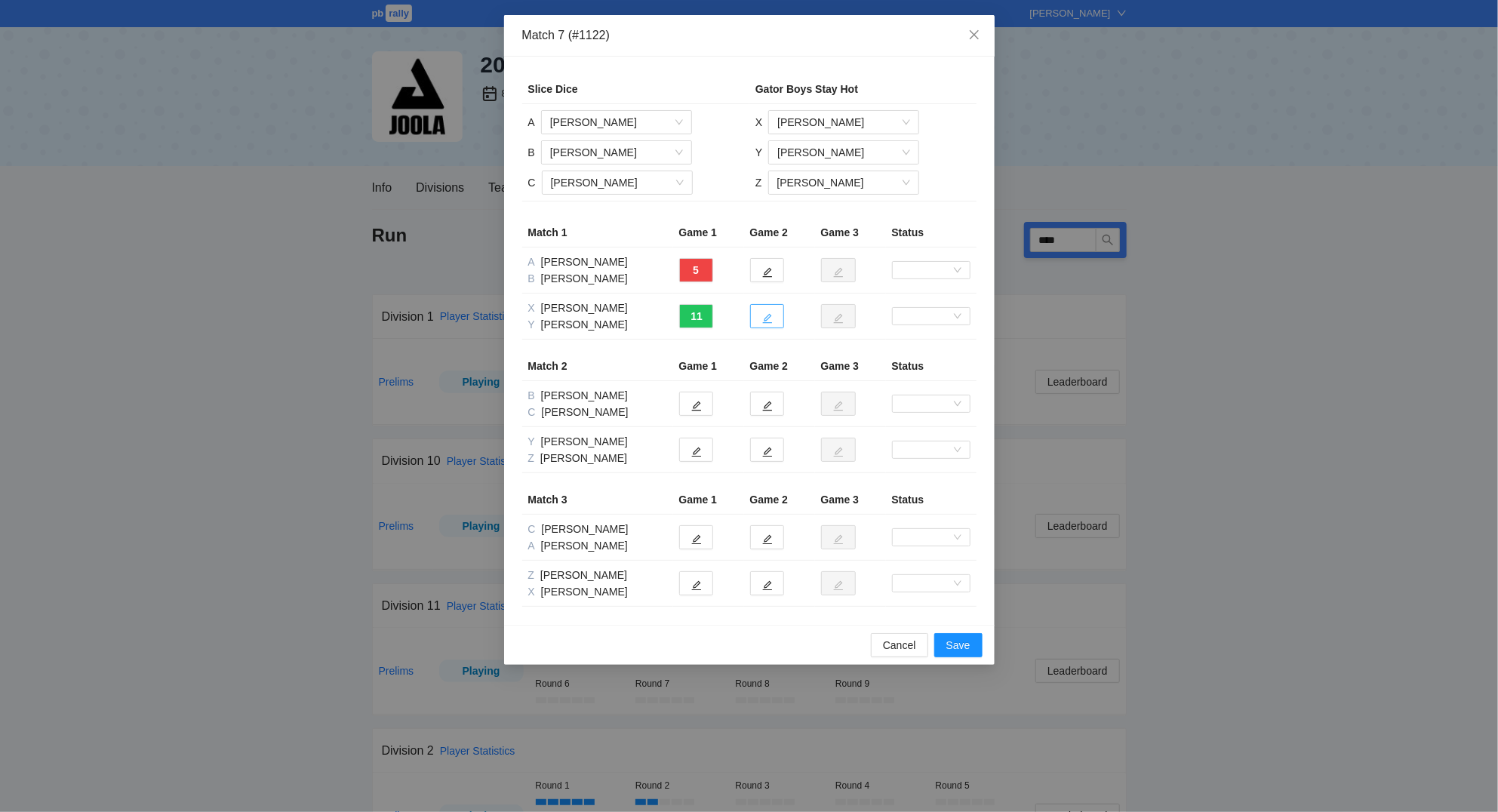
click at [759, 317] on button "button" at bounding box center [767, 316] width 34 height 24
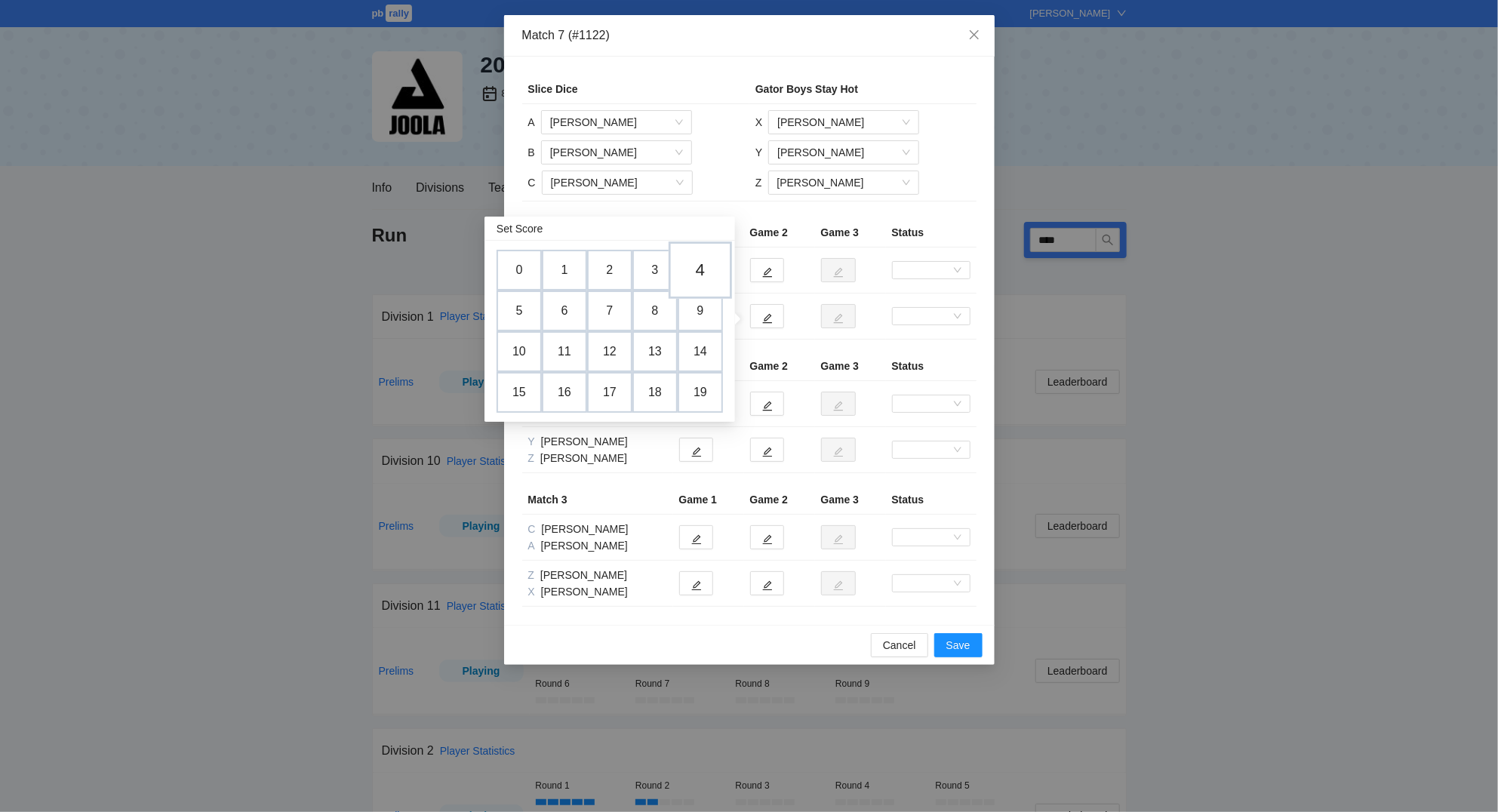
click at [703, 268] on td "4" at bounding box center [701, 269] width 64 height 57
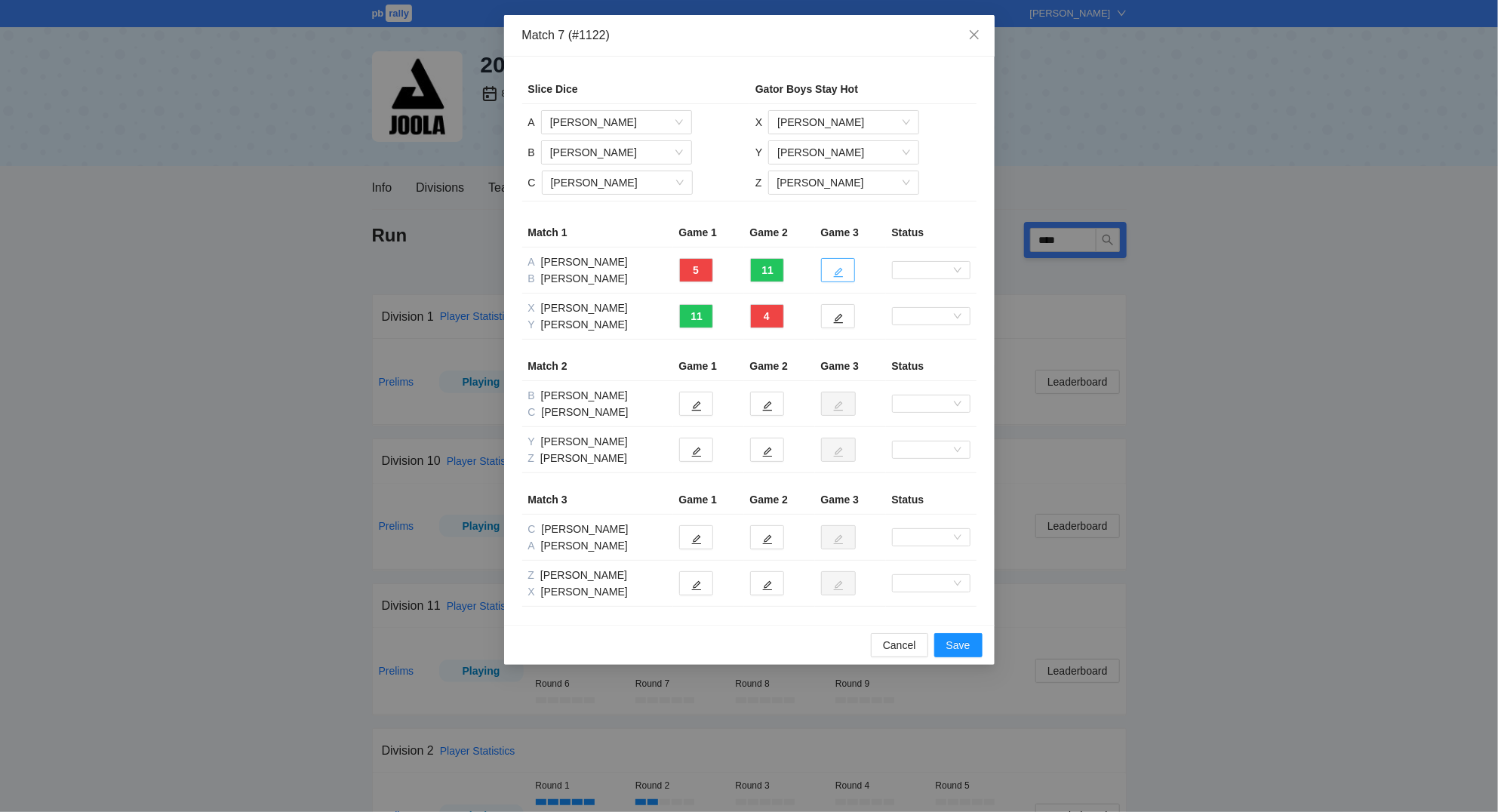
click at [839, 276] on icon "edit" at bounding box center [838, 272] width 10 height 10
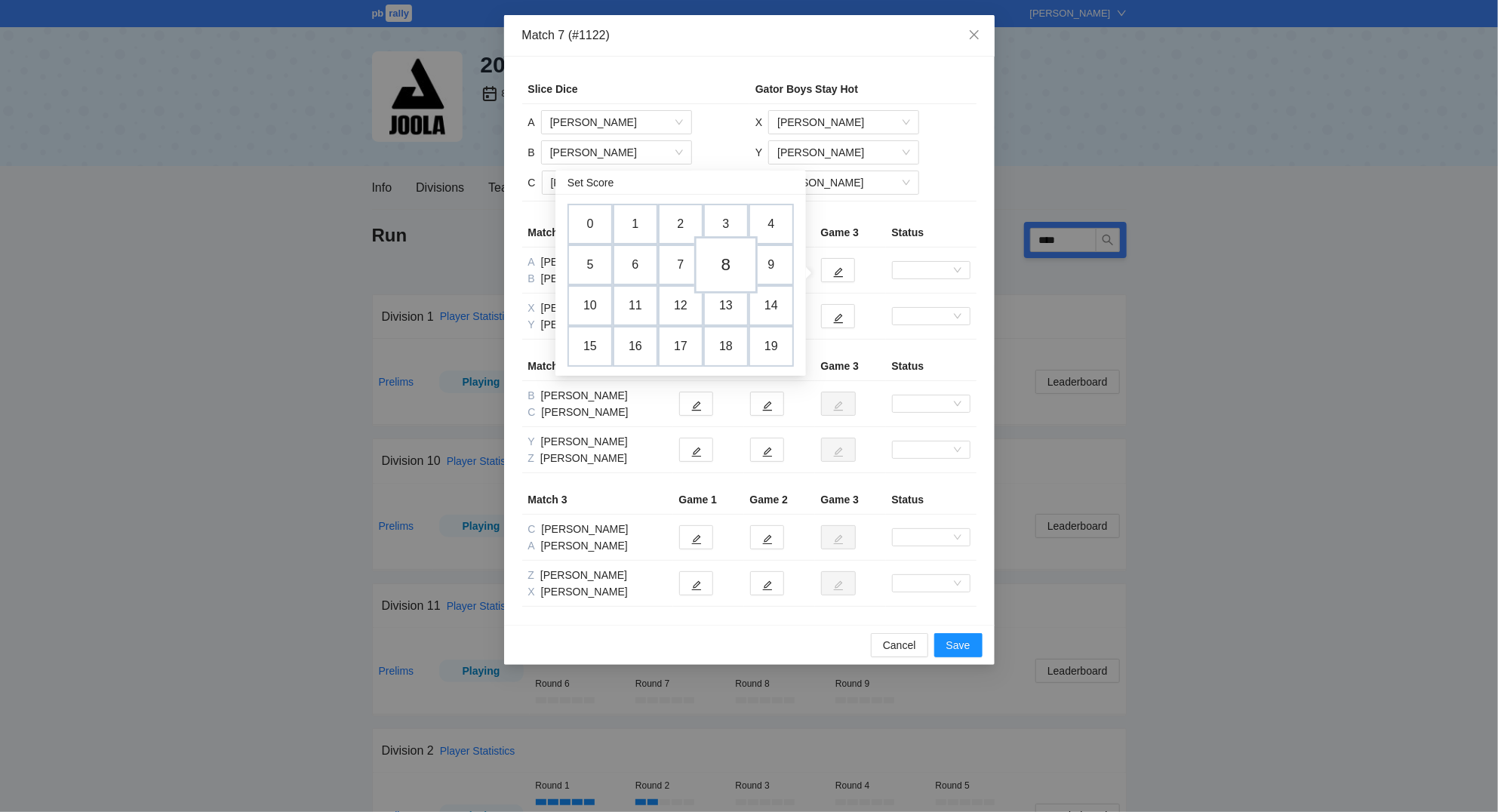
click at [731, 261] on td "8" at bounding box center [727, 264] width 64 height 57
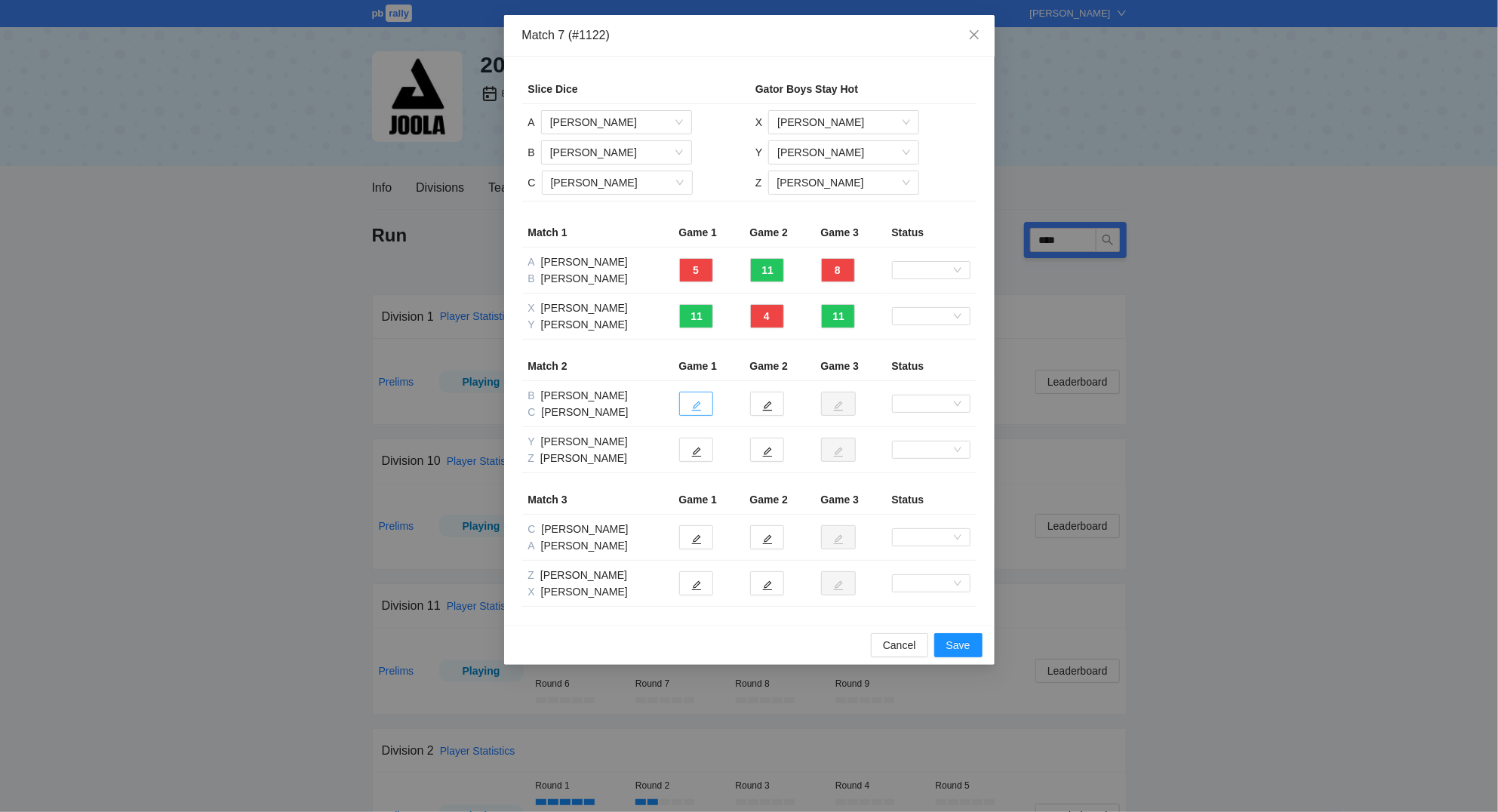
click at [707, 405] on button "button" at bounding box center [697, 403] width 34 height 24
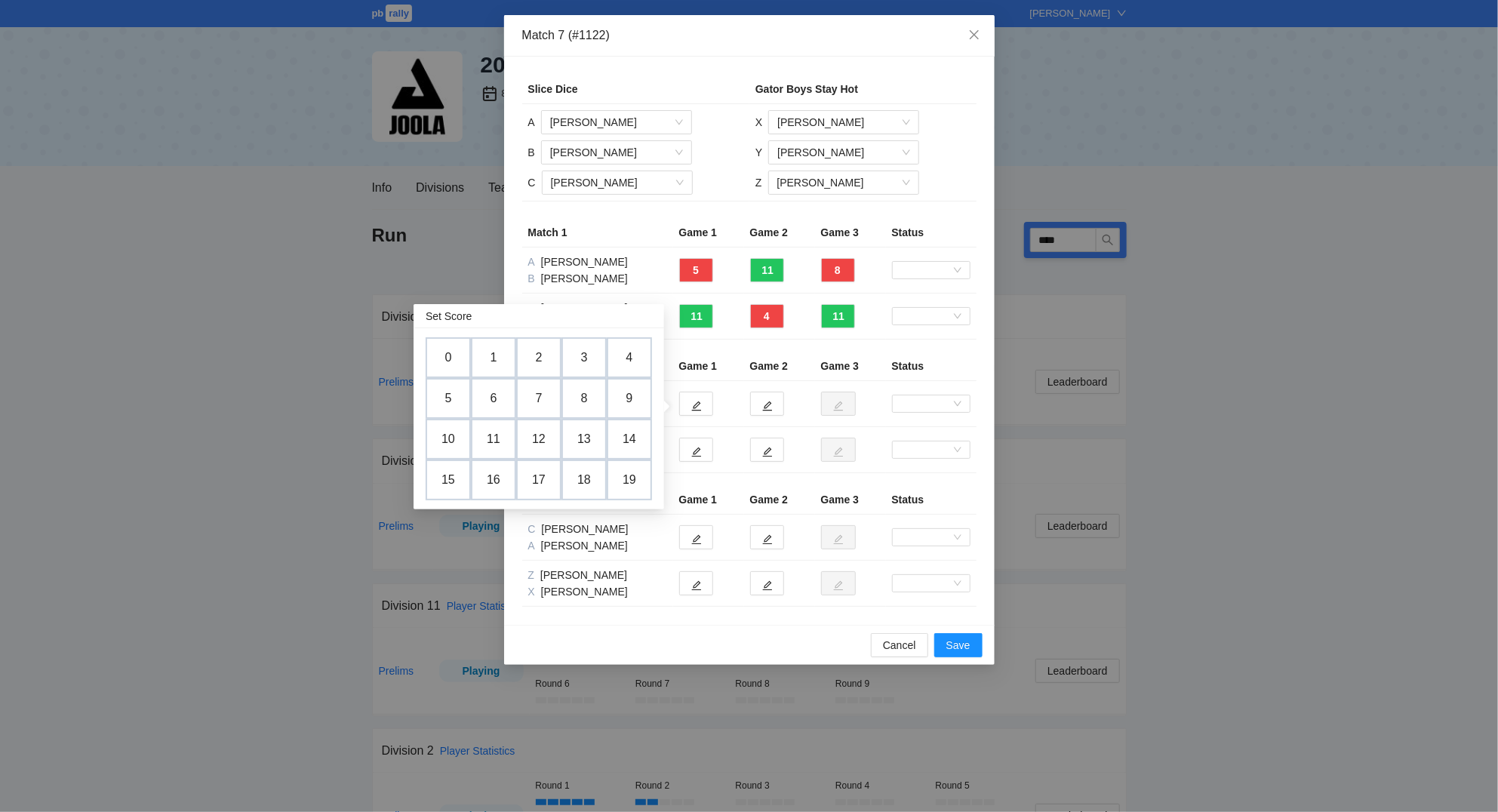
drag, startPoint x: 450, startPoint y: 397, endPoint x: 460, endPoint y: 392, distance: 11.2
click at [453, 395] on td "5" at bounding box center [447, 398] width 45 height 41
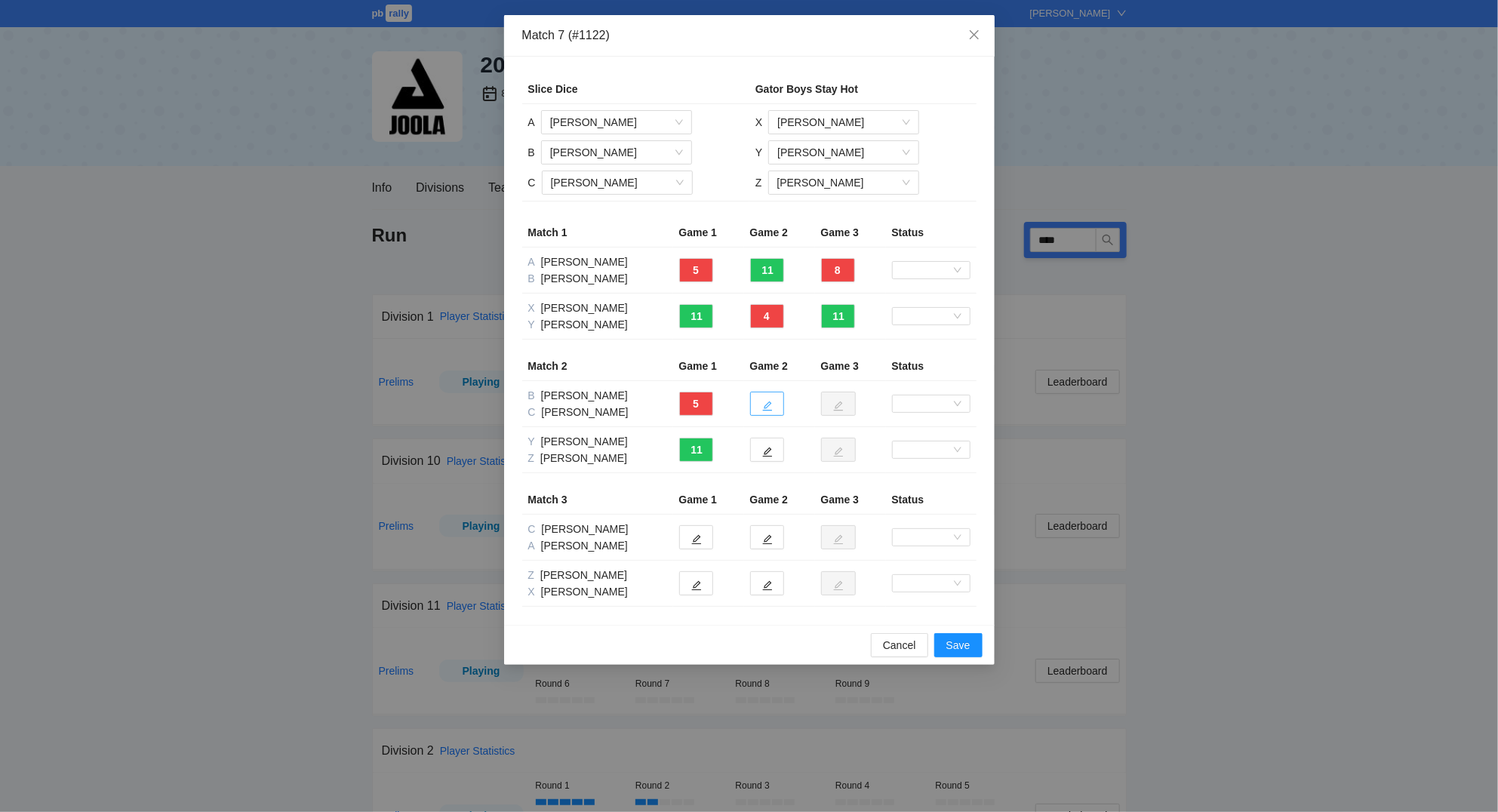
click at [769, 410] on icon "edit" at bounding box center [767, 406] width 10 height 10
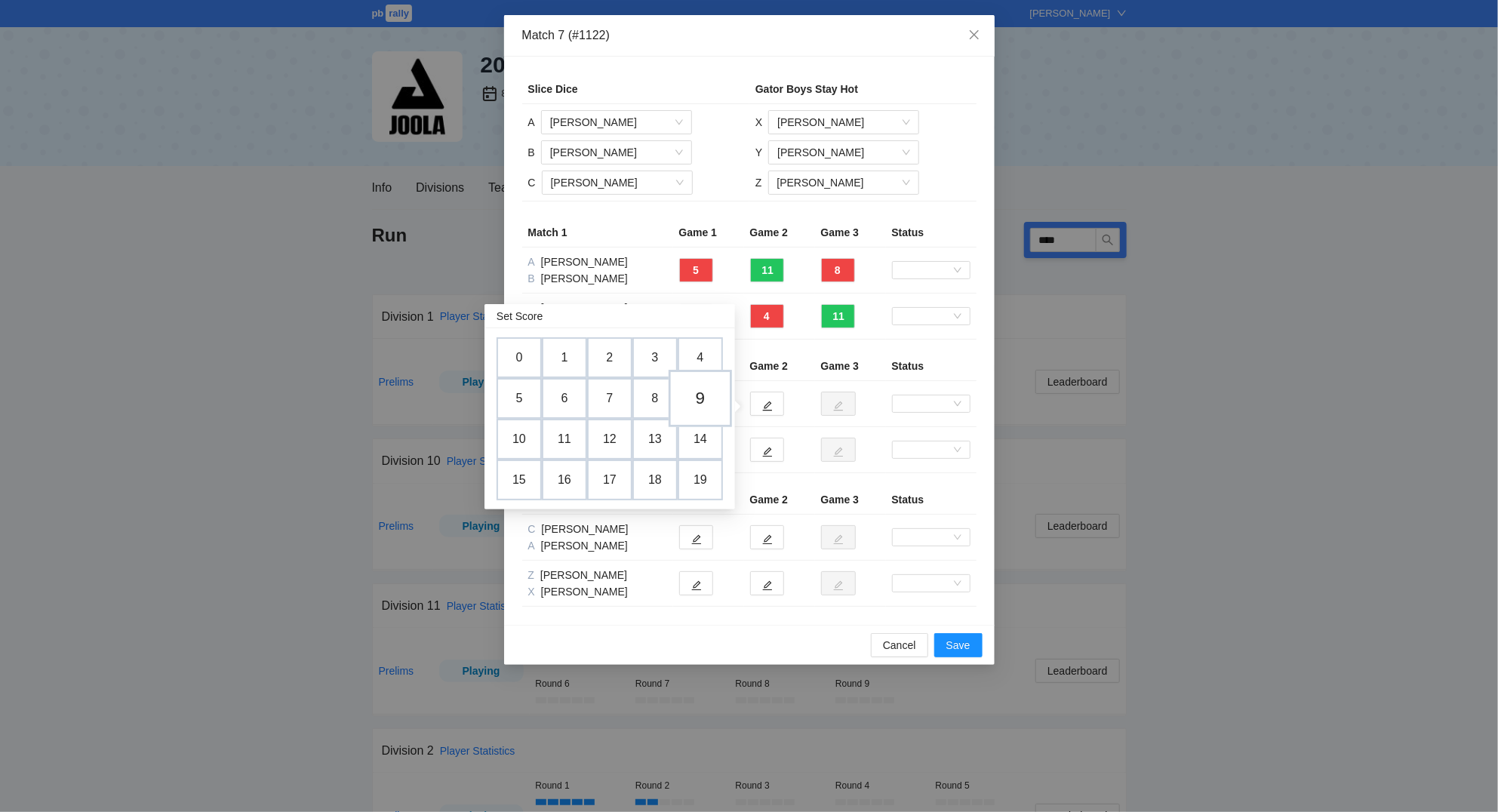
click at [703, 393] on td "9" at bounding box center [701, 398] width 64 height 57
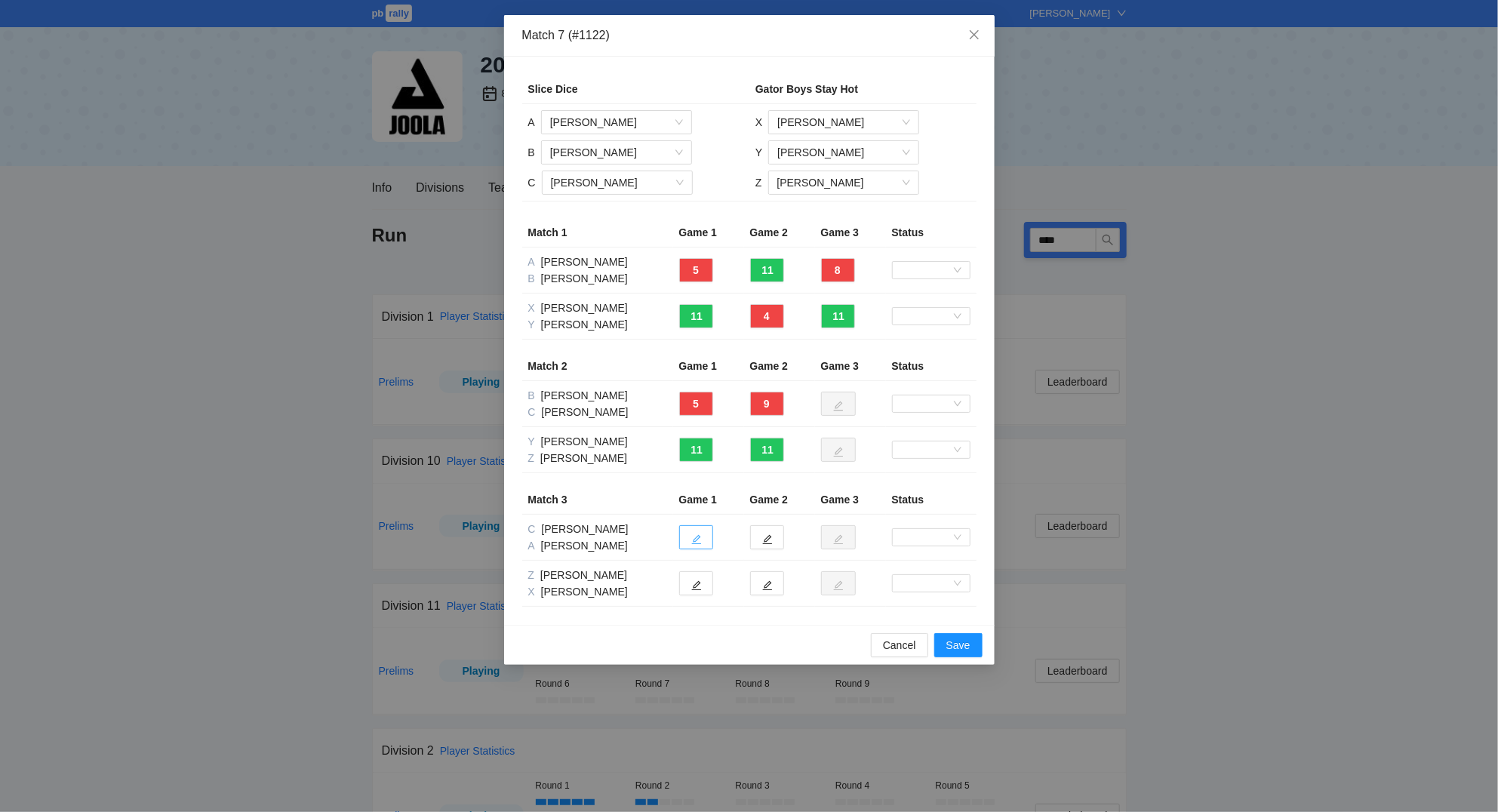
click at [704, 540] on button "button" at bounding box center [697, 537] width 34 height 24
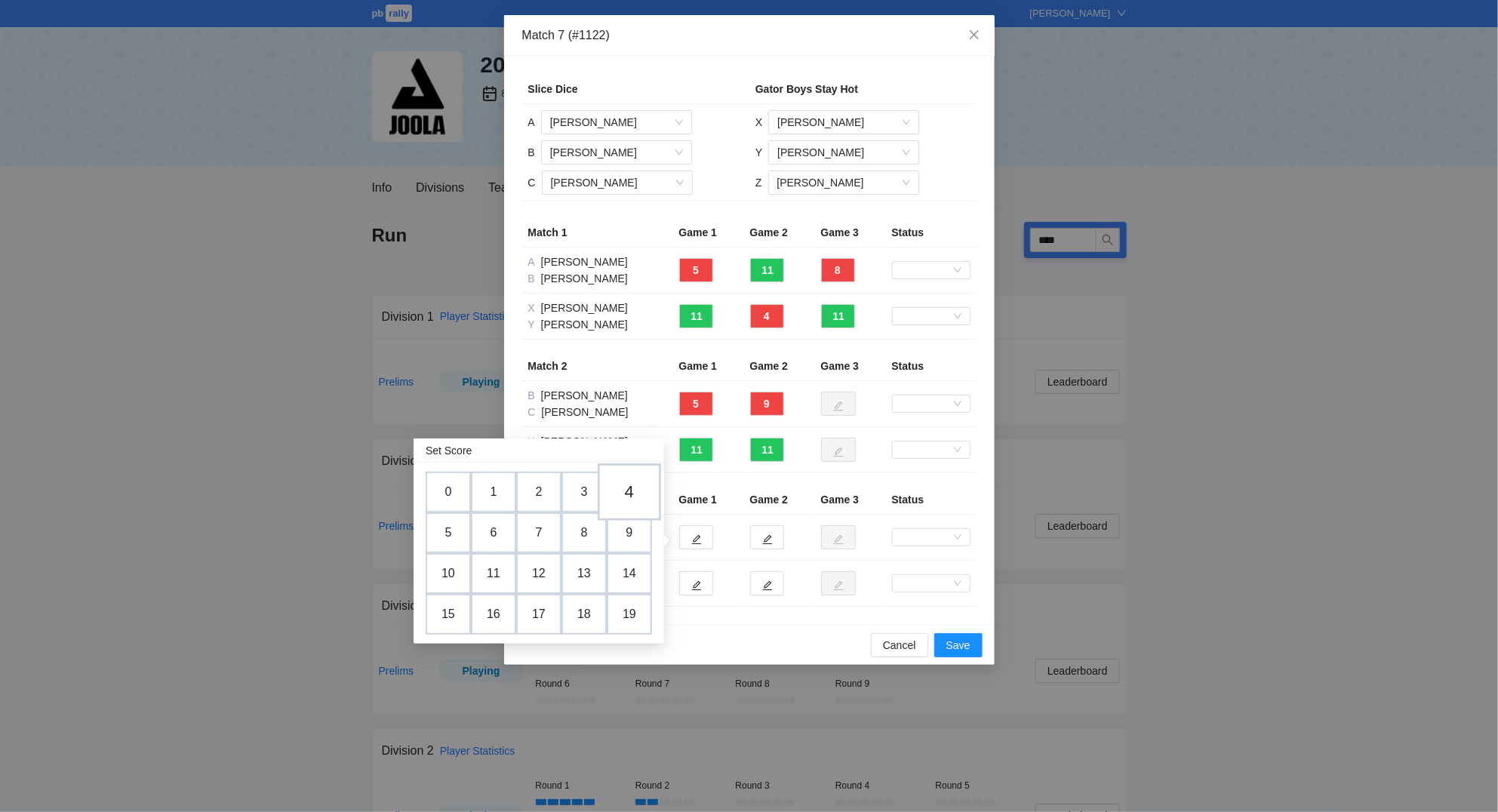
click at [633, 489] on td "4" at bounding box center [630, 491] width 64 height 57
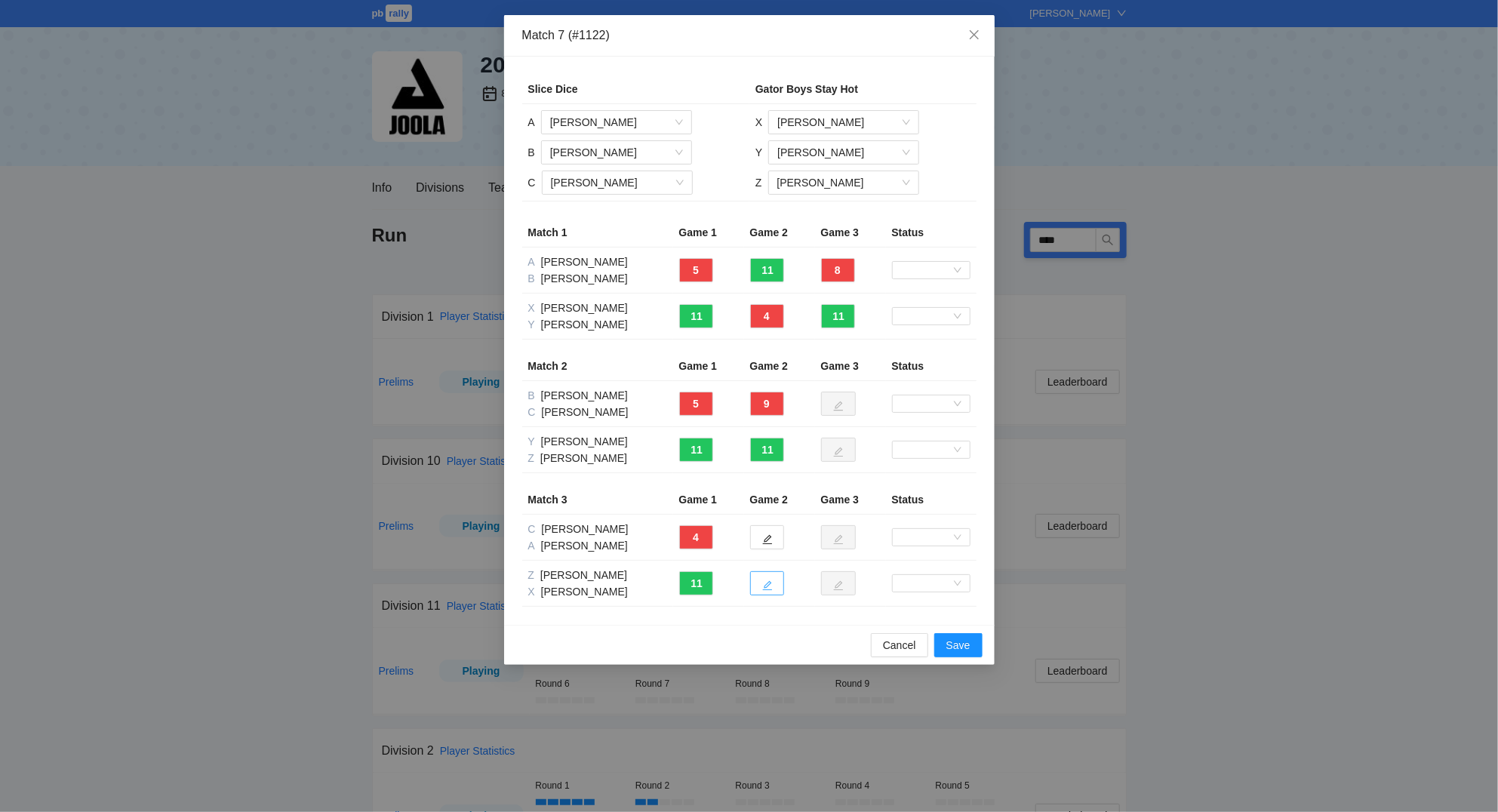
click at [765, 586] on icon "edit" at bounding box center [767, 585] width 11 height 11
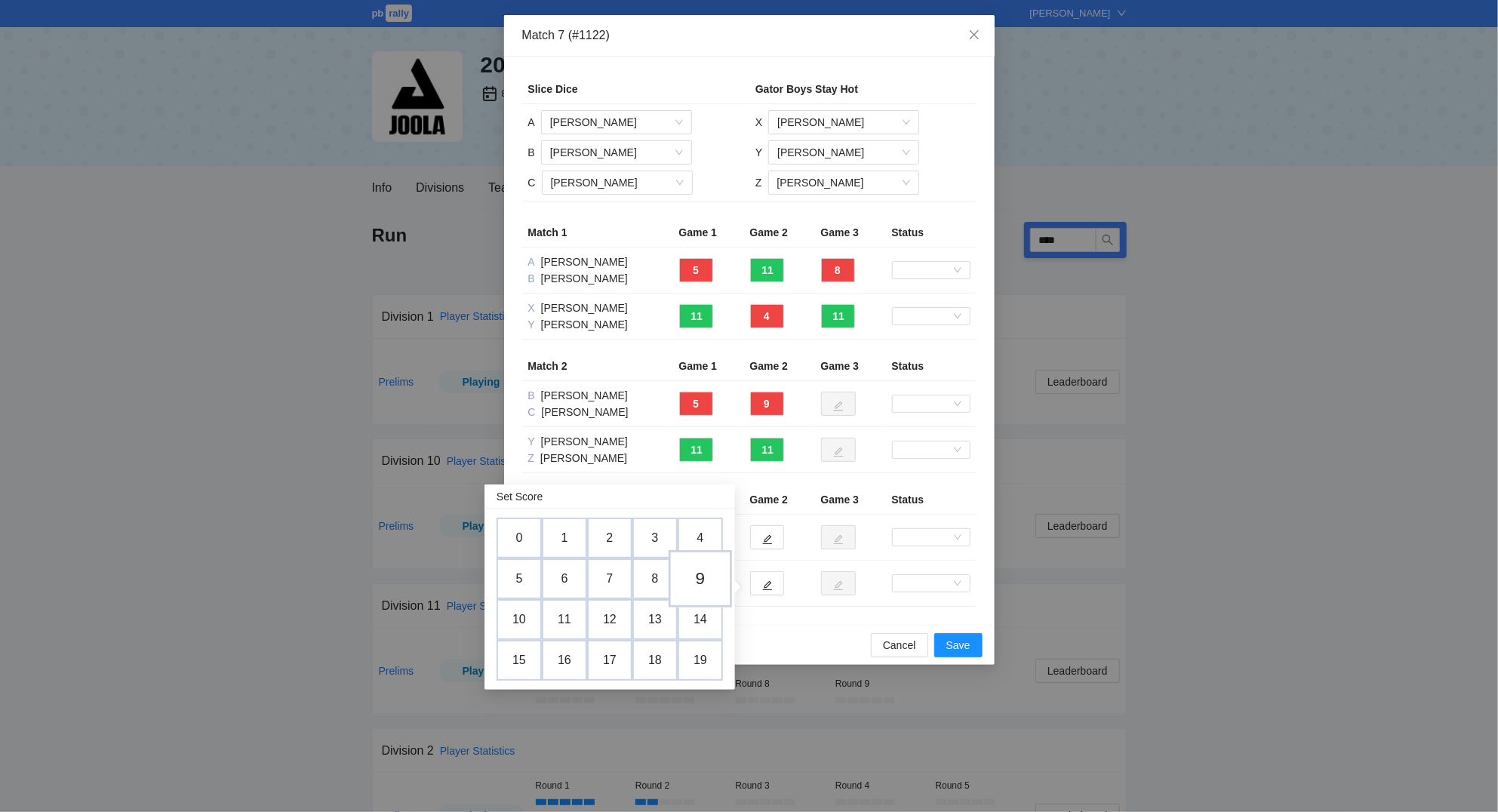
click at [715, 573] on td "9" at bounding box center [701, 578] width 64 height 57
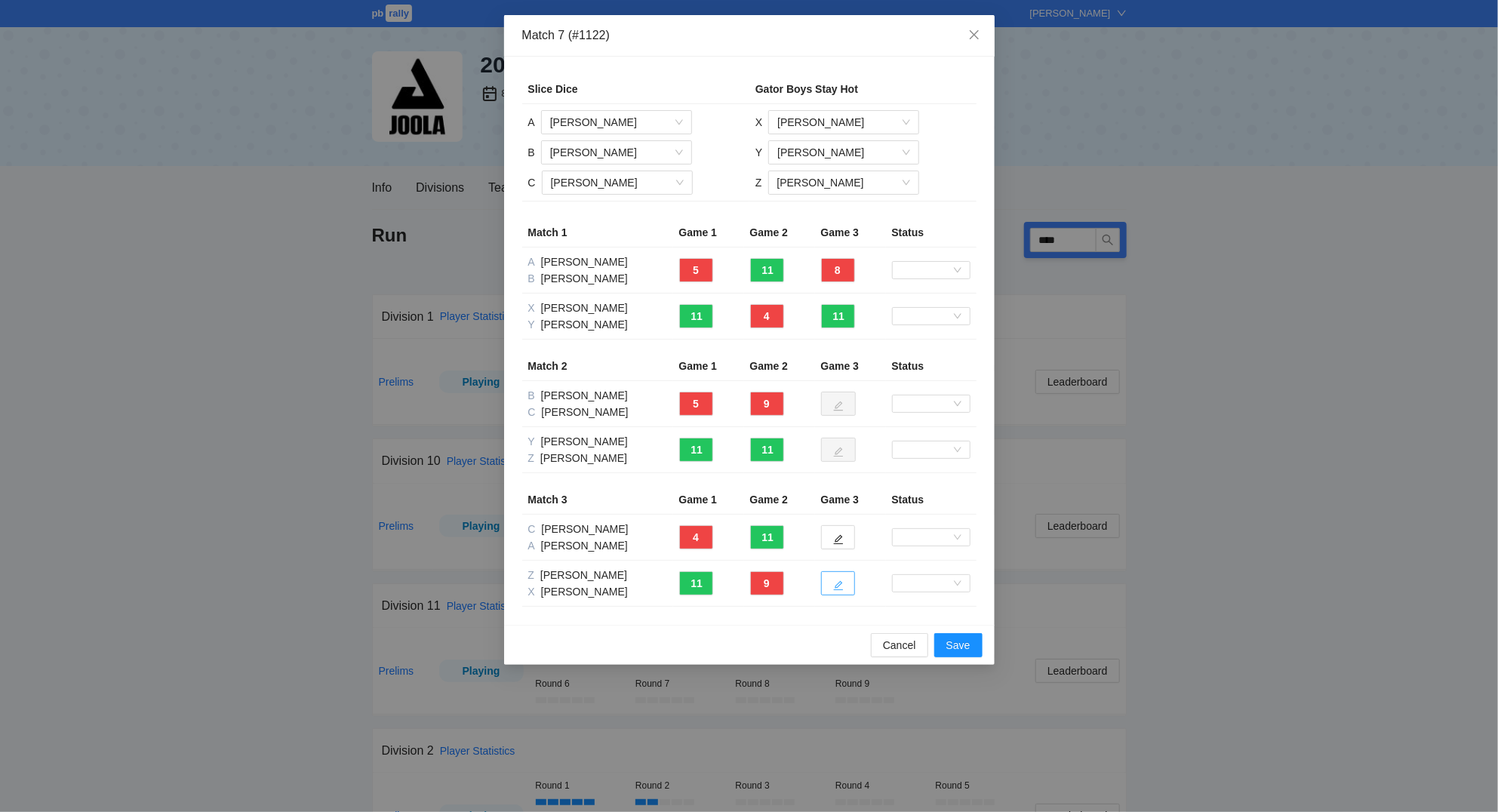
click at [843, 584] on icon "edit" at bounding box center [838, 586] width 10 height 10
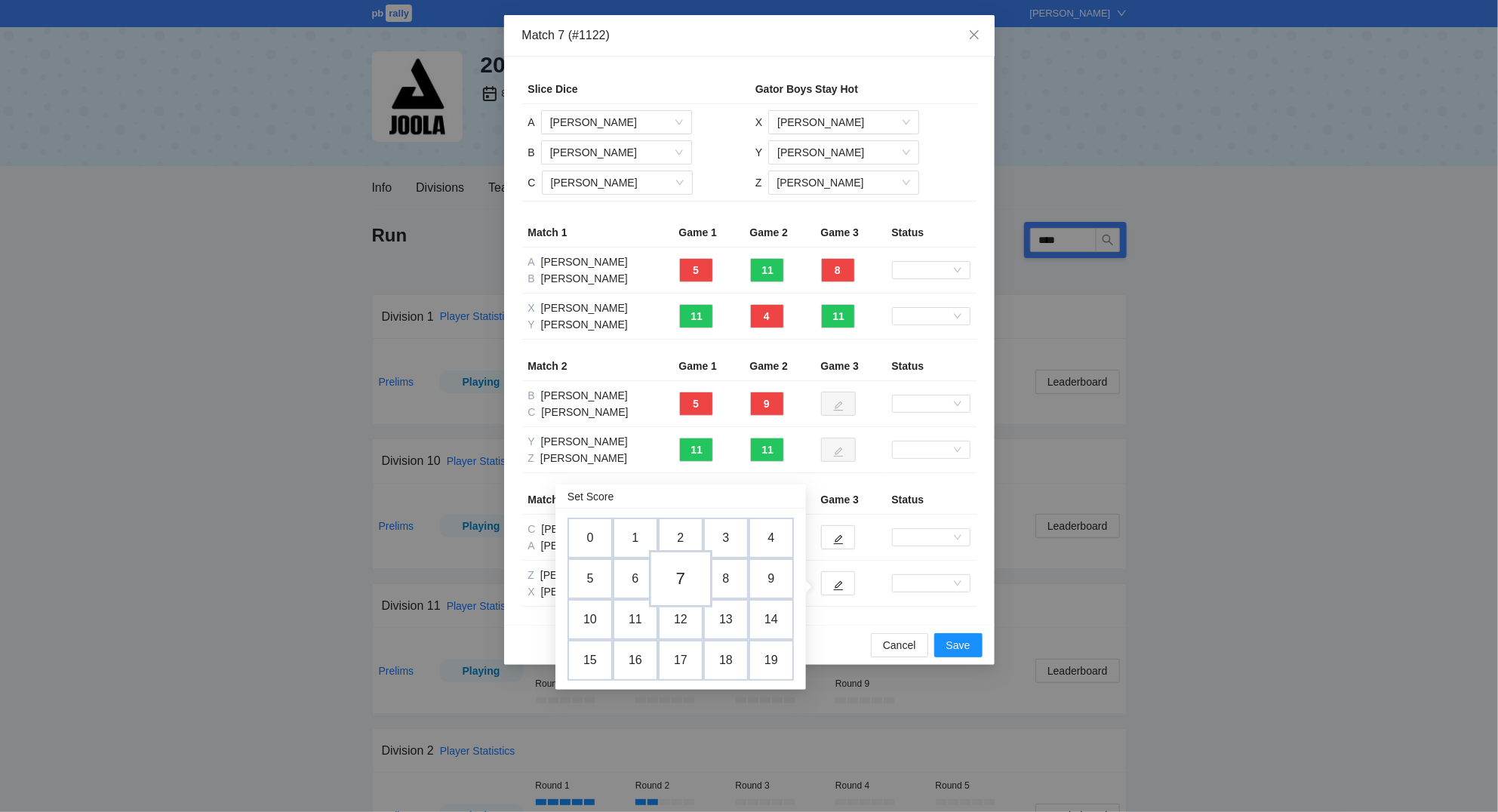
click at [687, 577] on td "7" at bounding box center [681, 578] width 64 height 57
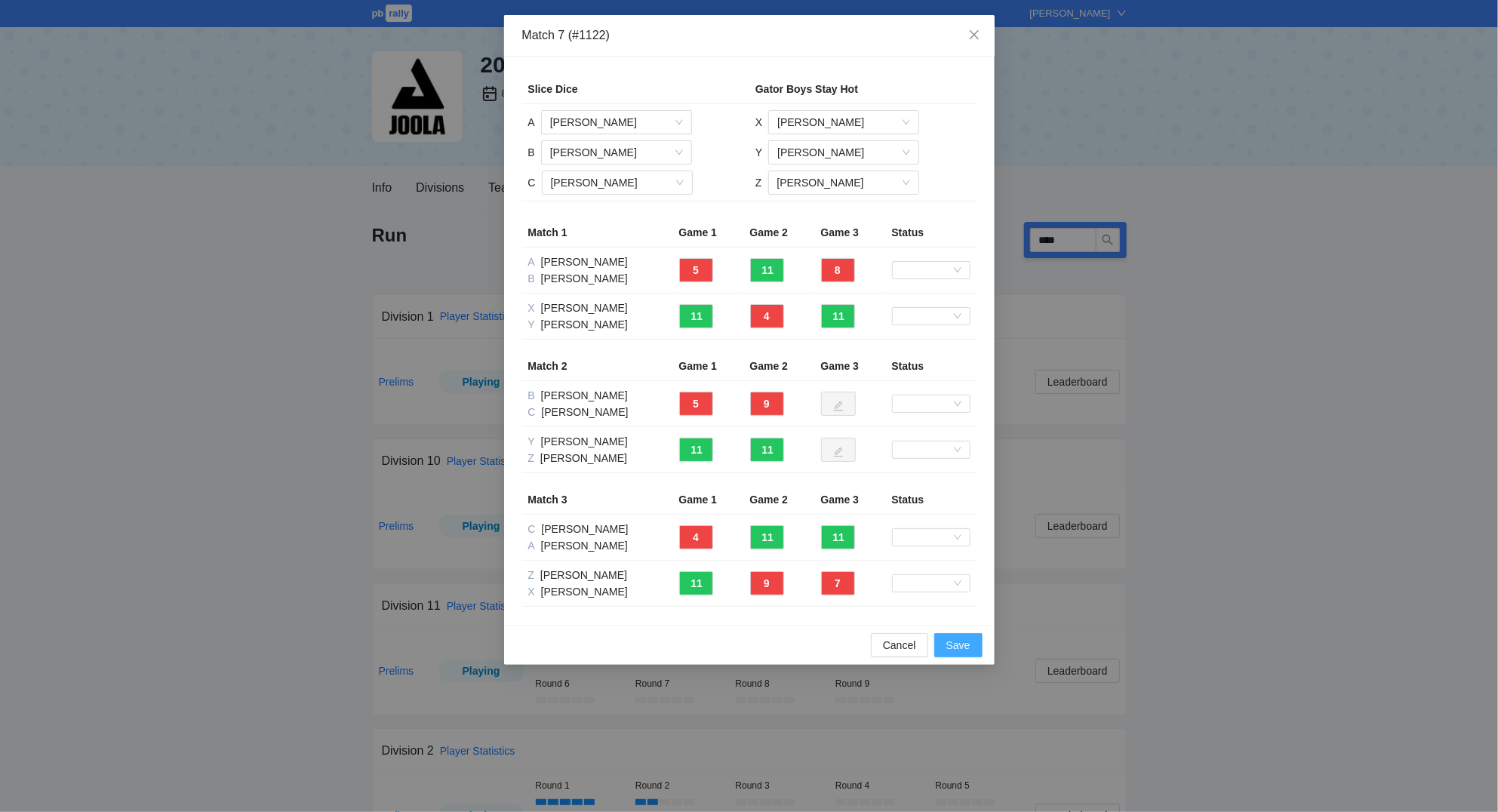
click at [961, 648] on span "Save" at bounding box center [958, 644] width 24 height 17
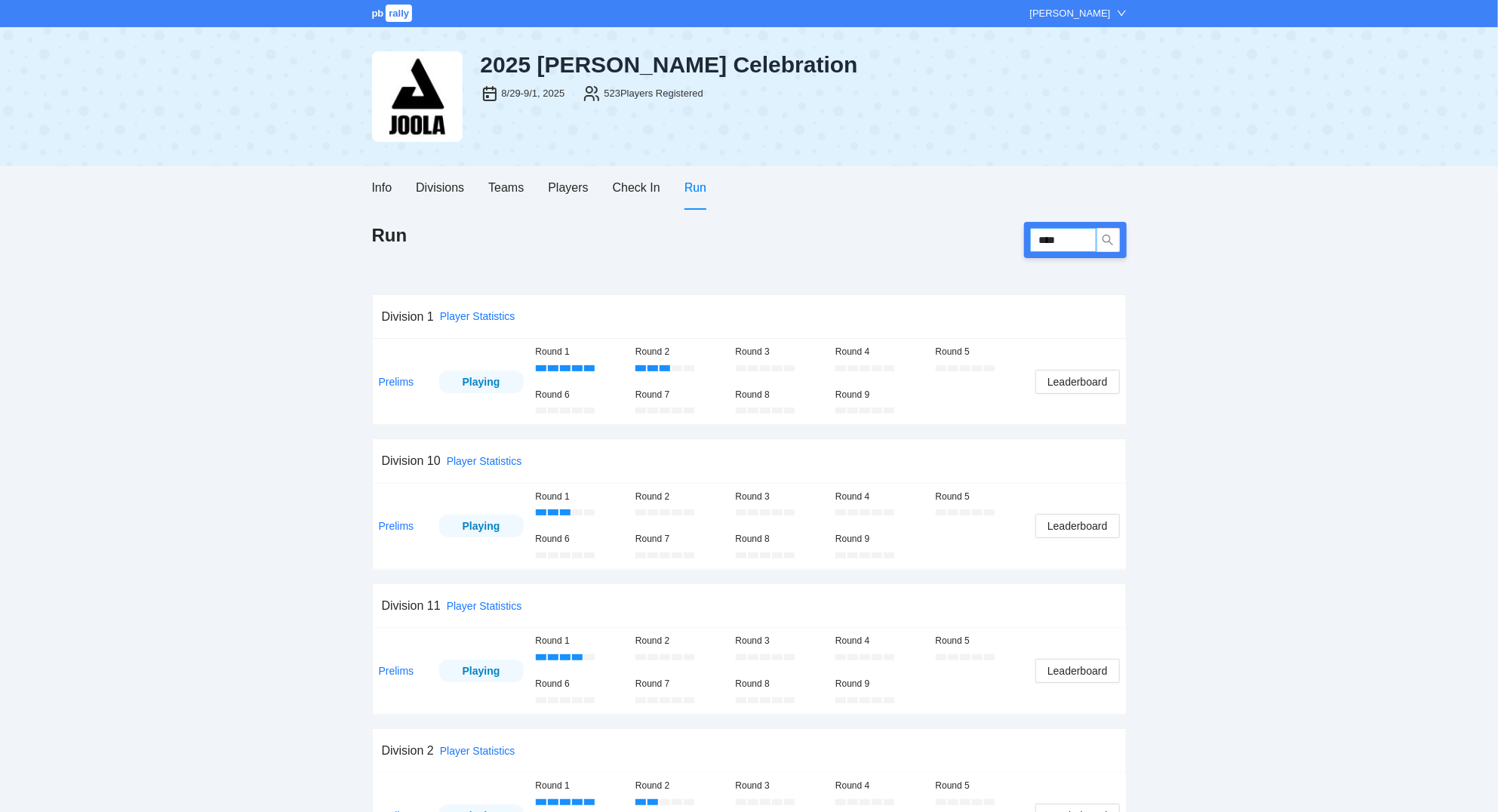
drag, startPoint x: 1067, startPoint y: 239, endPoint x: 1029, endPoint y: 246, distance: 38.6
click at [1030, 246] on input "****" at bounding box center [1063, 239] width 67 height 24
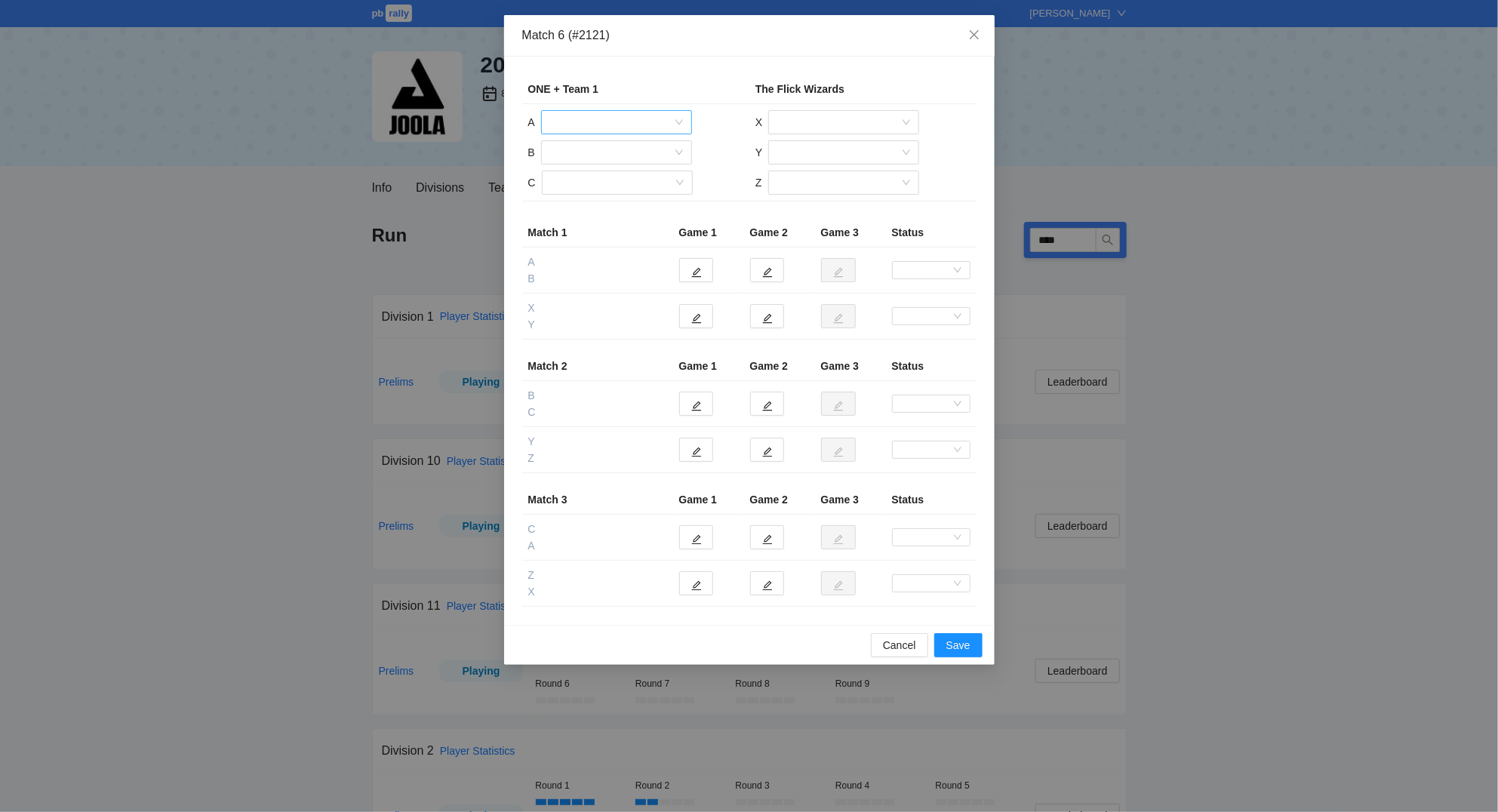
click at [630, 118] on input "search" at bounding box center [611, 122] width 122 height 23
click at [626, 203] on div "[PERSON_NAME]" at bounding box center [616, 201] width 133 height 17
click at [616, 153] on input "search" at bounding box center [611, 152] width 122 height 23
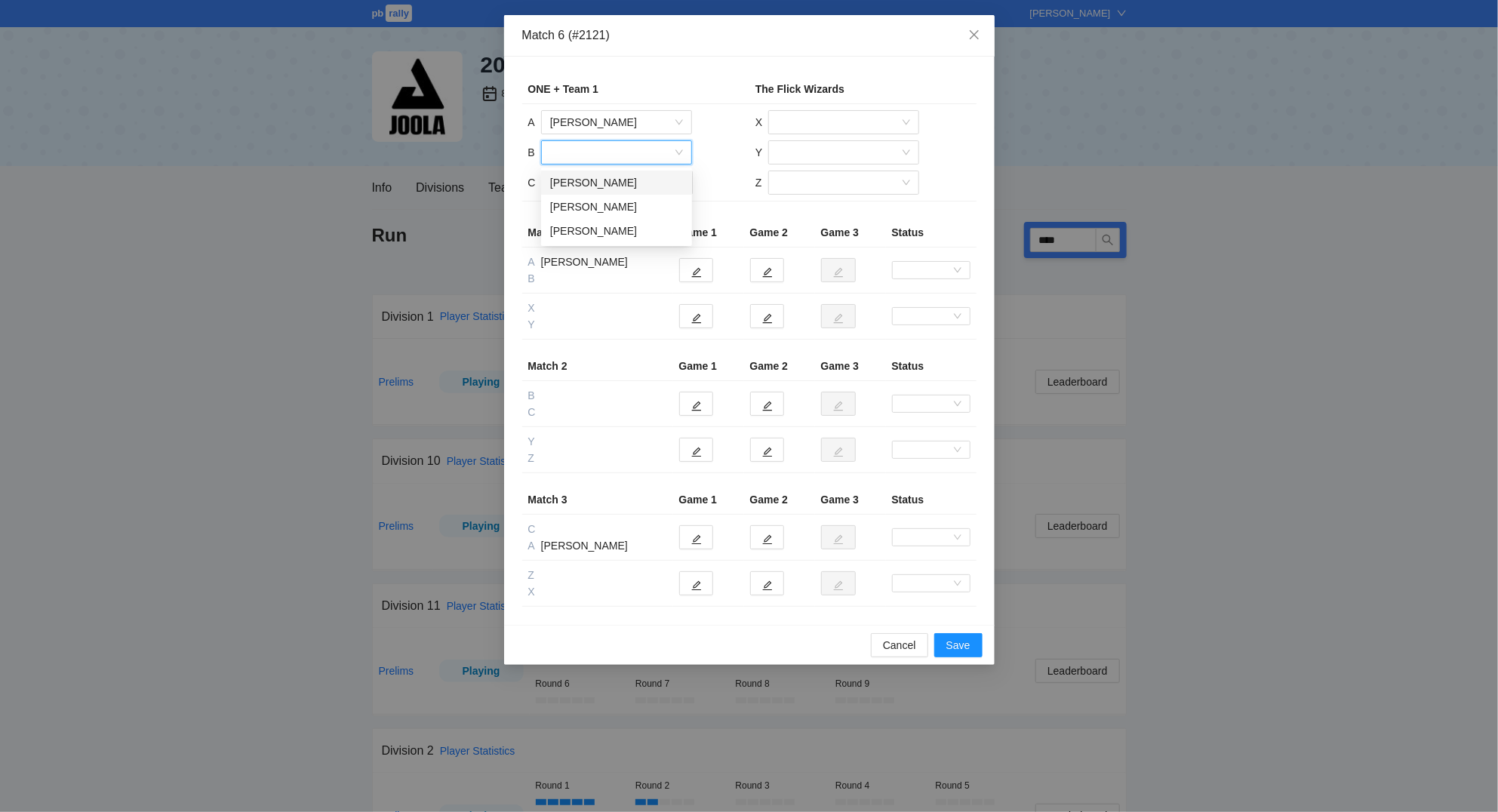
click at [596, 182] on div "[PERSON_NAME]" at bounding box center [616, 183] width 133 height 17
click at [630, 188] on input "search" at bounding box center [612, 183] width 122 height 23
click at [624, 237] on div "[PERSON_NAME]" at bounding box center [616, 236] width 133 height 17
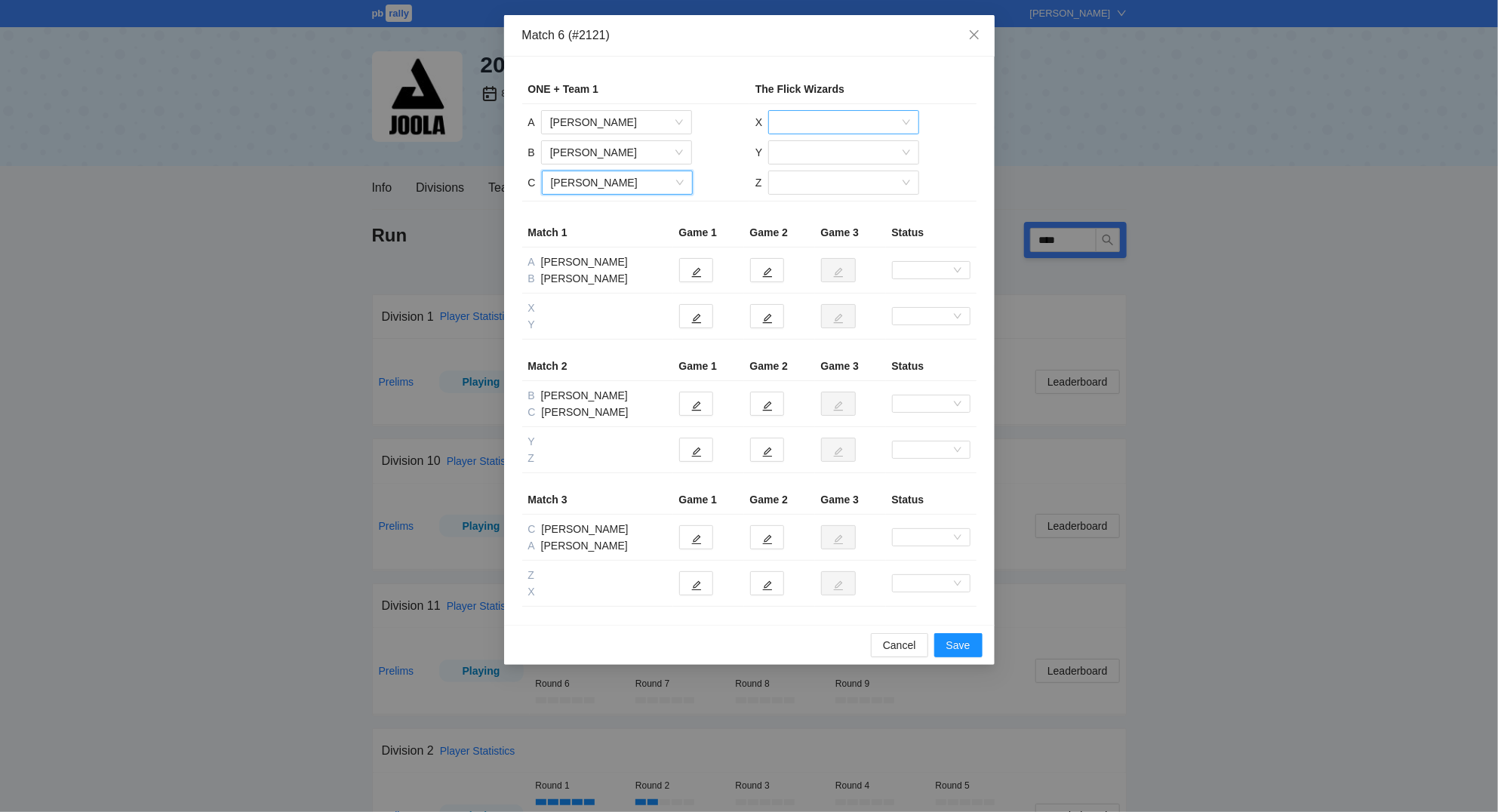
click at [800, 124] on input "search" at bounding box center [838, 122] width 122 height 23
click at [807, 154] on div "[PERSON_NAME]" at bounding box center [843, 152] width 133 height 17
click at [813, 153] on input "search" at bounding box center [838, 152] width 122 height 23
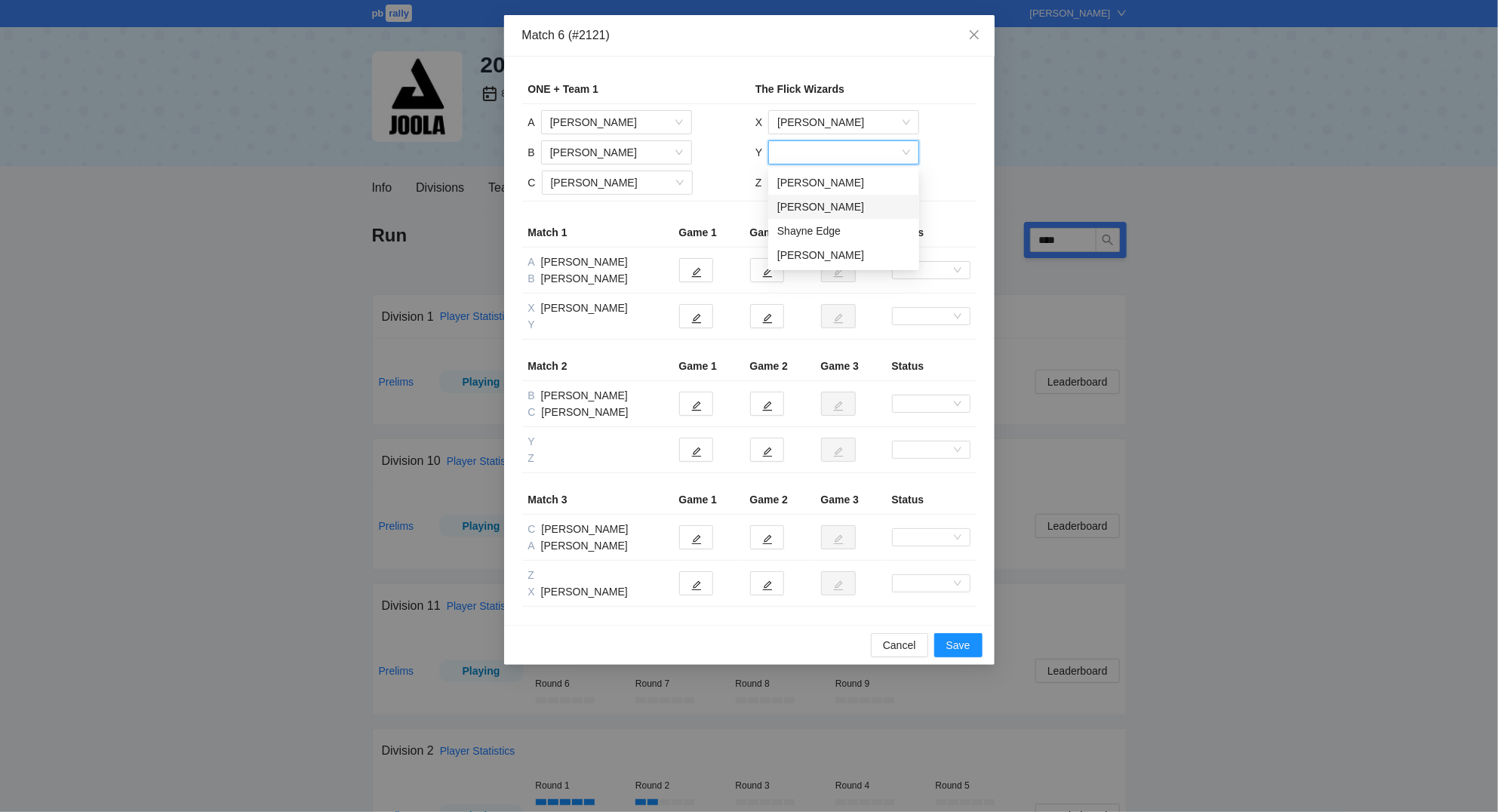
click at [827, 206] on div "[PERSON_NAME]" at bounding box center [843, 206] width 133 height 17
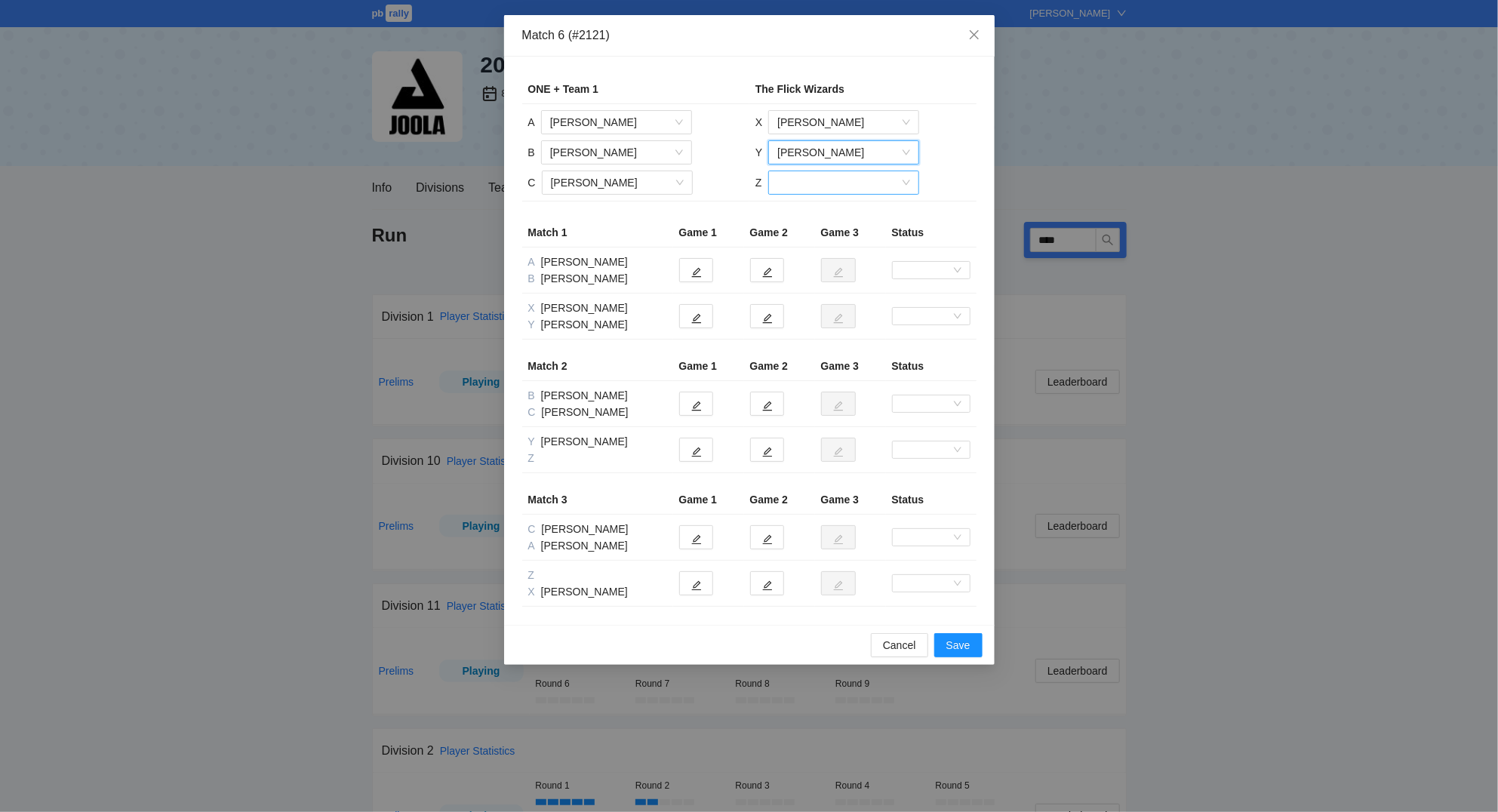
click at [814, 182] on input "search" at bounding box center [838, 183] width 122 height 23
click at [829, 265] on div "[PERSON_NAME]" at bounding box center [842, 260] width 133 height 17
click at [700, 320] on icon "edit" at bounding box center [697, 318] width 11 height 11
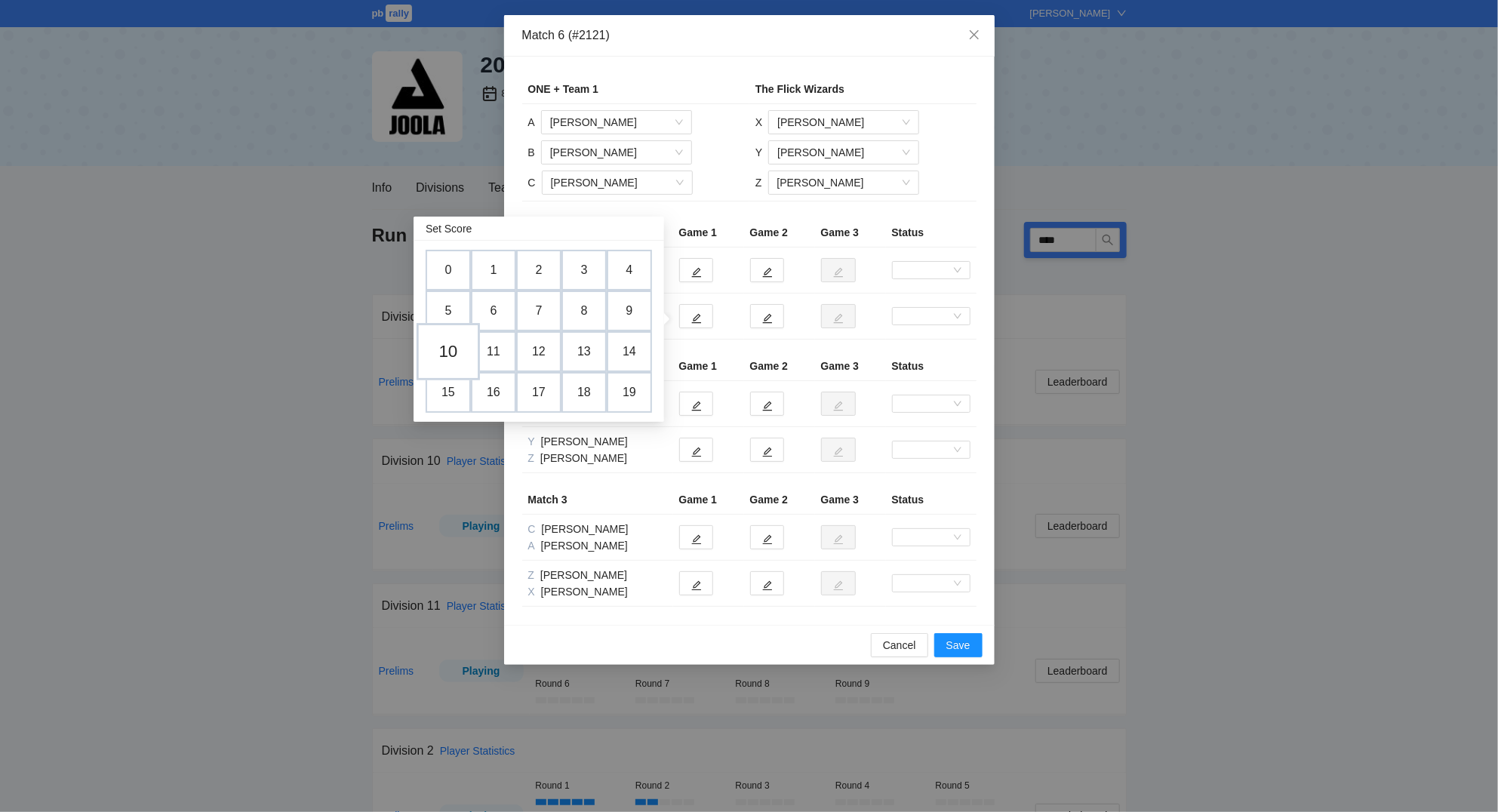
click at [455, 344] on td "10" at bounding box center [448, 351] width 64 height 57
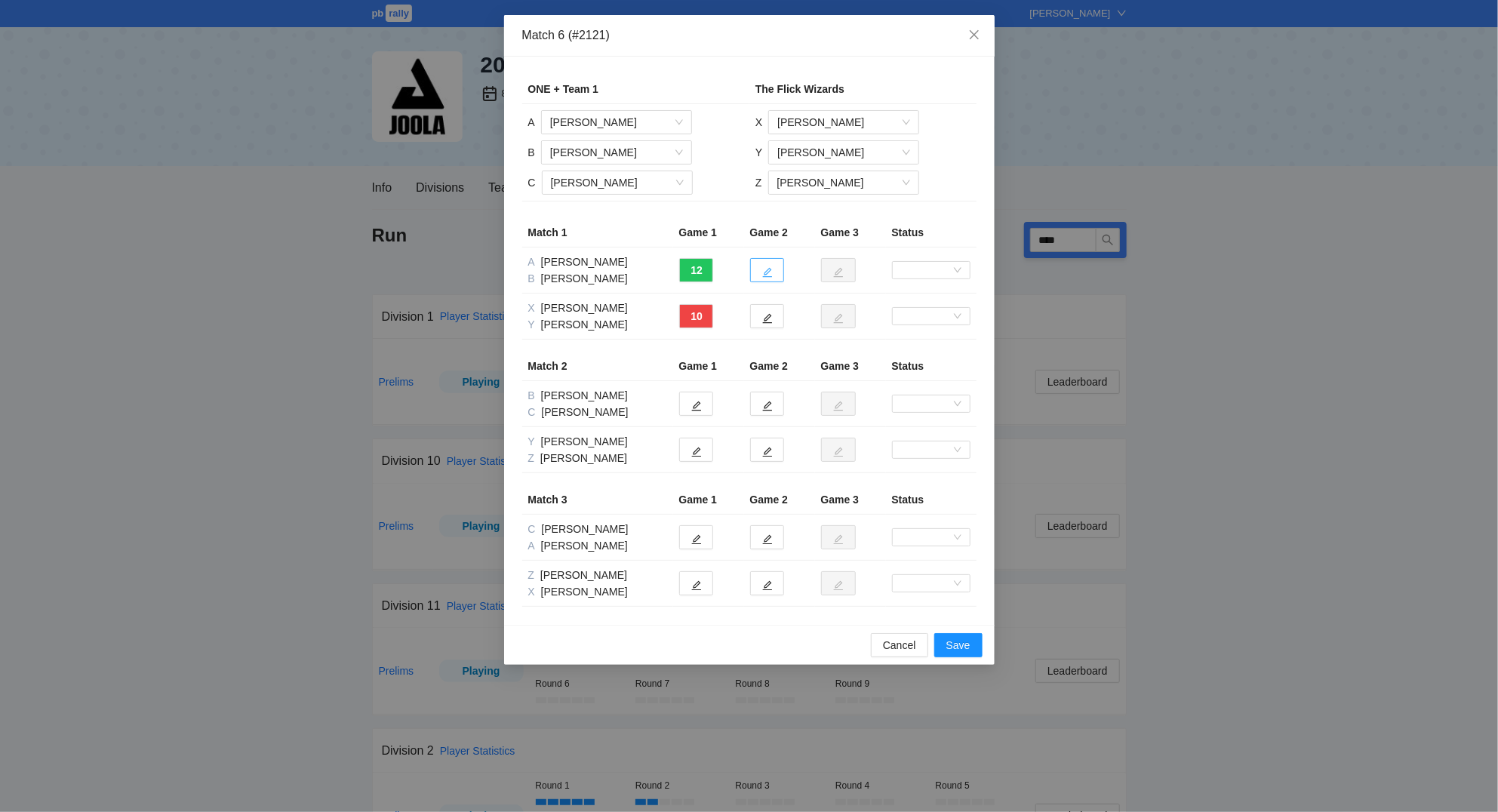
click at [770, 271] on icon "edit" at bounding box center [767, 272] width 11 height 11
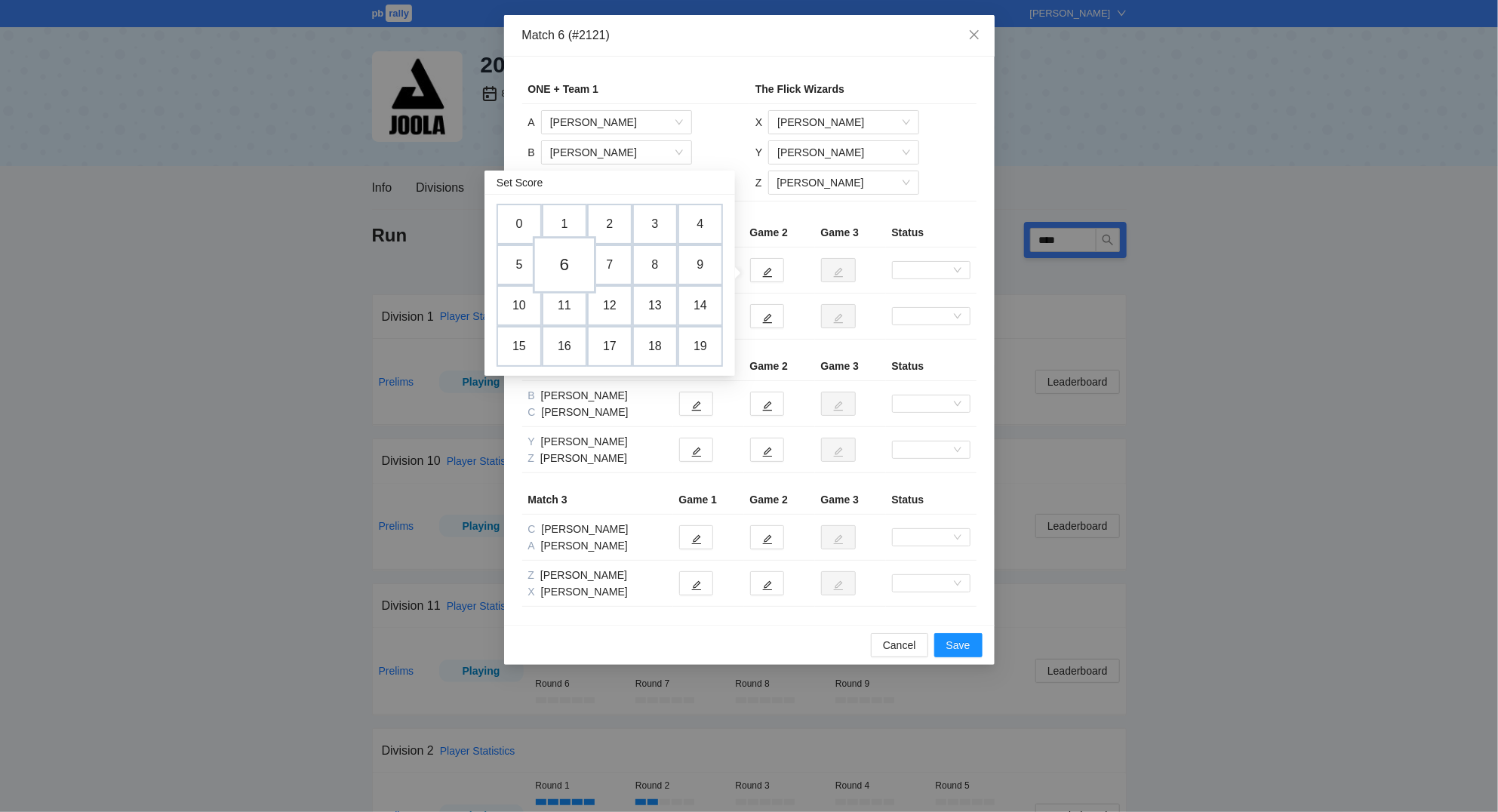
click at [571, 266] on td "6" at bounding box center [565, 264] width 64 height 57
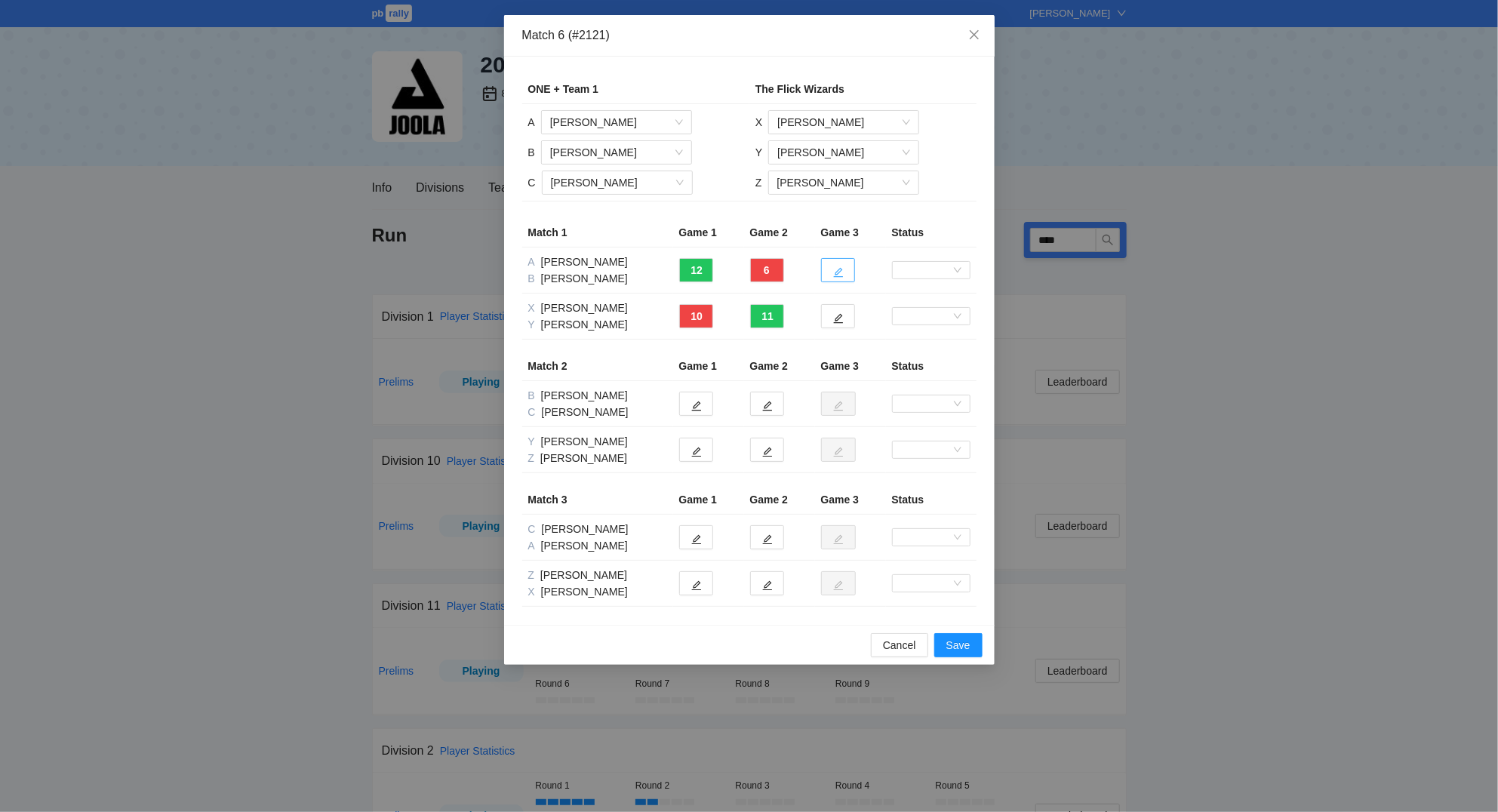
click at [843, 273] on icon "edit" at bounding box center [838, 272] width 11 height 11
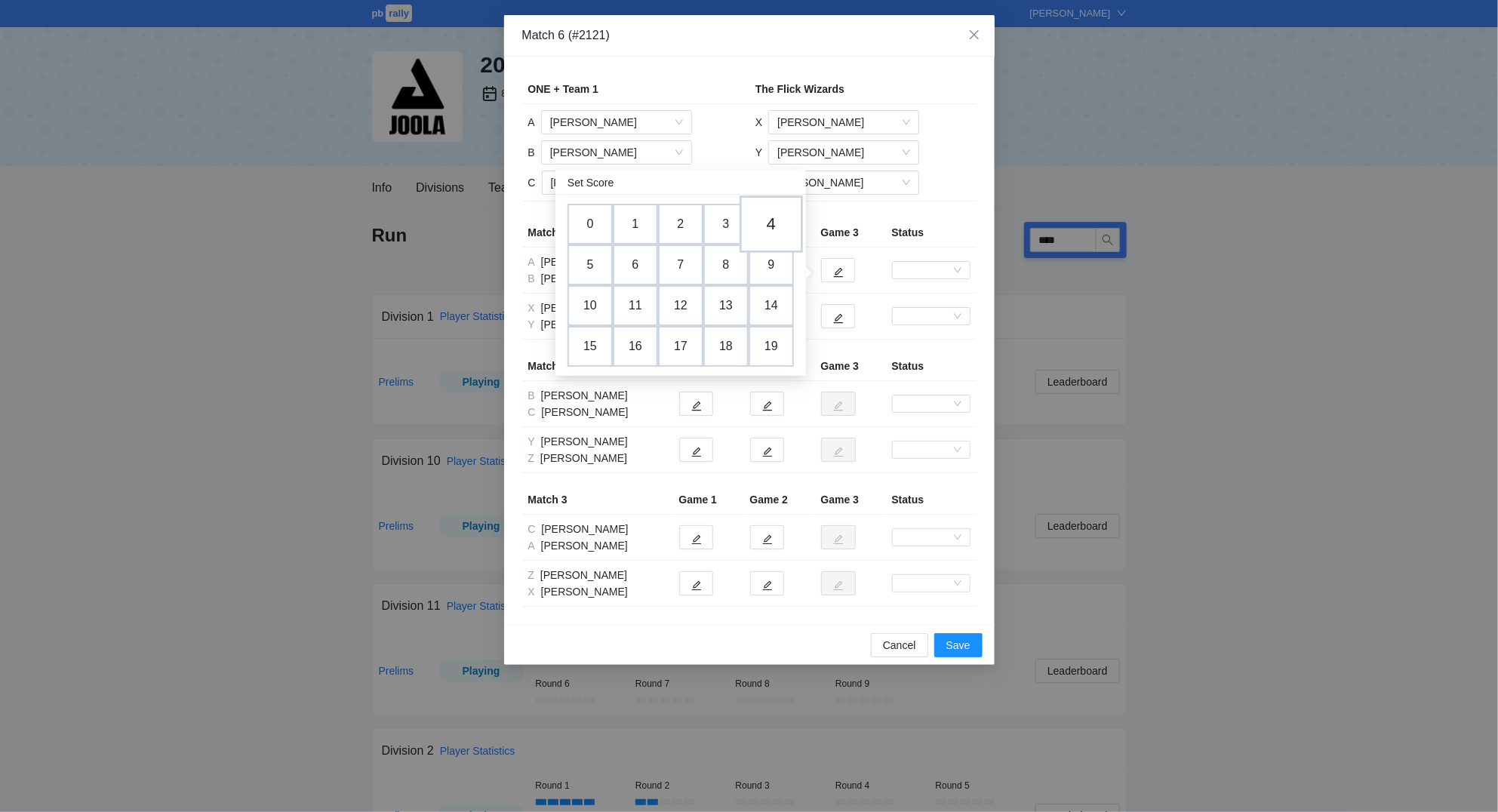
click at [774, 222] on td "4" at bounding box center [771, 223] width 64 height 57
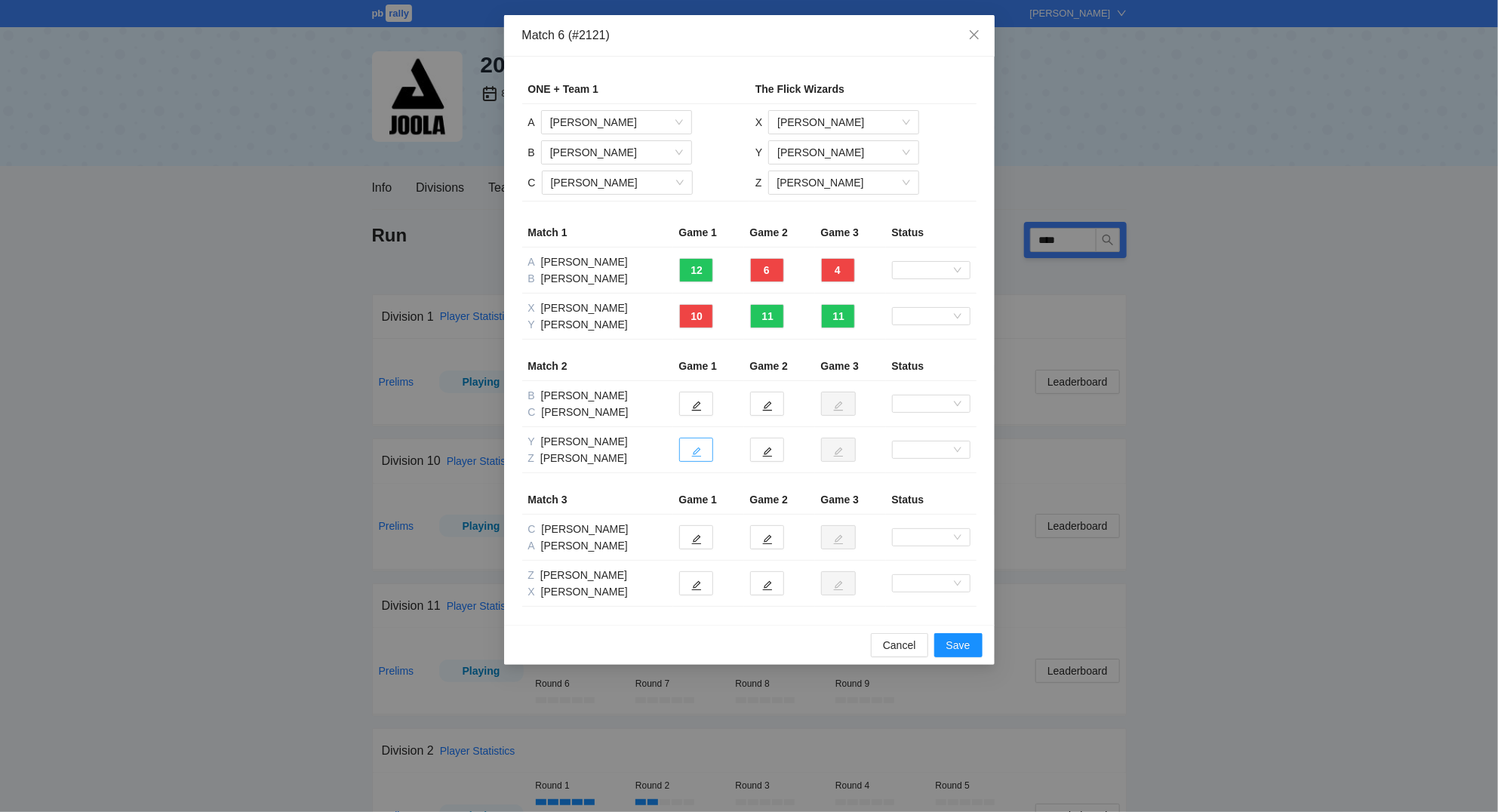
click at [700, 450] on icon "edit" at bounding box center [697, 452] width 10 height 10
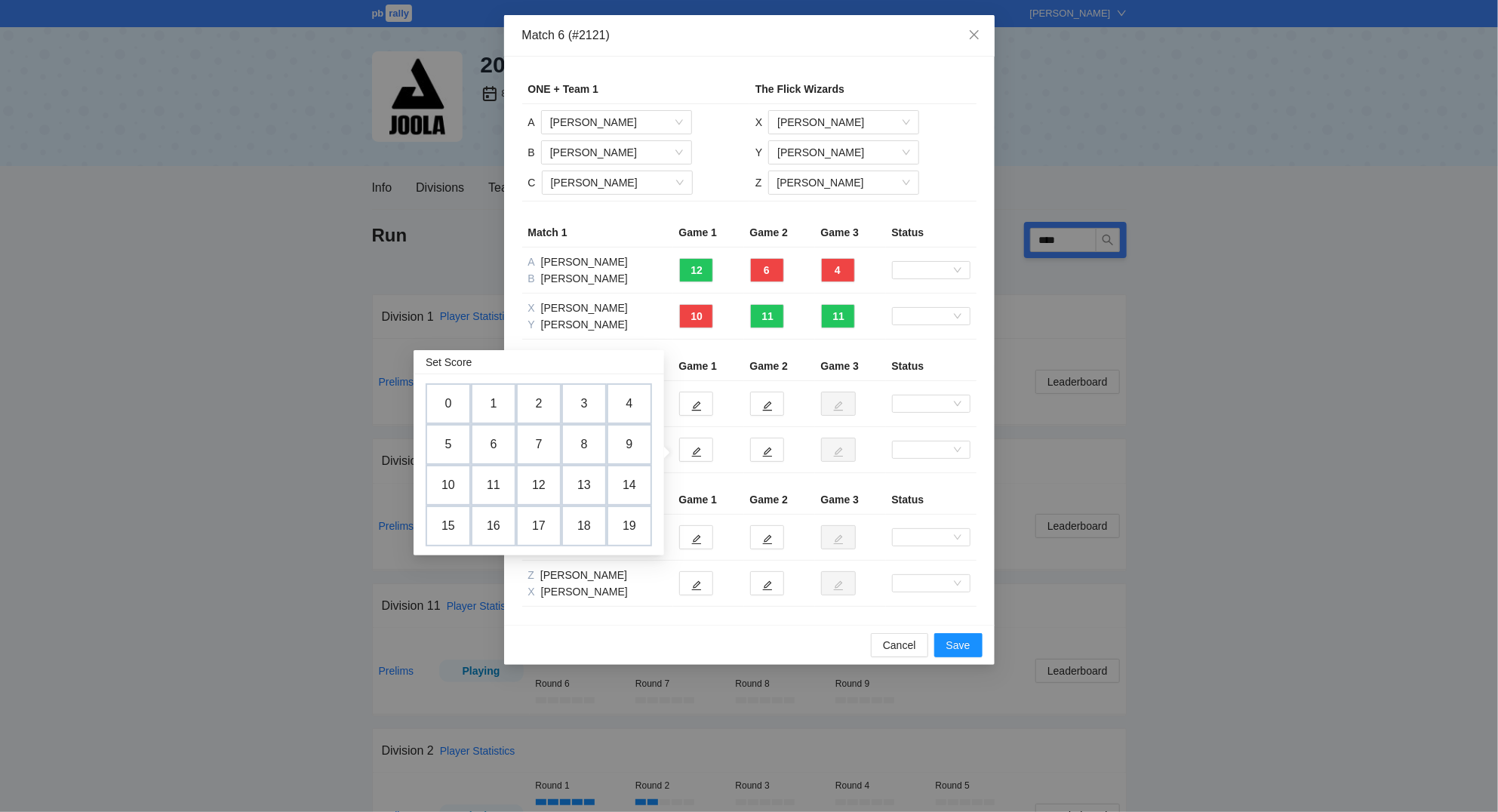
drag, startPoint x: 455, startPoint y: 483, endPoint x: 466, endPoint y: 476, distance: 13.0
click at [459, 479] on td "10" at bounding box center [447, 485] width 45 height 41
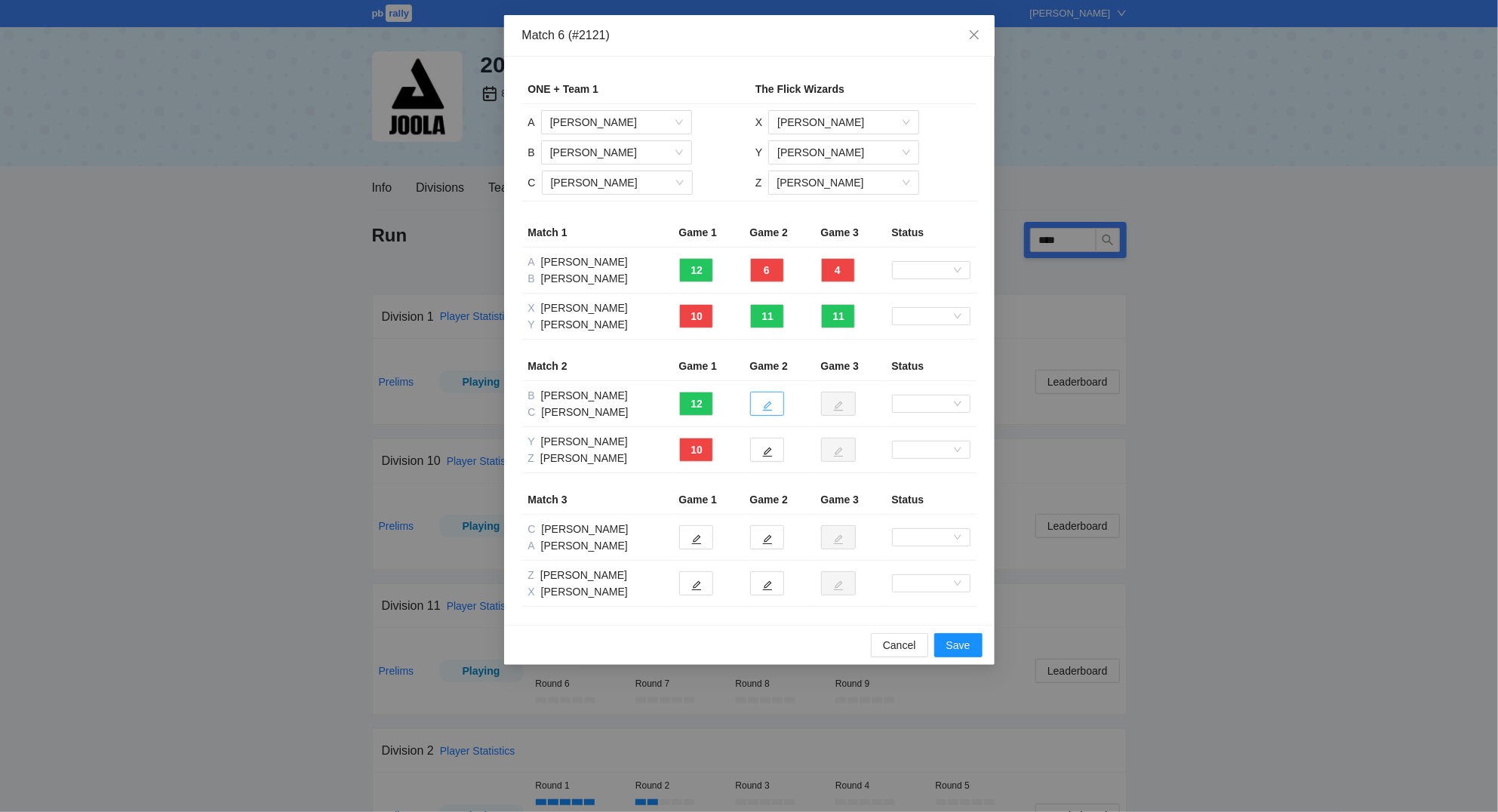
click at [768, 403] on icon "edit" at bounding box center [767, 406] width 10 height 10
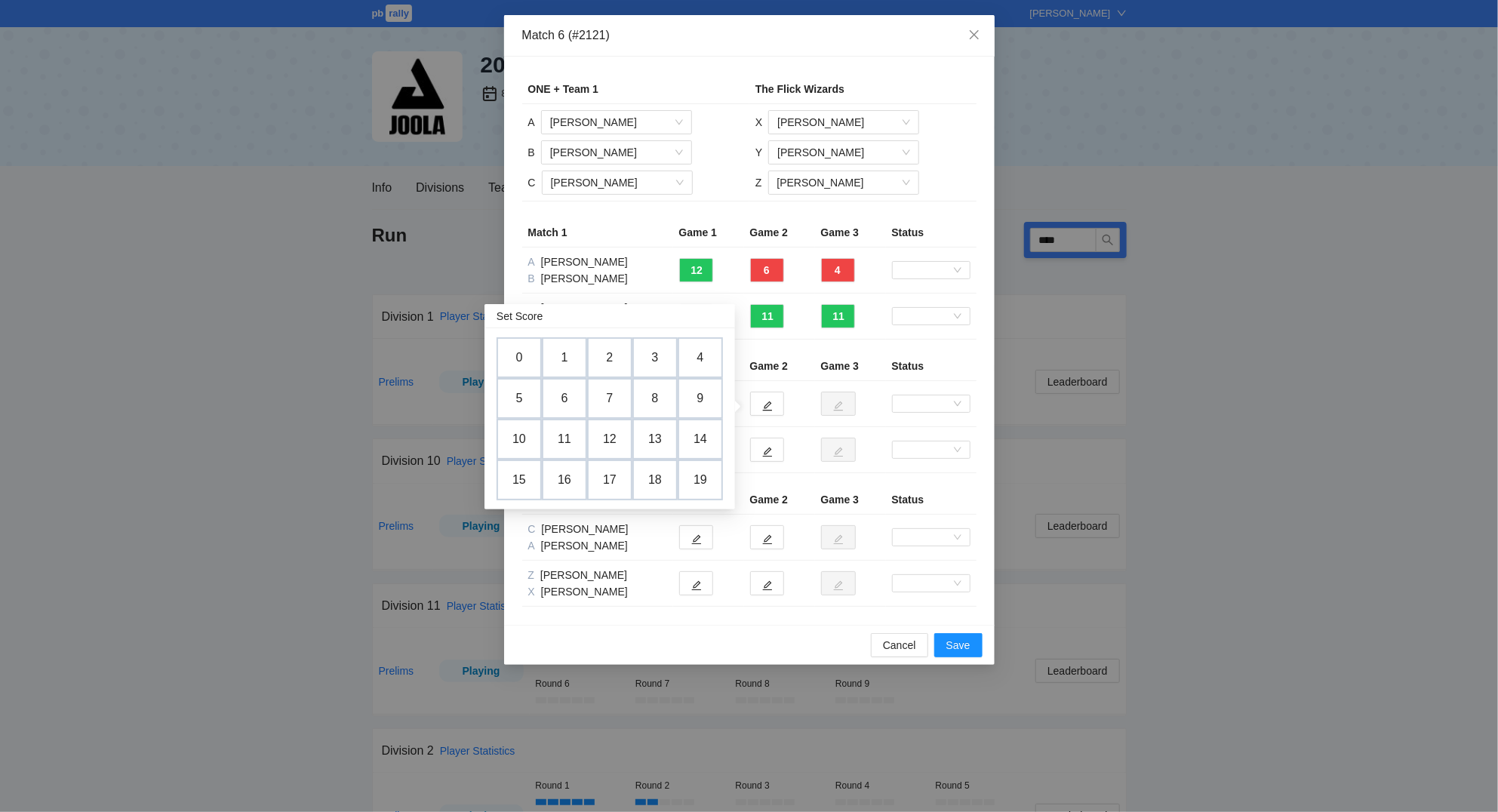
drag, startPoint x: 605, startPoint y: 395, endPoint x: 671, endPoint y: 391, distance: 66.1
click at [610, 391] on td "7" at bounding box center [609, 398] width 45 height 41
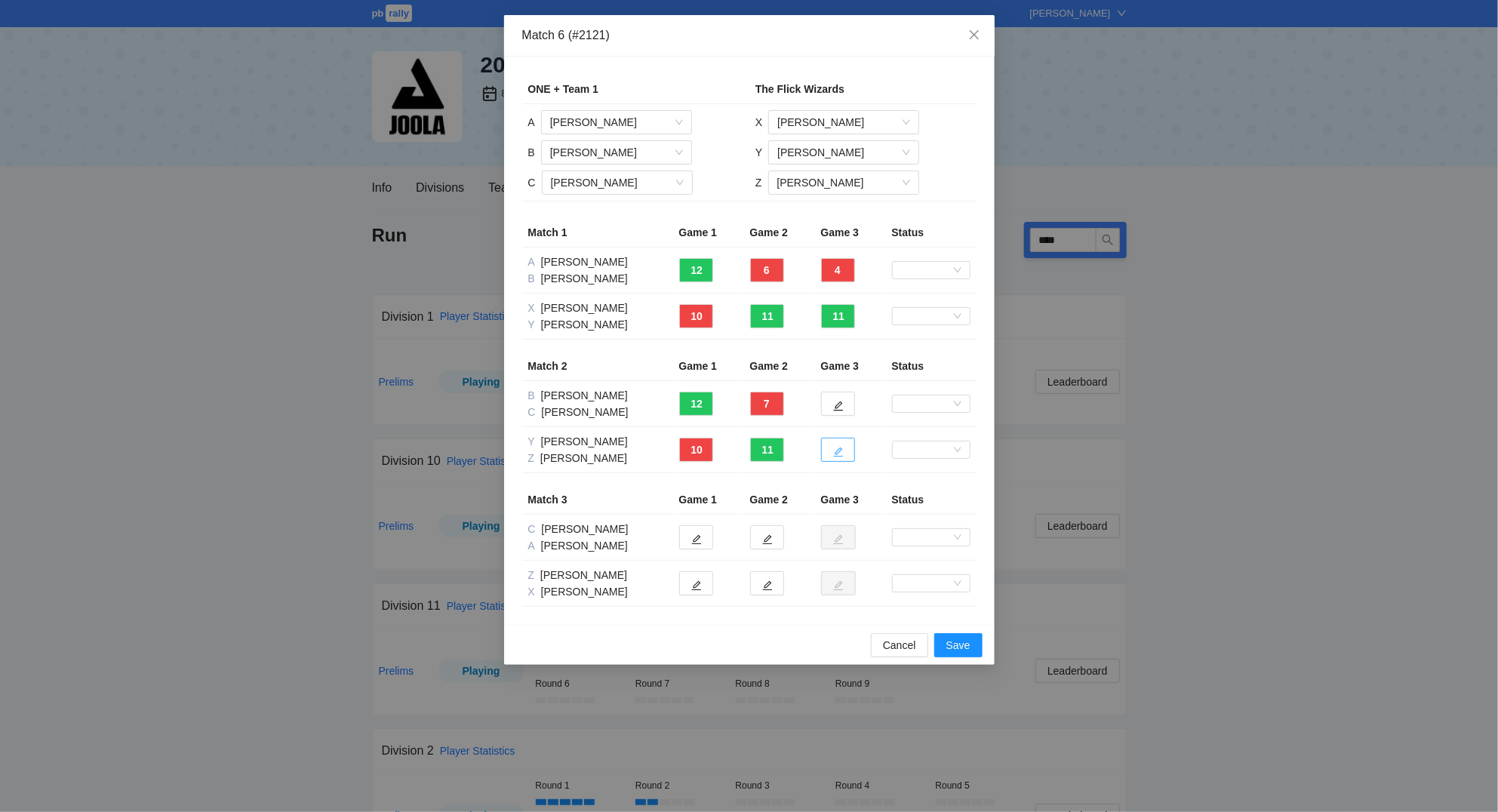
click at [849, 455] on button "button" at bounding box center [838, 450] width 34 height 24
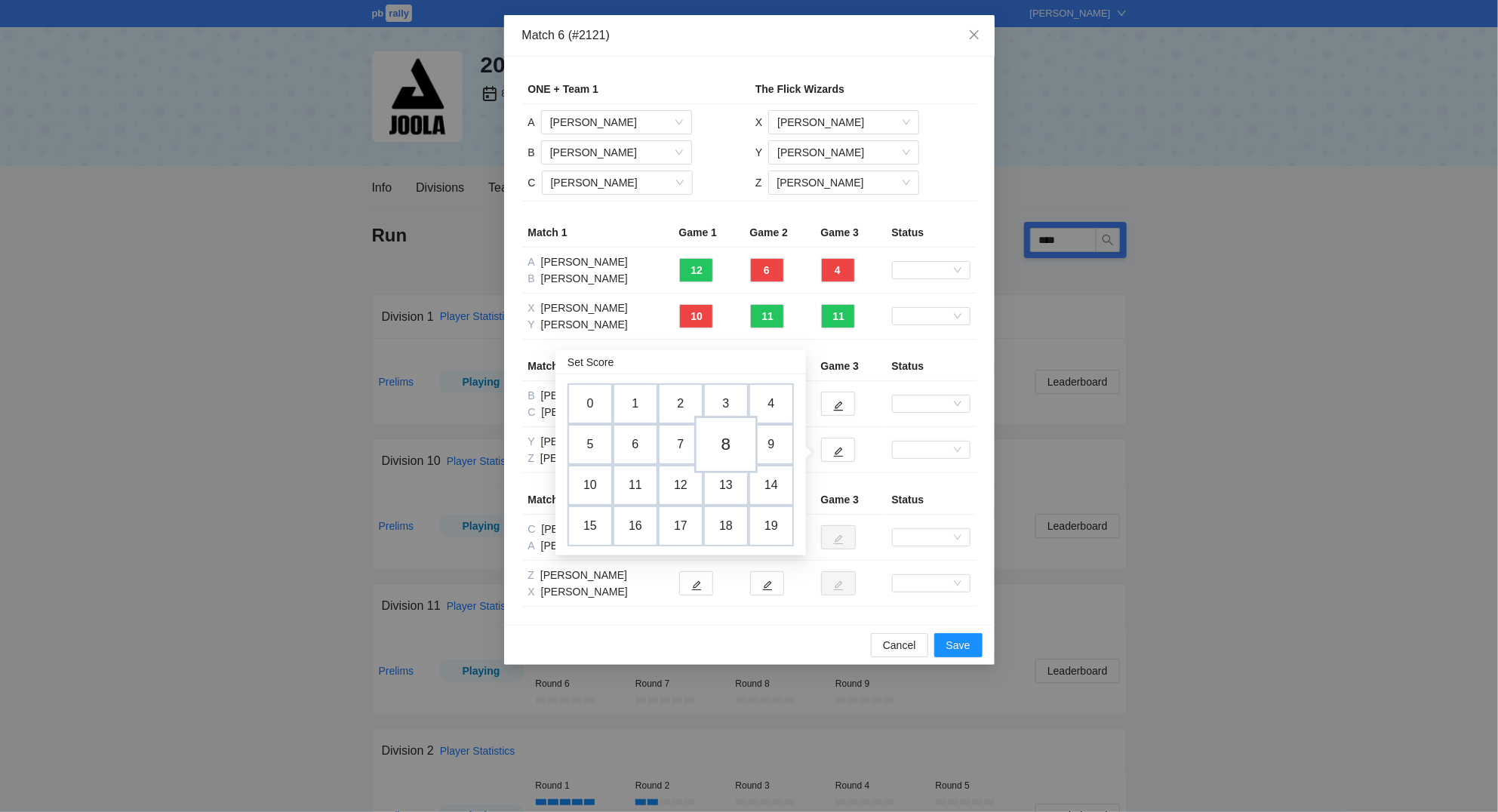
click at [723, 439] on td "8" at bounding box center [727, 444] width 64 height 57
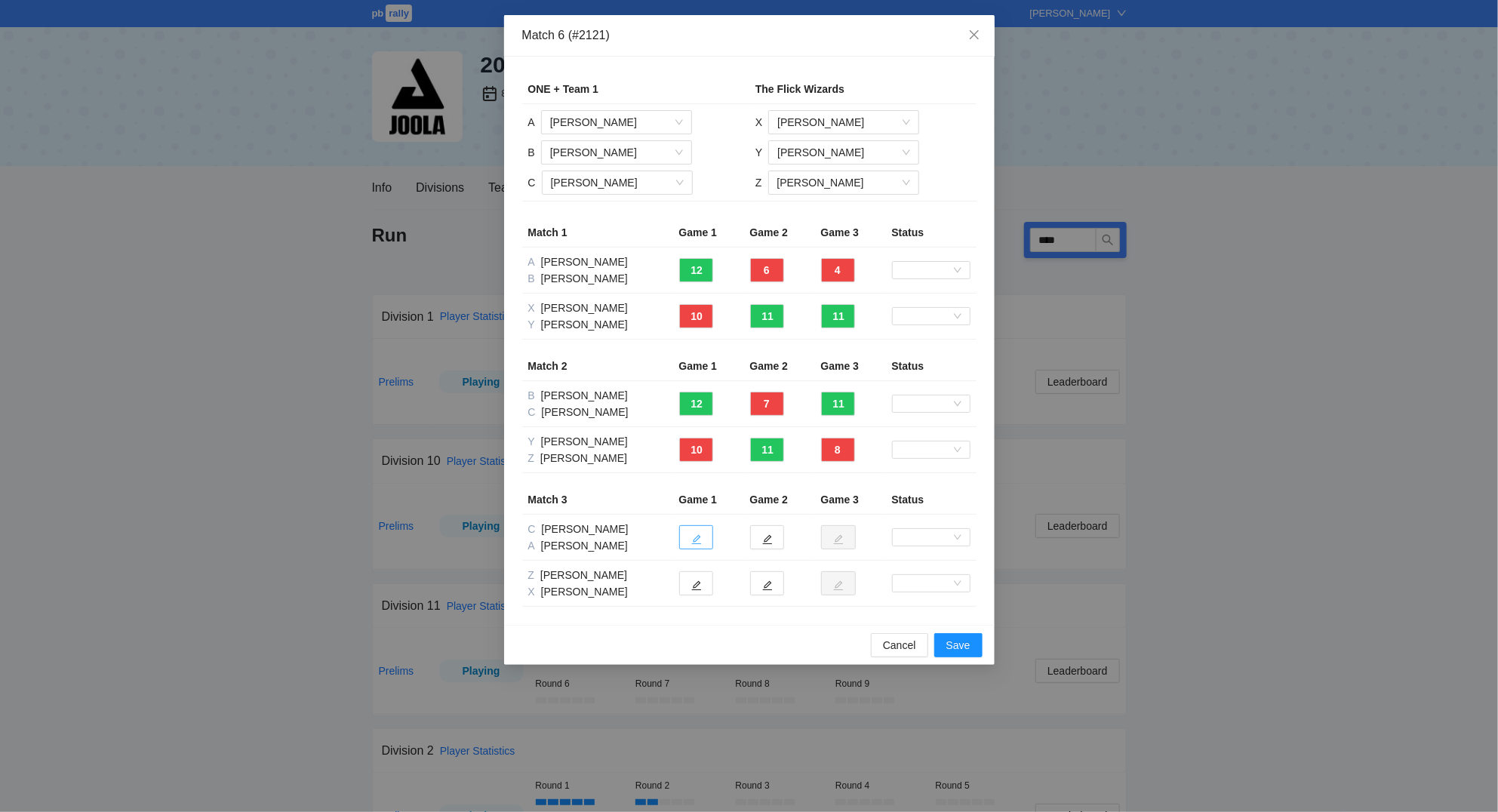
click at [699, 537] on icon "edit" at bounding box center [697, 539] width 11 height 11
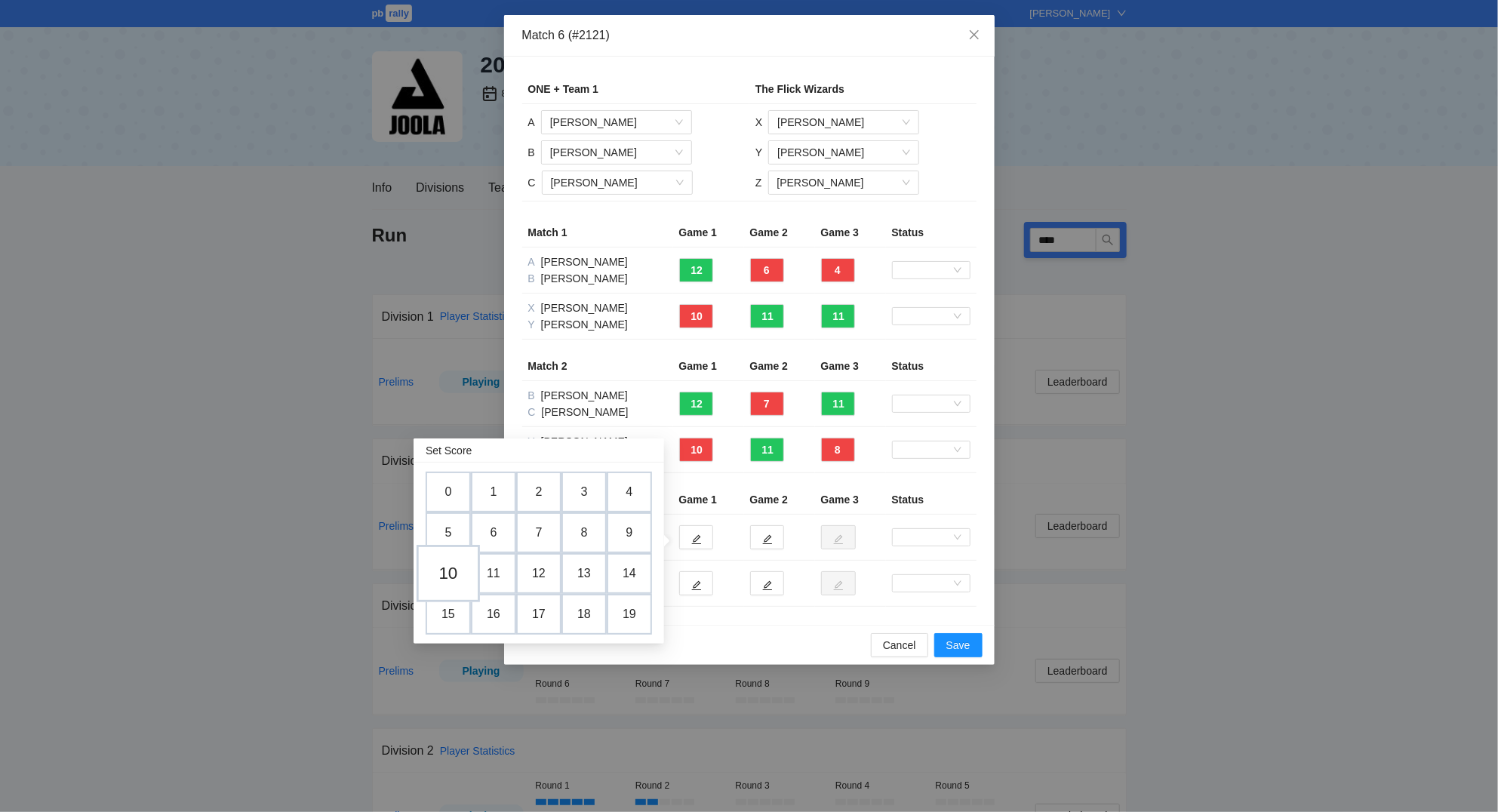
click at [459, 568] on td "10" at bounding box center [448, 573] width 64 height 57
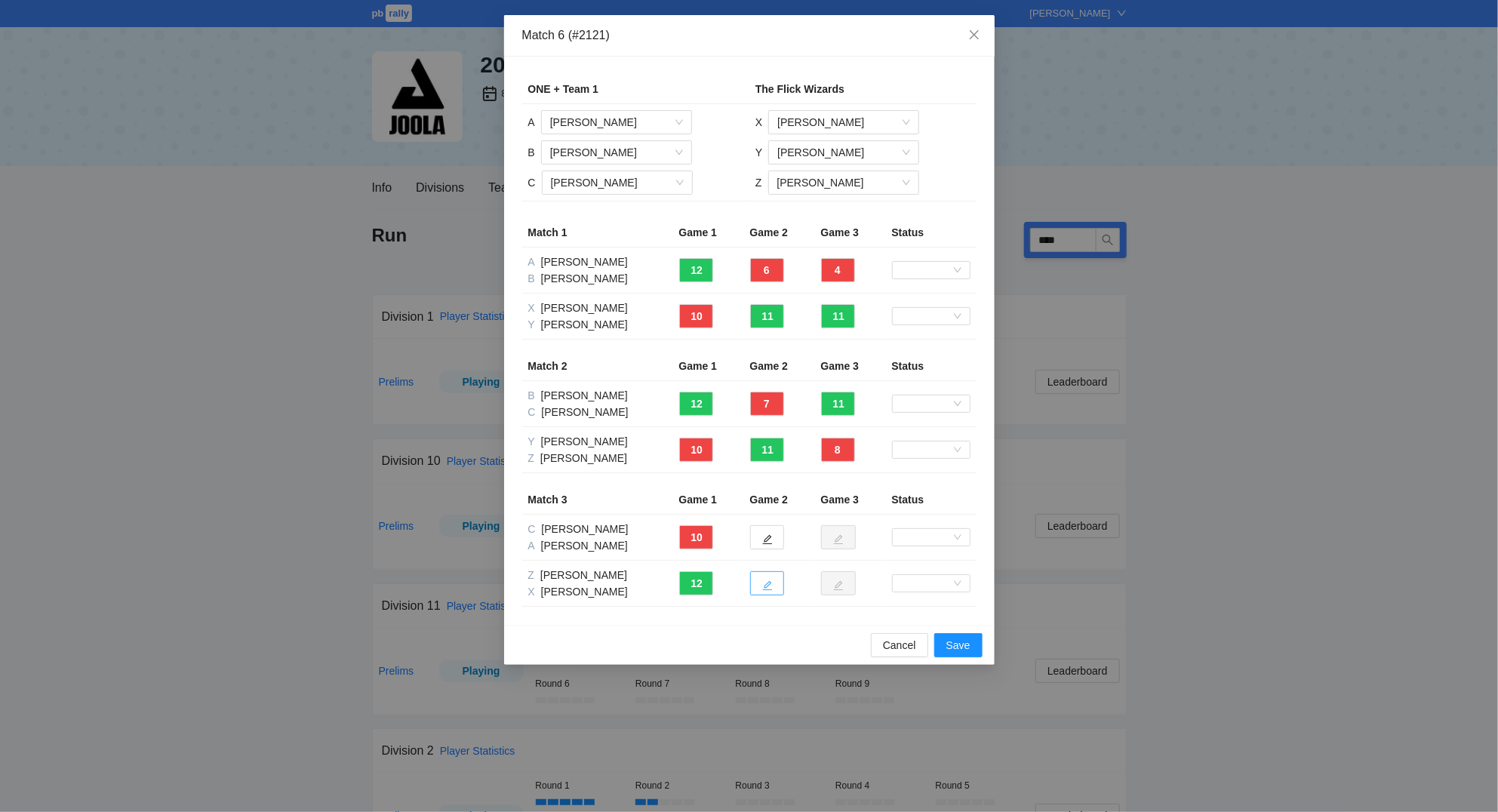
click at [764, 584] on icon "edit" at bounding box center [767, 585] width 11 height 11
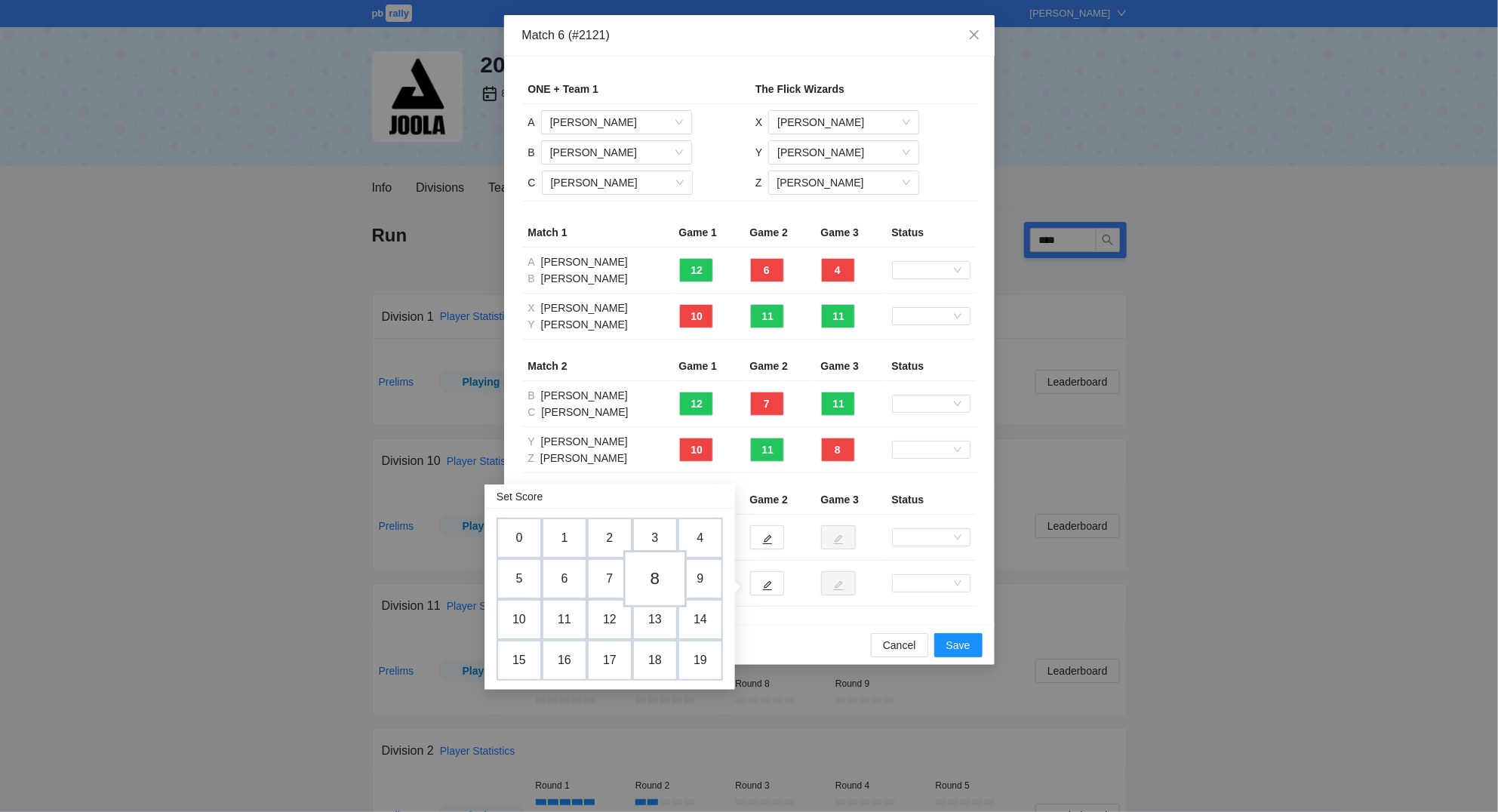
click at [663, 572] on td "8" at bounding box center [656, 578] width 64 height 57
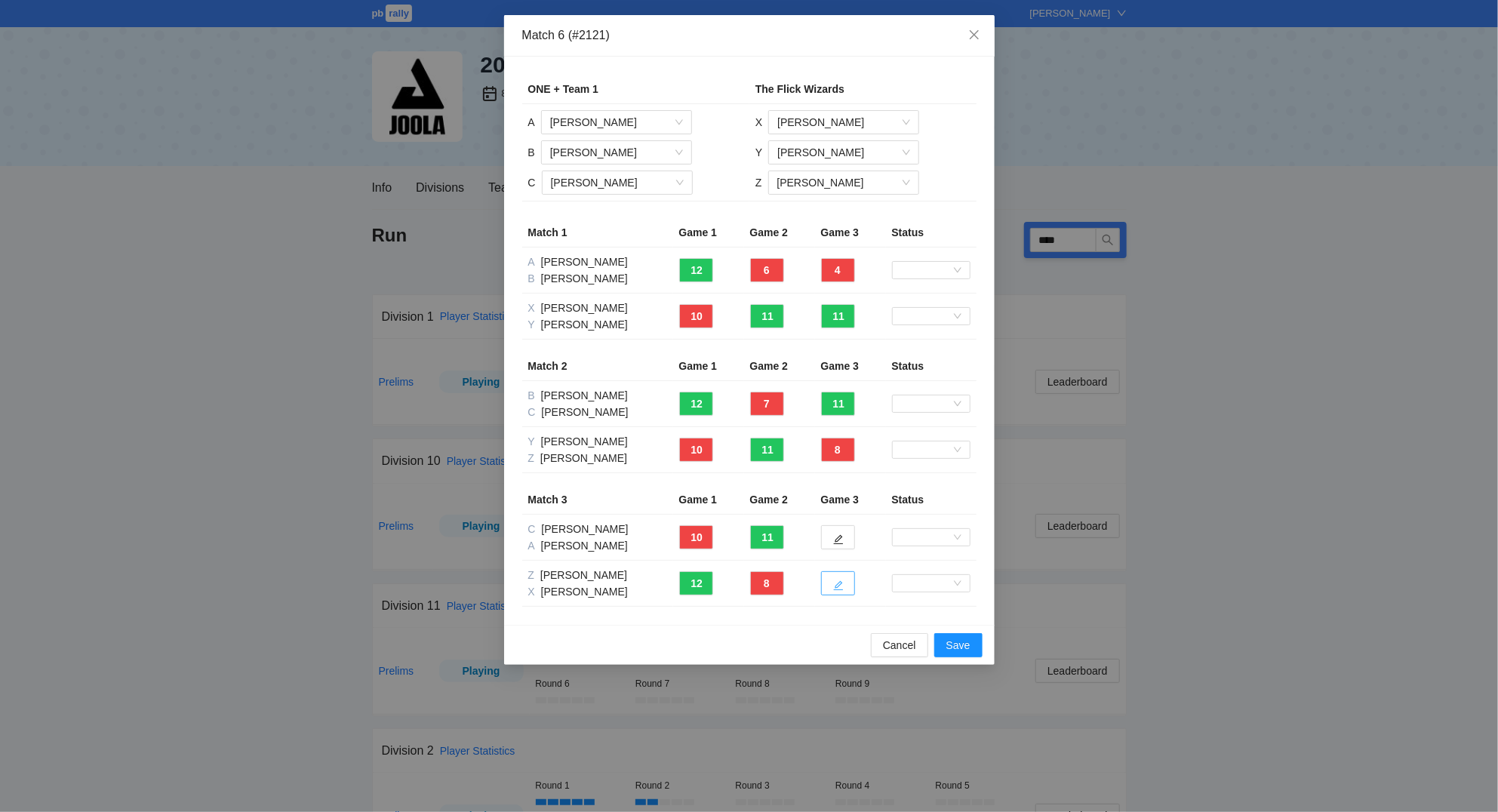
click at [843, 584] on icon "edit" at bounding box center [838, 586] width 10 height 10
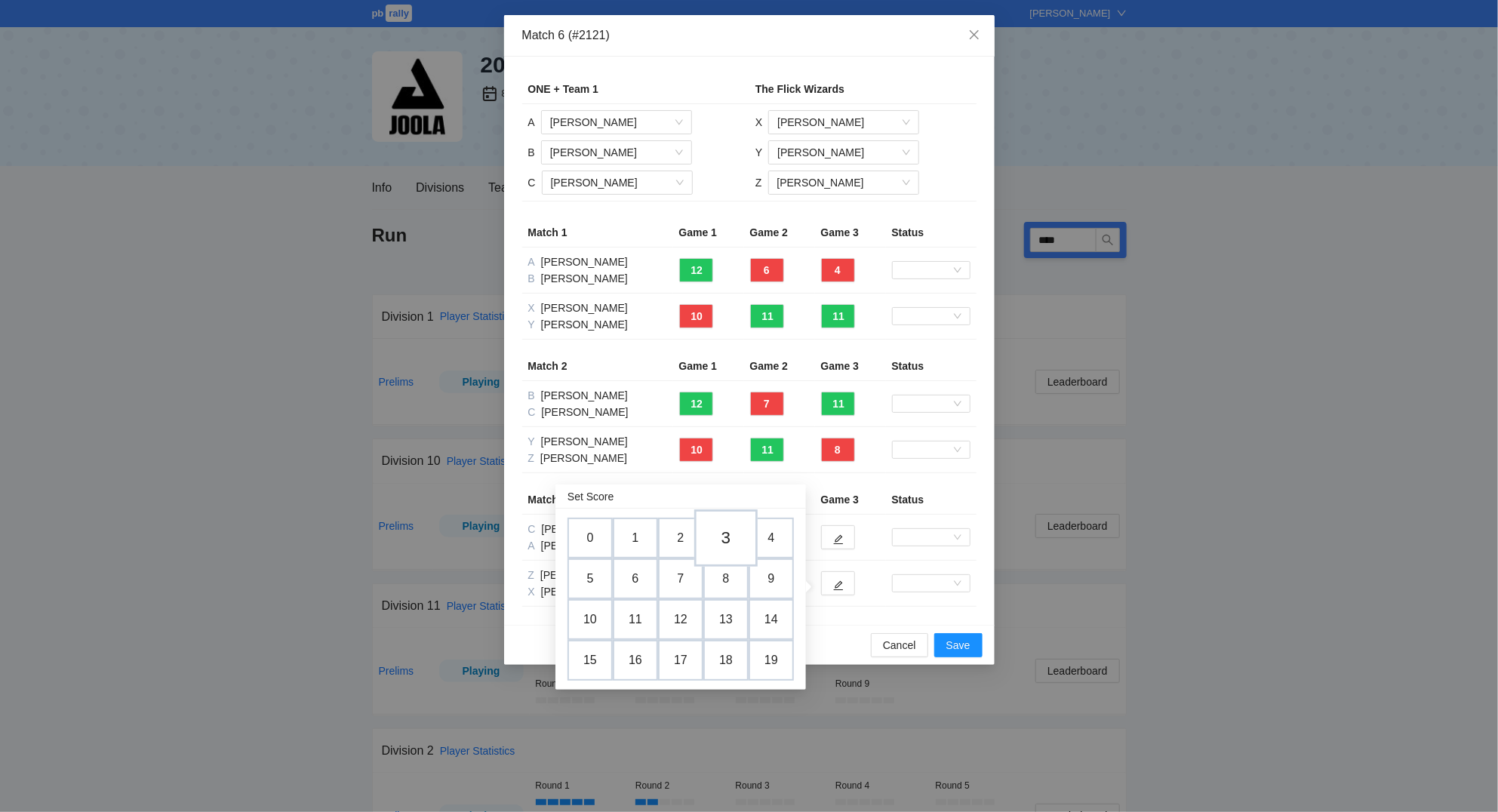
click at [731, 539] on td "3" at bounding box center [727, 537] width 64 height 57
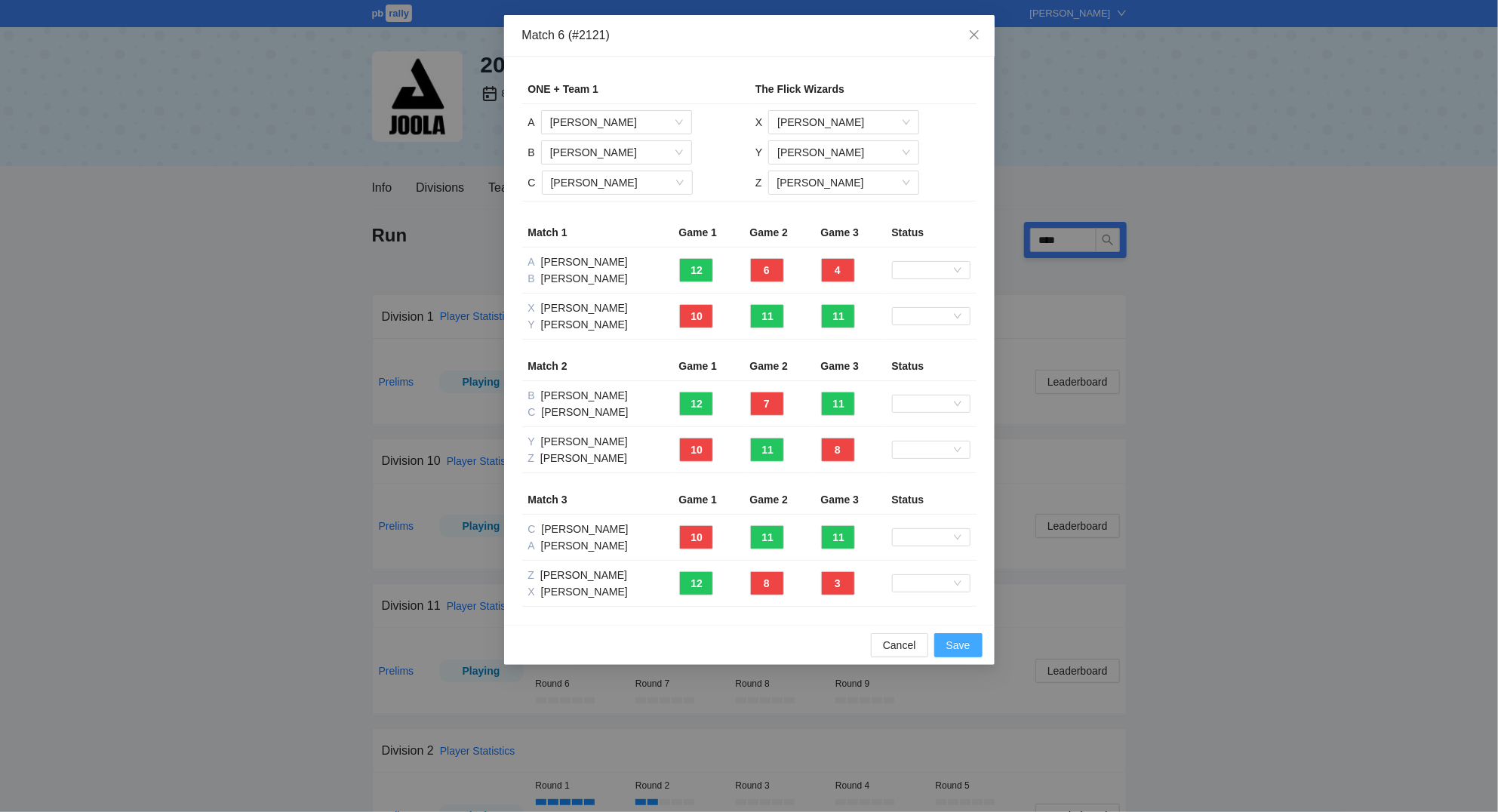
click at [967, 651] on span "Save" at bounding box center [958, 644] width 24 height 17
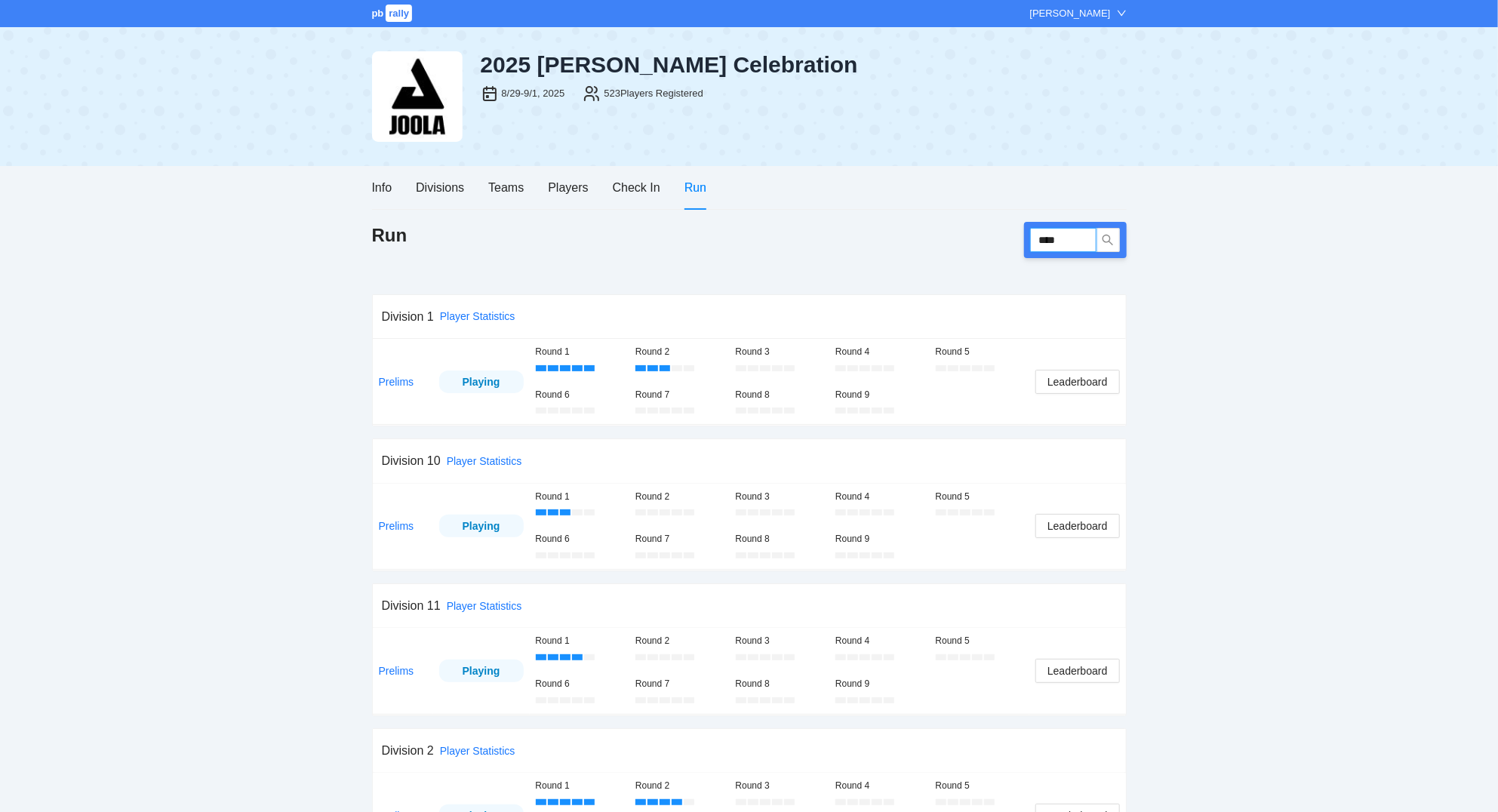
drag, startPoint x: 1071, startPoint y: 236, endPoint x: 1031, endPoint y: 244, distance: 40.8
click at [1031, 244] on input "****" at bounding box center [1063, 239] width 67 height 24
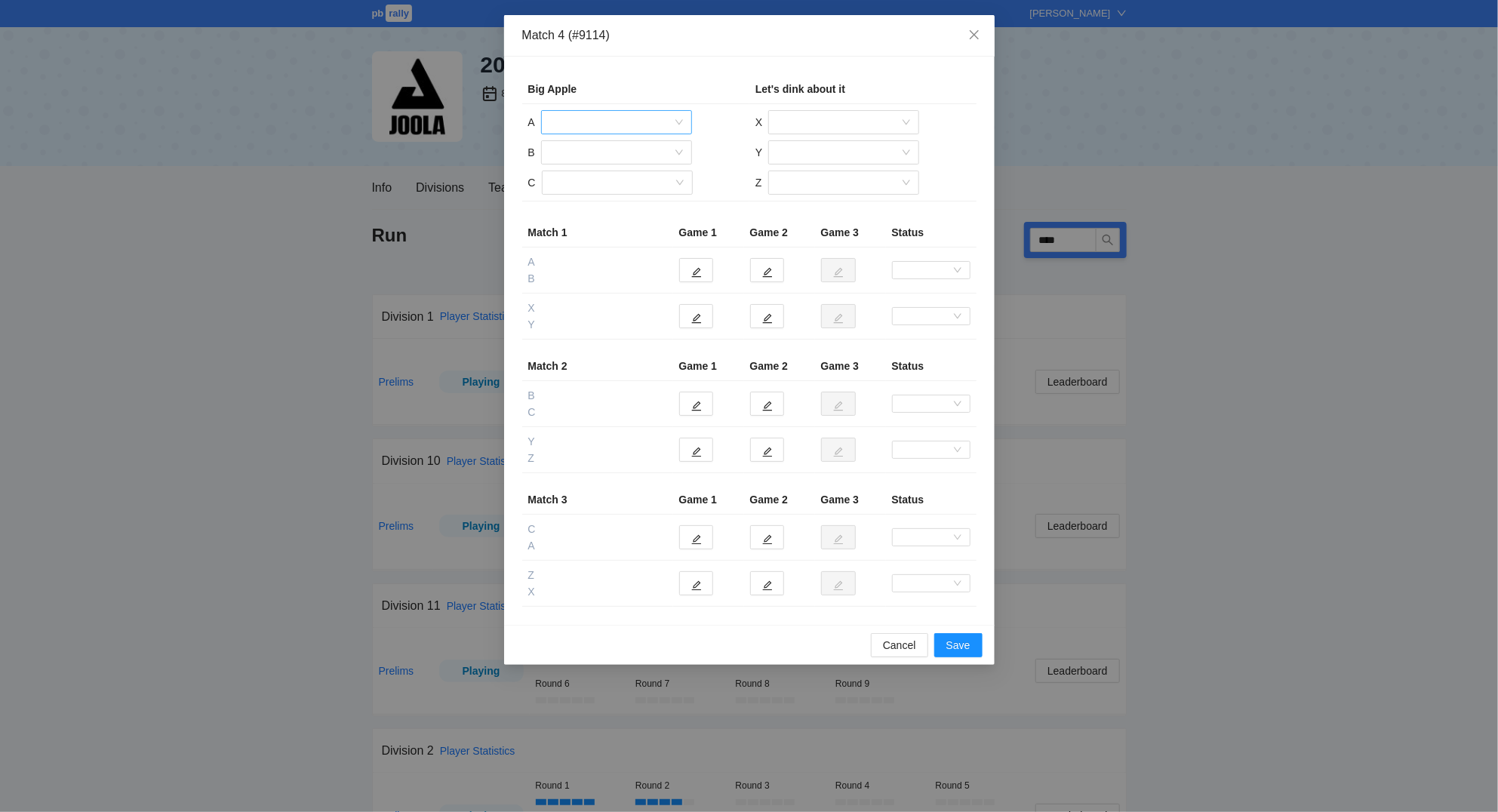
click at [636, 121] on input "search" at bounding box center [611, 122] width 122 height 23
click at [621, 221] on div "[PERSON_NAME]" at bounding box center [616, 224] width 133 height 17
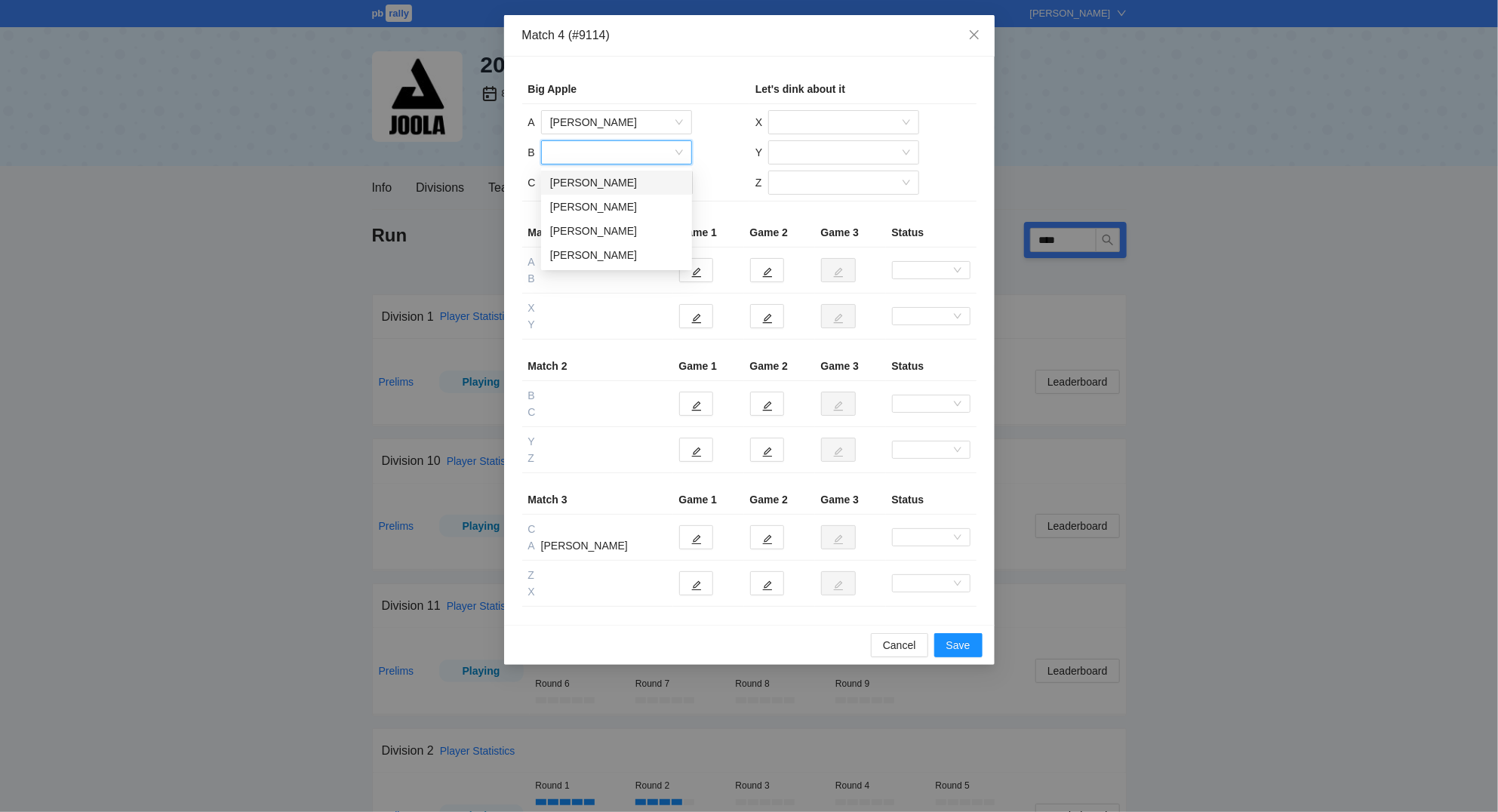
click at [569, 149] on input "search" at bounding box center [611, 152] width 122 height 23
click at [588, 181] on div "[PERSON_NAME]" at bounding box center [616, 183] width 133 height 17
click at [591, 184] on input "search" at bounding box center [612, 183] width 122 height 23
click at [605, 215] on div "[PERSON_NAME]" at bounding box center [616, 212] width 133 height 17
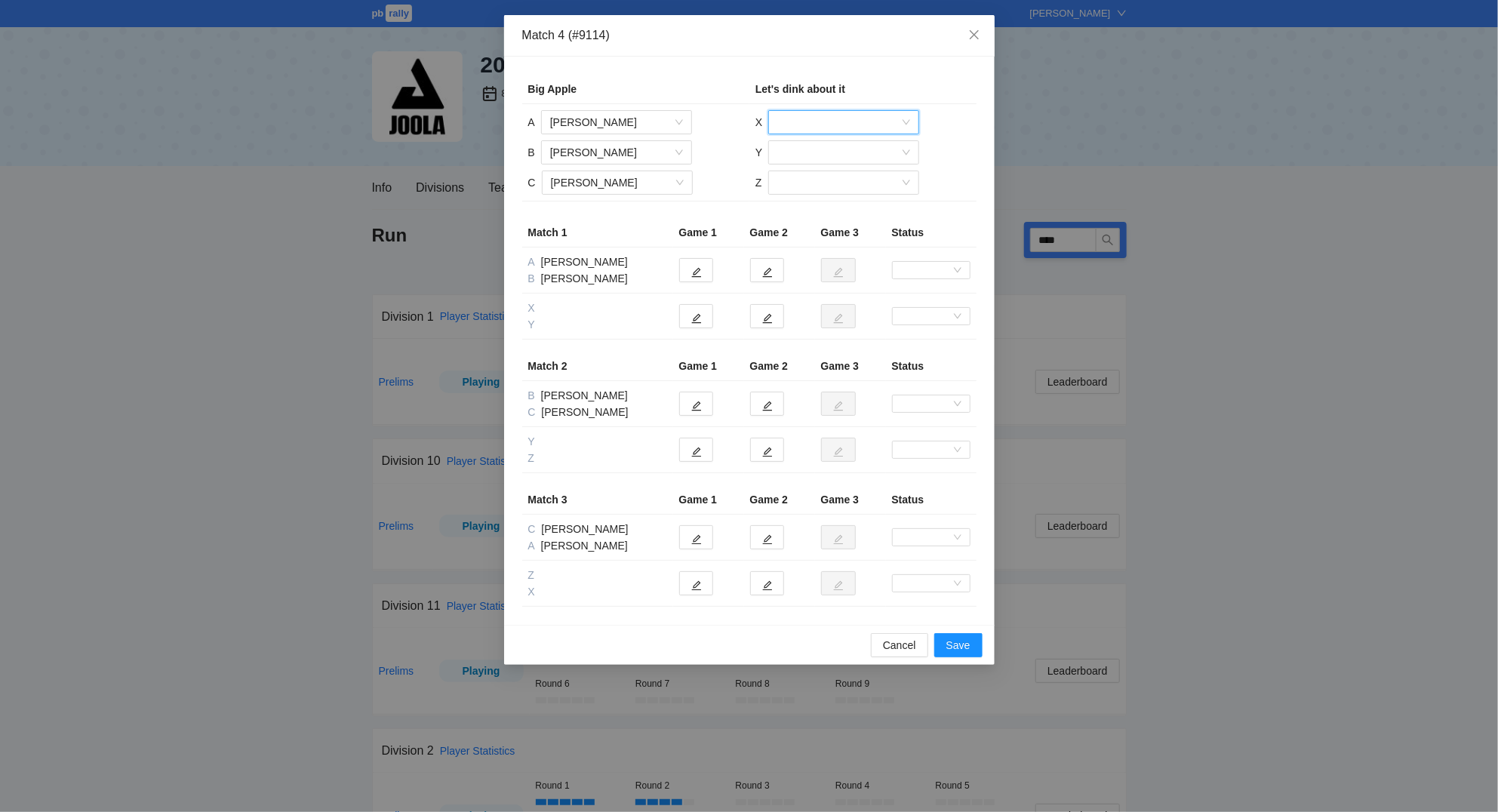
click at [845, 123] on input "search" at bounding box center [838, 122] width 122 height 23
click at [840, 175] on div "[PERSON_NAME]" at bounding box center [843, 177] width 133 height 17
click at [823, 153] on input "search" at bounding box center [838, 152] width 122 height 23
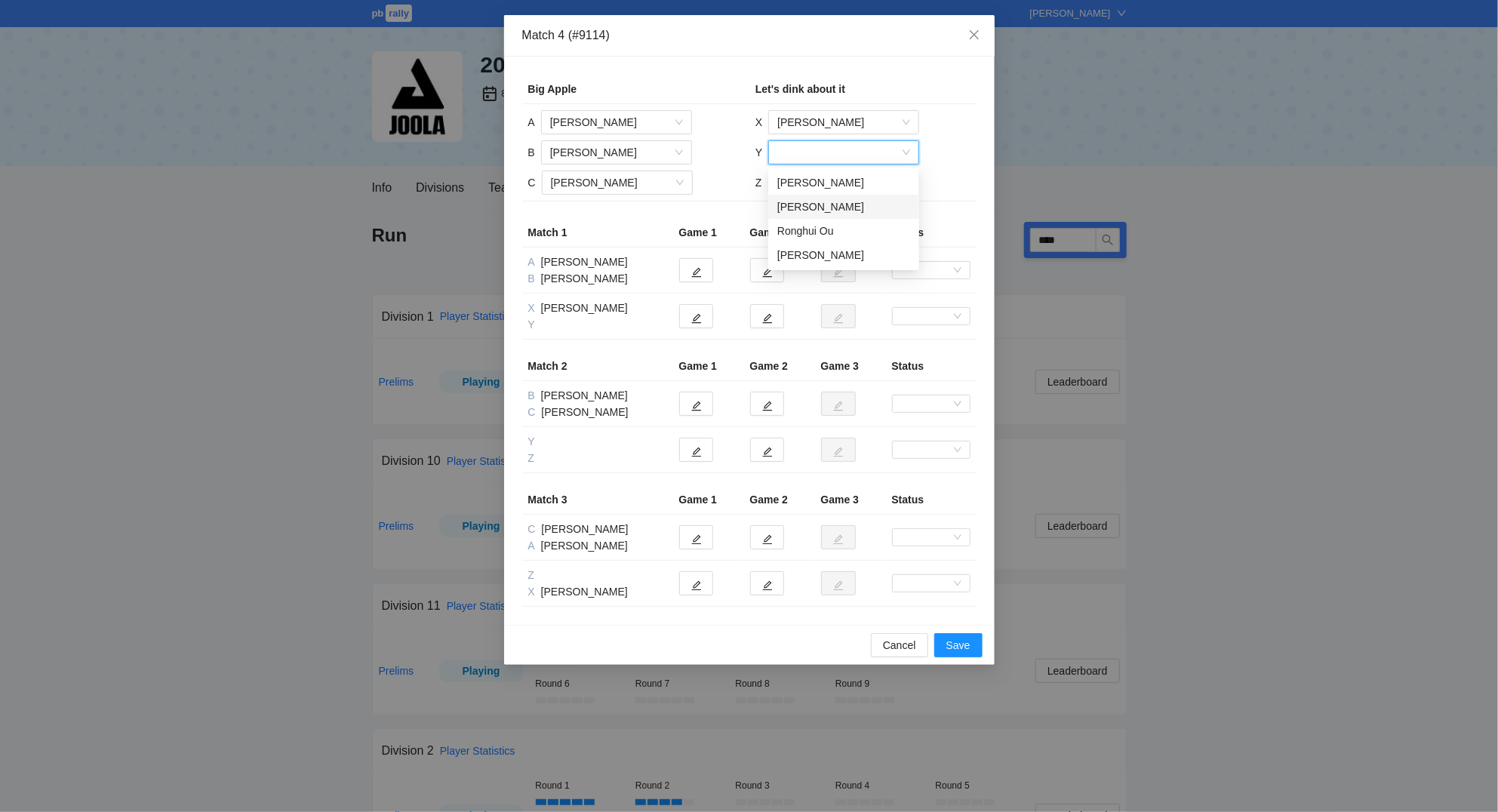
click at [823, 201] on div "[PERSON_NAME]" at bounding box center [843, 206] width 133 height 17
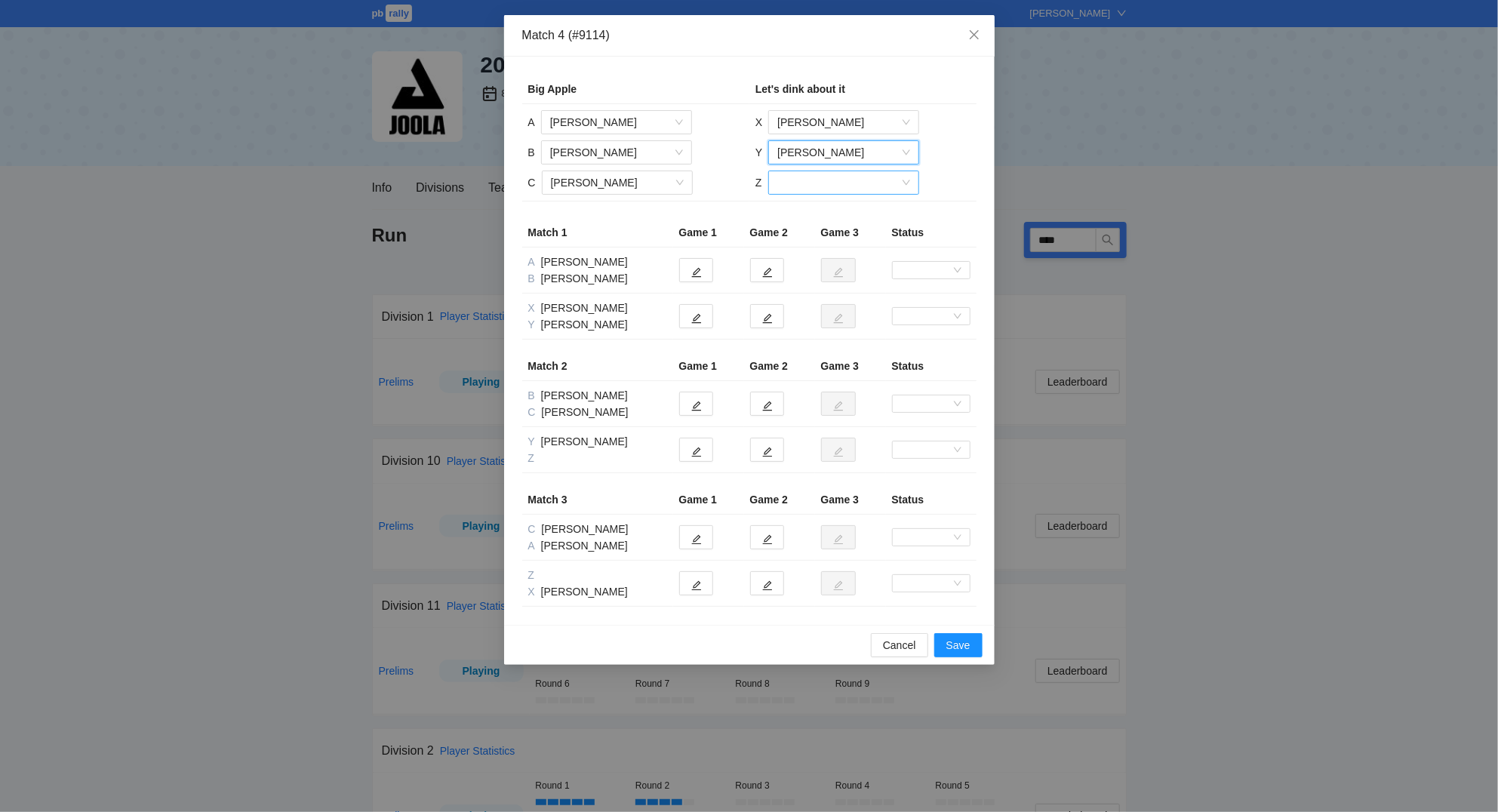
click at [815, 184] on input "search" at bounding box center [838, 183] width 122 height 23
click at [818, 233] on div "Ronghui Ou" at bounding box center [842, 236] width 133 height 17
click at [699, 320] on icon "edit" at bounding box center [697, 318] width 11 height 11
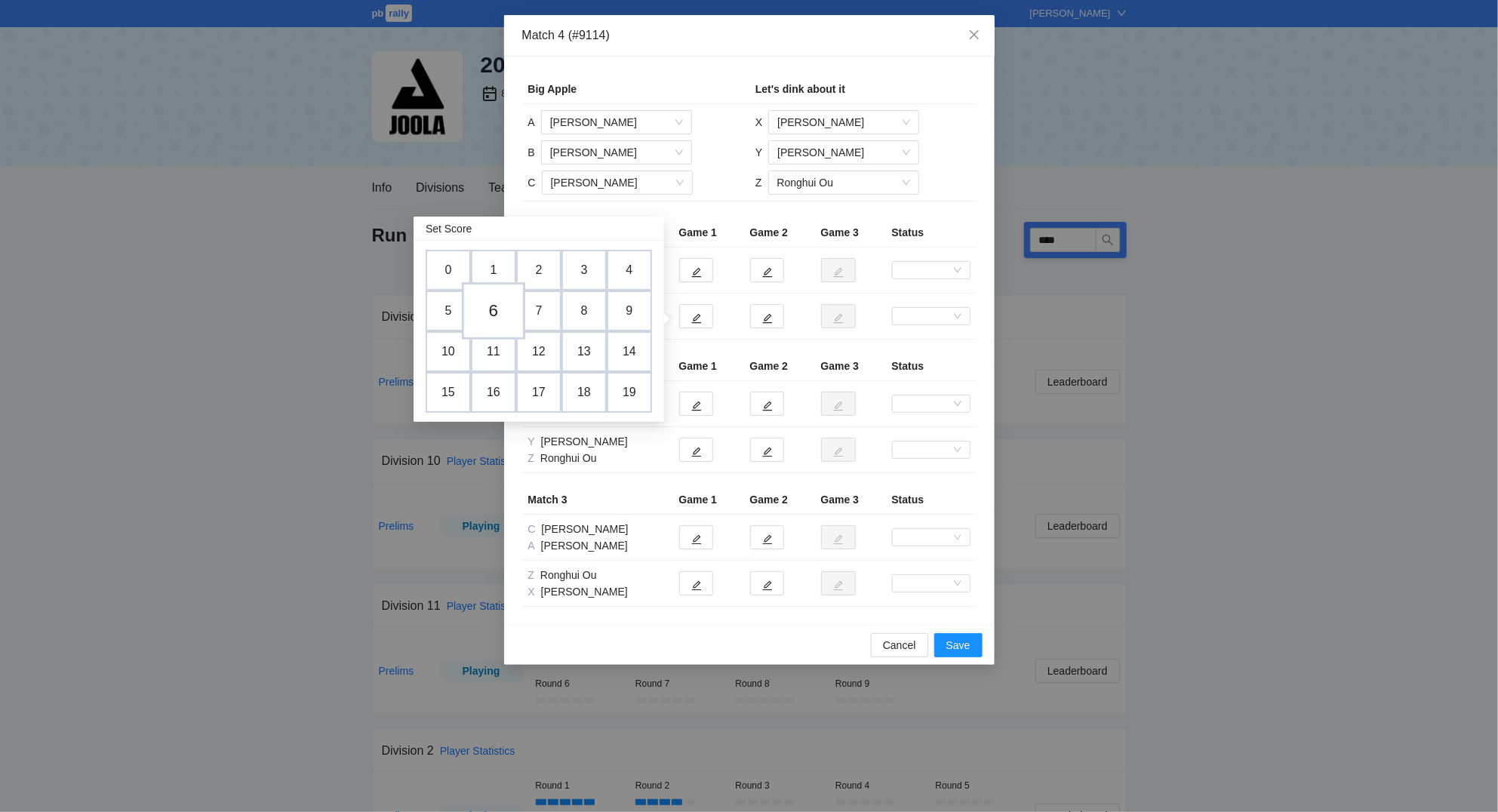
click at [496, 311] on td "6" at bounding box center [494, 310] width 64 height 57
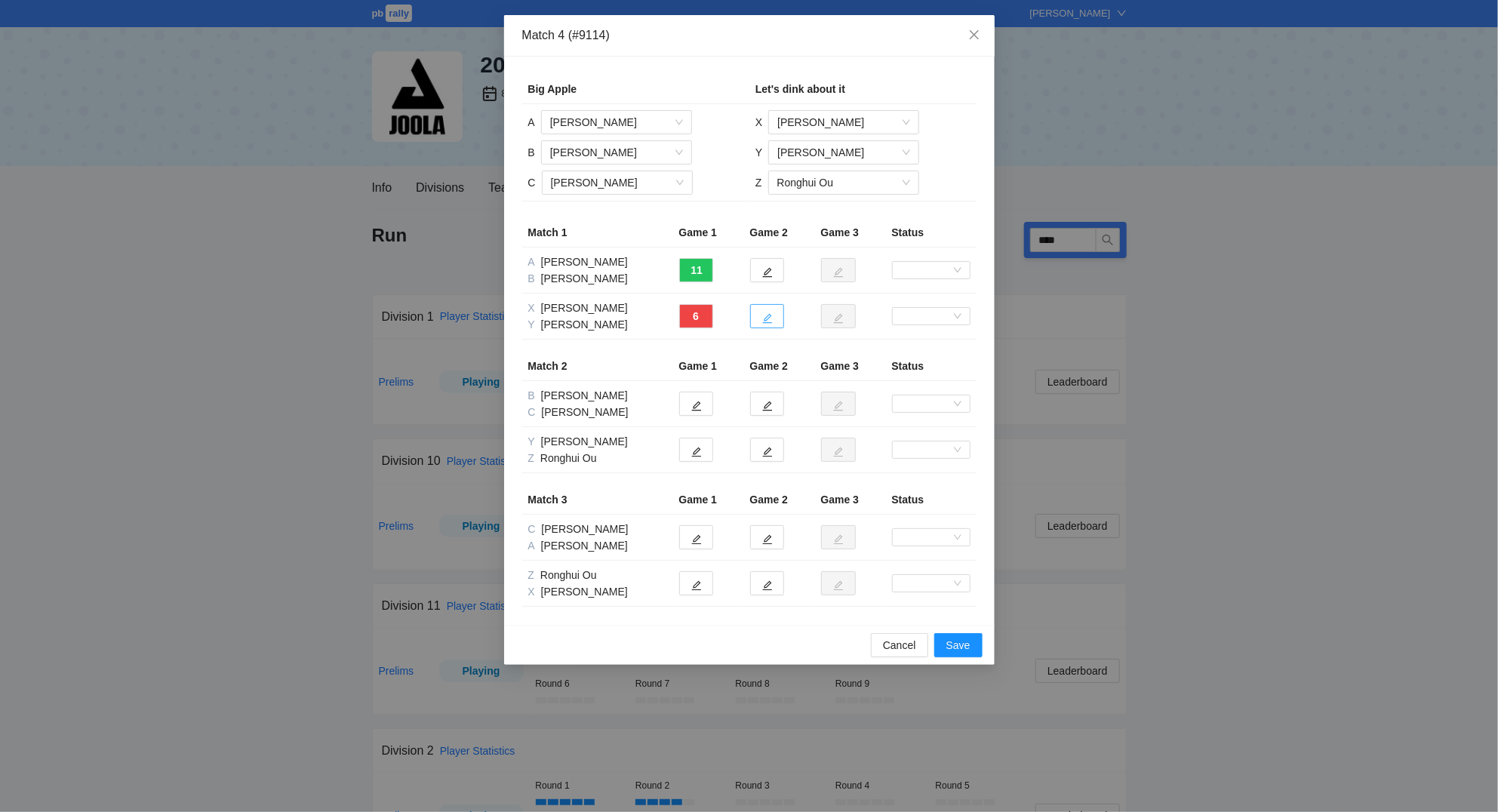
click at [765, 316] on icon "edit" at bounding box center [767, 318] width 11 height 11
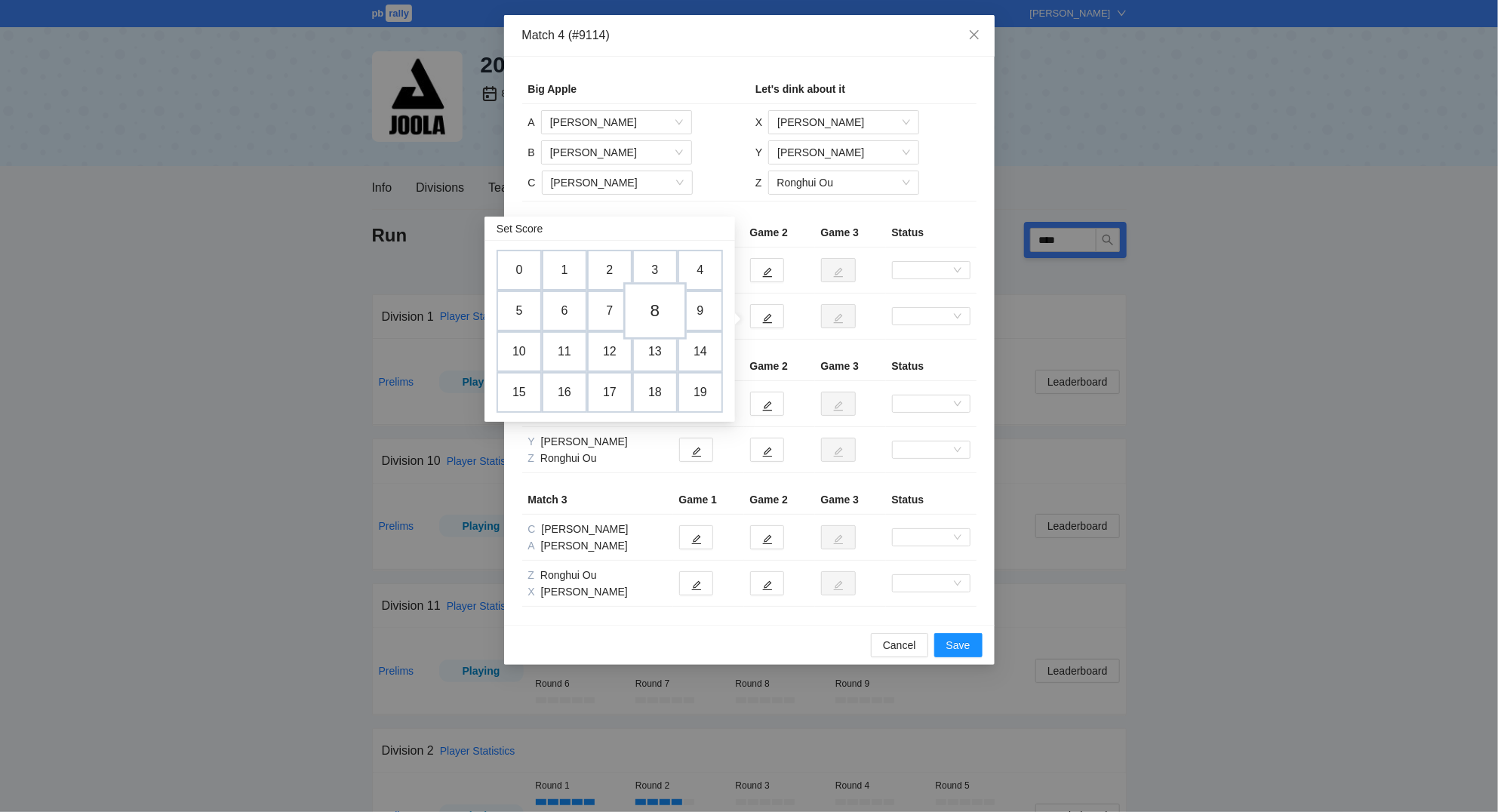
click at [662, 308] on td "8" at bounding box center [656, 310] width 64 height 57
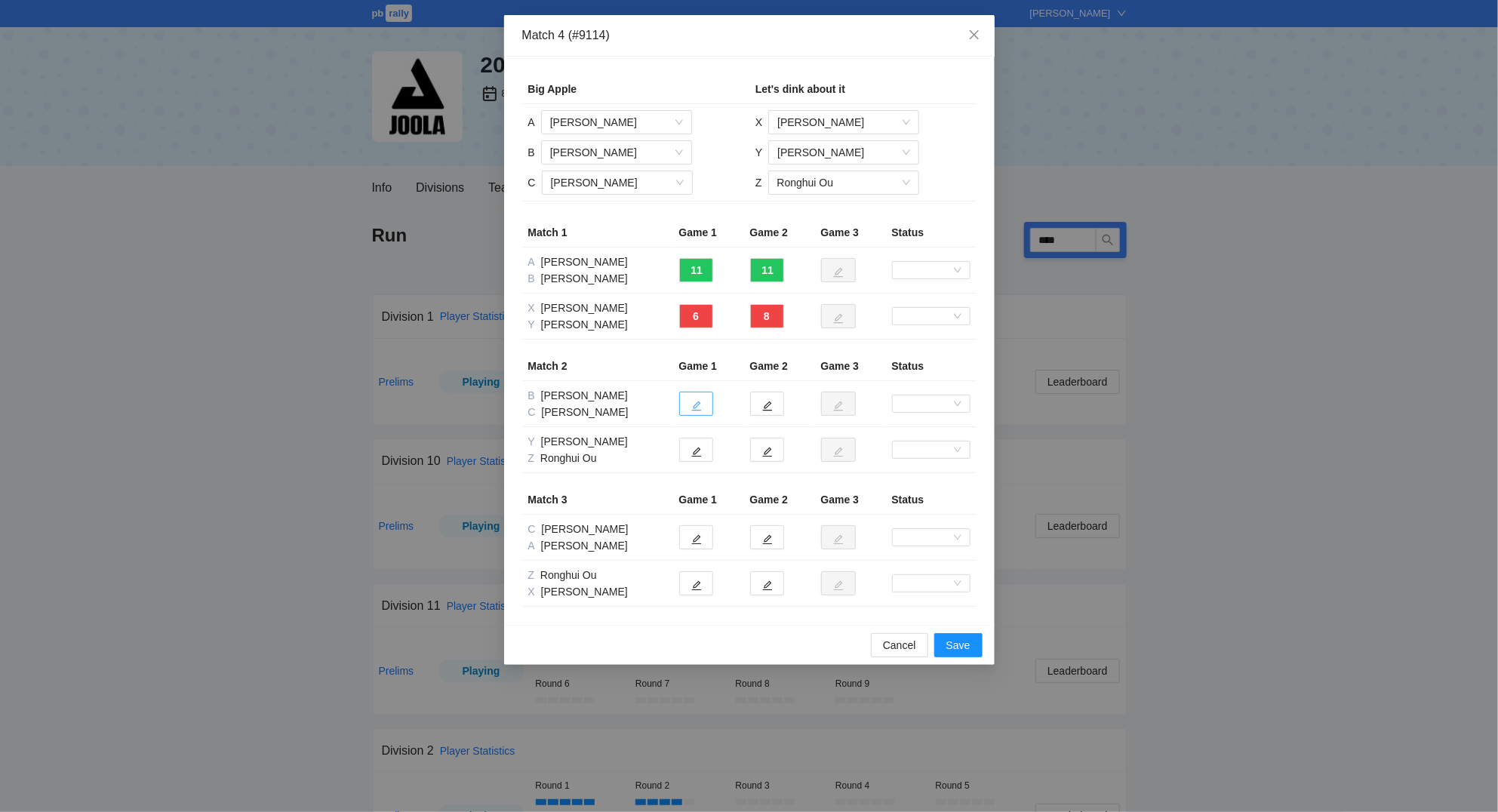
click at [701, 409] on icon "edit" at bounding box center [697, 406] width 11 height 11
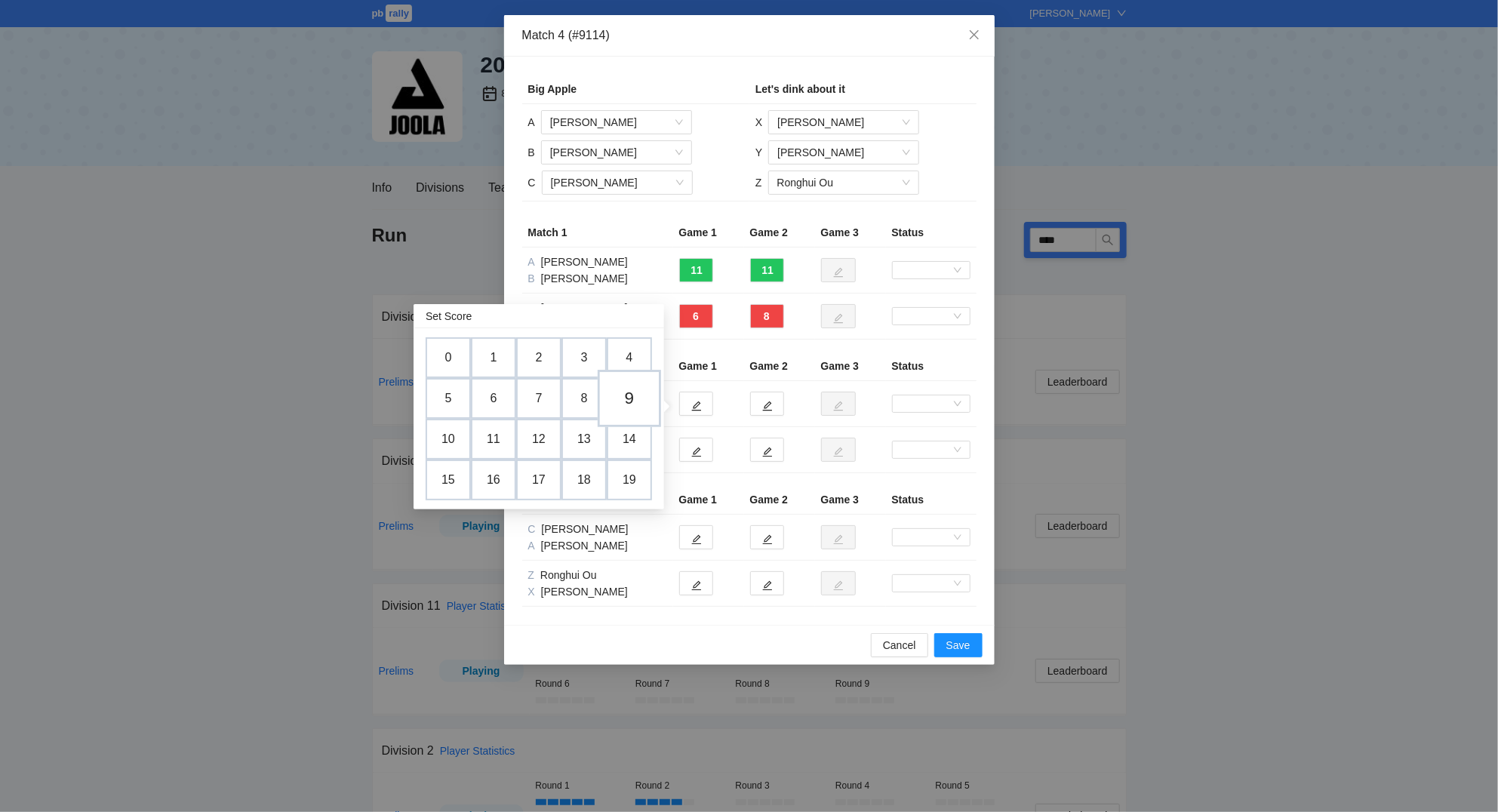
click at [642, 402] on td "9" at bounding box center [630, 398] width 64 height 57
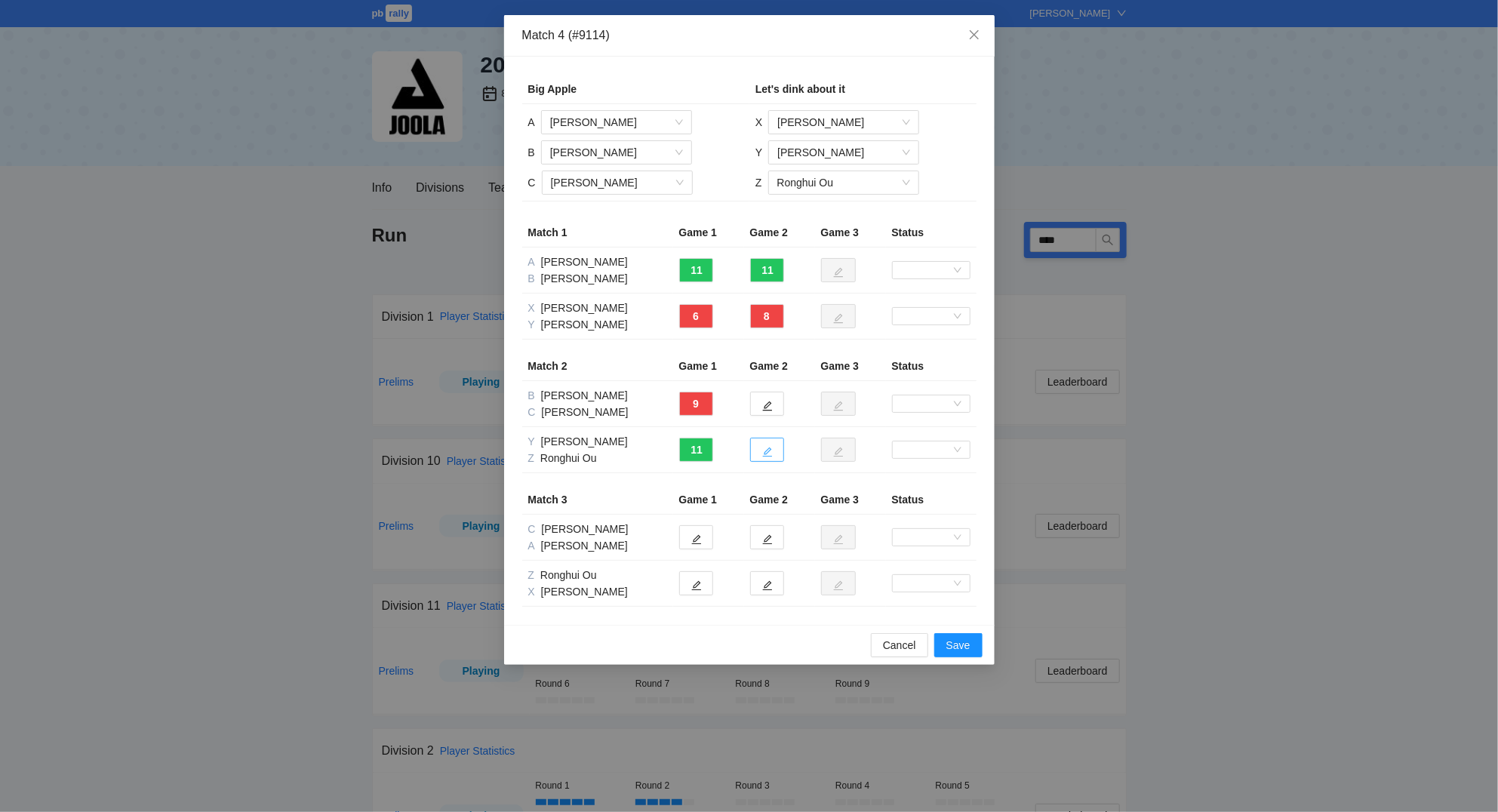
click at [772, 456] on button "button" at bounding box center [767, 450] width 34 height 24
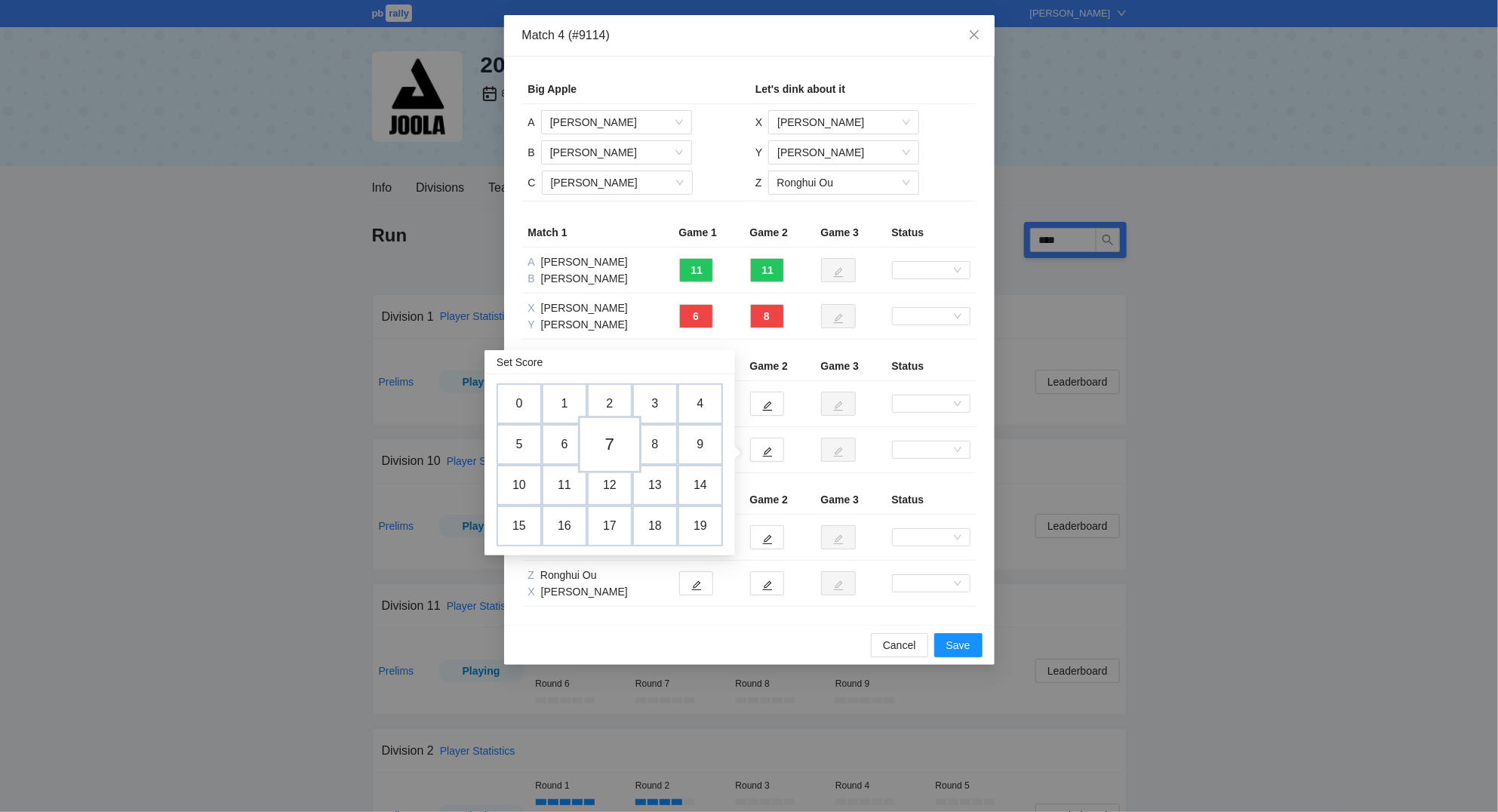
click at [619, 450] on td "7" at bounding box center [610, 444] width 64 height 57
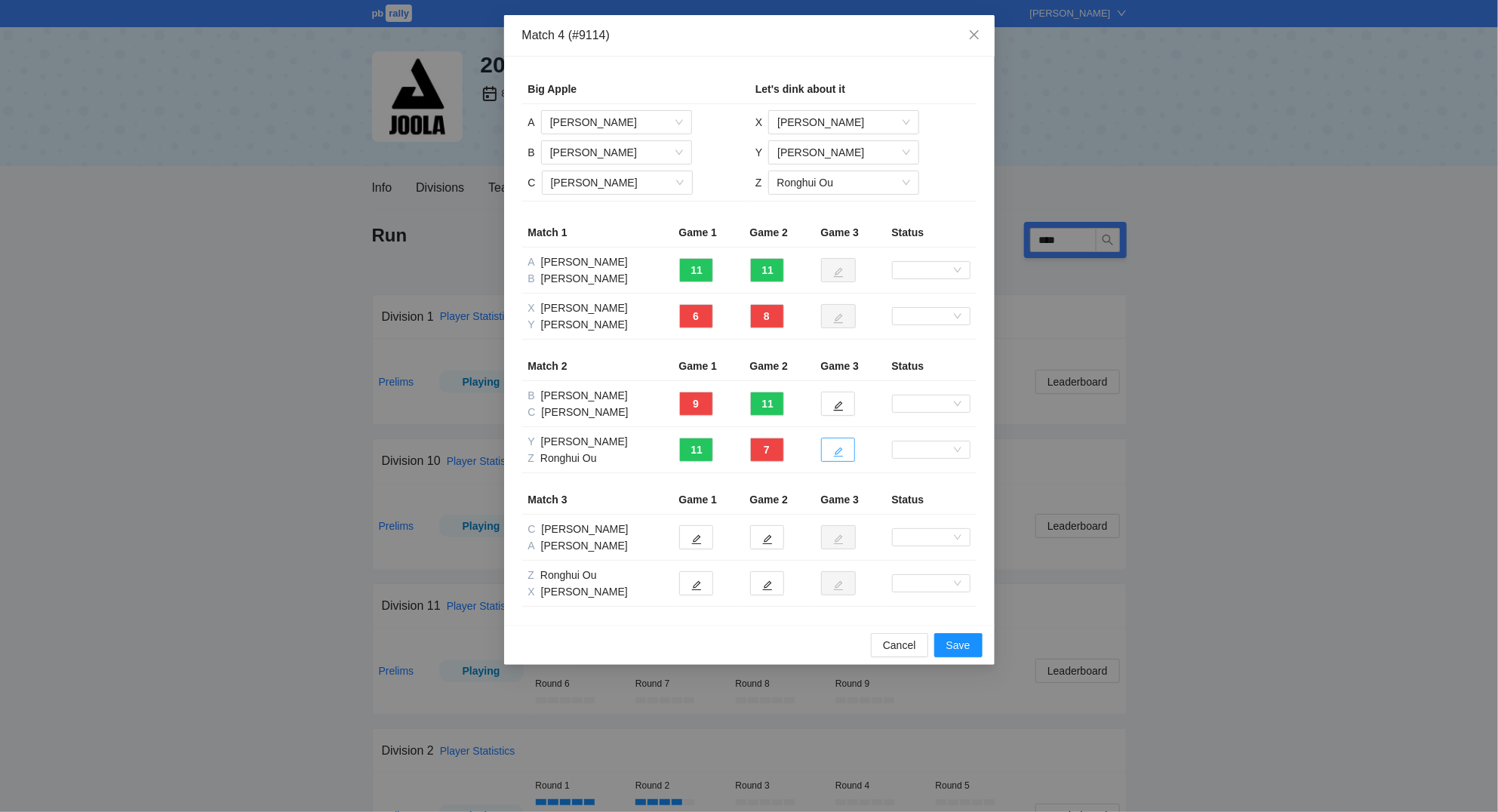
click at [849, 456] on button "button" at bounding box center [838, 450] width 34 height 24
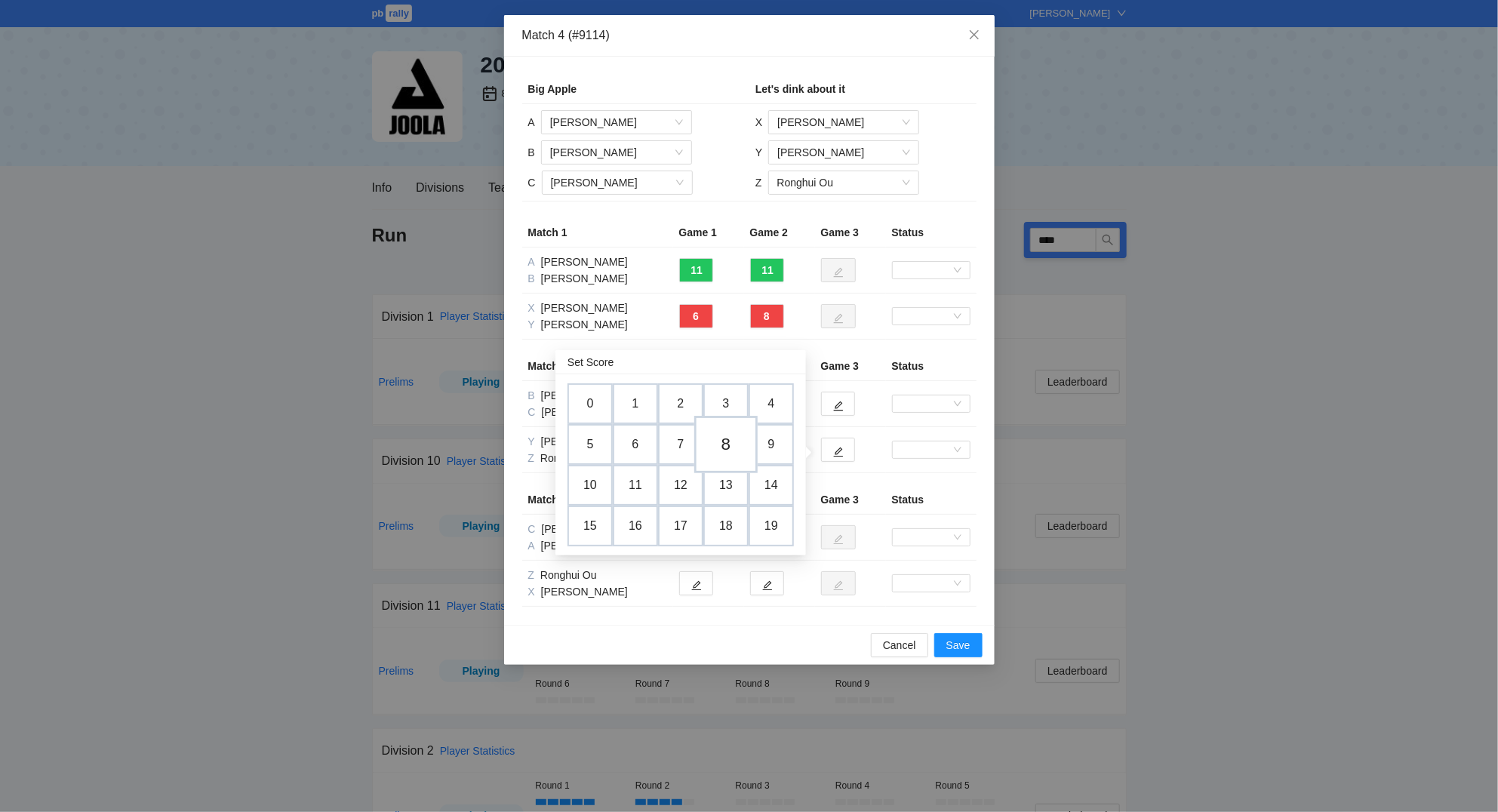
click at [734, 439] on td "8" at bounding box center [727, 444] width 64 height 57
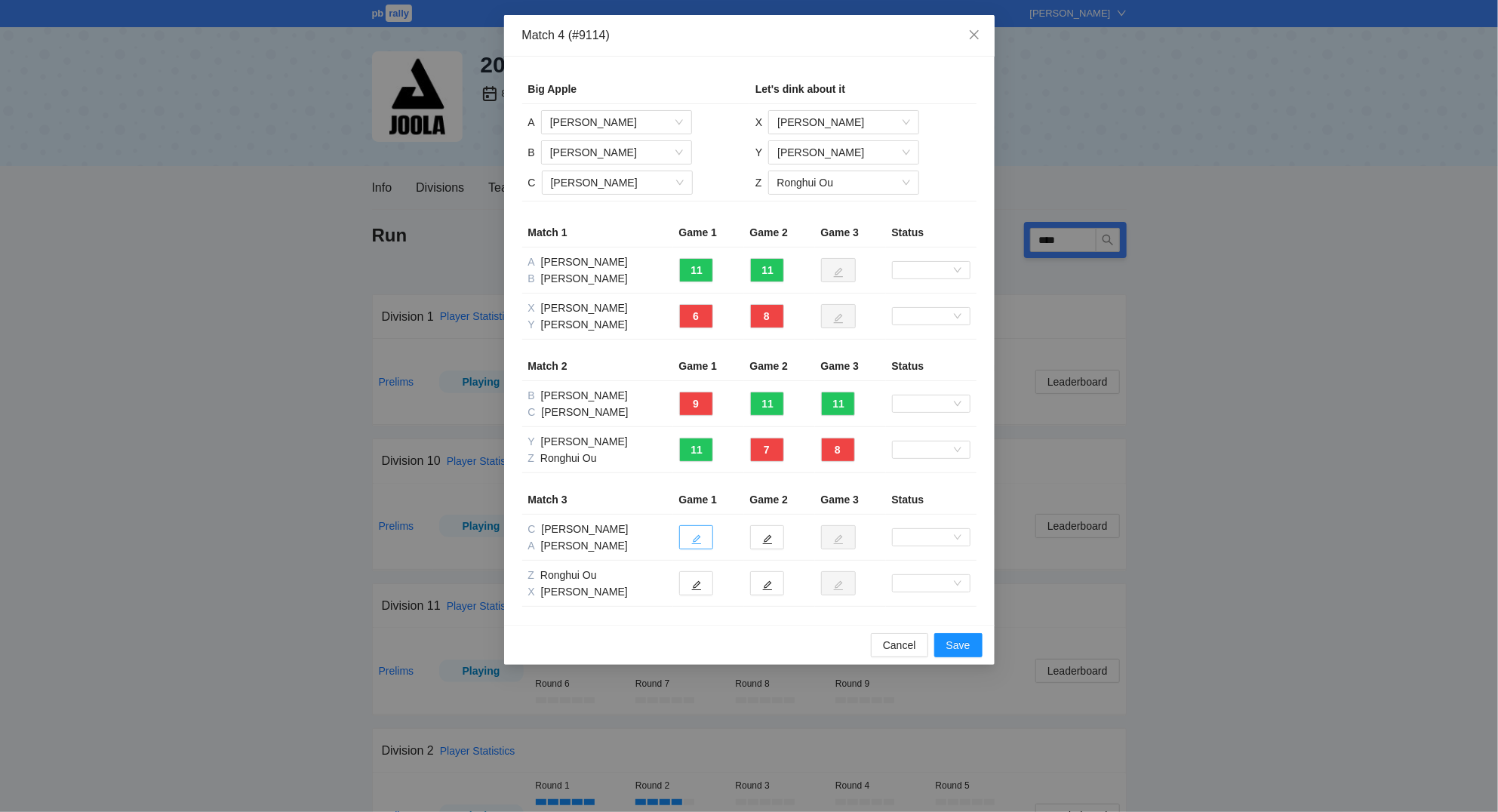
click at [696, 541] on icon "edit" at bounding box center [697, 540] width 10 height 10
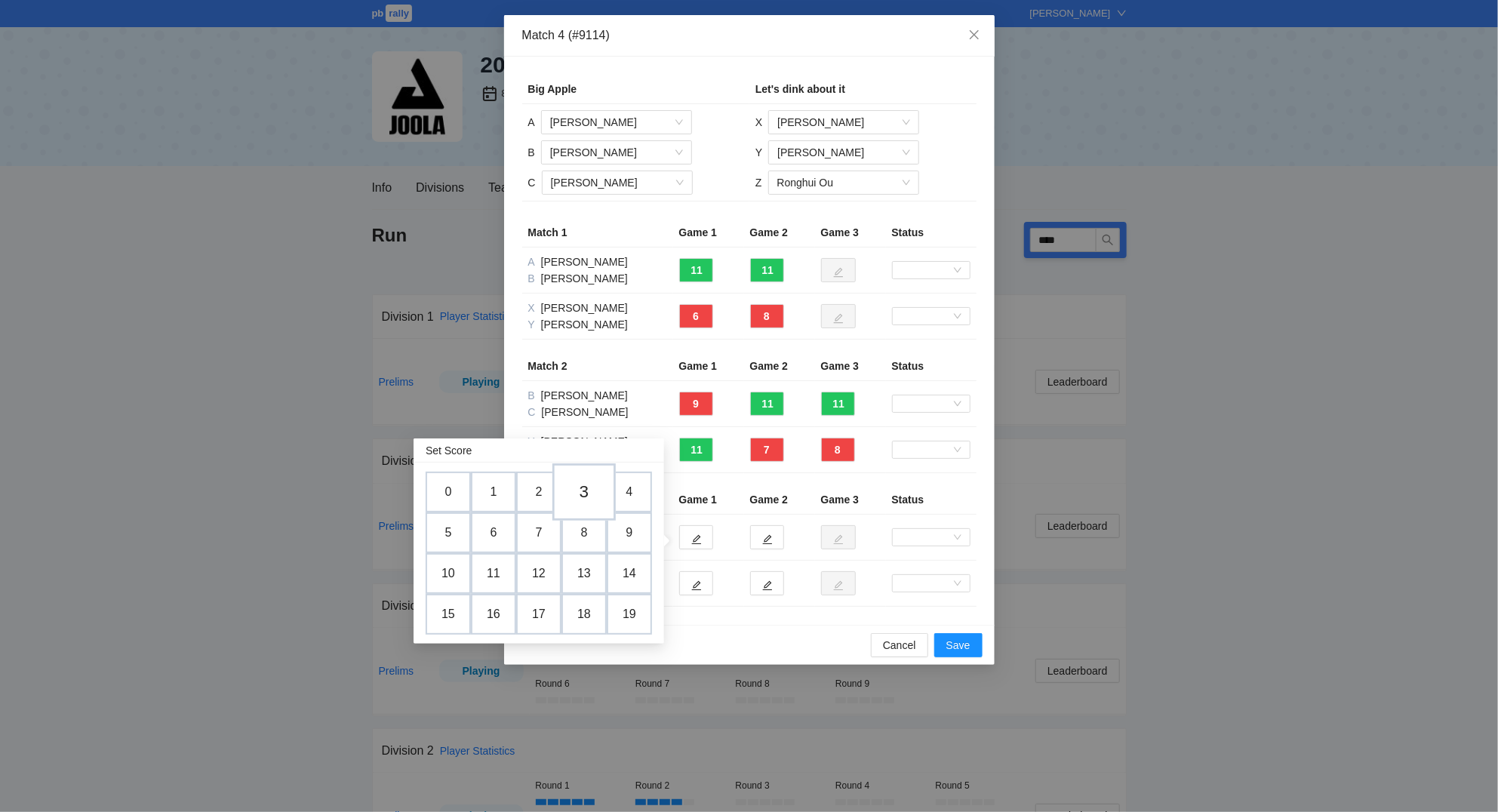
click at [586, 494] on td "3" at bounding box center [585, 491] width 64 height 57
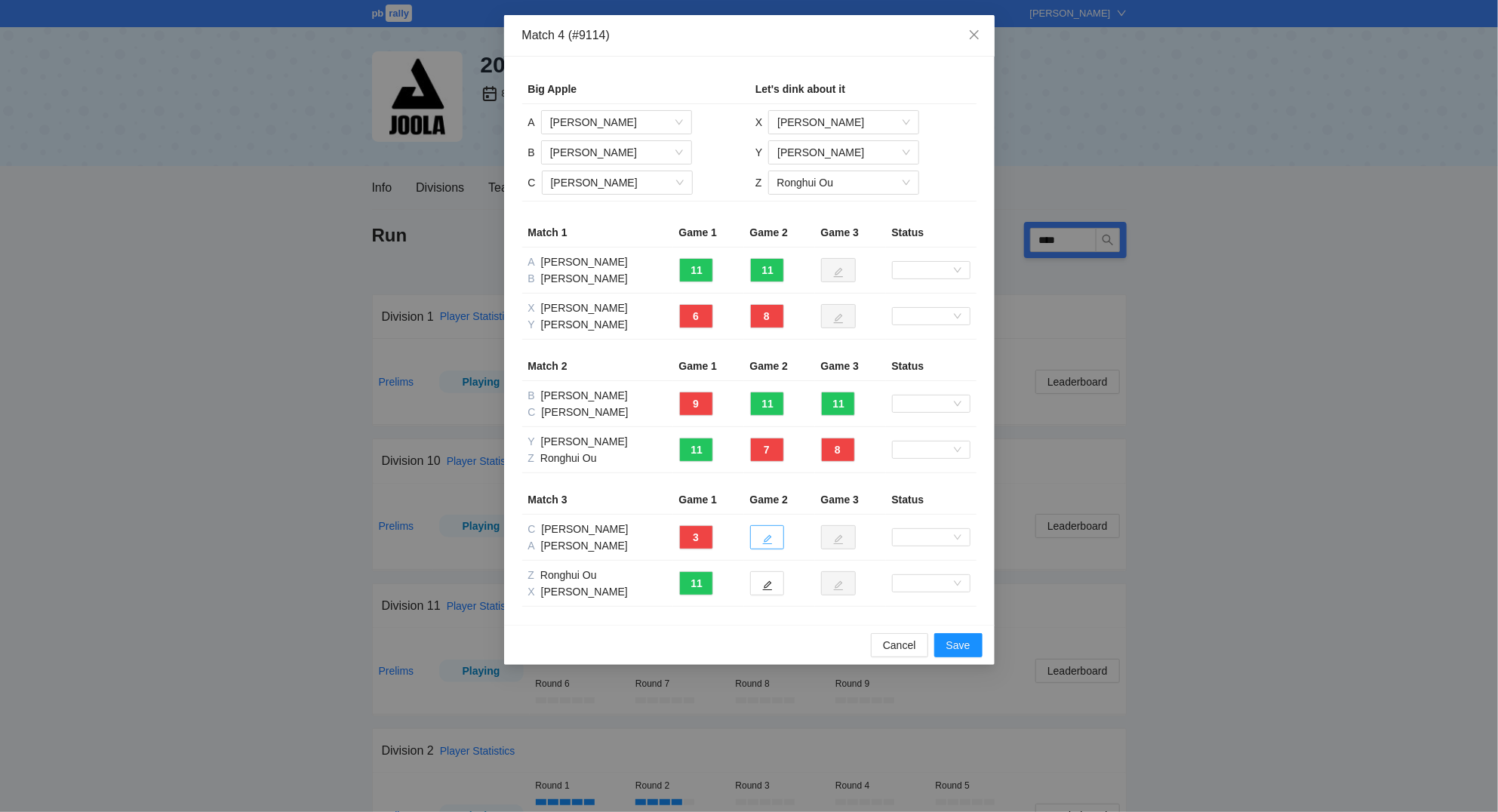
click at [771, 542] on icon "edit" at bounding box center [767, 539] width 11 height 11
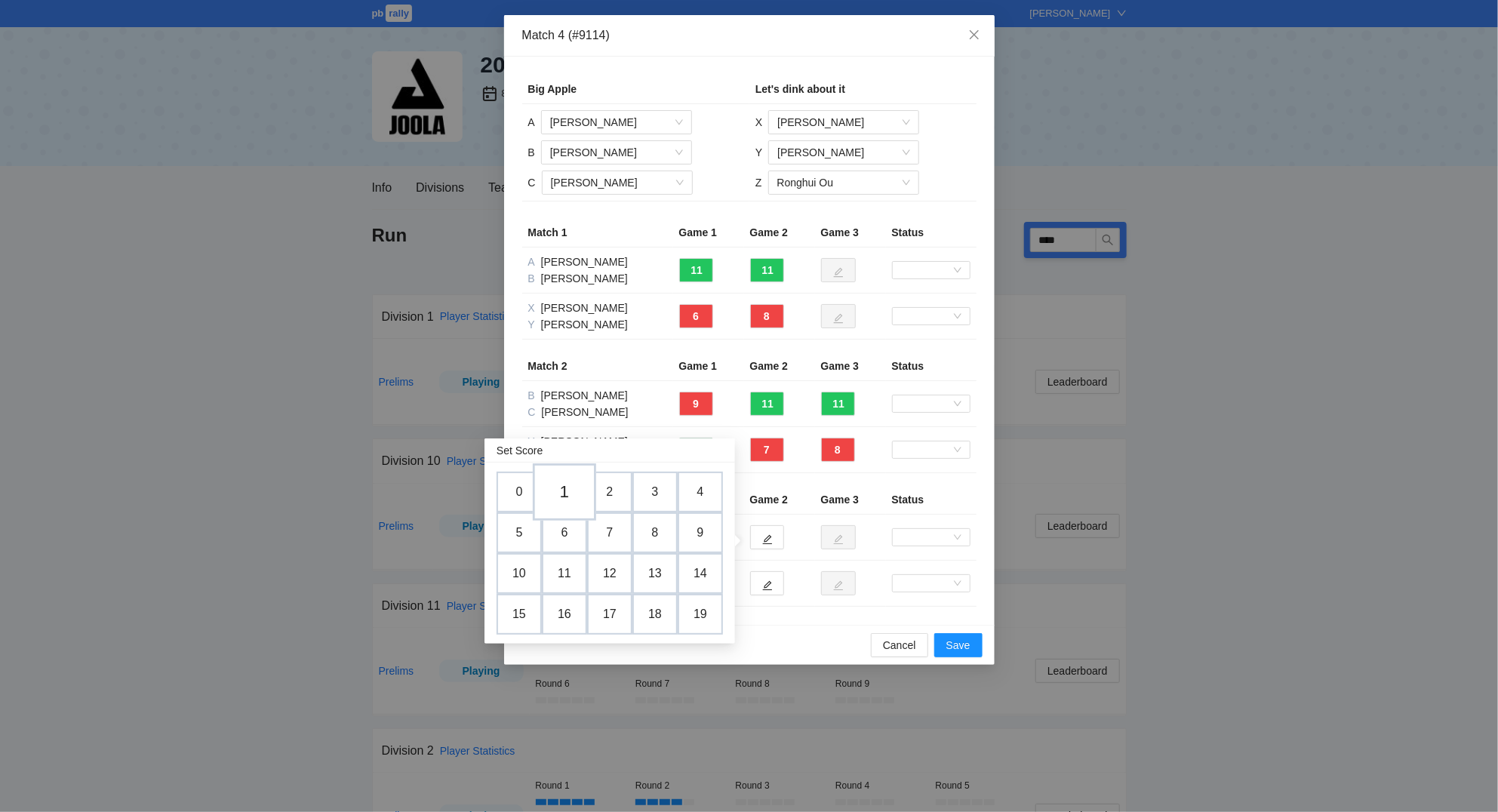
click at [571, 496] on td "1" at bounding box center [565, 491] width 64 height 57
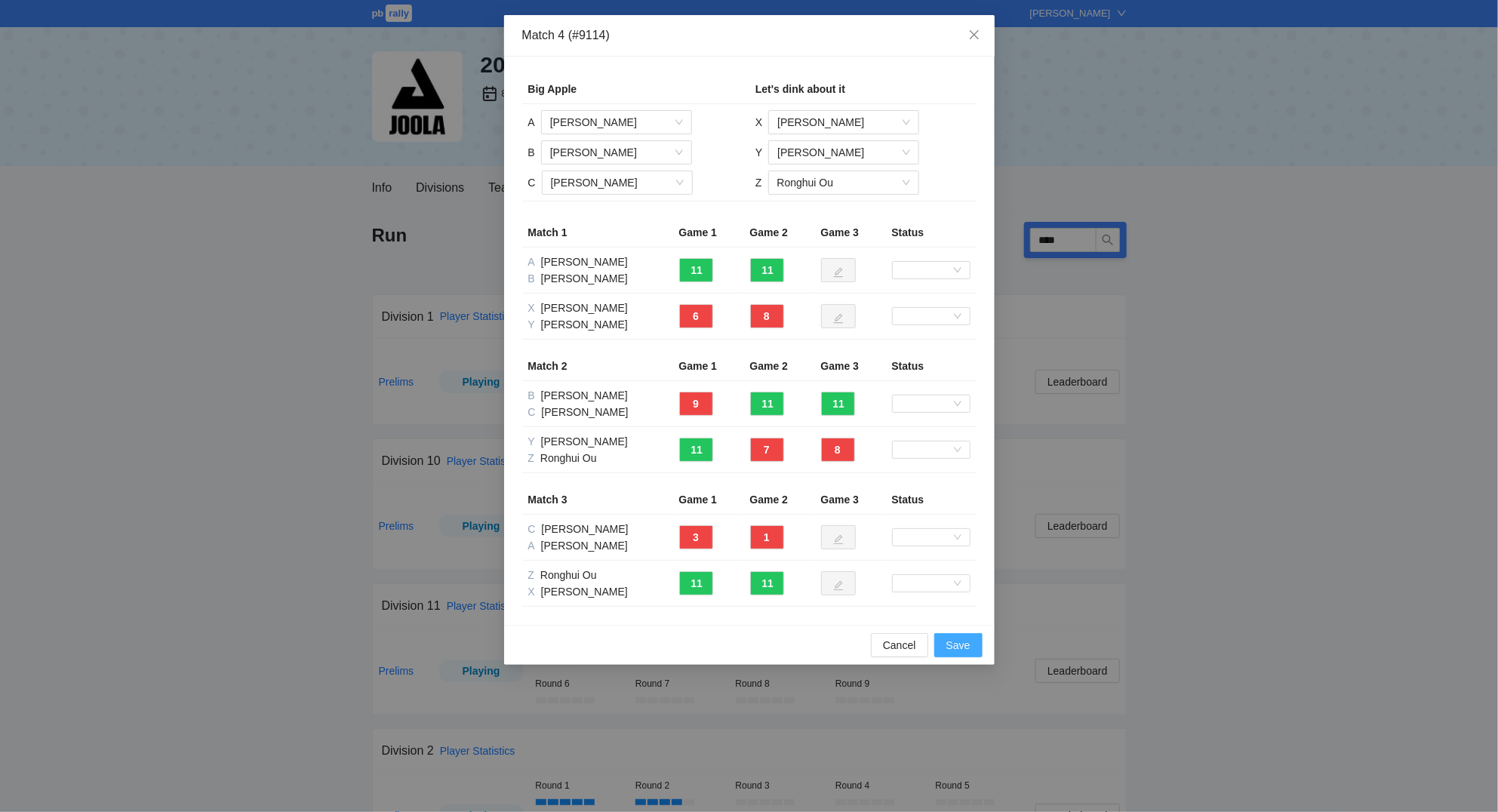
click at [964, 647] on span "Save" at bounding box center [958, 644] width 24 height 17
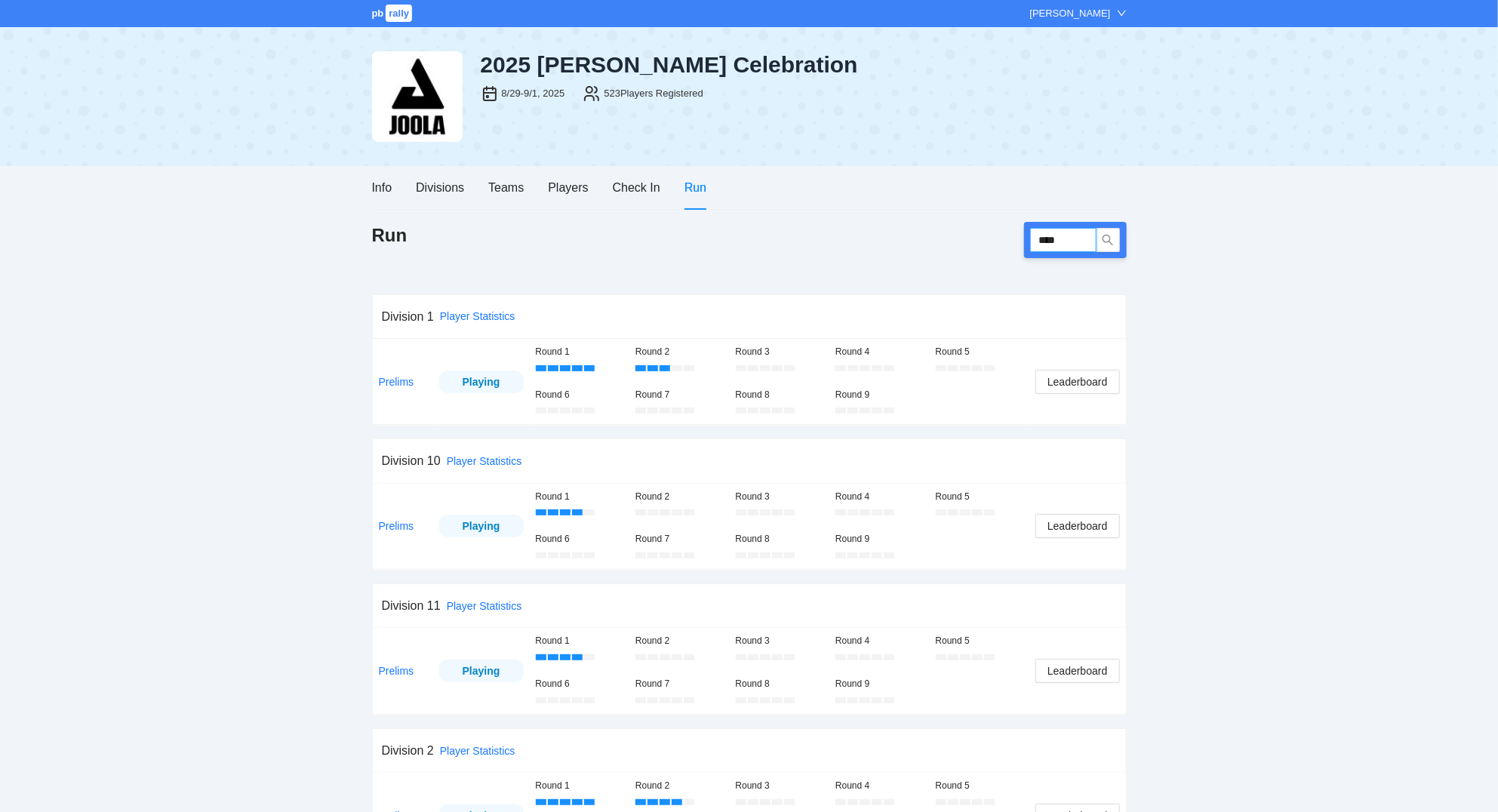
drag, startPoint x: 1074, startPoint y: 238, endPoint x: 1002, endPoint y: 246, distance: 72.4
click at [1030, 246] on input "****" at bounding box center [1063, 239] width 67 height 24
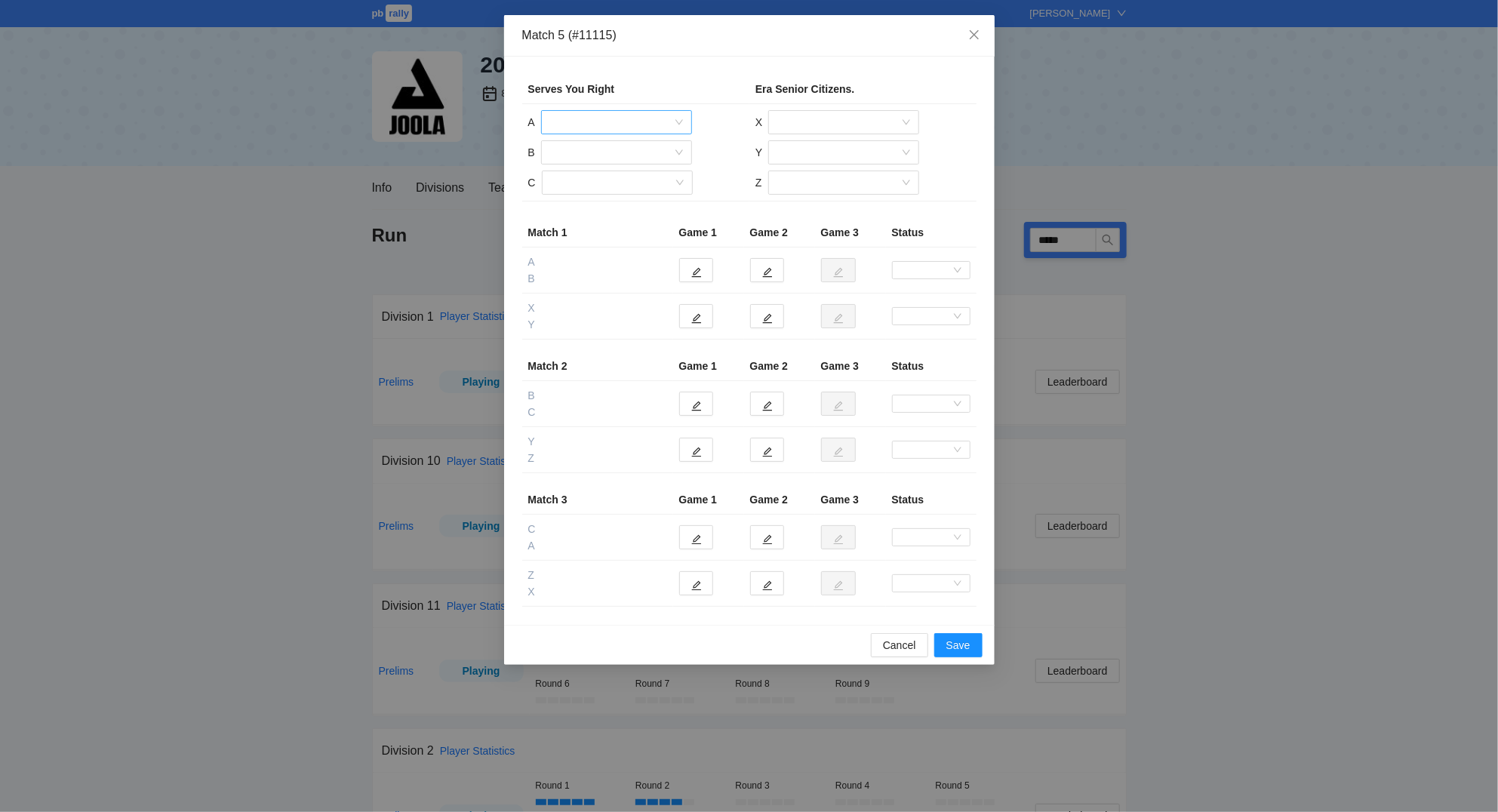
click at [624, 124] on input "search" at bounding box center [611, 122] width 122 height 23
click at [621, 150] on div "[PERSON_NAME]" at bounding box center [616, 152] width 133 height 17
click at [619, 154] on input "search" at bounding box center [611, 152] width 122 height 23
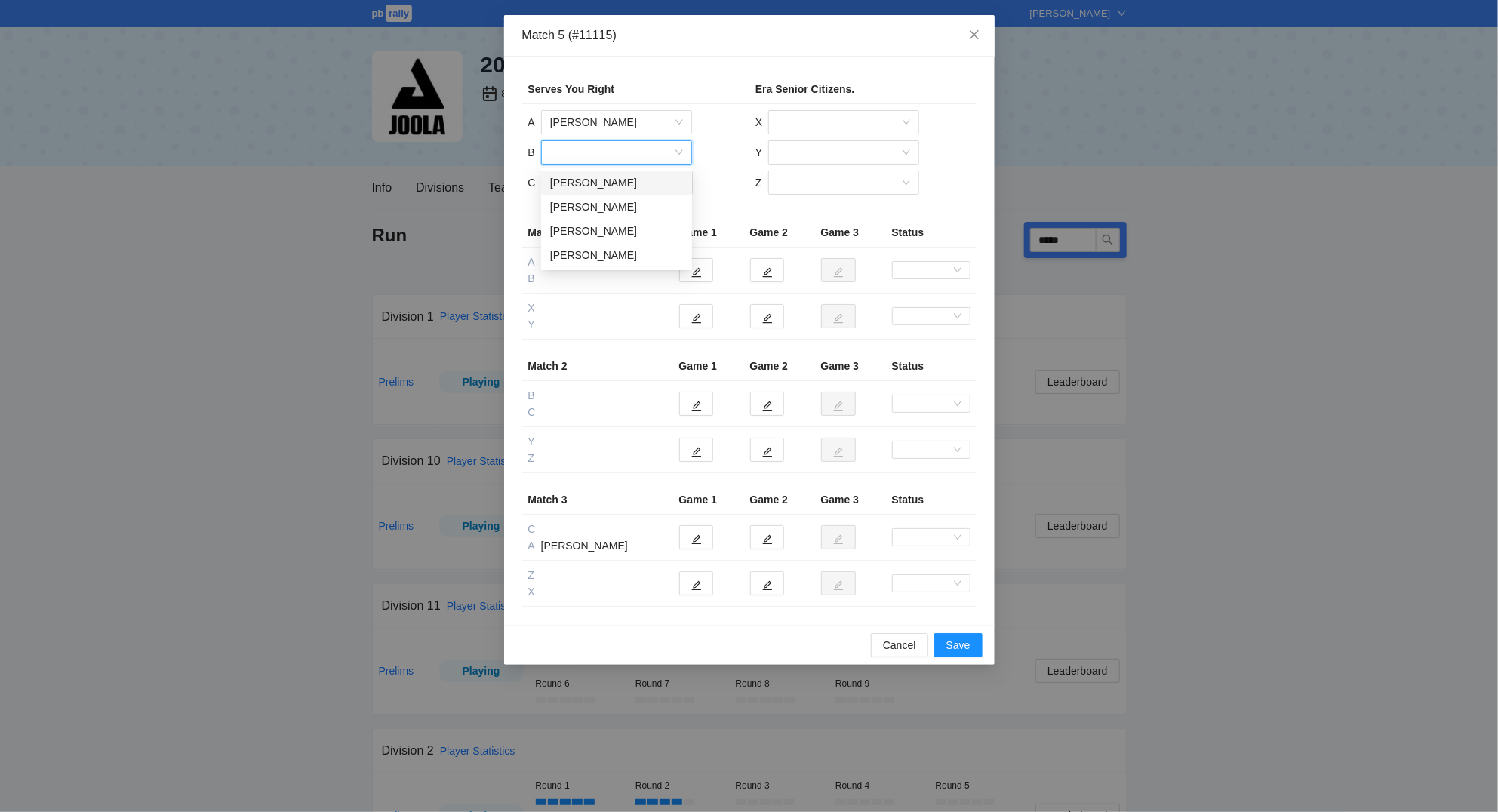
click at [621, 181] on div "[PERSON_NAME]" at bounding box center [616, 183] width 133 height 17
click at [619, 179] on input "search" at bounding box center [612, 183] width 122 height 23
click at [618, 260] on div "[PERSON_NAME]" at bounding box center [616, 260] width 133 height 17
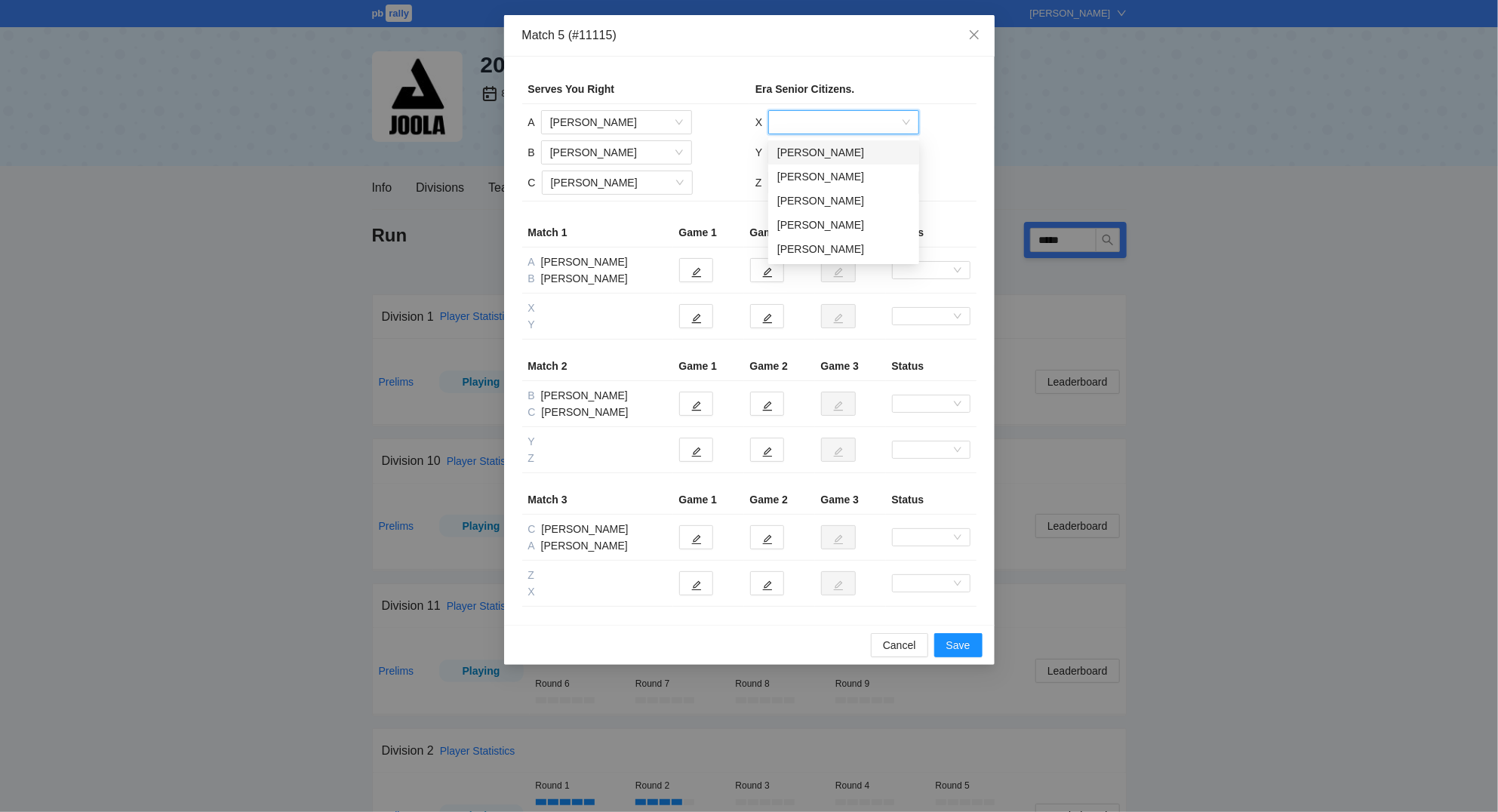
click at [817, 122] on input "search" at bounding box center [838, 122] width 122 height 23
click at [816, 155] on div "[PERSON_NAME]" at bounding box center [843, 152] width 133 height 17
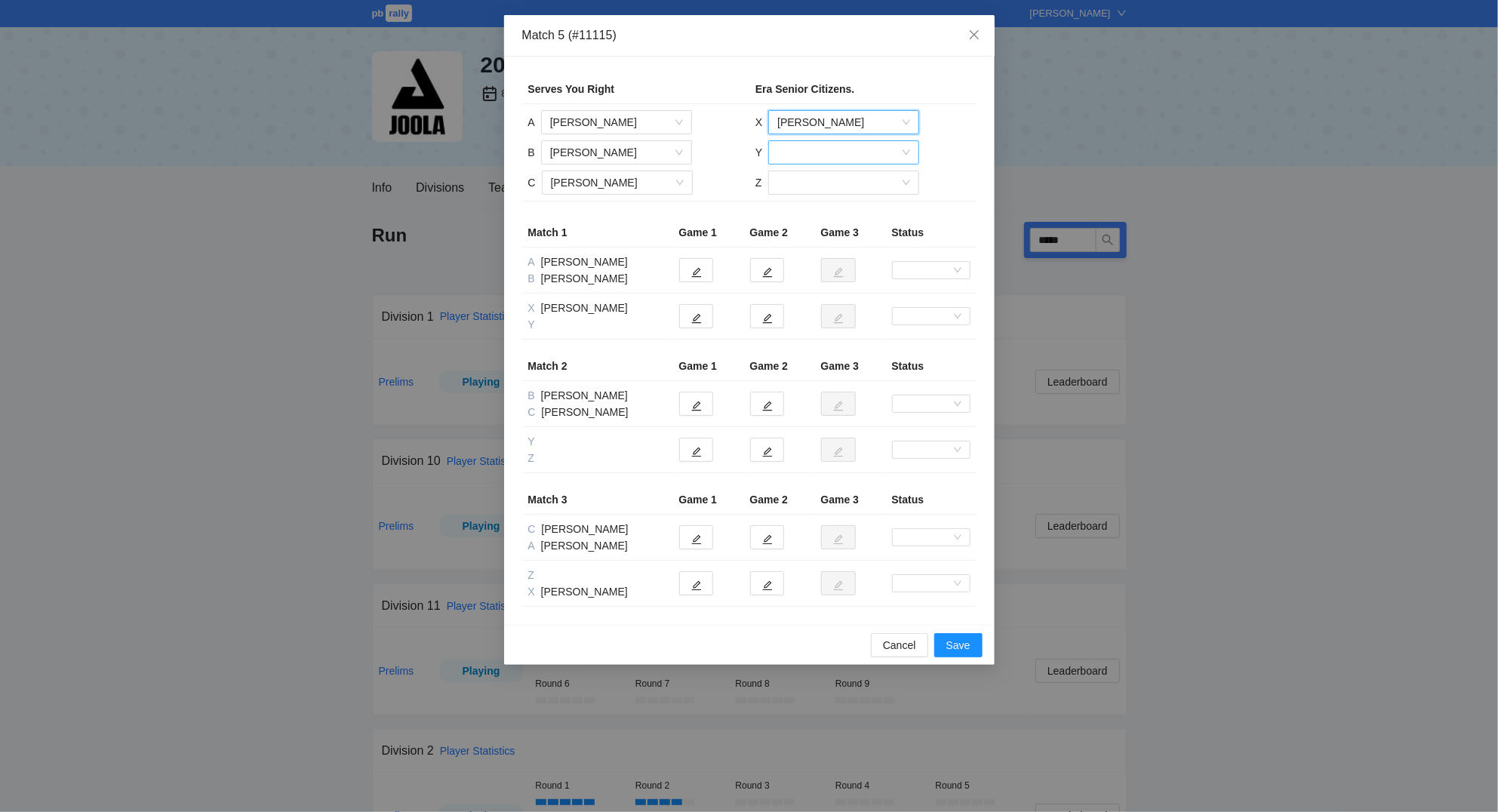
click at [824, 153] on input "search" at bounding box center [838, 152] width 122 height 23
click at [829, 204] on div "[PERSON_NAME]" at bounding box center [843, 206] width 133 height 17
click at [818, 182] on input "search" at bounding box center [838, 183] width 122 height 23
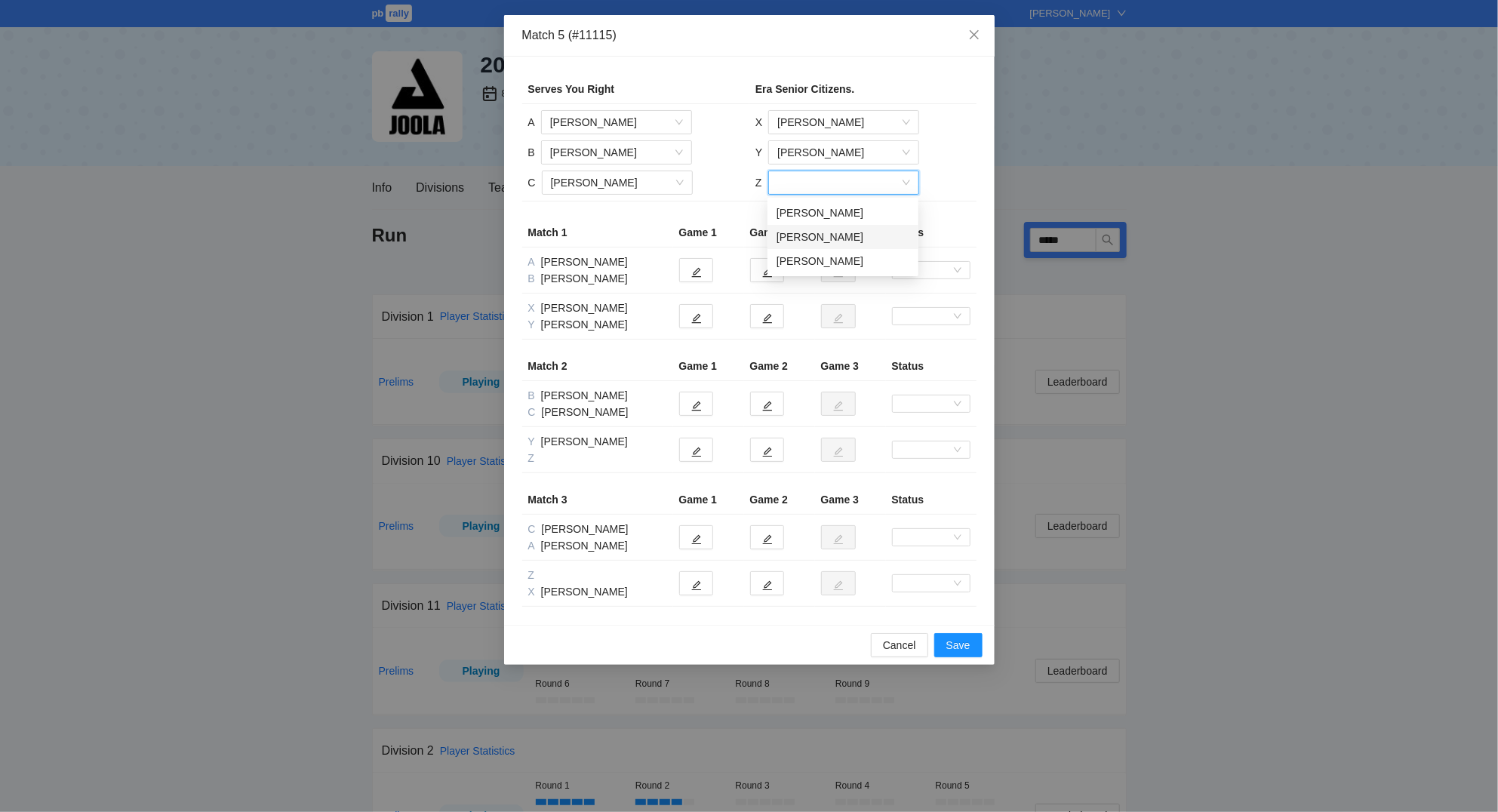
click at [821, 231] on div "[PERSON_NAME]" at bounding box center [842, 236] width 133 height 17
click at [704, 320] on button "button" at bounding box center [697, 316] width 34 height 24
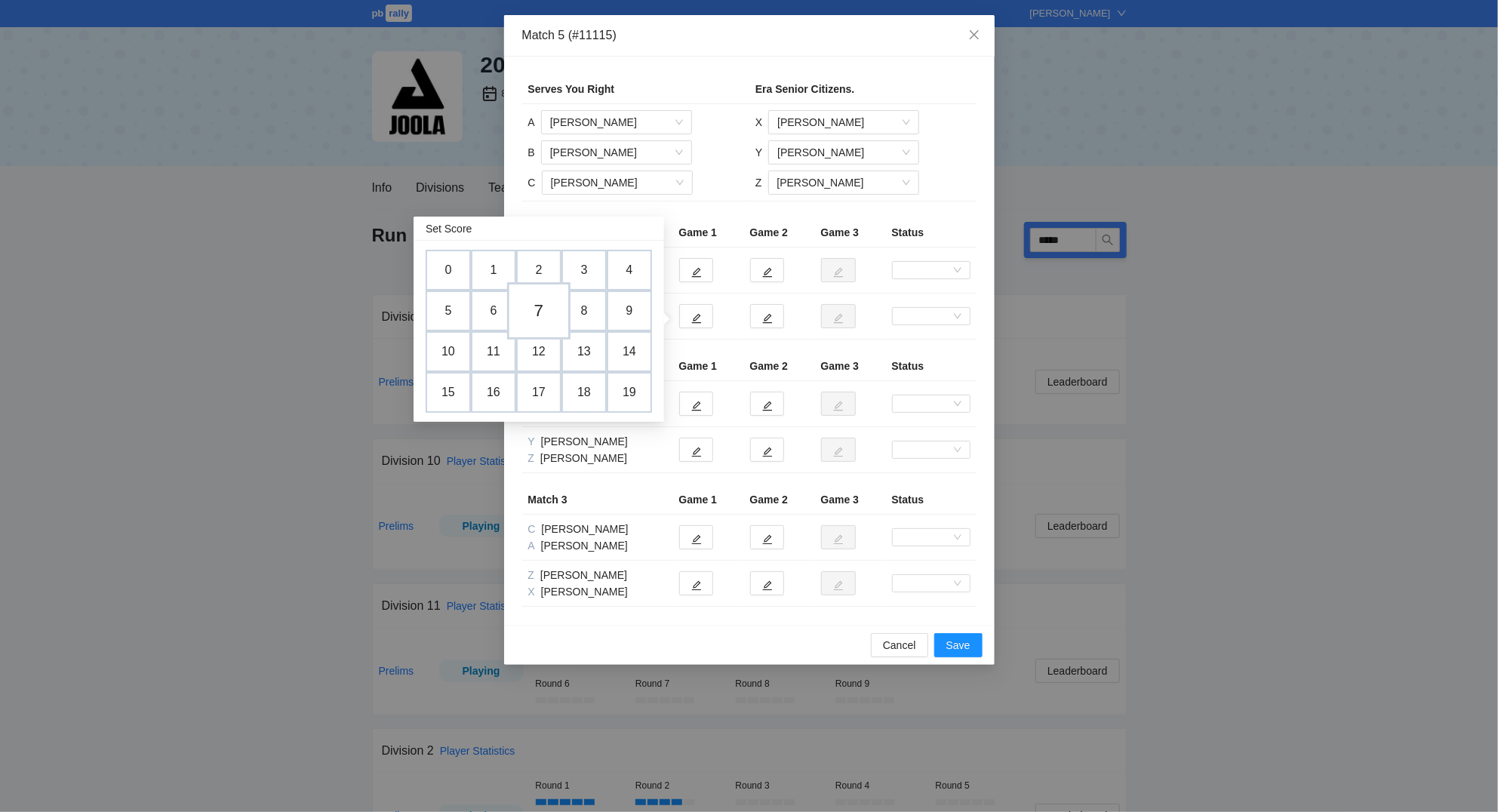
click at [544, 310] on td "7" at bounding box center [539, 310] width 64 height 57
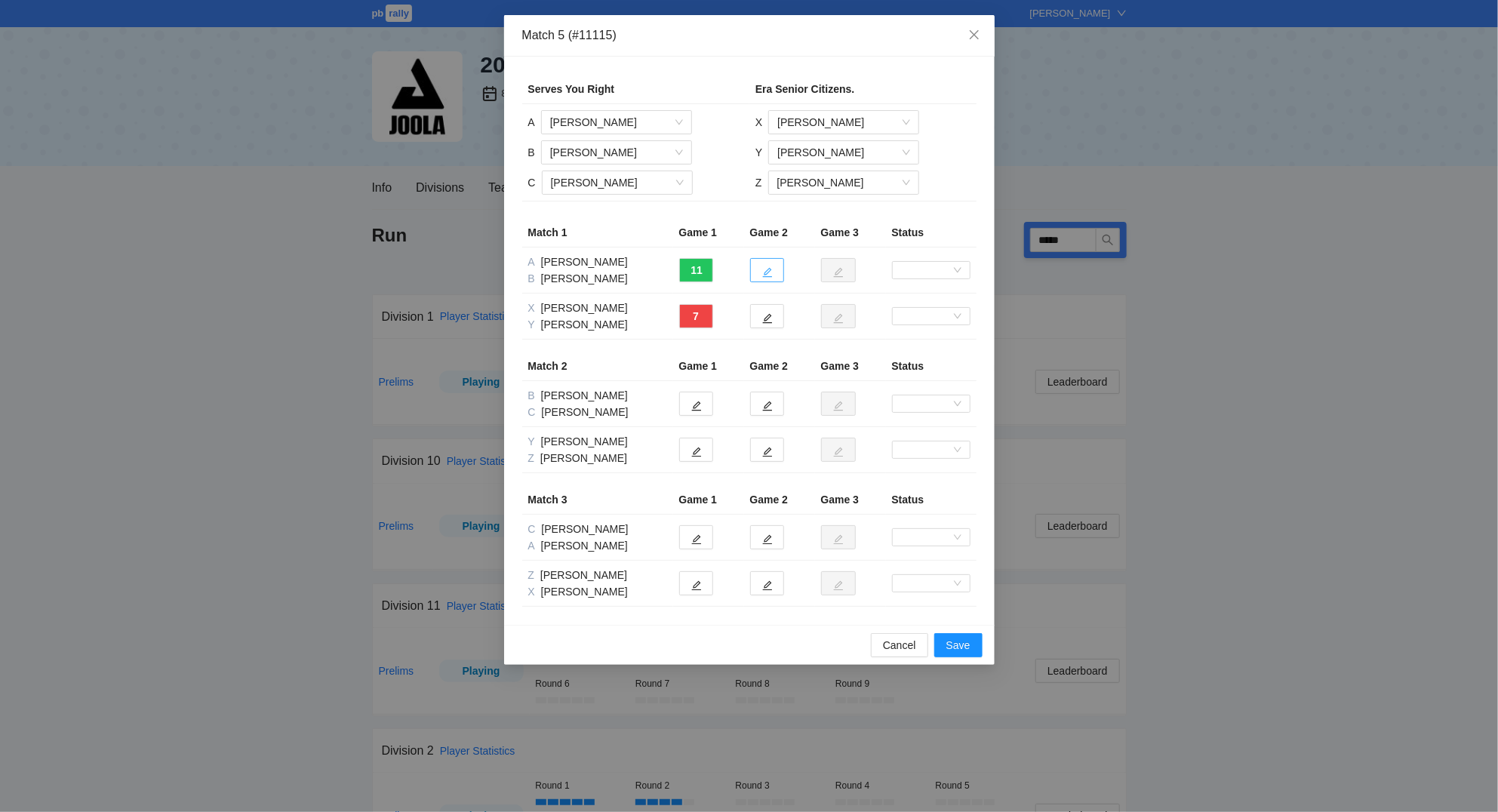
click at [764, 270] on icon "edit" at bounding box center [767, 272] width 11 height 11
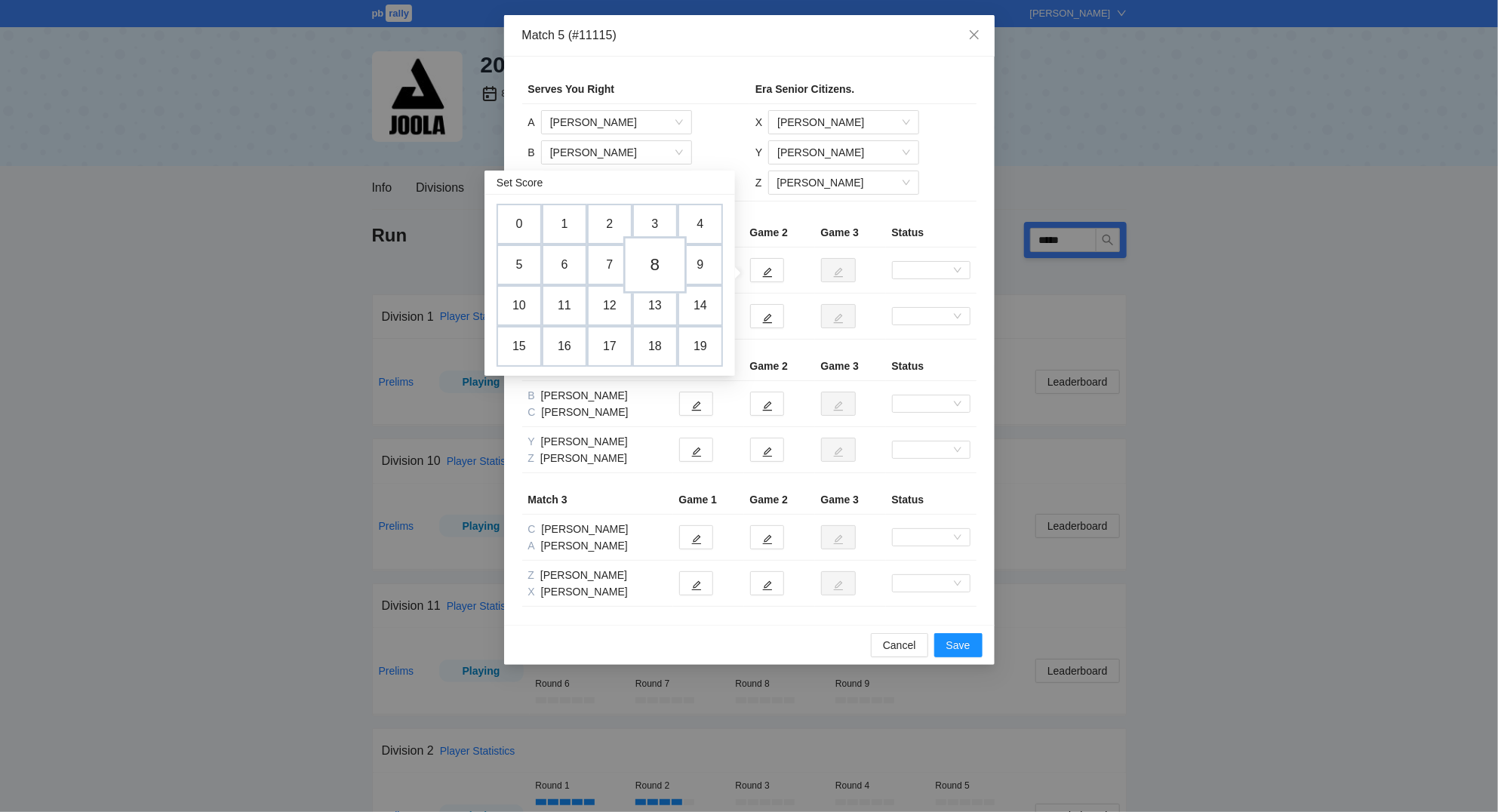
click at [655, 257] on td "8" at bounding box center [656, 264] width 64 height 57
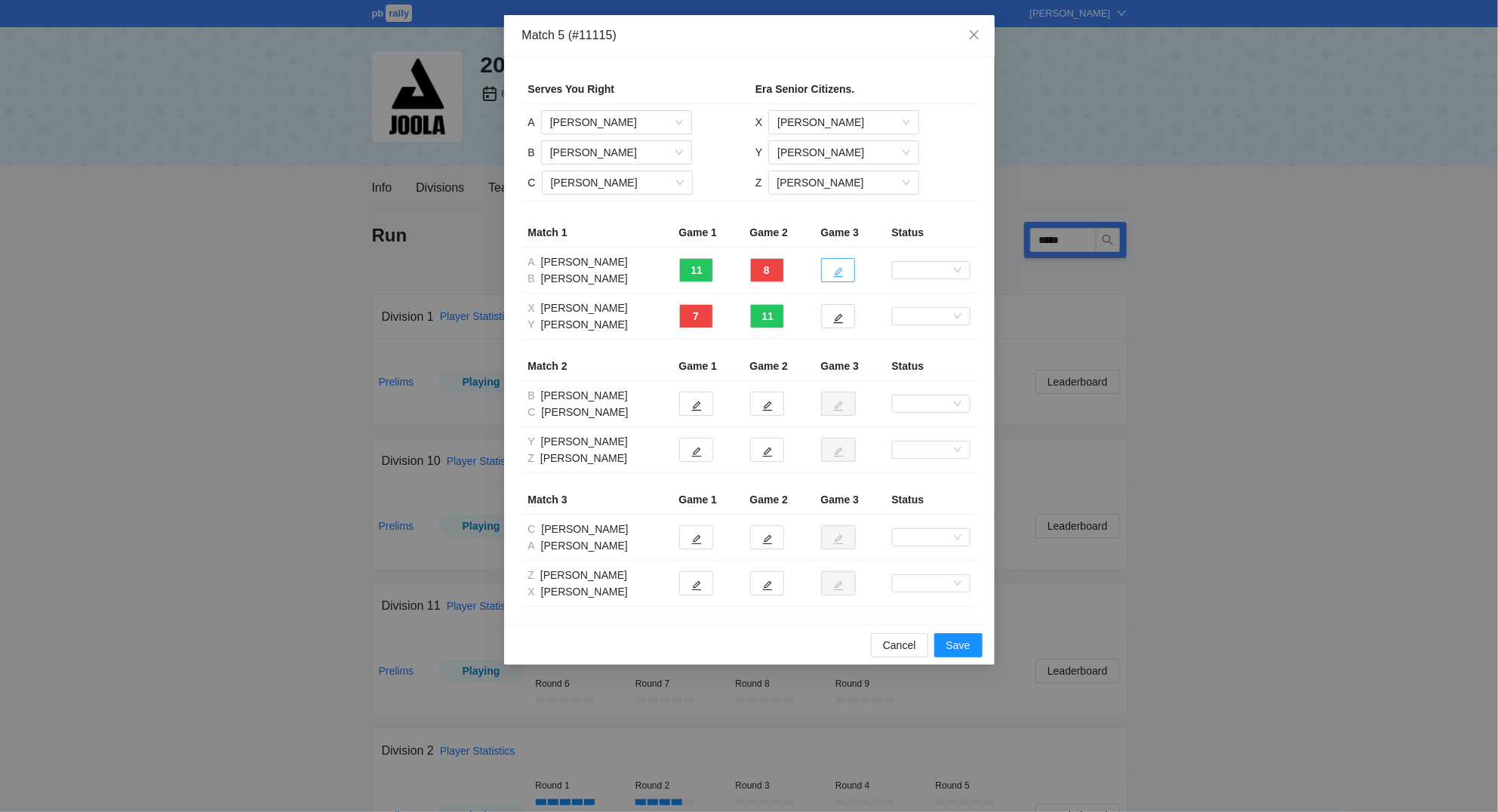
click at [847, 271] on button "button" at bounding box center [838, 270] width 34 height 24
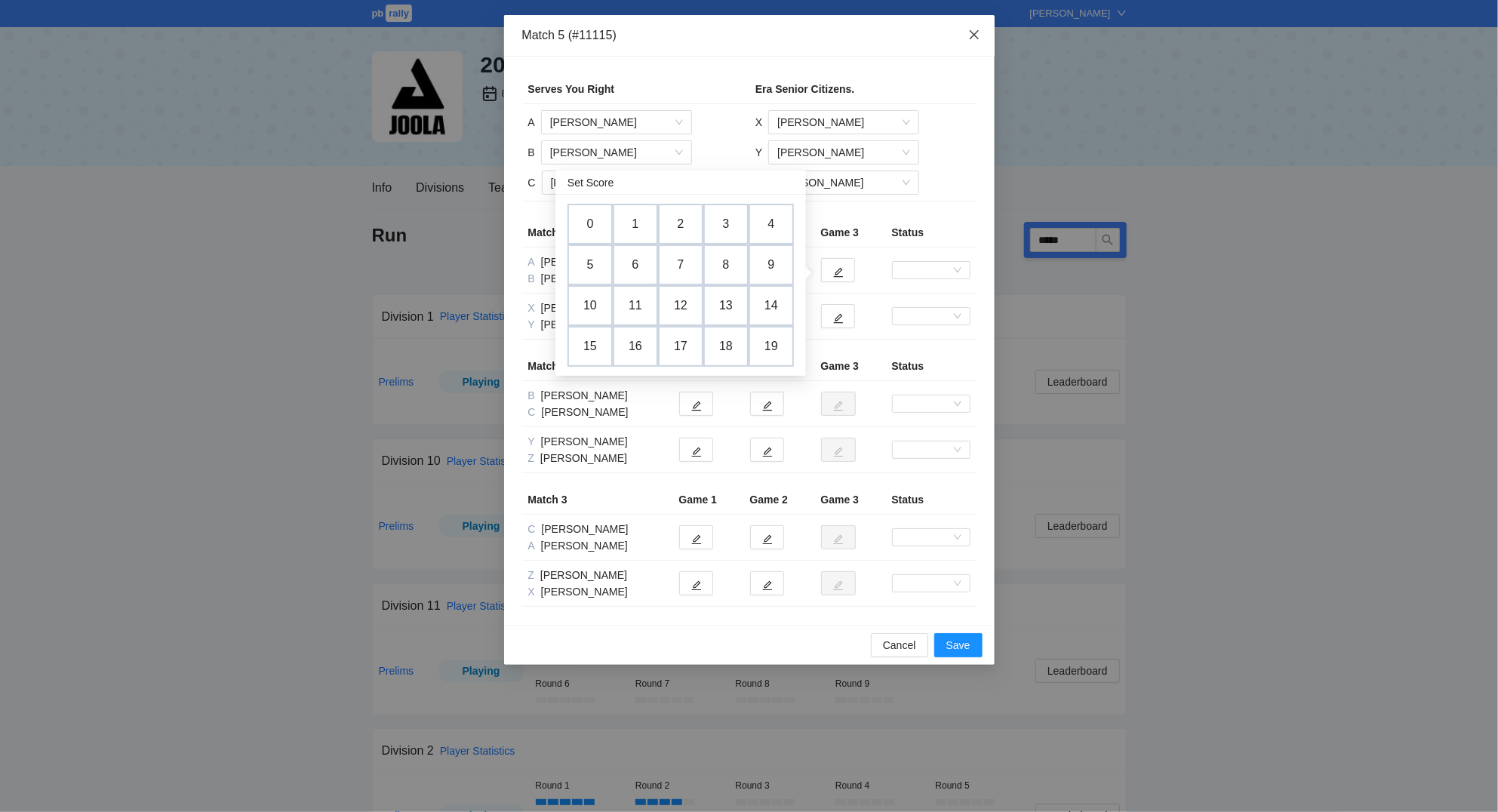
click at [974, 37] on icon "close" at bounding box center [974, 35] width 12 height 12
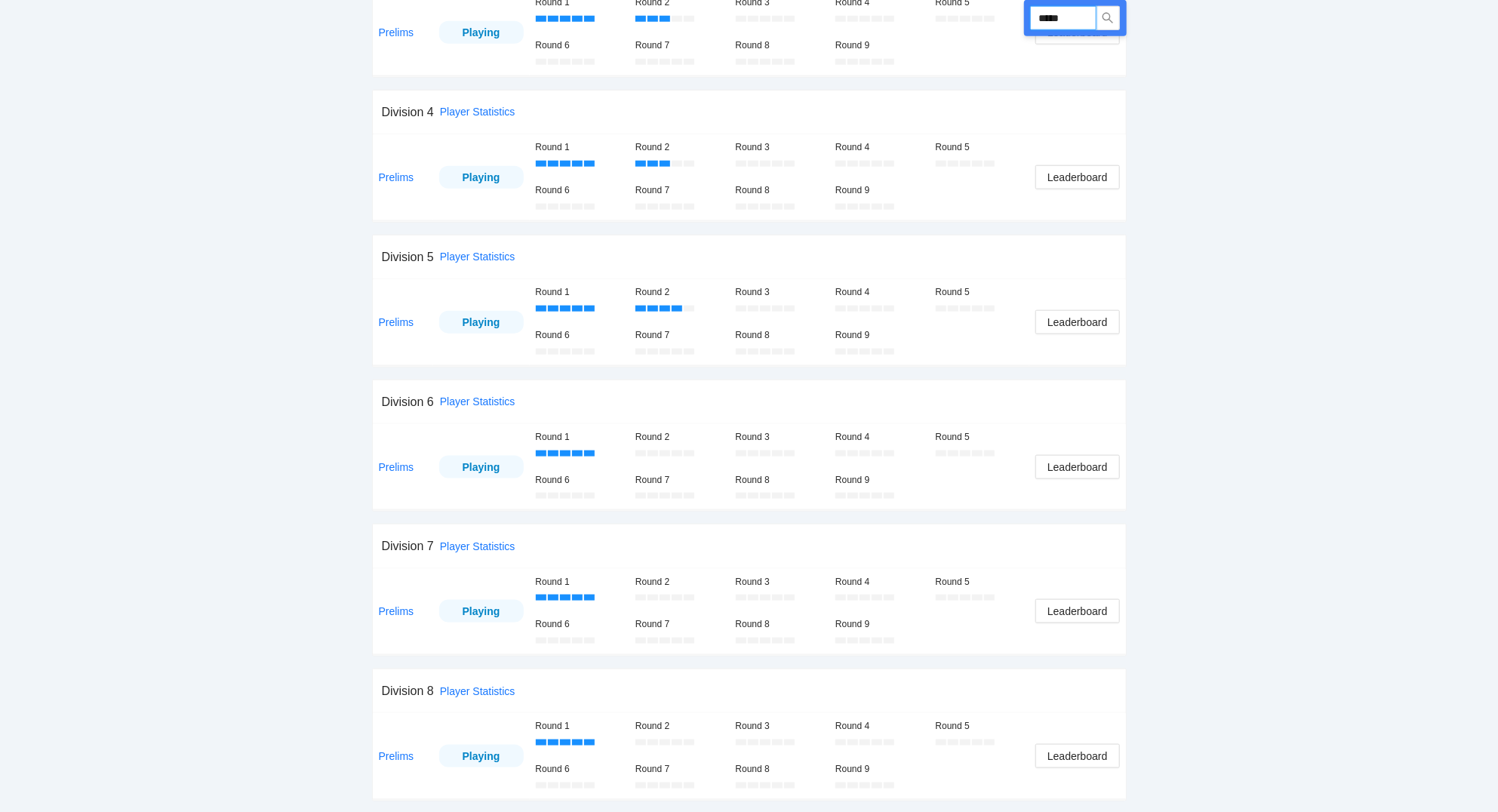
scroll to position [970, 0]
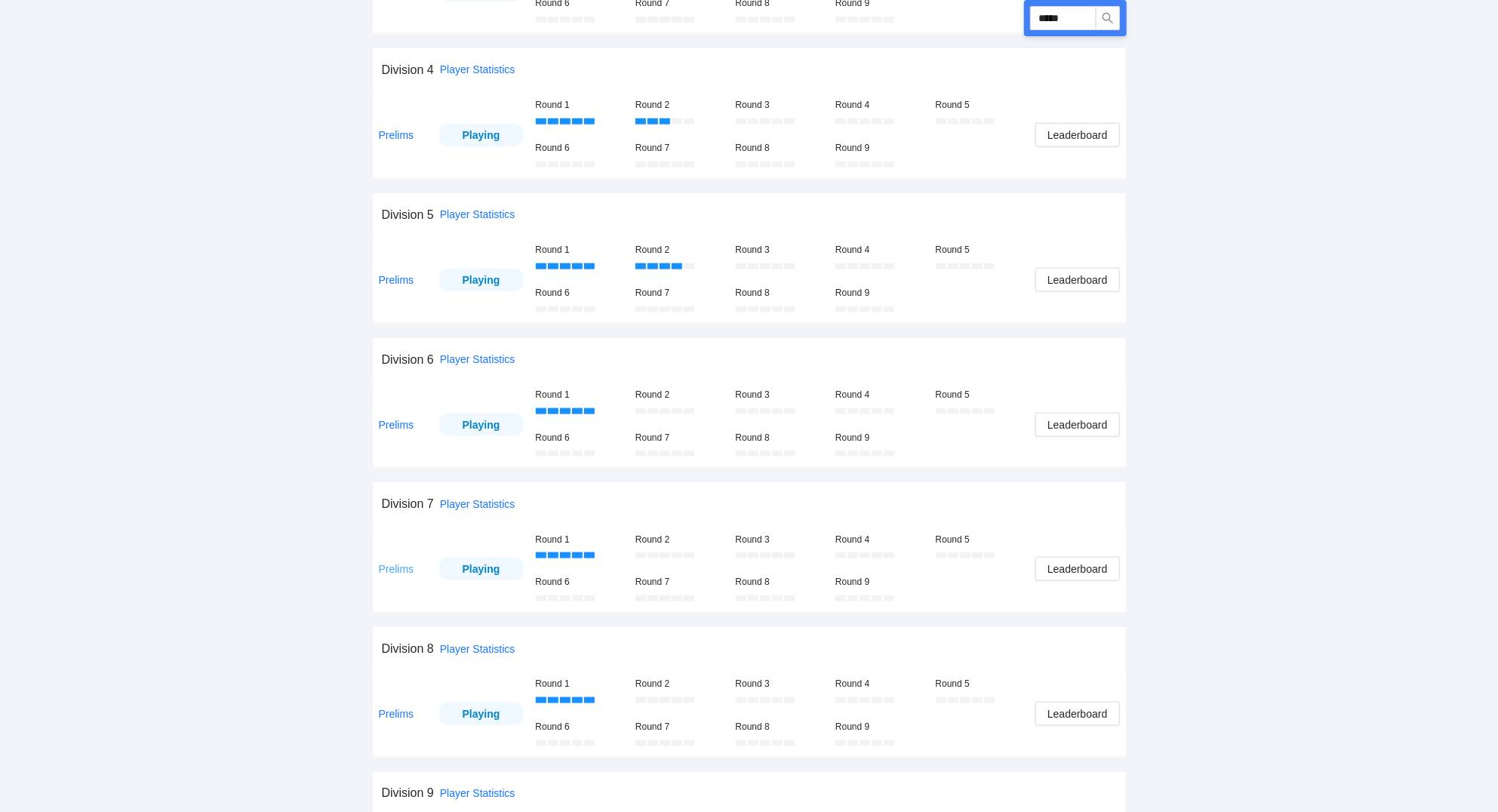
click at [394, 568] on link "Prelims" at bounding box center [397, 569] width 36 height 12
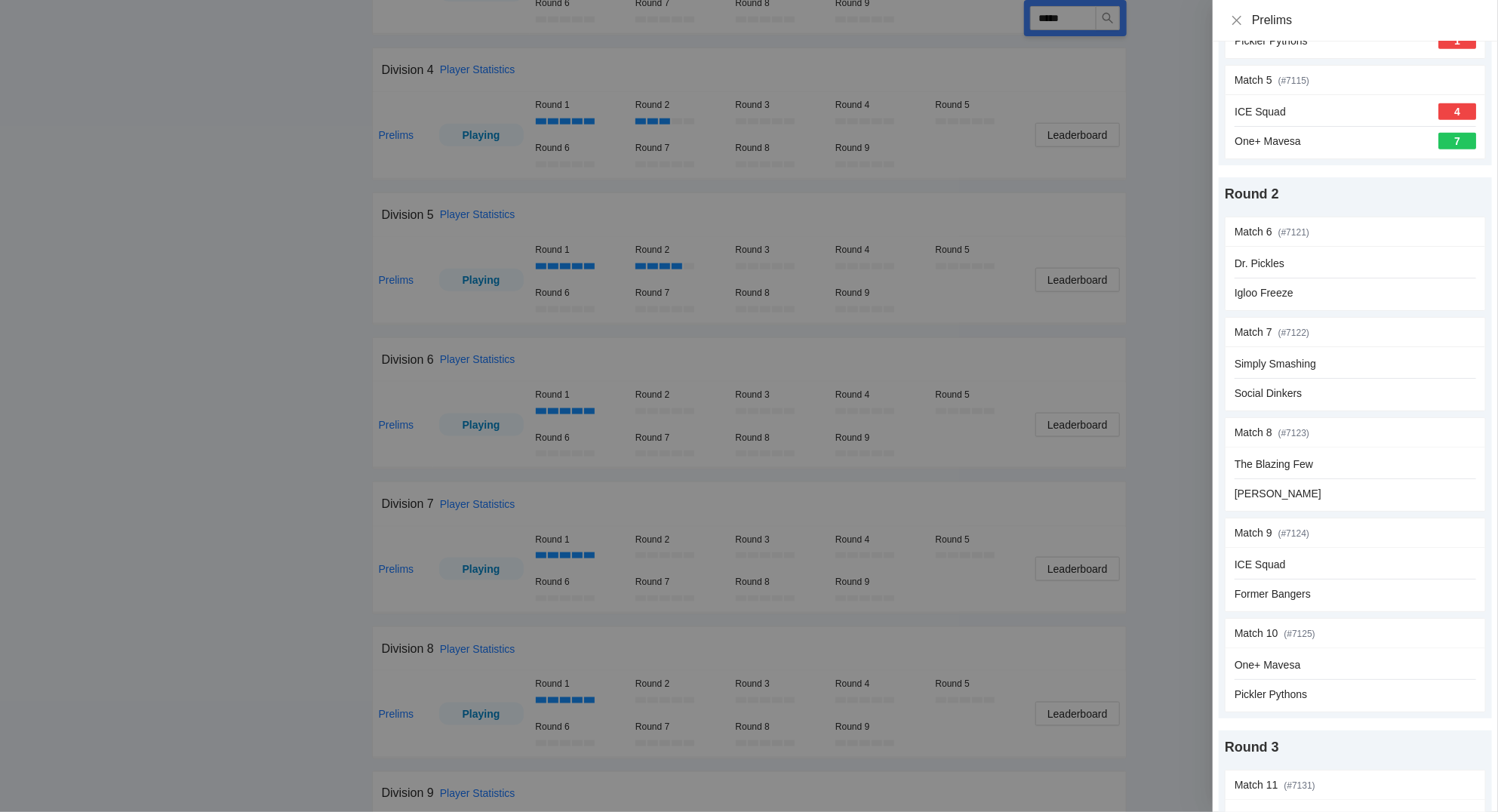
scroll to position [525, 0]
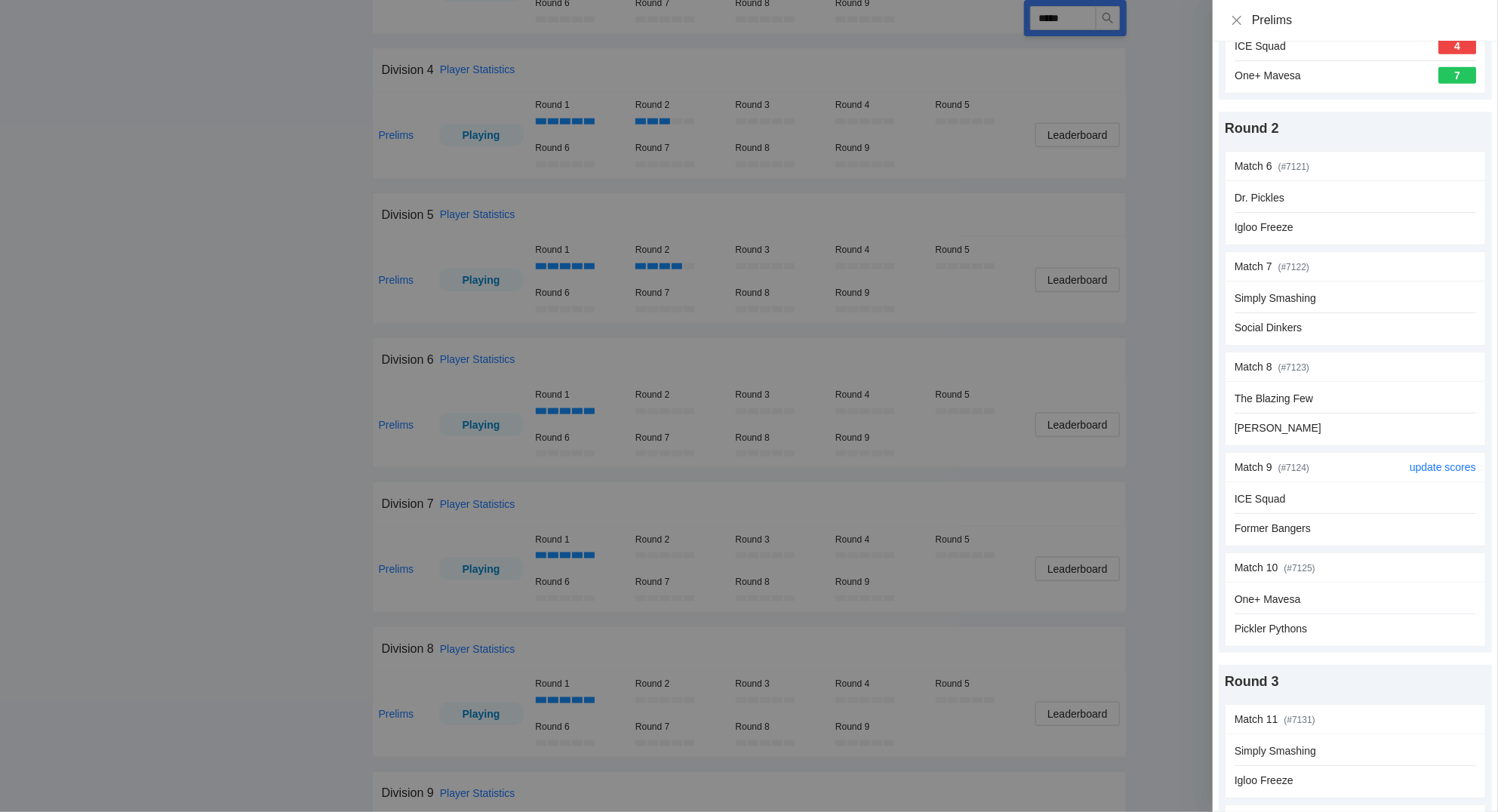
click at [1424, 512] on div "ICE Squad Former Bangers" at bounding box center [1355, 513] width 242 height 46
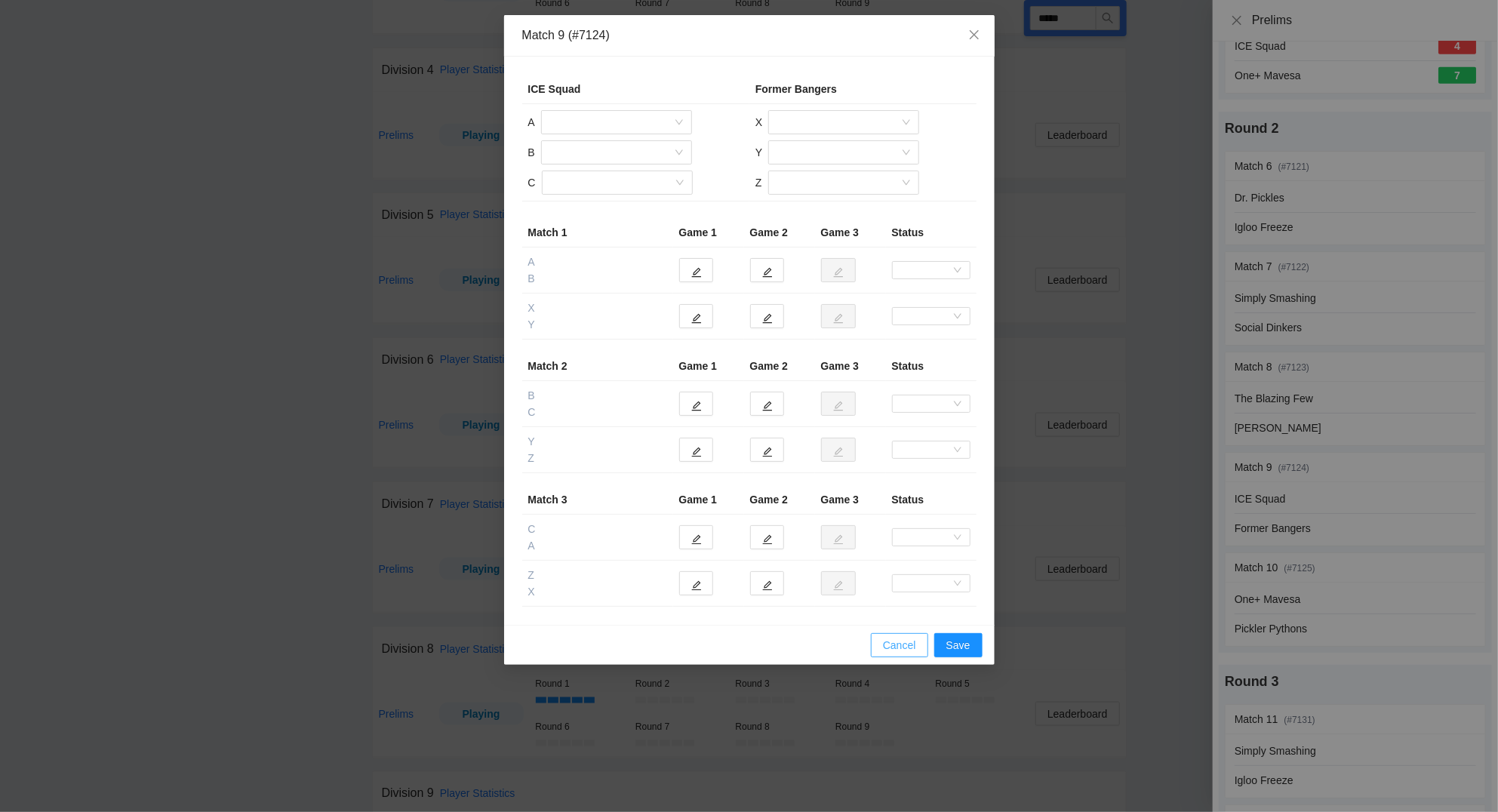
click at [897, 650] on span "Cancel" at bounding box center [899, 644] width 33 height 17
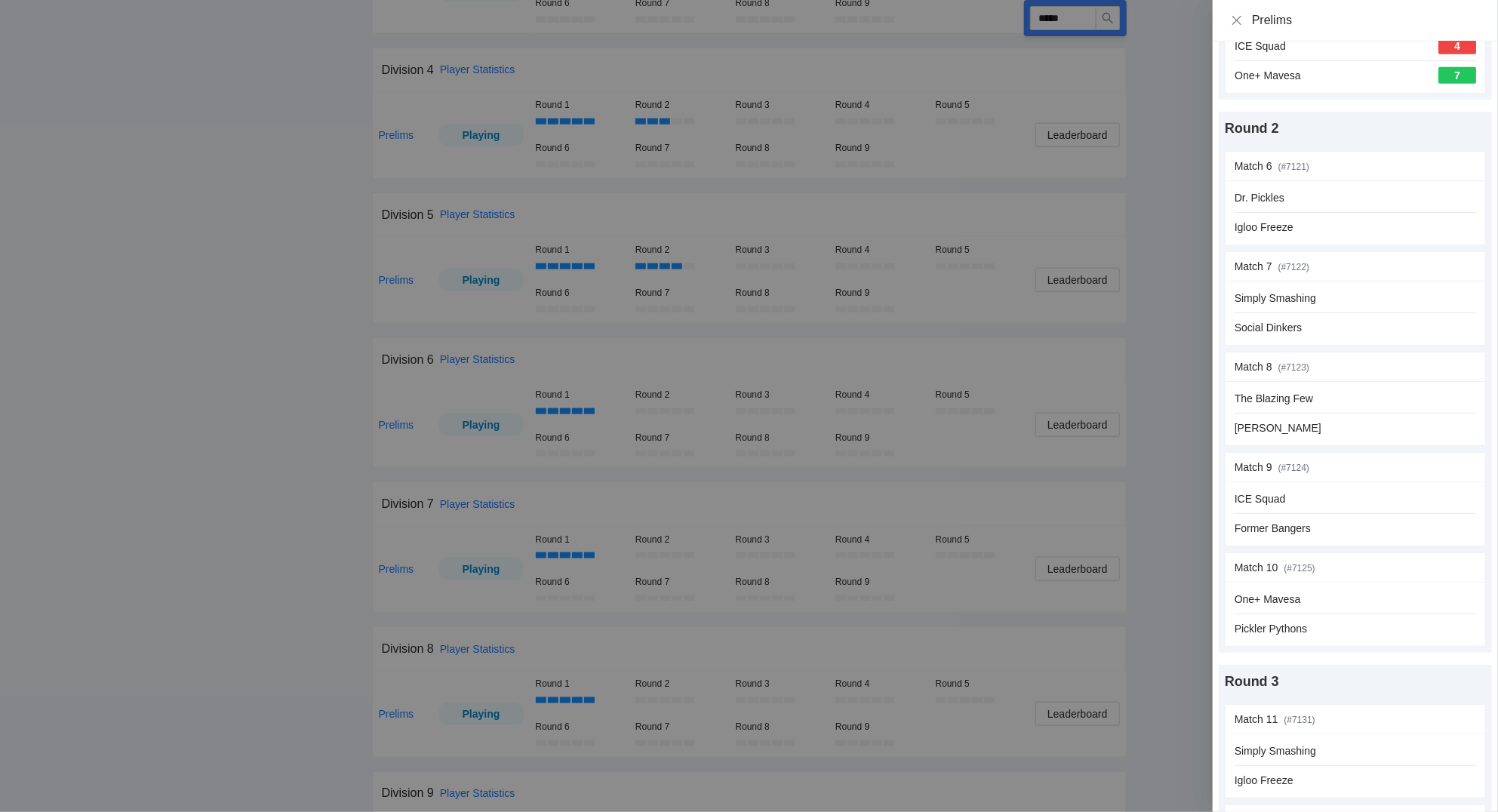
click at [1082, 20] on div at bounding box center [749, 406] width 1498 height 812
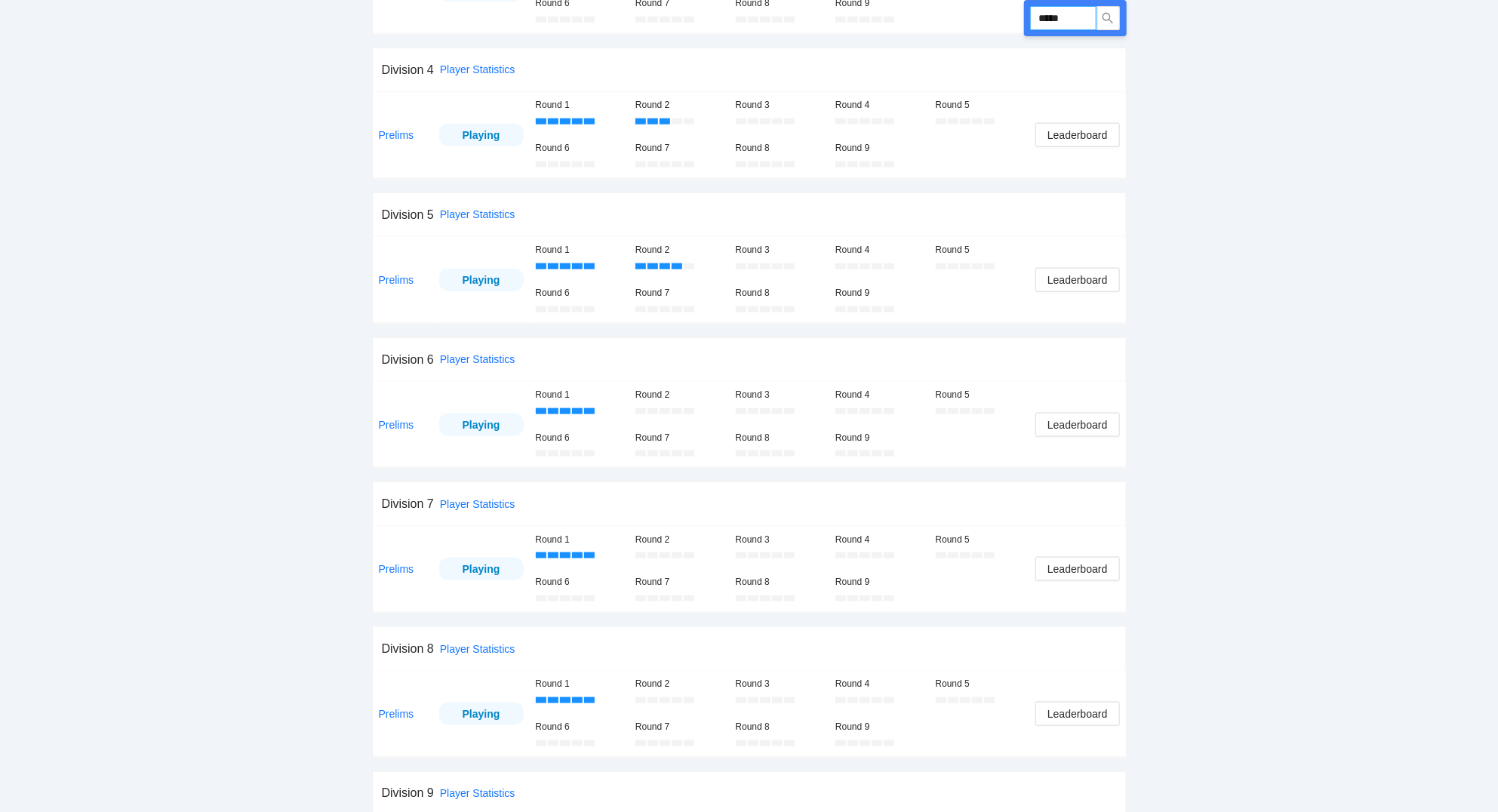
click at [1079, 14] on input "*****" at bounding box center [1063, 18] width 67 height 24
type input "****"
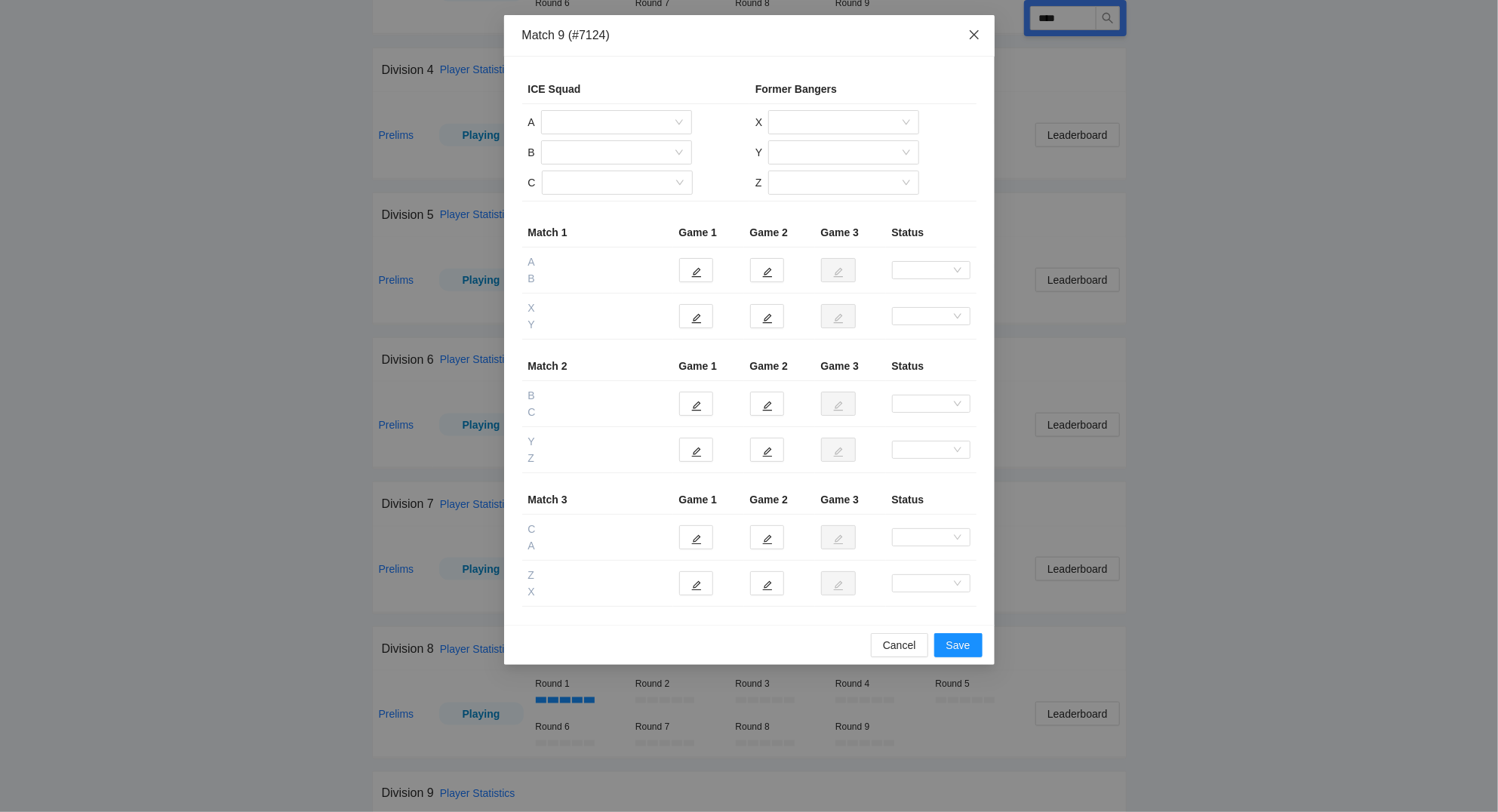
click at [970, 36] on icon "close" at bounding box center [974, 35] width 12 height 12
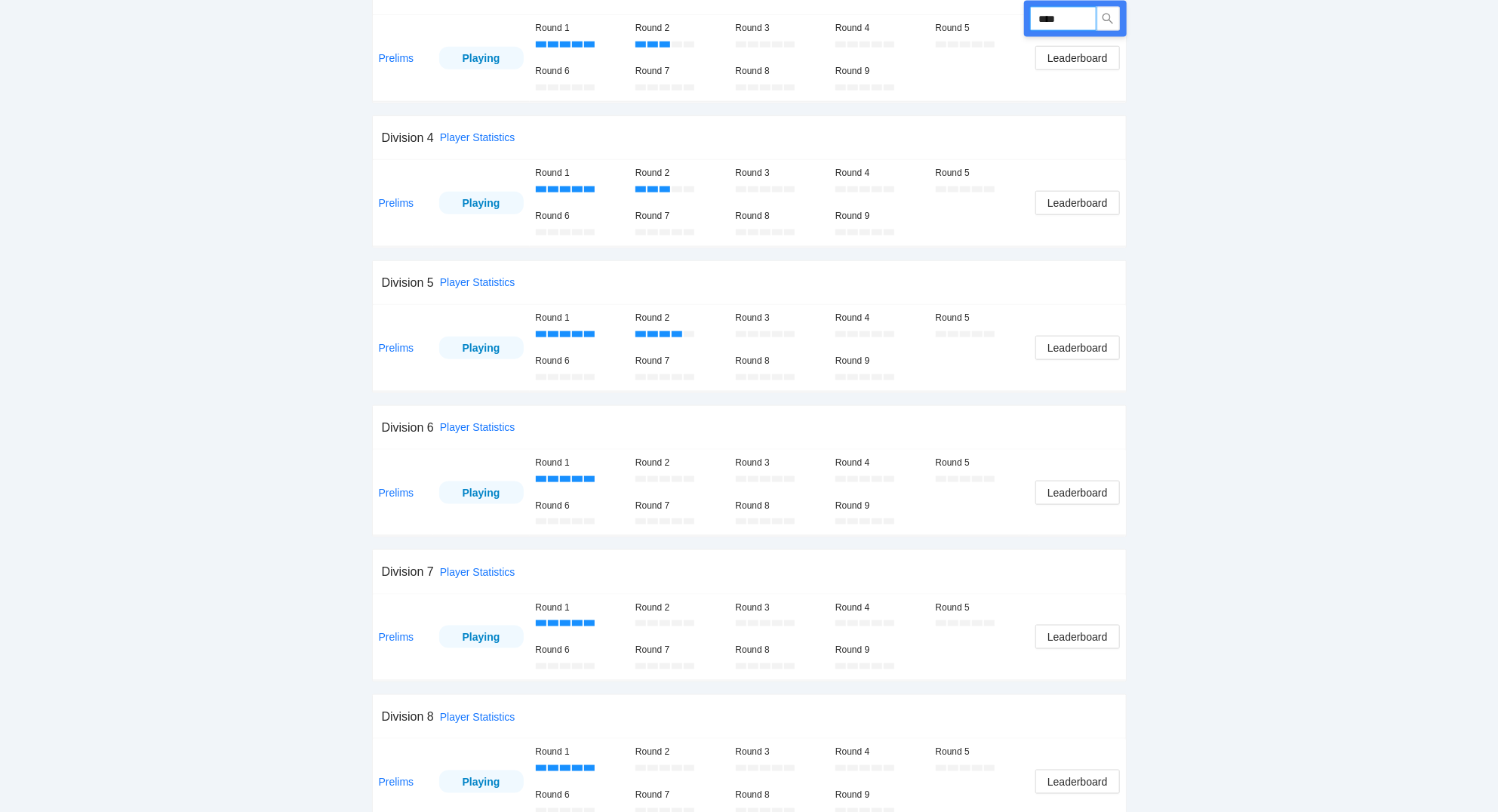
scroll to position [970, 0]
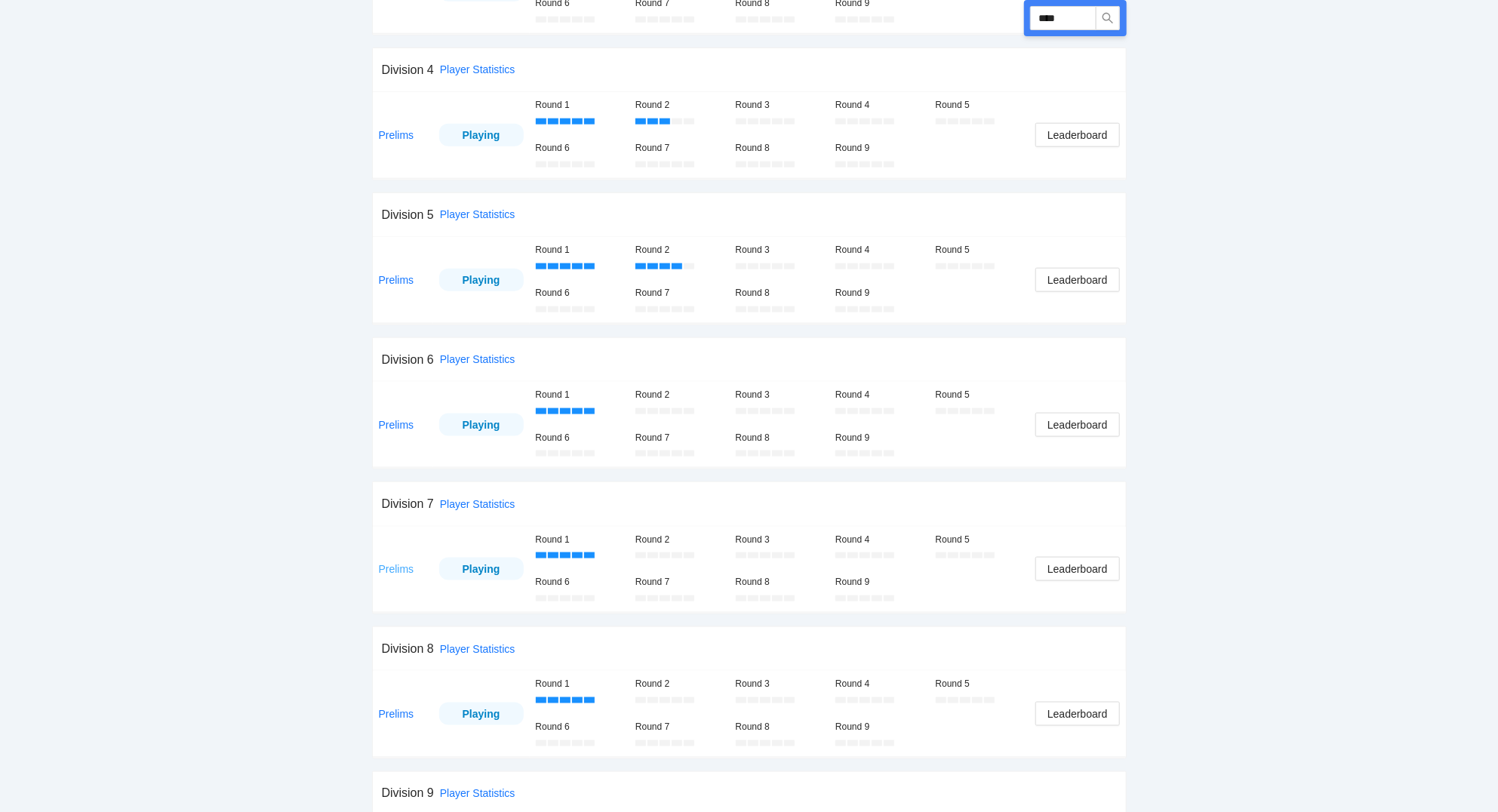
click at [402, 574] on link "Prelims" at bounding box center [397, 569] width 36 height 12
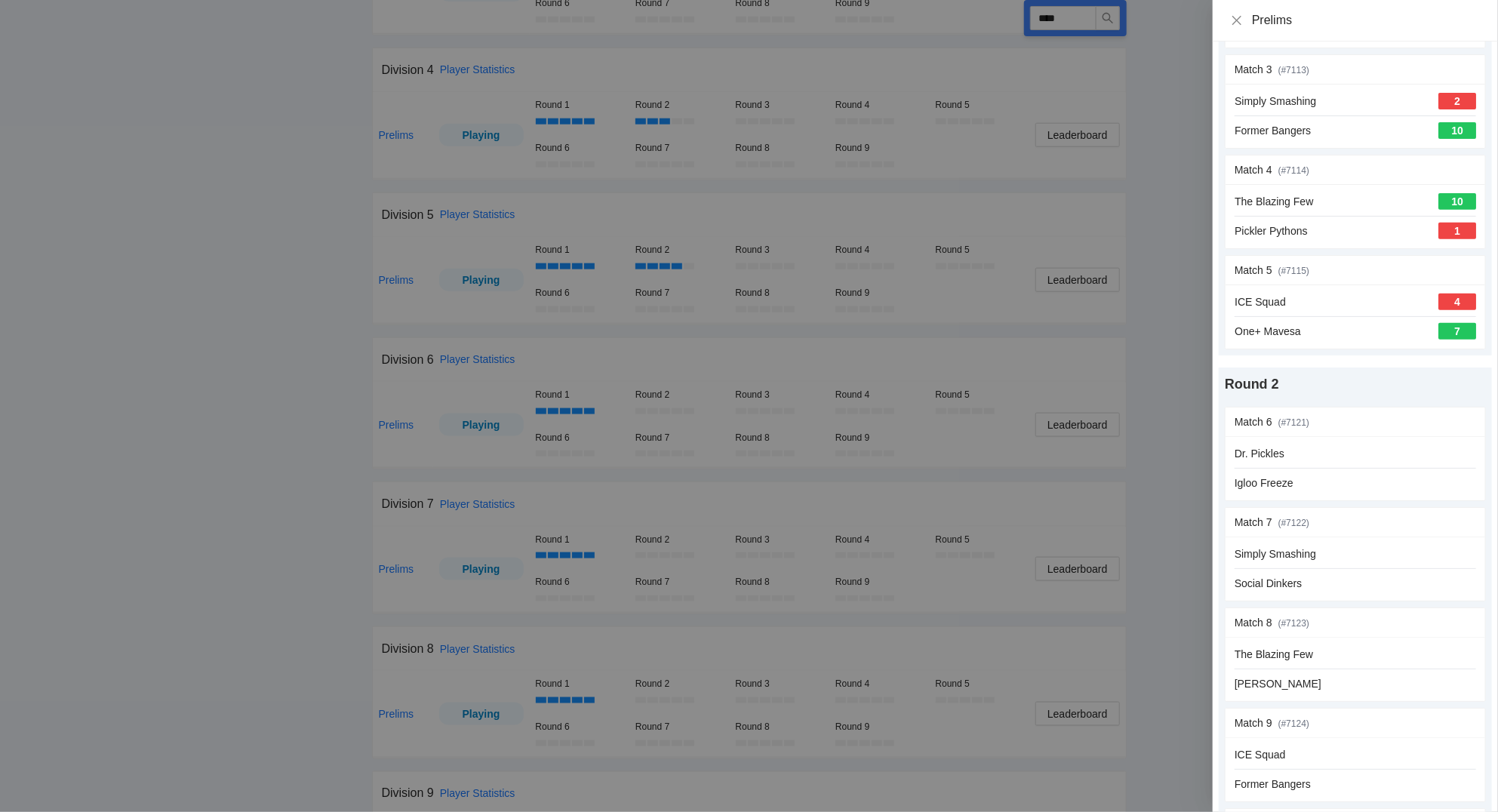
scroll to position [328, 0]
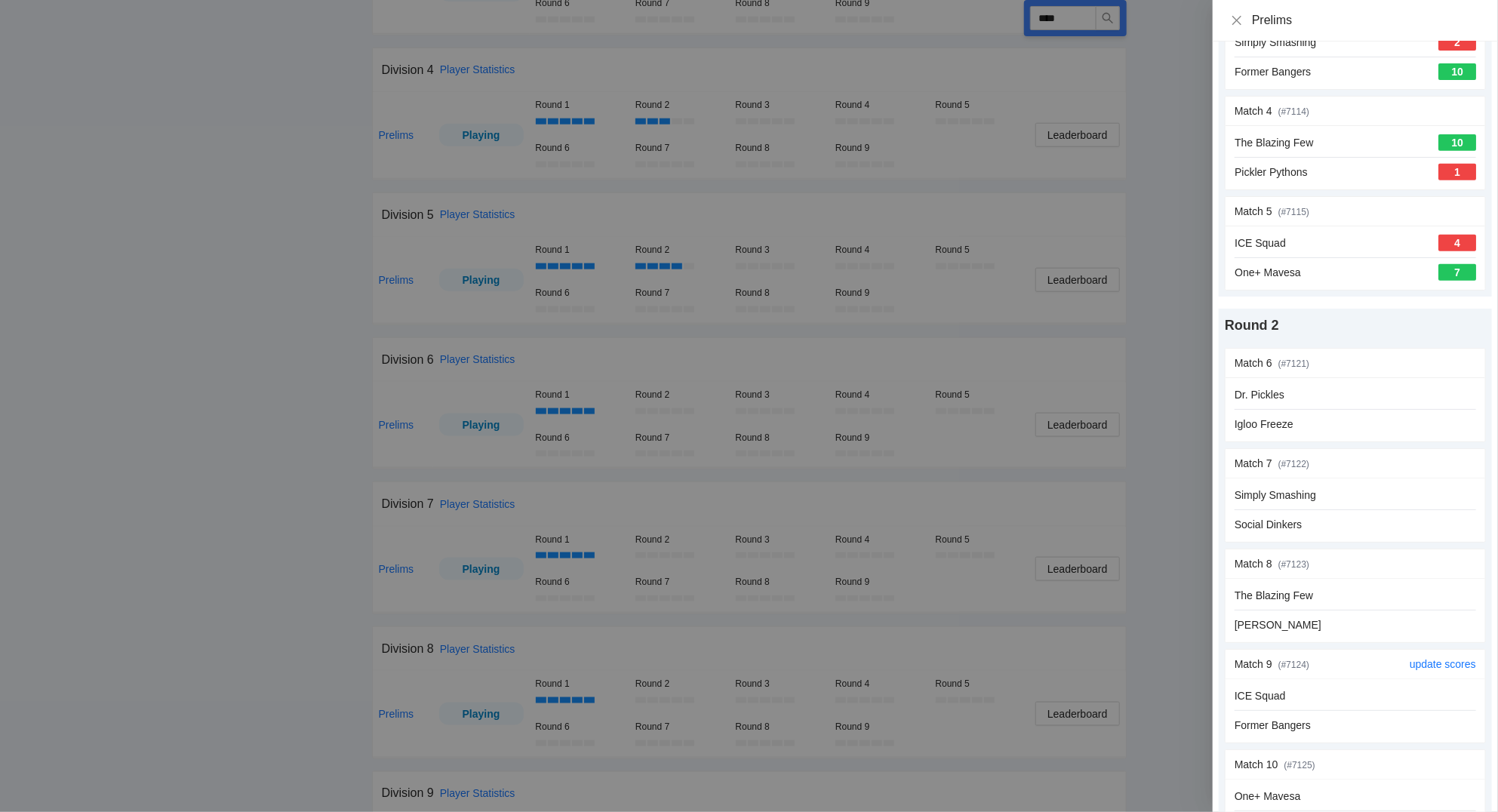
click at [1290, 666] on span "(# 7124 )" at bounding box center [1293, 664] width 31 height 11
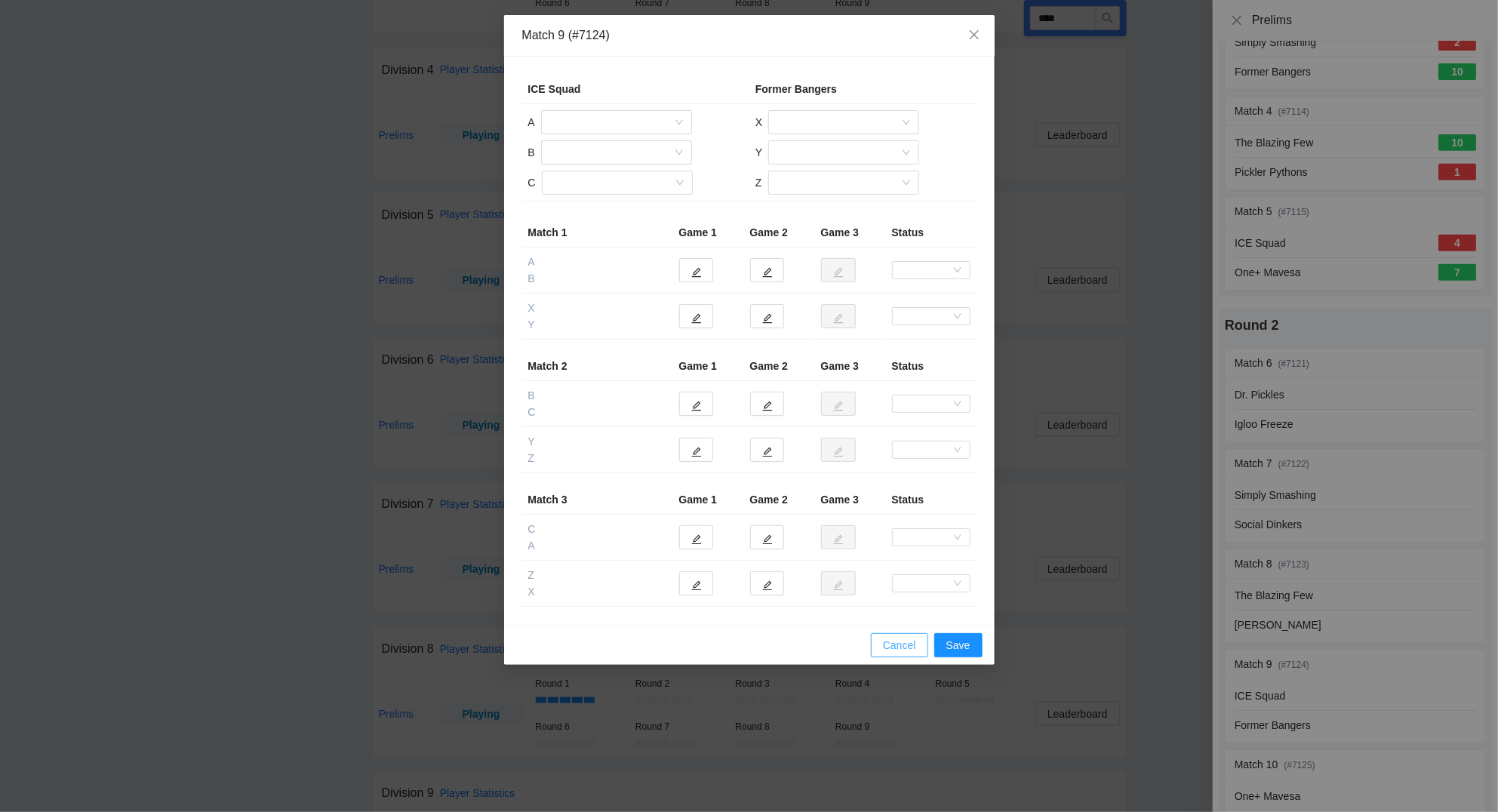
click at [890, 641] on span "Cancel" at bounding box center [899, 644] width 33 height 17
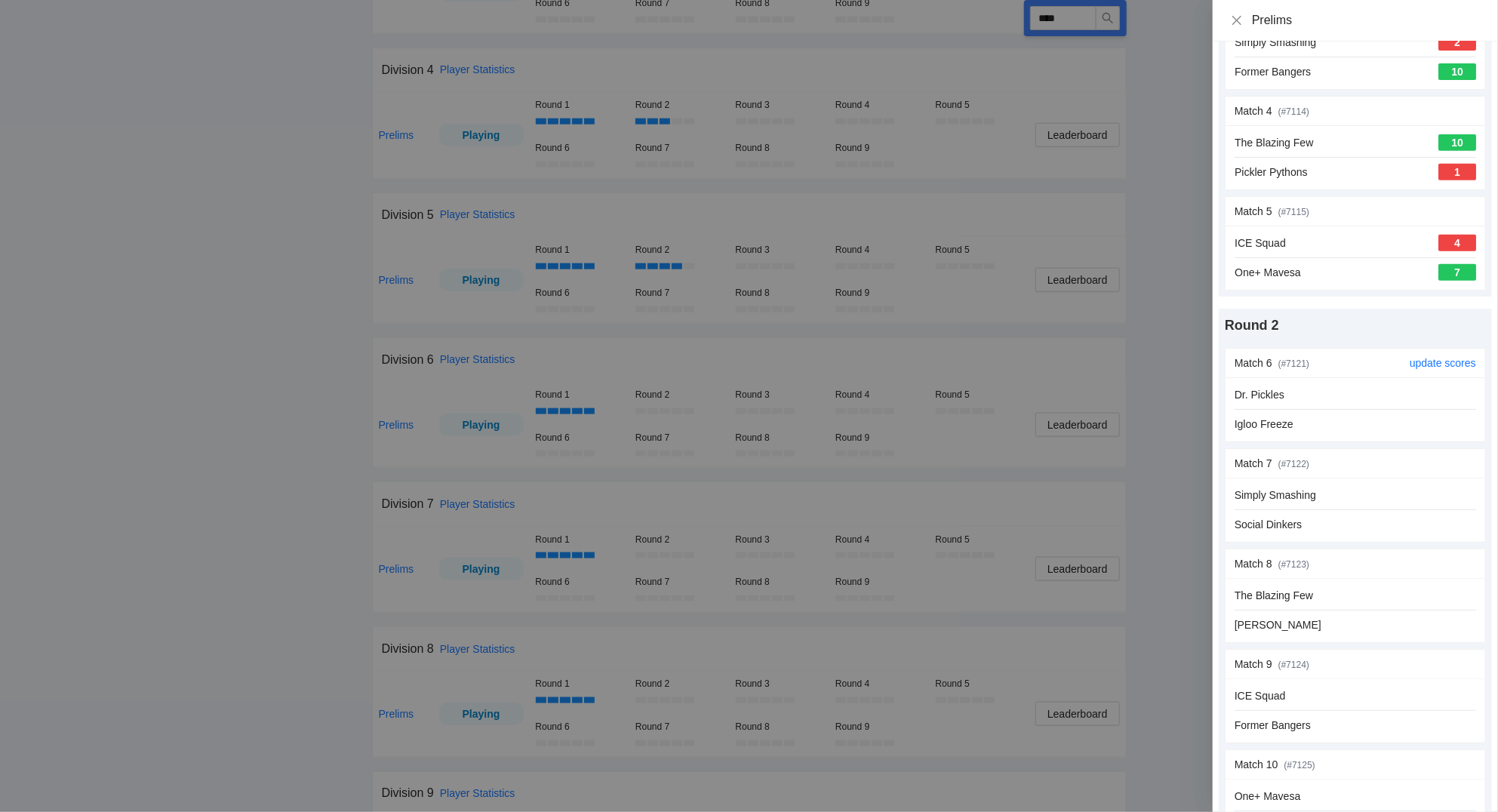
scroll to position [0, 0]
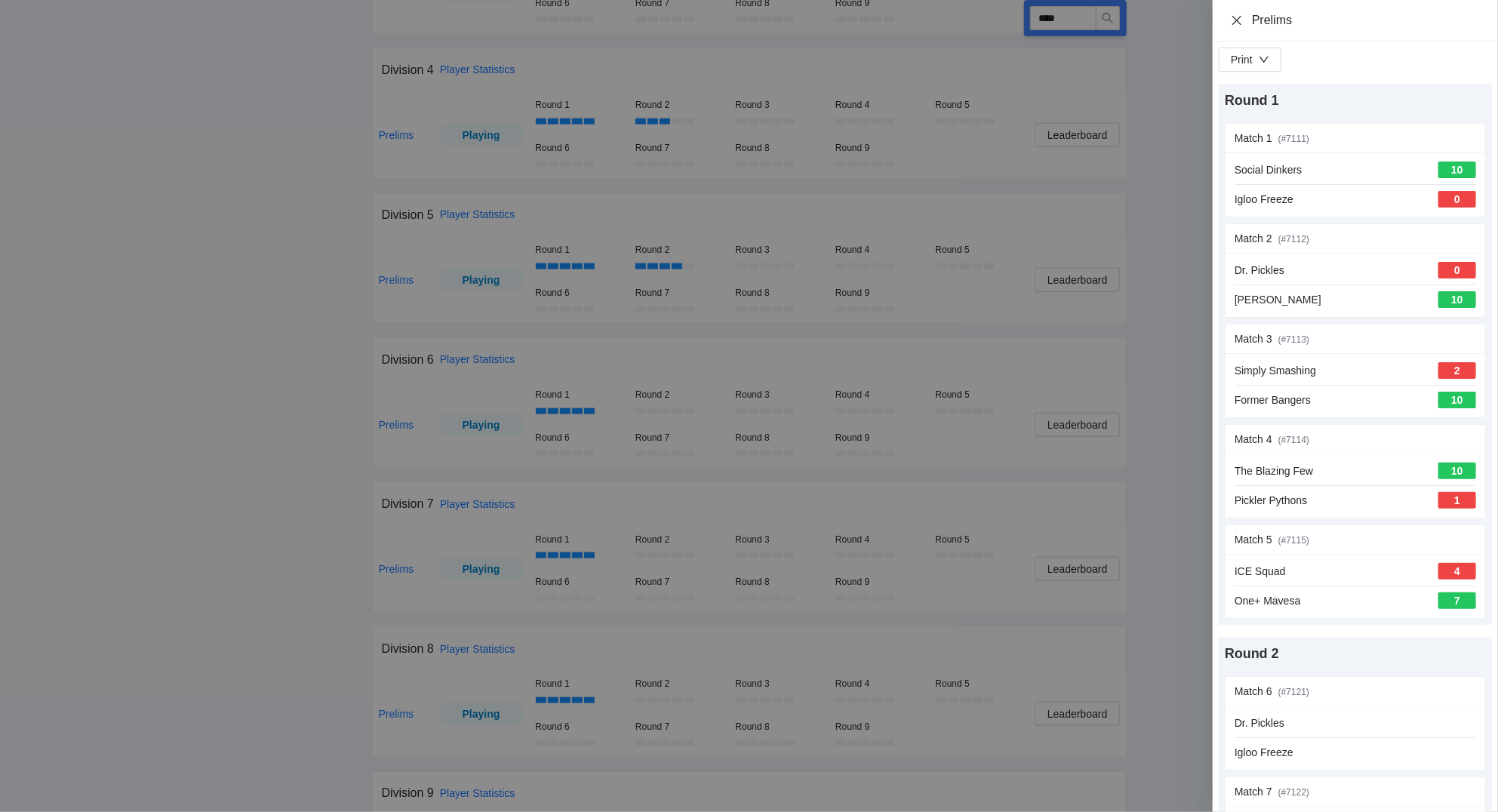
click at [1237, 22] on icon "close" at bounding box center [1237, 20] width 12 height 12
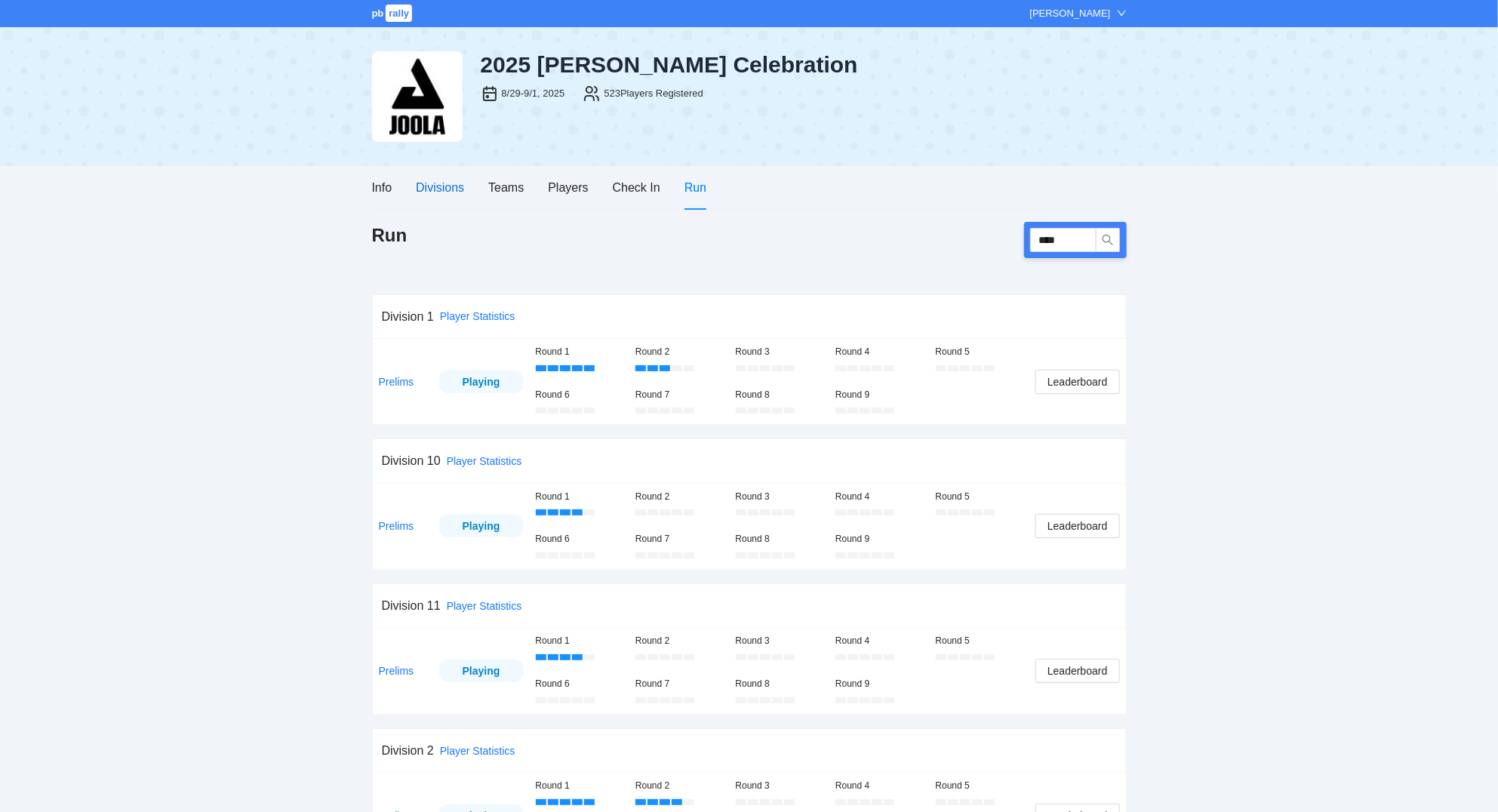
click at [450, 188] on div "Divisions" at bounding box center [440, 187] width 48 height 19
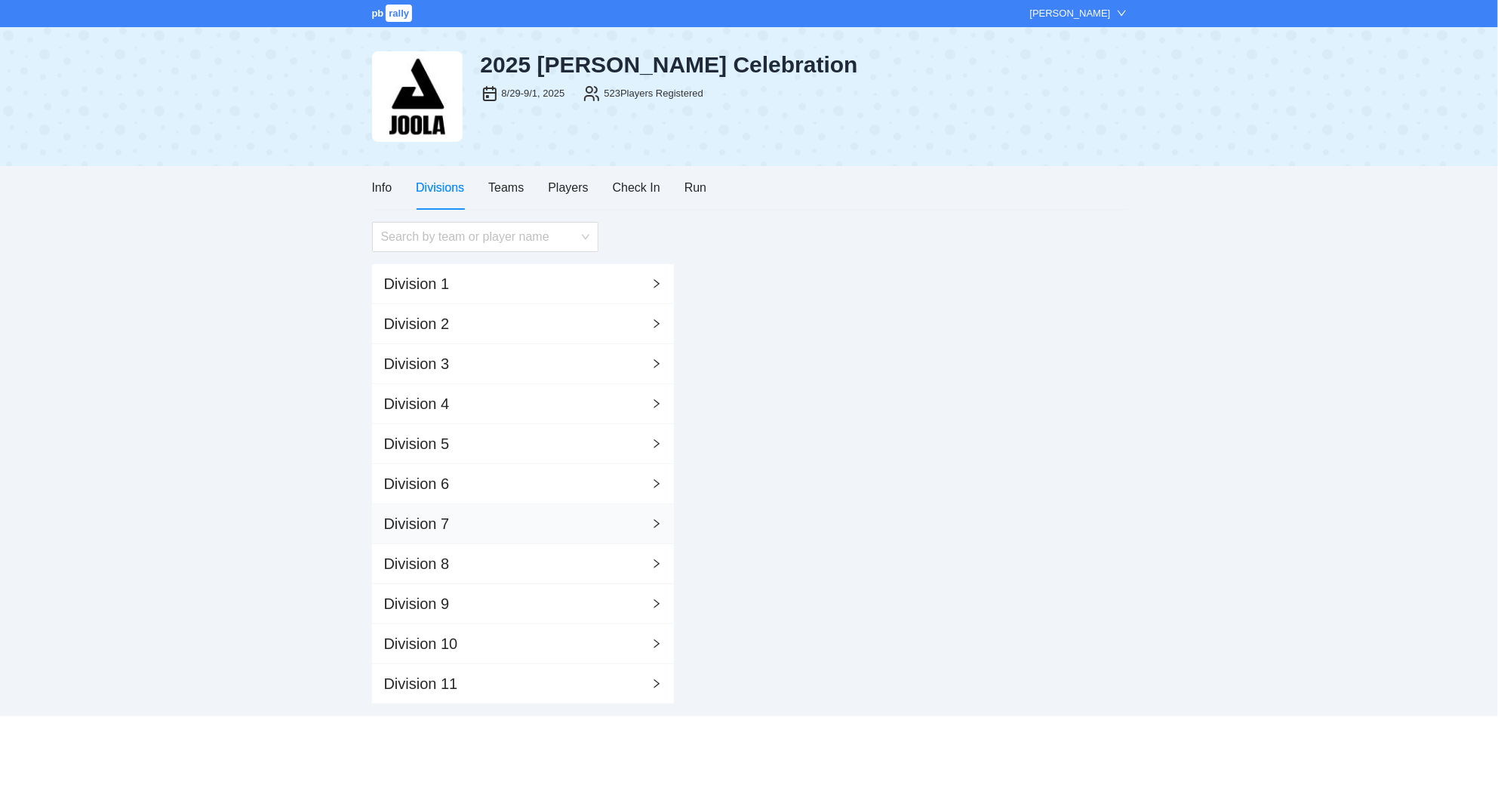
click at [441, 525] on div "Division 7" at bounding box center [417, 523] width 66 height 21
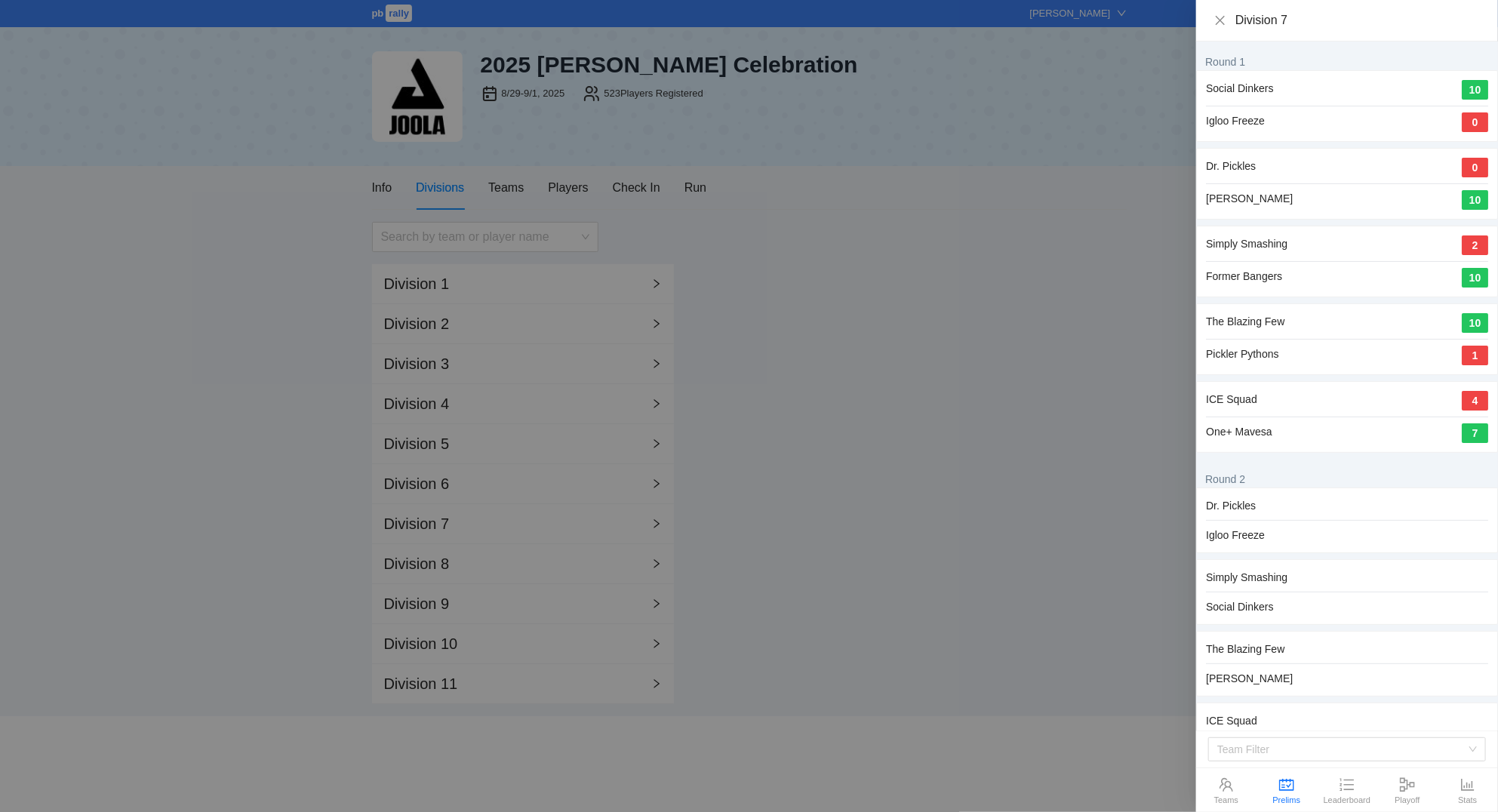
scroll to position [32, 0]
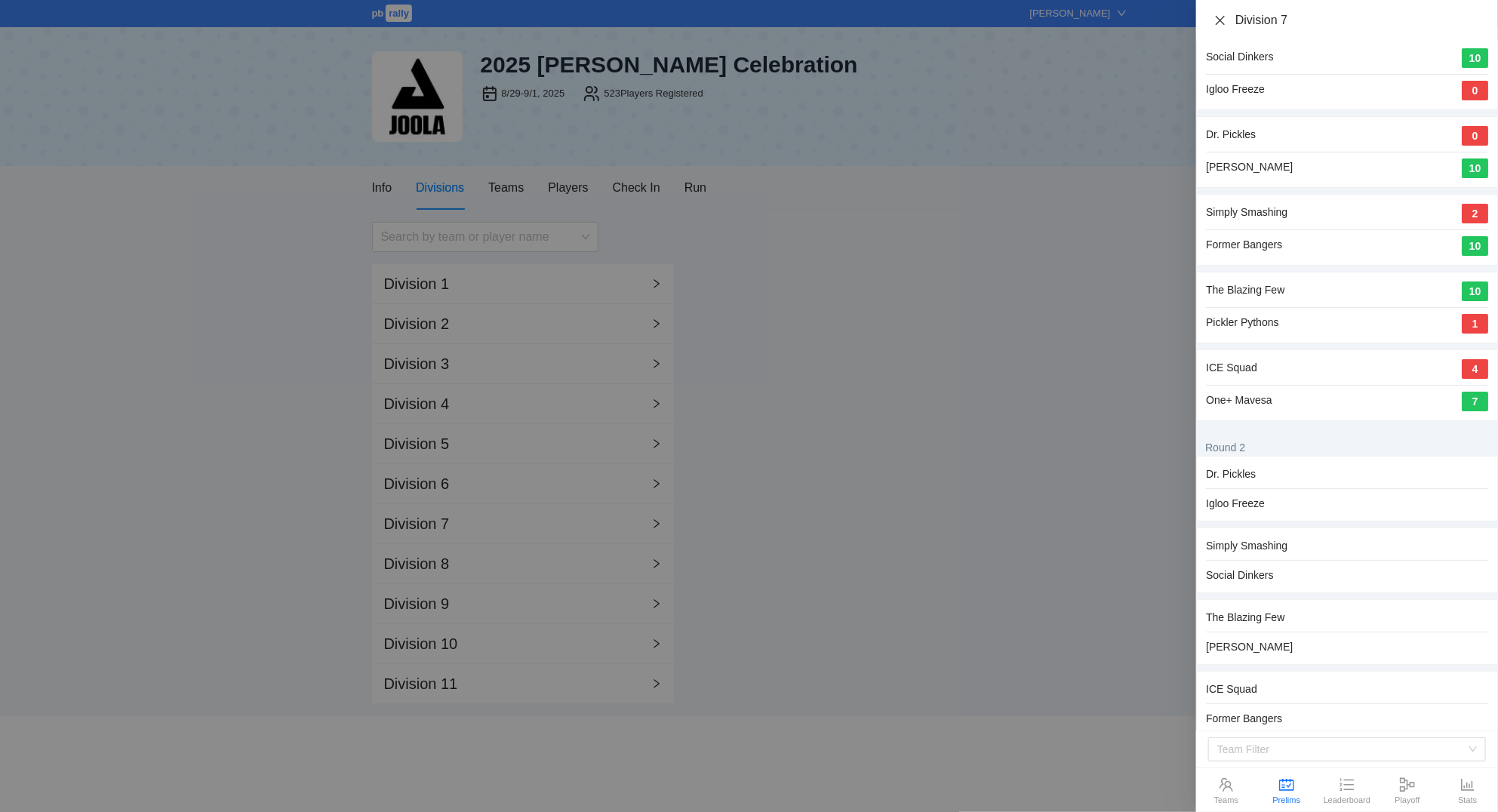
click at [1219, 19] on icon "close" at bounding box center [1220, 19] width 9 height 9
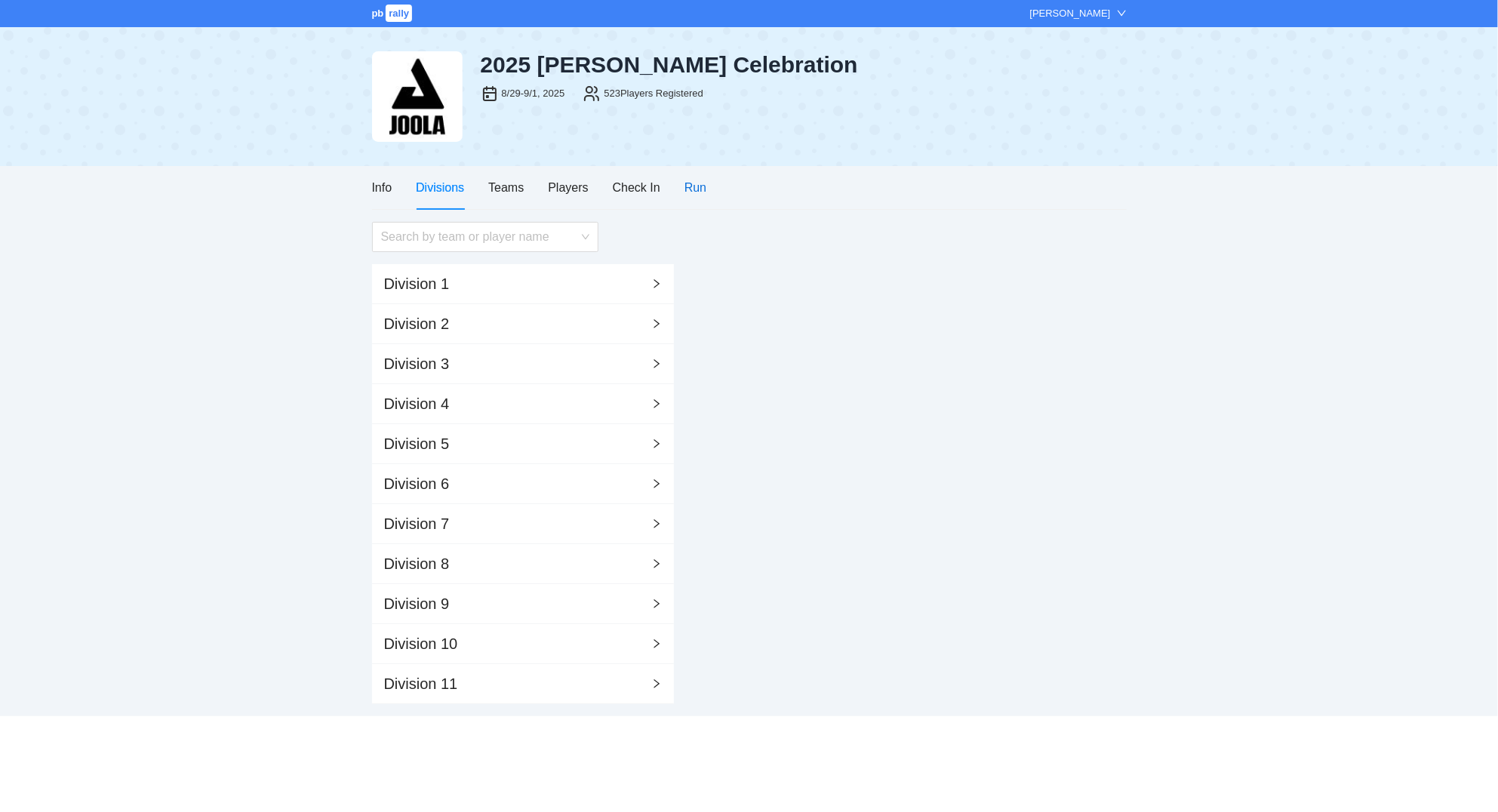
click at [692, 188] on div "Run" at bounding box center [696, 187] width 22 height 19
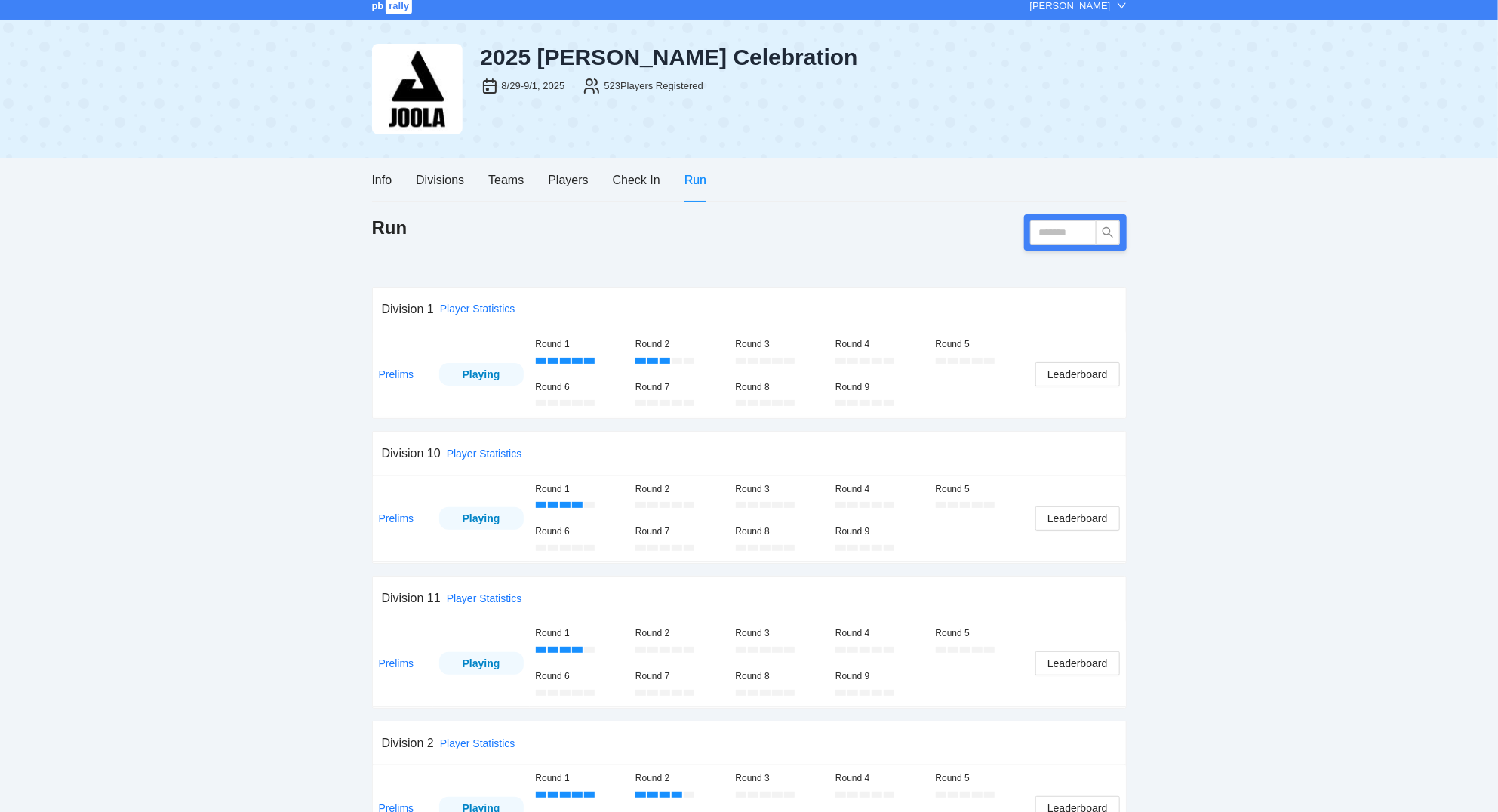
scroll to position [0, 0]
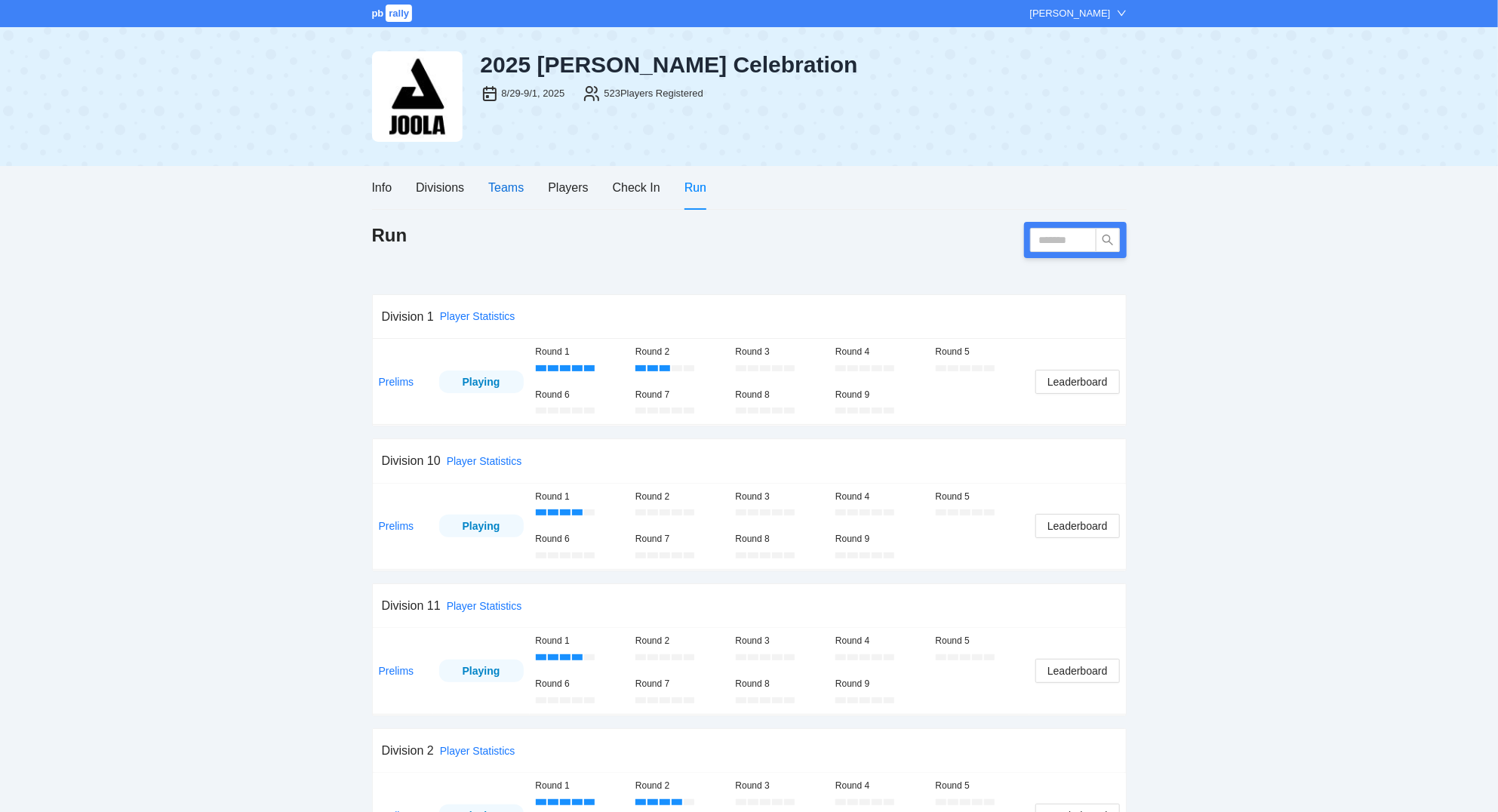
click at [517, 187] on div "Teams" at bounding box center [506, 187] width 36 height 19
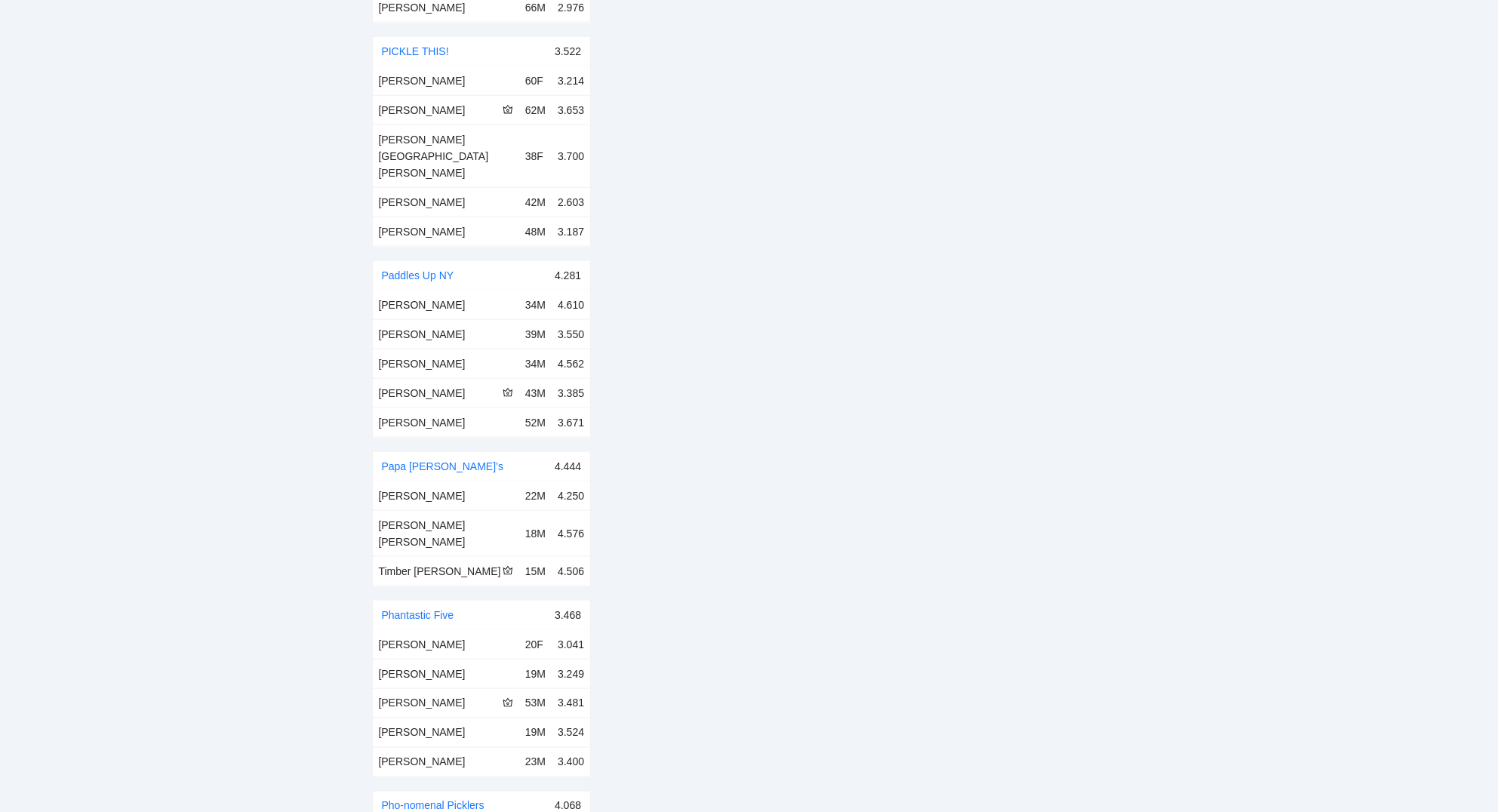
scroll to position [11482, 0]
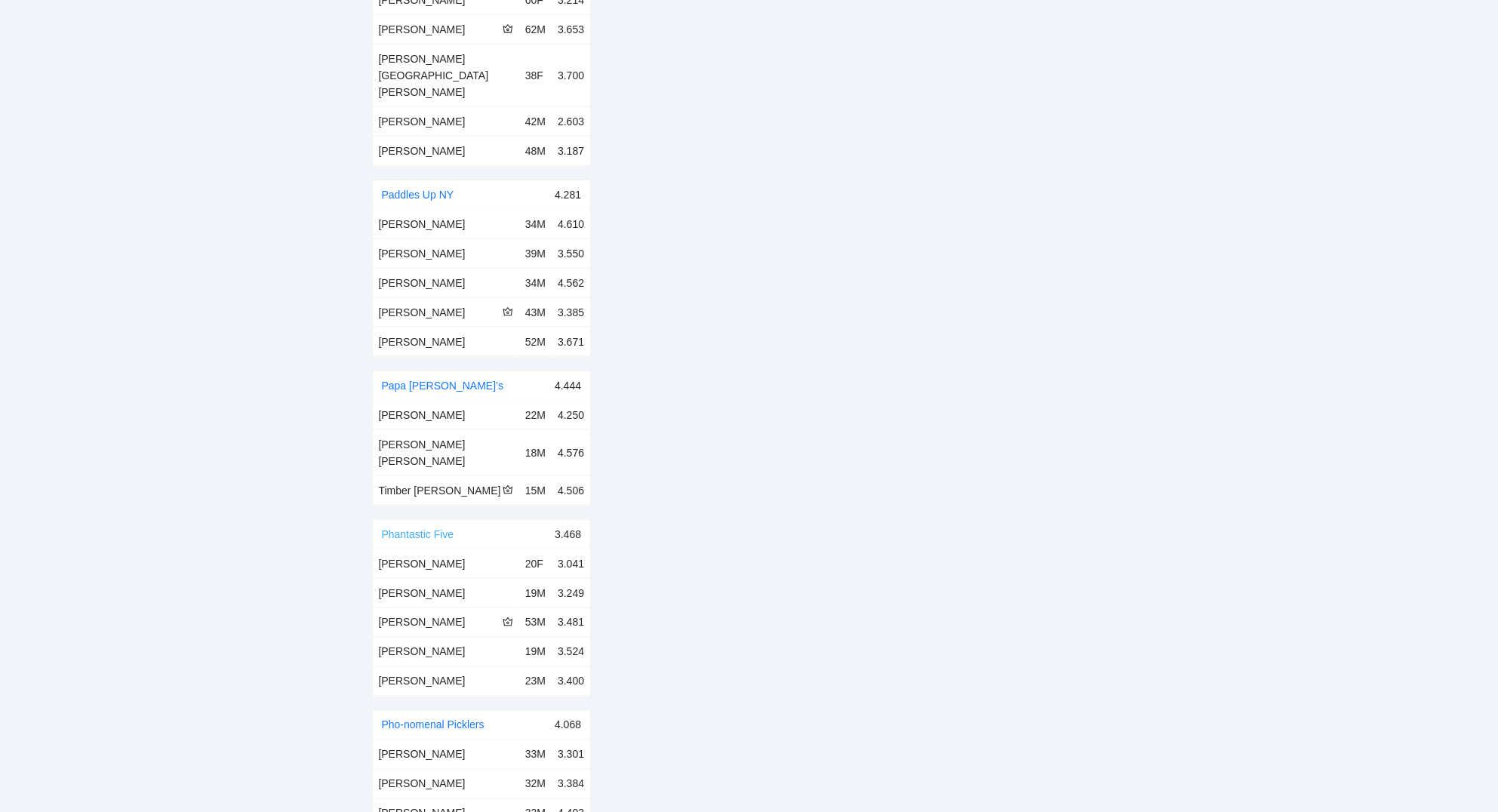
click at [418, 528] on link "Phantastic Five" at bounding box center [418, 534] width 73 height 12
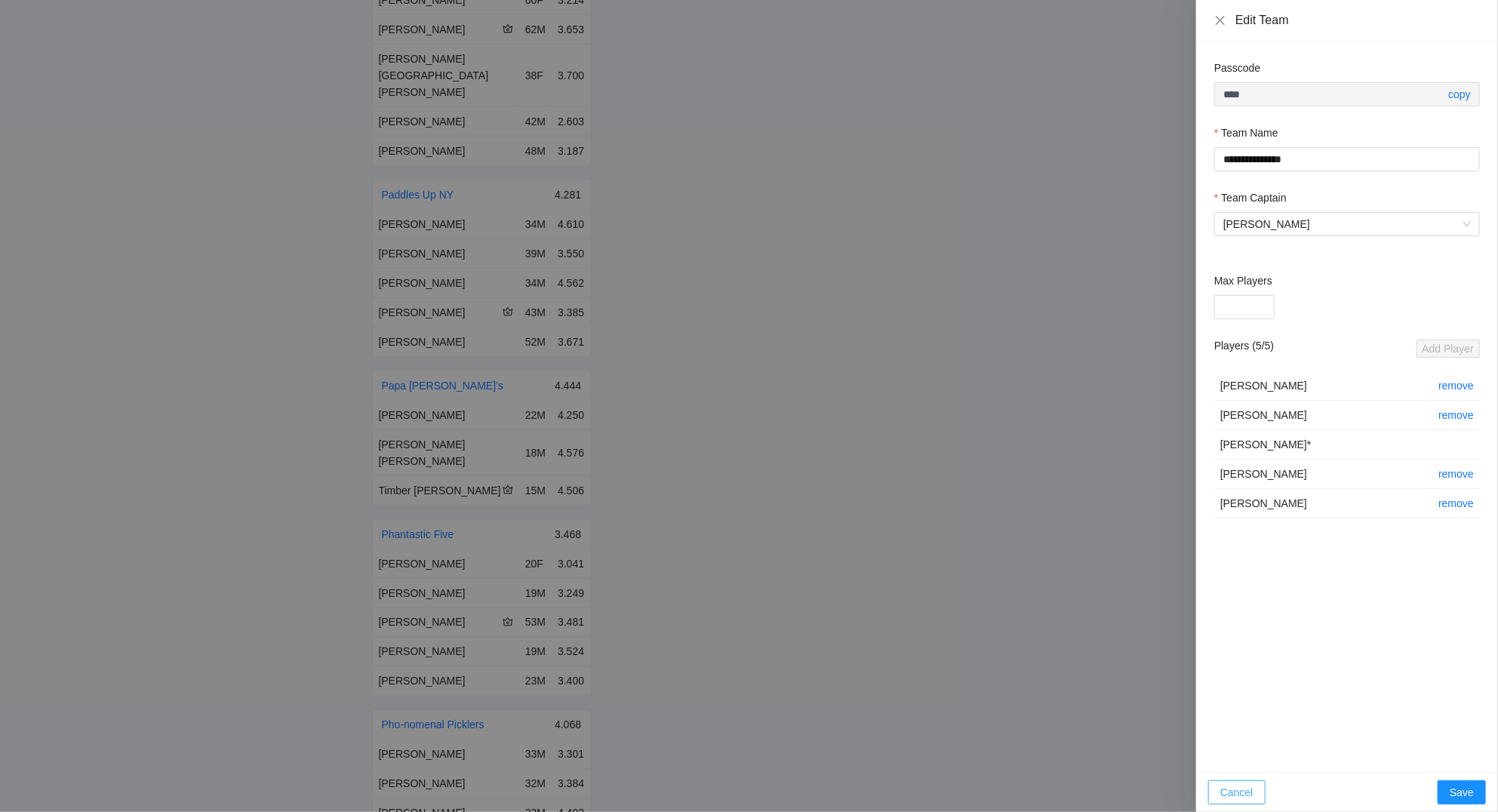
click at [1248, 794] on span "Cancel" at bounding box center [1237, 792] width 33 height 17
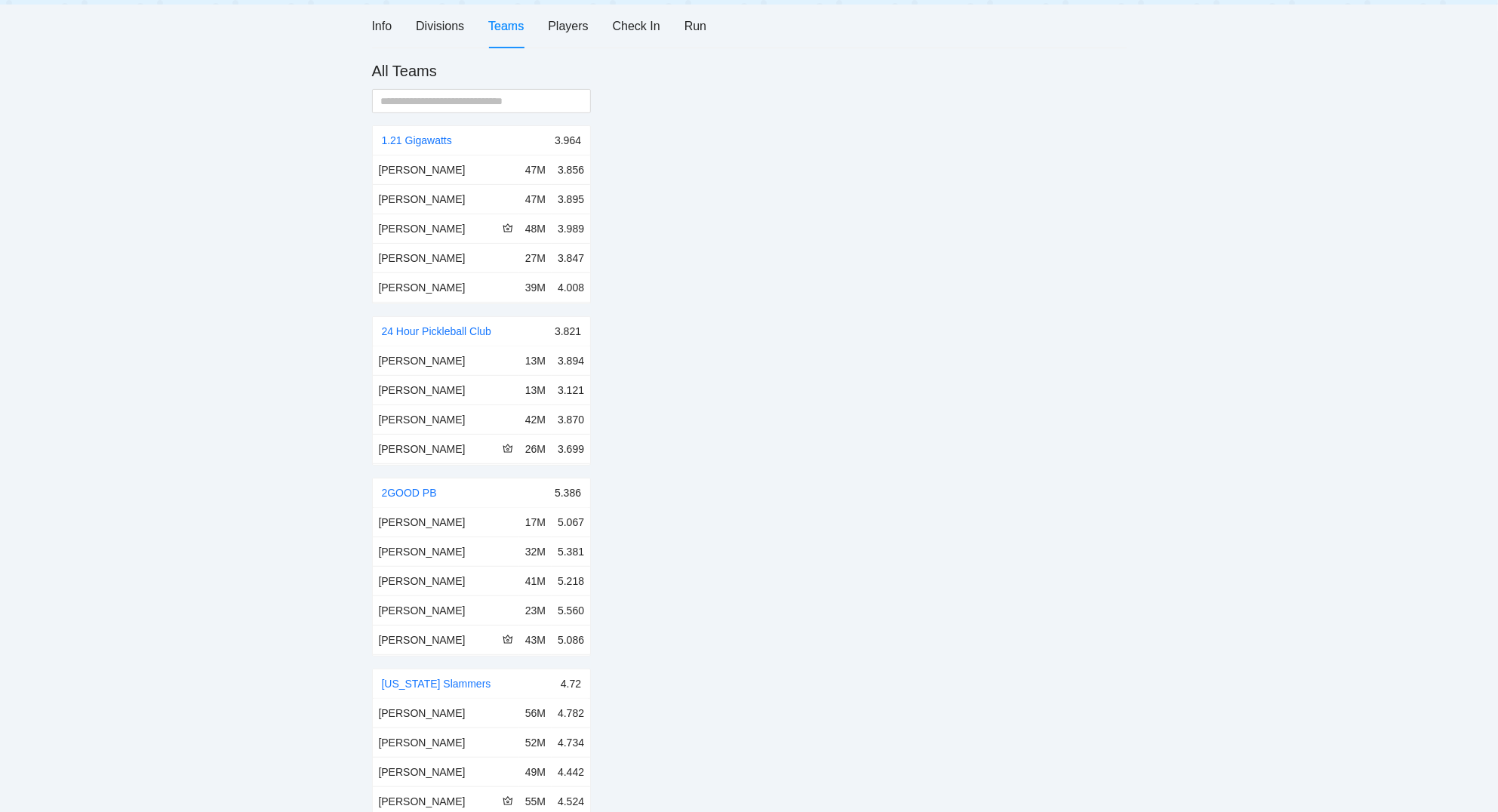
scroll to position [0, 0]
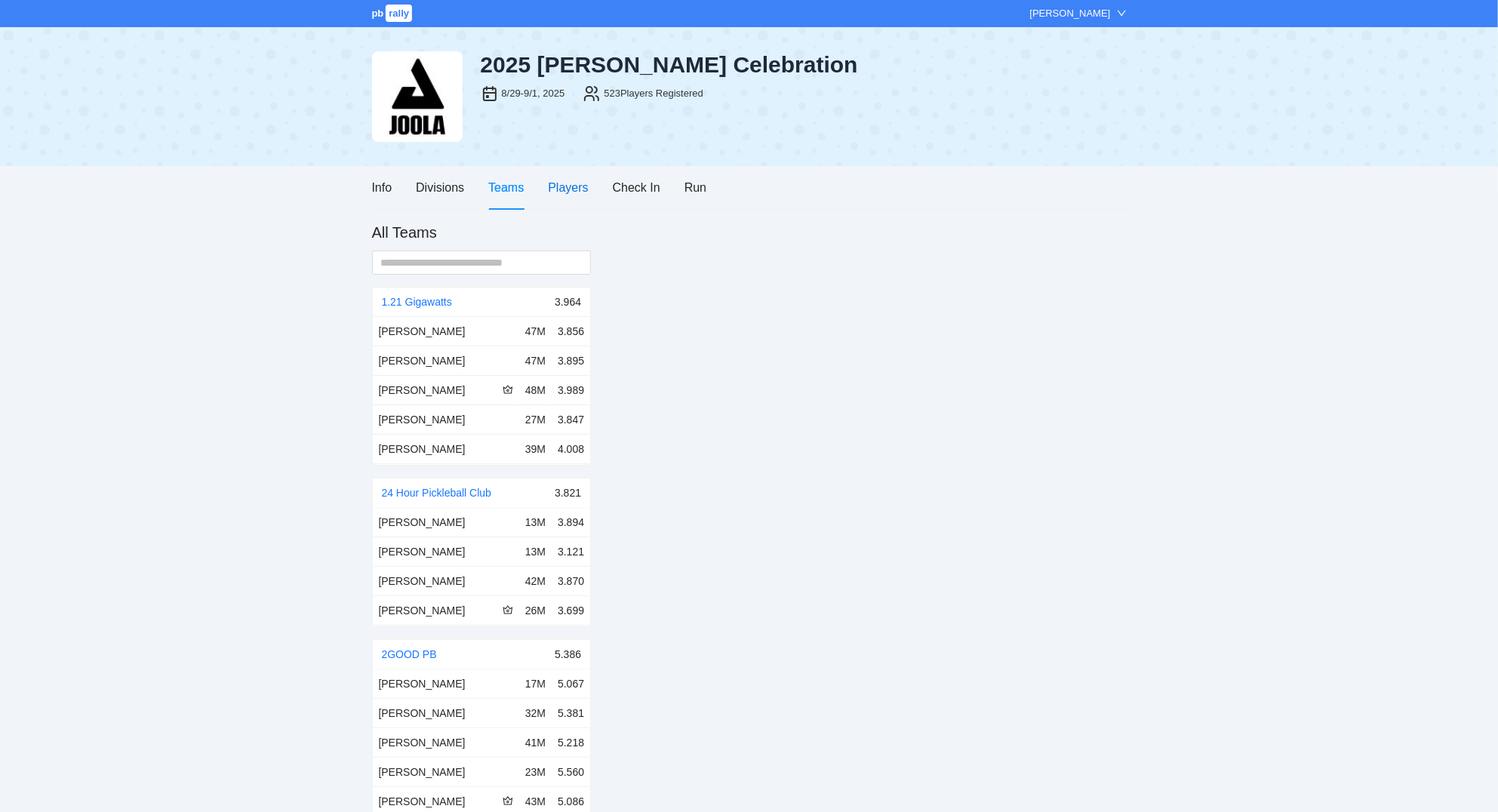
click at [570, 190] on div "Players" at bounding box center [568, 187] width 40 height 19
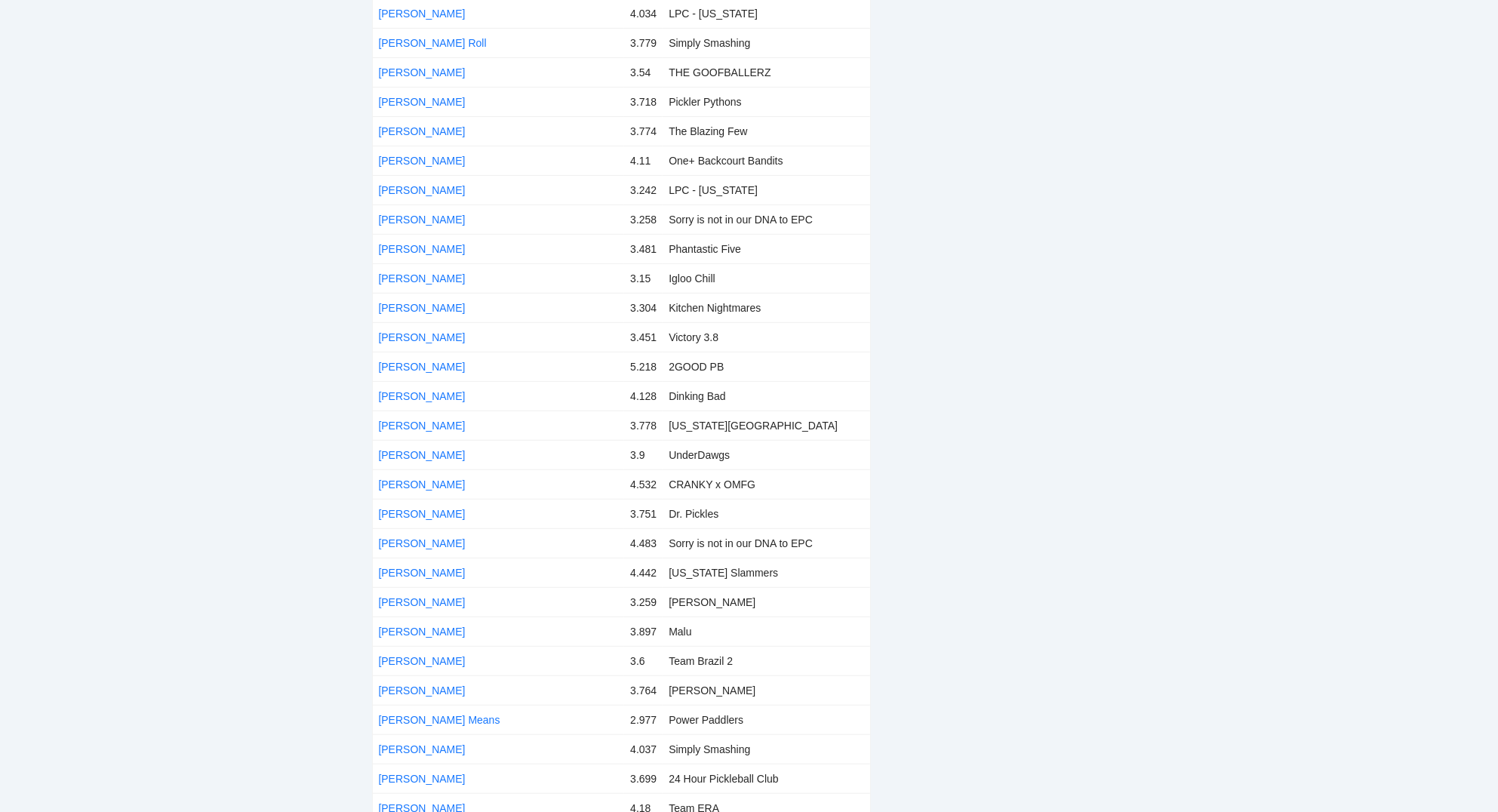
scroll to position [7115, 0]
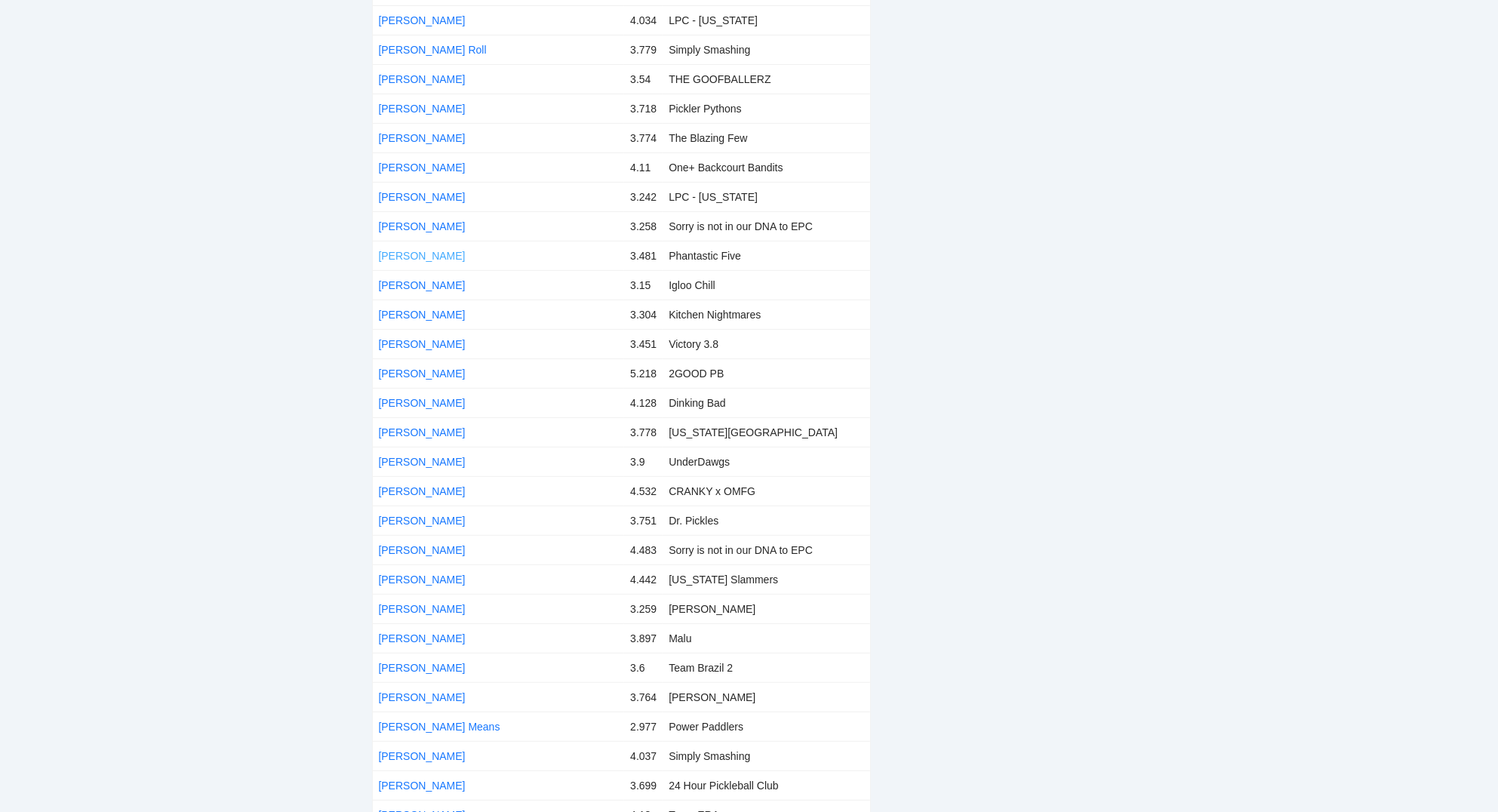
click at [410, 249] on link "[PERSON_NAME]" at bounding box center [422, 255] width 87 height 12
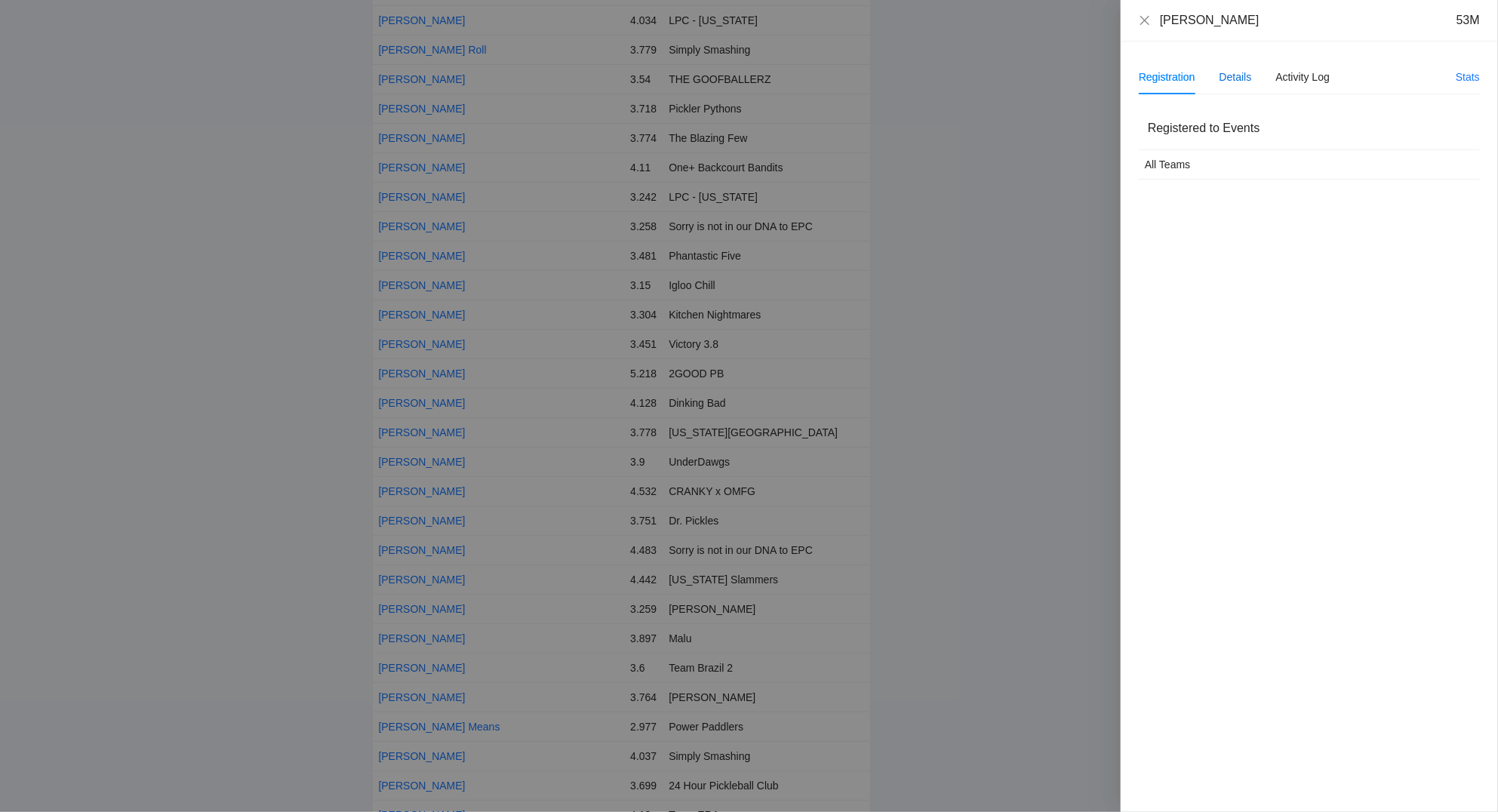
click at [1241, 82] on div "Details" at bounding box center [1236, 77] width 33 height 17
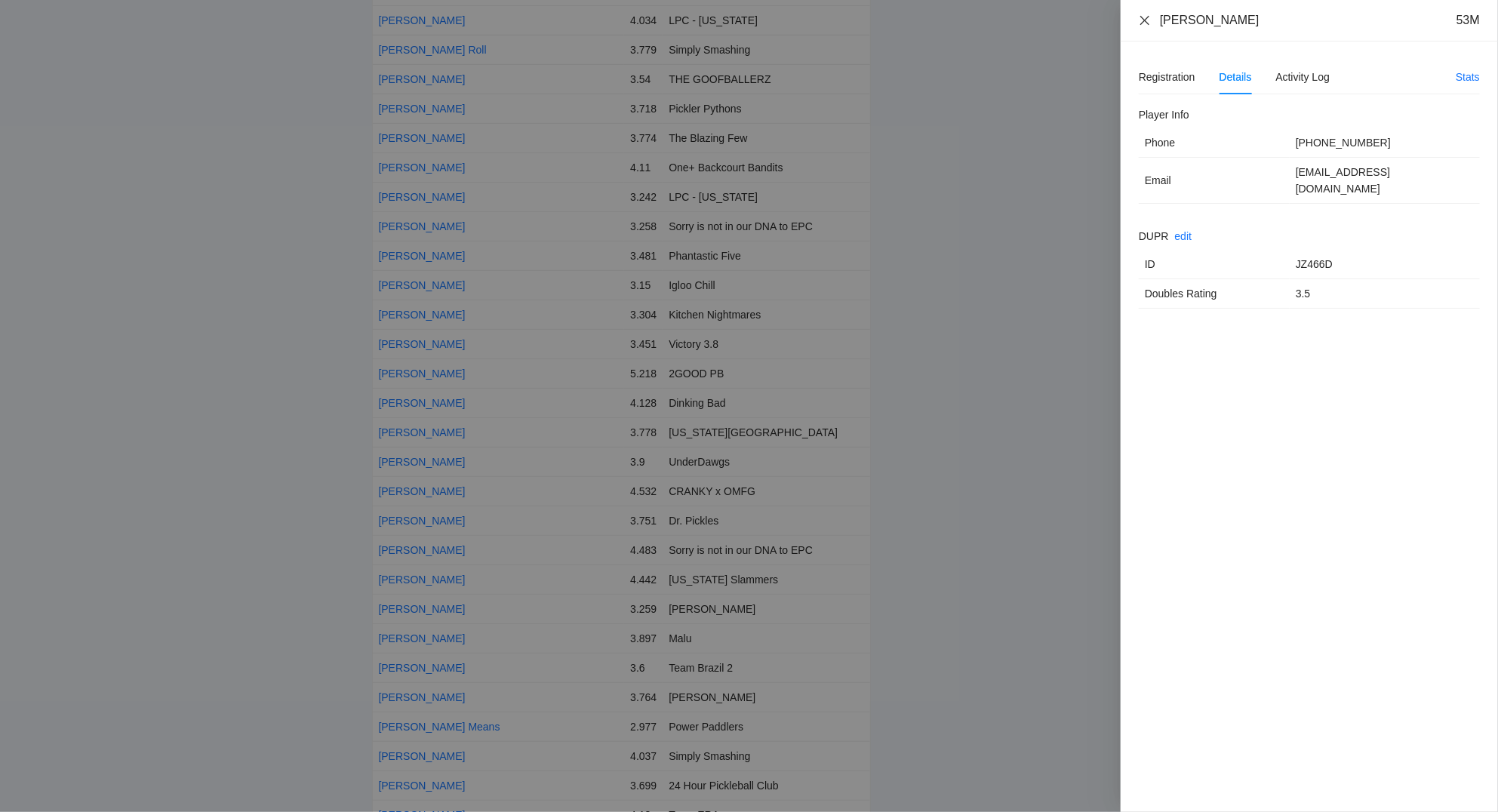
click at [1144, 17] on icon "close" at bounding box center [1145, 20] width 12 height 12
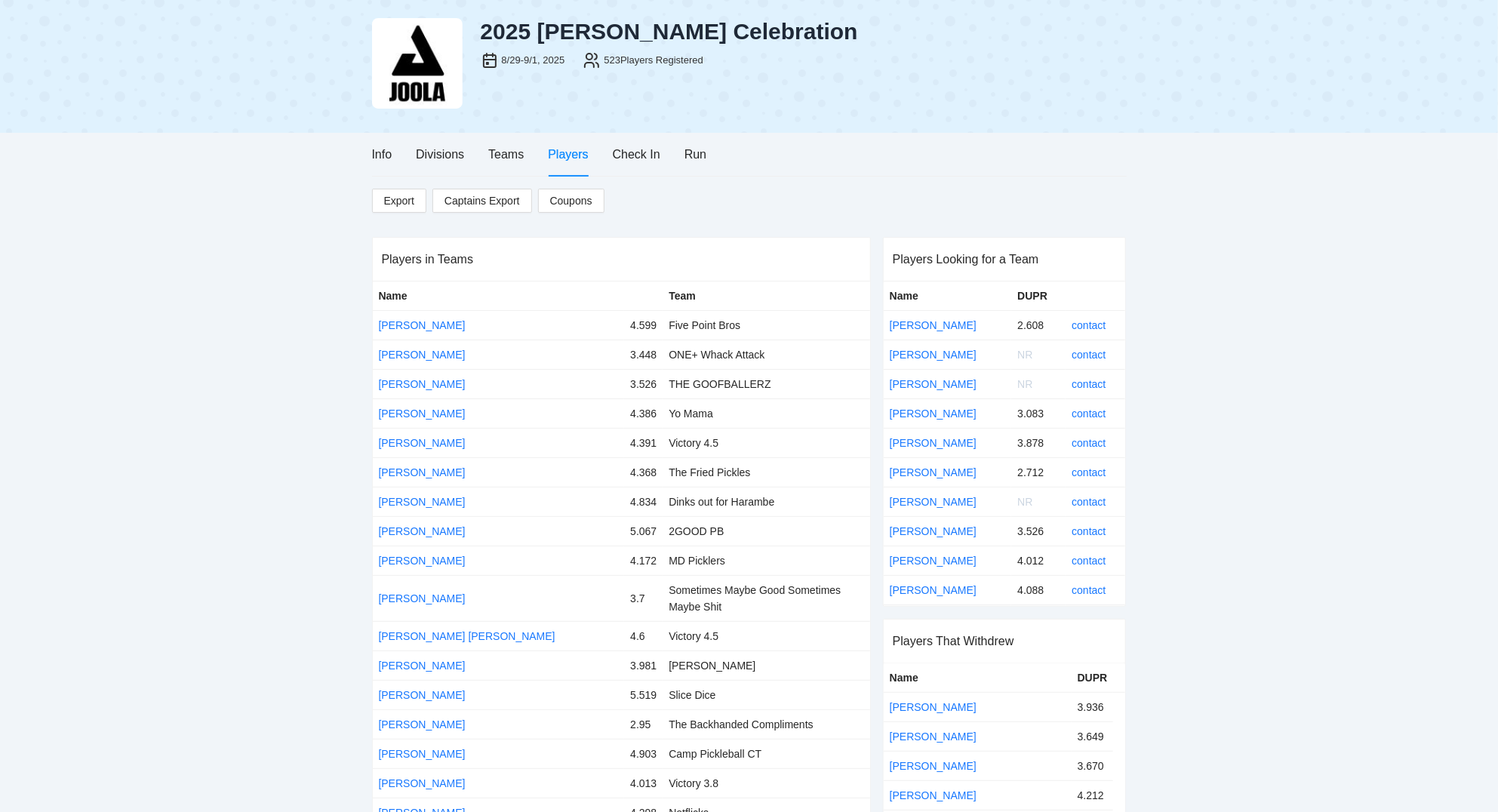
scroll to position [0, 0]
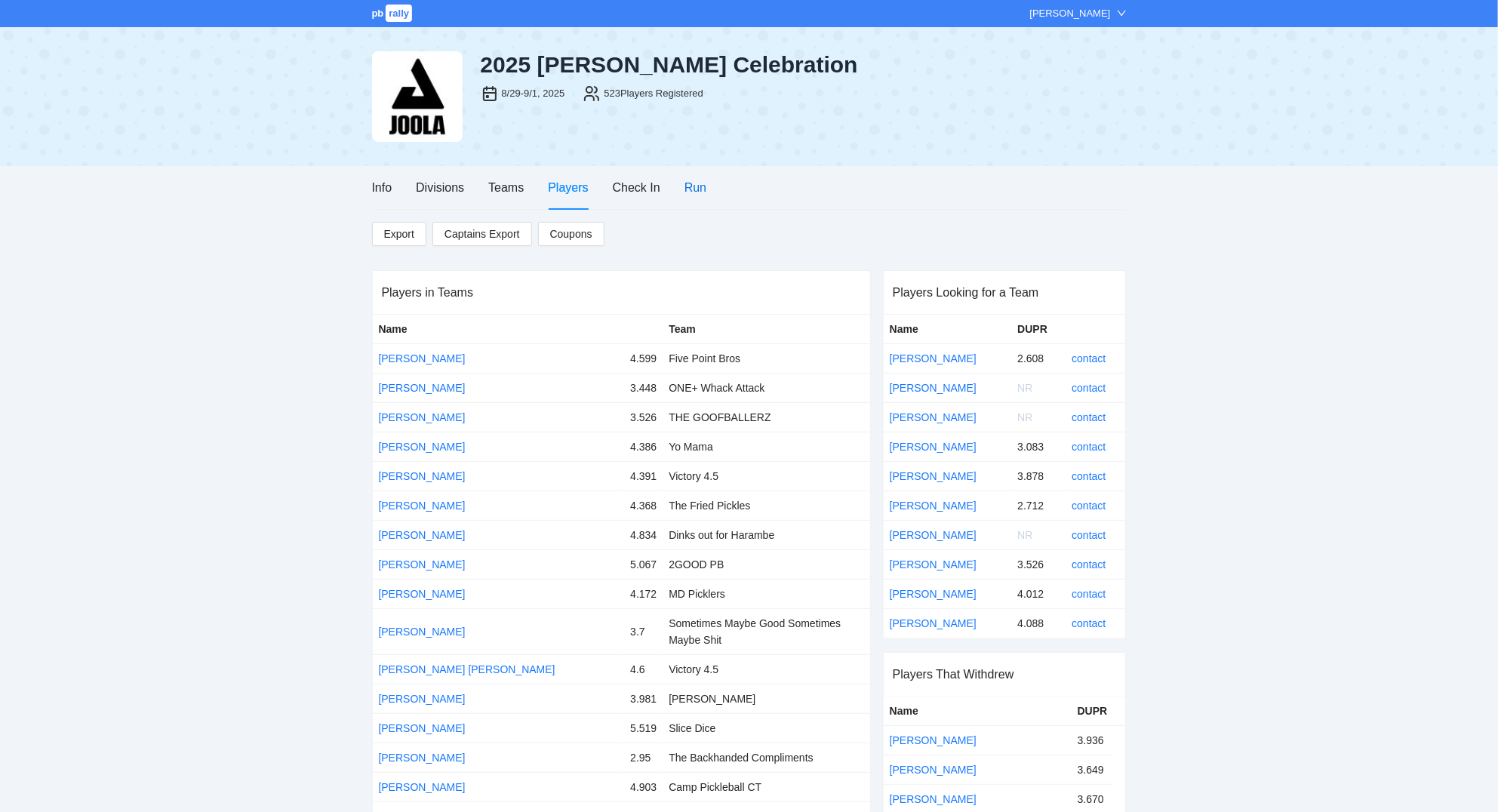
click at [700, 194] on div "Run" at bounding box center [696, 187] width 22 height 19
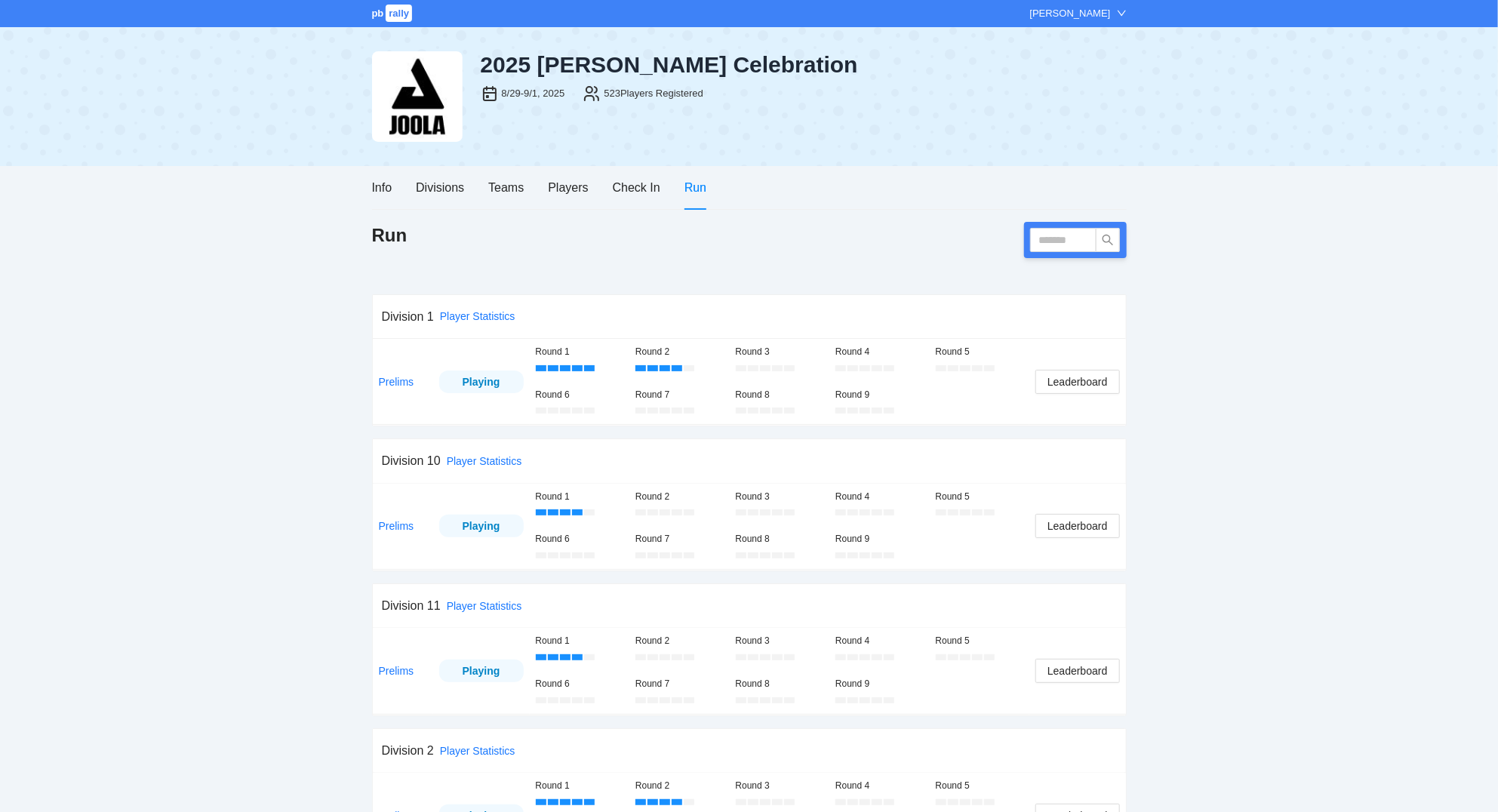
click at [475, 379] on div "Playing" at bounding box center [481, 381] width 62 height 17
click at [394, 378] on link "Prelims" at bounding box center [397, 382] width 36 height 12
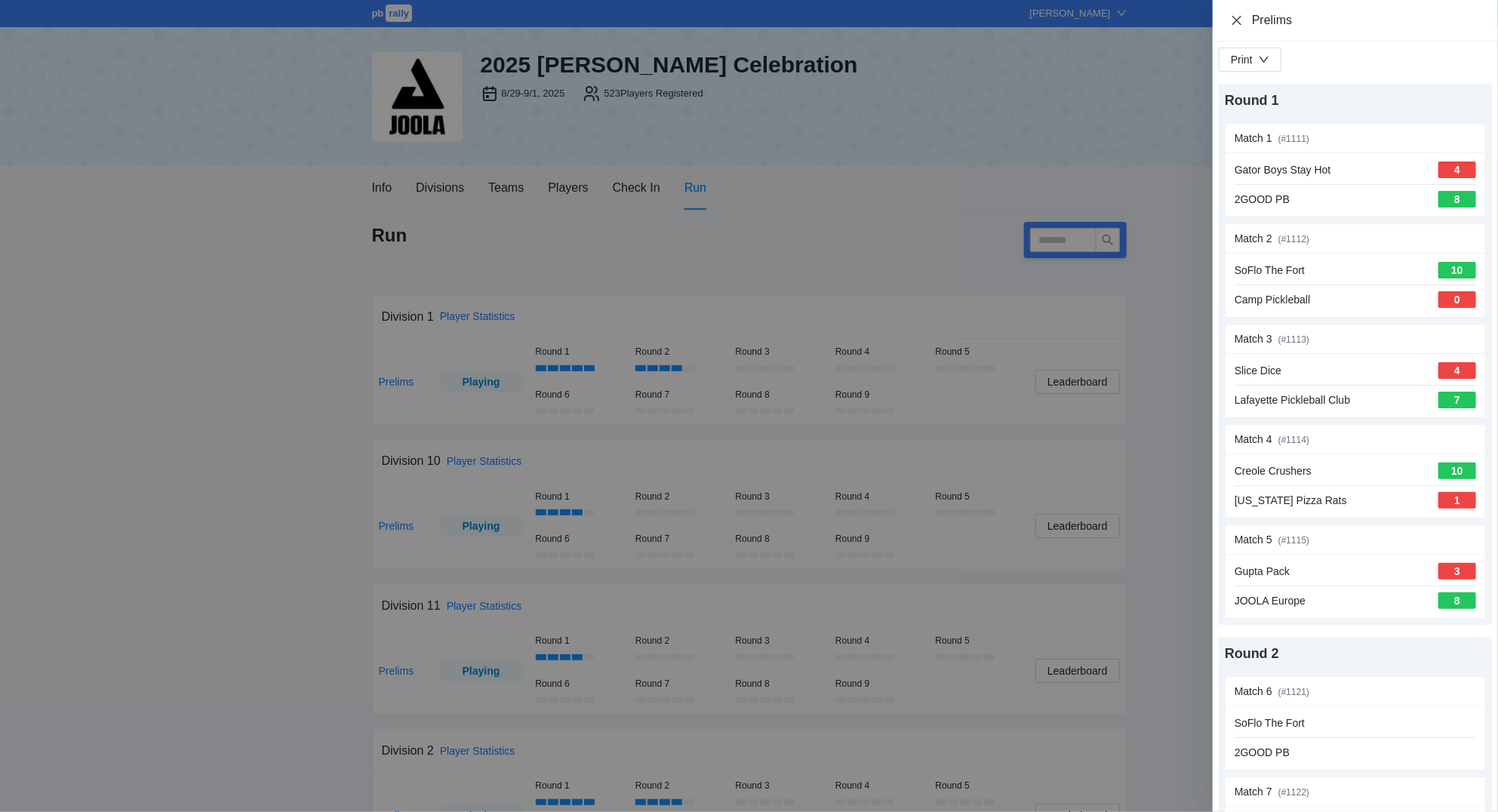
click at [1237, 19] on icon "close" at bounding box center [1237, 20] width 12 height 12
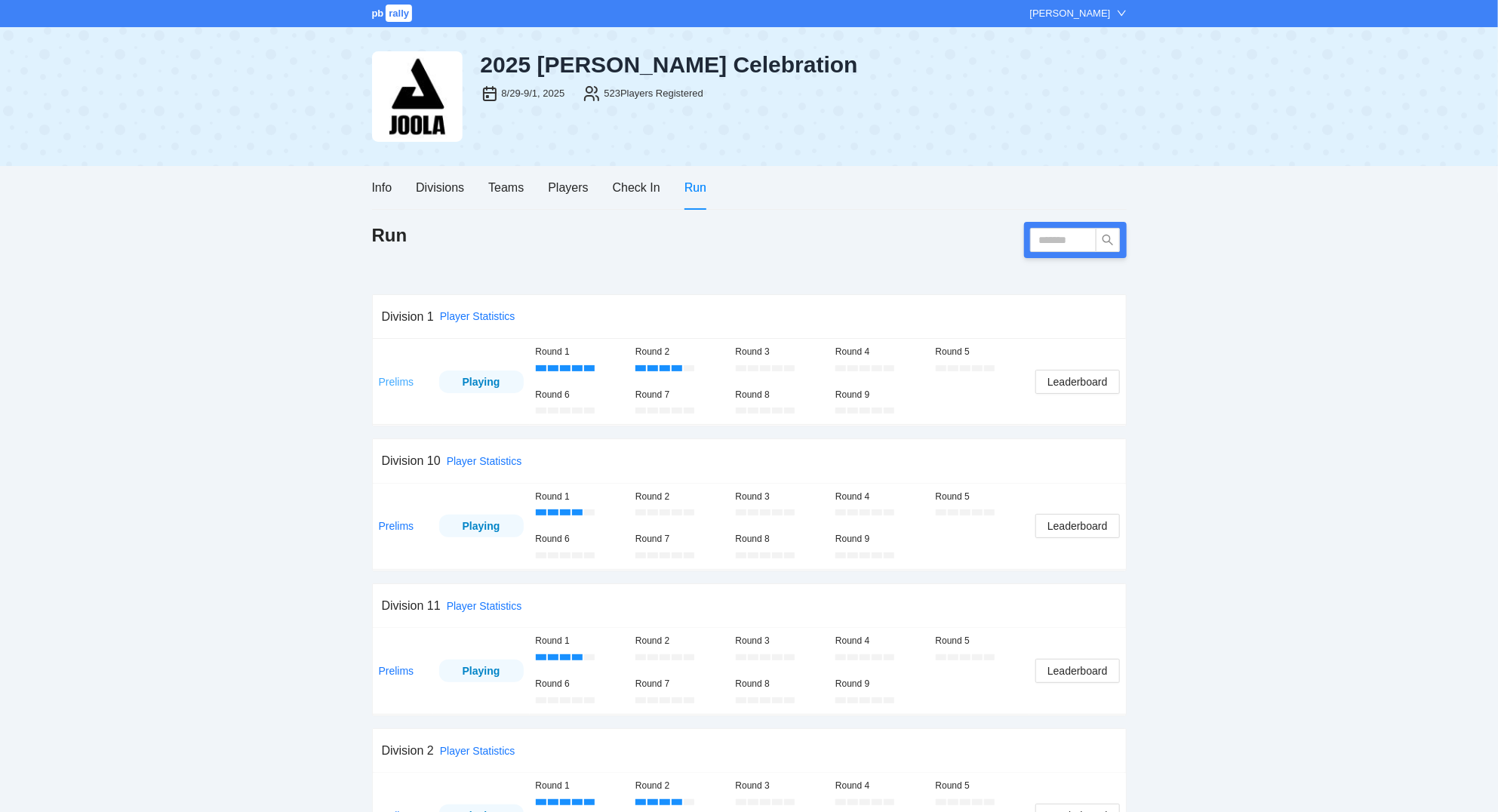
click at [406, 381] on link "Prelims" at bounding box center [397, 382] width 36 height 12
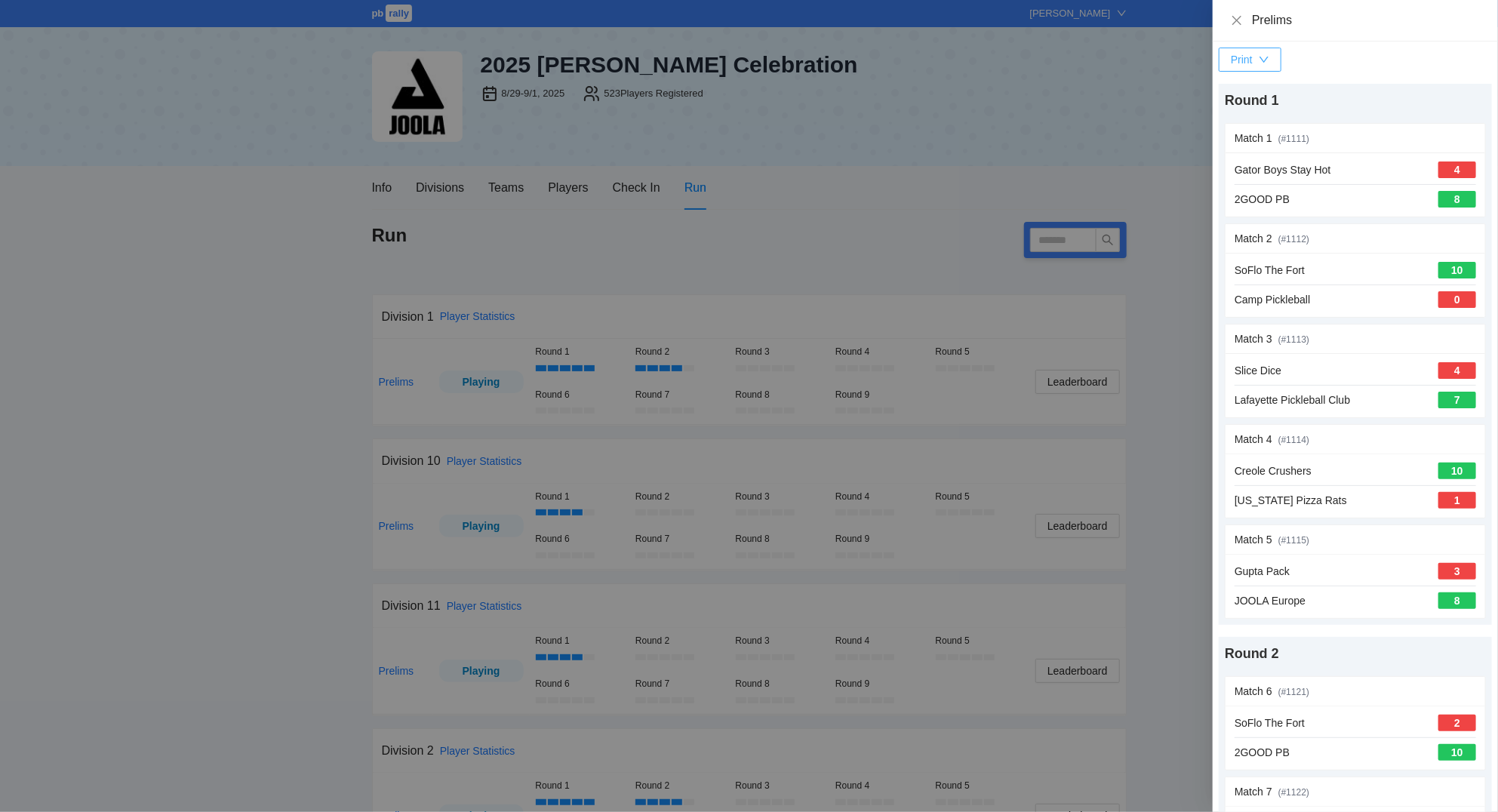
click at [1241, 57] on div "Print" at bounding box center [1242, 59] width 22 height 17
click at [1256, 90] on span "Overview" at bounding box center [1266, 90] width 78 height 17
click at [1237, 20] on icon "close" at bounding box center [1237, 20] width 12 height 12
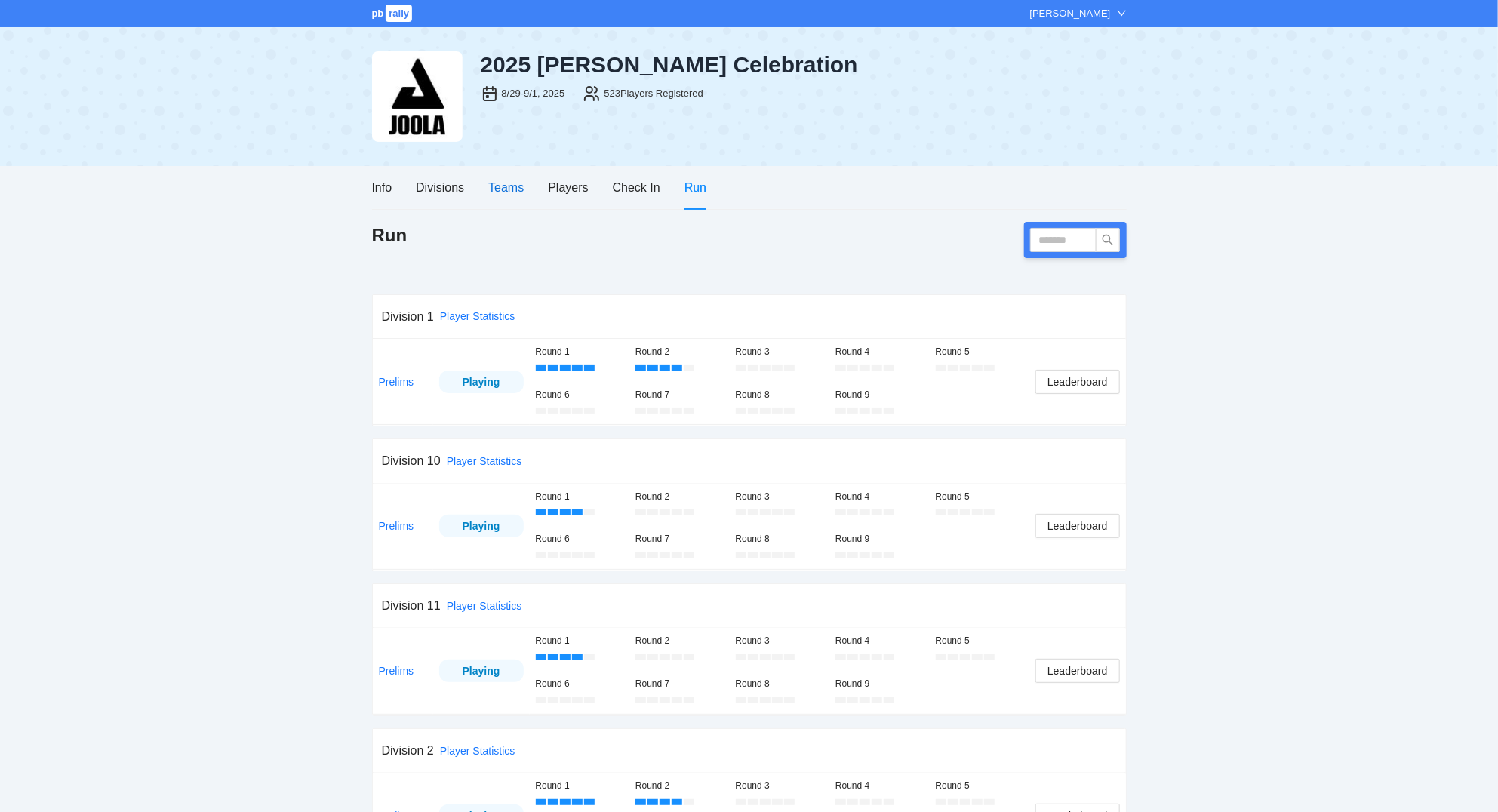
click at [512, 195] on div "Teams" at bounding box center [506, 187] width 36 height 19
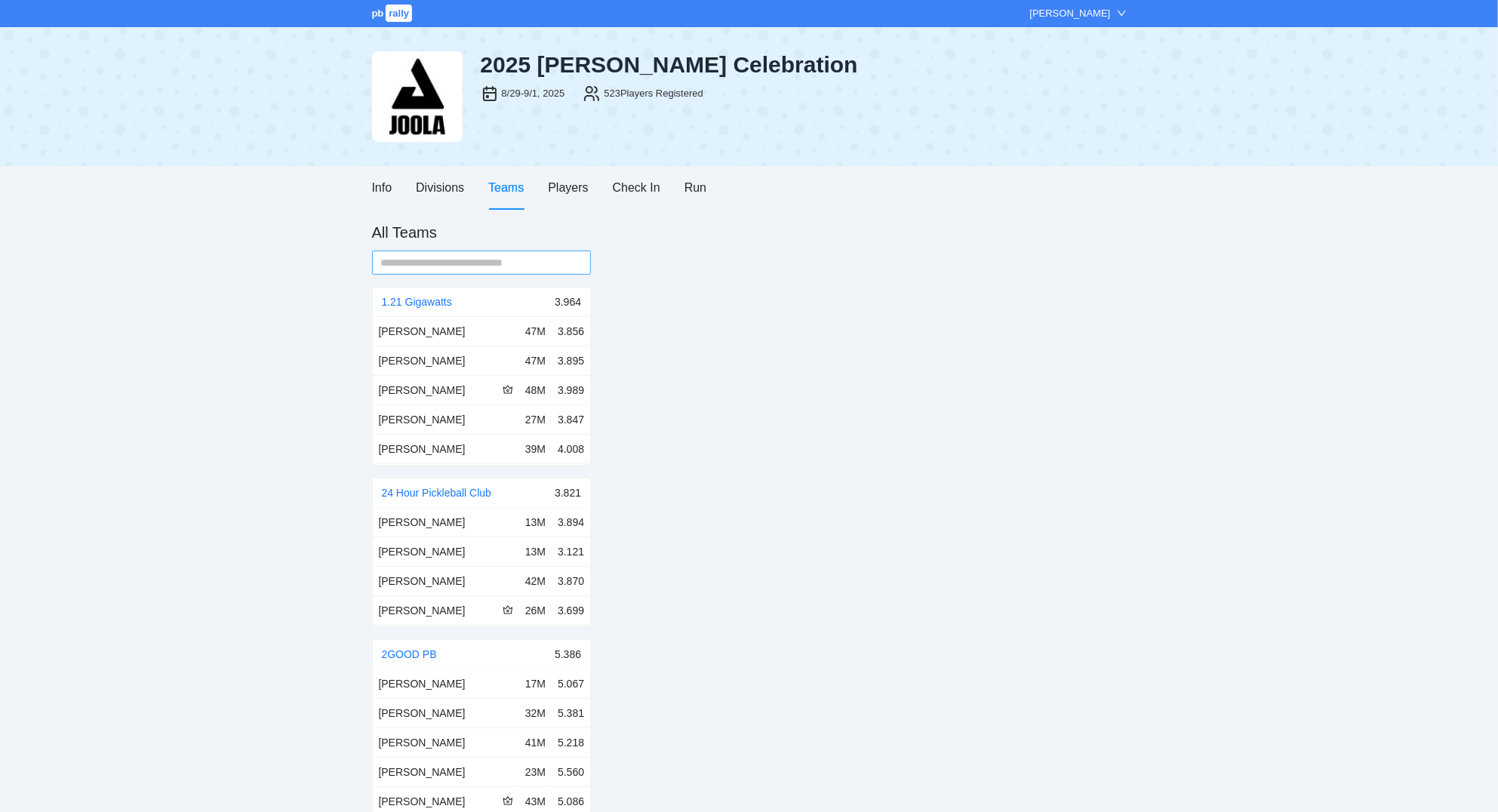
click at [494, 260] on input "text" at bounding box center [476, 262] width 190 height 17
type input "***"
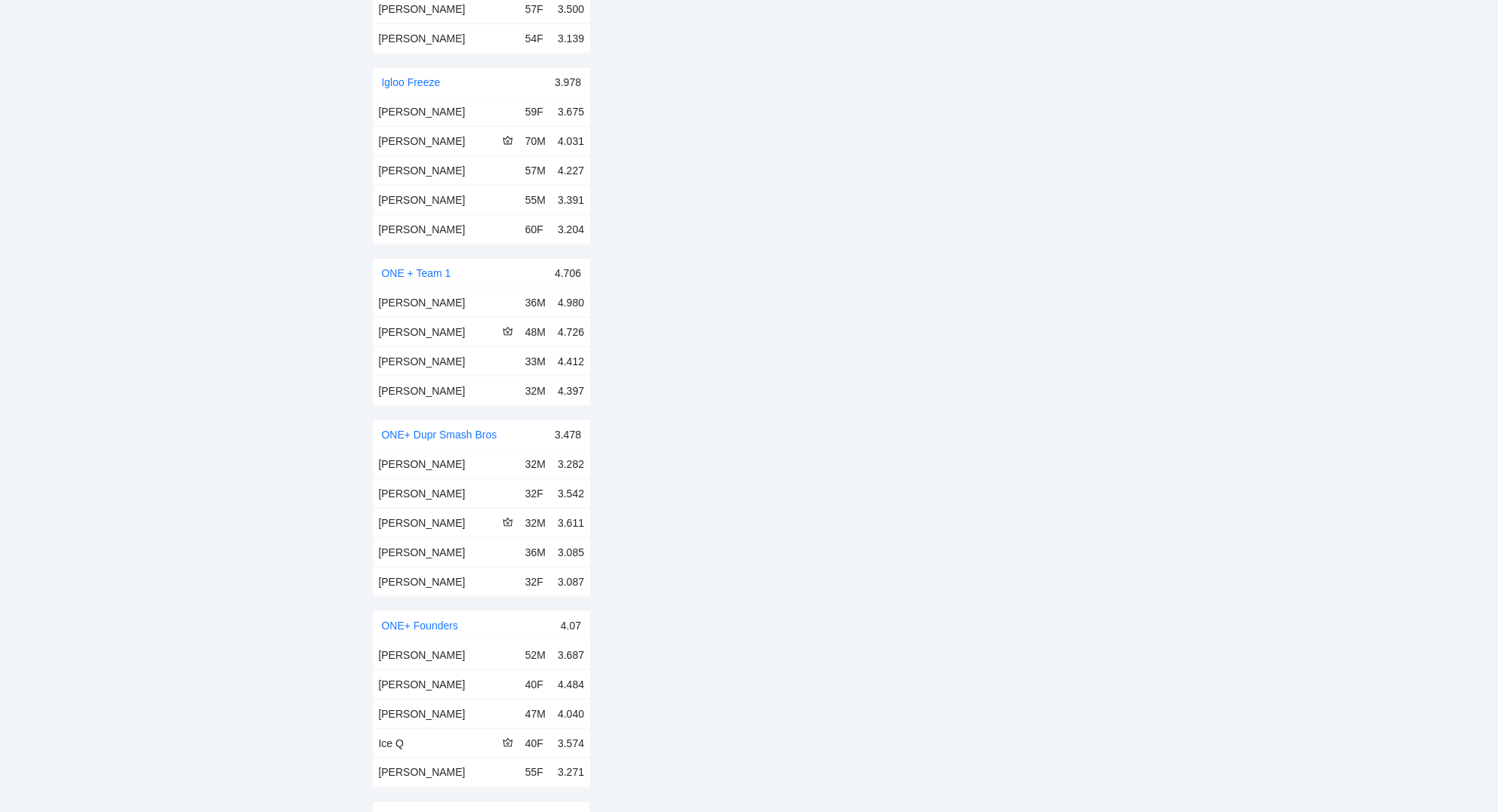
scroll to position [1455, 0]
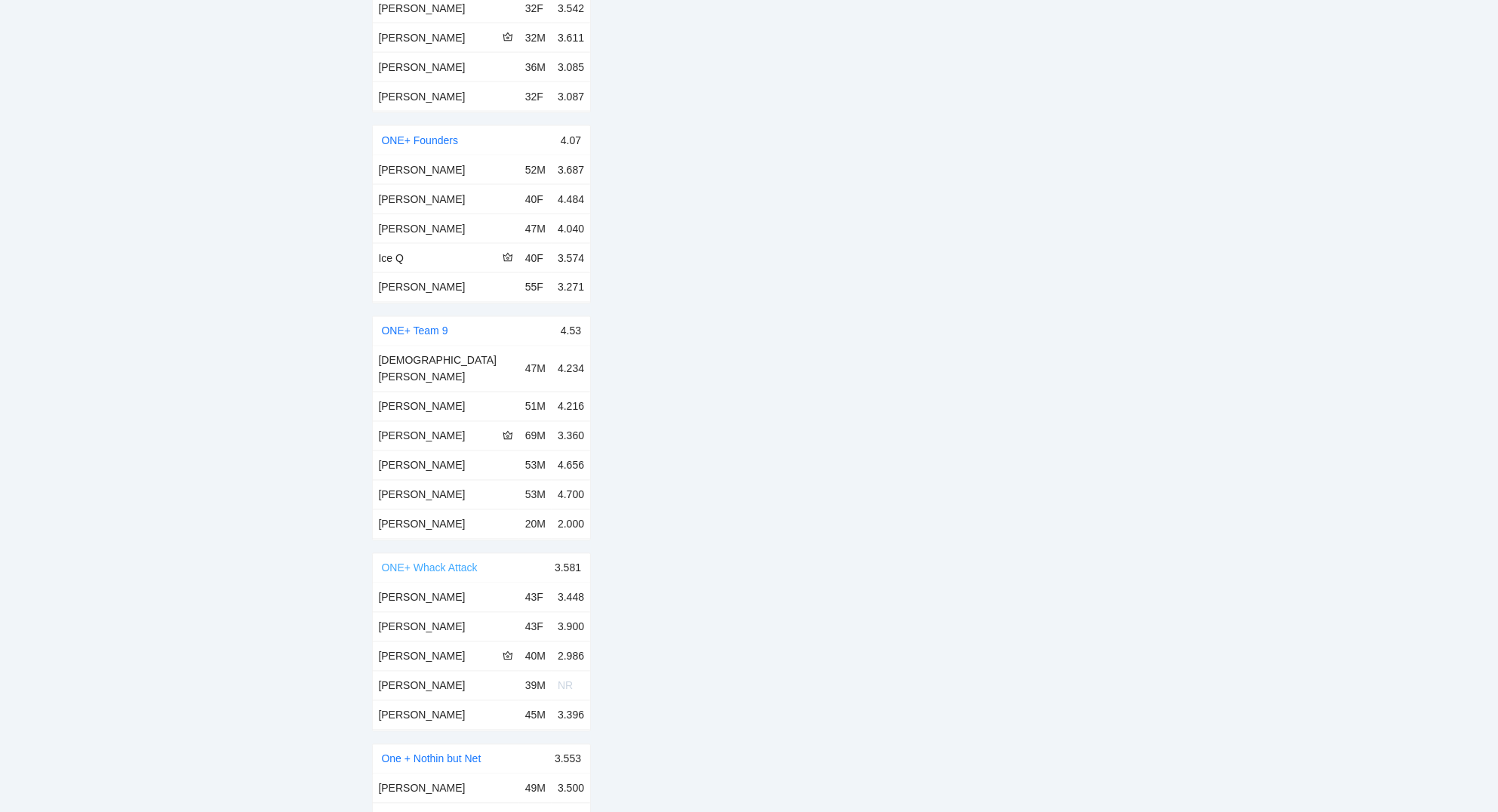
click at [442, 562] on link "ONE+ Whack Attack" at bounding box center [430, 568] width 96 height 12
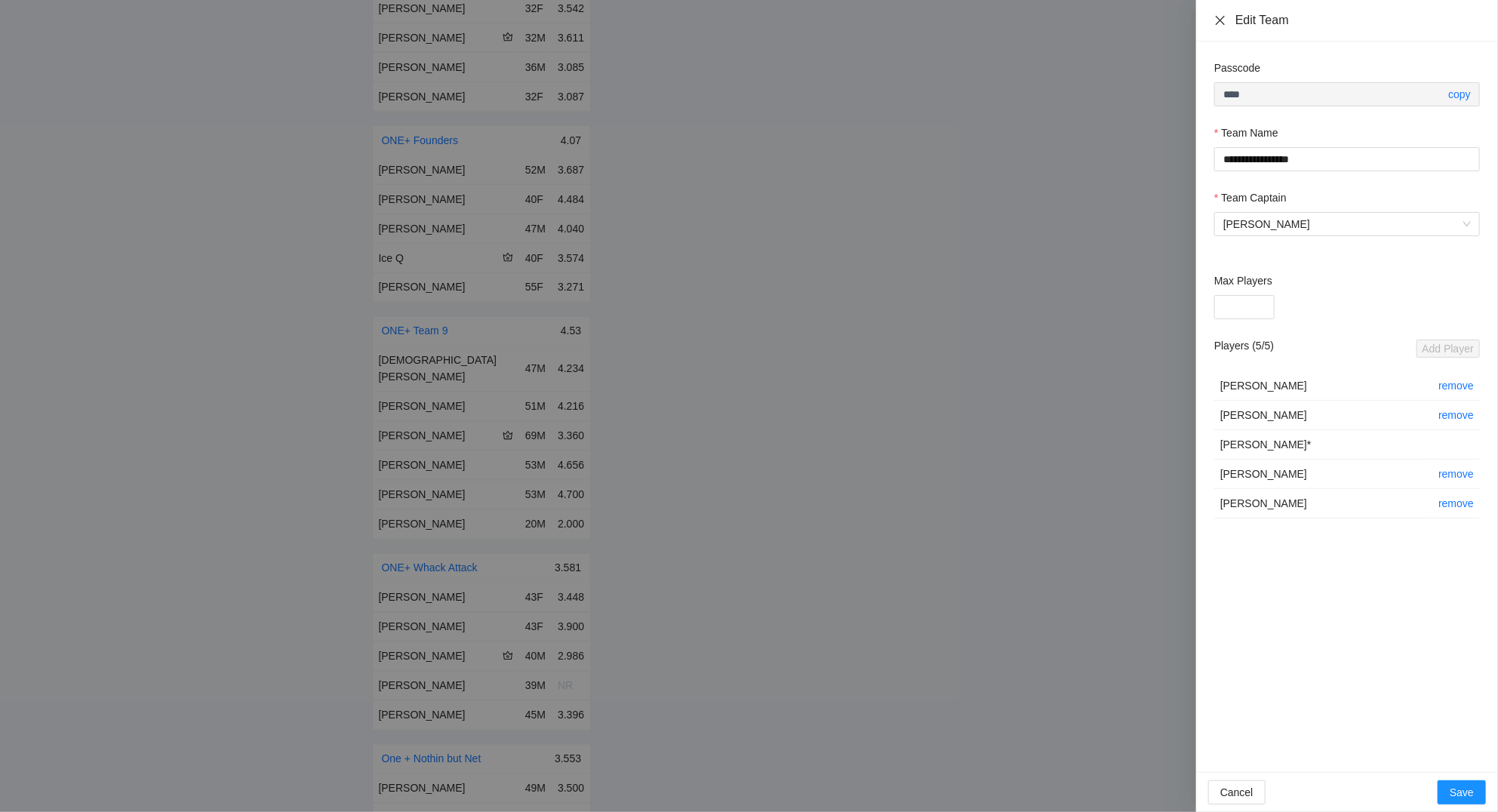
click at [1221, 21] on icon "close" at bounding box center [1220, 19] width 9 height 9
